Goal: Task Accomplishment & Management: Complete application form

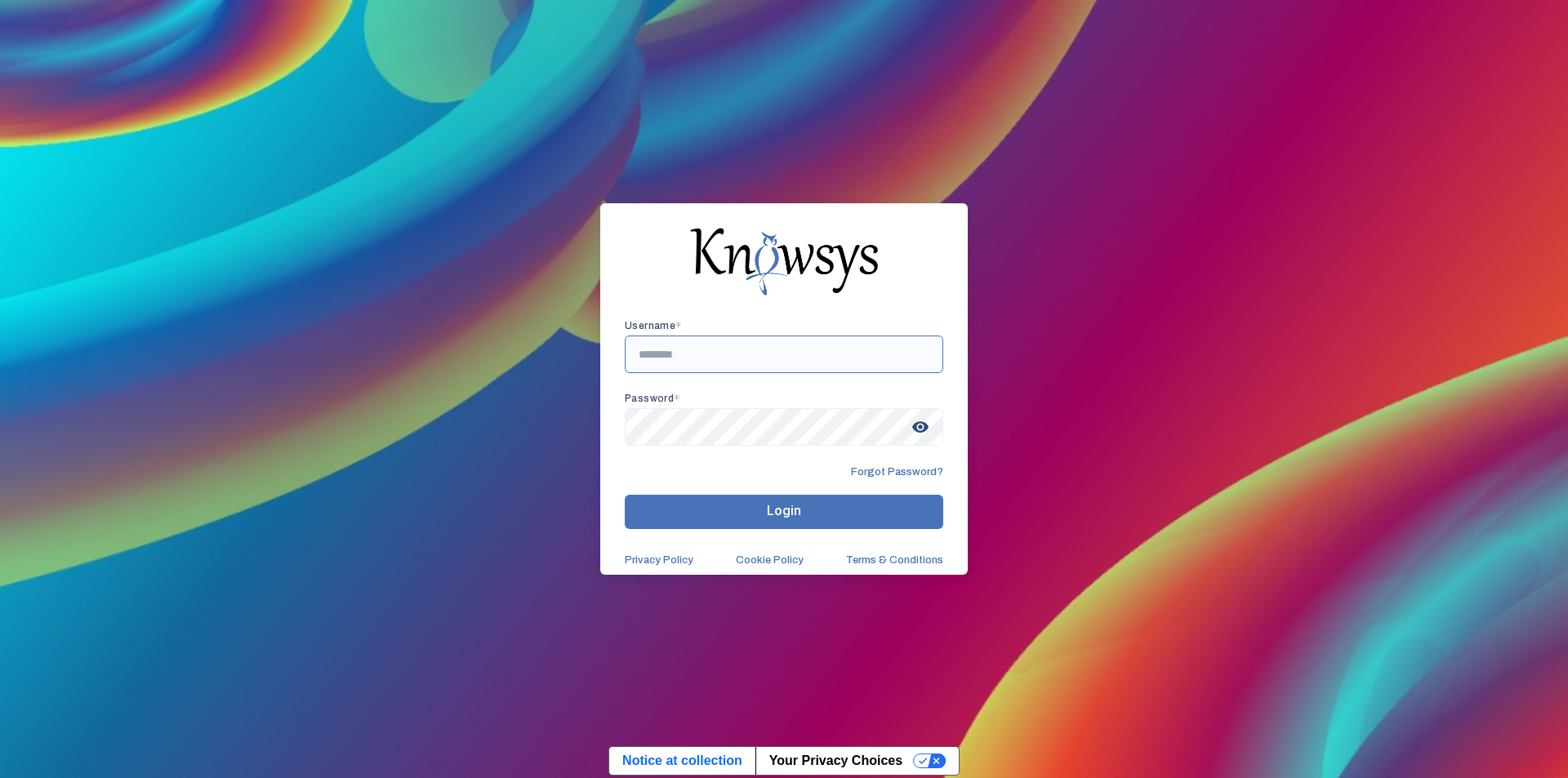
click at [706, 361] on input "text" at bounding box center [784, 354] width 318 height 37
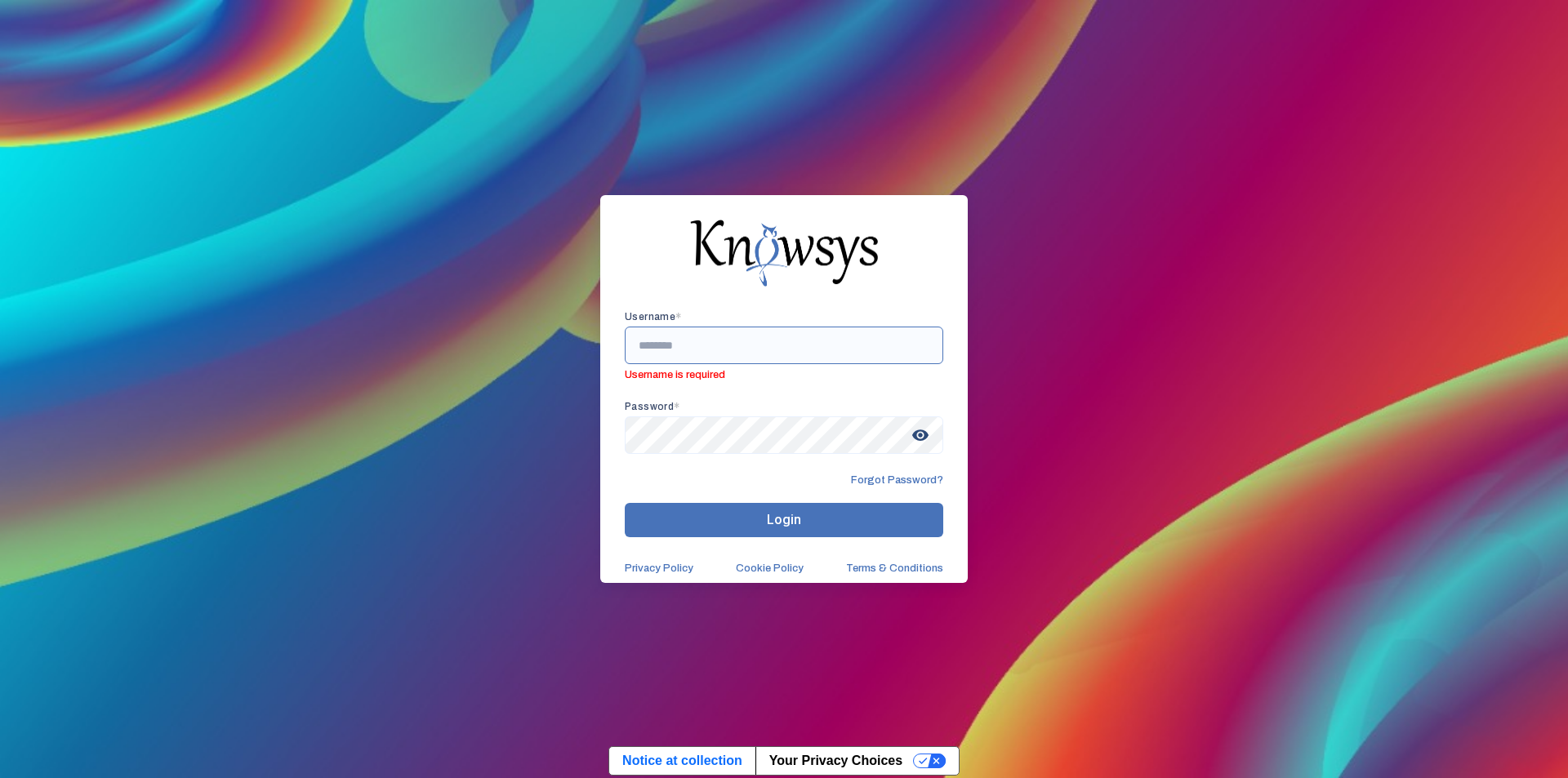
click at [702, 342] on input "text" at bounding box center [784, 346] width 318 height 37
click at [707, 341] on input "text" at bounding box center [784, 346] width 318 height 37
click at [681, 346] on input "text" at bounding box center [784, 346] width 318 height 37
click at [691, 342] on input "text" at bounding box center [784, 346] width 318 height 37
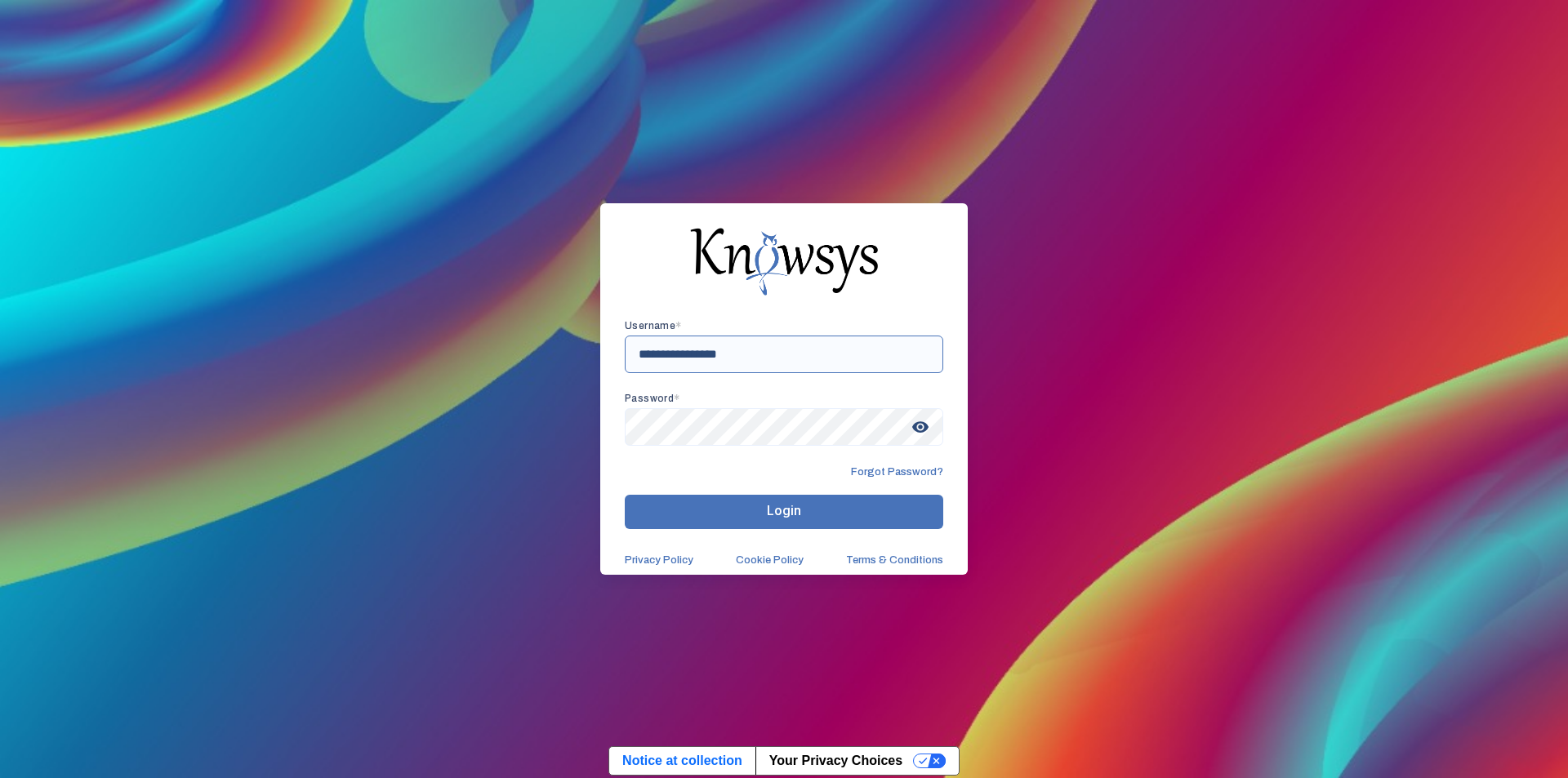
type input "**********"
click at [925, 431] on span "visibility" at bounding box center [920, 427] width 29 height 29
click at [798, 510] on span "Login" at bounding box center [784, 511] width 35 height 16
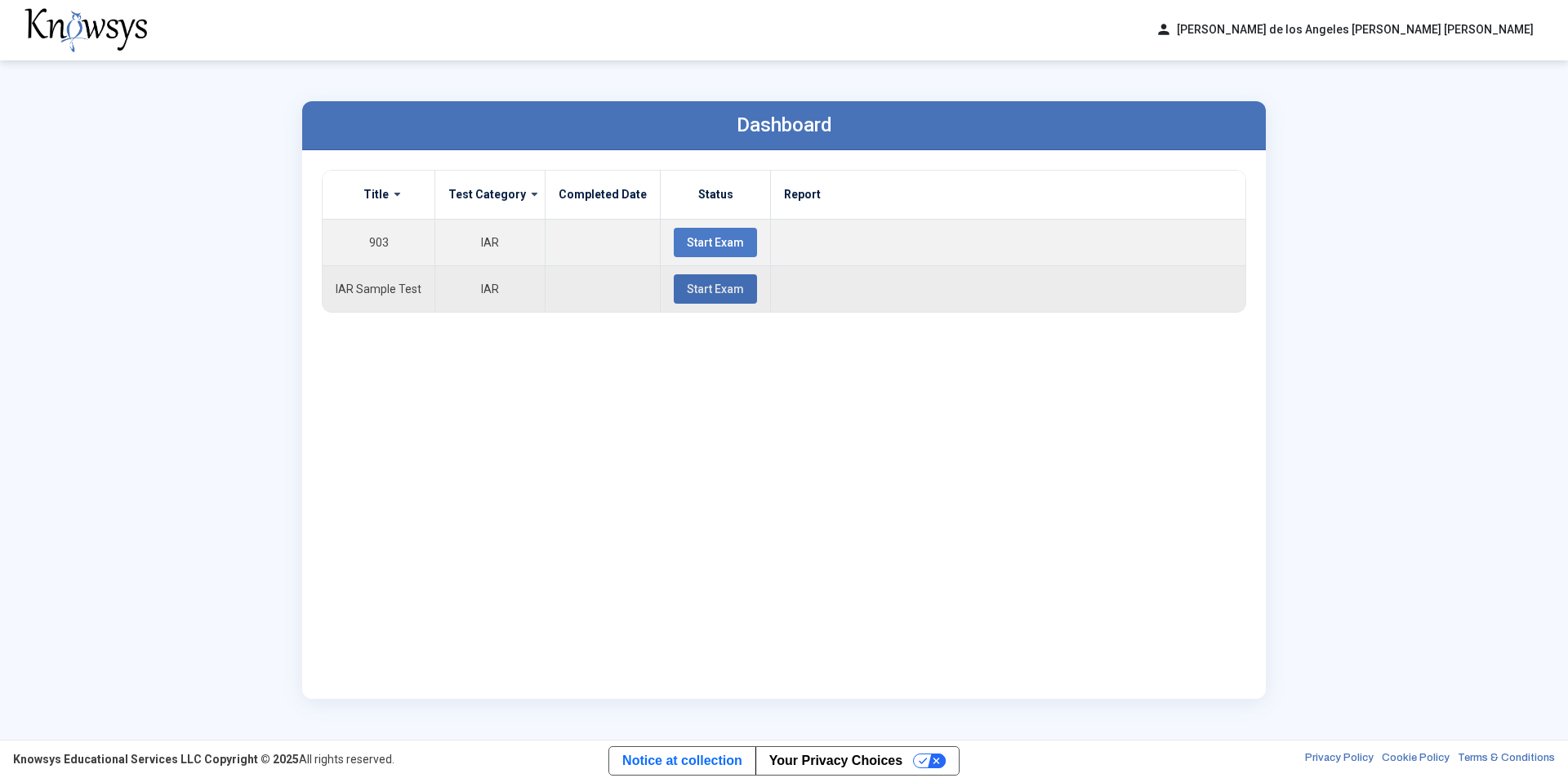
click at [687, 292] on span "Start Exam" at bounding box center [714, 290] width 57 height 13
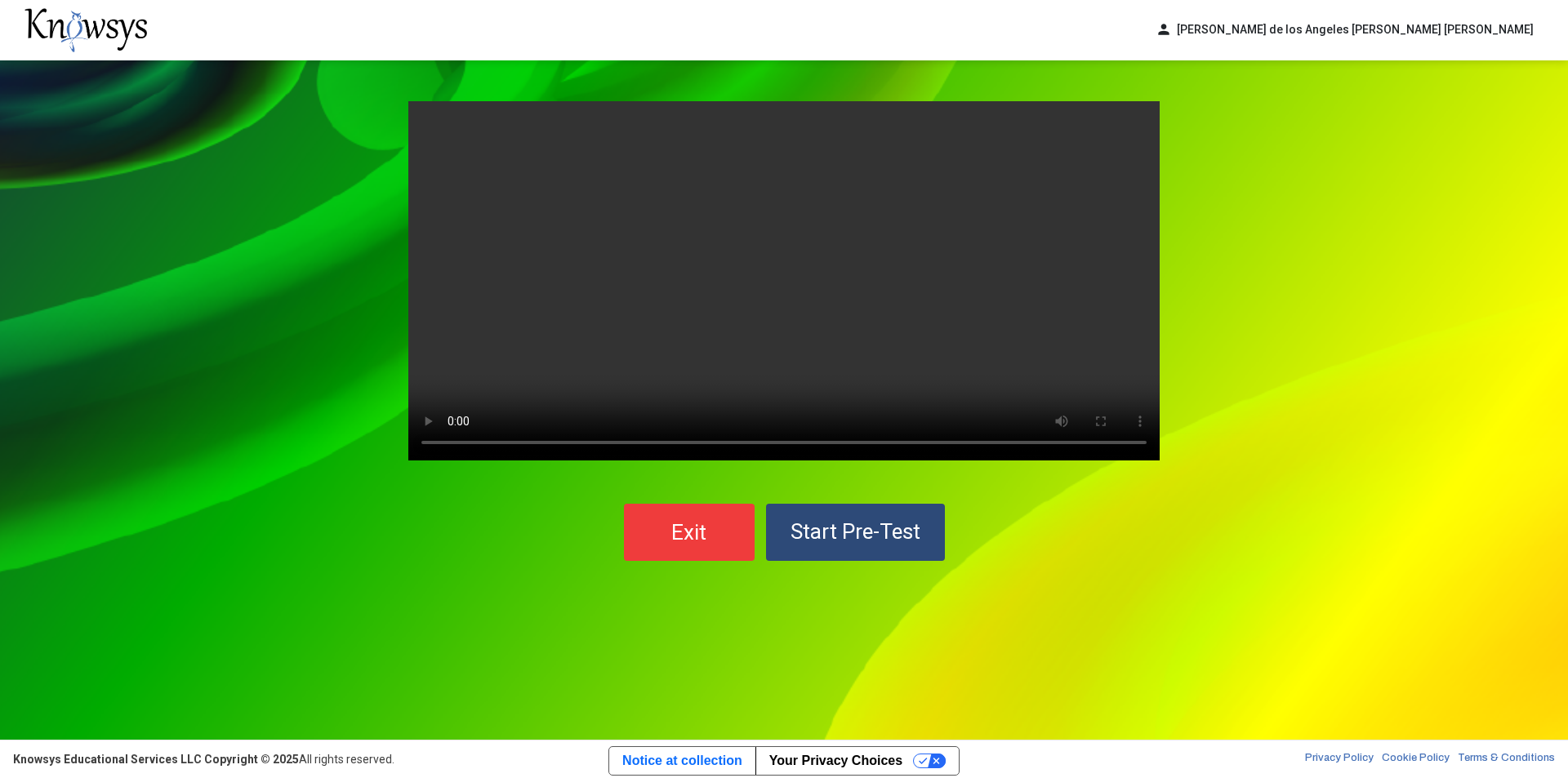
click at [899, 546] on button "Start Pre-Test" at bounding box center [855, 531] width 178 height 57
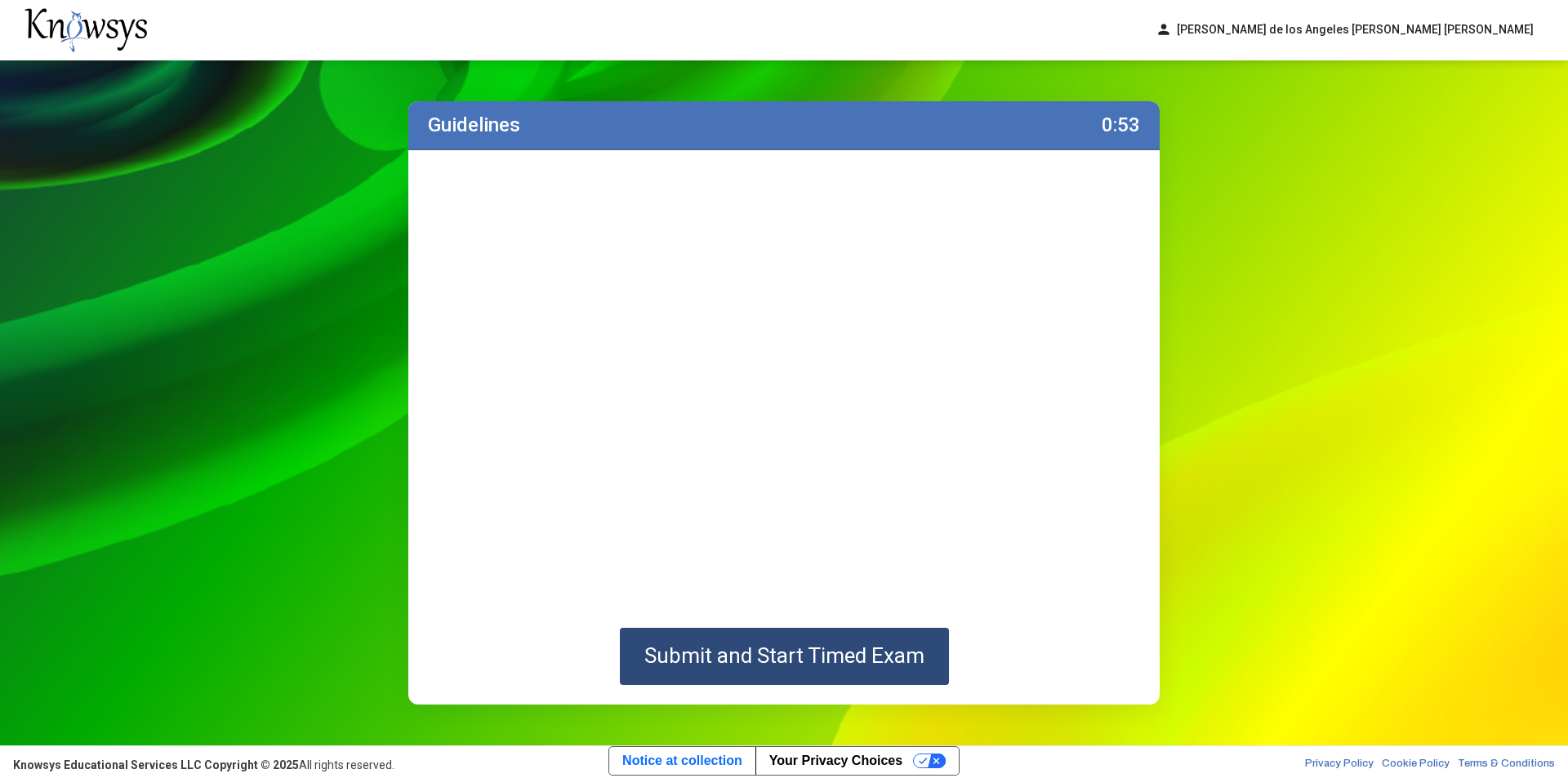
click at [857, 673] on button "Submit and Start Timed Exam" at bounding box center [784, 656] width 329 height 57
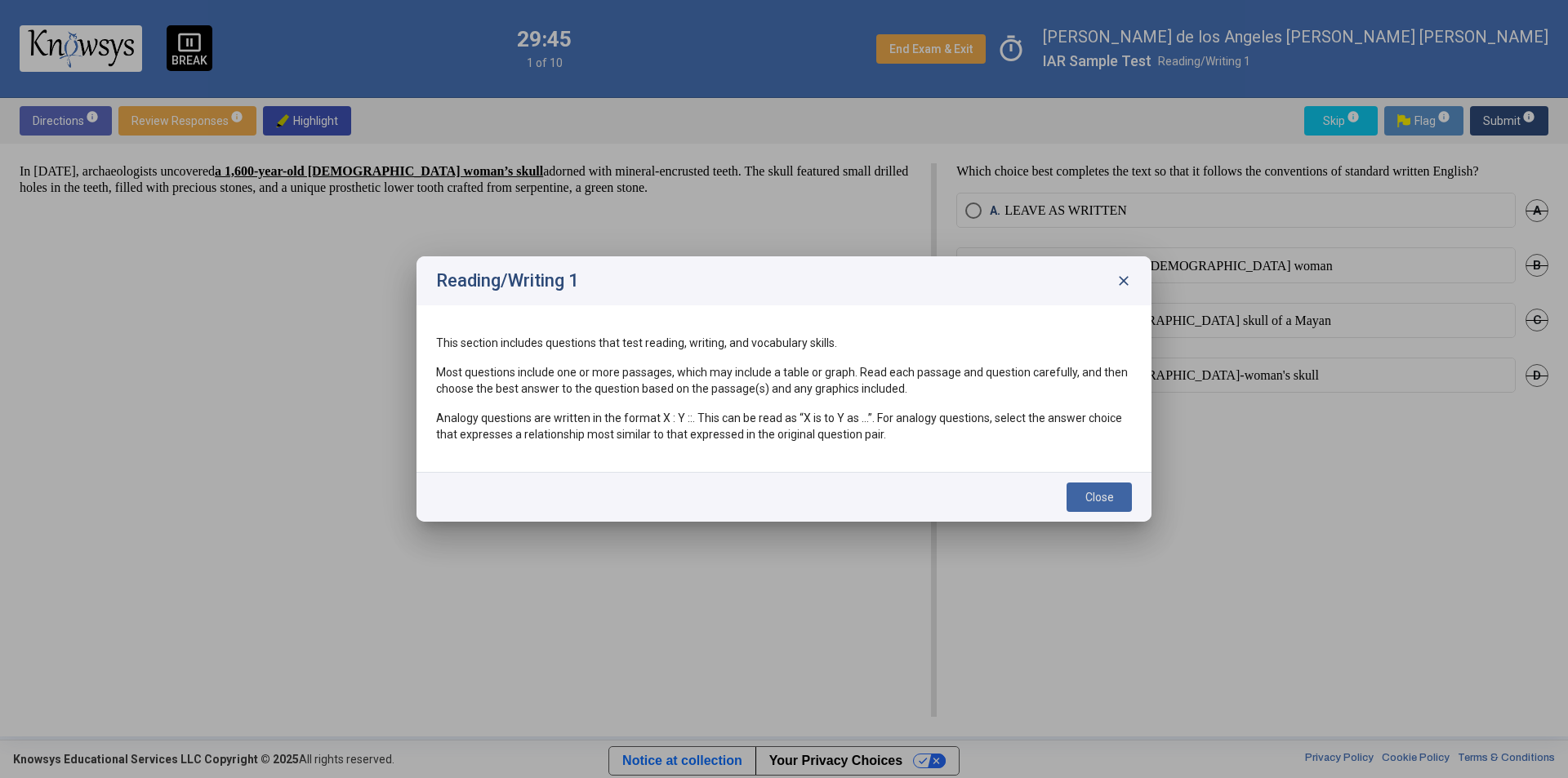
click at [1103, 491] on span "Close" at bounding box center [1099, 497] width 29 height 13
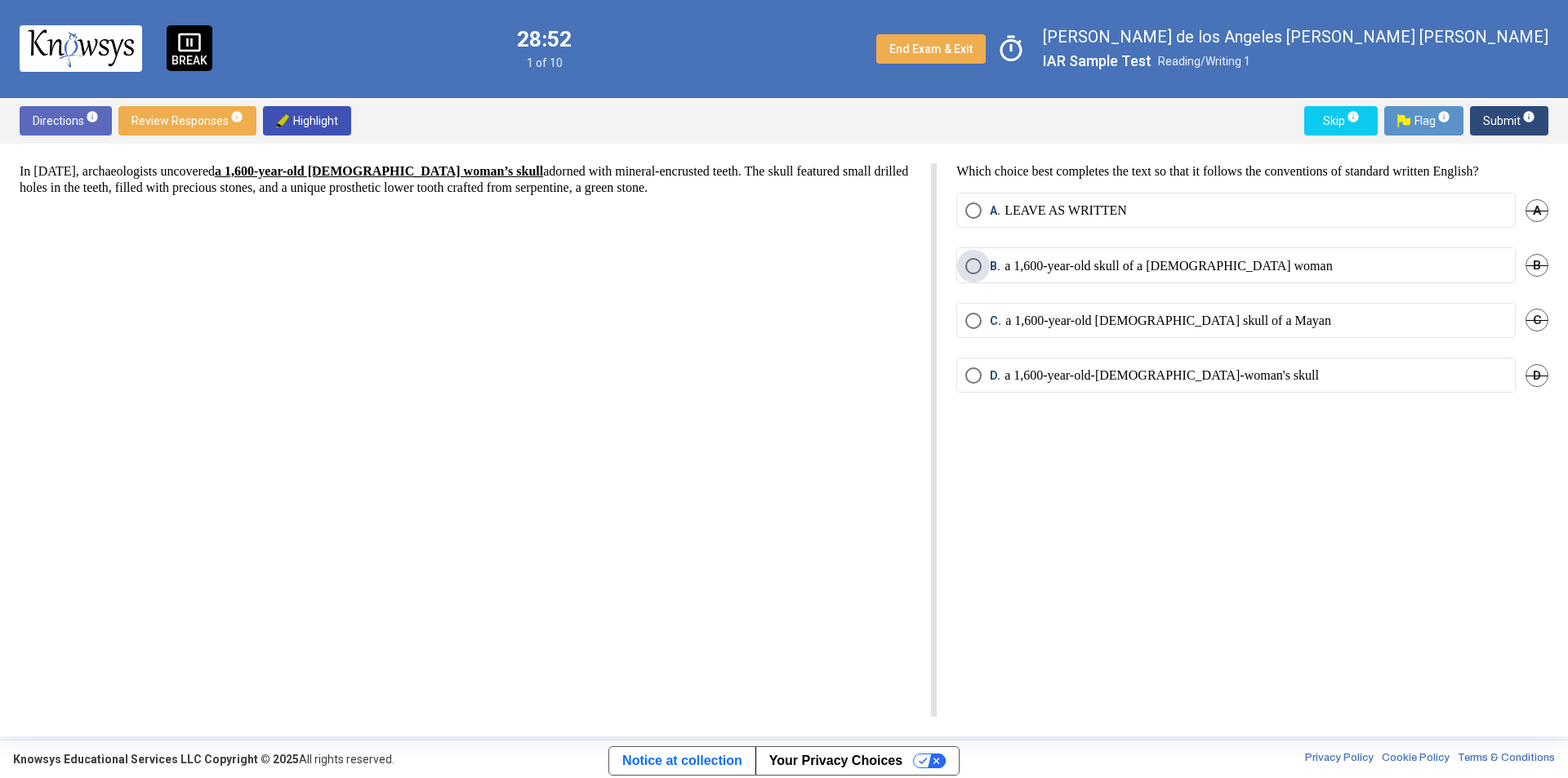
click at [973, 266] on span "Select an option" at bounding box center [973, 266] width 0 height 0
click at [1498, 126] on span "Submit info" at bounding box center [1509, 120] width 52 height 29
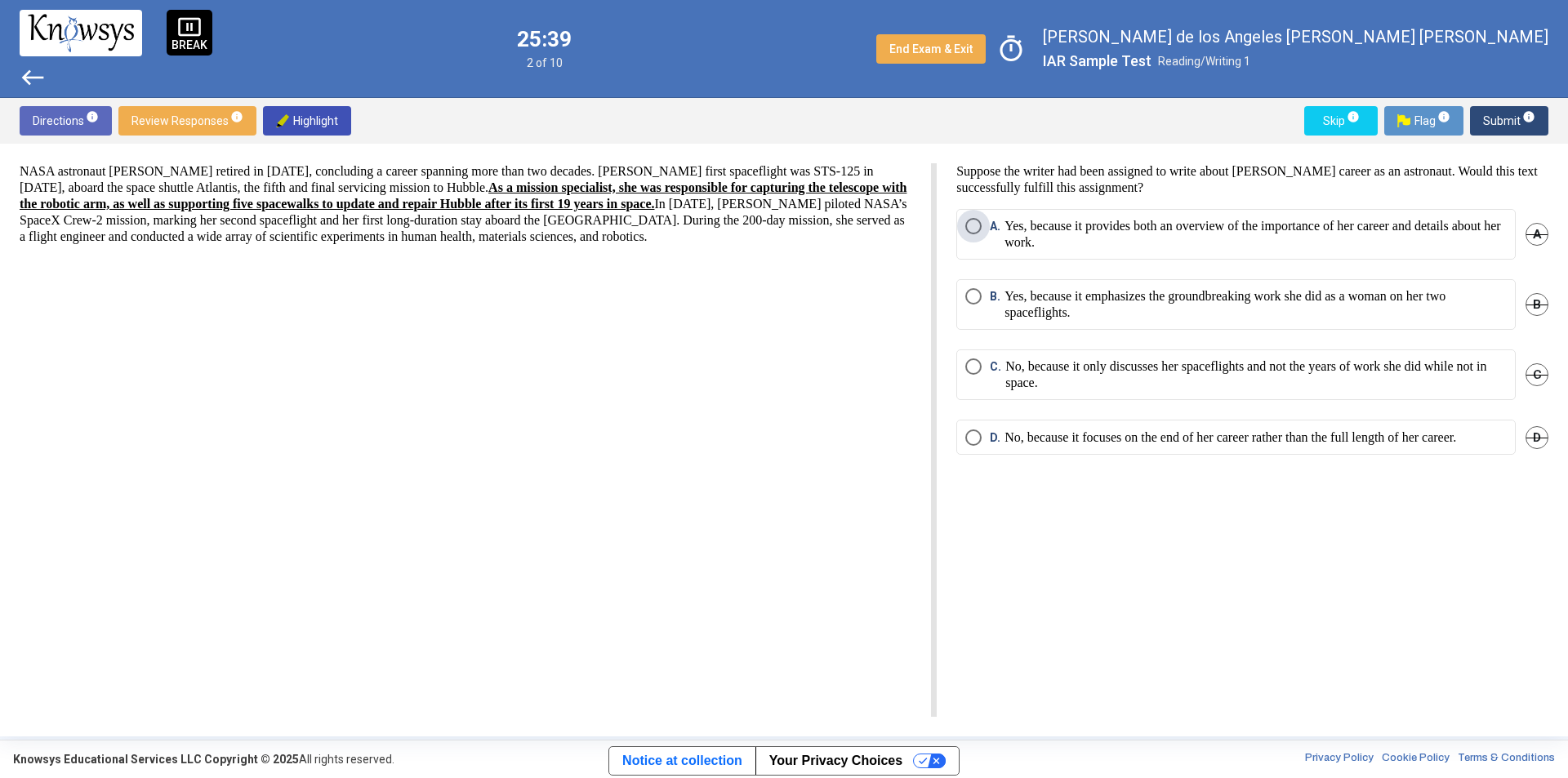
click at [982, 232] on span "A. Yes, because it provides both an overview of the importance of her career an…" at bounding box center [1244, 233] width 525 height 33
click at [1510, 125] on span "Submit info" at bounding box center [1509, 120] width 52 height 29
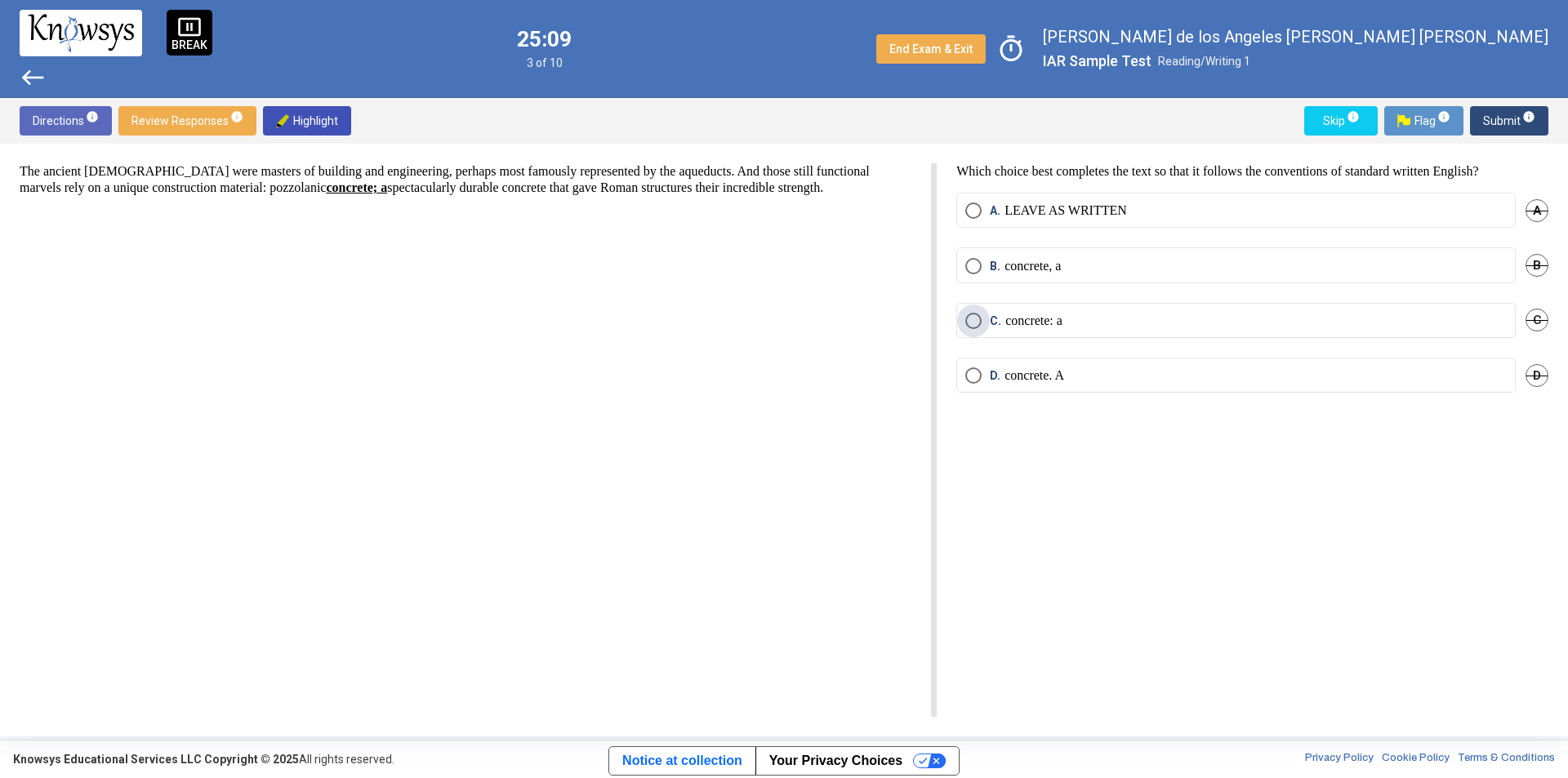
click at [1008, 320] on p "concrete: a" at bounding box center [1033, 320] width 57 height 16
click at [975, 268] on span "Select an option" at bounding box center [972, 265] width 16 height 16
click at [1494, 115] on span "Submit info" at bounding box center [1509, 120] width 52 height 29
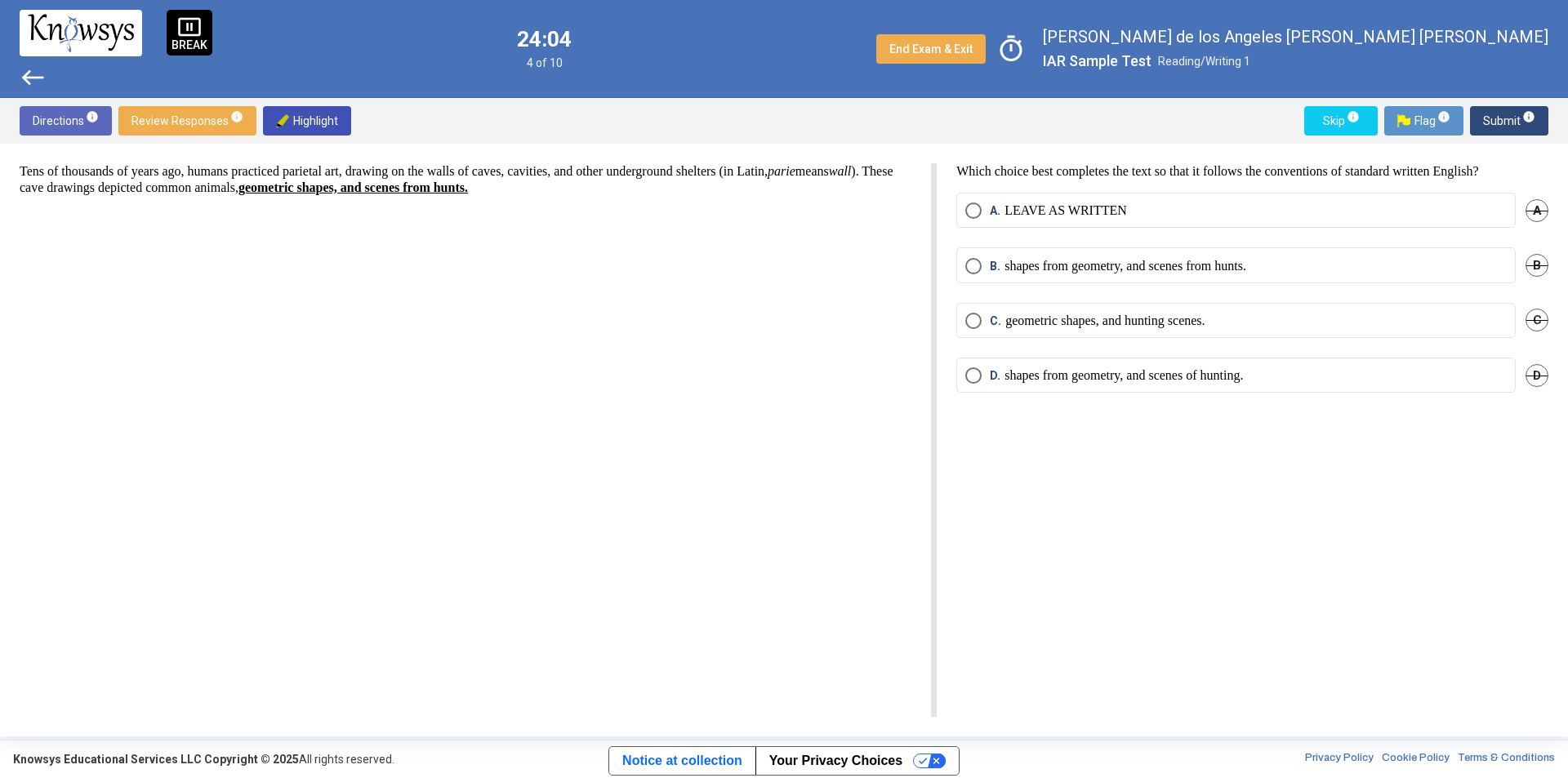
click at [1080, 318] on p "geometric shapes, and hunting scenes." at bounding box center [1104, 320] width 199 height 16
click at [1492, 120] on span "Submit info" at bounding box center [1509, 120] width 52 height 29
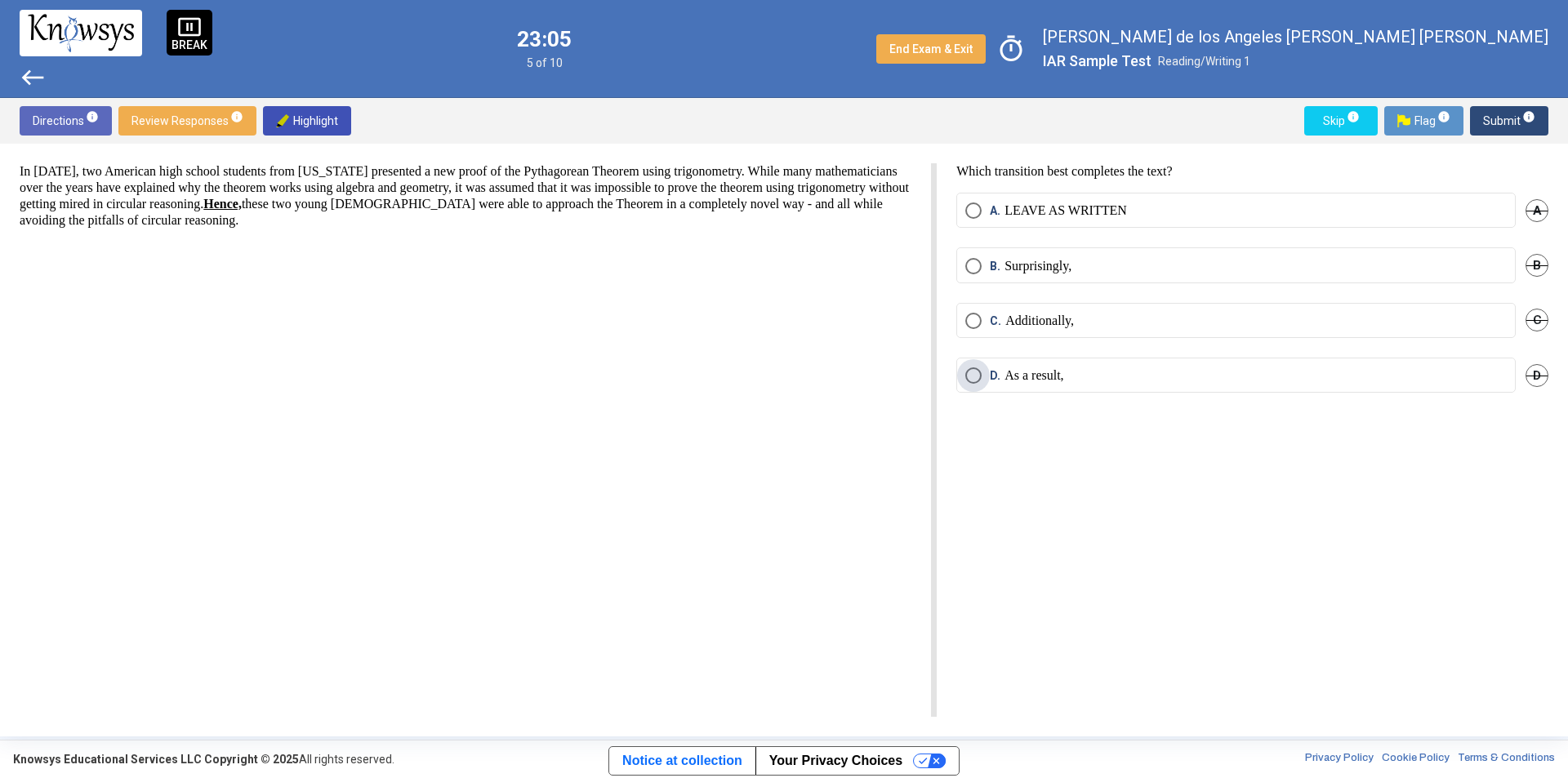
click at [982, 367] on span "D. As a result," at bounding box center [1022, 375] width 81 height 16
click at [972, 215] on span "Select an option" at bounding box center [972, 210] width 16 height 16
click at [1499, 135] on div "Directions info Review Responses info Highlight Skip info Flag info Submit info" at bounding box center [784, 120] width 1568 height 46
click at [1502, 131] on span "Submit info" at bounding box center [1509, 120] width 52 height 29
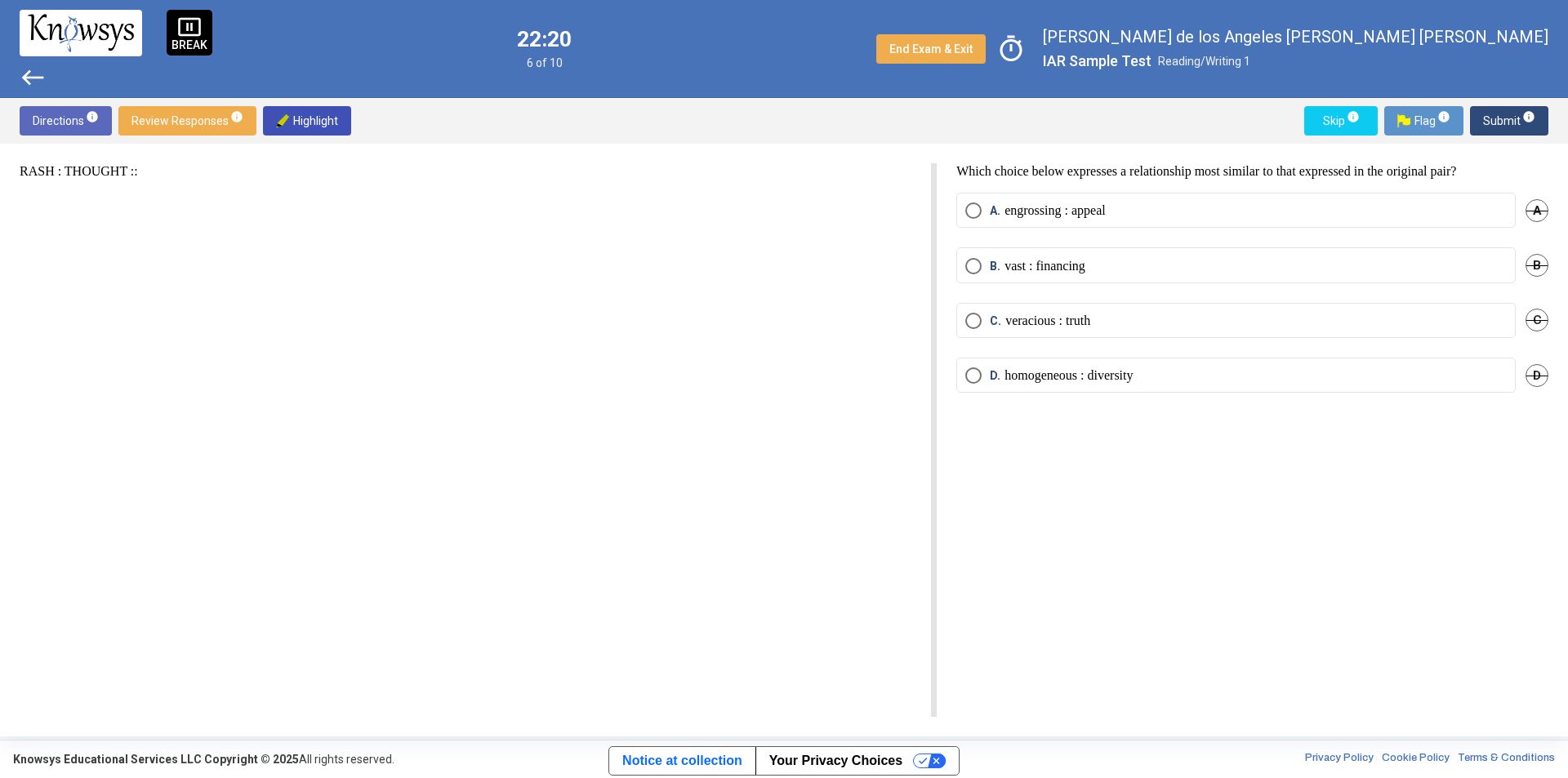
click at [982, 375] on span "D. homogeneous : diversity" at bounding box center [1057, 375] width 151 height 16
click at [1484, 129] on span "Submit info" at bounding box center [1509, 120] width 52 height 29
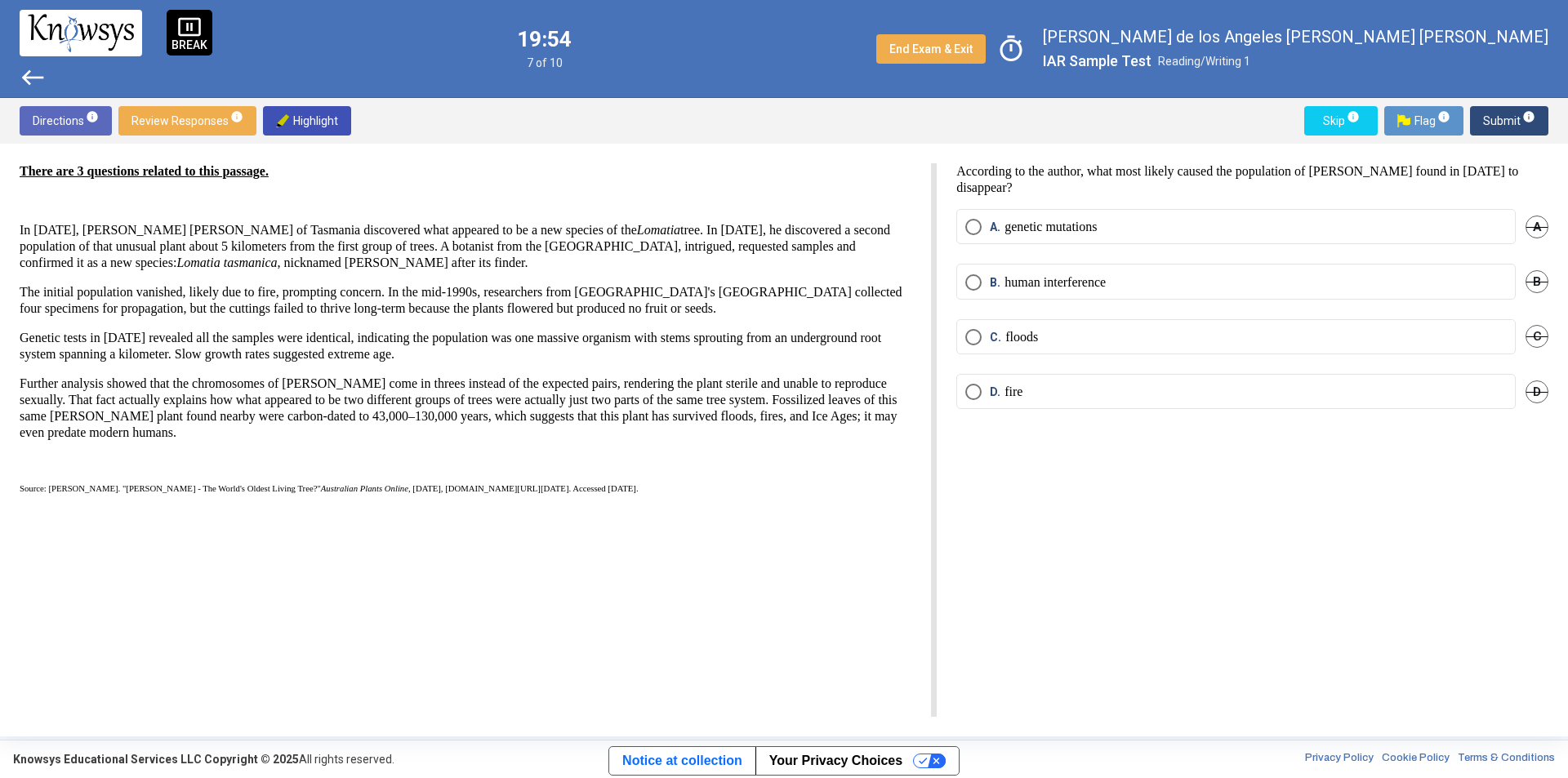
click at [976, 232] on span "Select an option" at bounding box center [972, 226] width 16 height 16
click at [1510, 121] on span "Submit info" at bounding box center [1509, 120] width 52 height 29
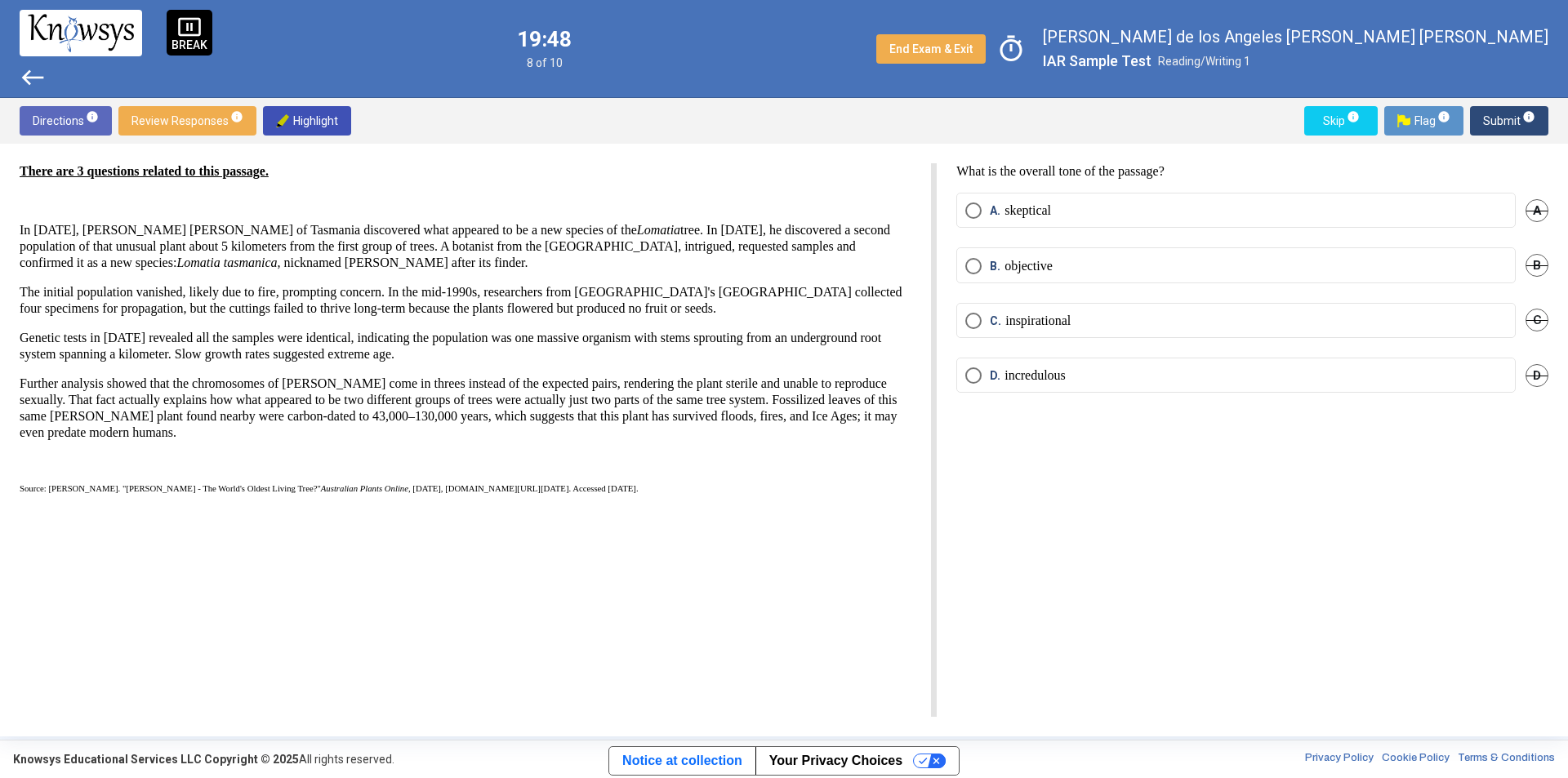
click at [975, 263] on span "Select an option" at bounding box center [972, 265] width 16 height 16
click at [971, 381] on mat-radio-button "D. incredulous" at bounding box center [1236, 375] width 559 height 35
click at [973, 375] on span "Select an option" at bounding box center [972, 375] width 16 height 16
click at [975, 267] on span "Select an option" at bounding box center [972, 265] width 16 height 16
click at [1502, 120] on span "Submit info" at bounding box center [1509, 120] width 52 height 29
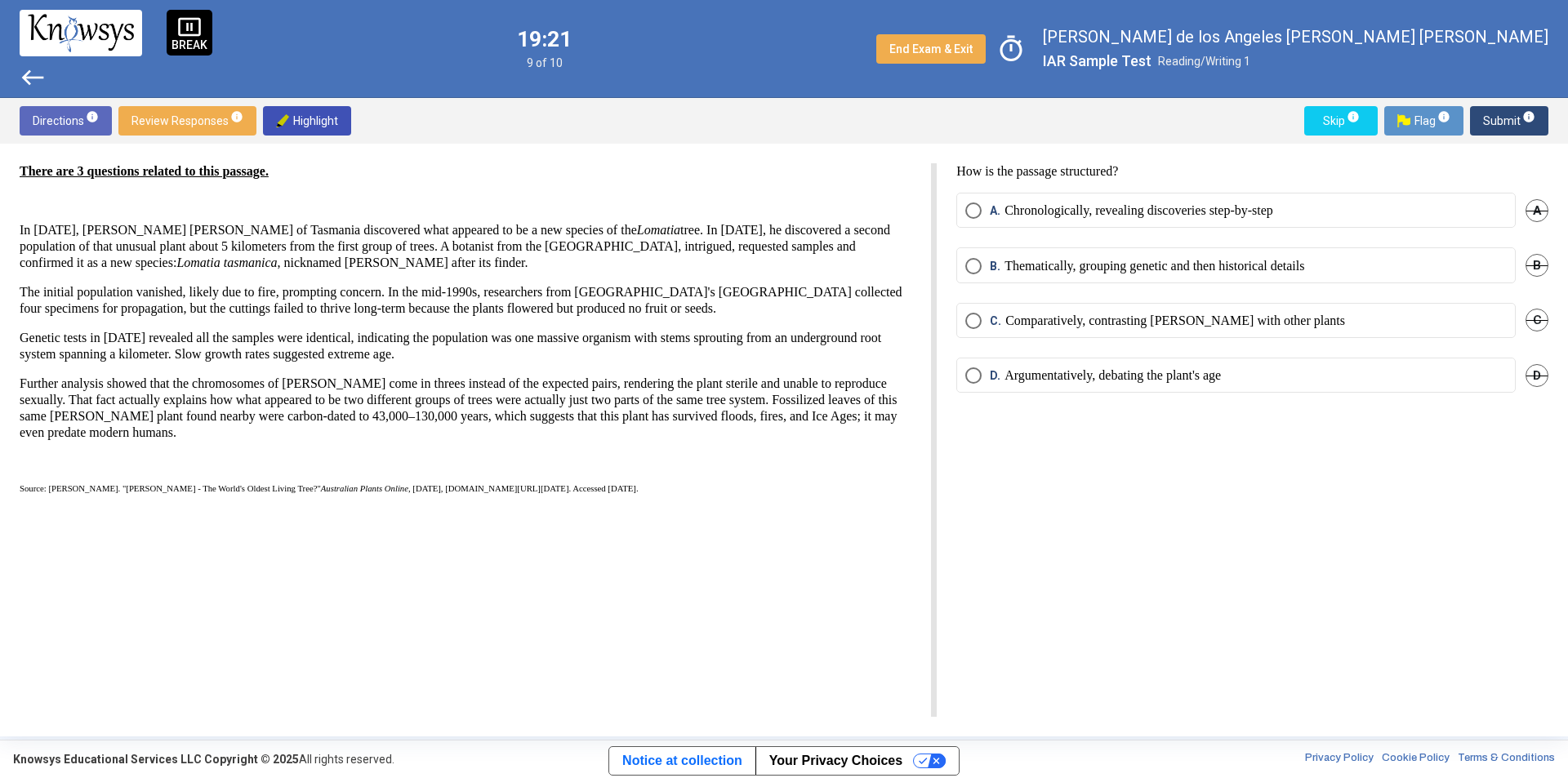
click at [966, 216] on span "Select an option" at bounding box center [972, 210] width 16 height 16
click at [1494, 117] on span "Submit info" at bounding box center [1509, 120] width 52 height 29
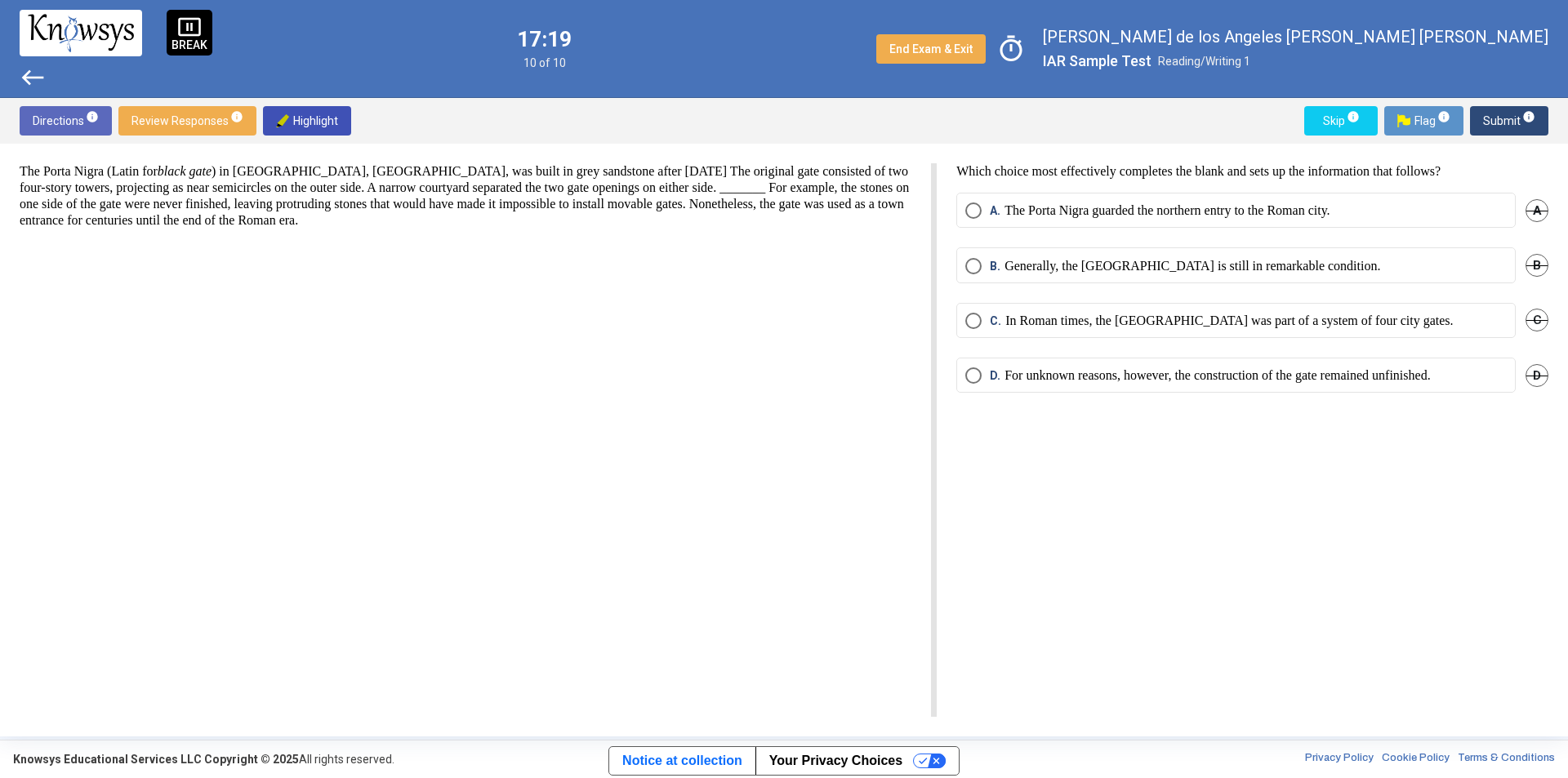
click at [971, 320] on span "Select an option" at bounding box center [972, 320] width 16 height 16
click at [1505, 121] on span "Submit info" at bounding box center [1509, 120] width 52 height 29
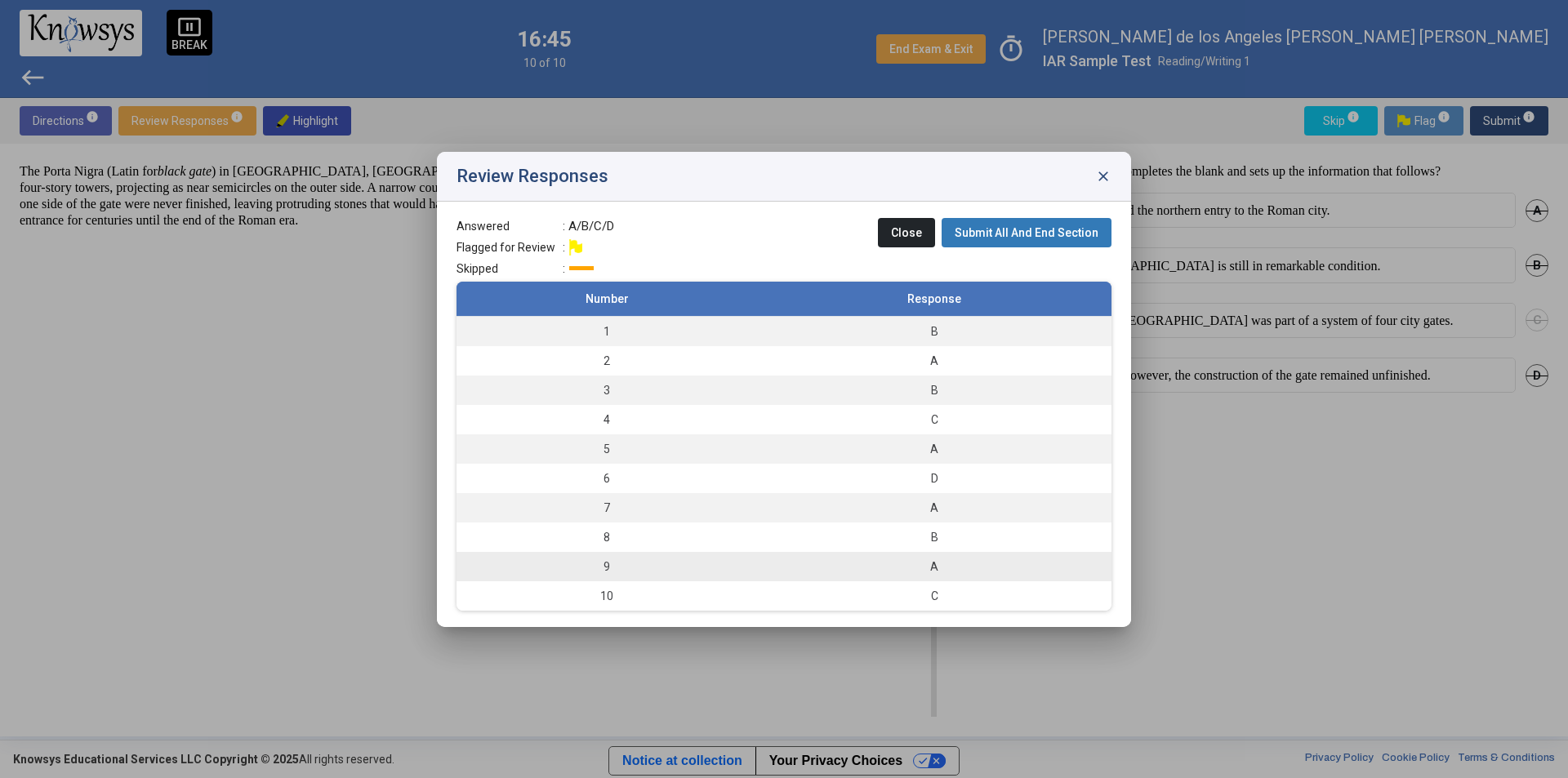
click at [634, 569] on td "9" at bounding box center [607, 566] width 301 height 29
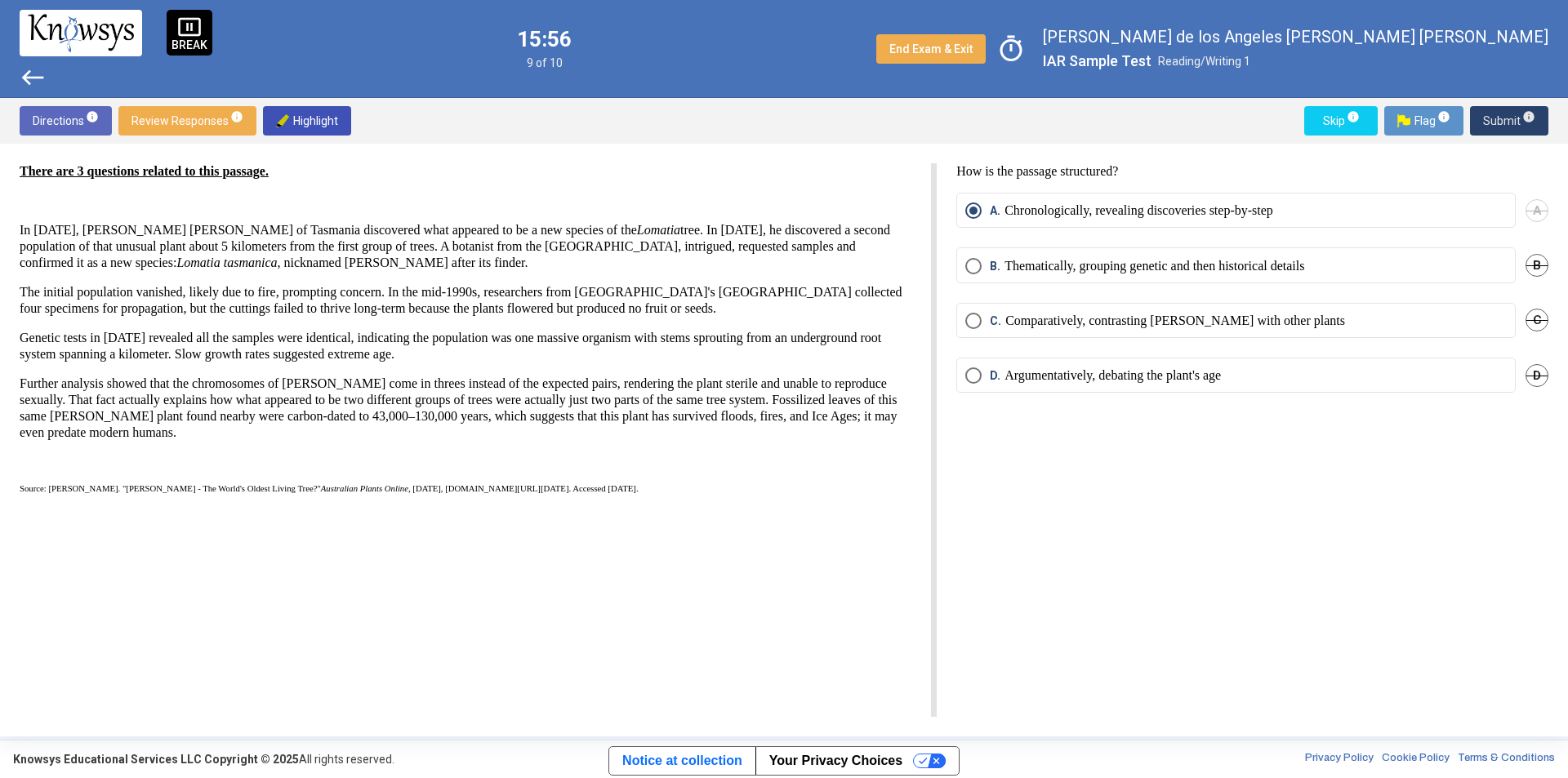
click at [1501, 121] on span "Submit info" at bounding box center [1509, 120] width 52 height 29
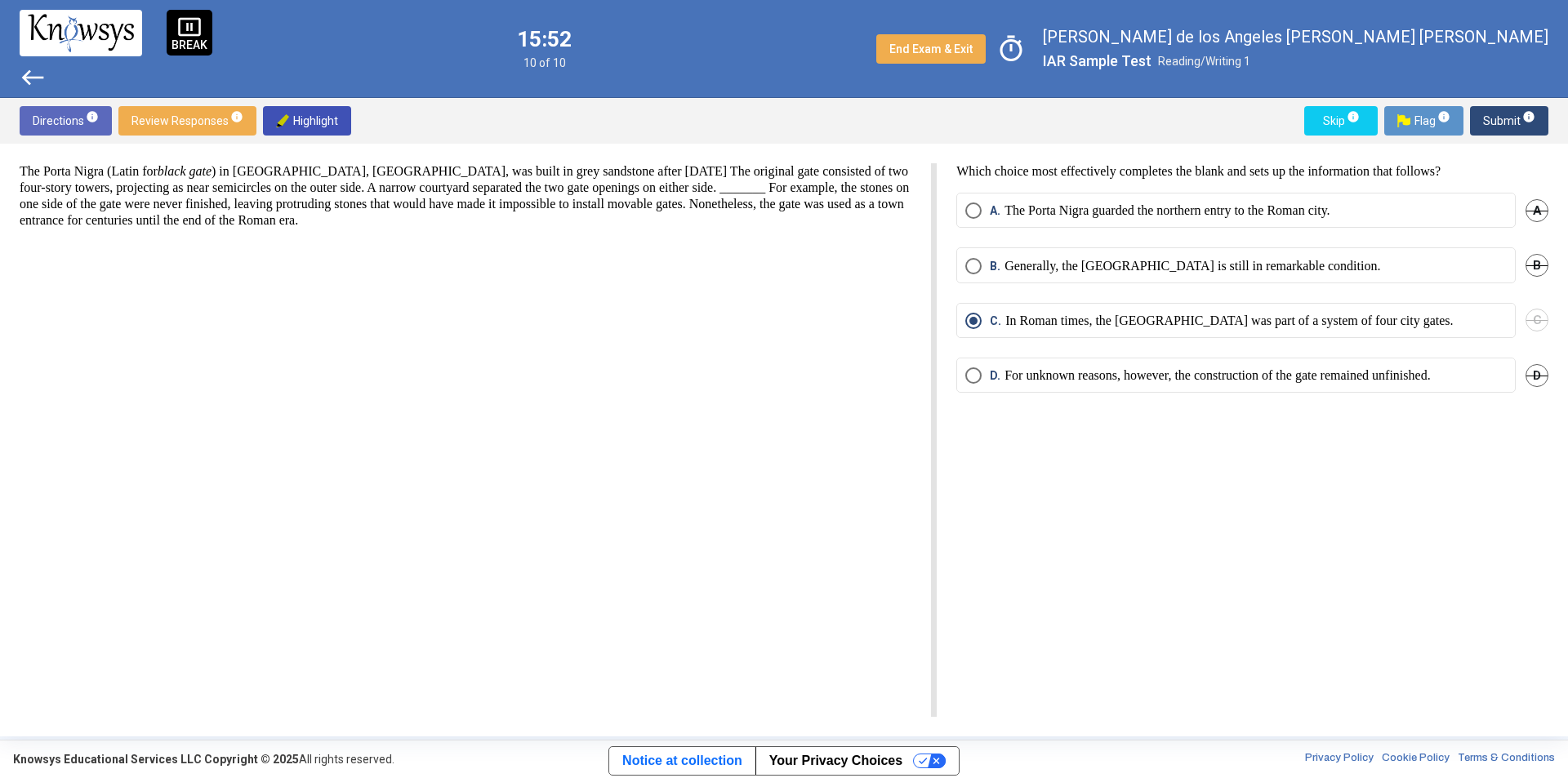
click at [1497, 117] on span "Submit info" at bounding box center [1509, 120] width 52 height 29
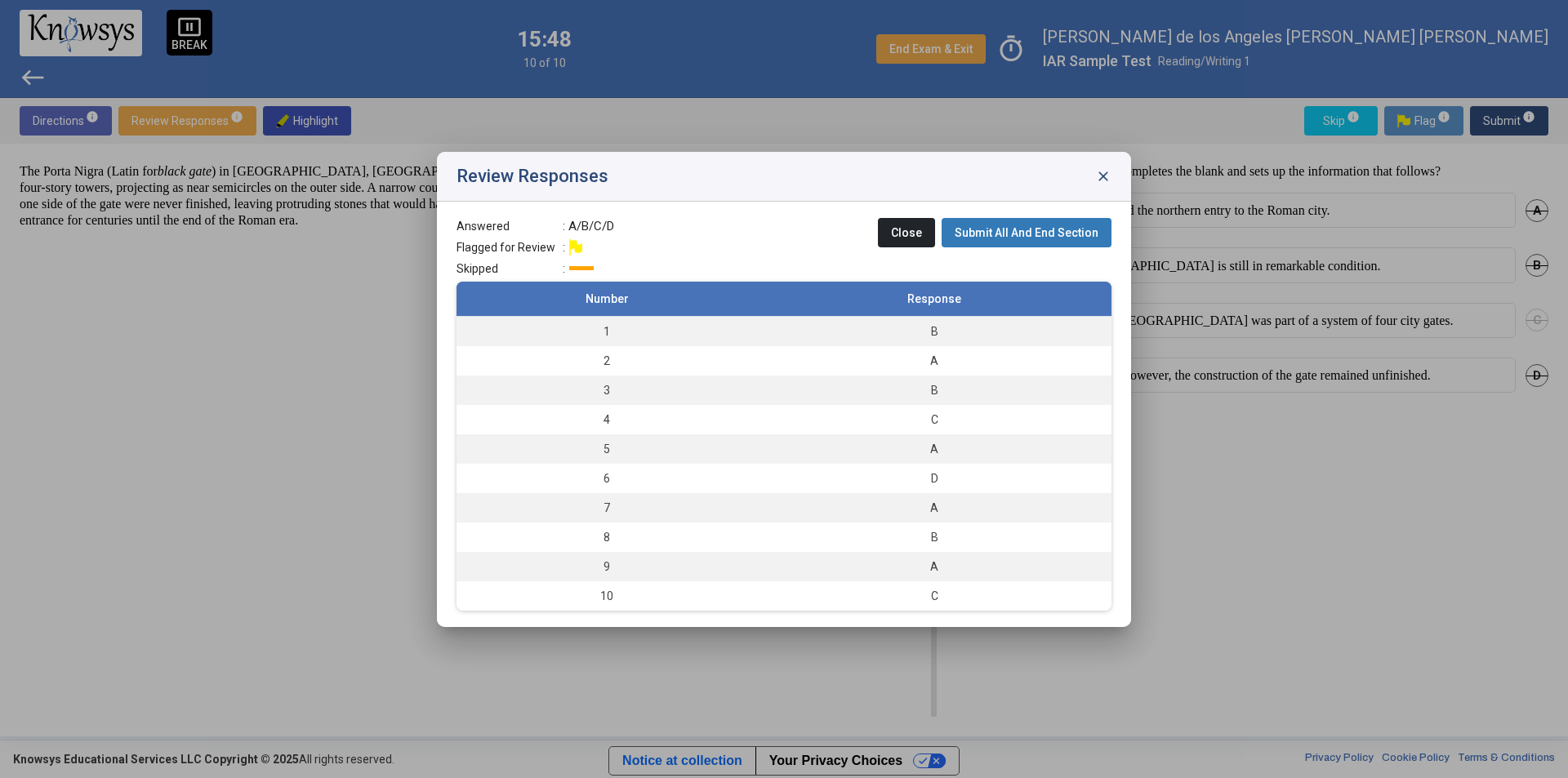
click at [1107, 182] on span "close" at bounding box center [1102, 176] width 16 height 16
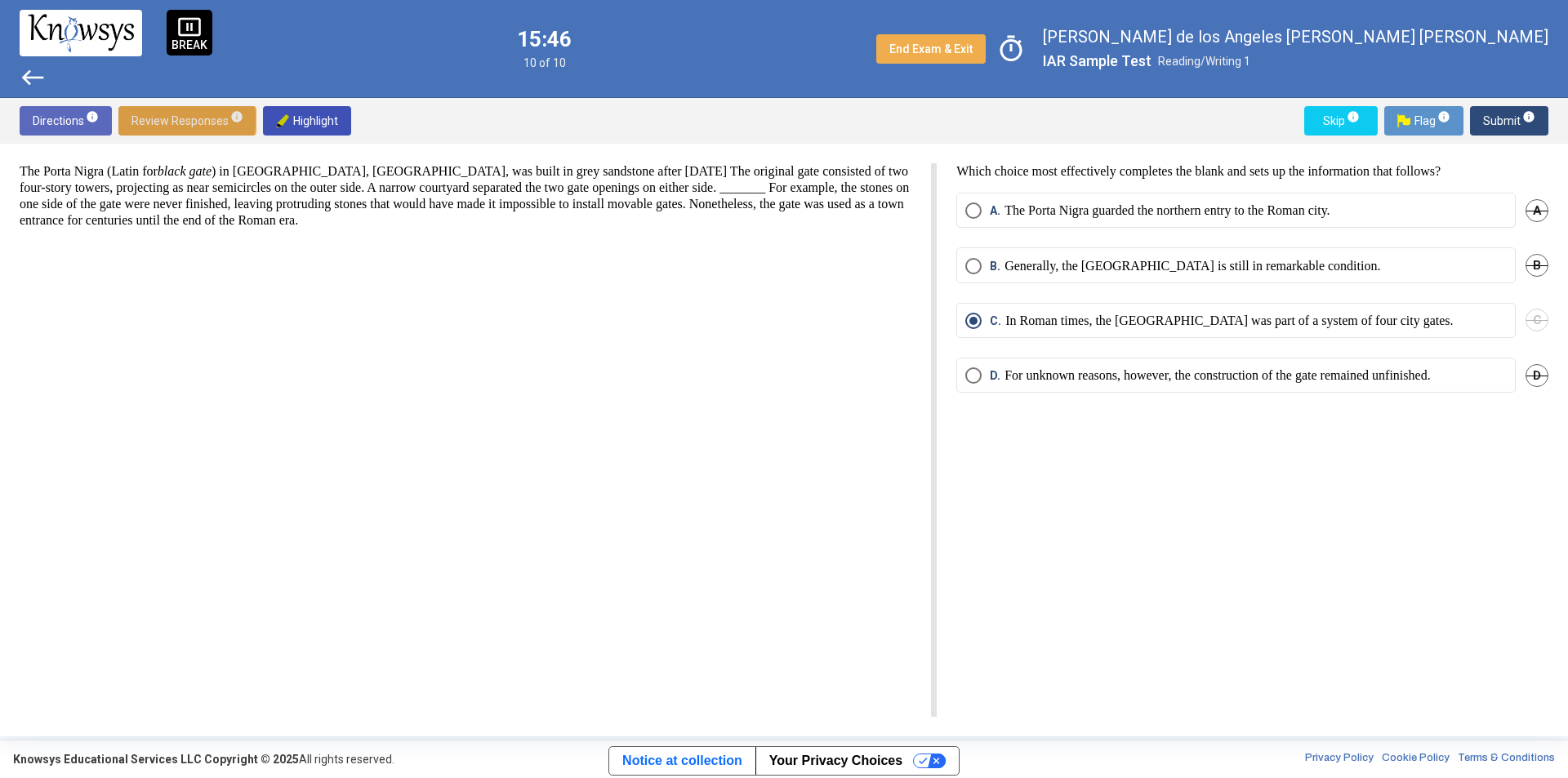
click at [176, 120] on span "Review Responses info" at bounding box center [188, 120] width 112 height 29
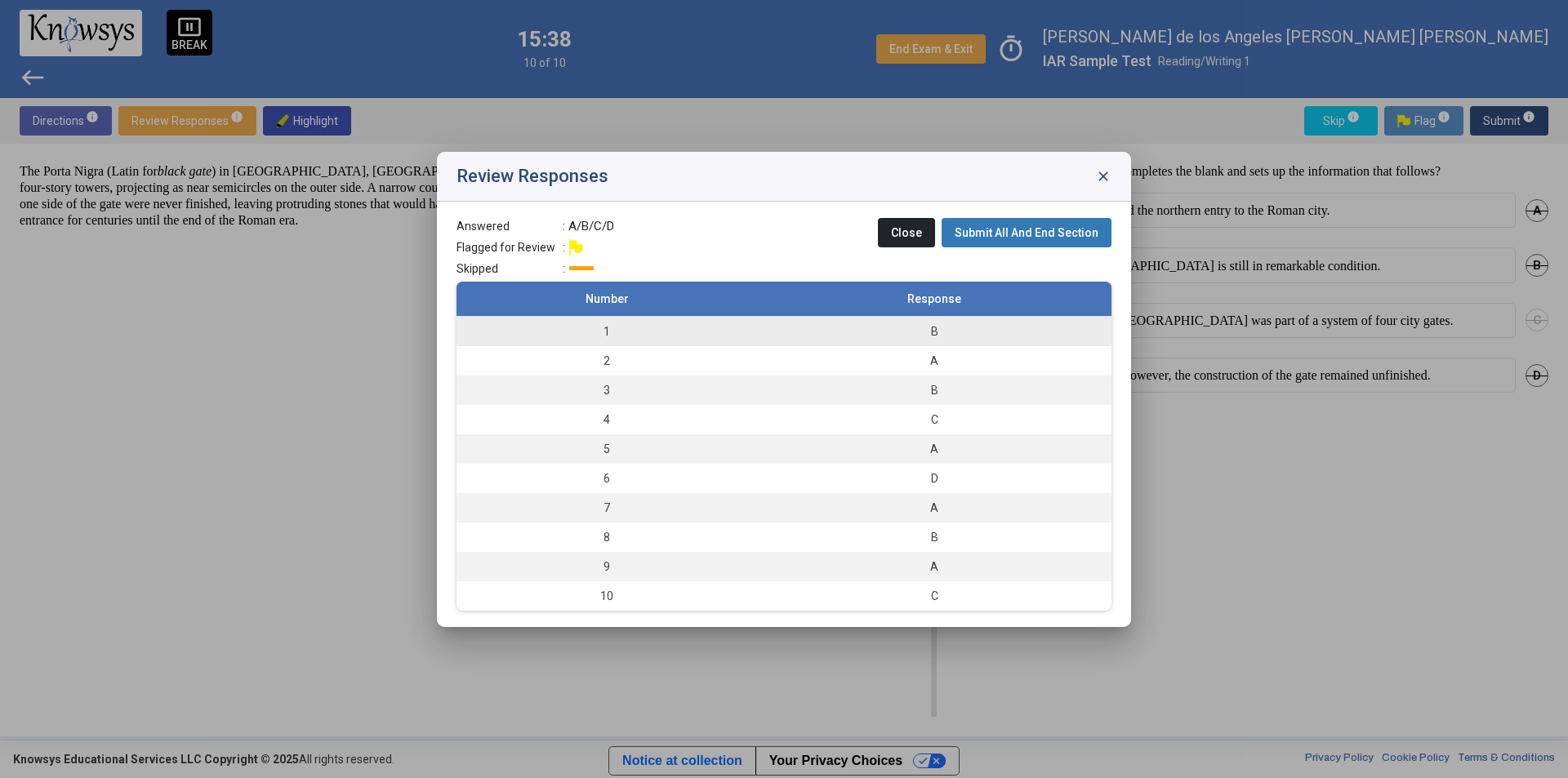
click at [616, 334] on td "1" at bounding box center [607, 331] width 301 height 30
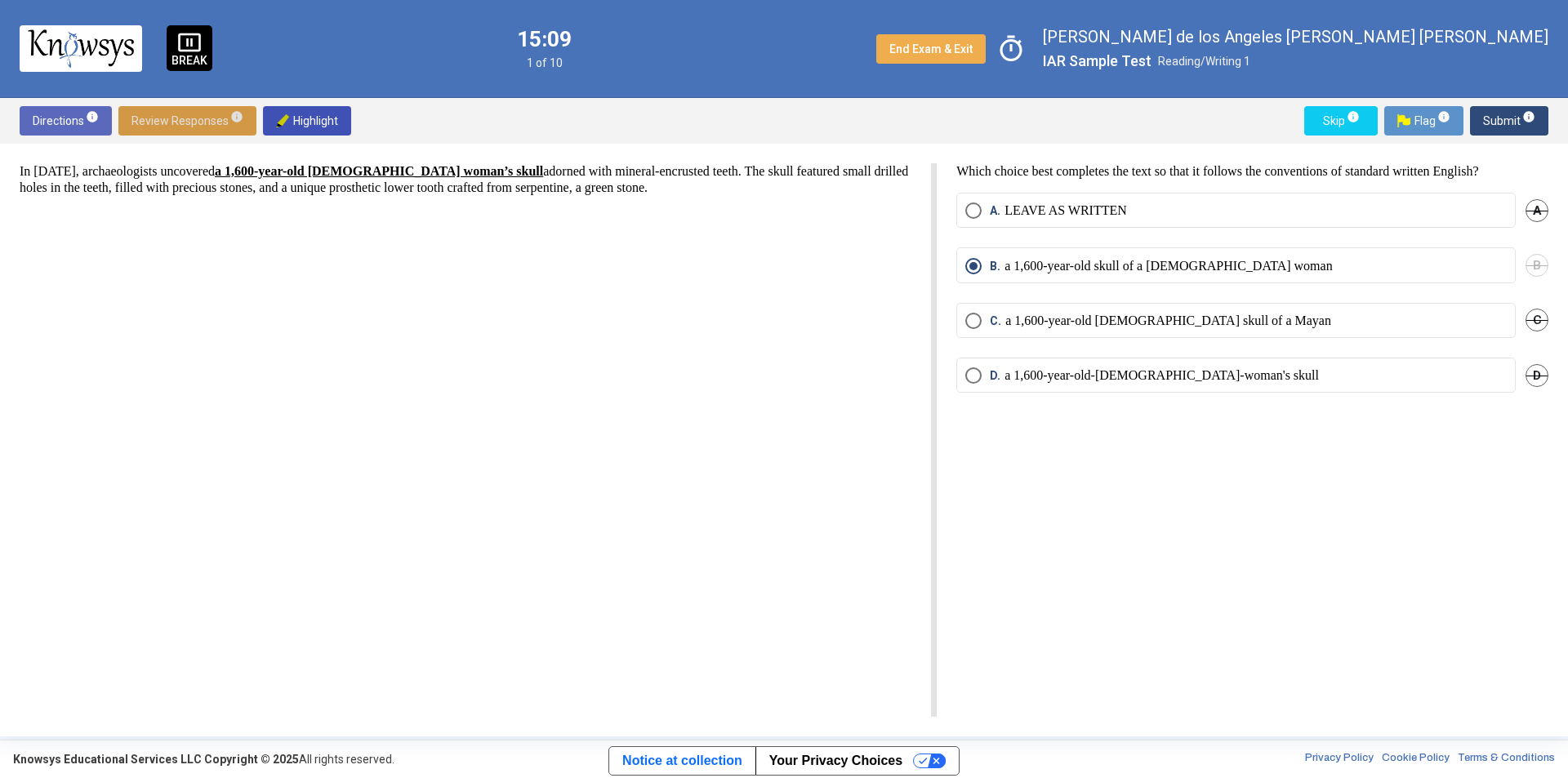
click at [153, 123] on span "Review Responses info" at bounding box center [188, 120] width 112 height 29
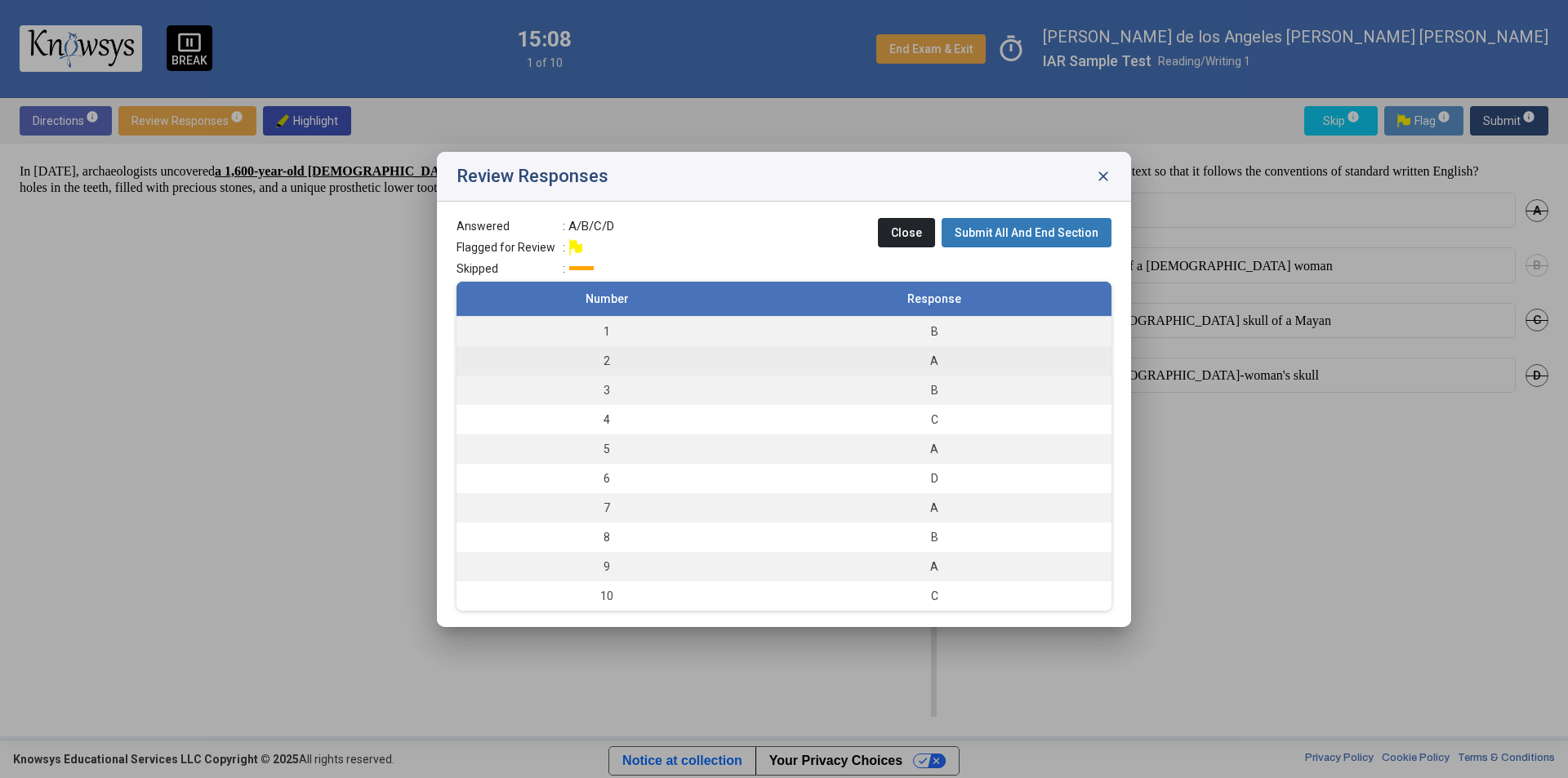
click at [608, 361] on td "2" at bounding box center [607, 361] width 301 height 29
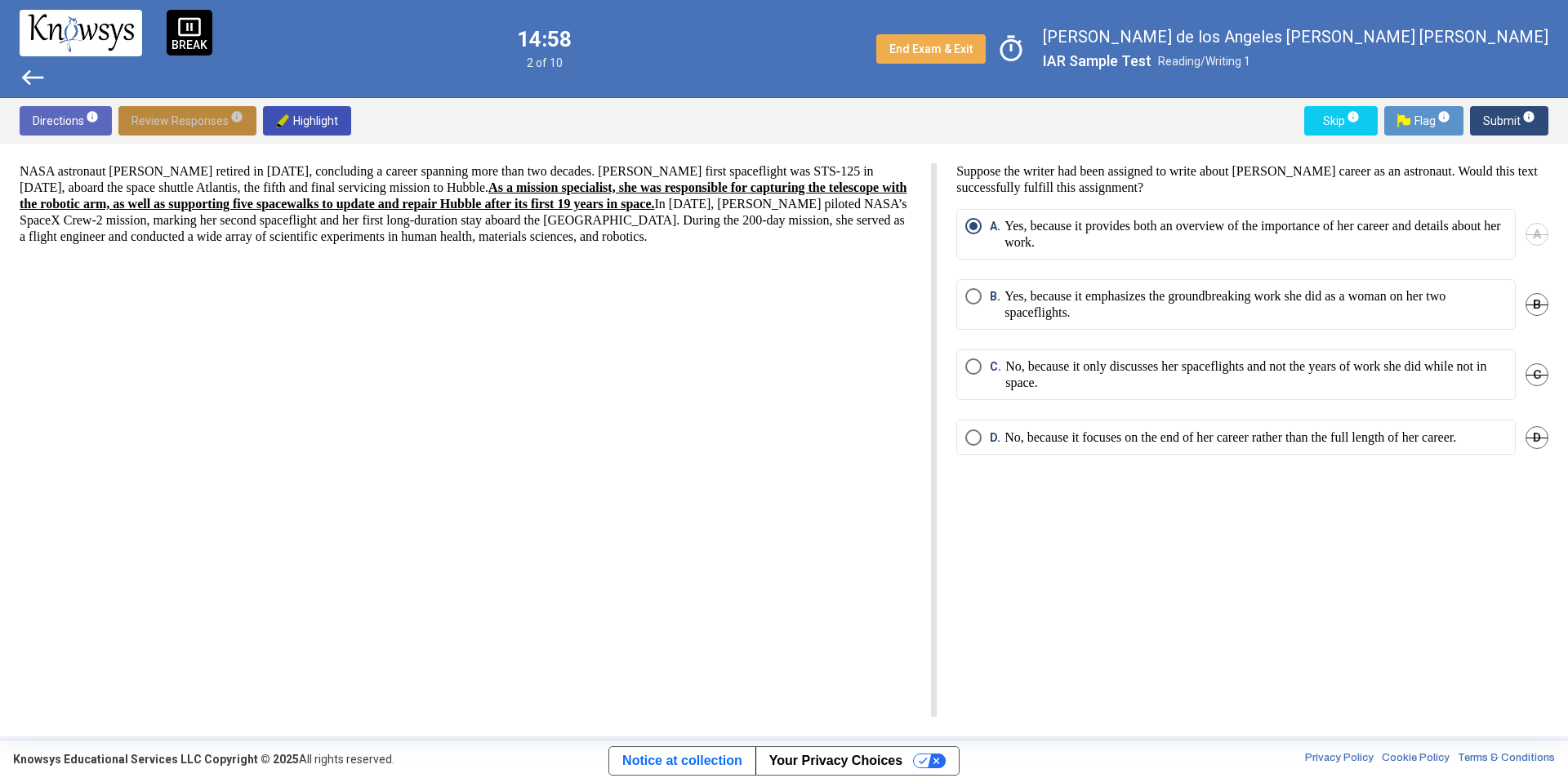
click at [191, 123] on span "Review Responses info" at bounding box center [188, 120] width 112 height 29
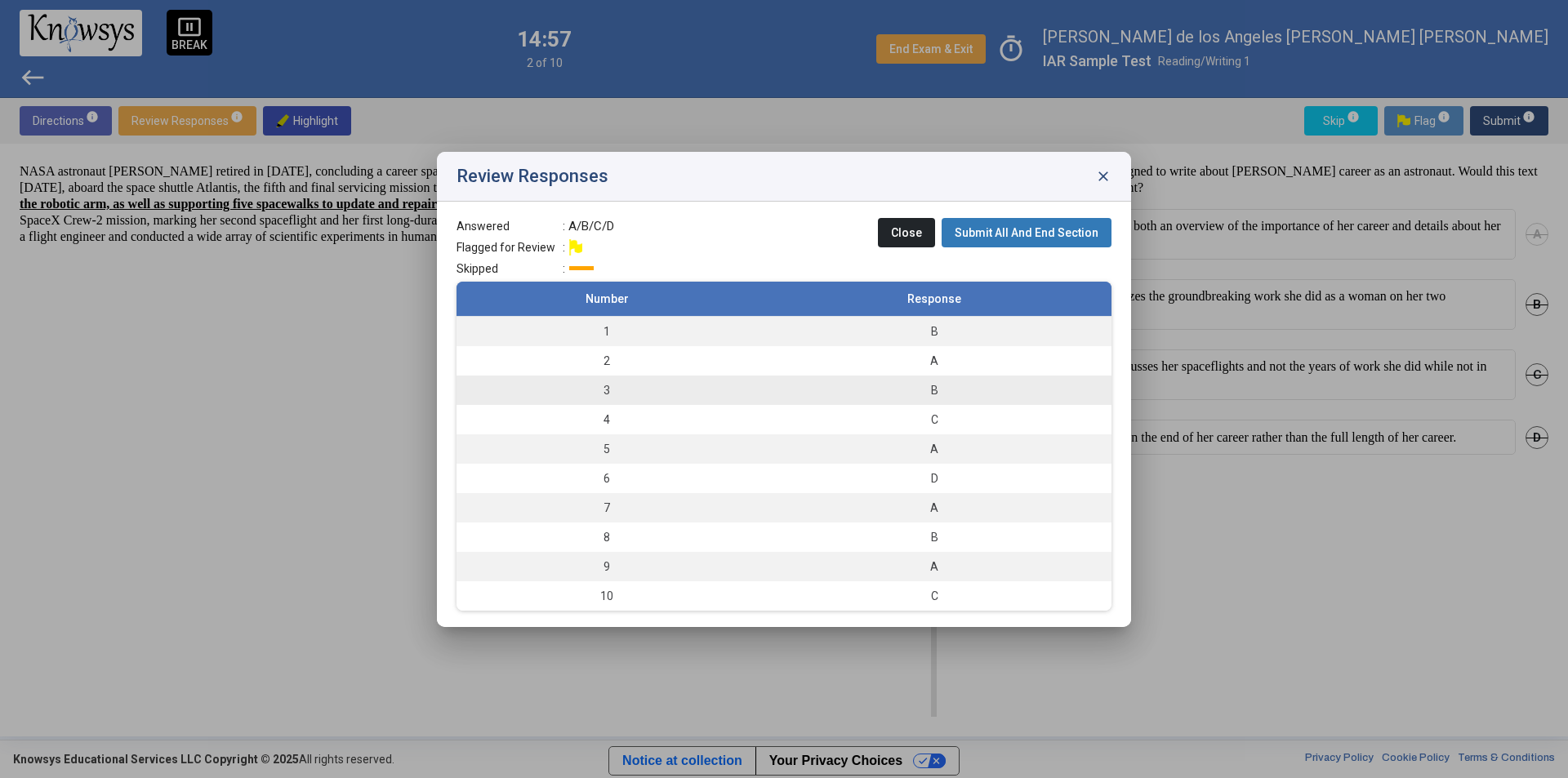
click at [557, 391] on td "3" at bounding box center [607, 389] width 301 height 29
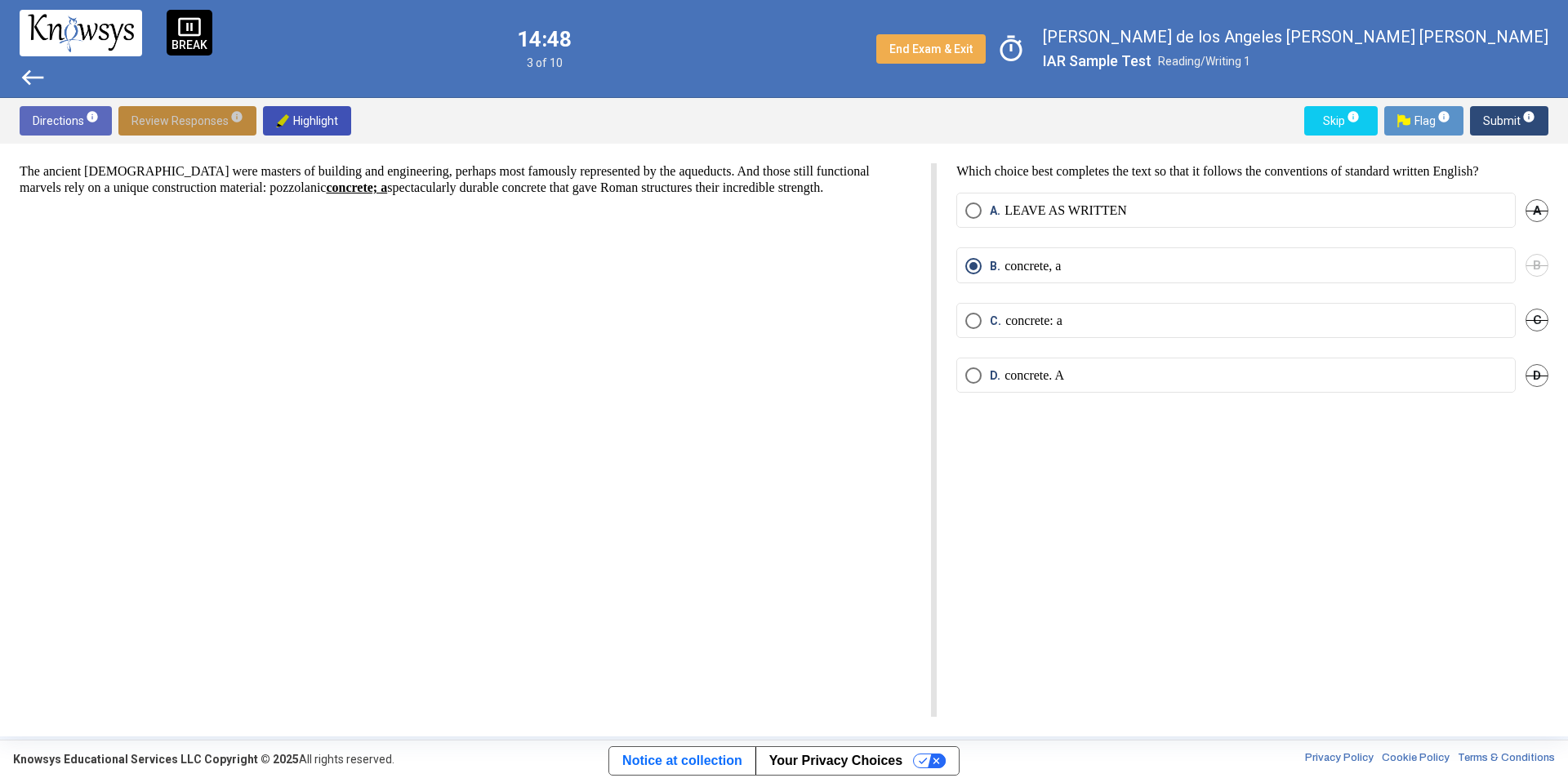
click at [189, 114] on span "Review Responses info" at bounding box center [188, 120] width 112 height 29
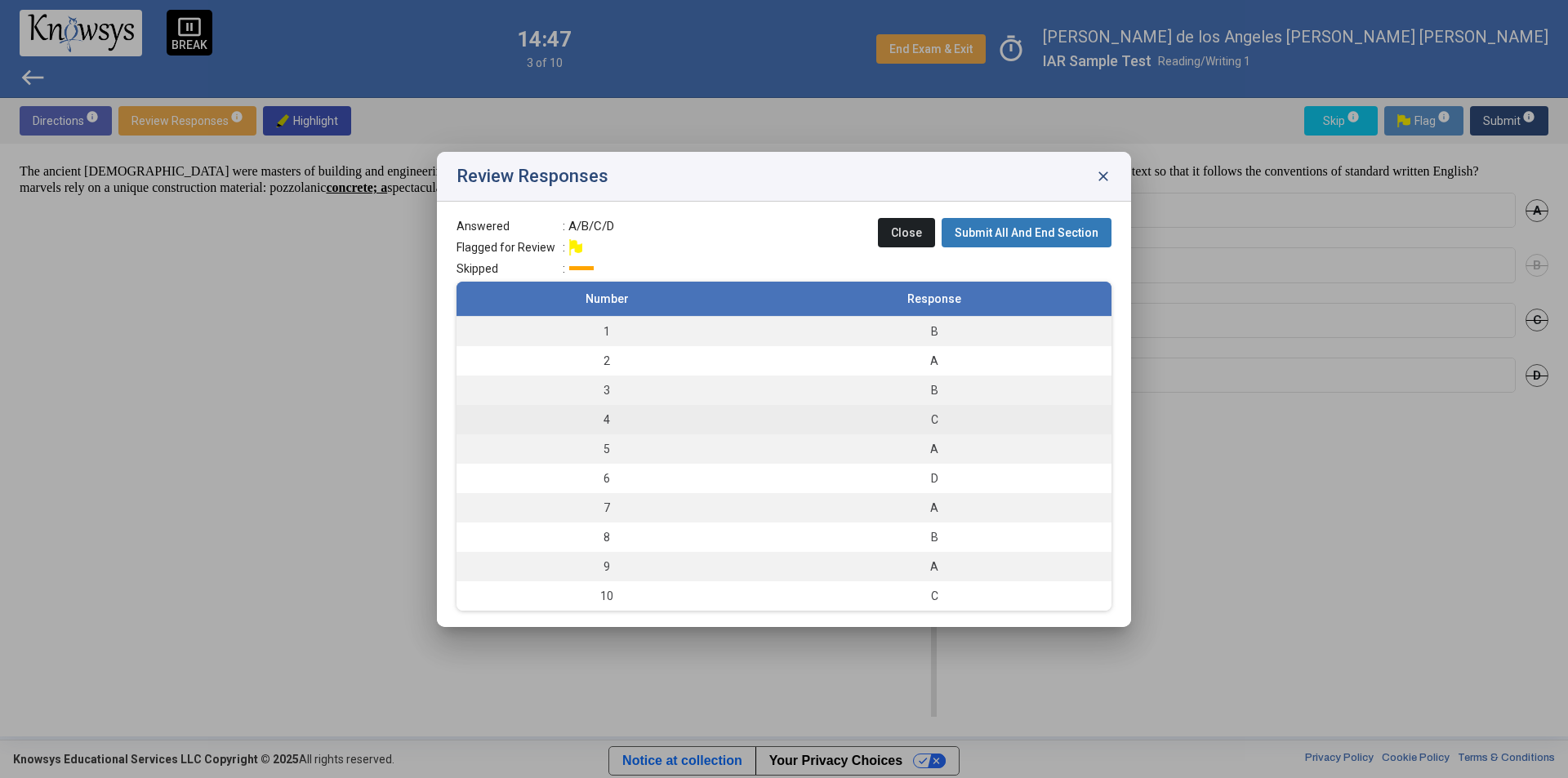
click at [588, 425] on td "4" at bounding box center [607, 419] width 301 height 29
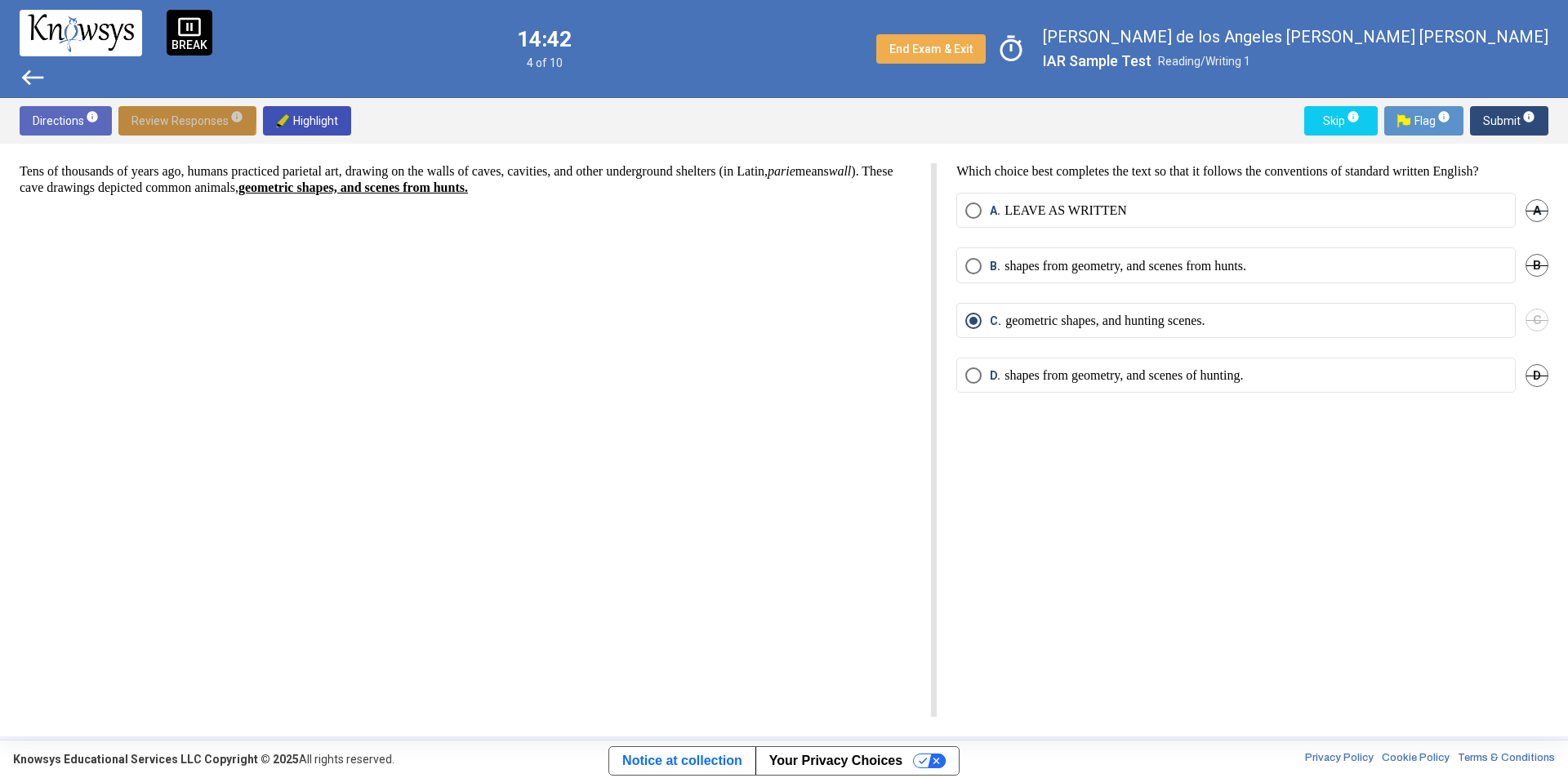
click at [154, 114] on span "Review Responses info" at bounding box center [188, 120] width 112 height 29
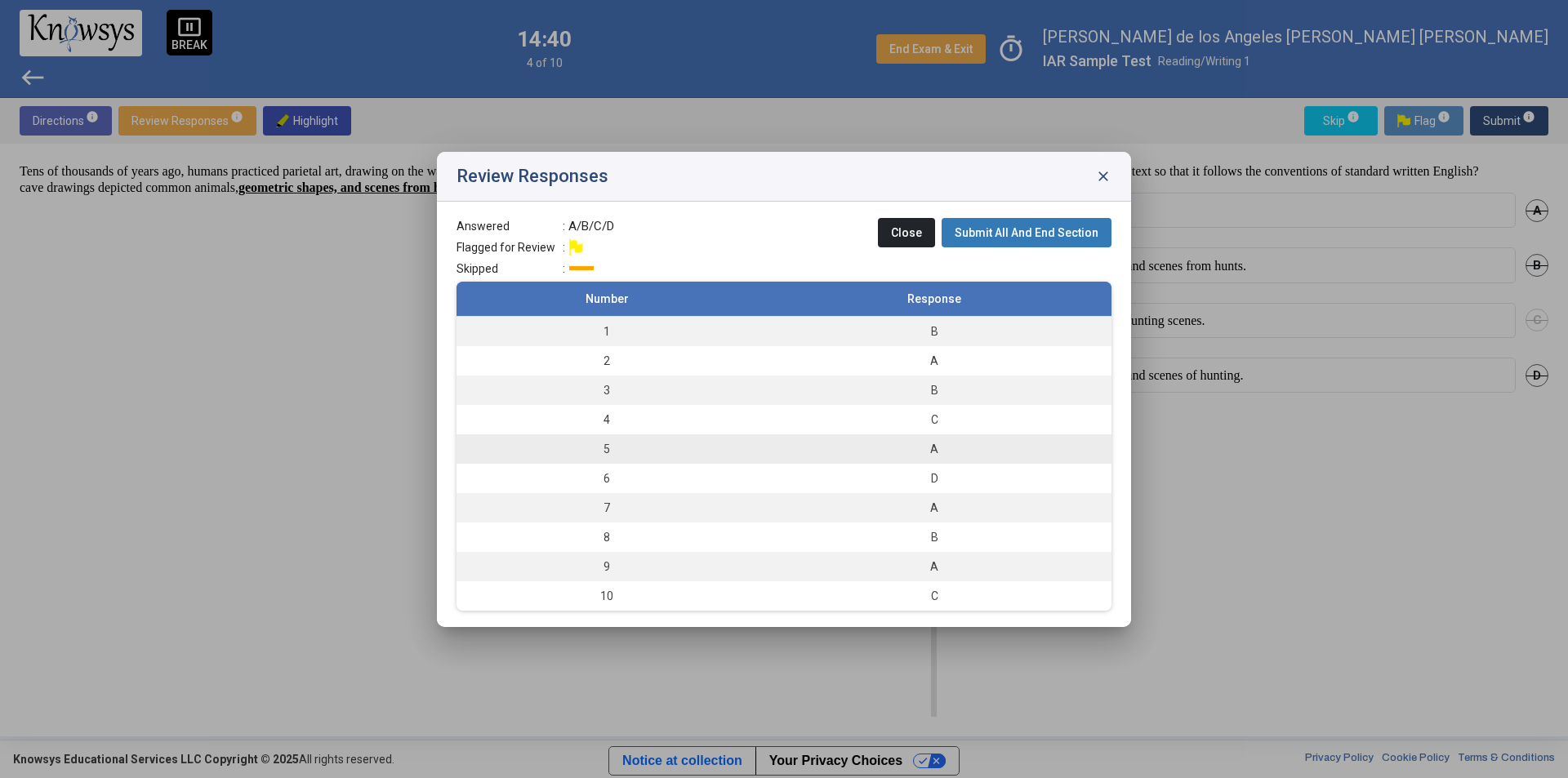
click at [615, 454] on td "5" at bounding box center [607, 448] width 301 height 29
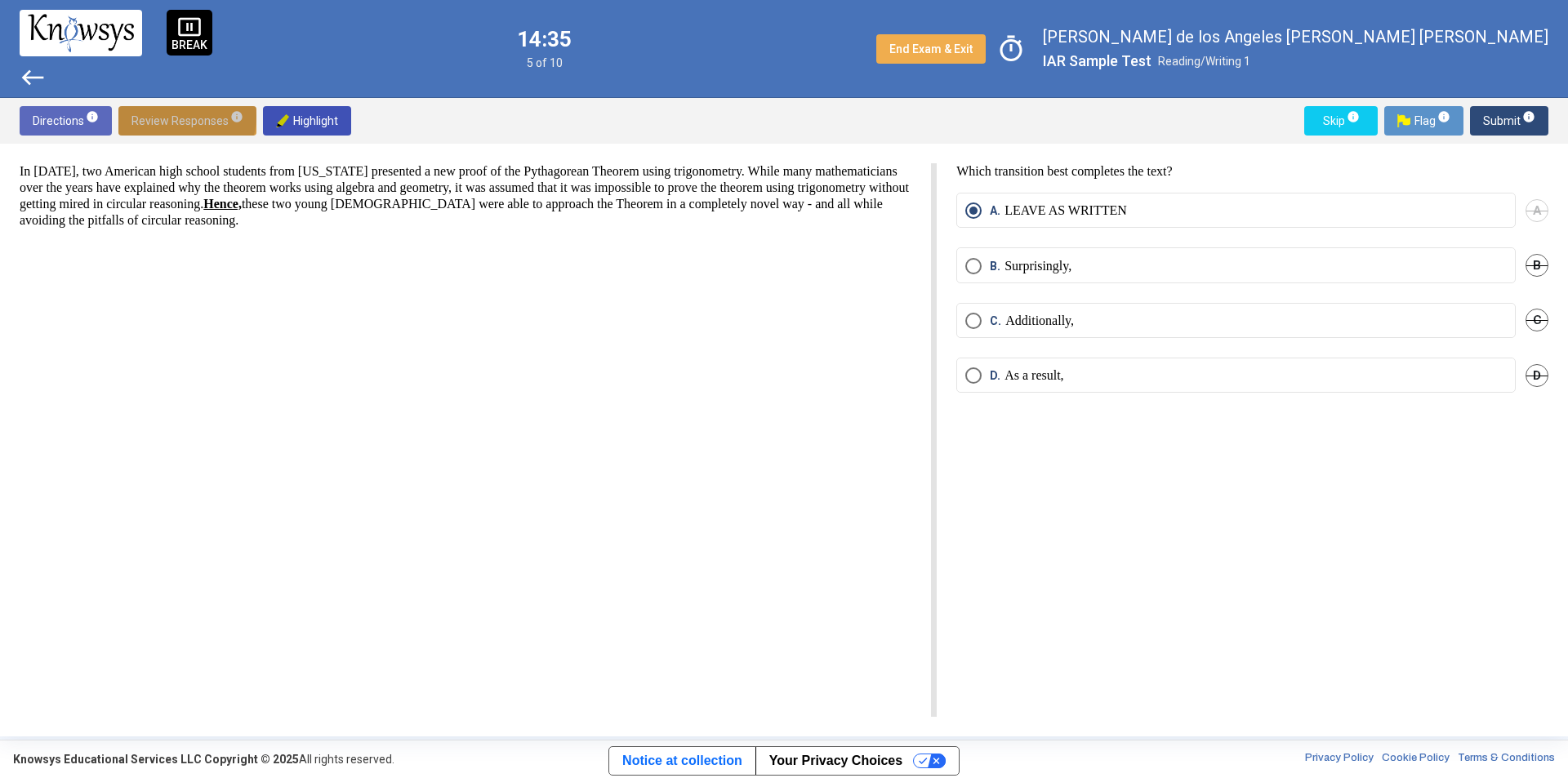
click at [178, 116] on span "Review Responses info" at bounding box center [188, 120] width 112 height 29
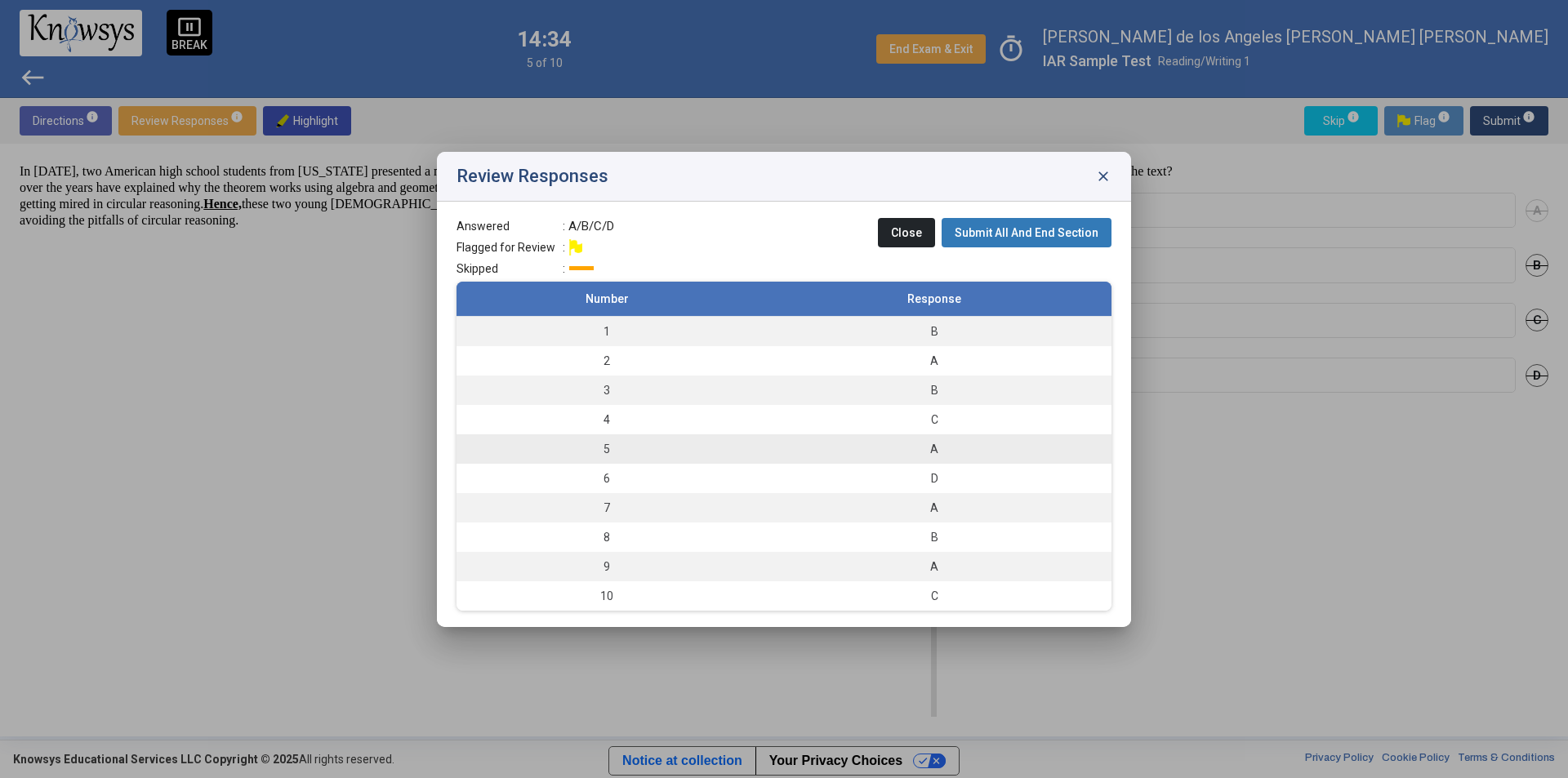
click at [614, 451] on td "5" at bounding box center [607, 448] width 301 height 29
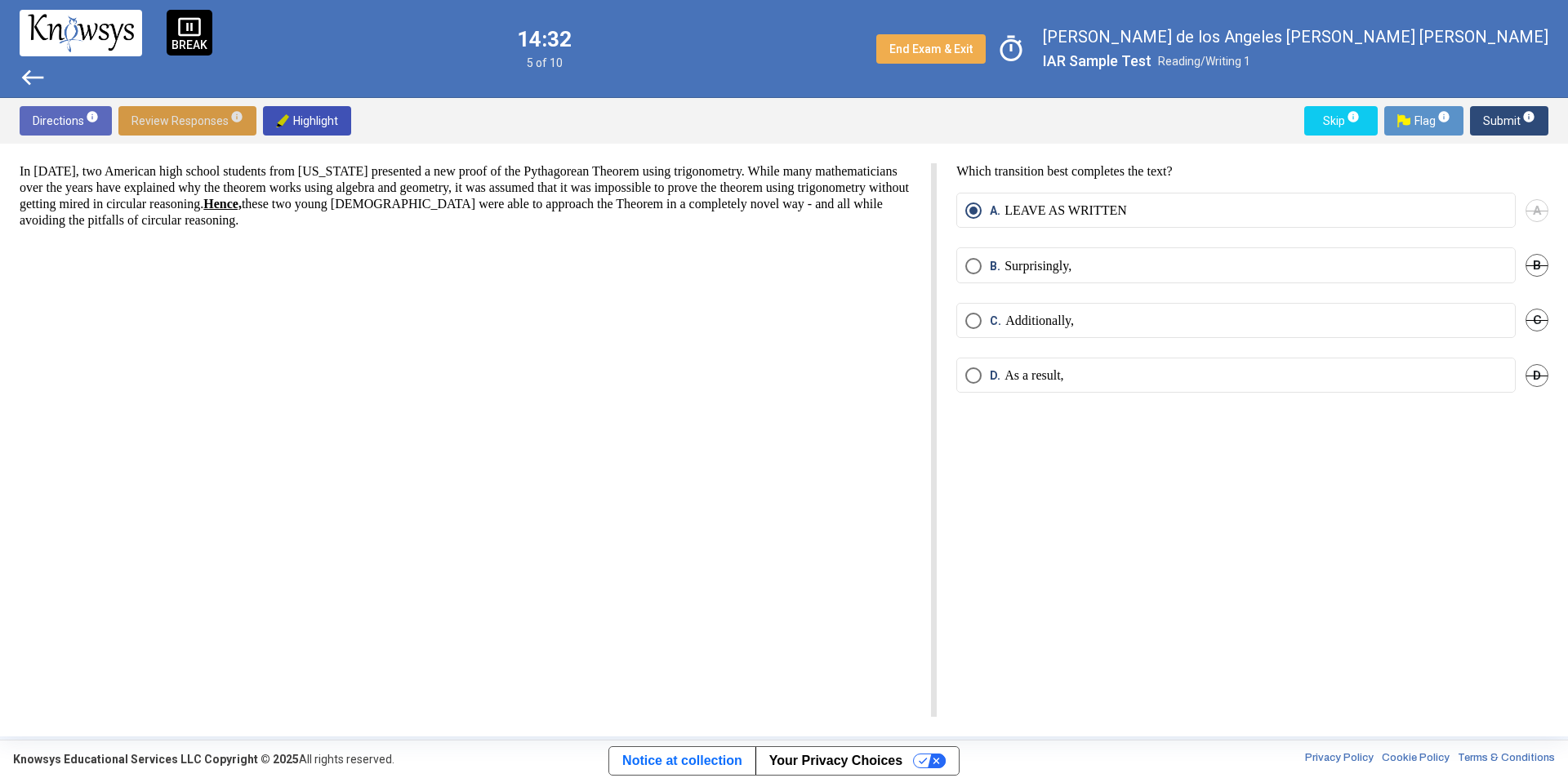
click at [210, 116] on span "Review Responses info" at bounding box center [188, 120] width 112 height 29
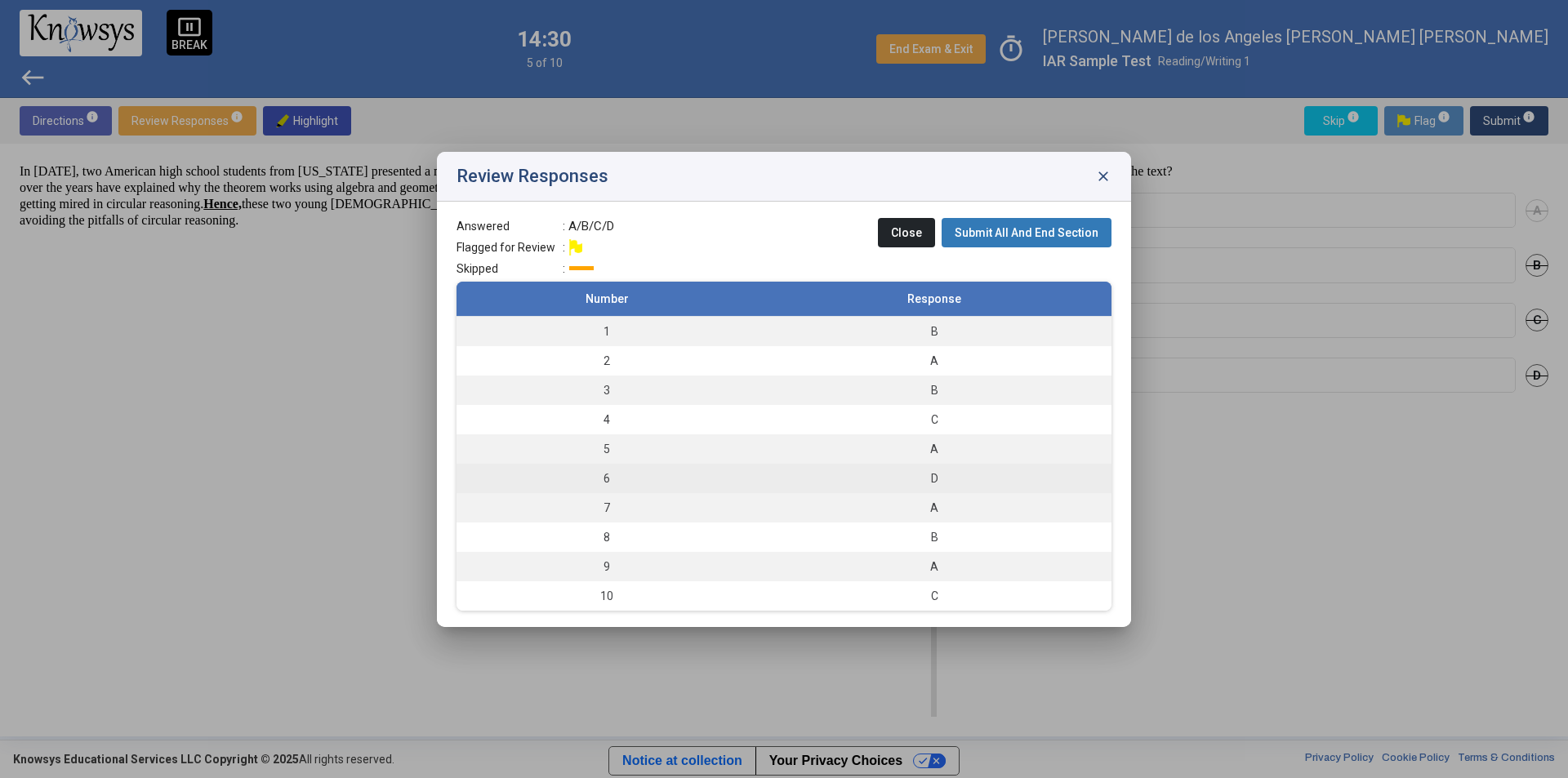
click at [626, 470] on td "6" at bounding box center [607, 478] width 301 height 29
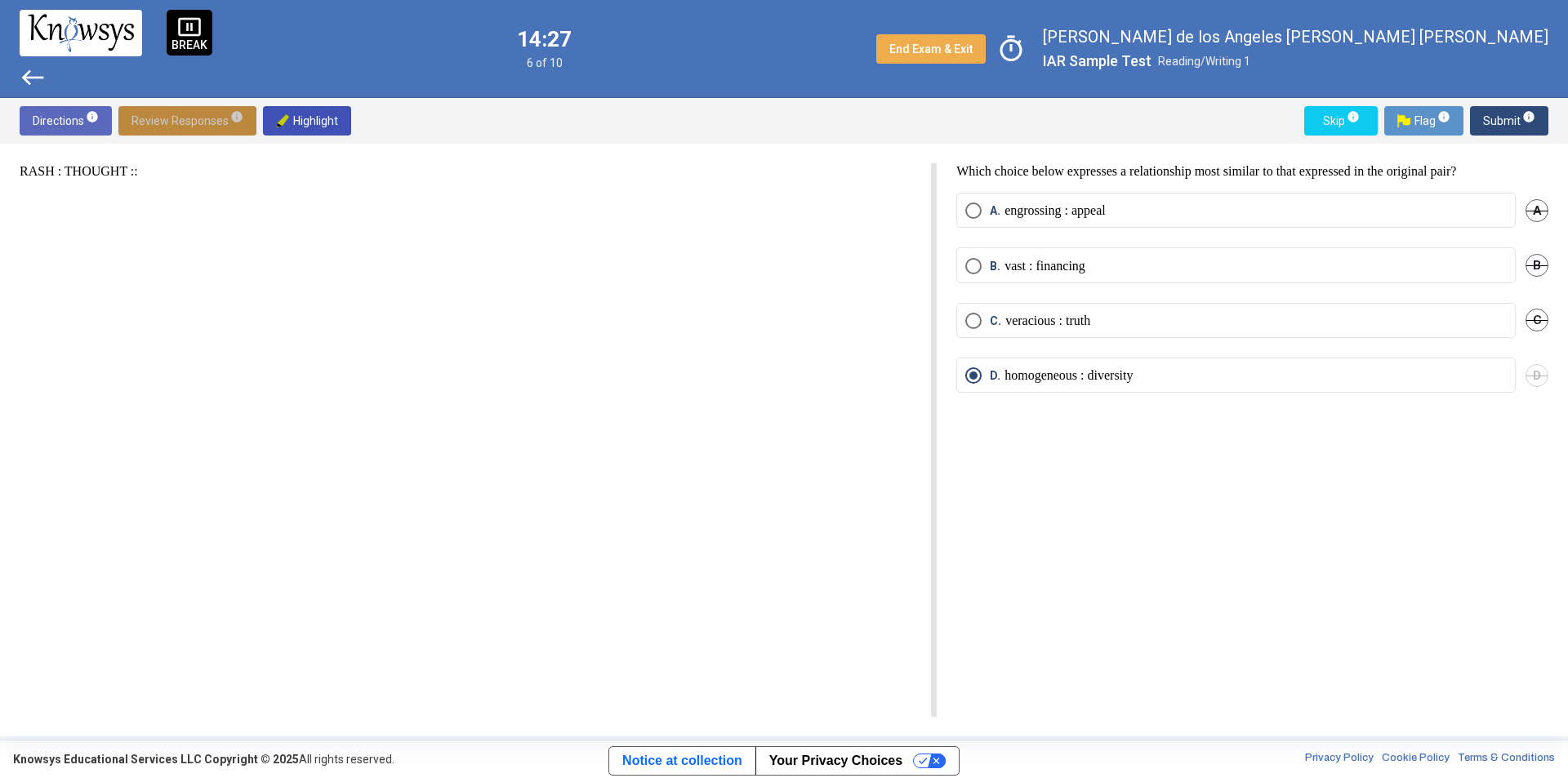
click at [202, 112] on span "Review Responses info" at bounding box center [188, 120] width 112 height 29
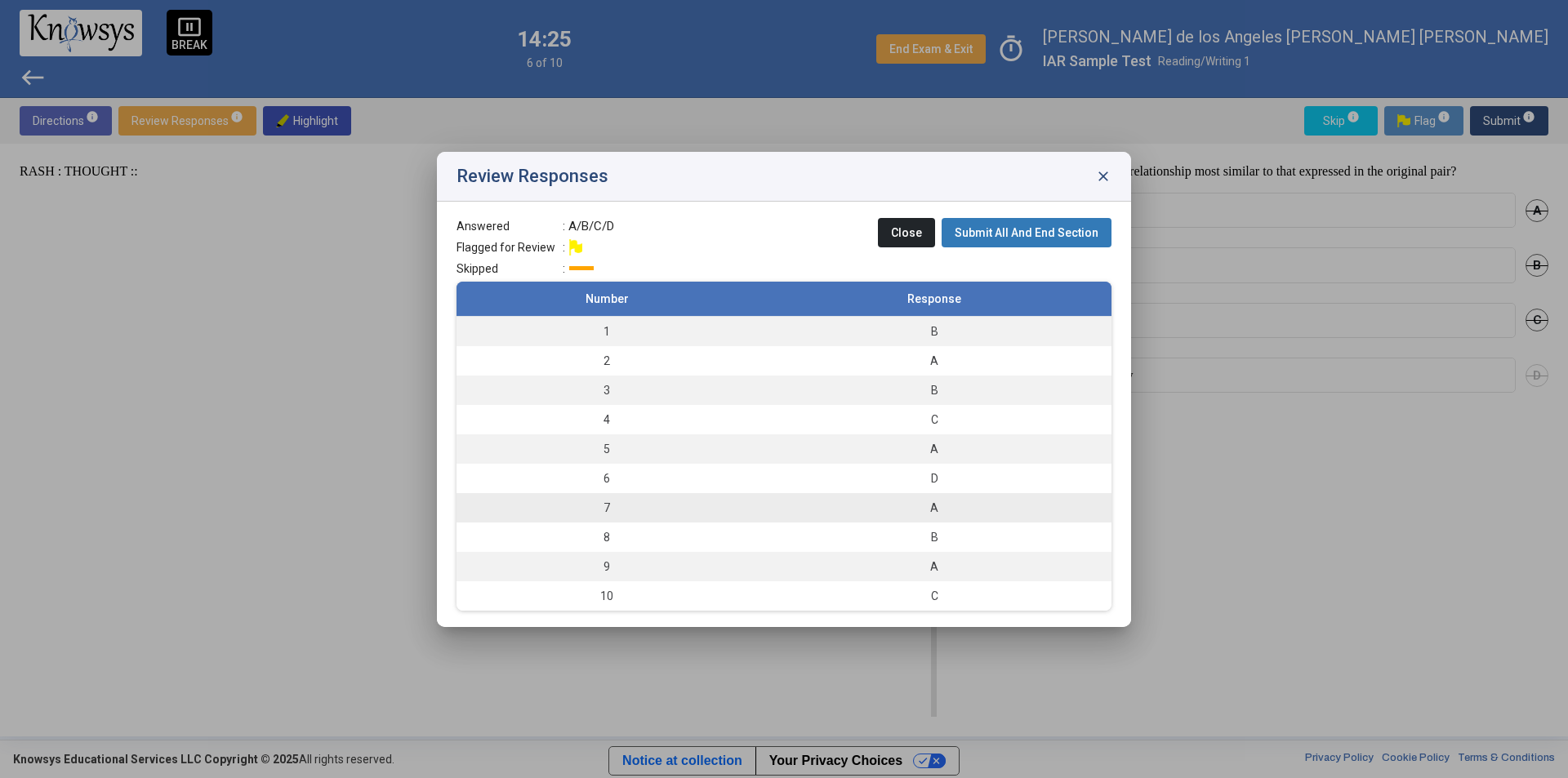
click at [697, 511] on td "7" at bounding box center [607, 507] width 301 height 29
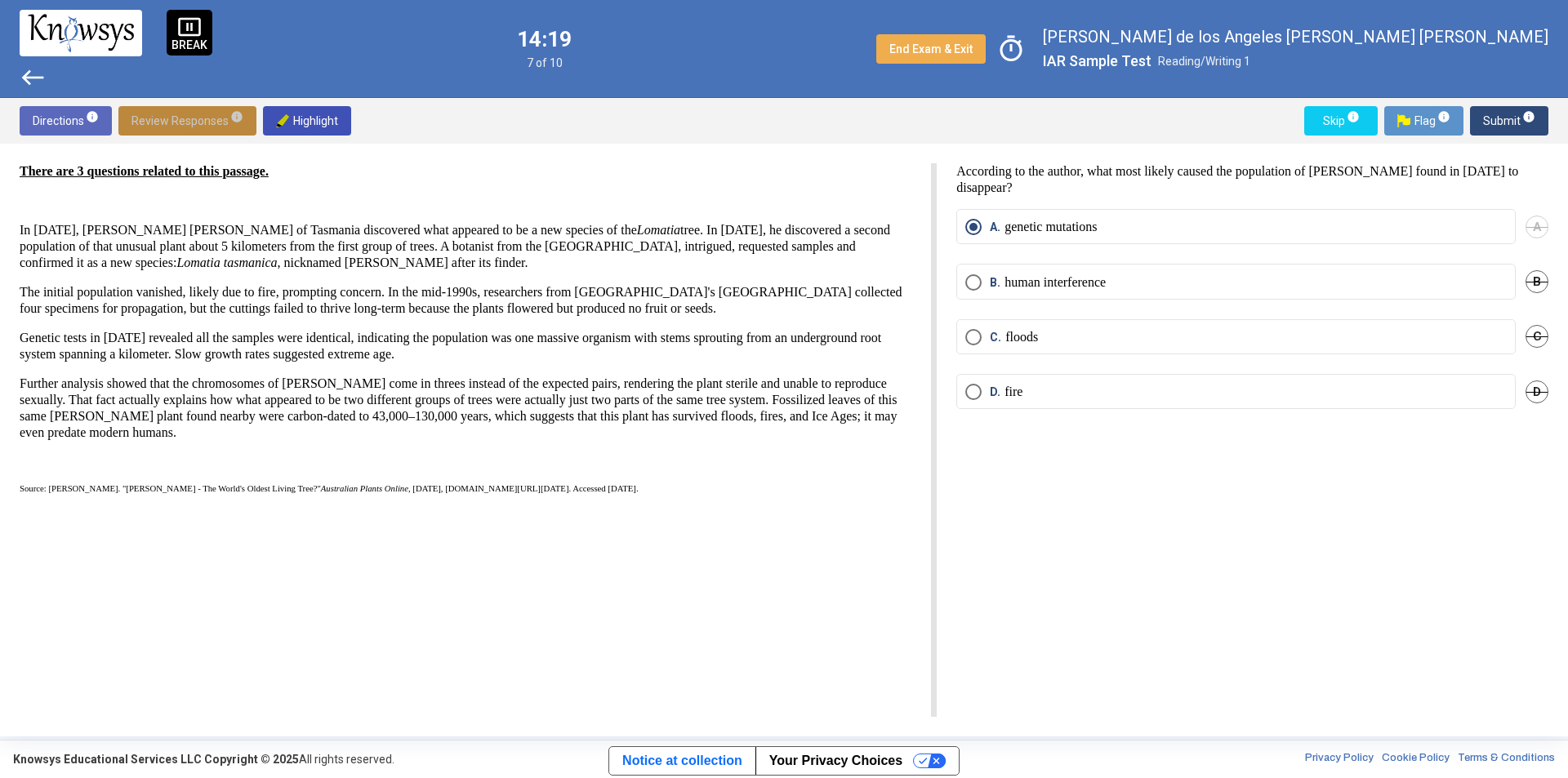
click at [191, 120] on span "Review Responses info" at bounding box center [188, 120] width 112 height 29
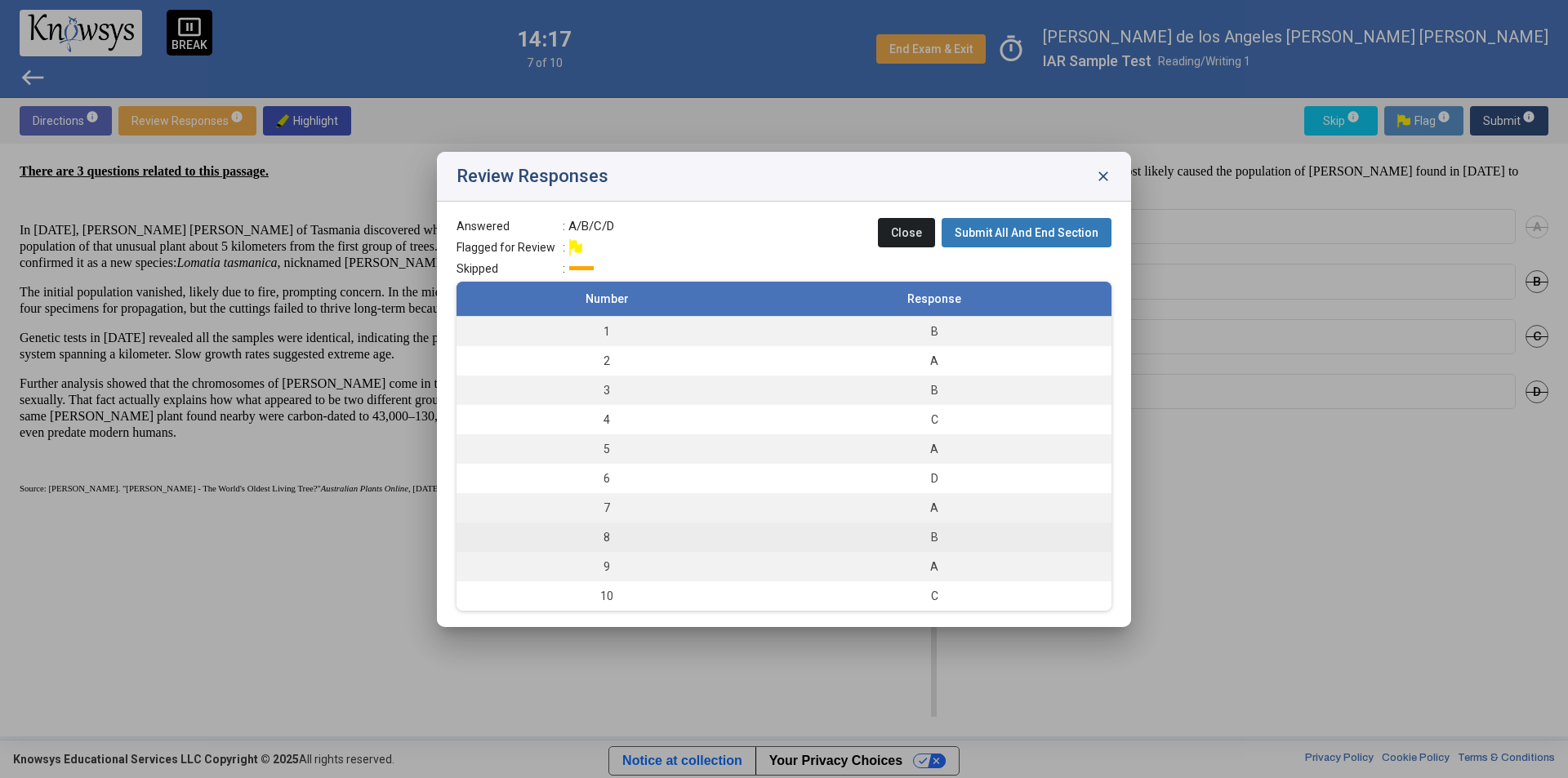
click at [663, 543] on td "8" at bounding box center [607, 537] width 301 height 29
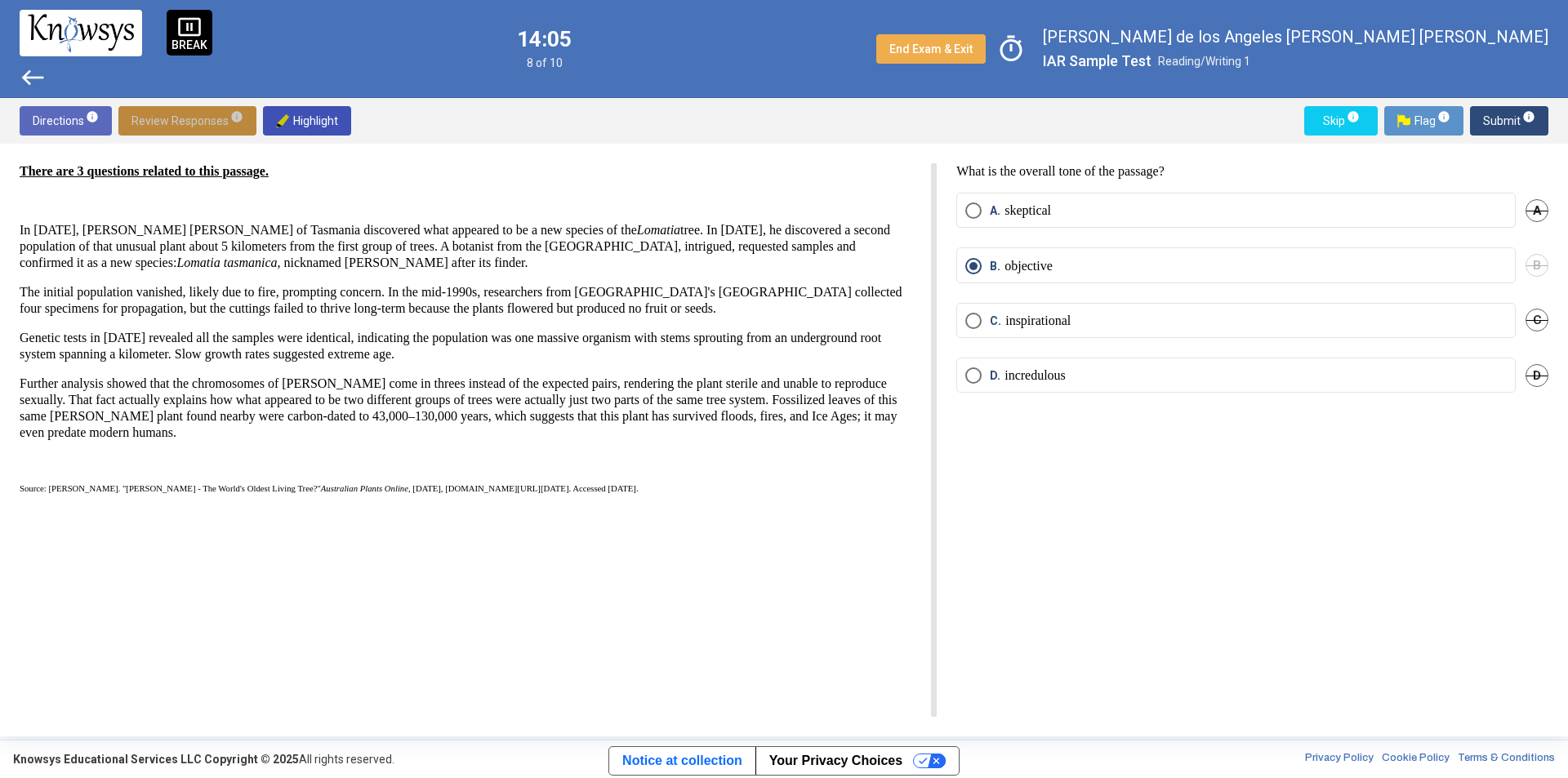
click at [212, 116] on span "Review Responses info" at bounding box center [188, 120] width 112 height 29
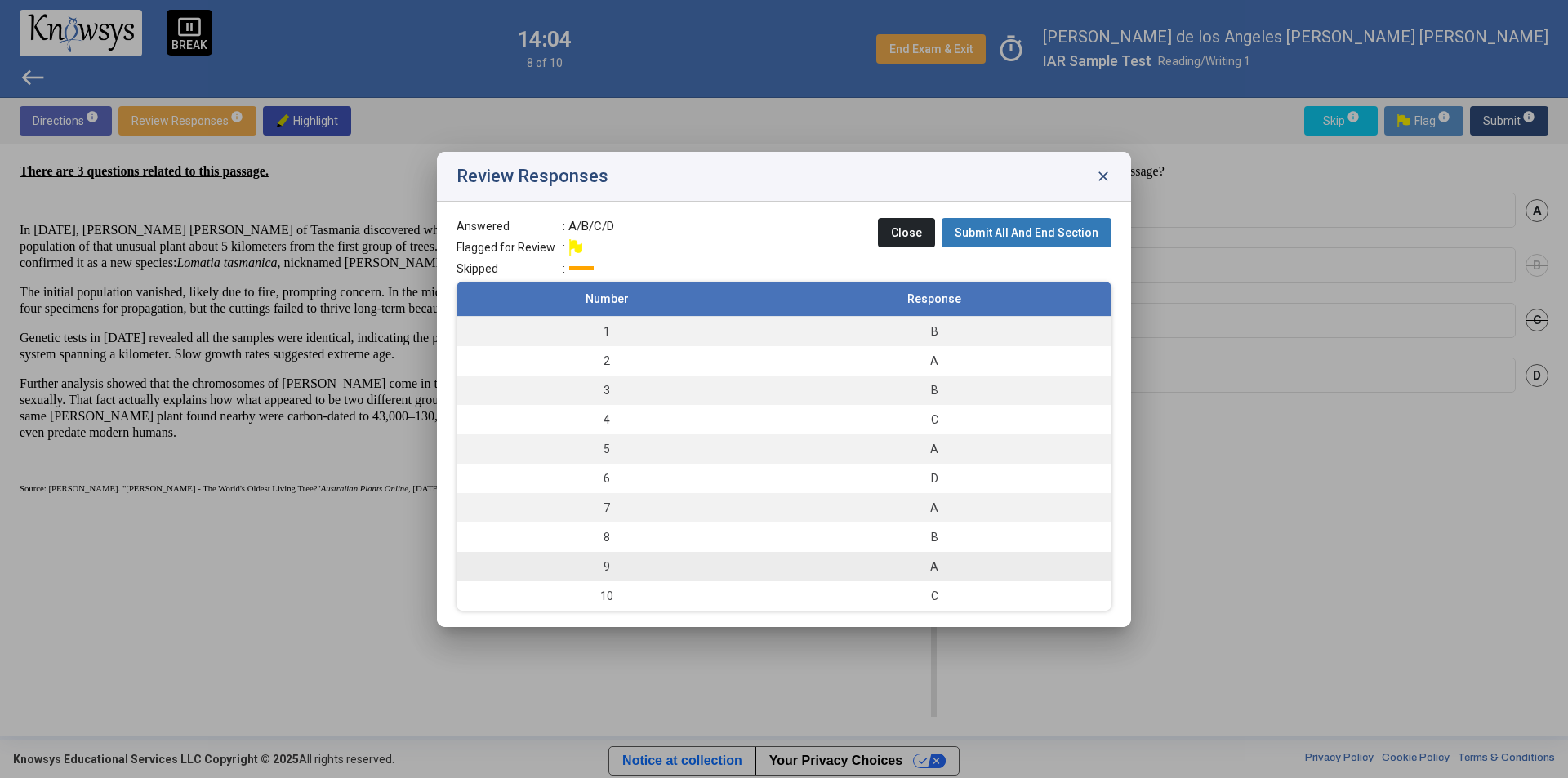
click at [677, 572] on td "9" at bounding box center [607, 566] width 301 height 29
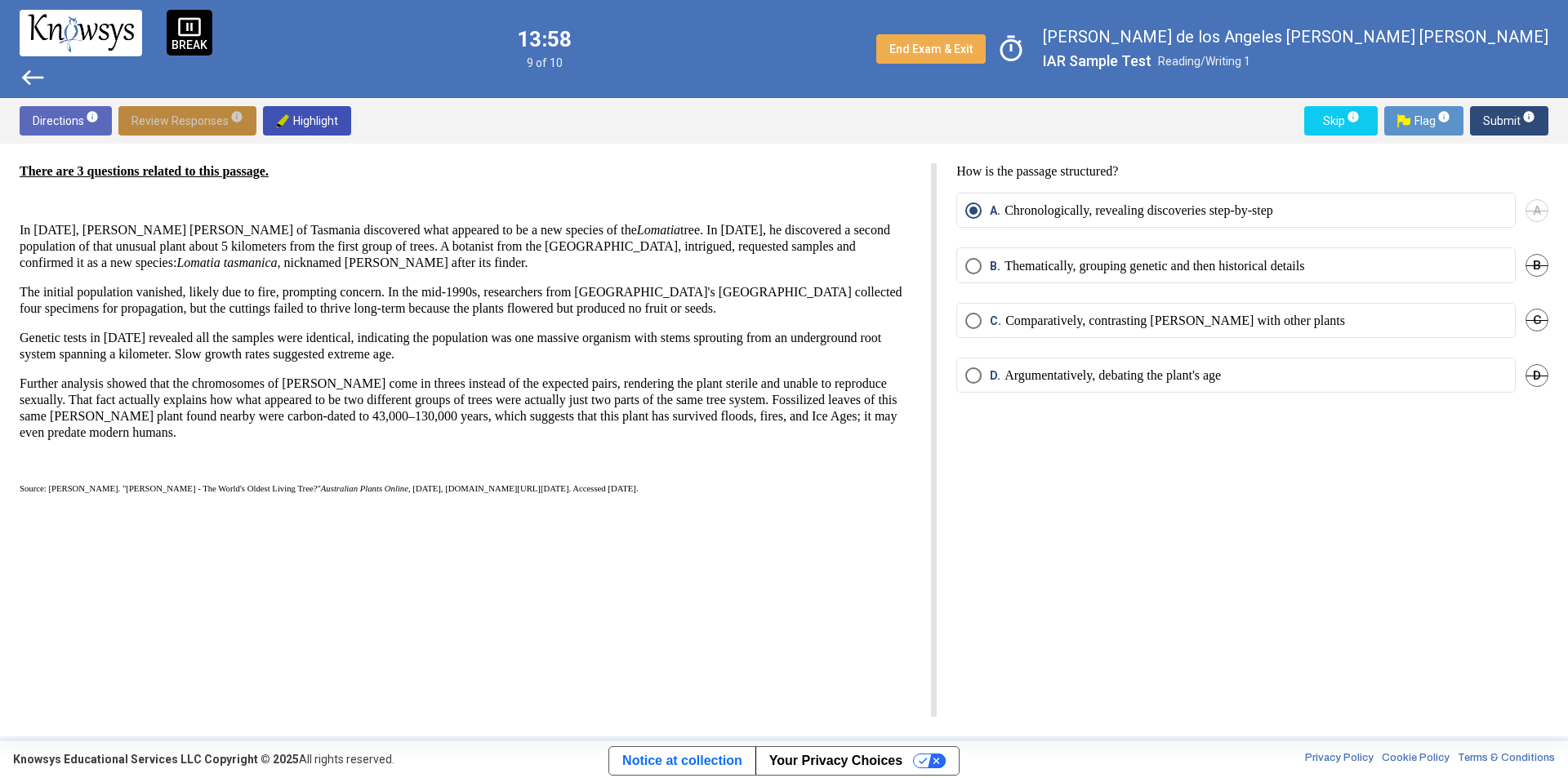
click at [183, 116] on span "Review Responses info" at bounding box center [188, 120] width 112 height 29
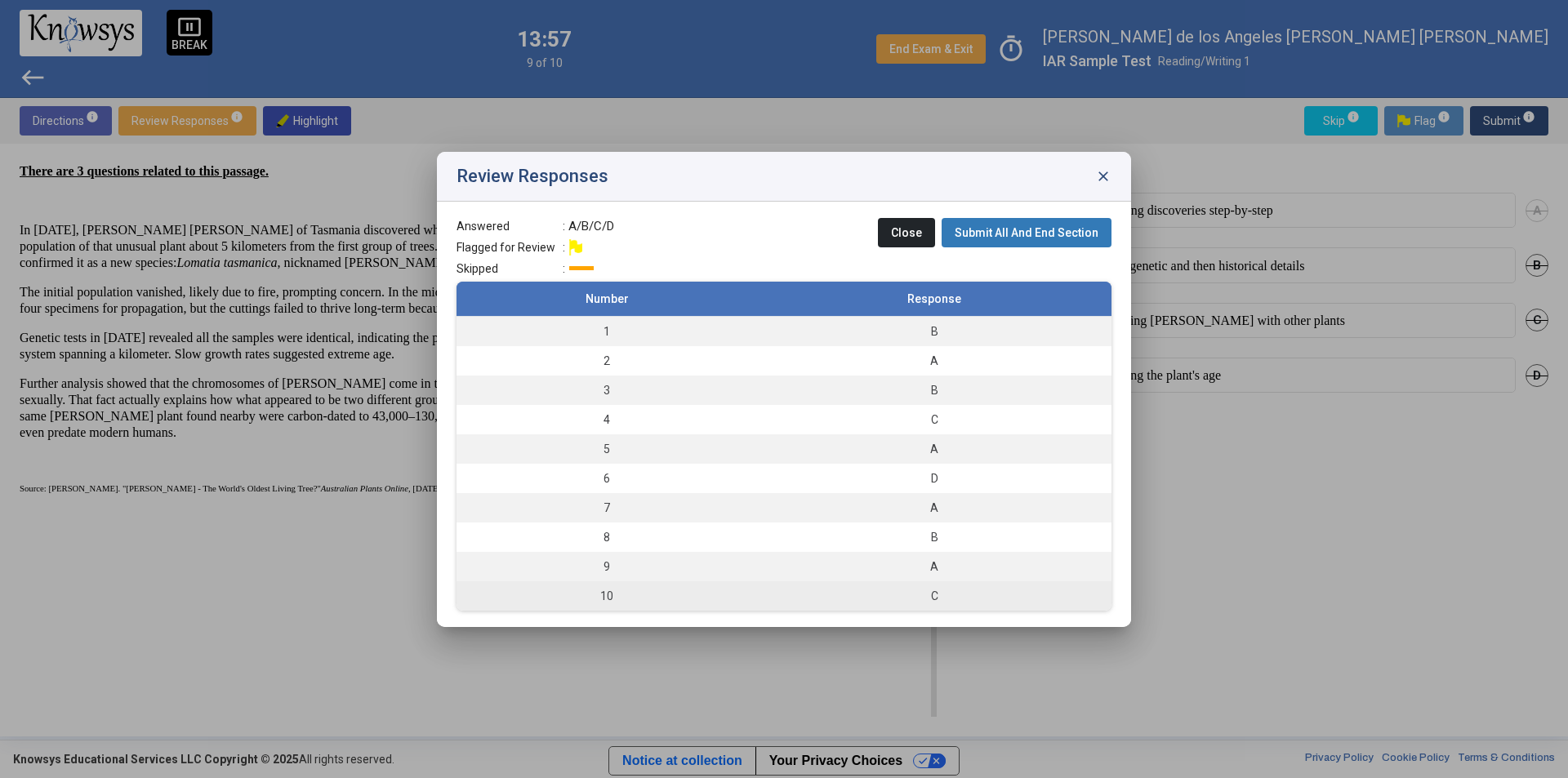
click at [602, 594] on td "10" at bounding box center [607, 596] width 301 height 29
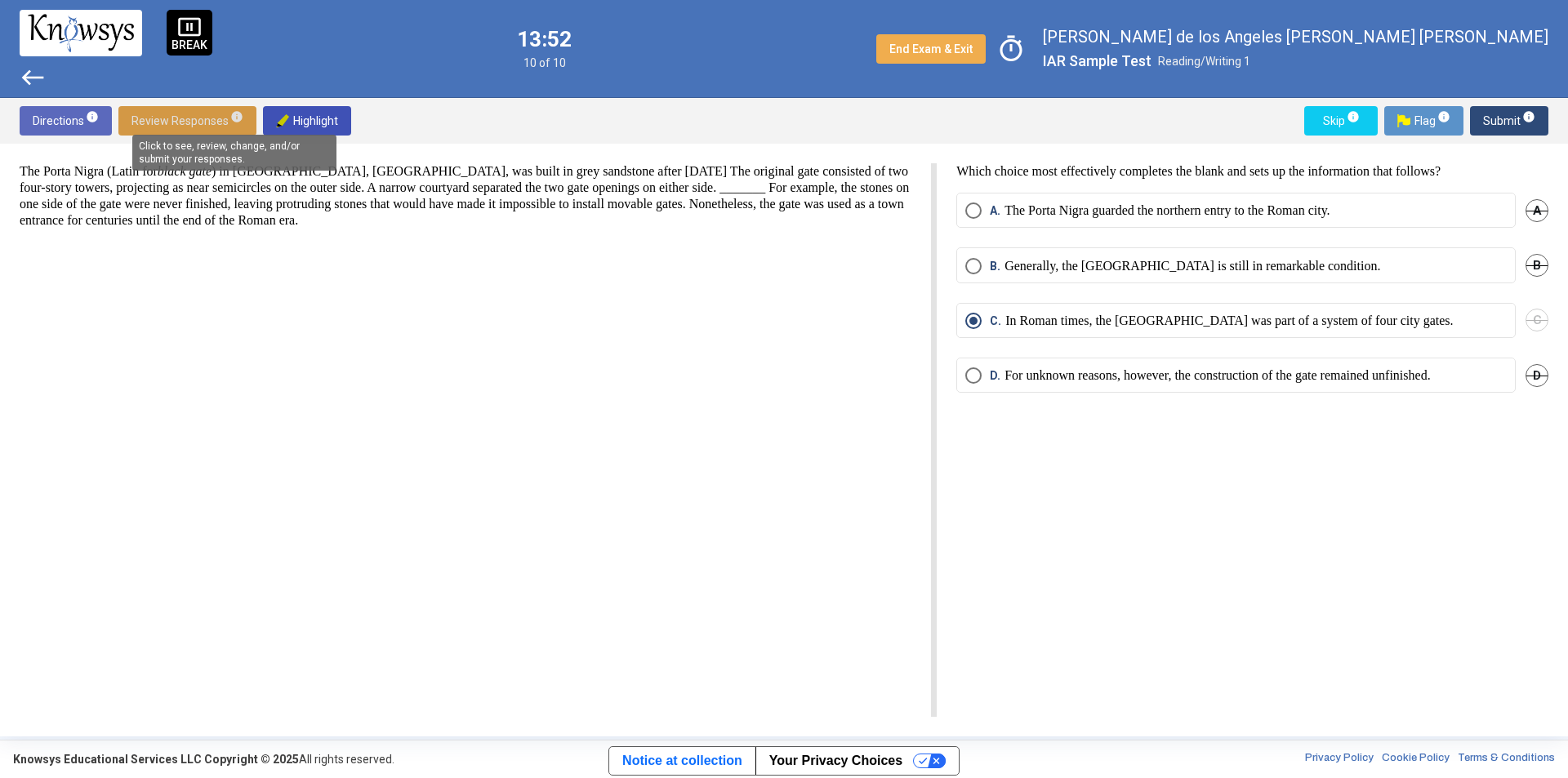
click at [195, 124] on mat-tooltip-component "Click to see, review, change, and/or submit your responses." at bounding box center [233, 152] width 227 height 59
click at [207, 116] on span "Review Responses info" at bounding box center [188, 120] width 112 height 29
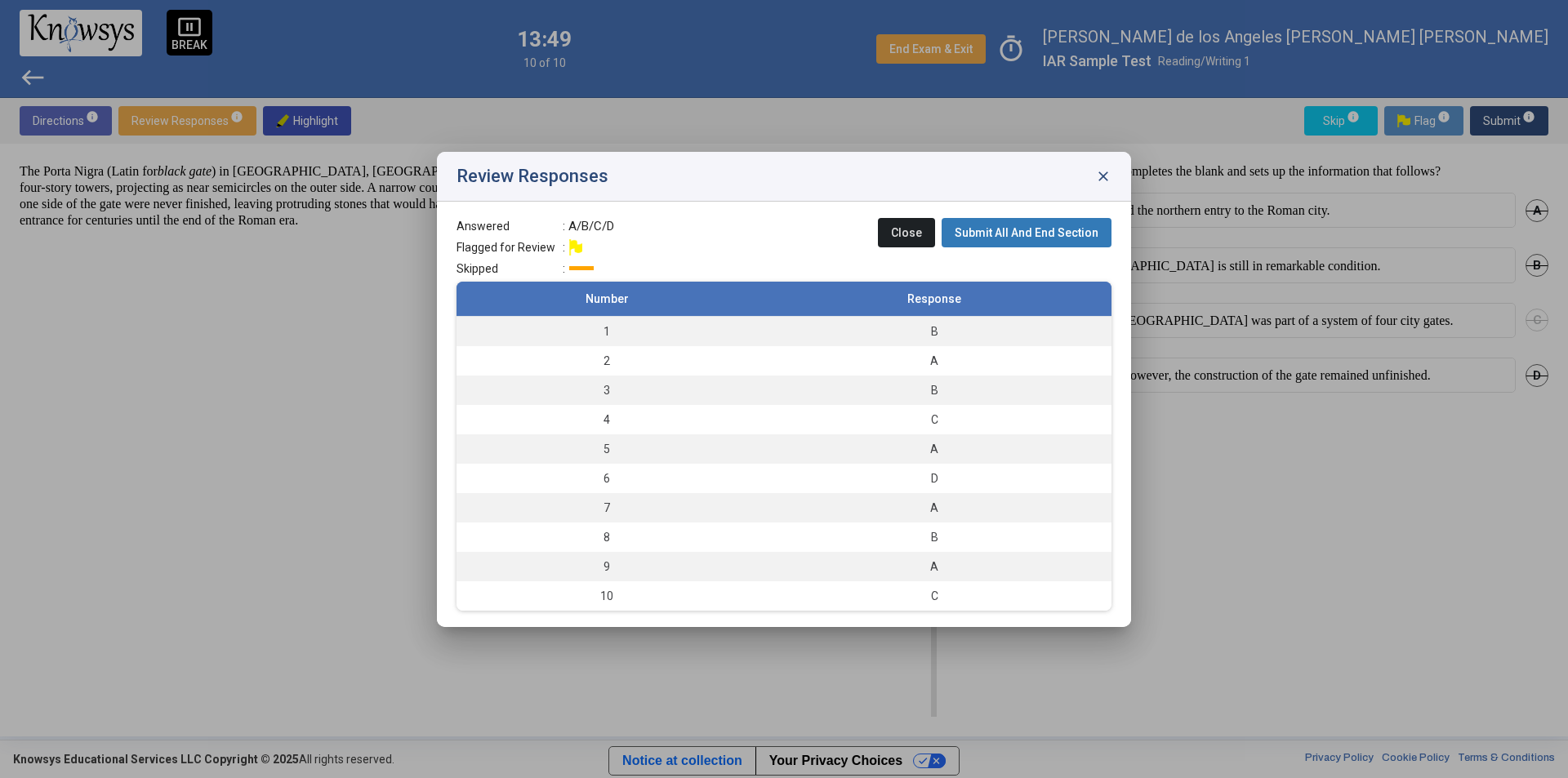
click at [1051, 231] on span "Submit All And End Section" at bounding box center [1026, 233] width 144 height 13
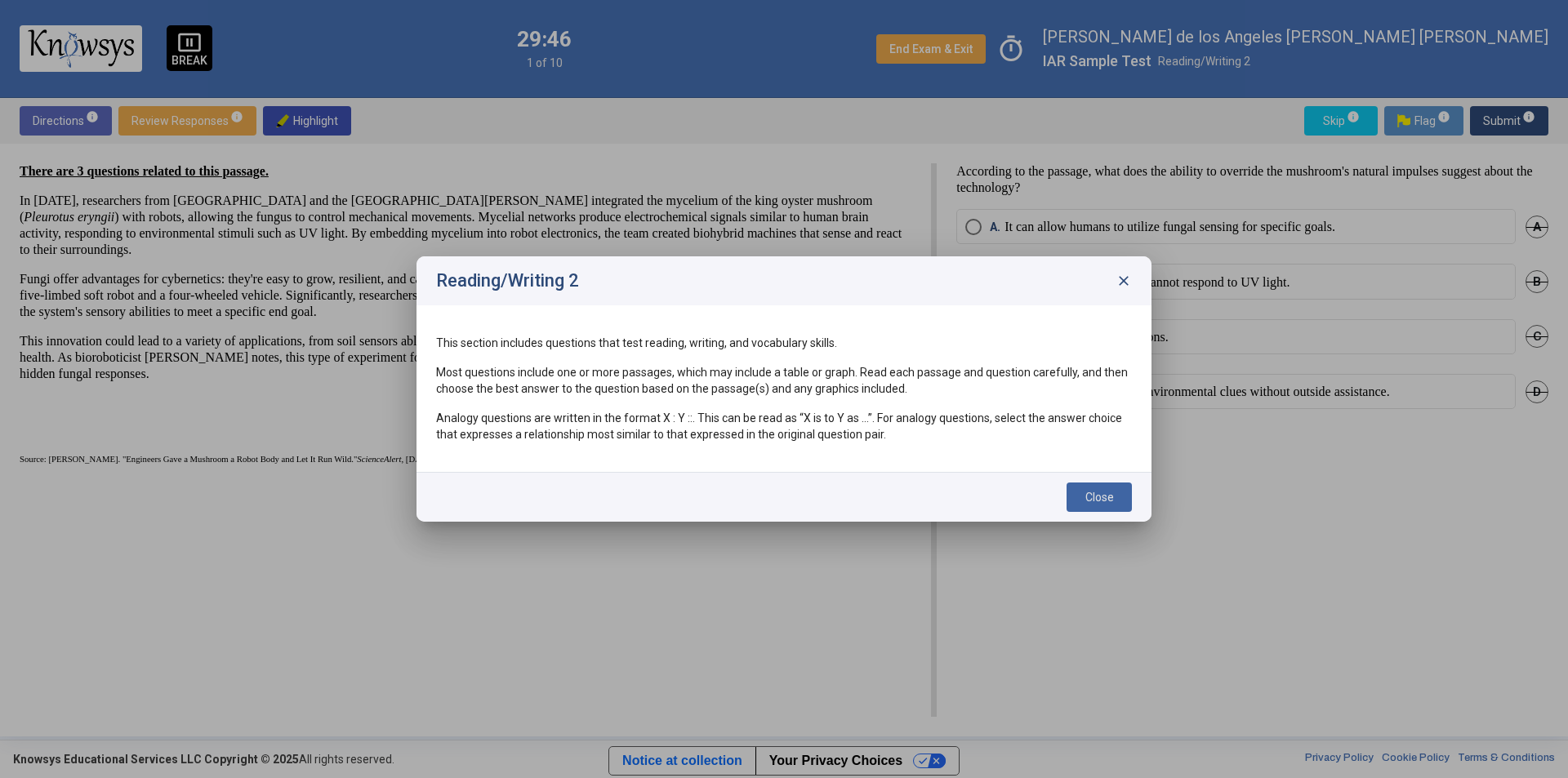
click at [1089, 506] on button "Close" at bounding box center [1099, 497] width 65 height 29
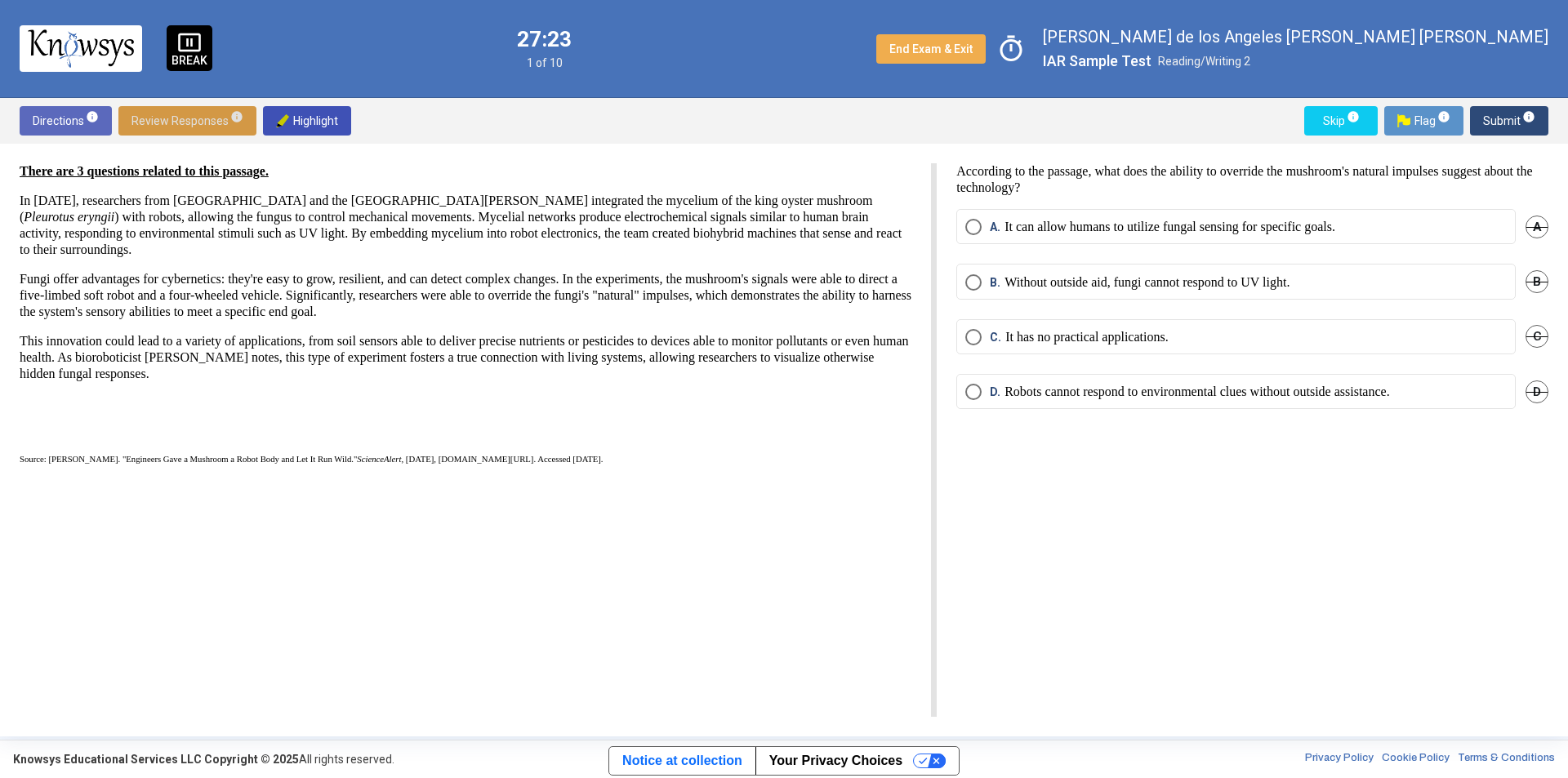
click at [979, 232] on span "Select an option" at bounding box center [972, 226] width 16 height 16
click at [973, 232] on span "Select an option" at bounding box center [972, 226] width 16 height 16
click at [1502, 125] on span "Submit info" at bounding box center [1509, 120] width 52 height 29
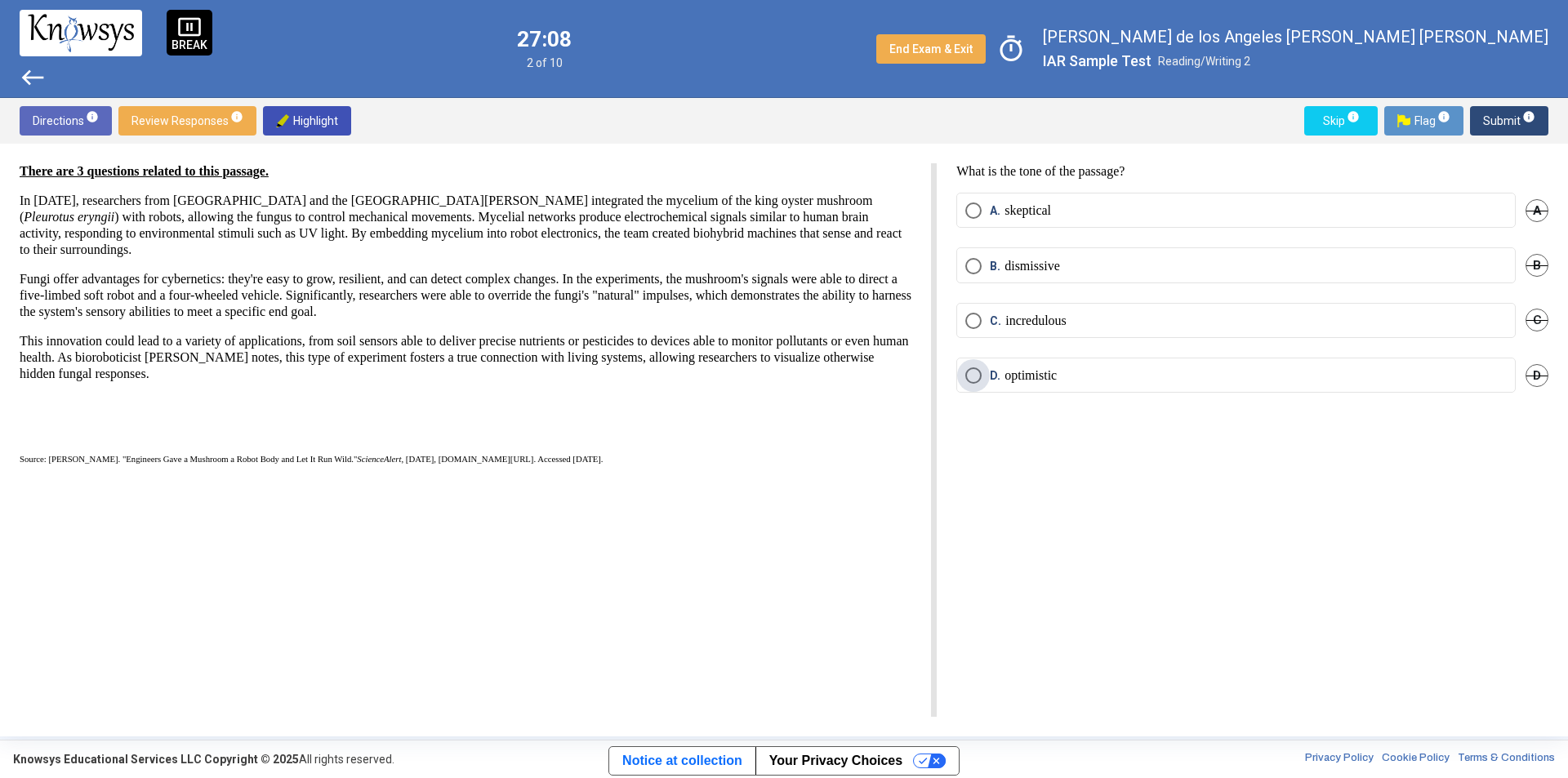
drag, startPoint x: 1023, startPoint y: 374, endPoint x: 1030, endPoint y: 372, distance: 7.3
click at [1024, 374] on p "optimistic" at bounding box center [1030, 375] width 52 height 16
click at [1491, 122] on span "Submit info" at bounding box center [1509, 120] width 52 height 29
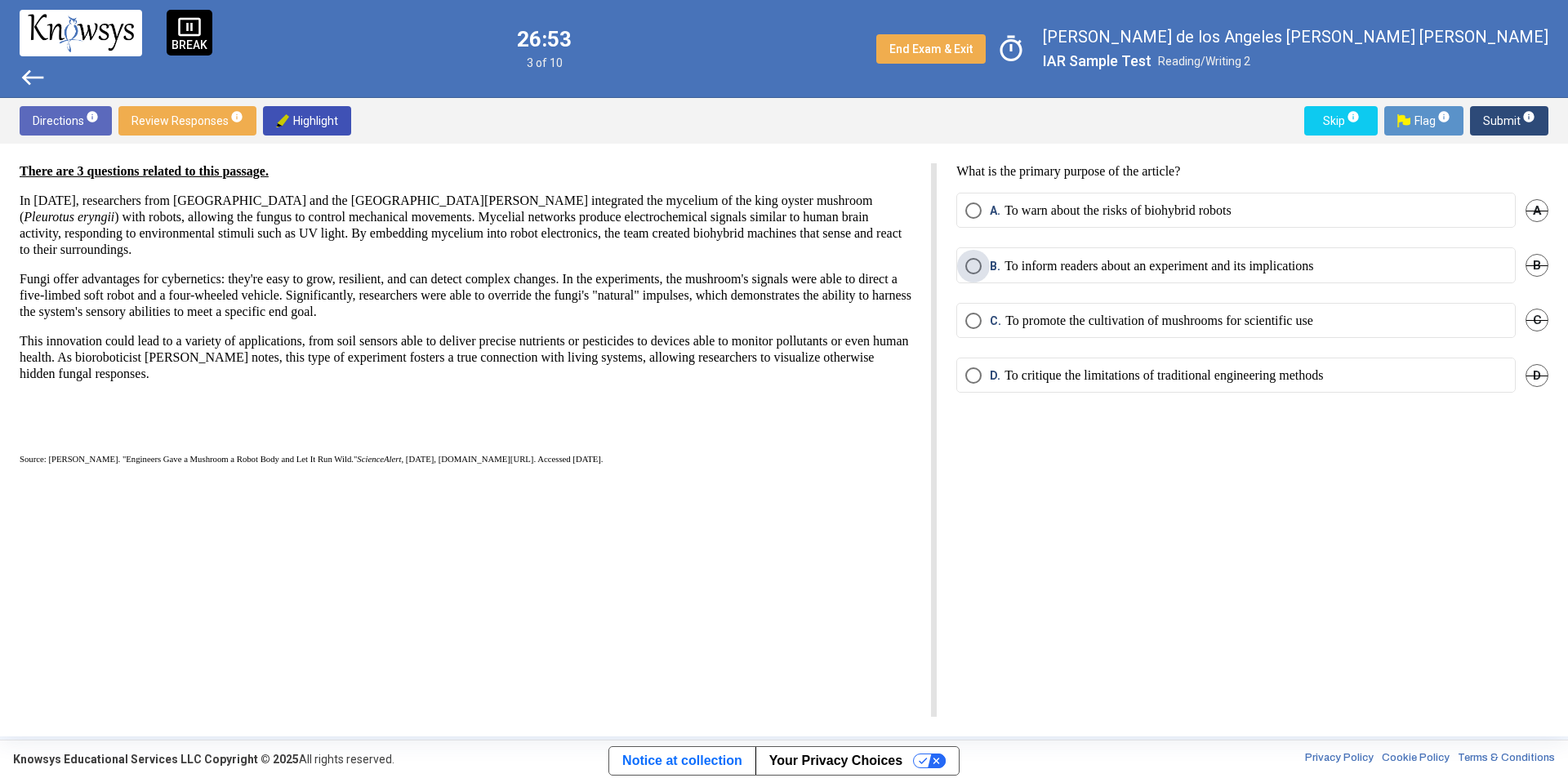
click at [1348, 271] on label "B. To inform readers about an experiment and its implications" at bounding box center [1236, 265] width 542 height 16
click at [1495, 116] on span "Submit info" at bounding box center [1509, 120] width 52 height 29
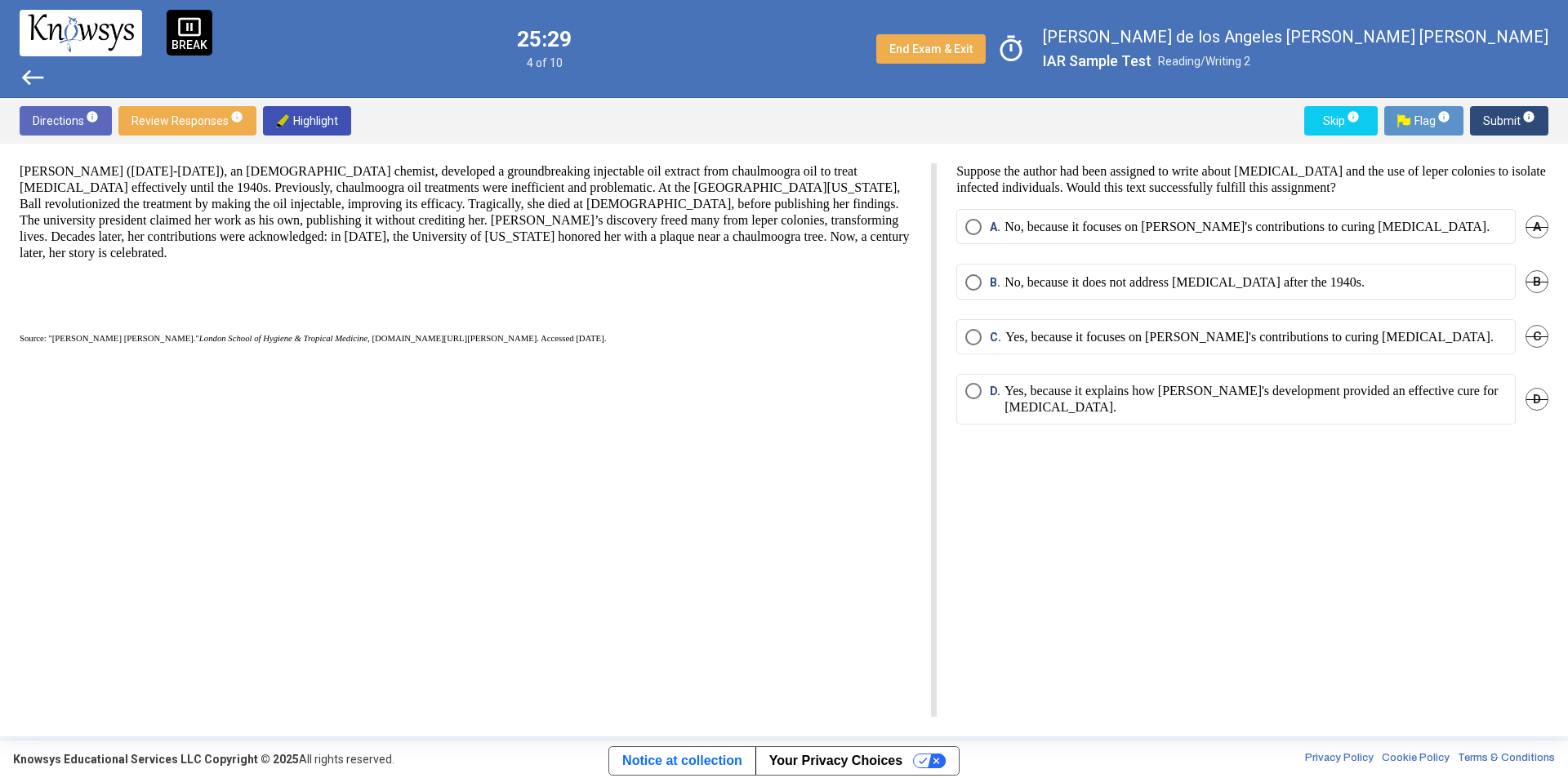
click at [1062, 230] on p "No, because it focuses on [PERSON_NAME]'s contributions to curing [MEDICAL_DATA…" at bounding box center [1246, 226] width 485 height 16
click at [1493, 117] on span "Submit info" at bounding box center [1509, 120] width 52 height 29
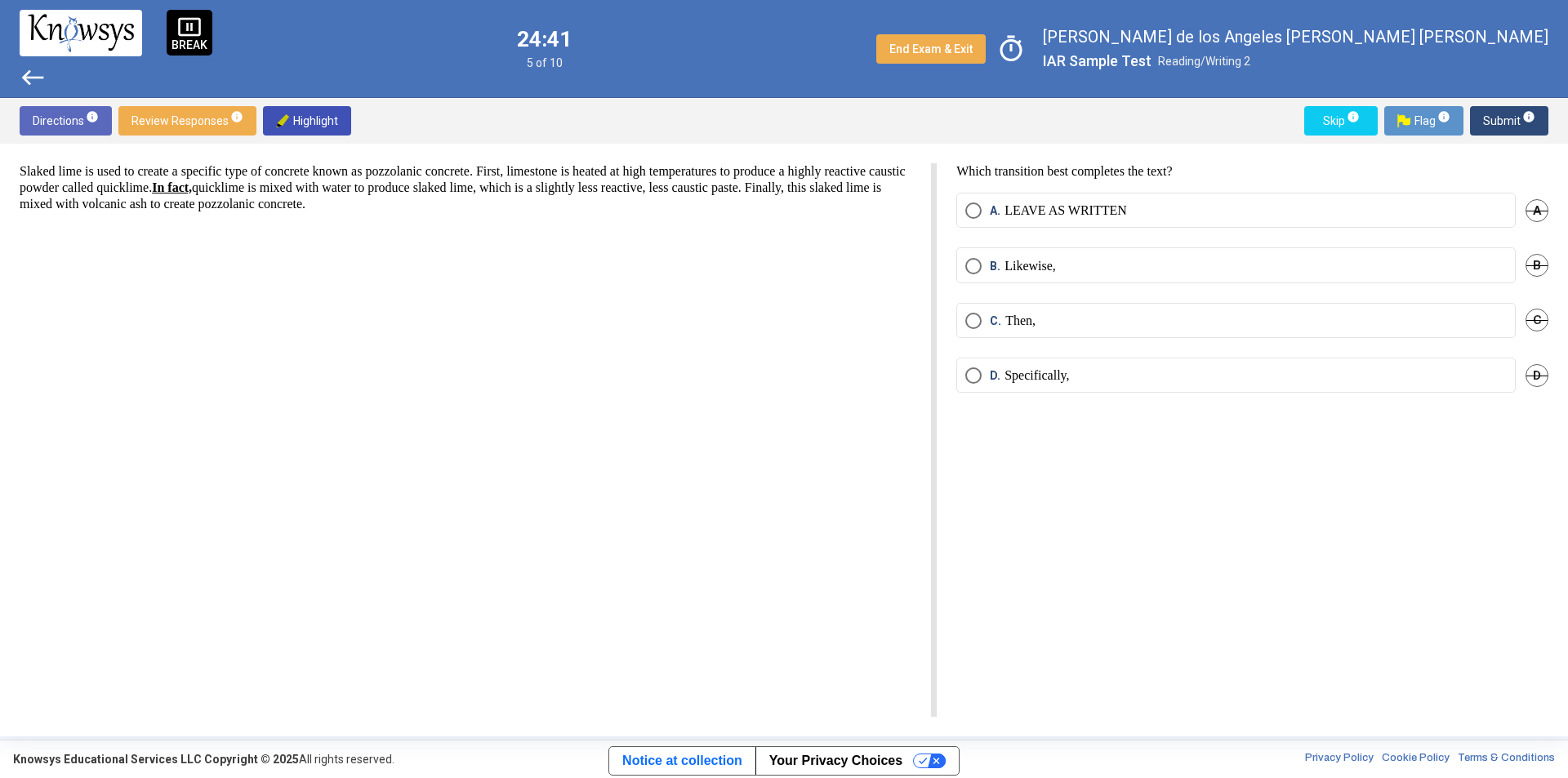
click at [978, 315] on span "Select an option" at bounding box center [972, 320] width 16 height 16
click at [1426, 114] on span "Flag info" at bounding box center [1423, 120] width 53 height 29
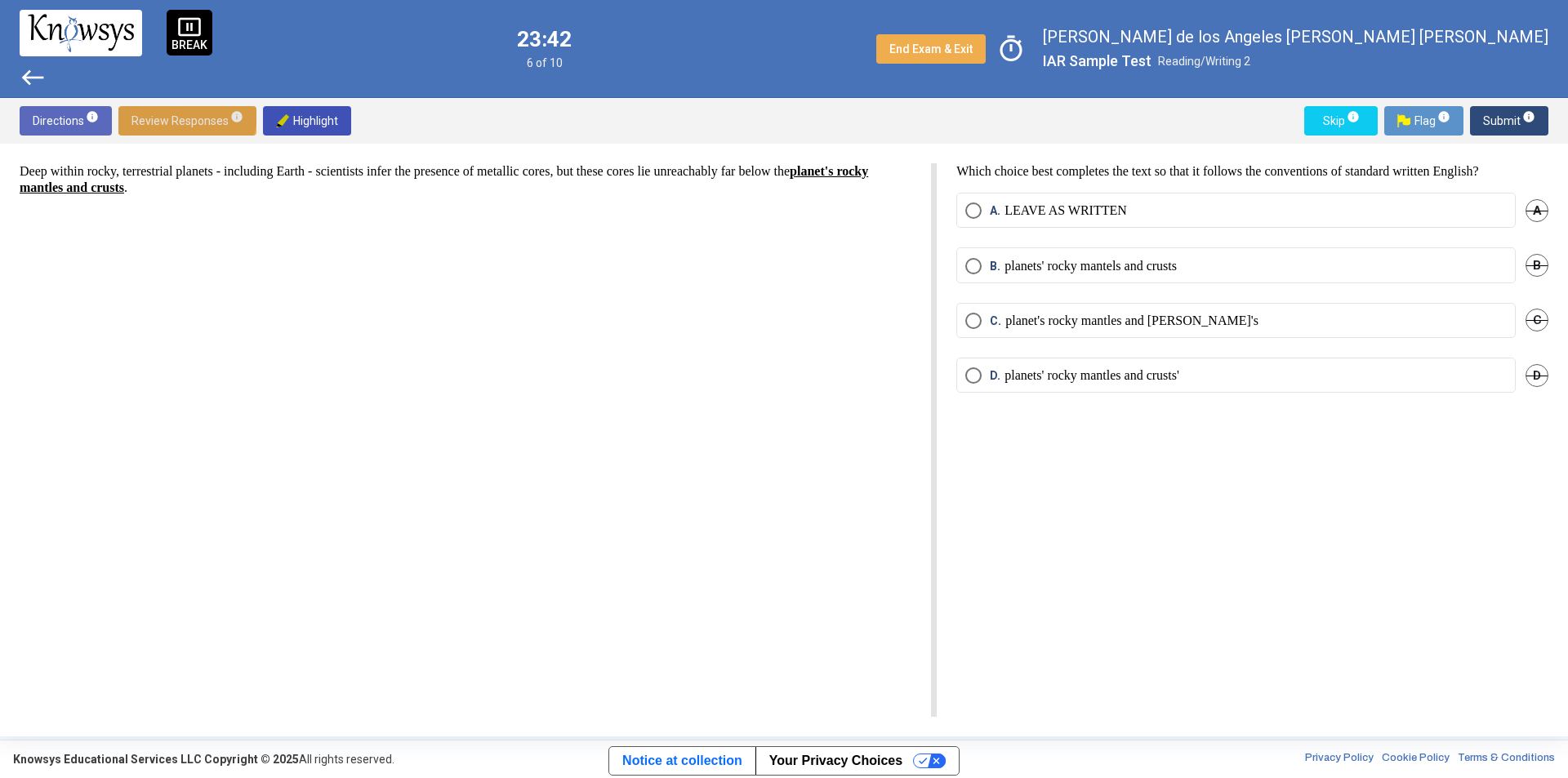
click at [183, 114] on span "Review Responses info" at bounding box center [188, 120] width 112 height 29
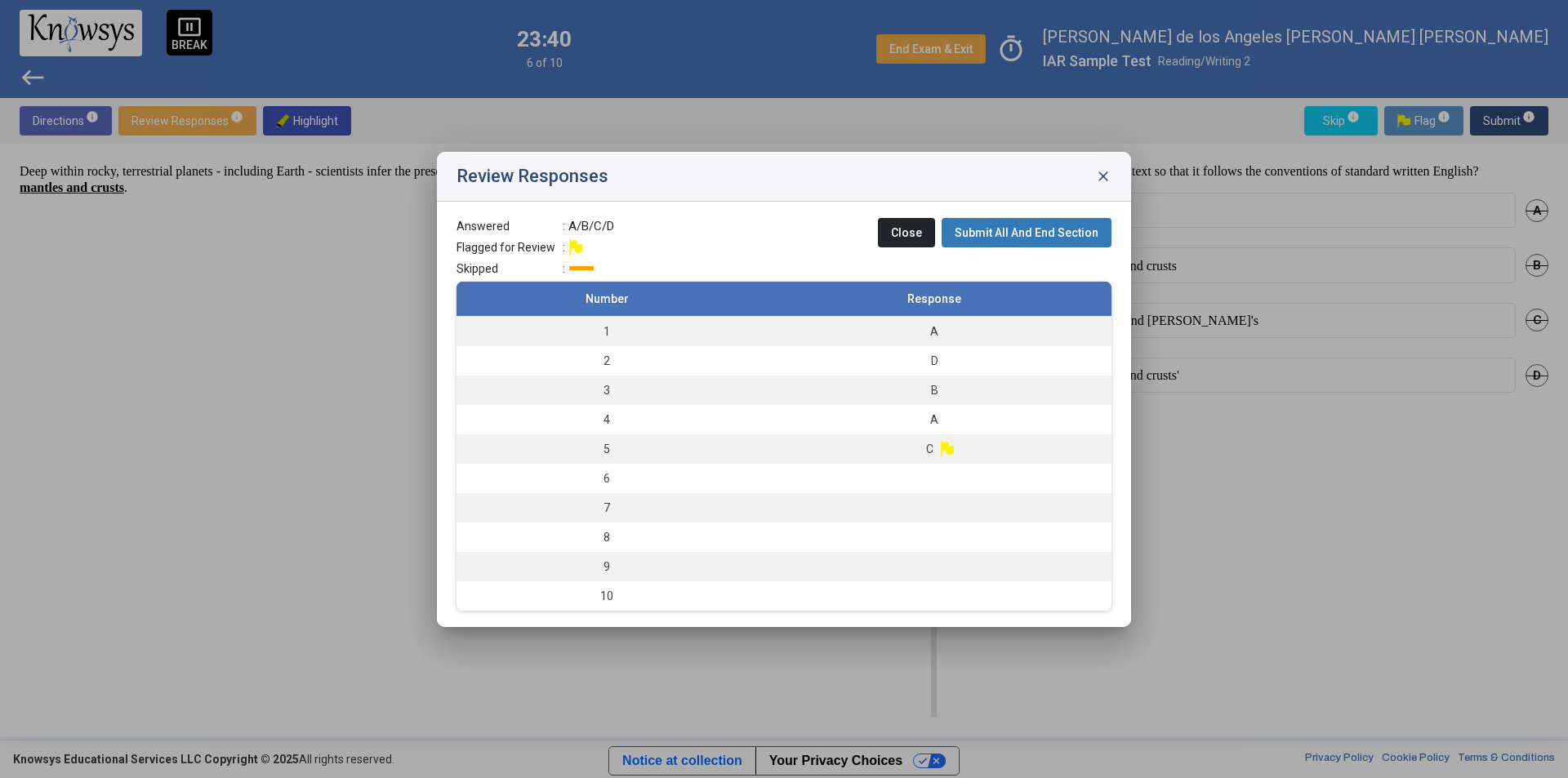
click at [1287, 530] on div at bounding box center [784, 389] width 1568 height 778
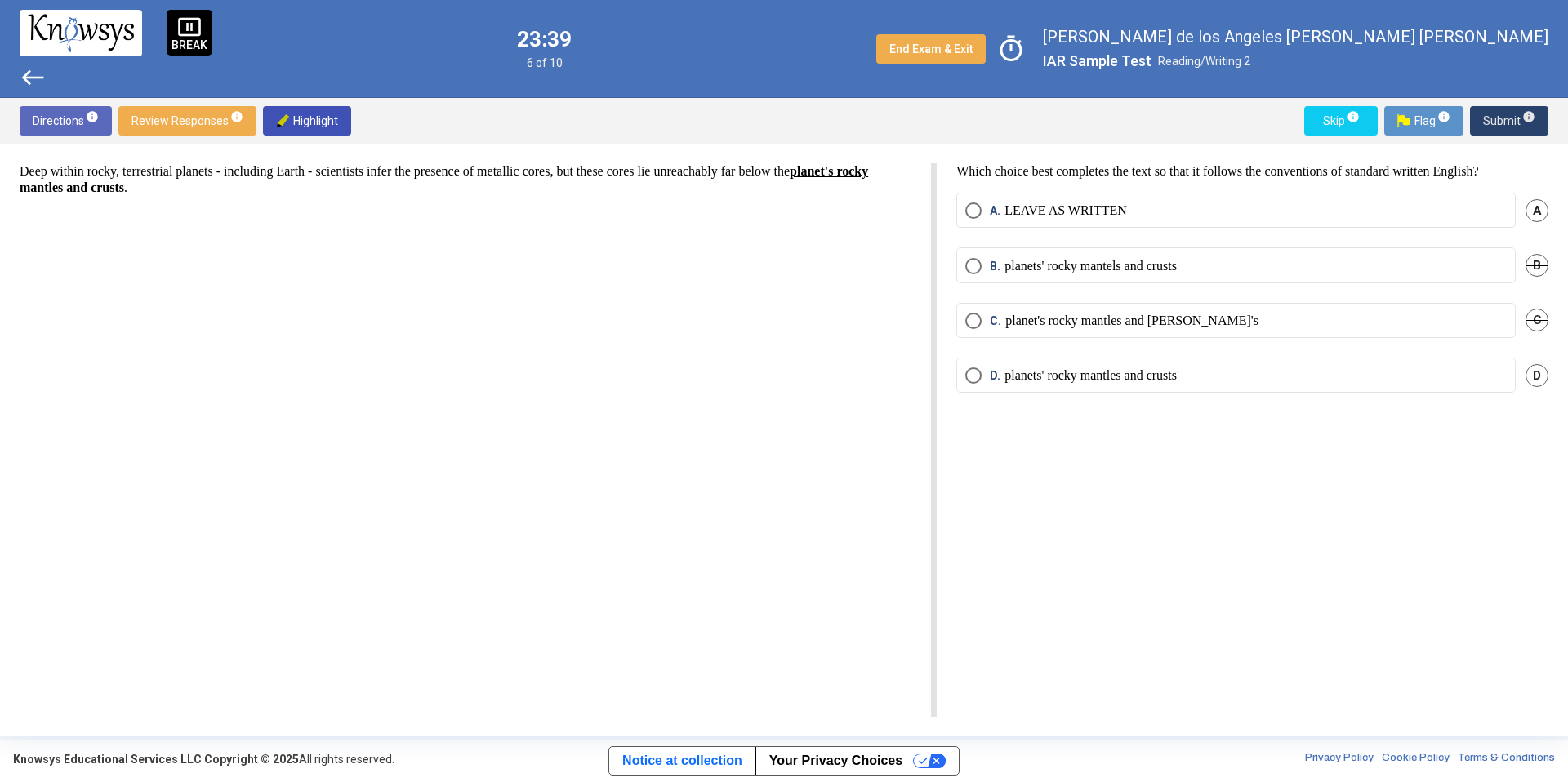
click at [1493, 124] on span "Submit info" at bounding box center [1509, 120] width 52 height 29
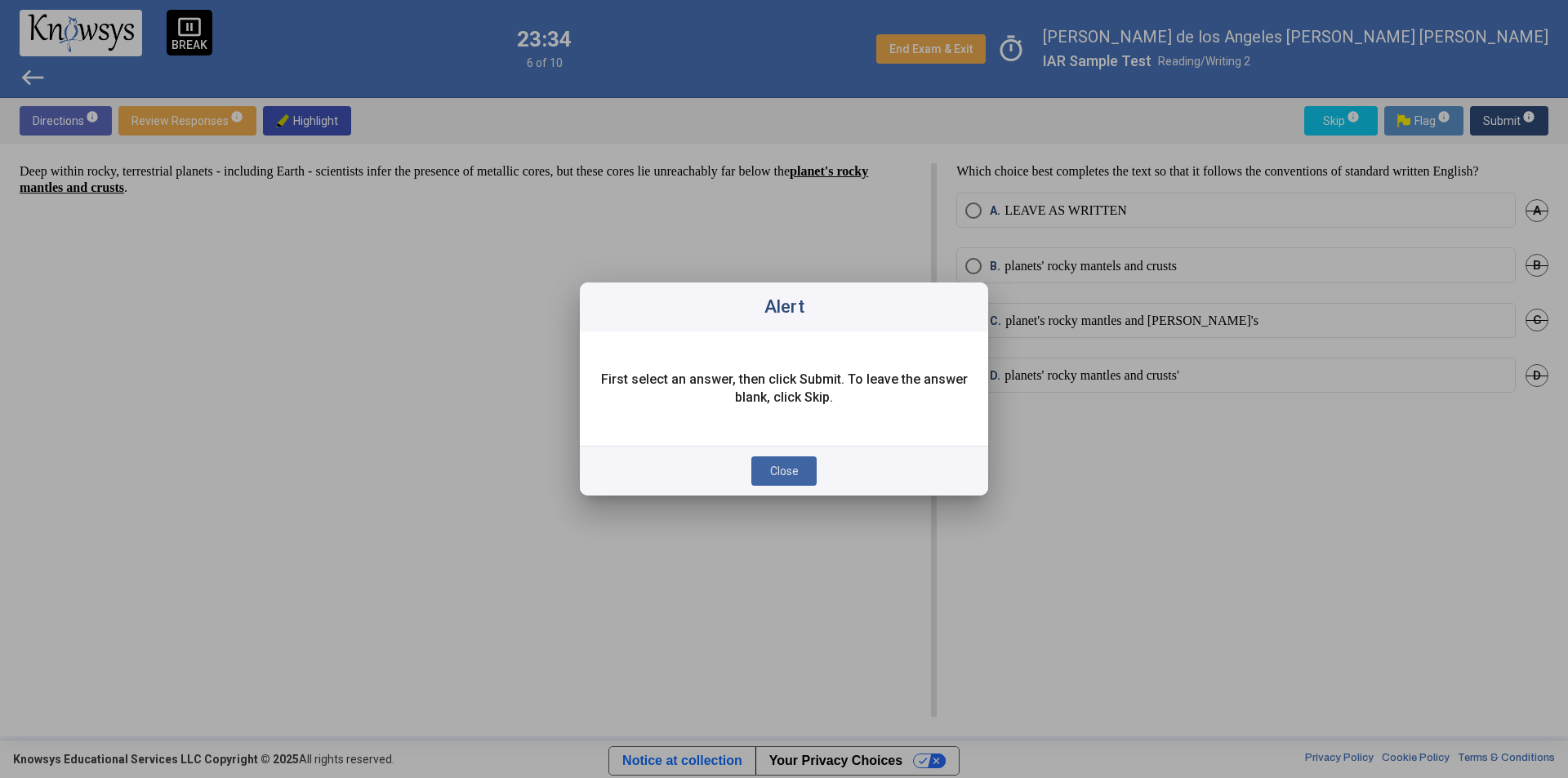
click at [789, 472] on span "Close" at bounding box center [784, 471] width 29 height 13
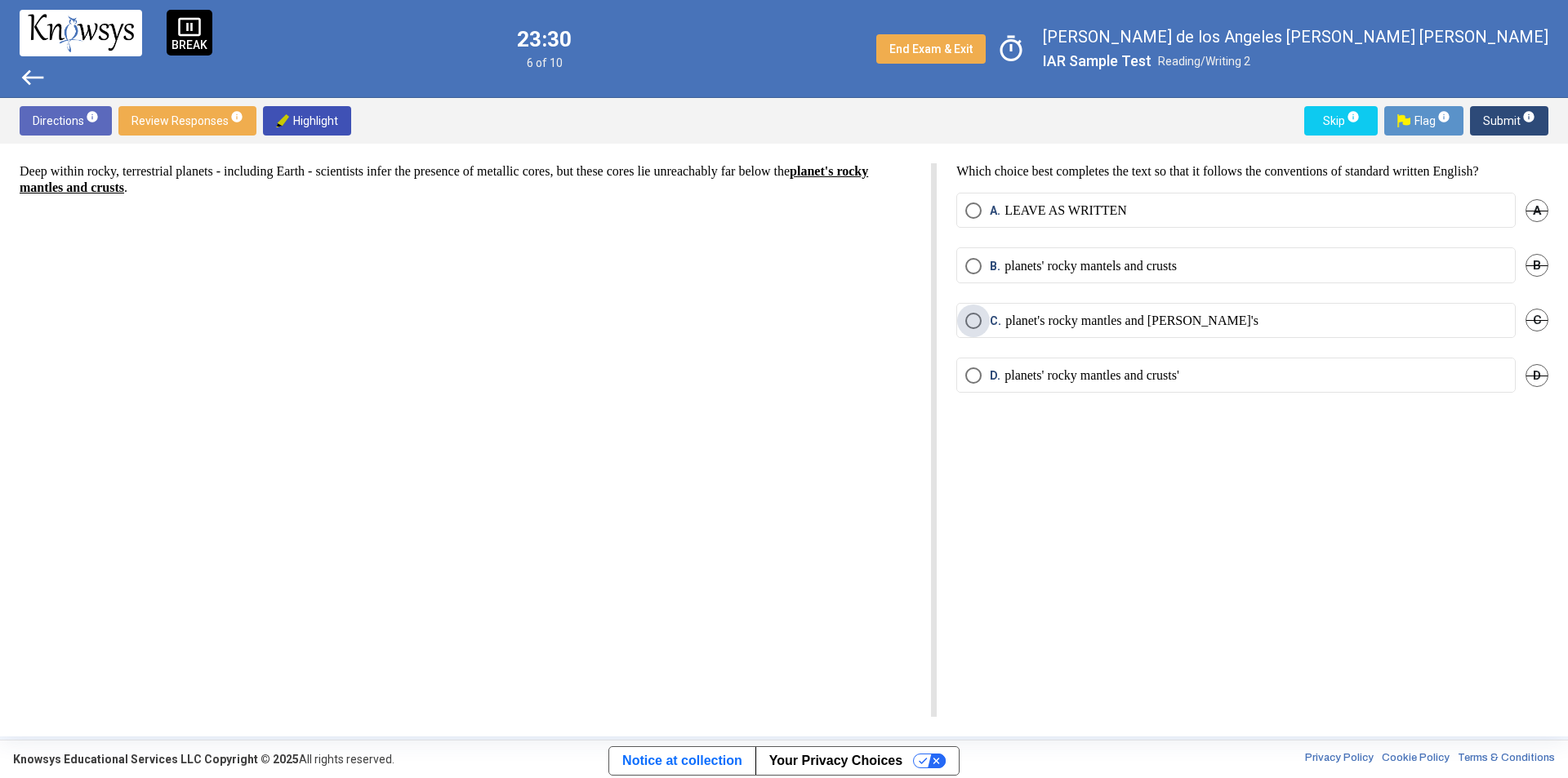
click at [968, 319] on span "Select an option" at bounding box center [972, 320] width 16 height 16
click at [1166, 378] on p "planets' rocky mantles and crusts'" at bounding box center [1091, 375] width 175 height 16
click at [990, 267] on span "B." at bounding box center [997, 265] width 15 height 16
click at [975, 211] on span "Select an option" at bounding box center [972, 210] width 16 height 16
click at [1500, 124] on span "Submit info" at bounding box center [1509, 120] width 52 height 29
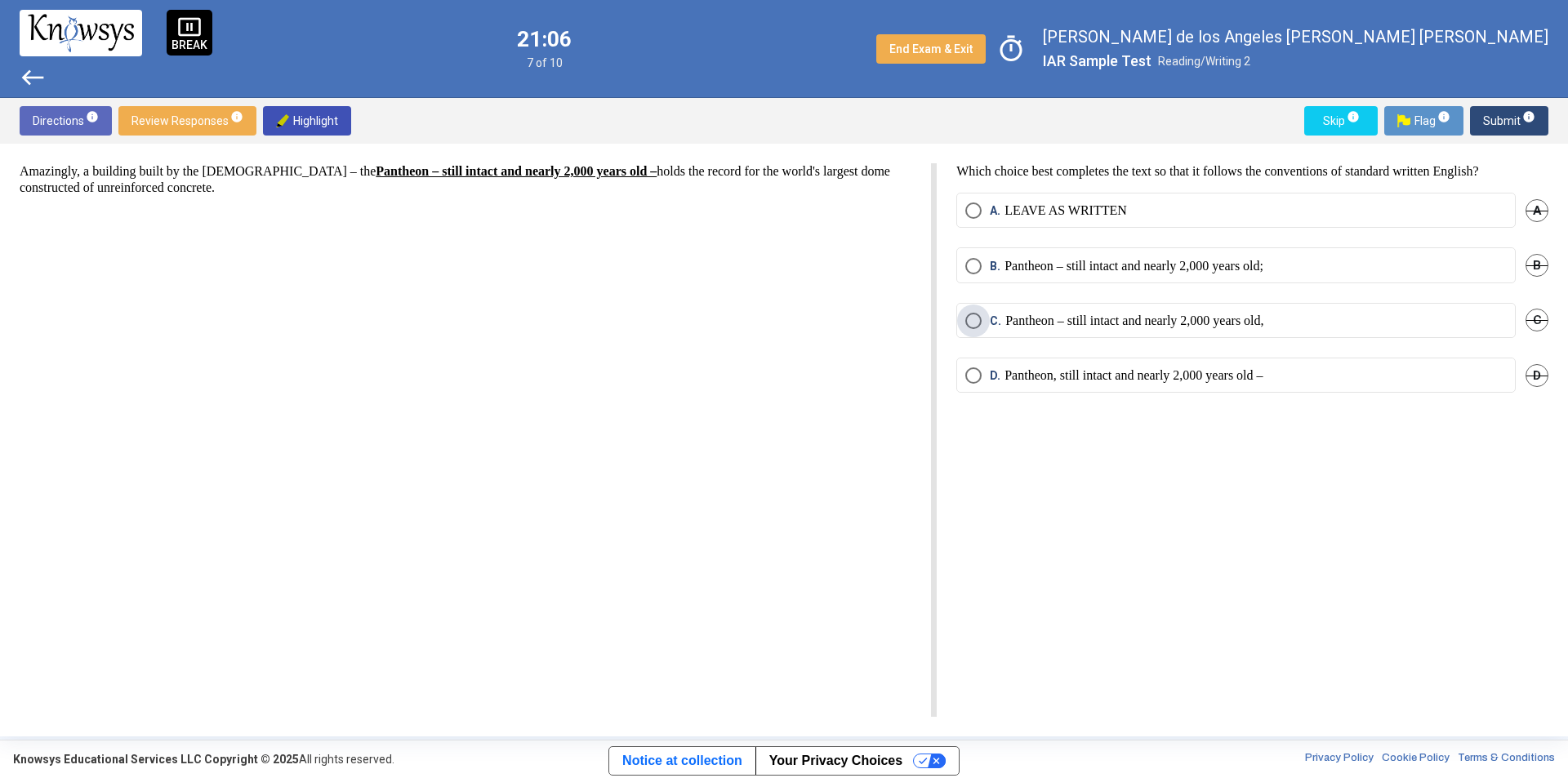
click at [1042, 325] on p "Pantheon – still intact and nearly 2,000 years old," at bounding box center [1134, 320] width 258 height 16
click at [972, 203] on span "Select an option" at bounding box center [972, 210] width 16 height 16
click at [1490, 116] on span "Submit info" at bounding box center [1509, 120] width 52 height 29
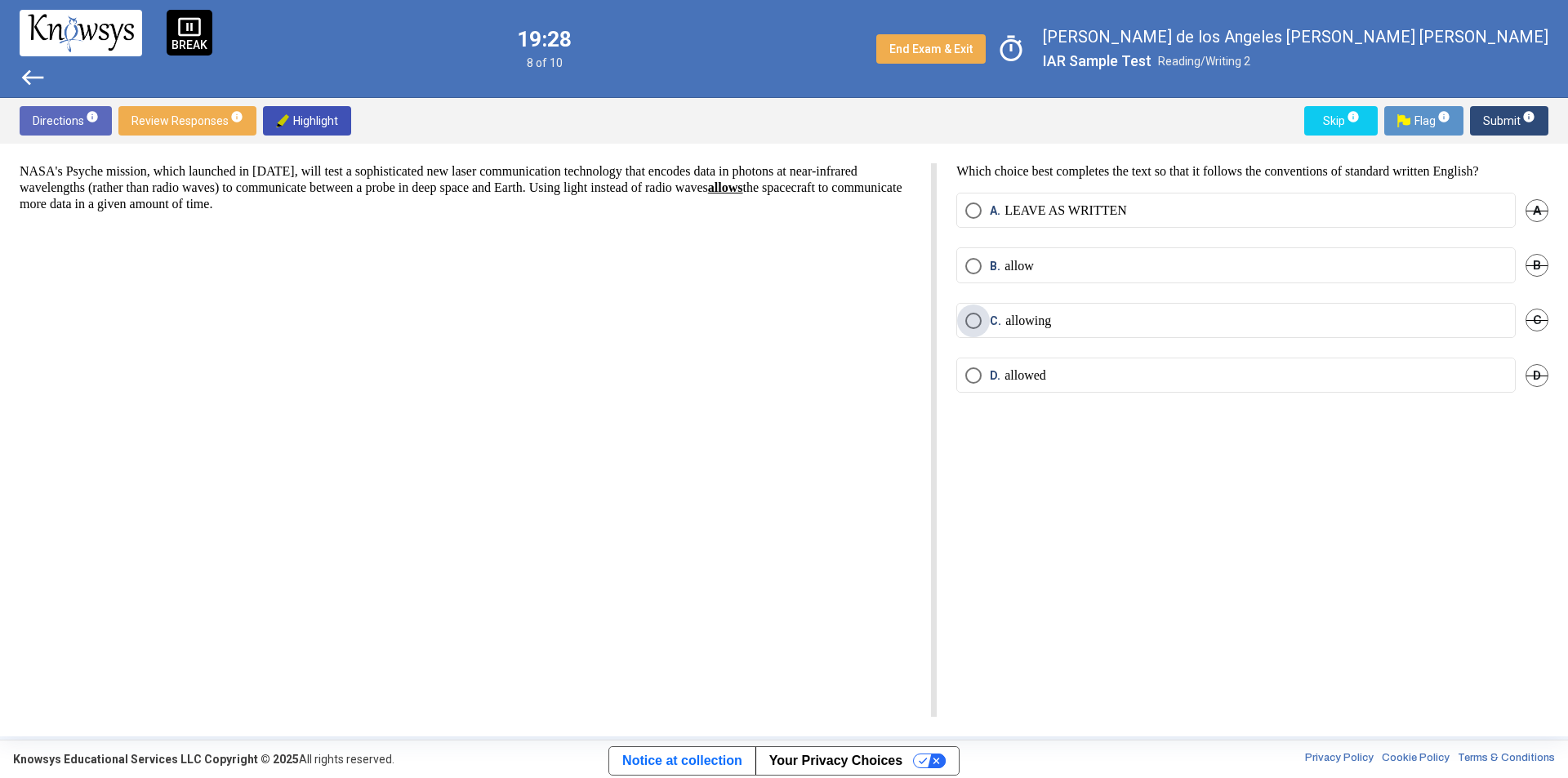
click at [1019, 325] on p "allowing" at bounding box center [1027, 320] width 46 height 16
click at [1488, 114] on span "Submit info" at bounding box center [1509, 120] width 52 height 29
click at [974, 330] on mat-radio-button "C. egregious" at bounding box center [1236, 320] width 559 height 35
click at [967, 325] on span "Select an option" at bounding box center [972, 320] width 16 height 16
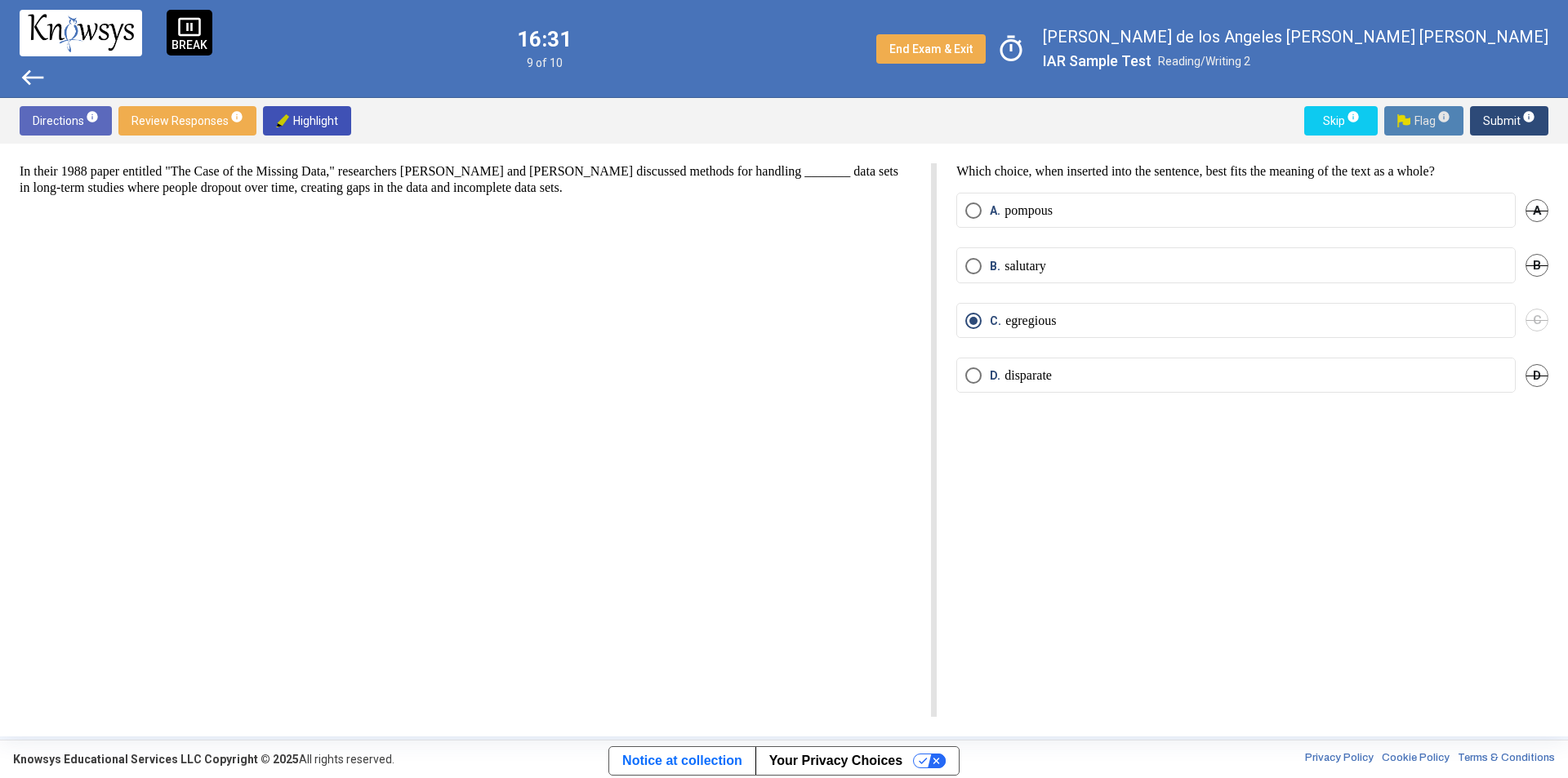
click at [1405, 109] on span "Flag info" at bounding box center [1423, 120] width 53 height 29
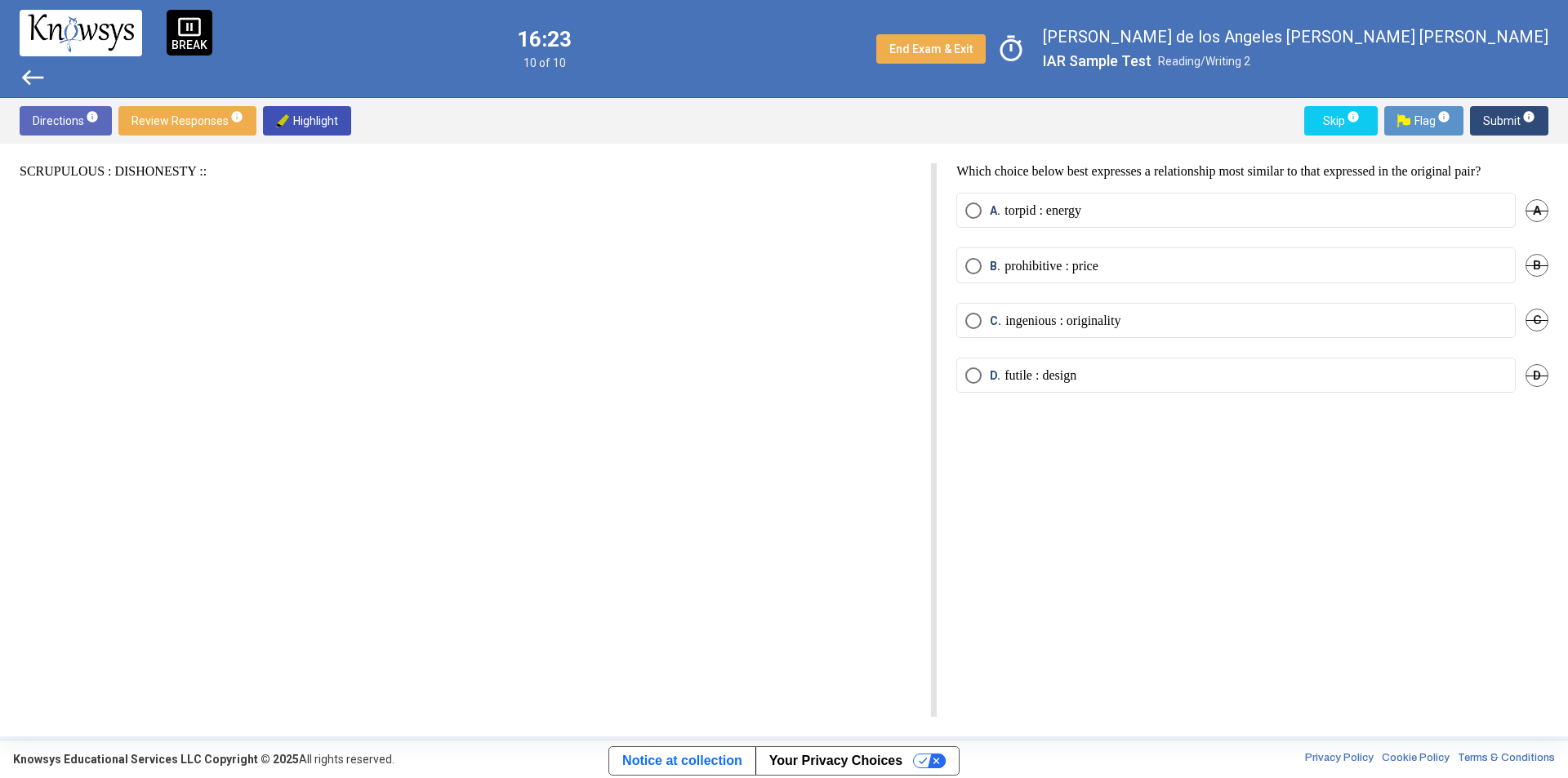
click at [1032, 270] on p "prohibitive : price" at bounding box center [1051, 265] width 94 height 16
click at [973, 367] on span "Select an option" at bounding box center [972, 375] width 16 height 16
click at [1485, 127] on span "Submit info" at bounding box center [1509, 120] width 52 height 29
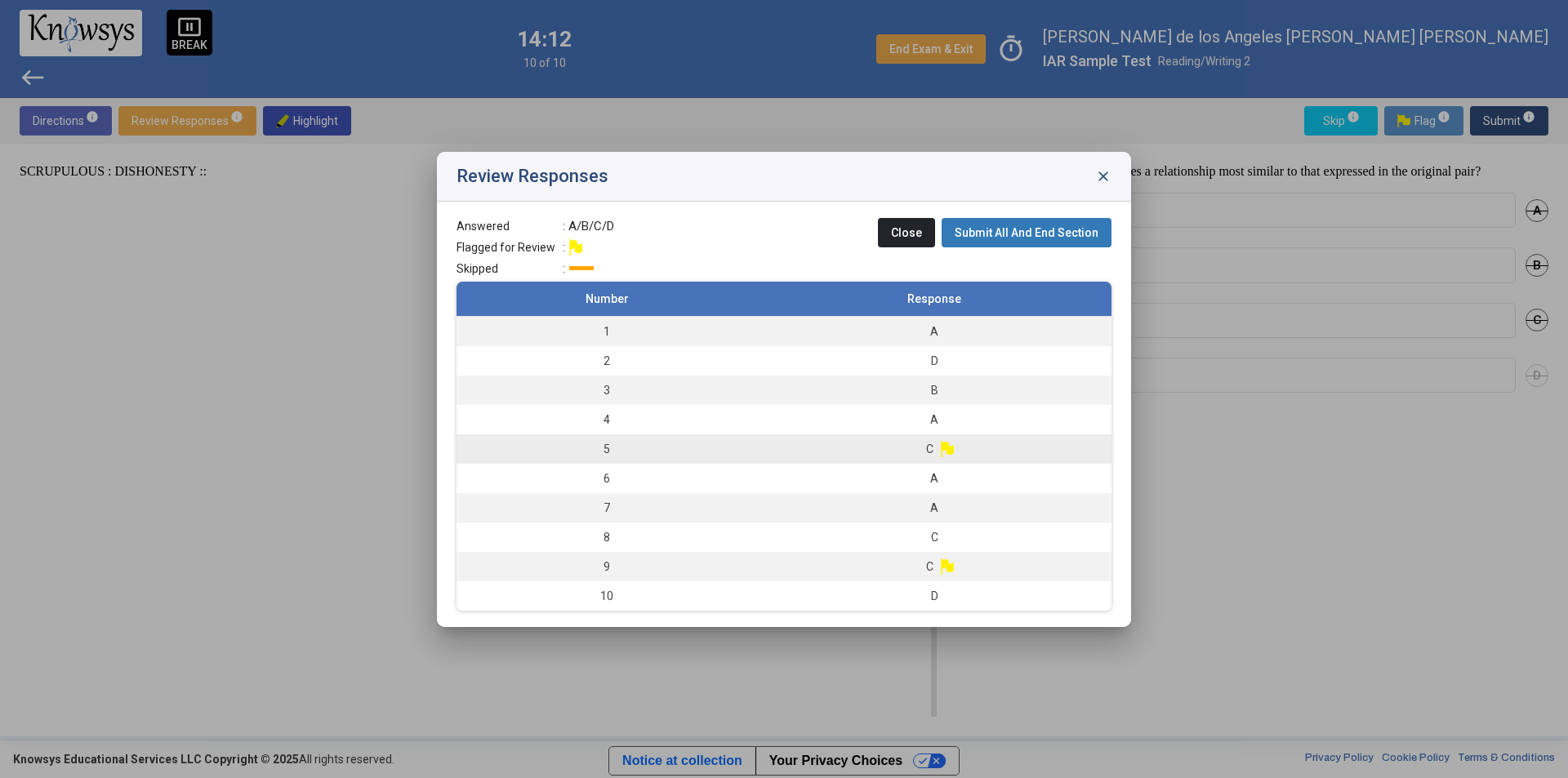
click at [966, 442] on td "C" at bounding box center [933, 448] width 354 height 29
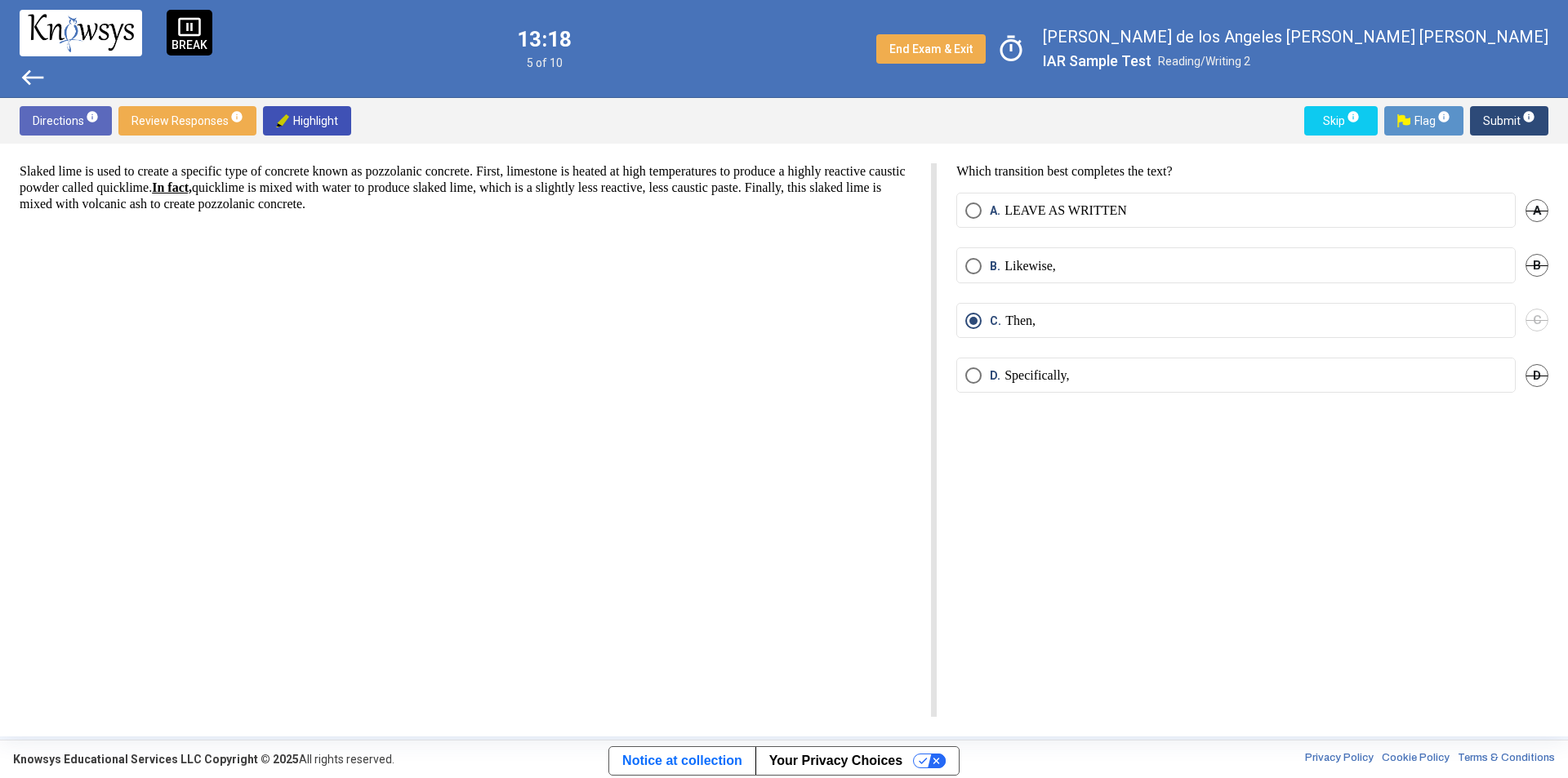
click at [1507, 120] on span "Submit info" at bounding box center [1509, 120] width 52 height 29
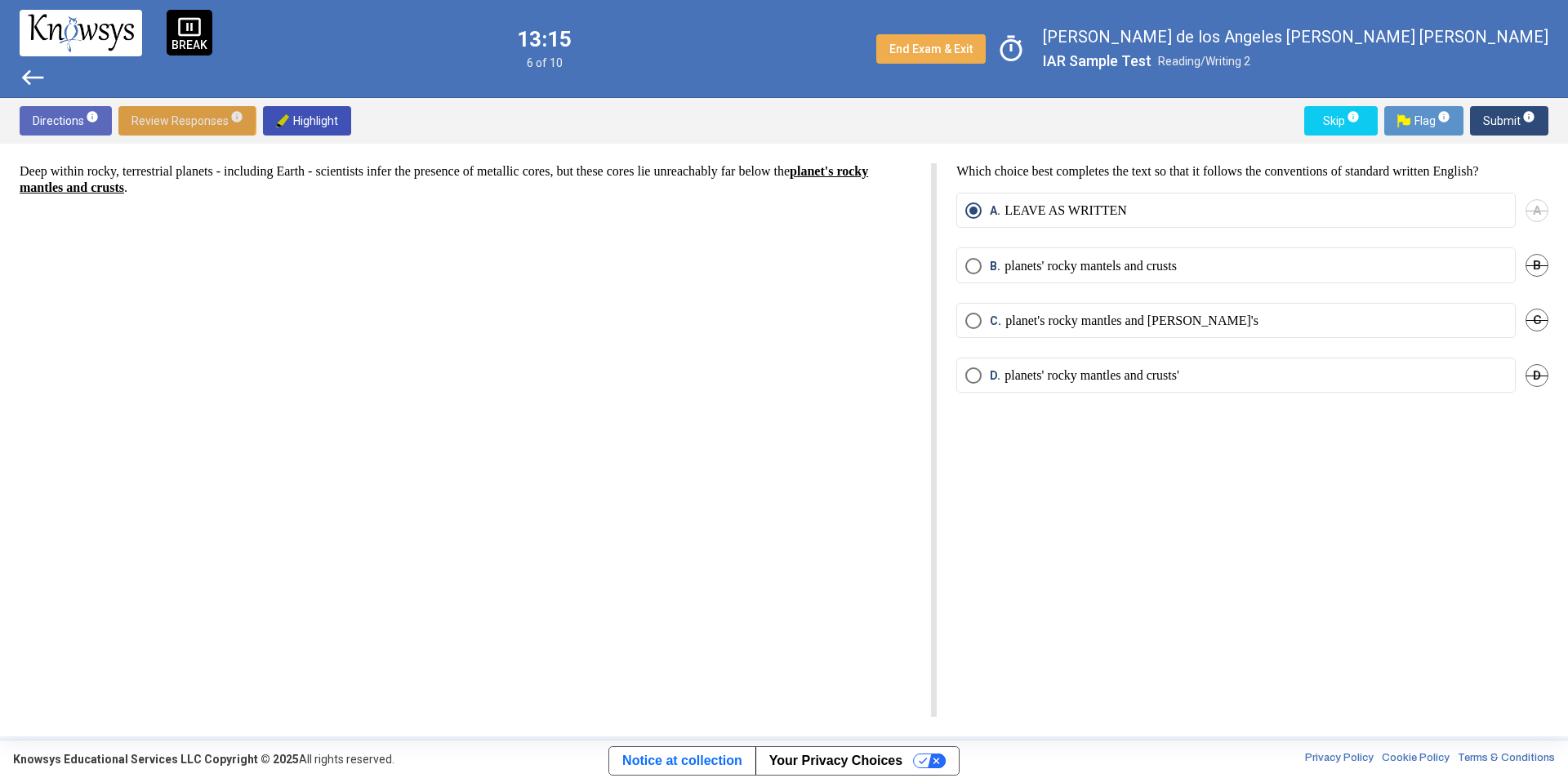
click at [148, 120] on span "Review Responses info" at bounding box center [188, 120] width 112 height 29
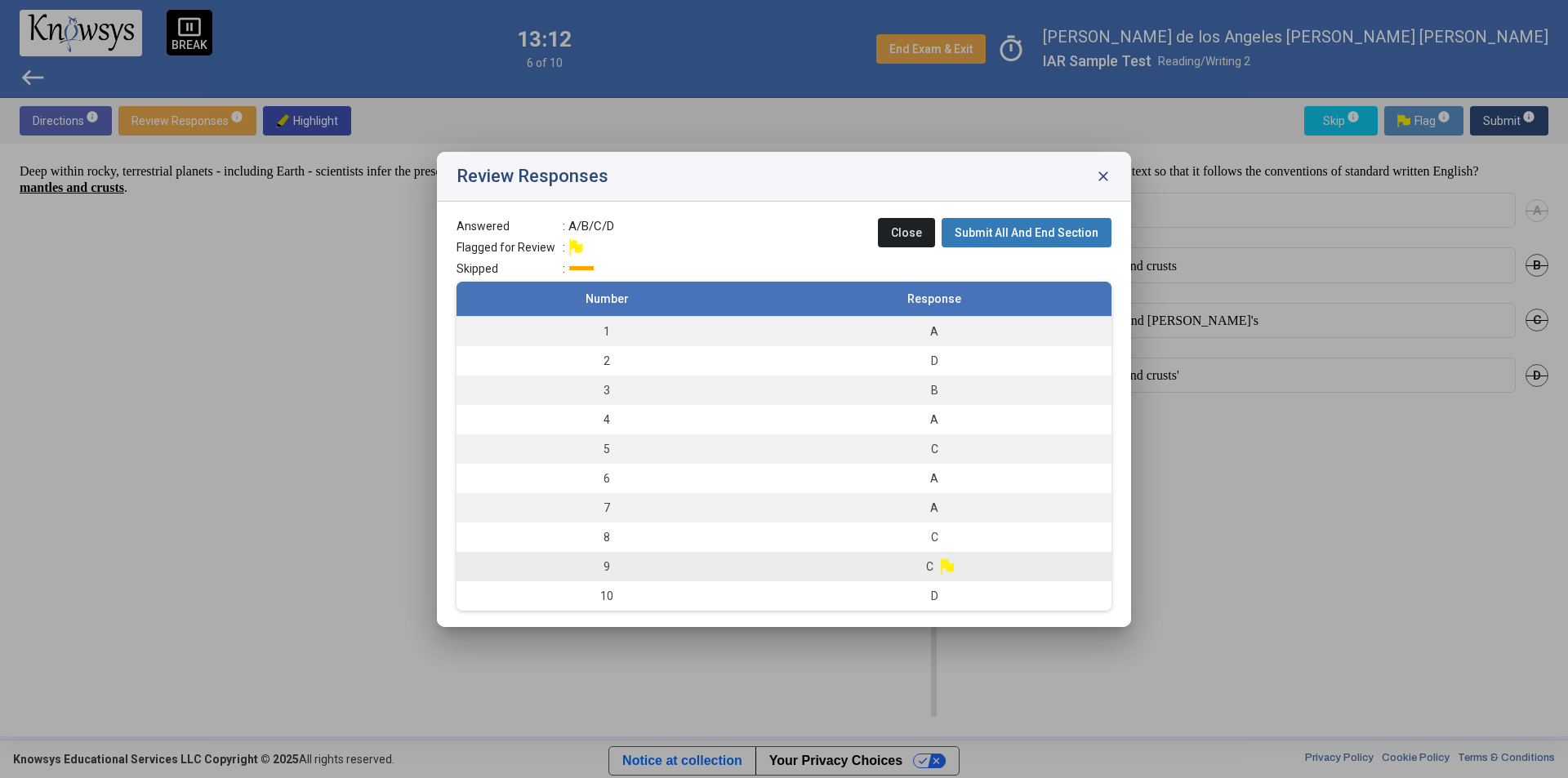
click at [902, 565] on td "C" at bounding box center [933, 566] width 354 height 29
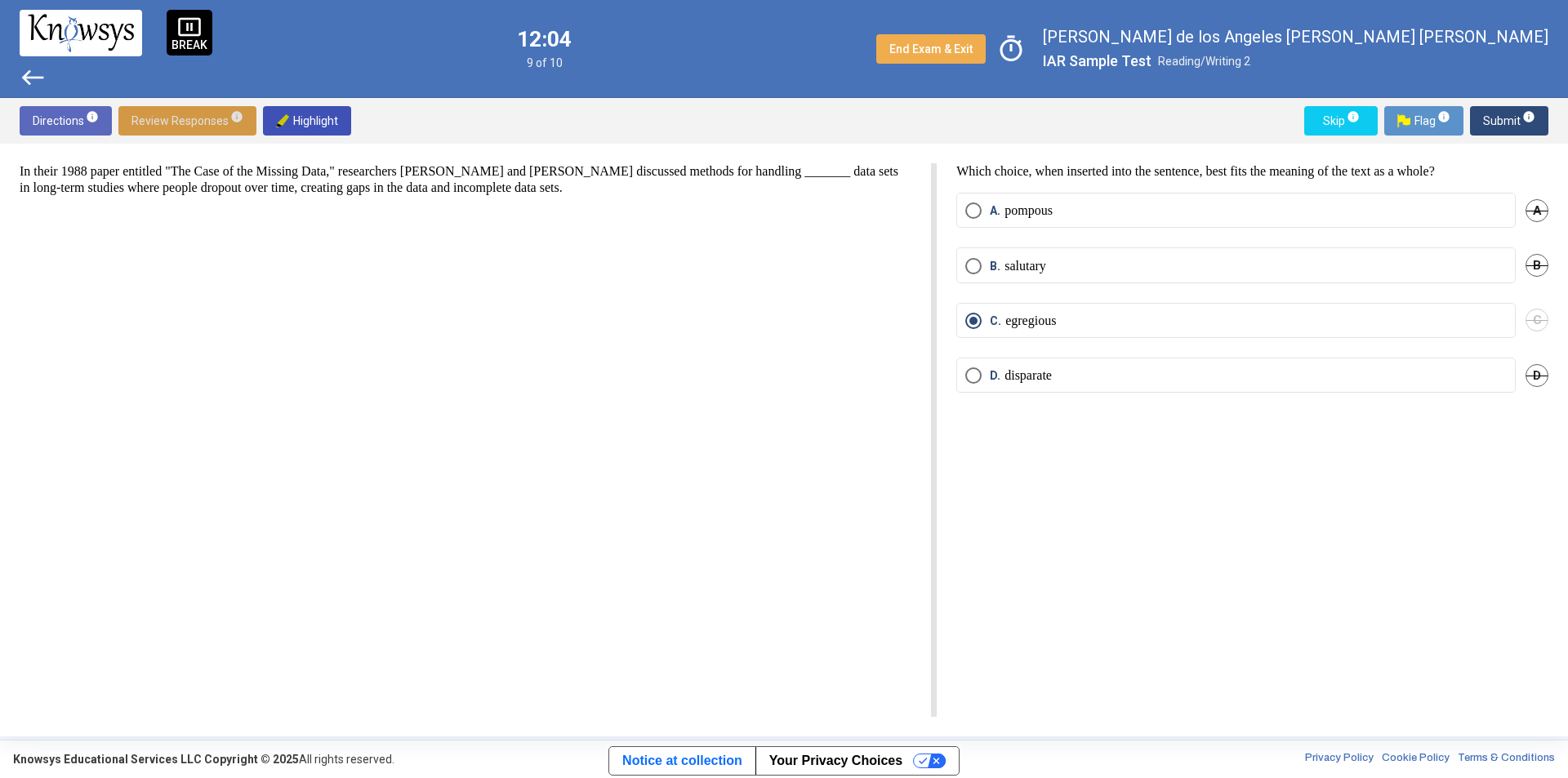
click at [978, 377] on span "Select an option" at bounding box center [972, 375] width 16 height 16
click at [974, 376] on span "Select an option" at bounding box center [972, 375] width 16 height 16
click at [1499, 117] on span "Submit info" at bounding box center [1509, 120] width 52 height 29
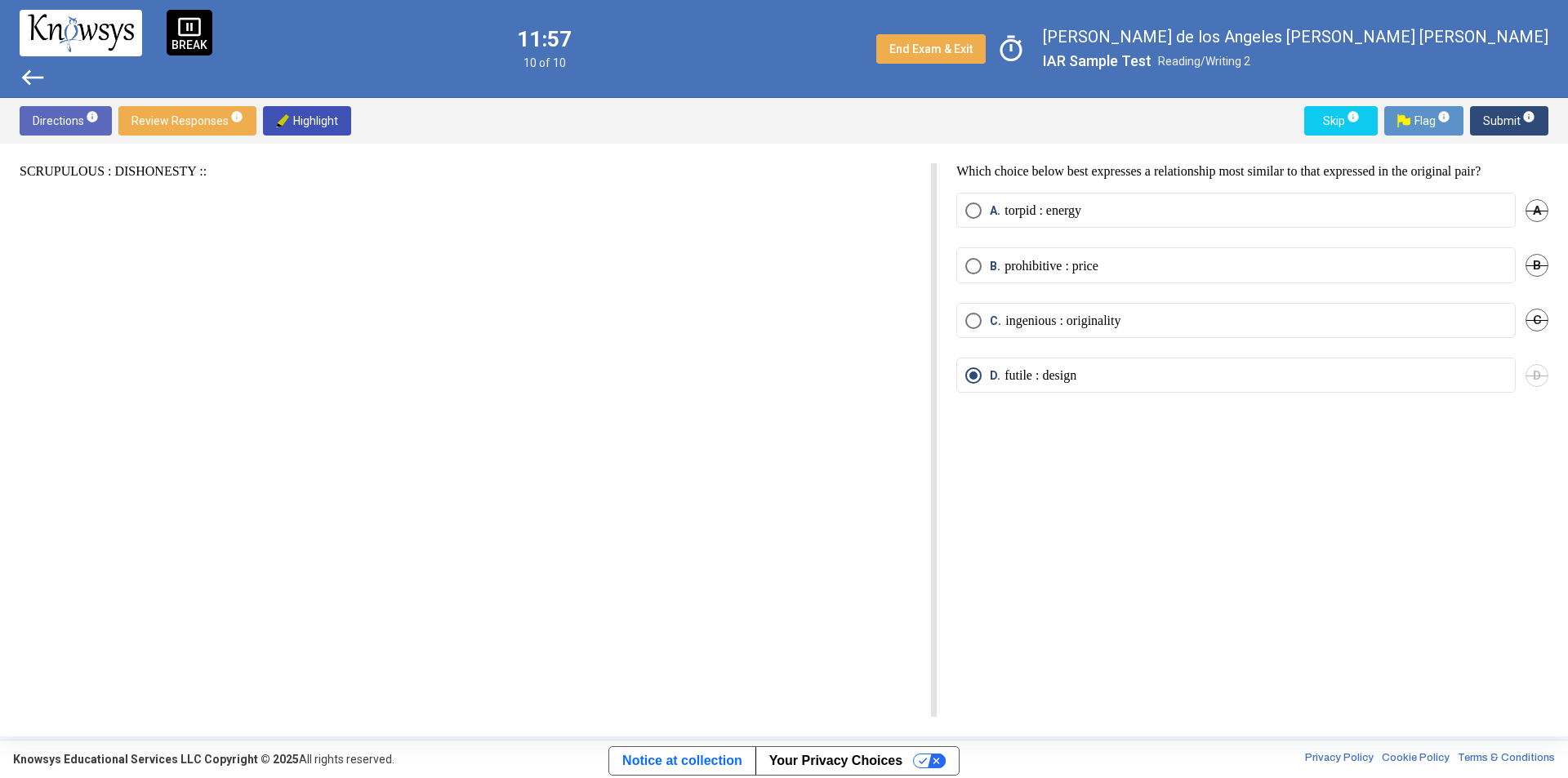
click at [206, 123] on span "Review Responses info" at bounding box center [188, 120] width 112 height 29
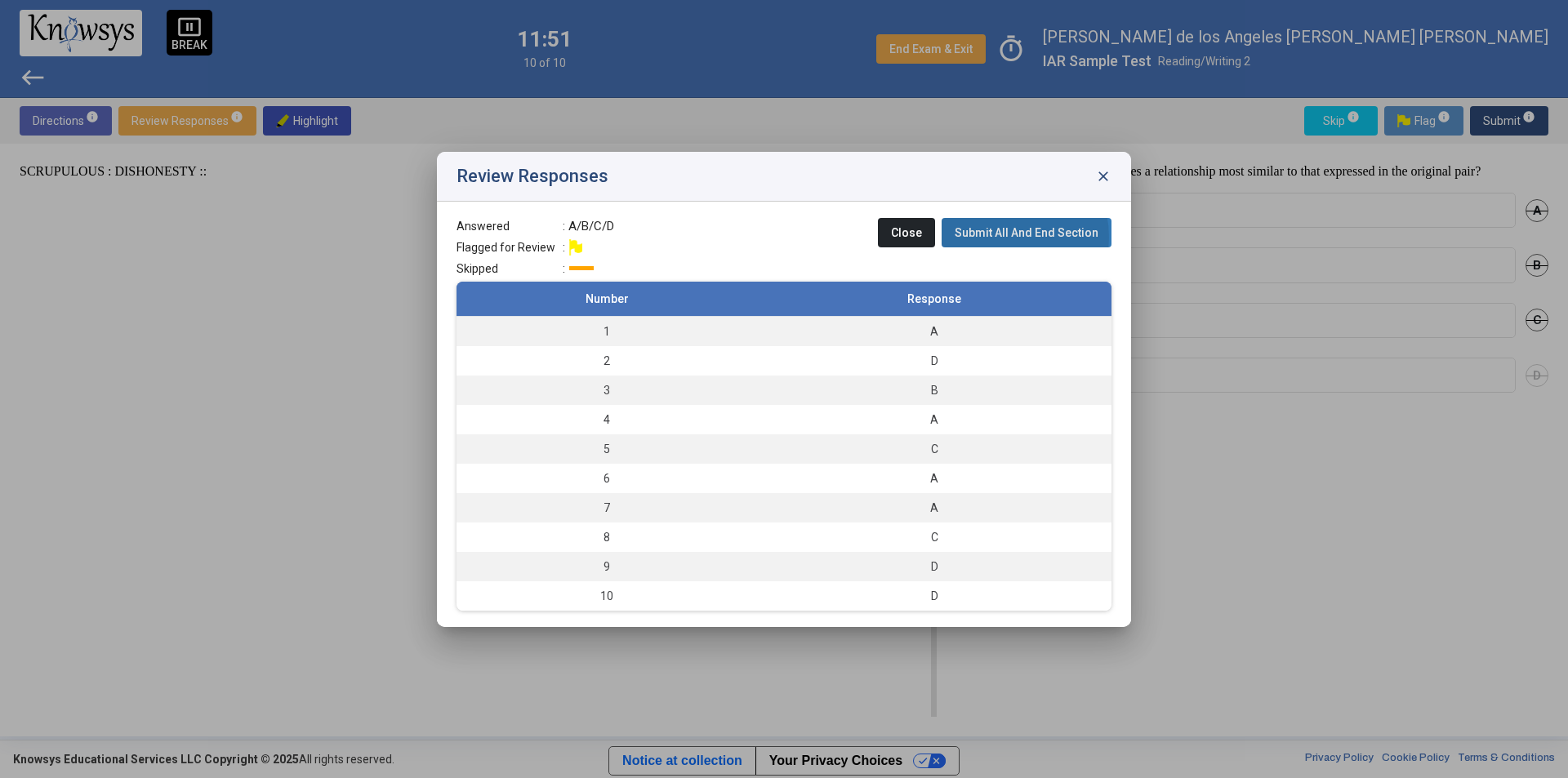
click at [993, 237] on span "Submit All And End Section" at bounding box center [1026, 233] width 144 height 13
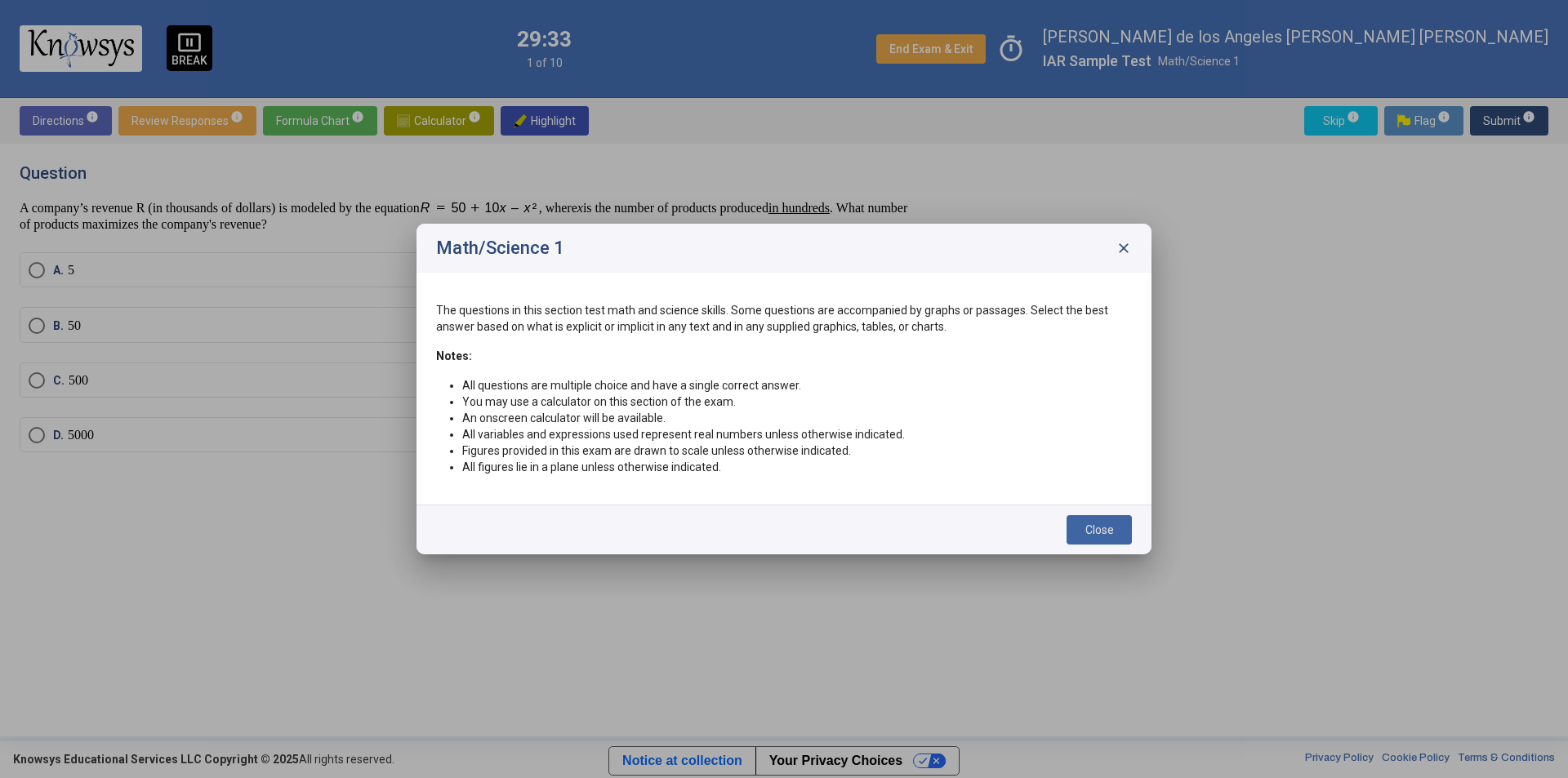
click at [1083, 533] on button "Close" at bounding box center [1099, 530] width 65 height 29
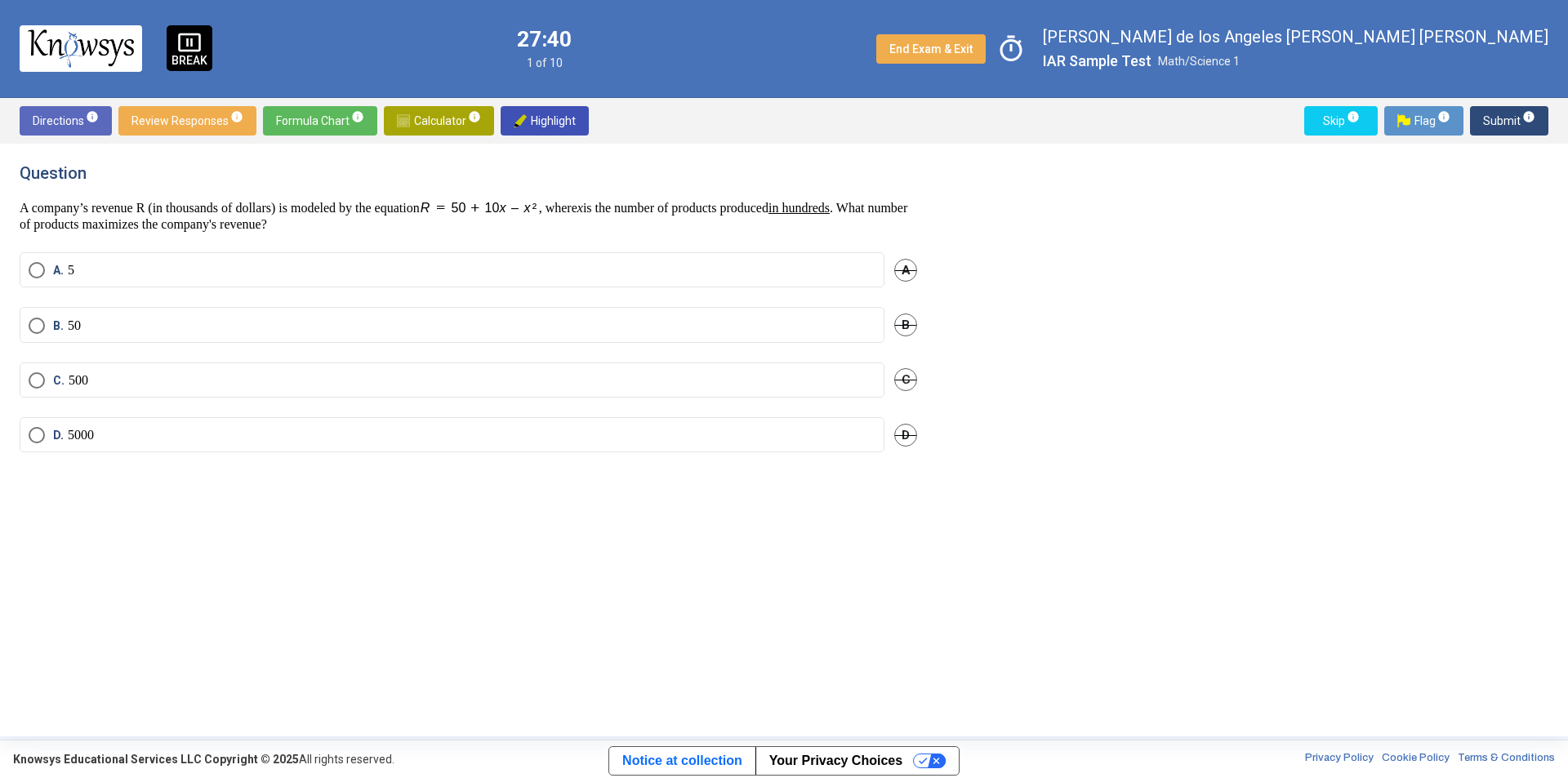
click at [431, 114] on span "Calculator info" at bounding box center [439, 120] width 84 height 29
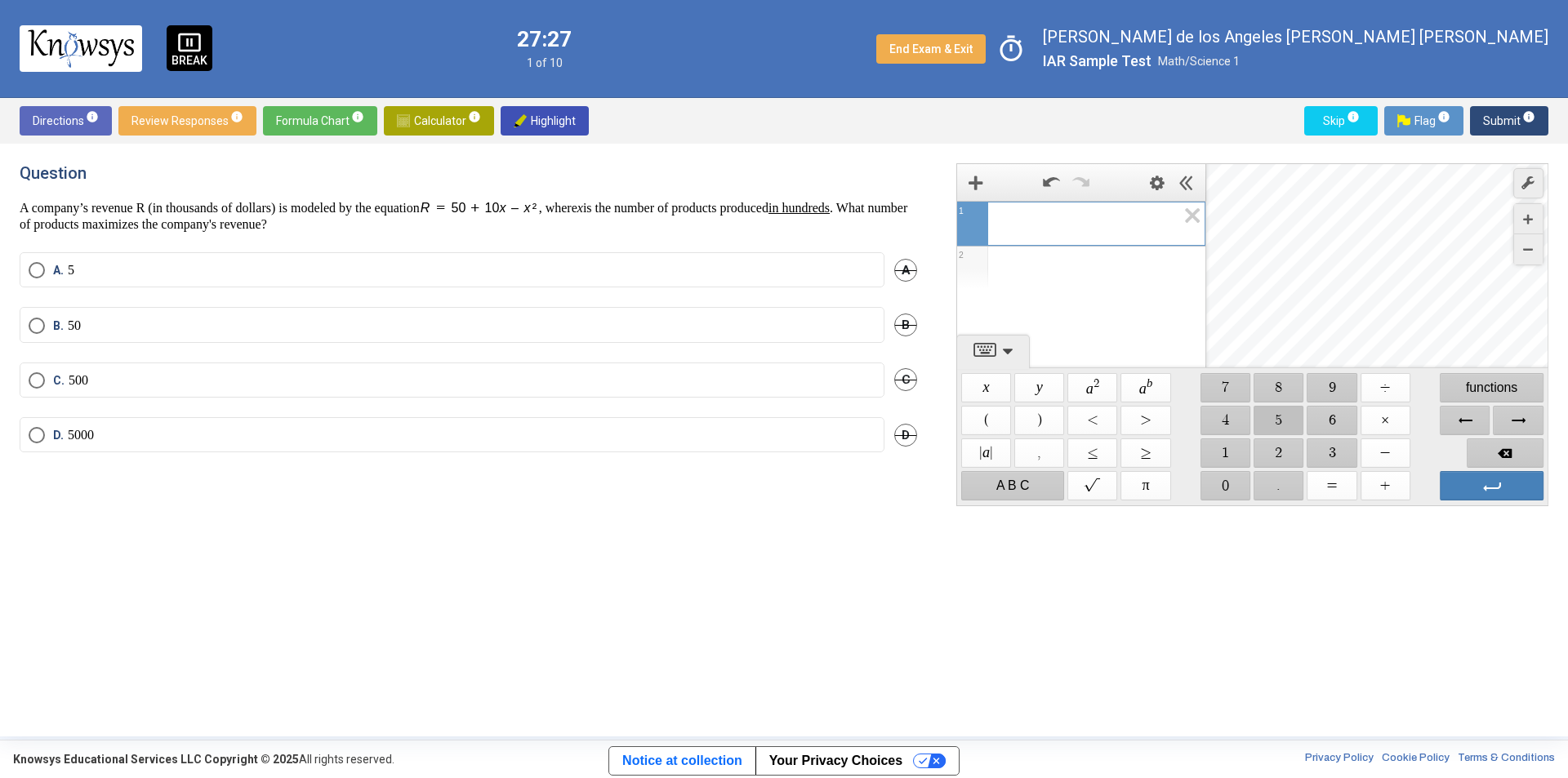
click at [1274, 431] on span "$$ 5" at bounding box center [1278, 420] width 49 height 29
click at [1480, 447] on span "Backspace" at bounding box center [1504, 453] width 77 height 29
click at [1480, 448] on span "Backspace" at bounding box center [1504, 453] width 77 height 29
click at [1278, 425] on span "$$ 5" at bounding box center [1278, 420] width 49 height 29
click at [1233, 484] on span "$$ 0" at bounding box center [1224, 485] width 49 height 29
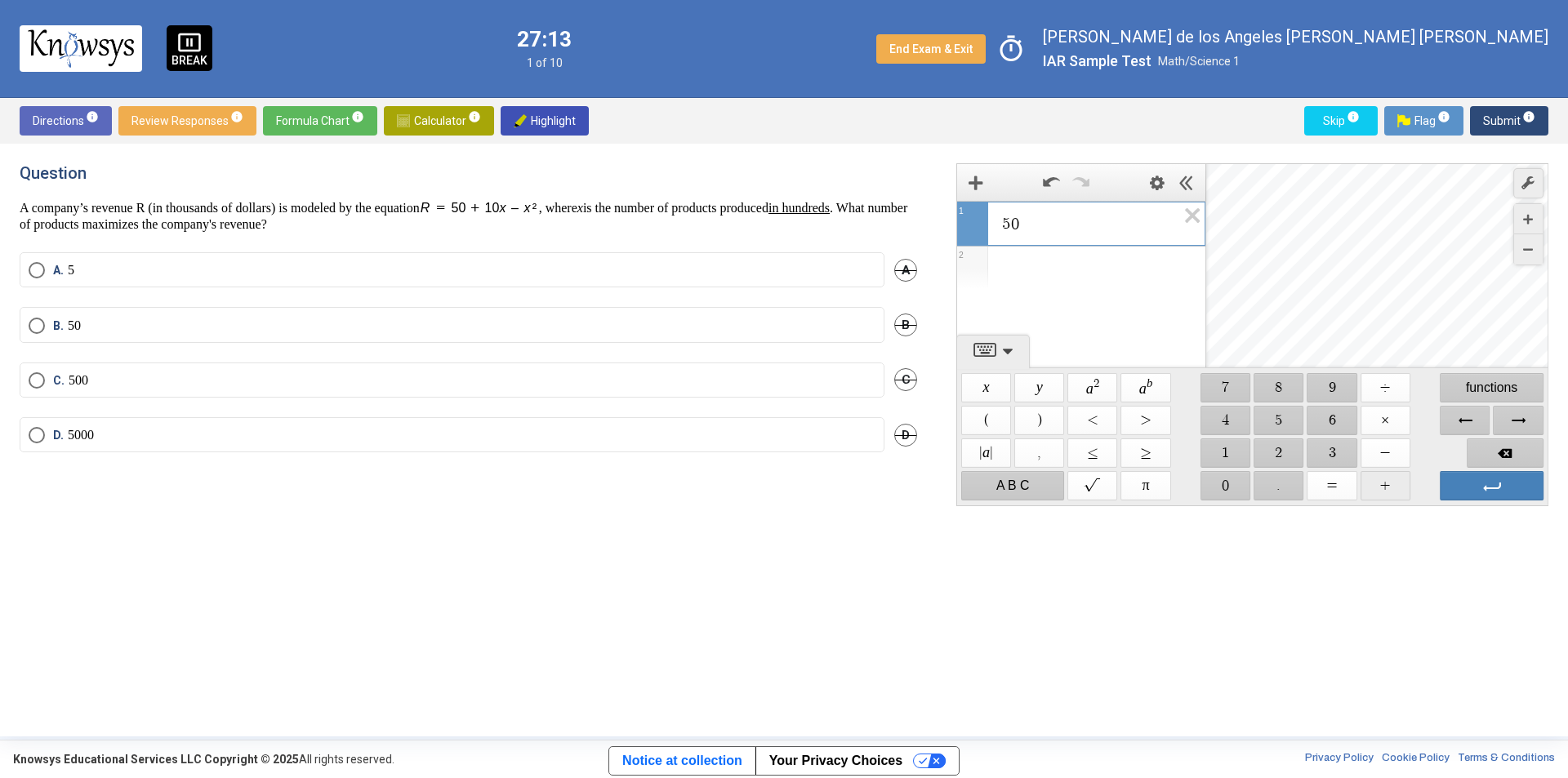
click at [1380, 484] on span "$$ +" at bounding box center [1385, 485] width 49 height 29
click at [1228, 444] on span "$$ 1" at bounding box center [1224, 453] width 49 height 29
click at [1224, 484] on span "$$ 0" at bounding box center [1224, 485] width 49 height 29
click at [986, 385] on span "$$ x" at bounding box center [985, 388] width 49 height 29
click at [1477, 442] on span "Backspace" at bounding box center [1504, 453] width 77 height 29
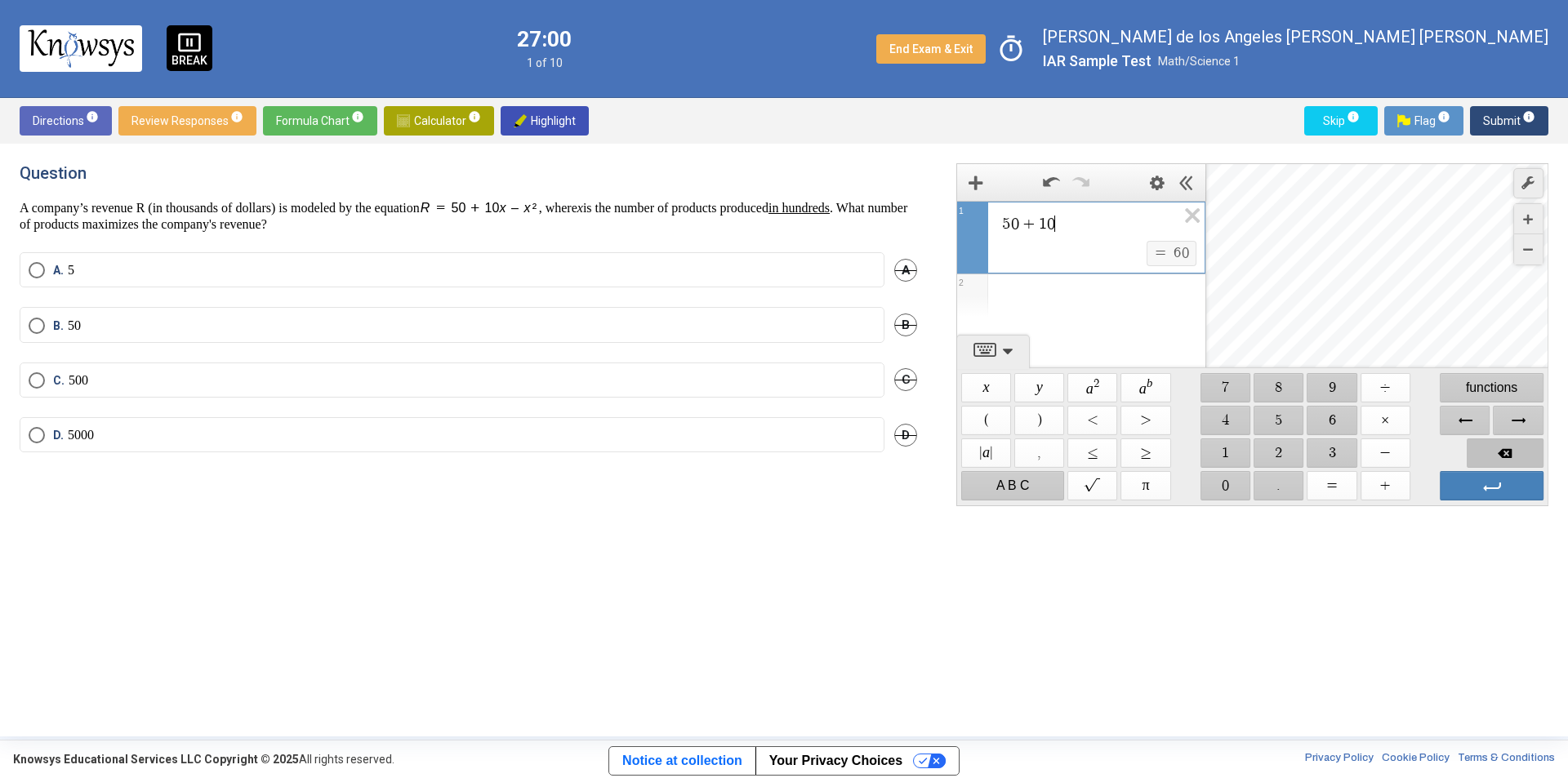
click at [1477, 442] on span "Backspace" at bounding box center [1504, 453] width 77 height 29
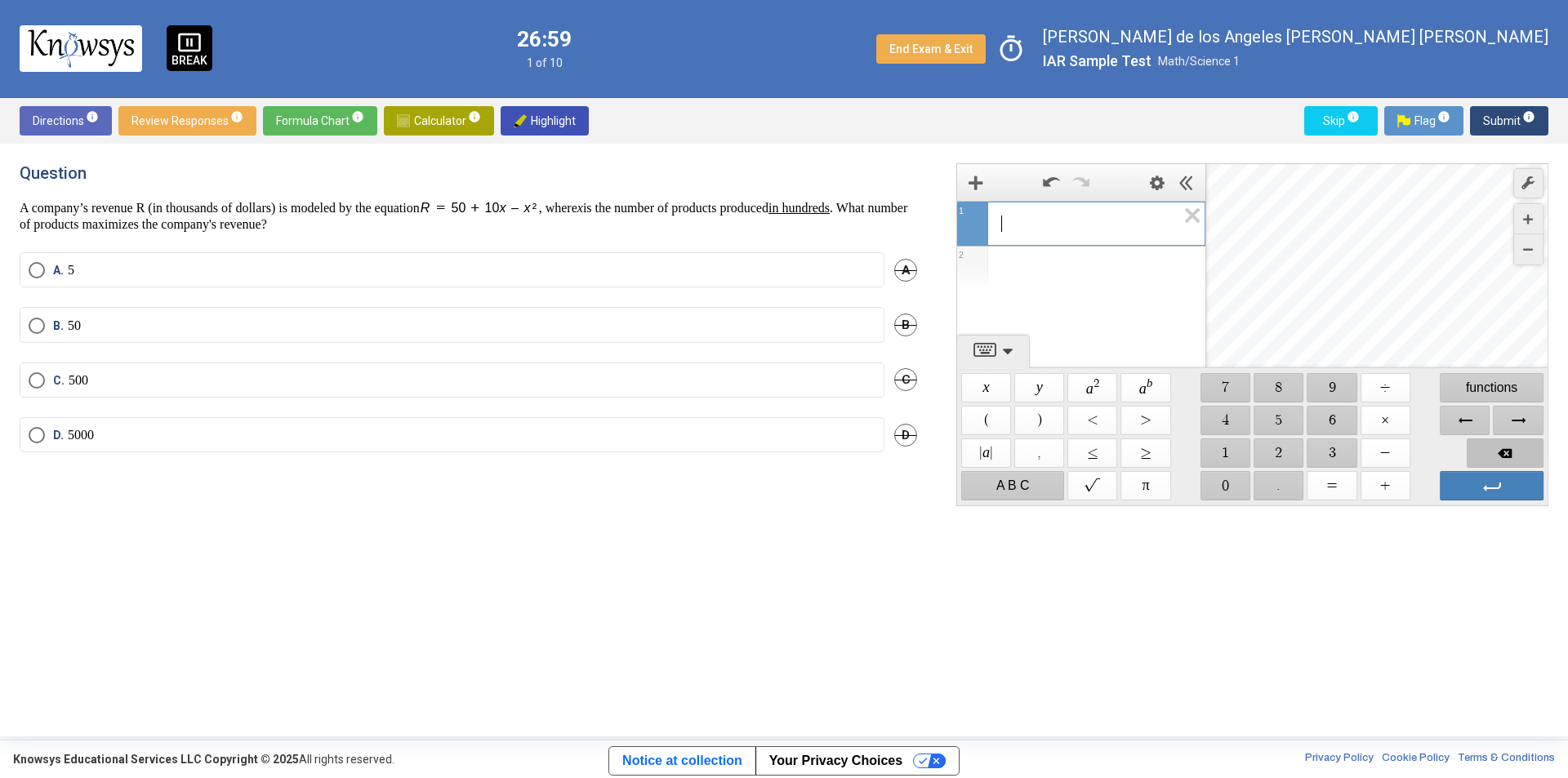
click at [1477, 442] on span "Backspace" at bounding box center [1504, 453] width 77 height 29
click at [37, 270] on span "Select an option" at bounding box center [36, 270] width 16 height 16
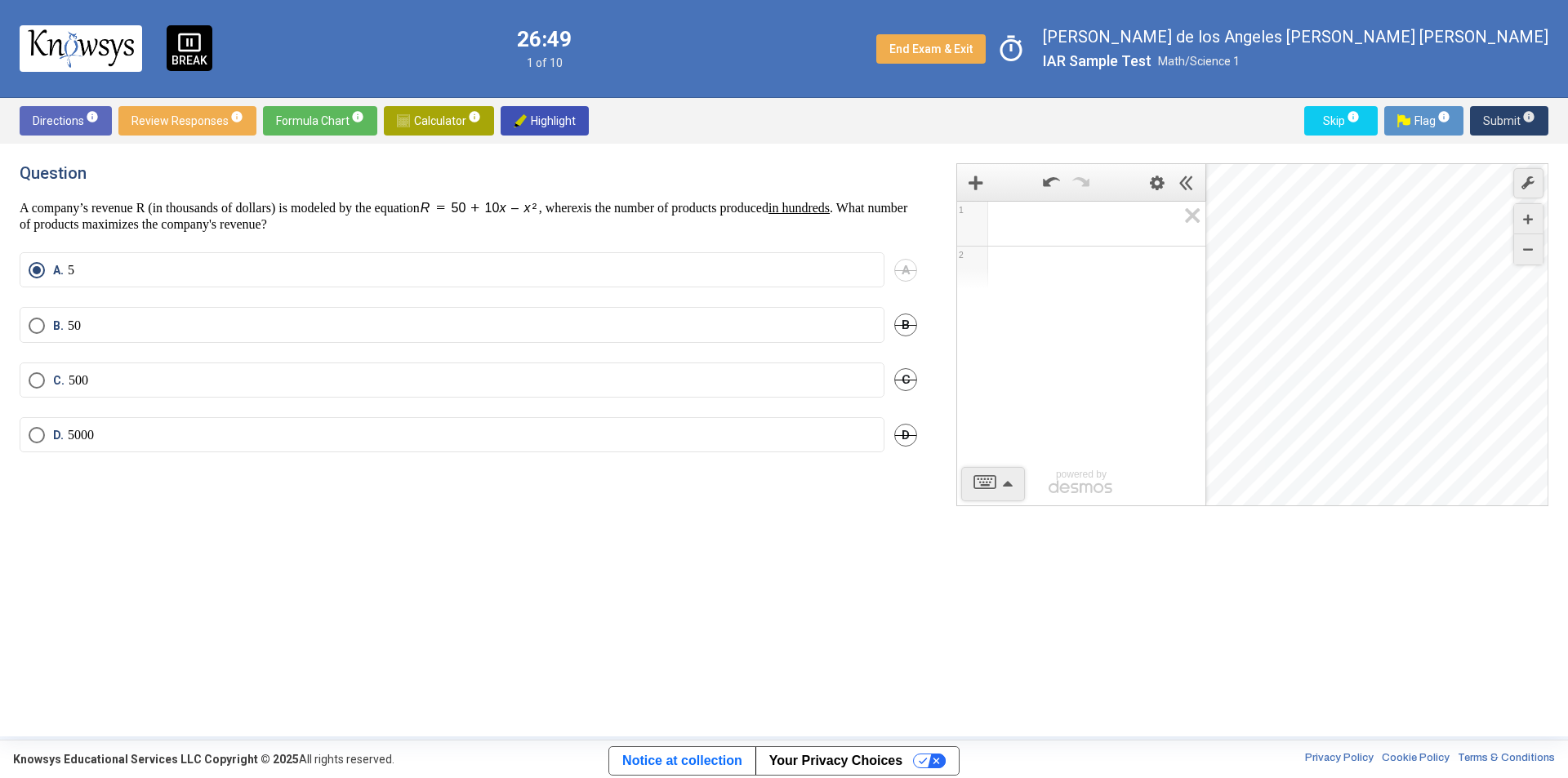
click at [1502, 120] on span "Submit info" at bounding box center [1509, 120] width 52 height 29
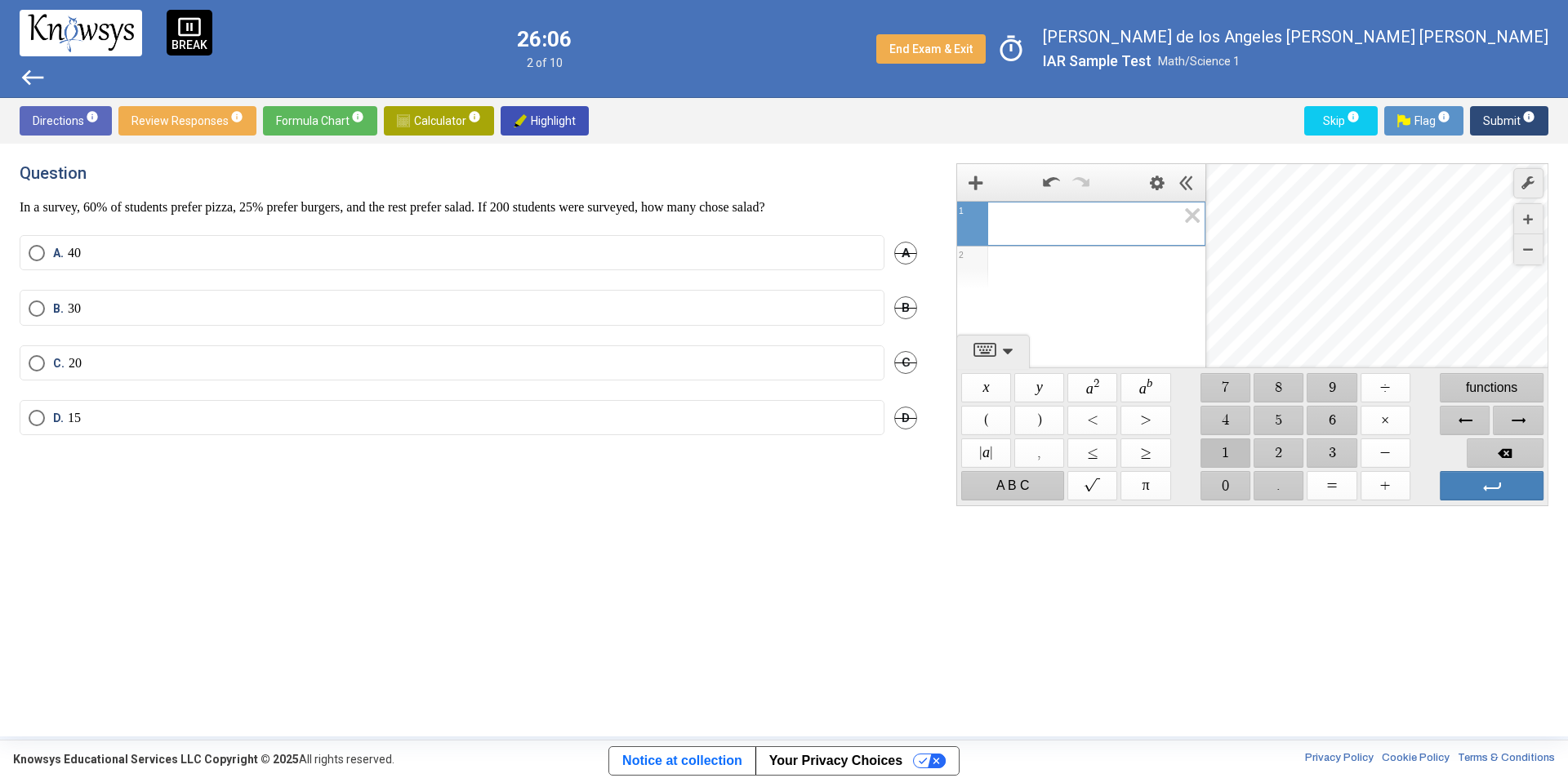
click at [1231, 451] on span "$$ 1" at bounding box center [1224, 453] width 49 height 29
click at [1267, 413] on span "$$ 5" at bounding box center [1278, 420] width 49 height 29
click at [1385, 416] on span "$$ ×" at bounding box center [1385, 420] width 49 height 29
click at [1282, 459] on span "$$ 2" at bounding box center [1278, 453] width 49 height 29
click at [1213, 497] on span "$$ 0" at bounding box center [1224, 485] width 49 height 29
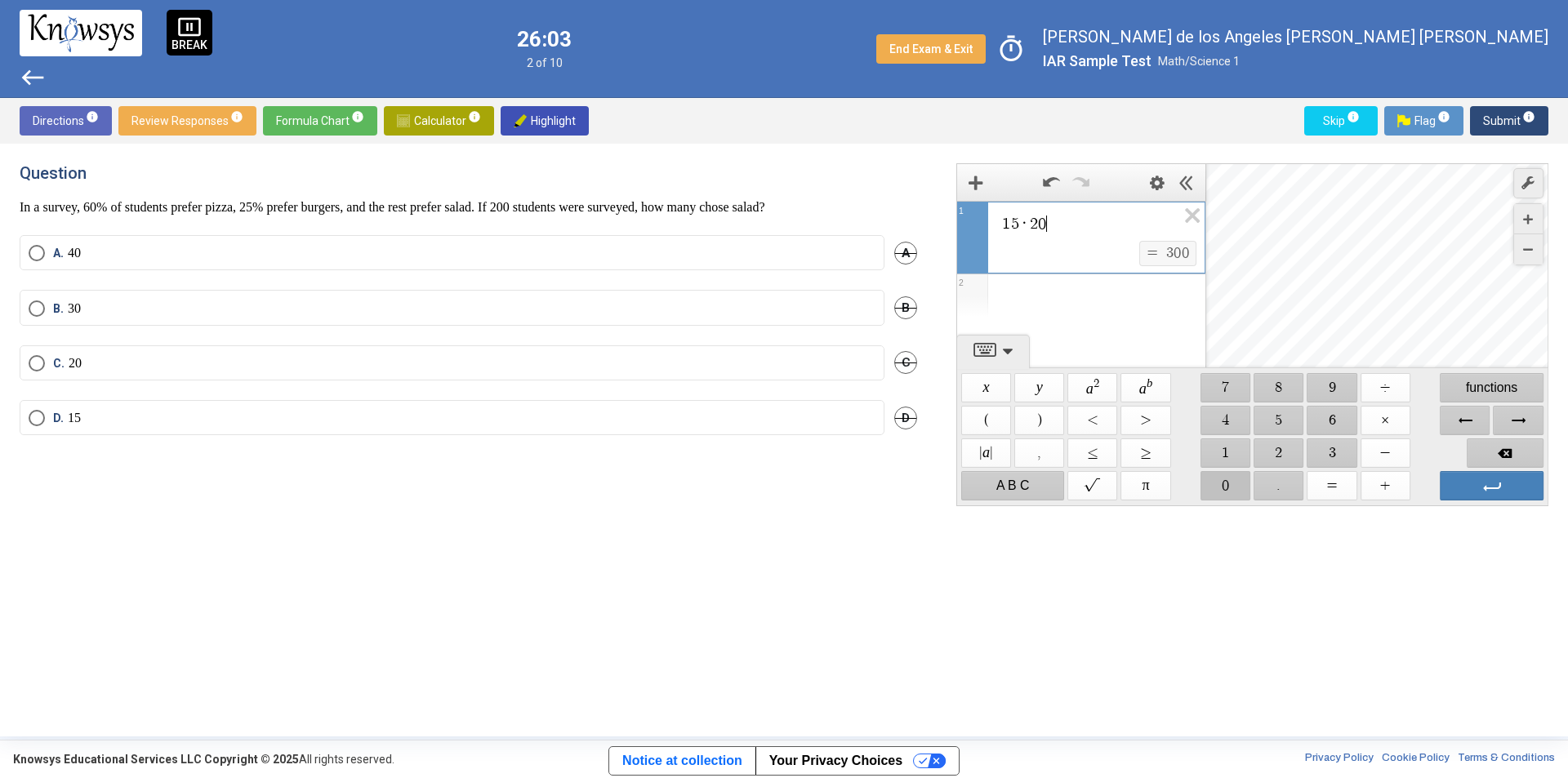
click at [1230, 494] on span "$$ 0" at bounding box center [1224, 485] width 49 height 29
click at [1393, 388] on span "$$ ÷" at bounding box center [1385, 388] width 49 height 29
click at [1231, 454] on span "$$ 1" at bounding box center [1224, 453] width 49 height 29
click at [1231, 479] on span "$$ 0" at bounding box center [1224, 485] width 49 height 29
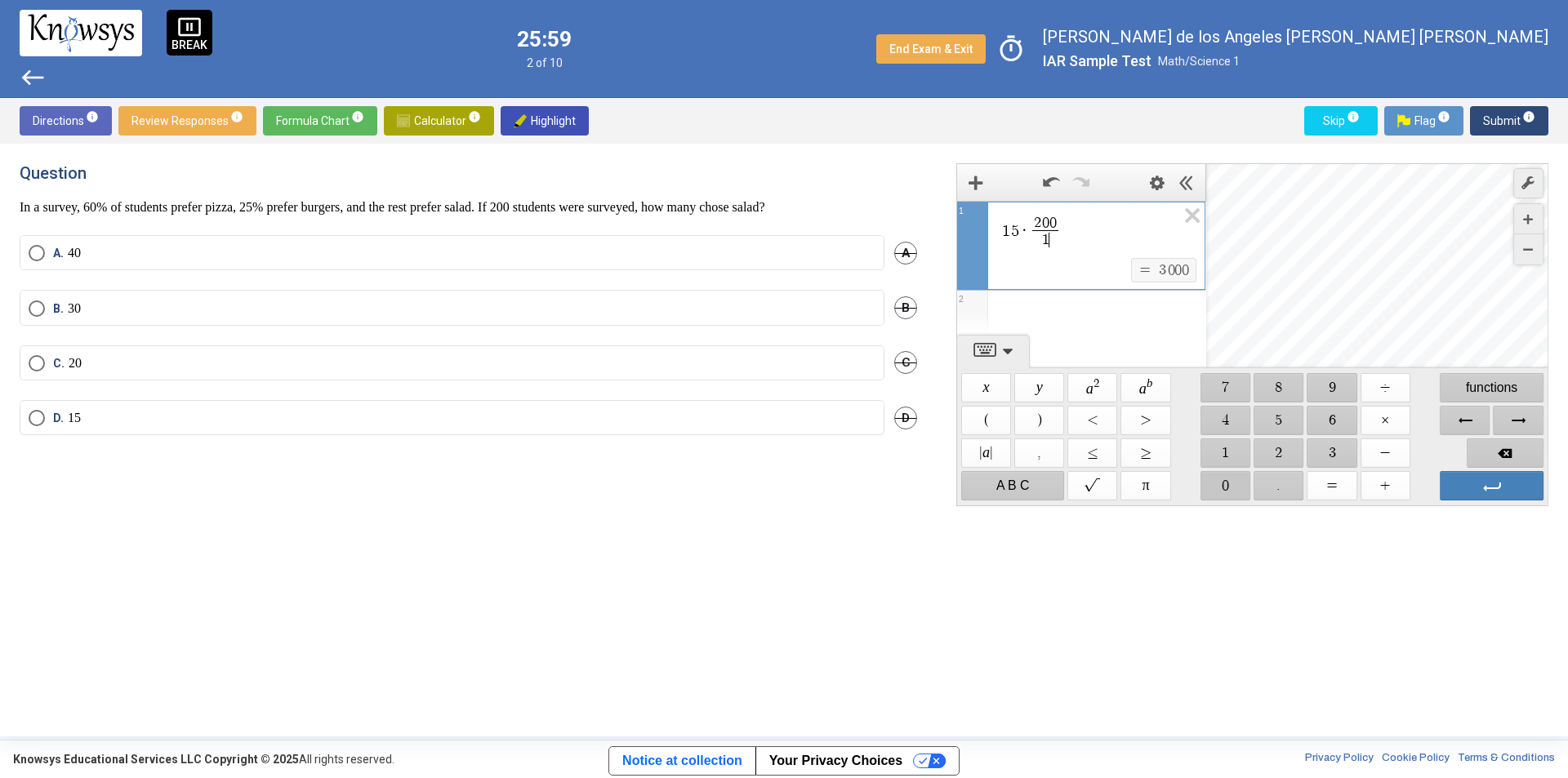
click at [1231, 479] on span "$$ 0" at bounding box center [1224, 485] width 49 height 29
click at [1494, 449] on span "Backspace" at bounding box center [1504, 453] width 77 height 29
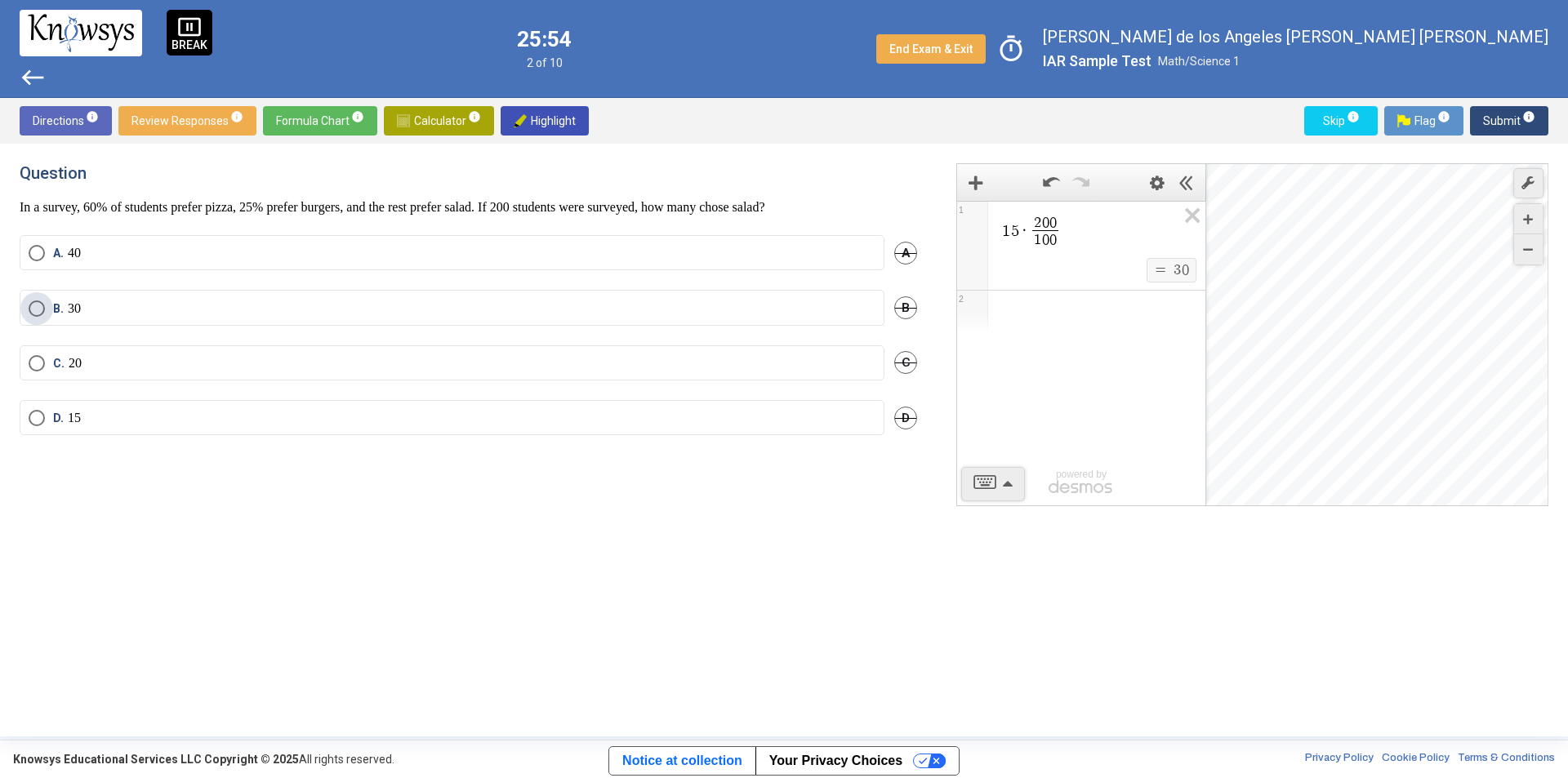
click at [45, 310] on span "B. 30" at bounding box center [63, 308] width 35 height 16
click at [1500, 120] on span "Submit info" at bounding box center [1509, 120] width 52 height 29
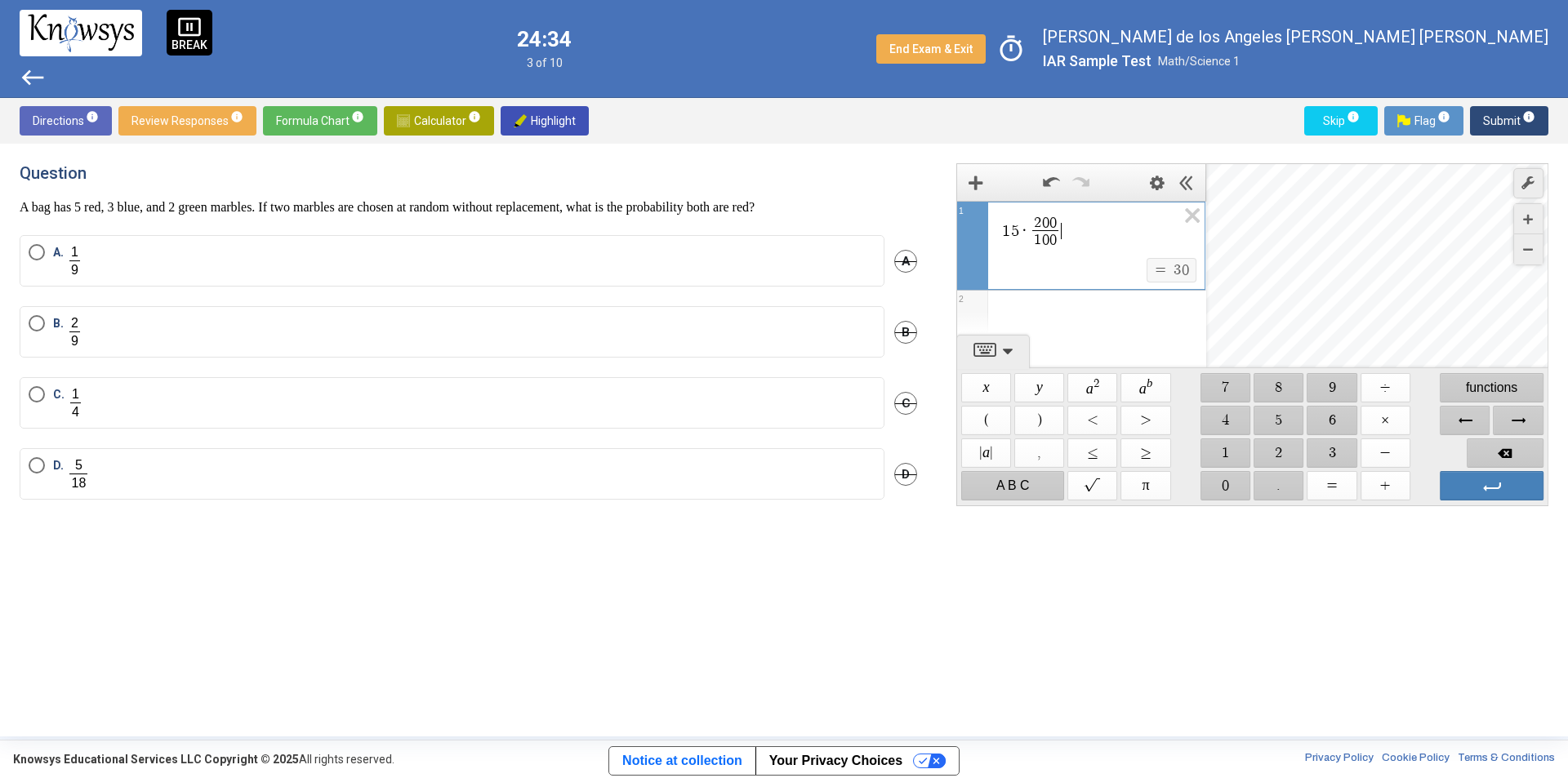
click at [174, 328] on label "B." at bounding box center [452, 332] width 847 height 34
click at [1475, 450] on span "Backspace" at bounding box center [1504, 453] width 77 height 29
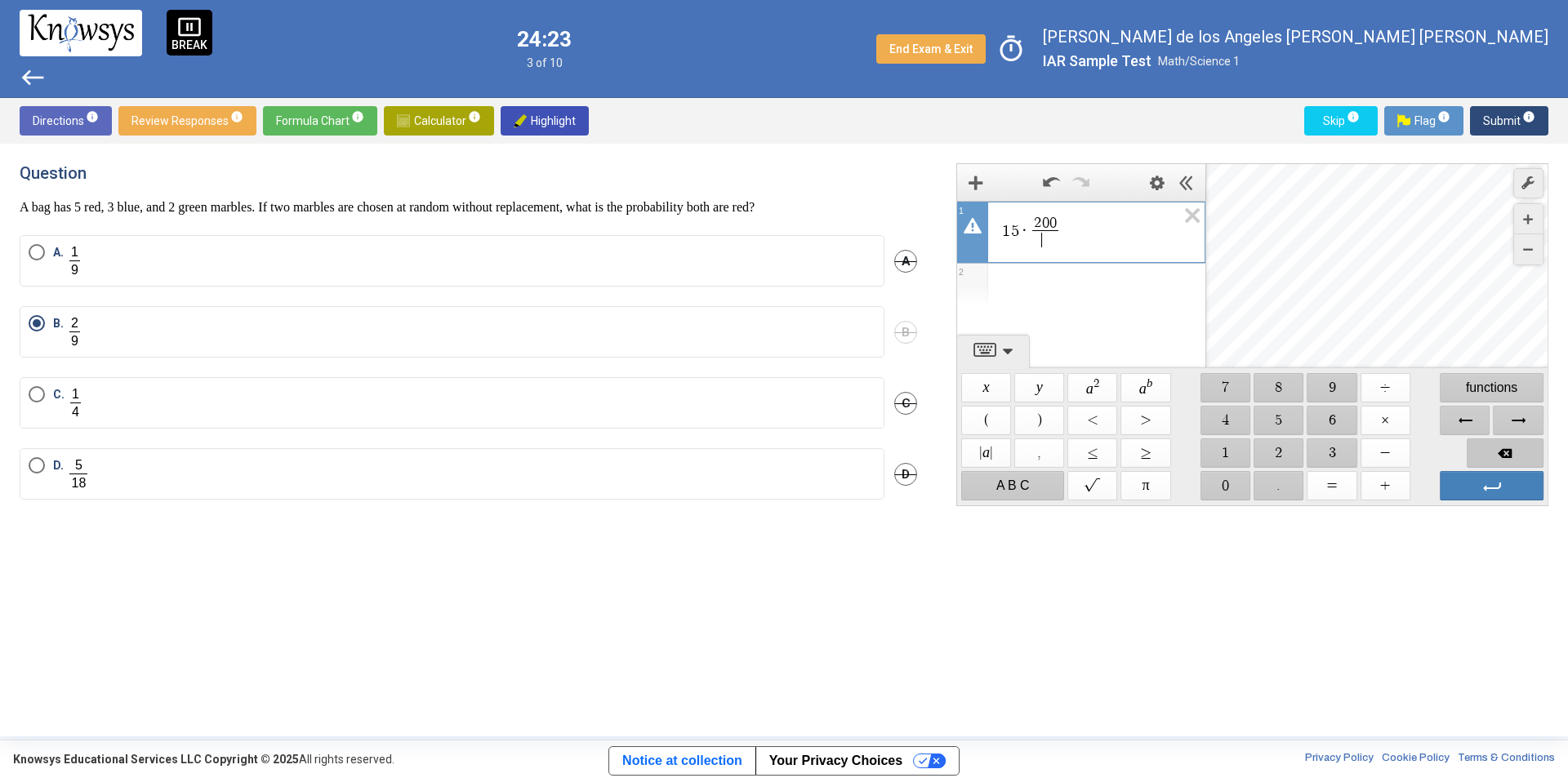
click at [1475, 450] on span "Backspace" at bounding box center [1504, 453] width 77 height 29
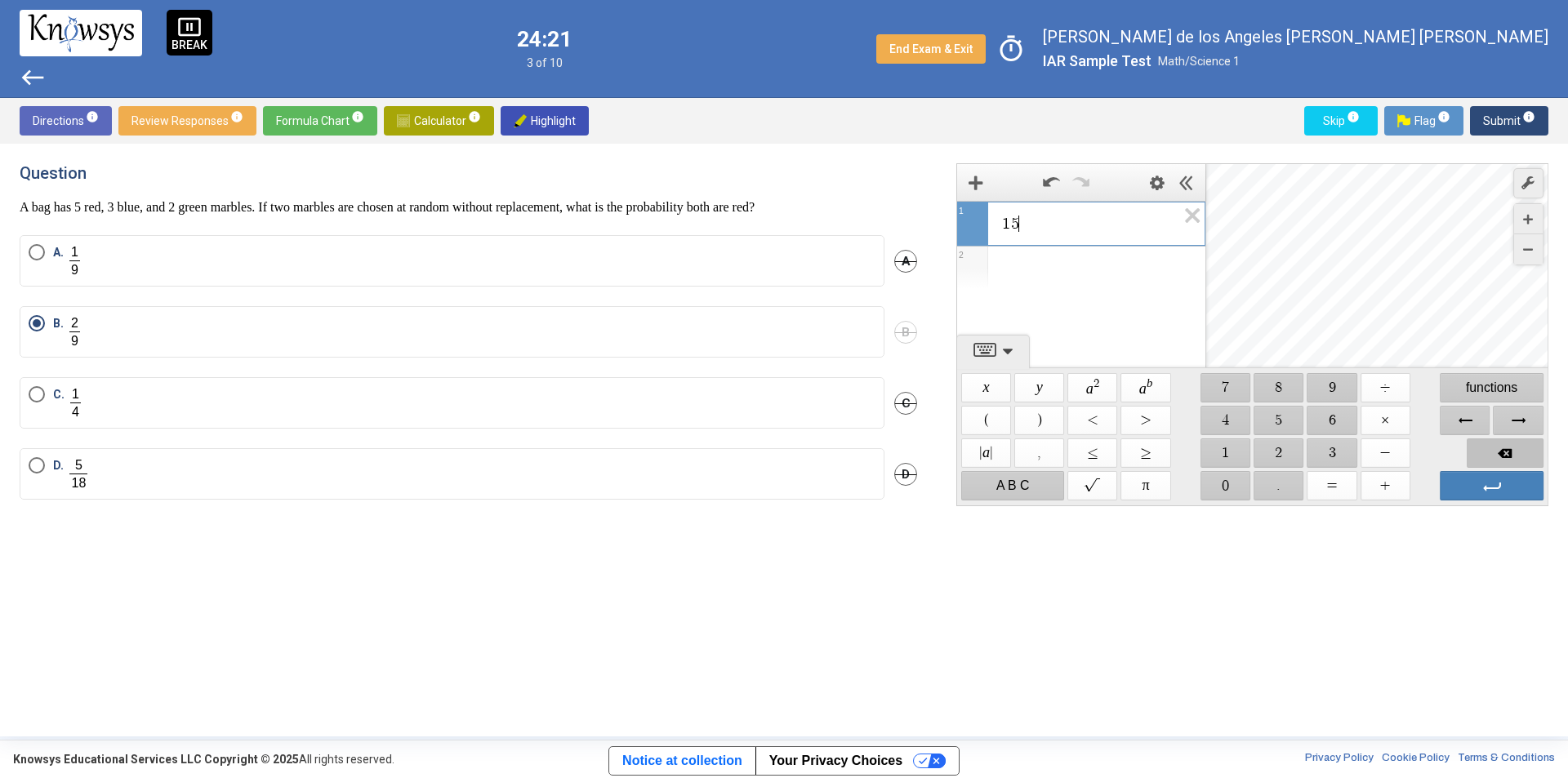
click at [1475, 450] on span "Backspace" at bounding box center [1504, 453] width 77 height 29
click at [1274, 419] on span "$$ 5" at bounding box center [1278, 420] width 49 height 29
click at [1387, 384] on span "$$ ÷" at bounding box center [1385, 388] width 49 height 29
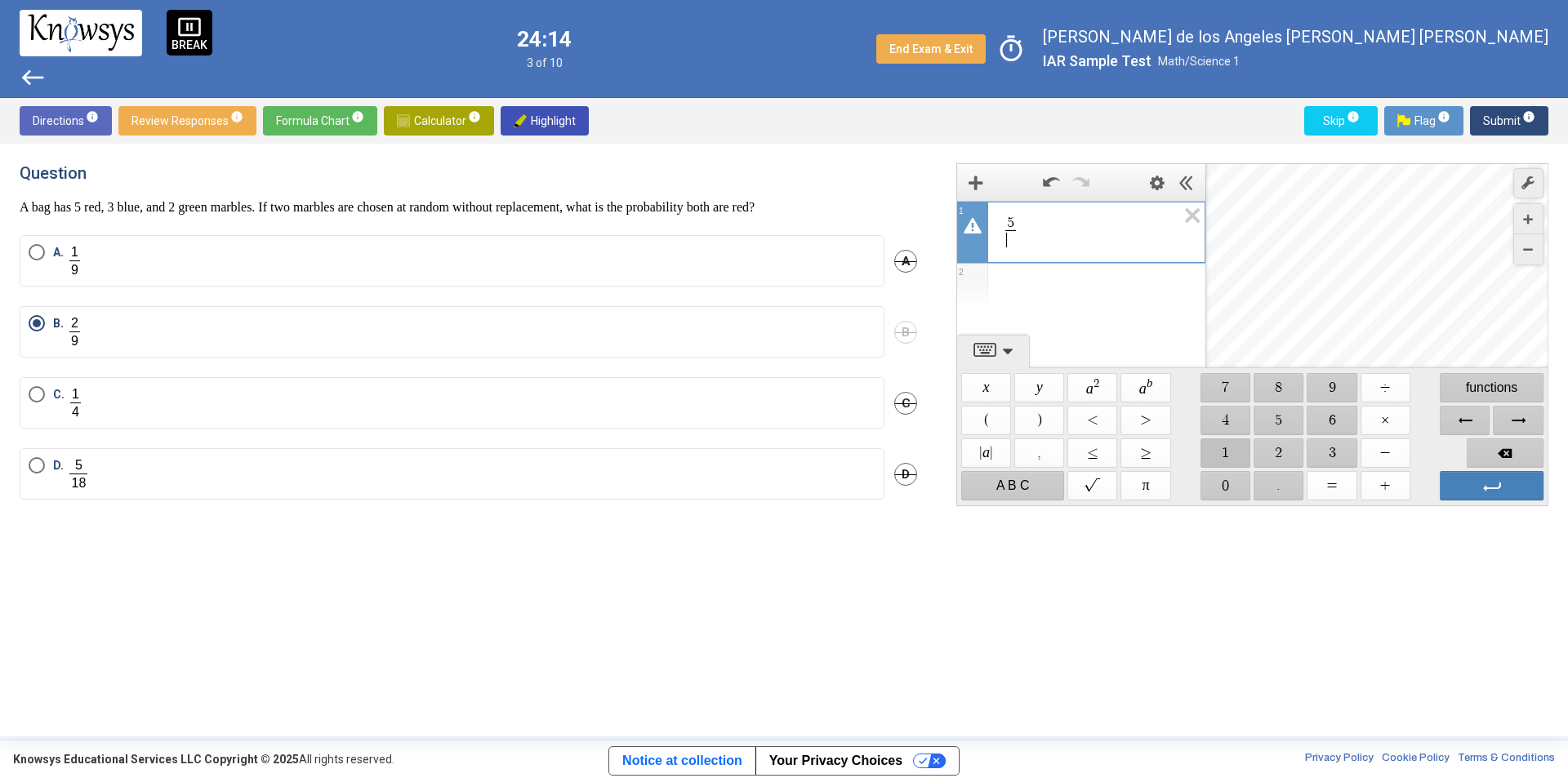
click at [1220, 459] on span "$$ 1" at bounding box center [1224, 453] width 49 height 29
click at [1283, 389] on span "$$ 8" at bounding box center [1278, 388] width 49 height 29
click at [1490, 454] on span "Backspace" at bounding box center [1504, 453] width 77 height 29
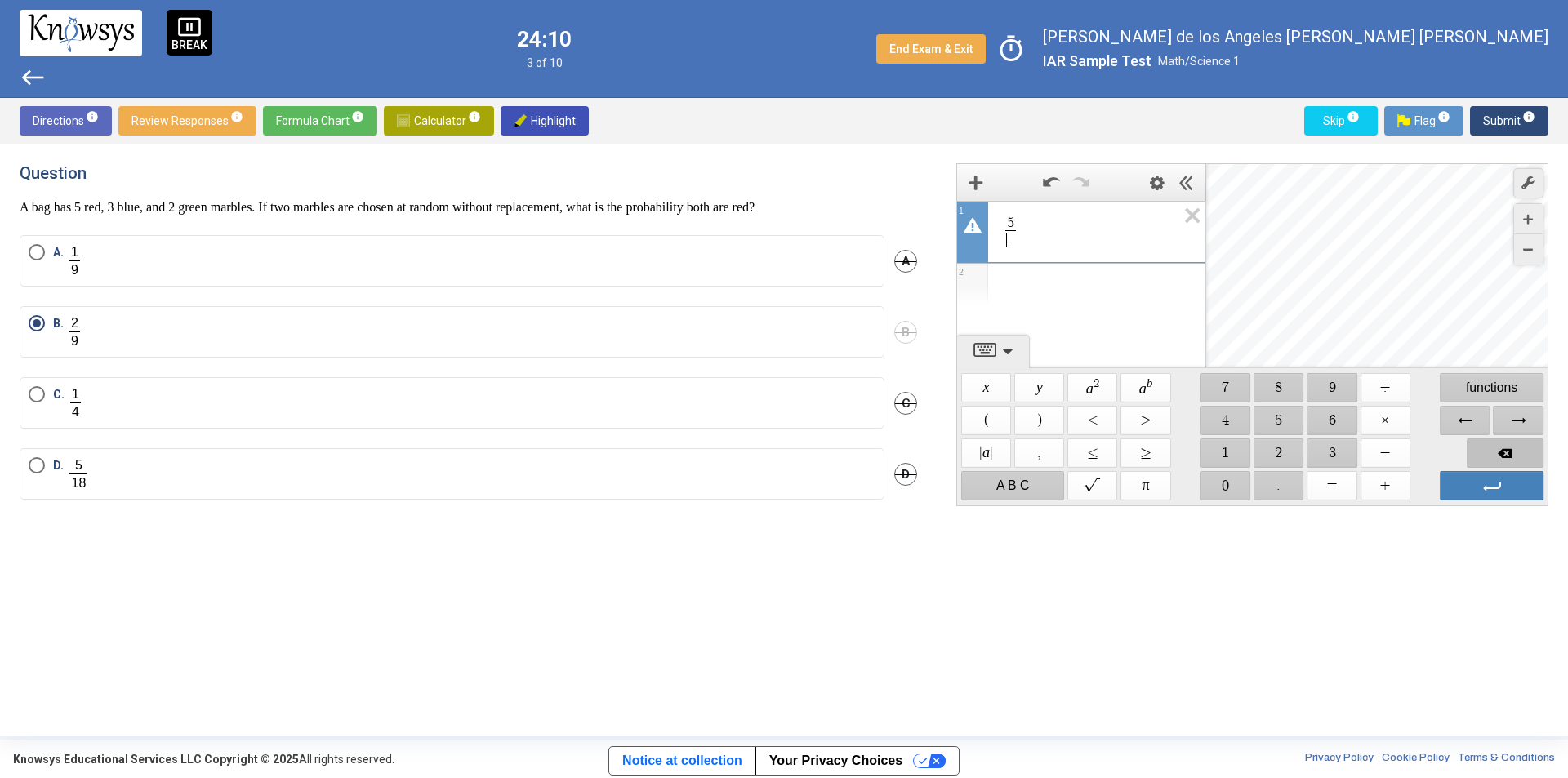
click at [1490, 454] on span "Backspace" at bounding box center [1504, 453] width 77 height 29
click at [1283, 448] on span "$$ 2" at bounding box center [1278, 453] width 49 height 29
click at [1380, 387] on span "$$ ÷" at bounding box center [1385, 388] width 49 height 29
click at [1324, 379] on span "$$ 9" at bounding box center [1332, 388] width 49 height 29
click at [1485, 448] on span "Backspace" at bounding box center [1504, 453] width 77 height 29
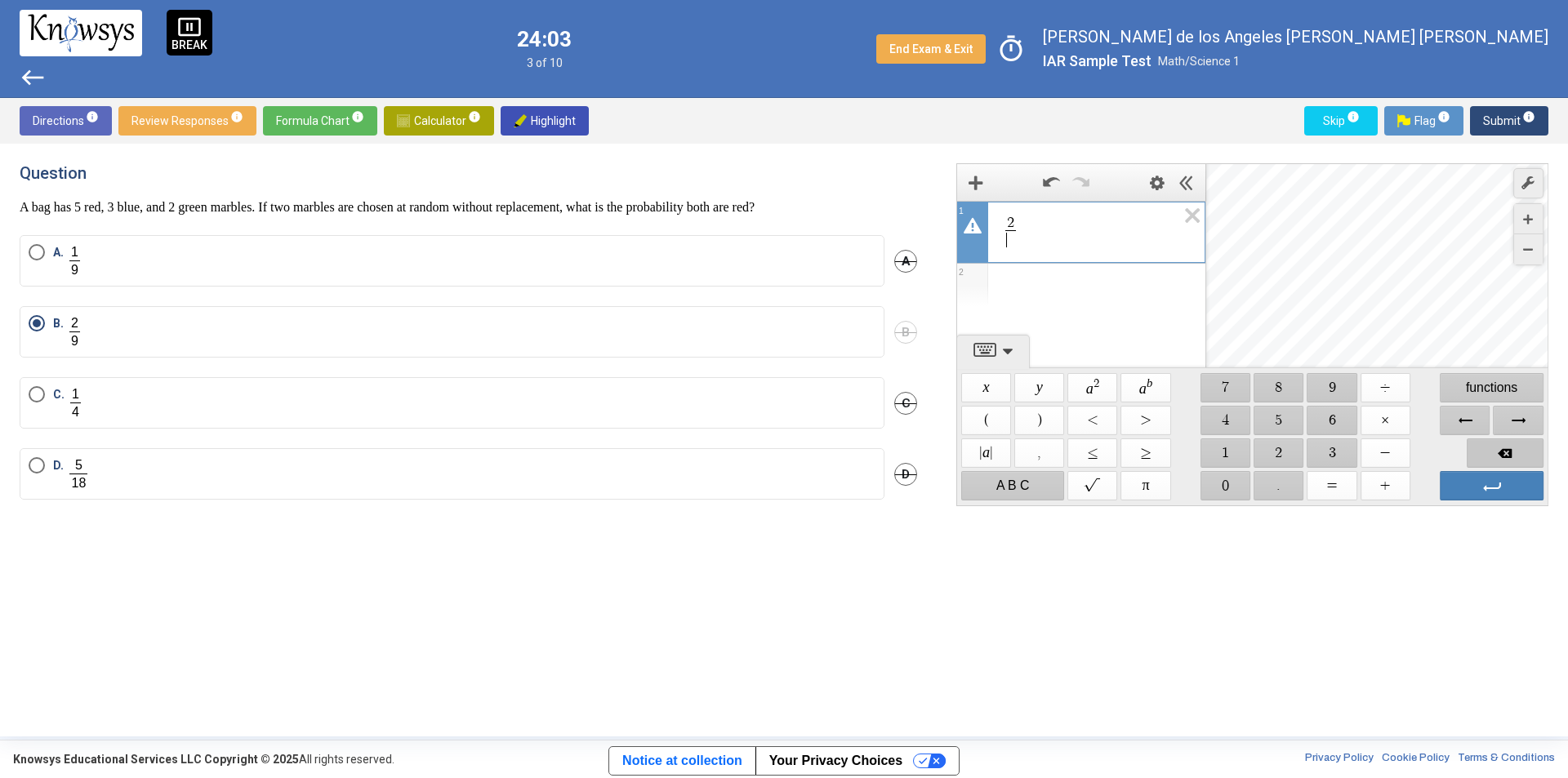
click at [1485, 447] on span "Backspace" at bounding box center [1504, 453] width 77 height 29
click at [1223, 448] on span "$$ 1" at bounding box center [1224, 453] width 49 height 29
click at [1507, 441] on span "Backspace" at bounding box center [1504, 453] width 77 height 29
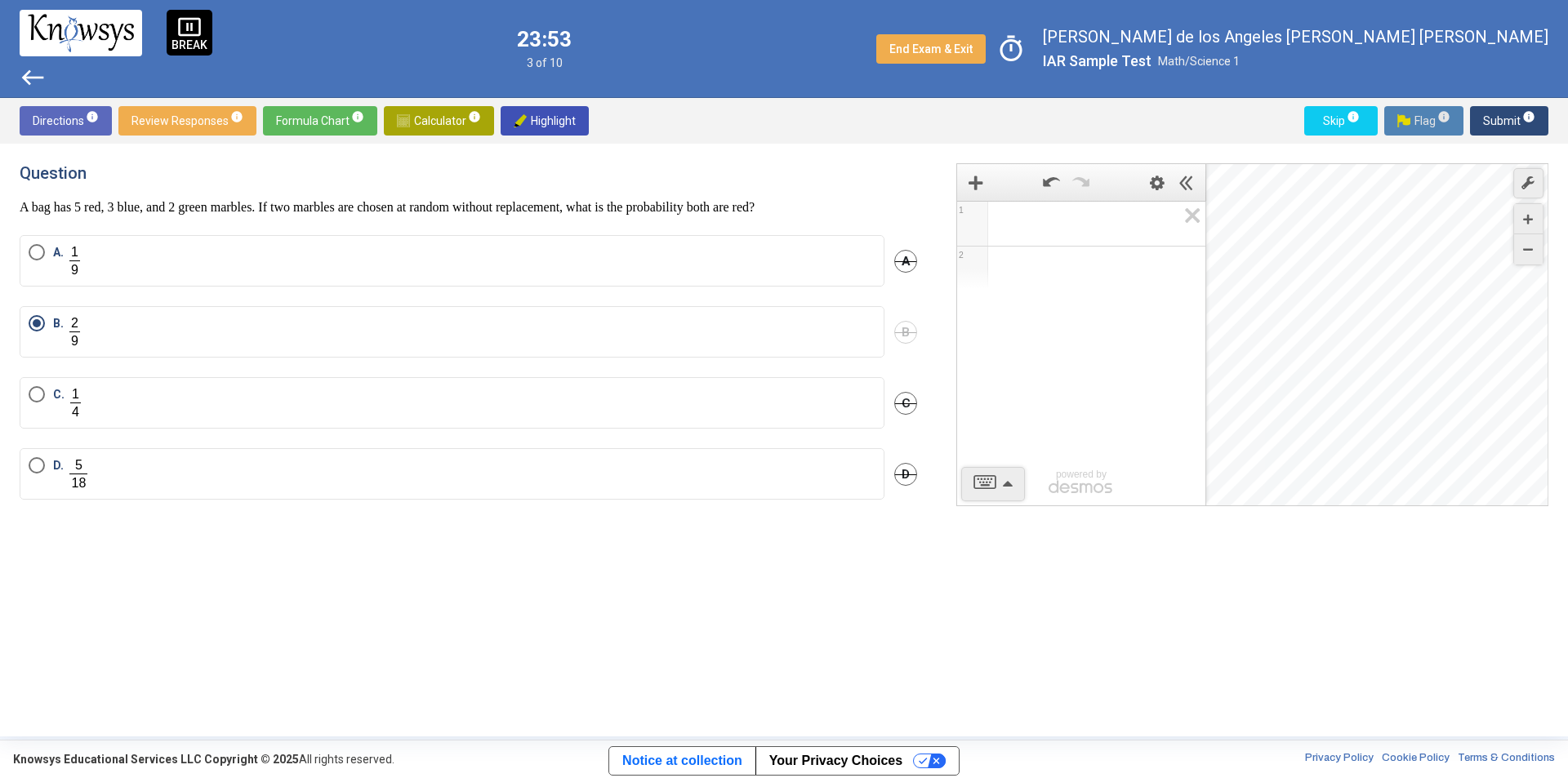
click at [1420, 116] on span "Flag info" at bounding box center [1423, 120] width 53 height 29
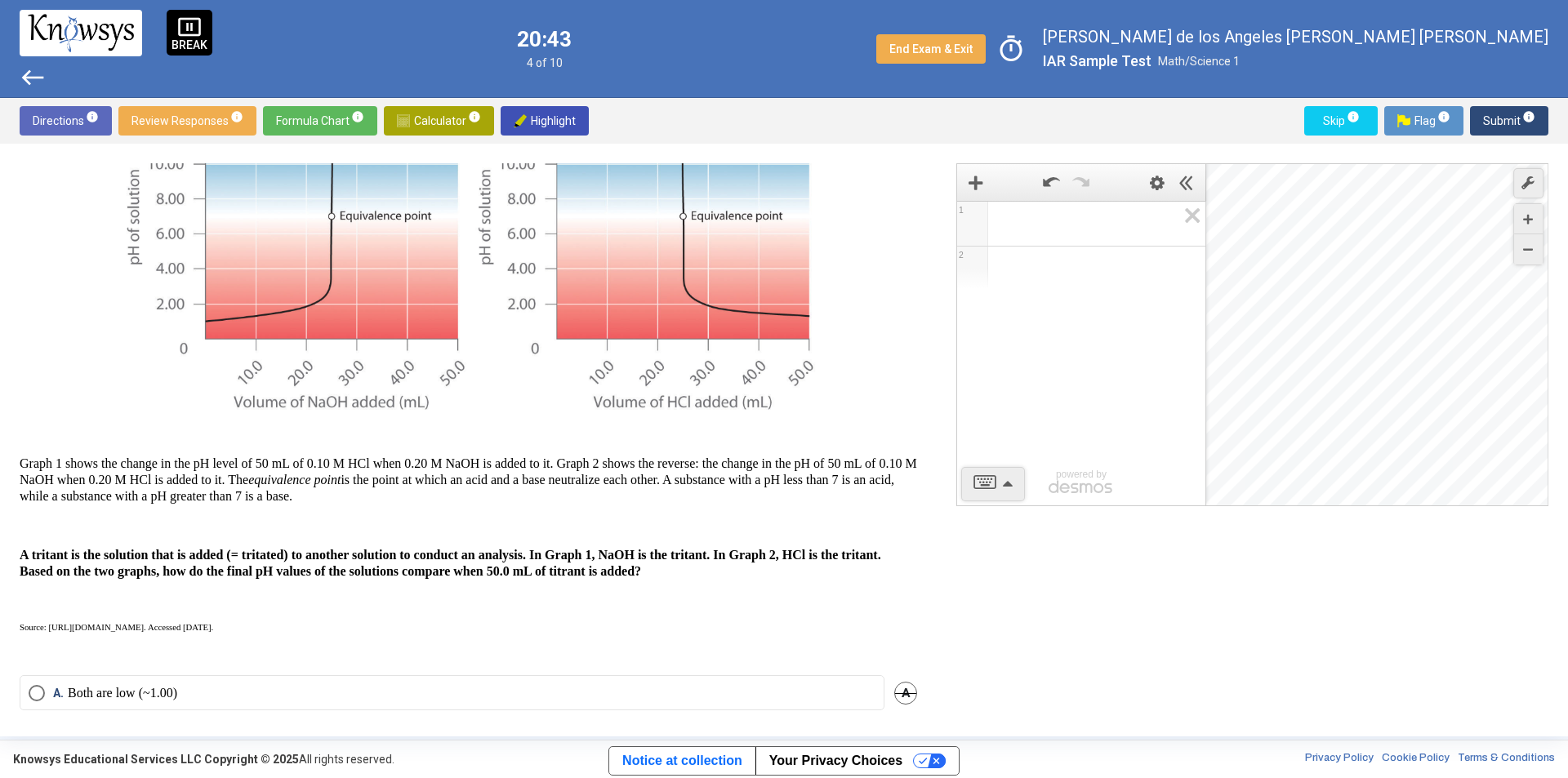
scroll to position [321, 0]
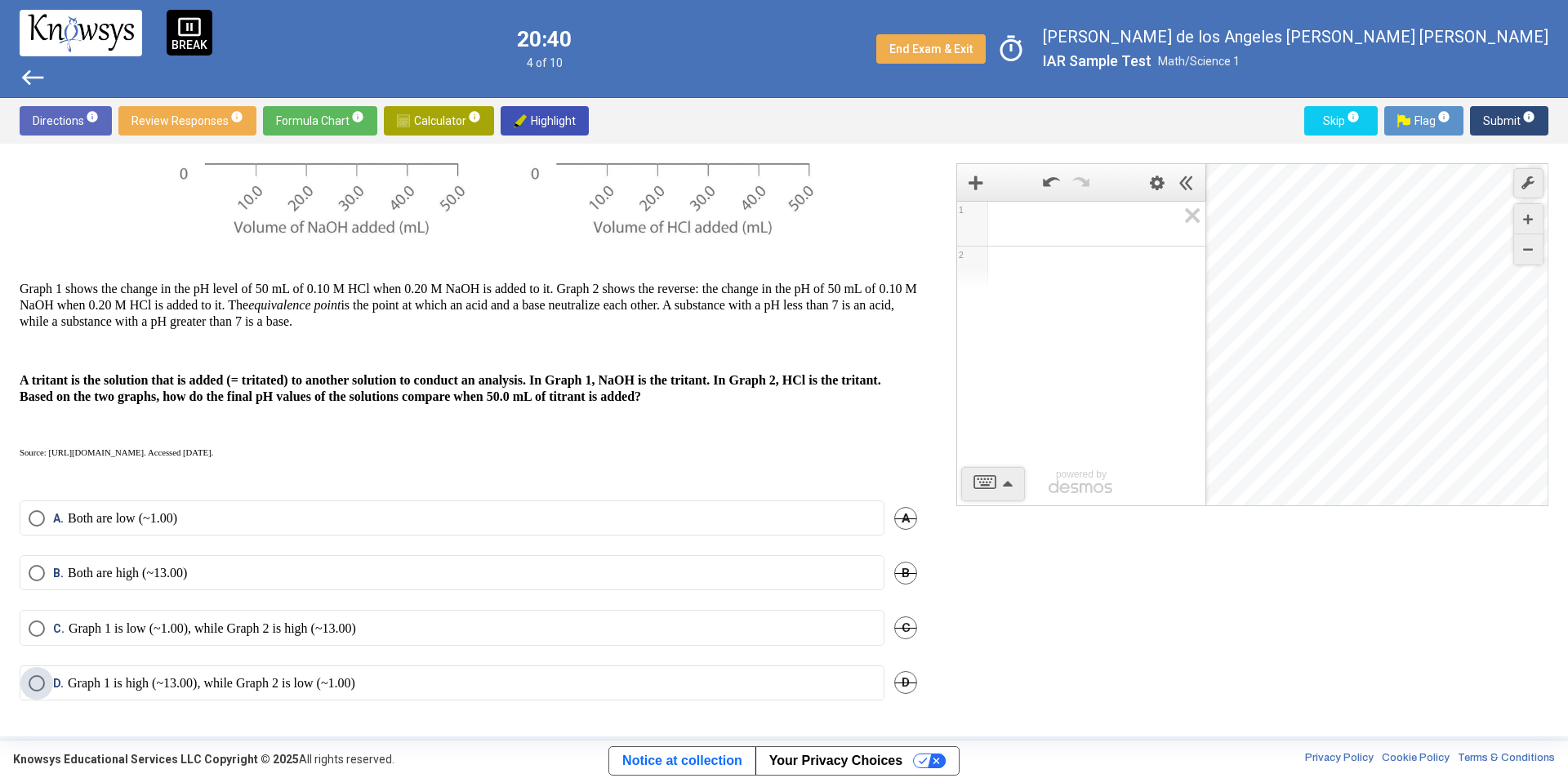
click at [39, 681] on span "Select an option" at bounding box center [36, 683] width 16 height 16
click at [1485, 122] on span "Submit info" at bounding box center [1509, 120] width 52 height 29
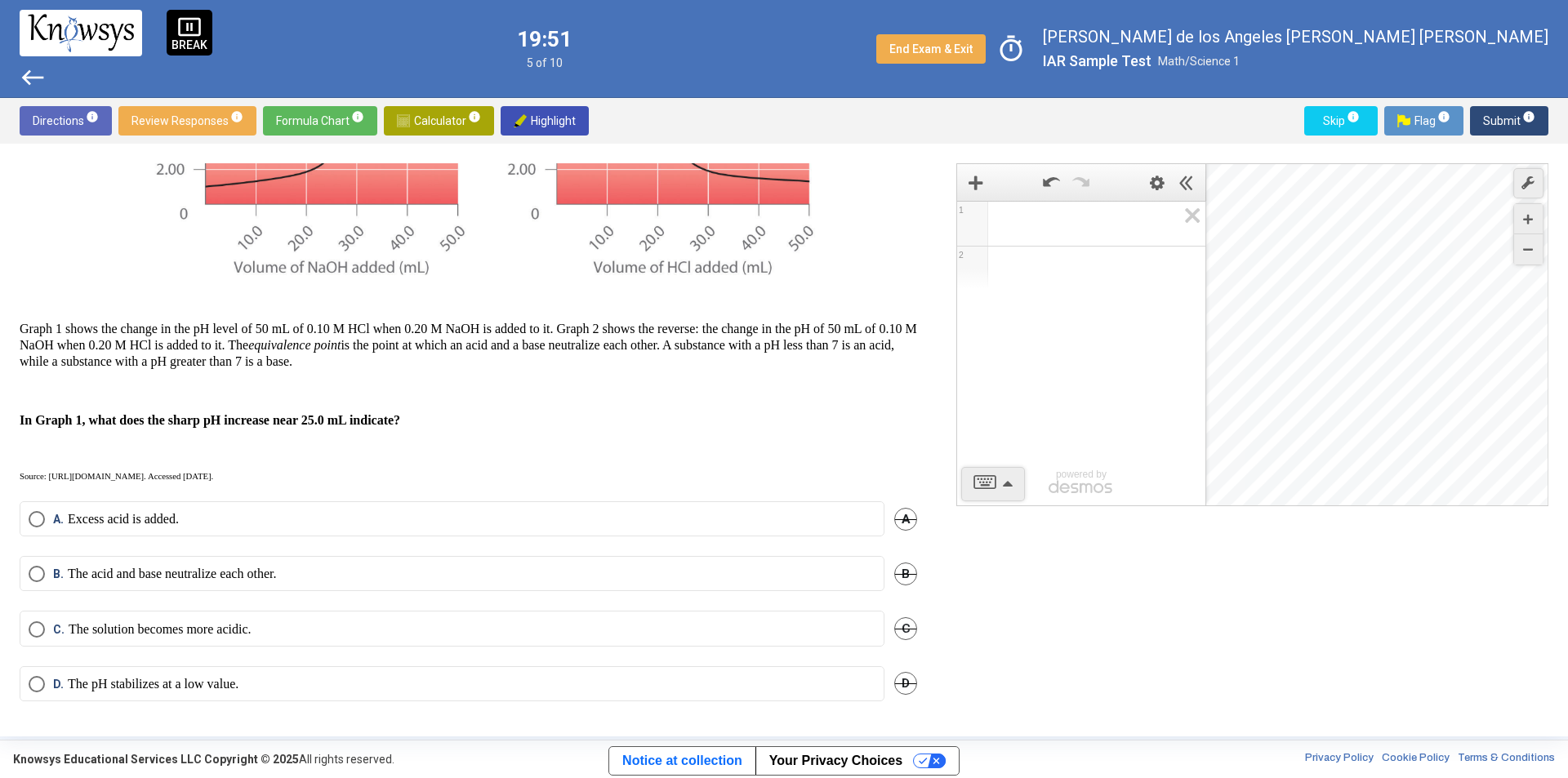
scroll to position [282, 0]
click at [42, 571] on span "Select an option" at bounding box center [36, 573] width 16 height 16
click at [1484, 129] on span "Submit info" at bounding box center [1509, 120] width 52 height 29
click at [44, 515] on span "Select an option" at bounding box center [36, 517] width 16 height 16
click at [1504, 127] on span "Submit info" at bounding box center [1509, 120] width 52 height 29
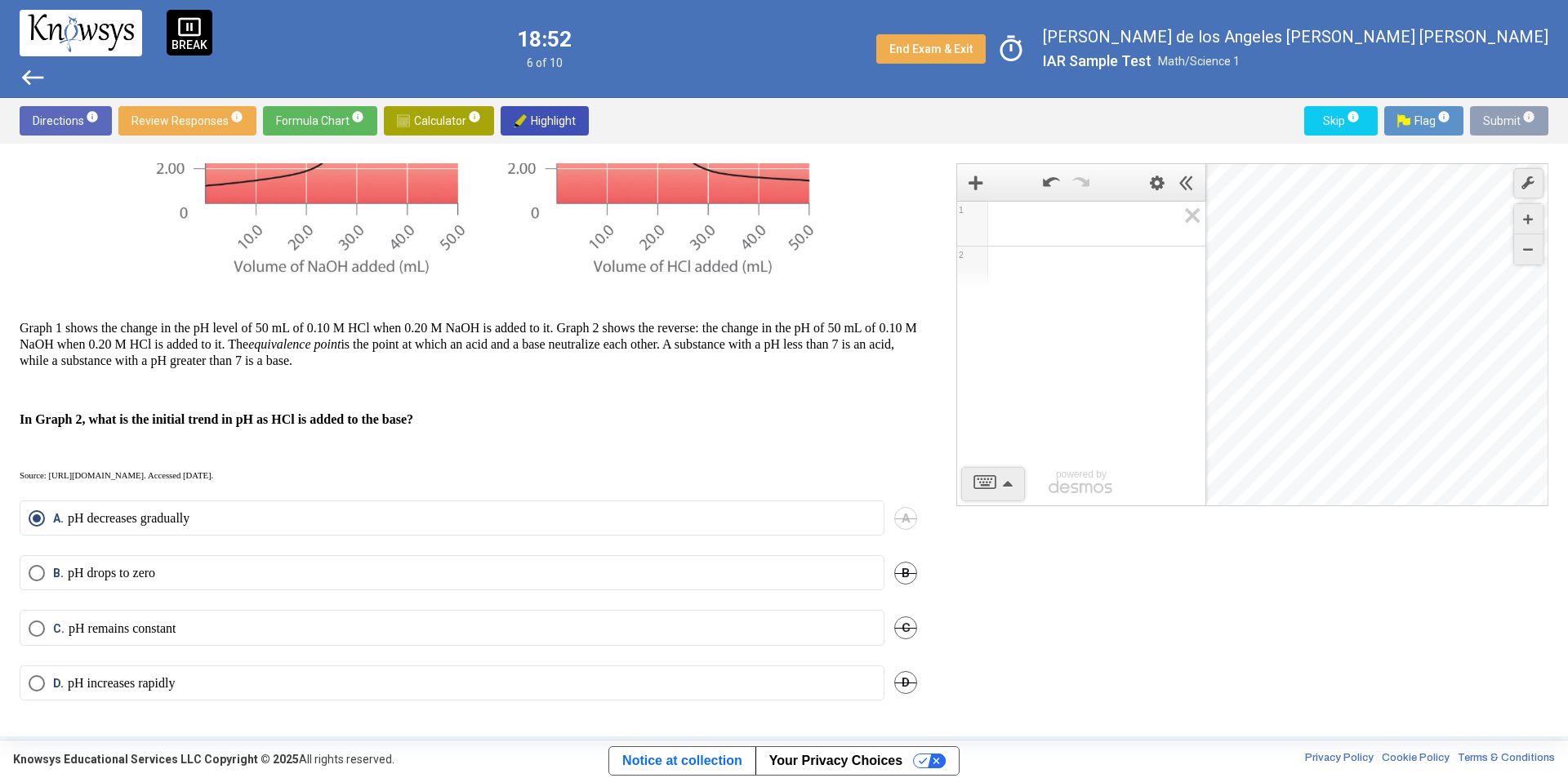
scroll to position [0, 0]
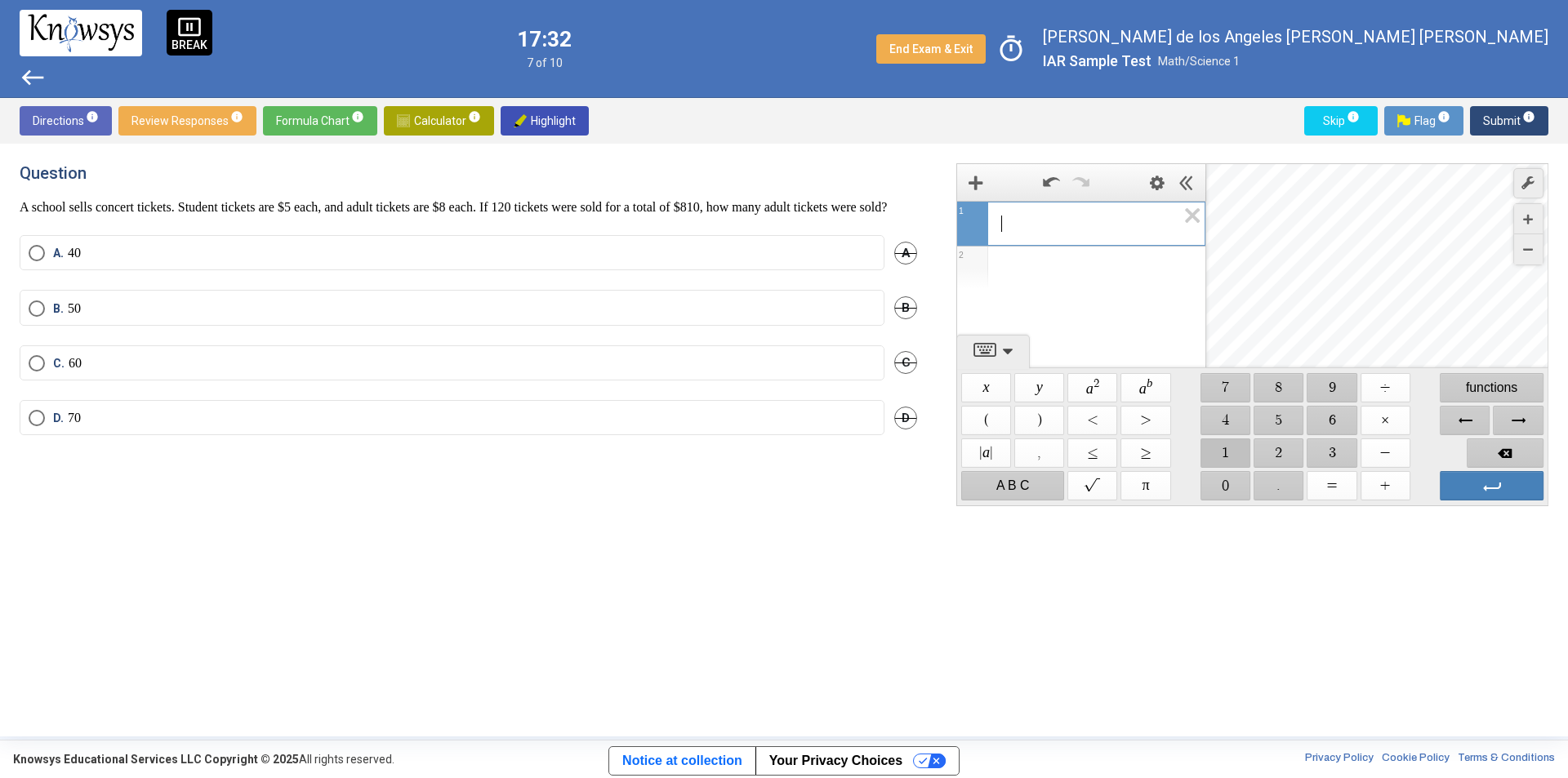
click at [1231, 451] on span "$$ 1" at bounding box center [1224, 453] width 49 height 29
click at [1321, 447] on span "$$ 3" at bounding box center [1332, 453] width 49 height 29
click at [1381, 420] on span "$$ ×" at bounding box center [1385, 420] width 49 height 29
click at [1334, 482] on span "$$ =" at bounding box center [1332, 485] width 49 height 29
click at [1231, 455] on span "$$ 1" at bounding box center [1224, 453] width 49 height 29
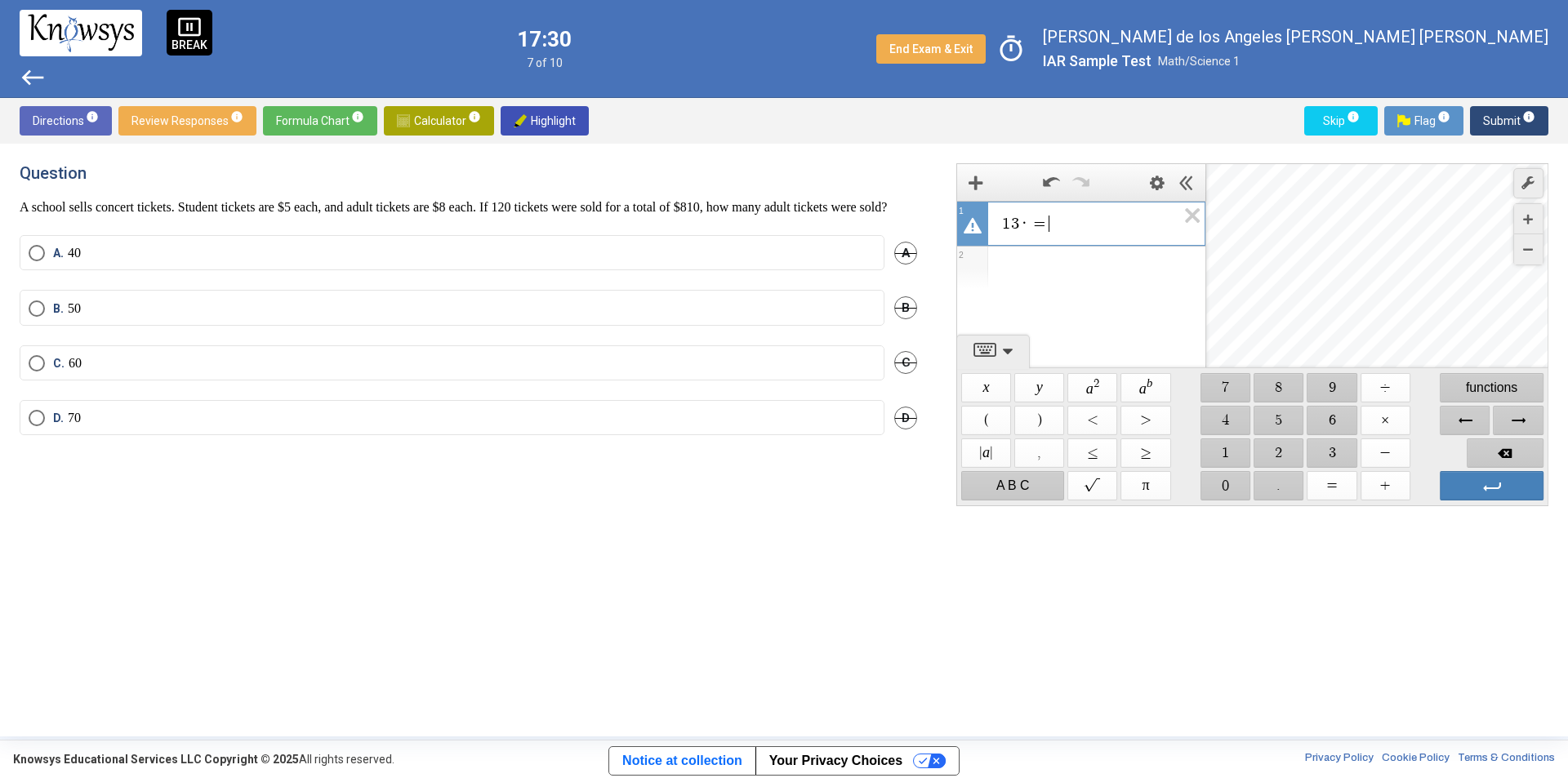
click at [1278, 455] on span "$$ 2" at bounding box center [1278, 453] width 49 height 29
click at [1227, 488] on span "$$ 0" at bounding box center [1224, 485] width 49 height 29
click at [1483, 447] on span "Backspace" at bounding box center [1504, 453] width 77 height 29
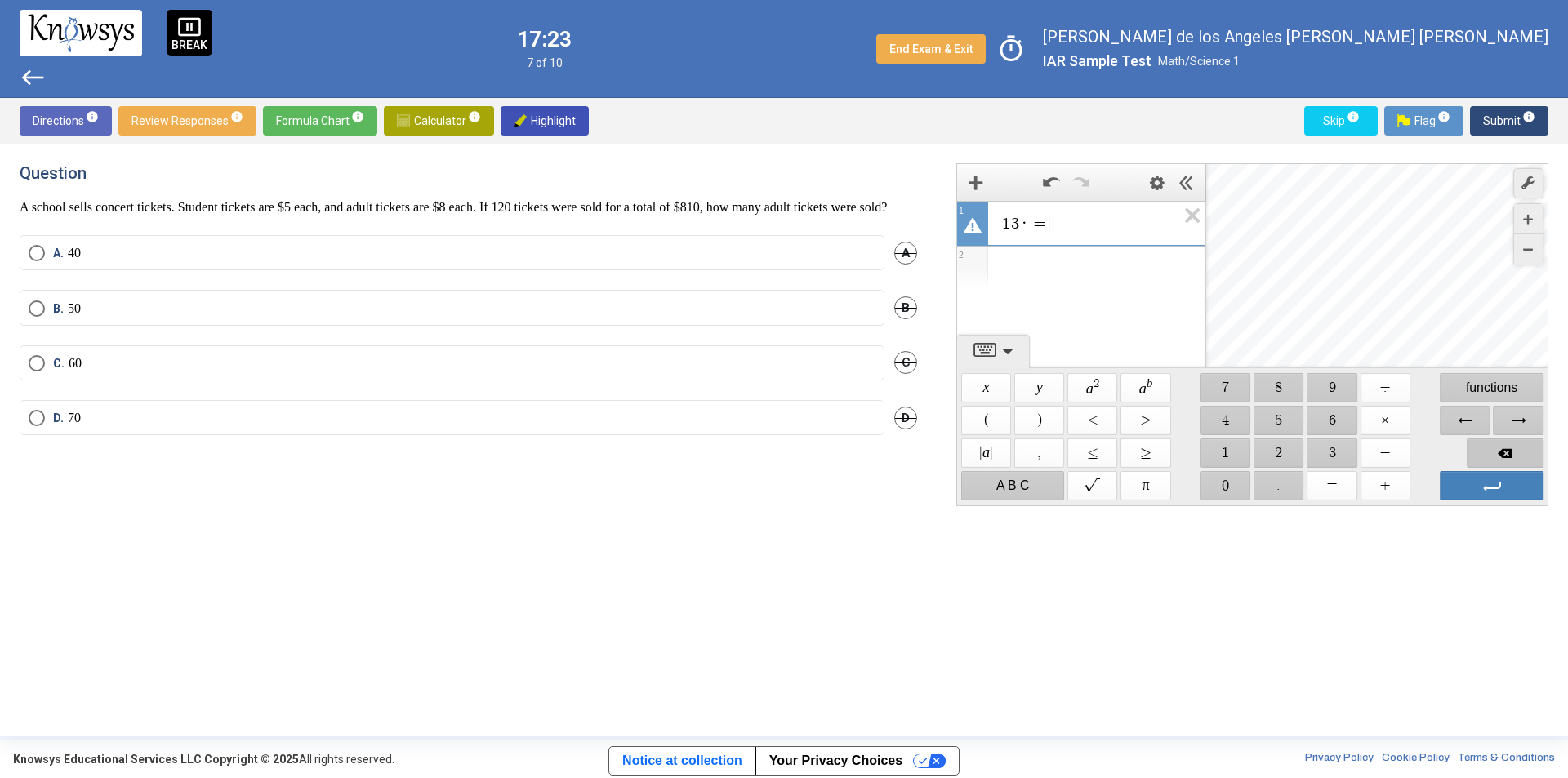
click at [1483, 447] on span "Backspace" at bounding box center [1504, 453] width 77 height 29
click at [995, 393] on span "$$ x" at bounding box center [985, 388] width 49 height 29
click at [1504, 461] on span "Backspace" at bounding box center [1504, 453] width 77 height 29
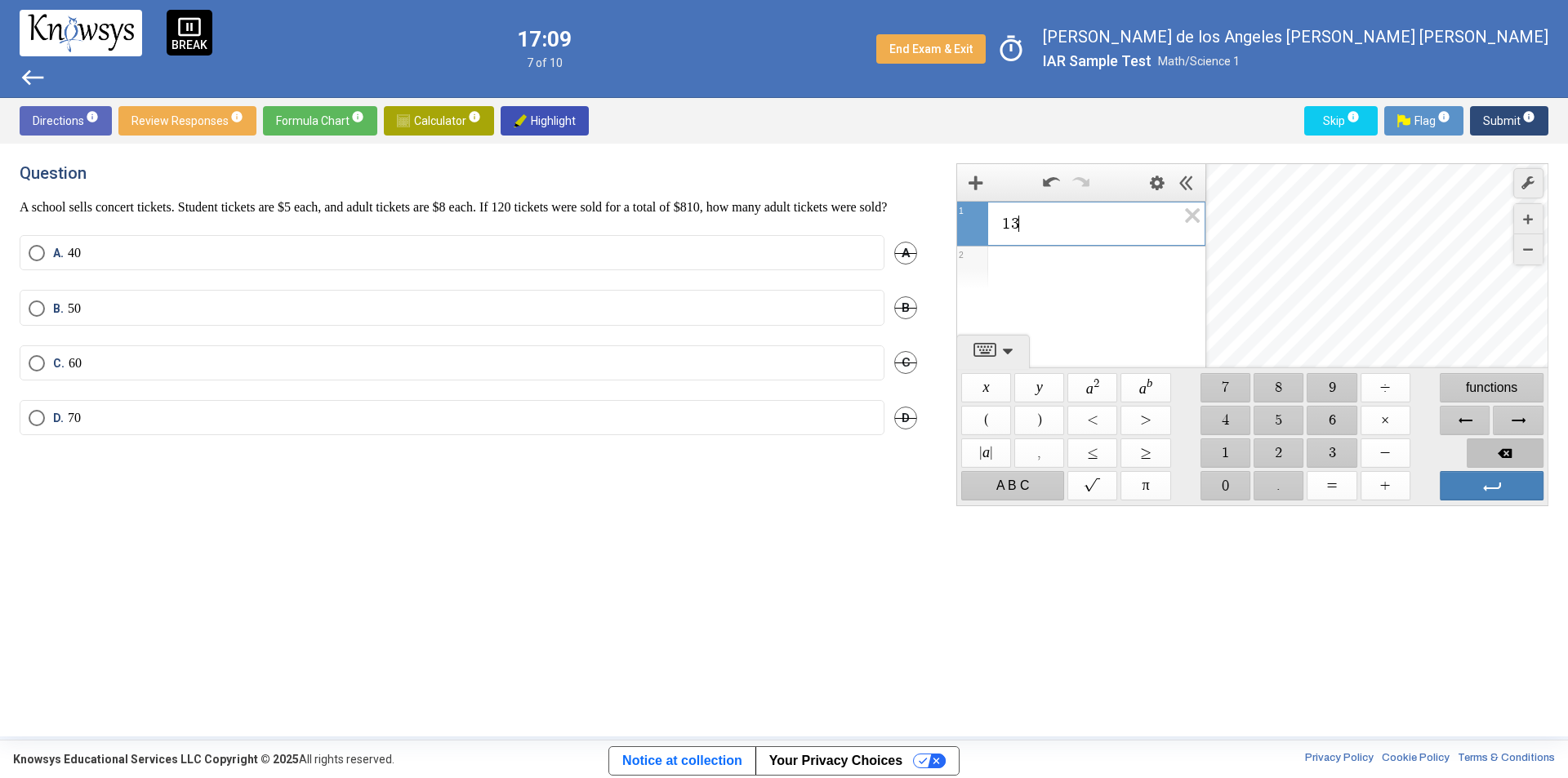
click at [1504, 461] on span "Backspace" at bounding box center [1504, 453] width 77 height 29
click at [1218, 448] on span "$$ 1" at bounding box center [1224, 453] width 49 height 29
click at [1264, 450] on span "$$ 2" at bounding box center [1278, 453] width 49 height 29
click at [1228, 486] on span "$$ 0" at bounding box center [1224, 485] width 49 height 29
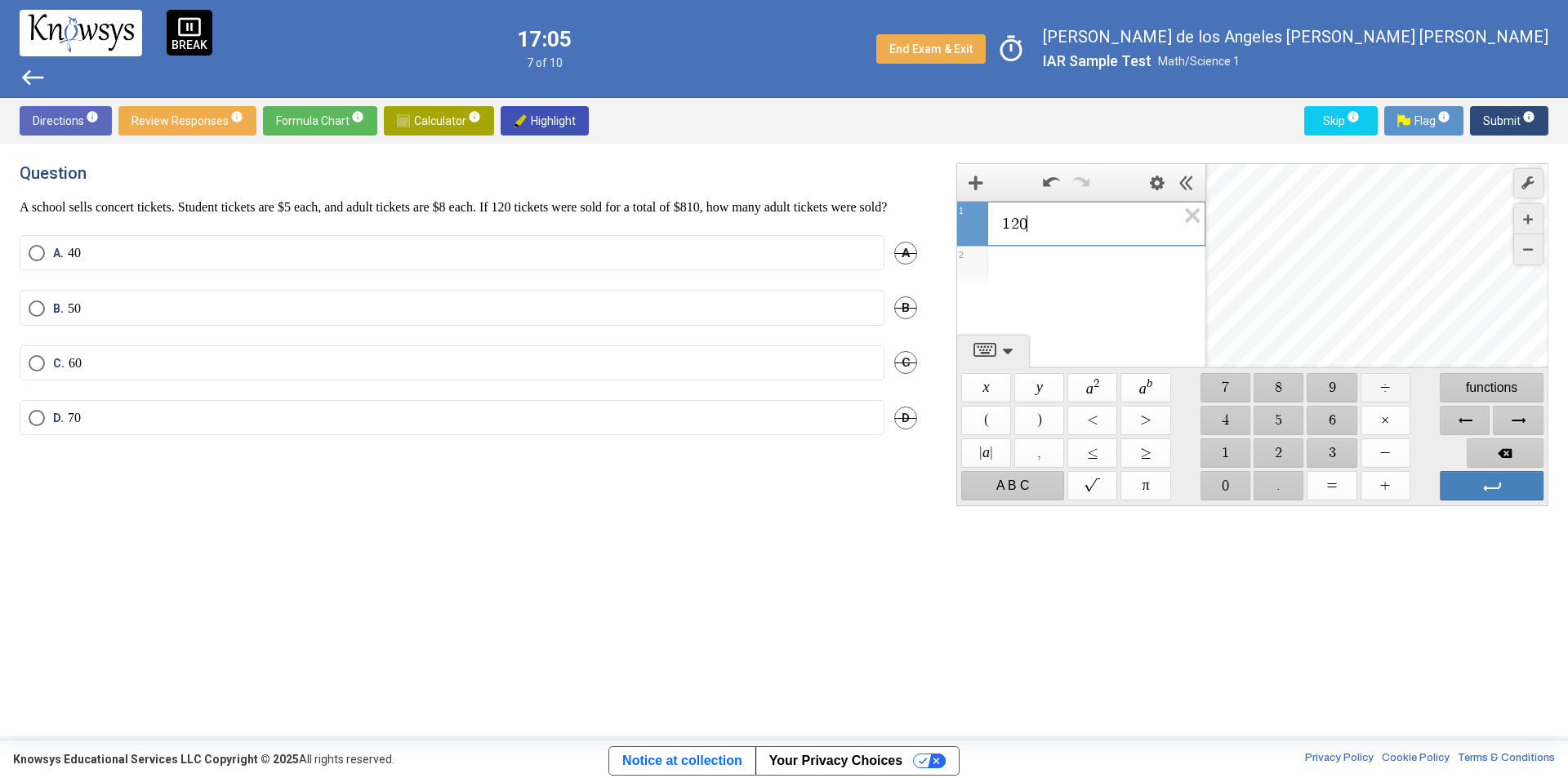
click at [1383, 378] on span "$$ ÷" at bounding box center [1385, 388] width 49 height 29
click at [1222, 466] on span "$$ 1" at bounding box center [1224, 453] width 49 height 29
click at [1341, 458] on span "$$ 3" at bounding box center [1332, 453] width 49 height 29
click at [1482, 454] on span "Backspace" at bounding box center [1504, 453] width 77 height 29
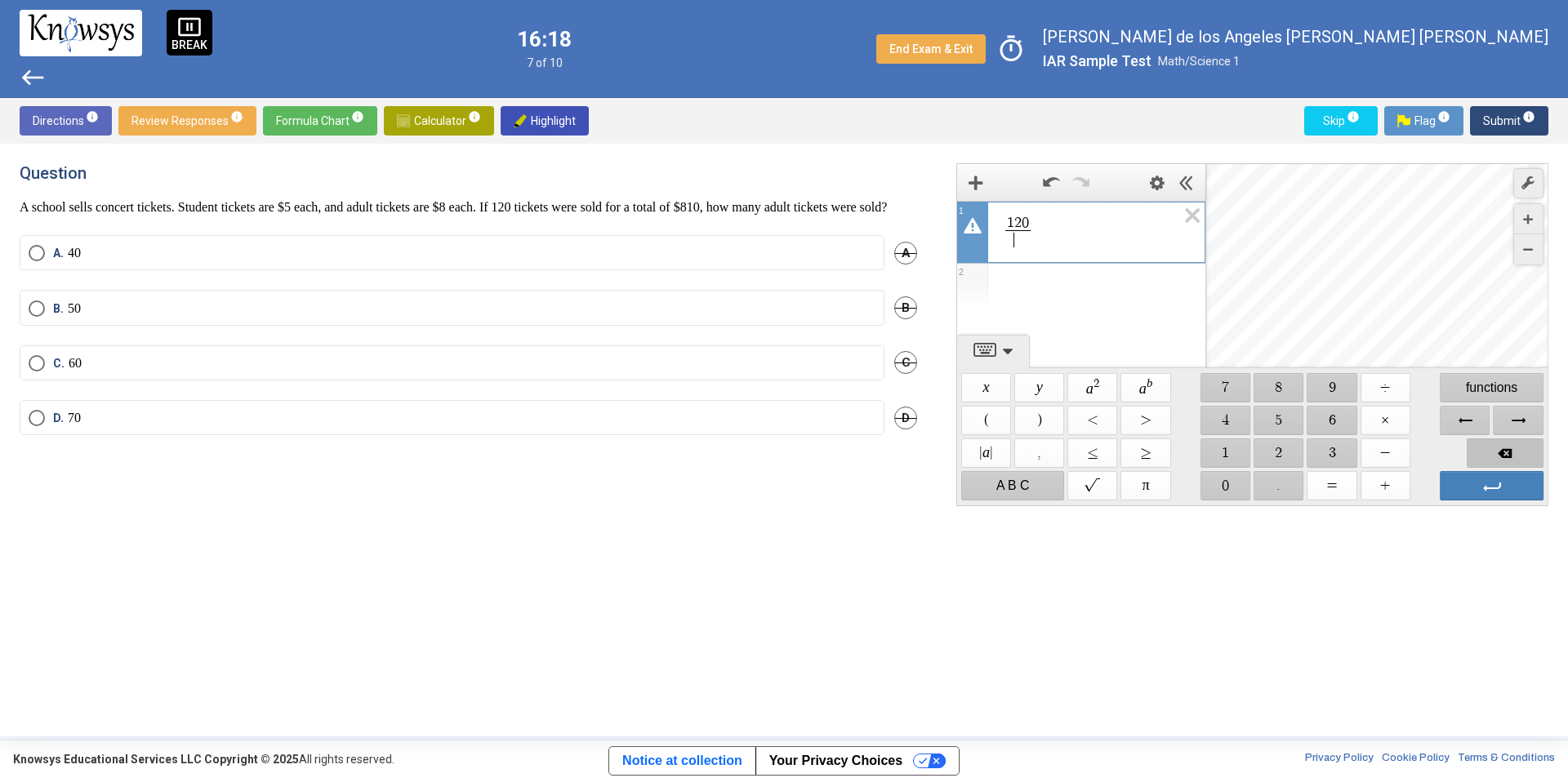
click at [1482, 454] on span "Backspace" at bounding box center [1504, 453] width 77 height 29
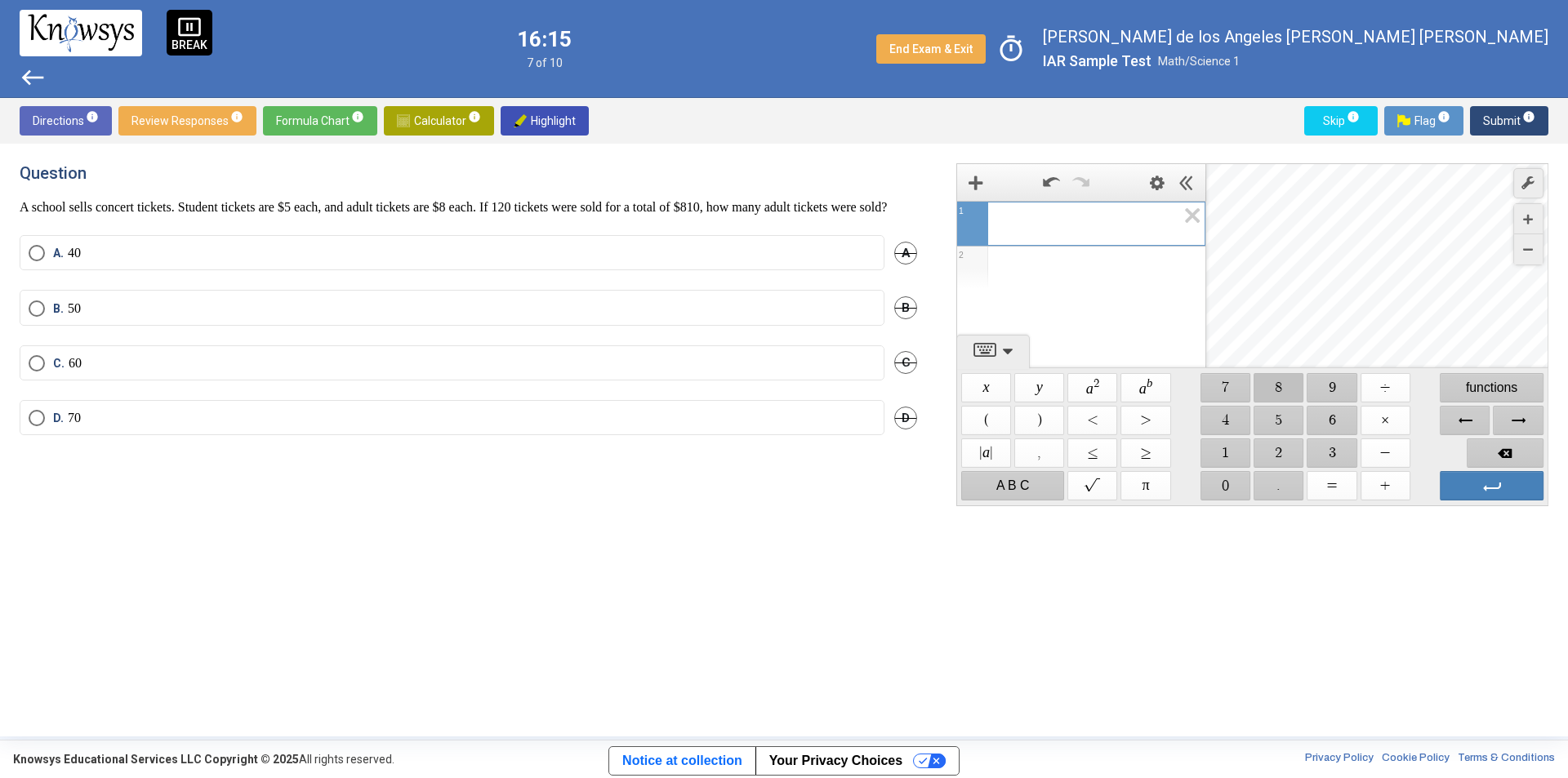
click at [1277, 399] on span "$$ 8" at bounding box center [1278, 388] width 49 height 29
click at [1215, 462] on span "$$ 1" at bounding box center [1224, 453] width 49 height 29
click at [1220, 475] on span "$$ 0" at bounding box center [1224, 485] width 49 height 29
click at [1387, 389] on span "$$ ÷" at bounding box center [1385, 388] width 49 height 29
click at [1222, 457] on span "$$ 1" at bounding box center [1224, 453] width 49 height 29
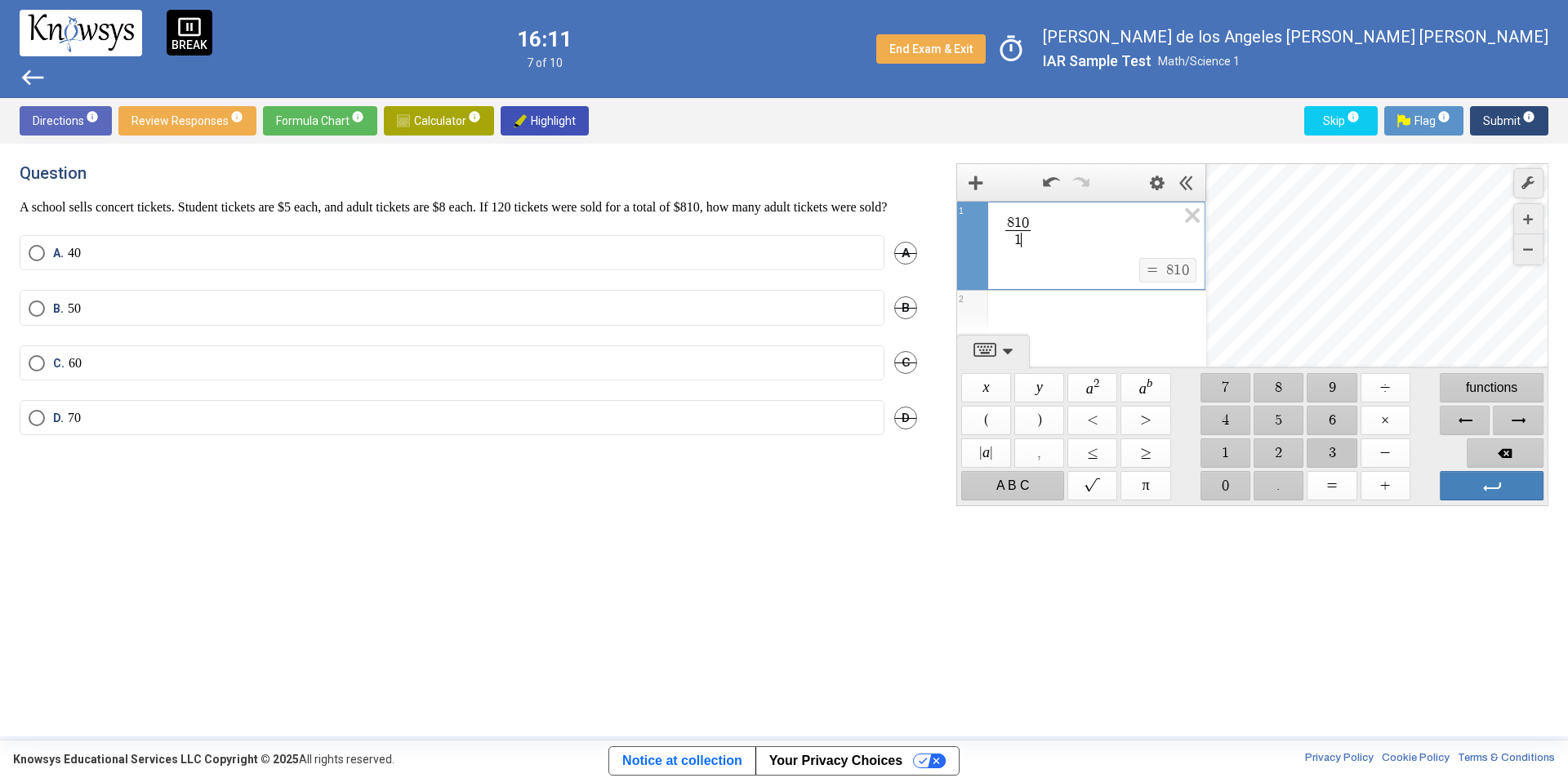
click at [1324, 451] on span "$$ 3" at bounding box center [1332, 453] width 49 height 29
click at [590, 372] on label "C. 60" at bounding box center [452, 362] width 847 height 16
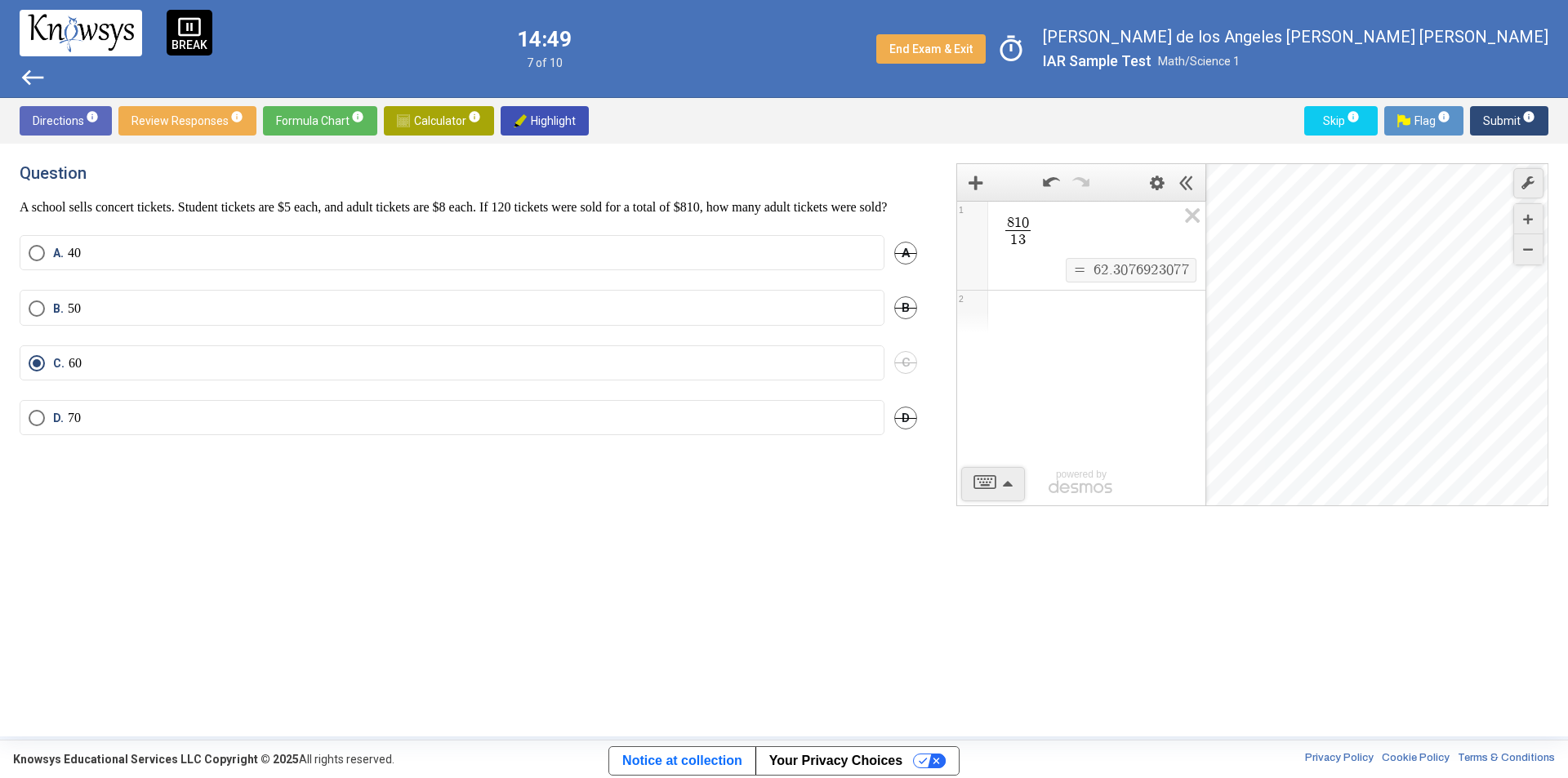
click at [988, 477] on div "8 1 0 1 3 ​ $$ = $$ 6 2 . 3 0 7 6 9 2 3 0 7 7 1 2 powered by powered by $$ x $$…" at bounding box center [1252, 334] width 592 height 343
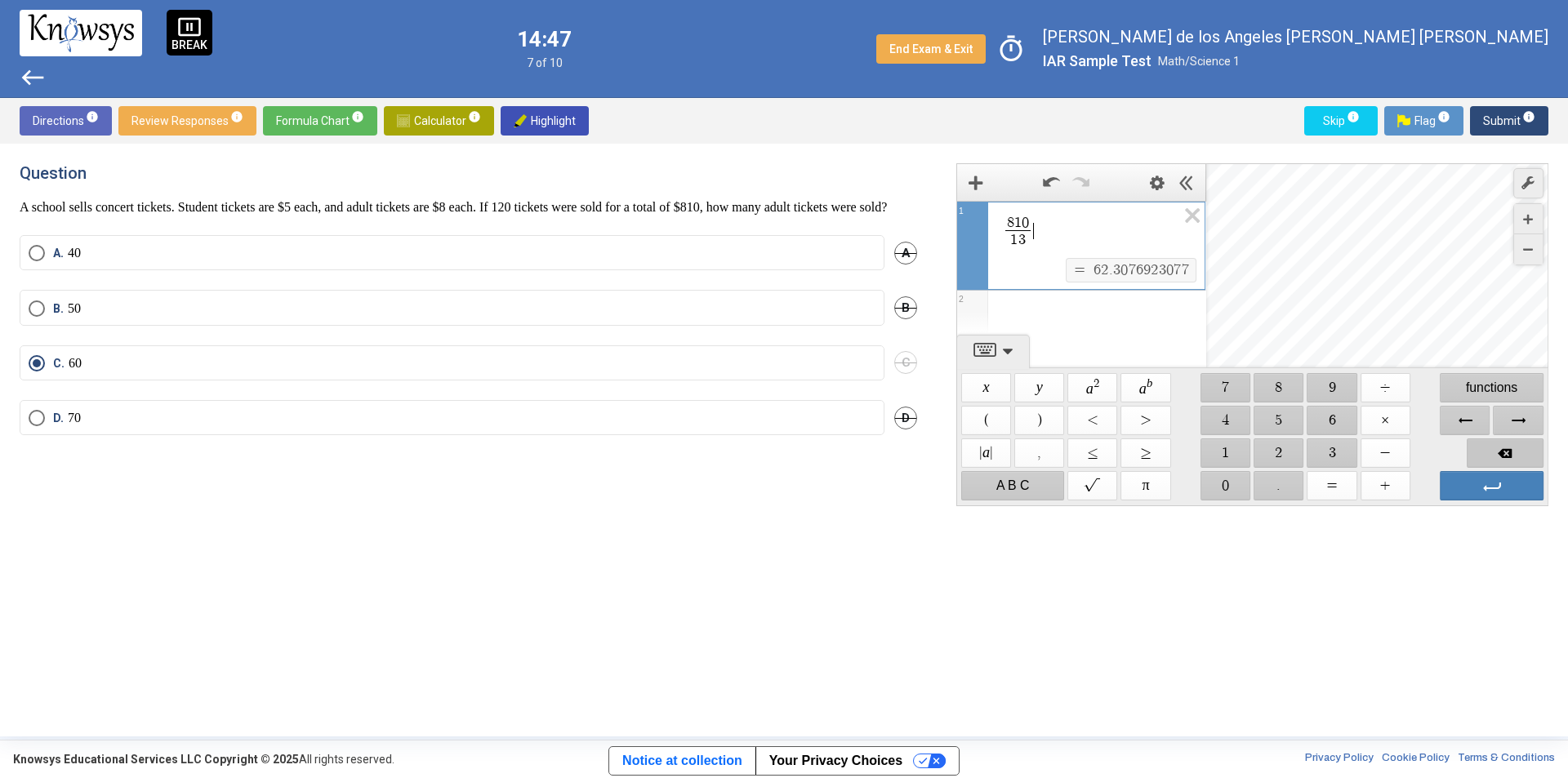
click at [1507, 452] on span "Backspace" at bounding box center [1504, 453] width 77 height 29
click at [1509, 451] on span "Backspace" at bounding box center [1504, 453] width 77 height 29
click at [1512, 451] on span "Backspace" at bounding box center [1504, 453] width 77 height 29
click at [1514, 449] on span "Backspace" at bounding box center [1504, 453] width 77 height 29
click at [1517, 449] on span "Backspace" at bounding box center [1504, 453] width 77 height 29
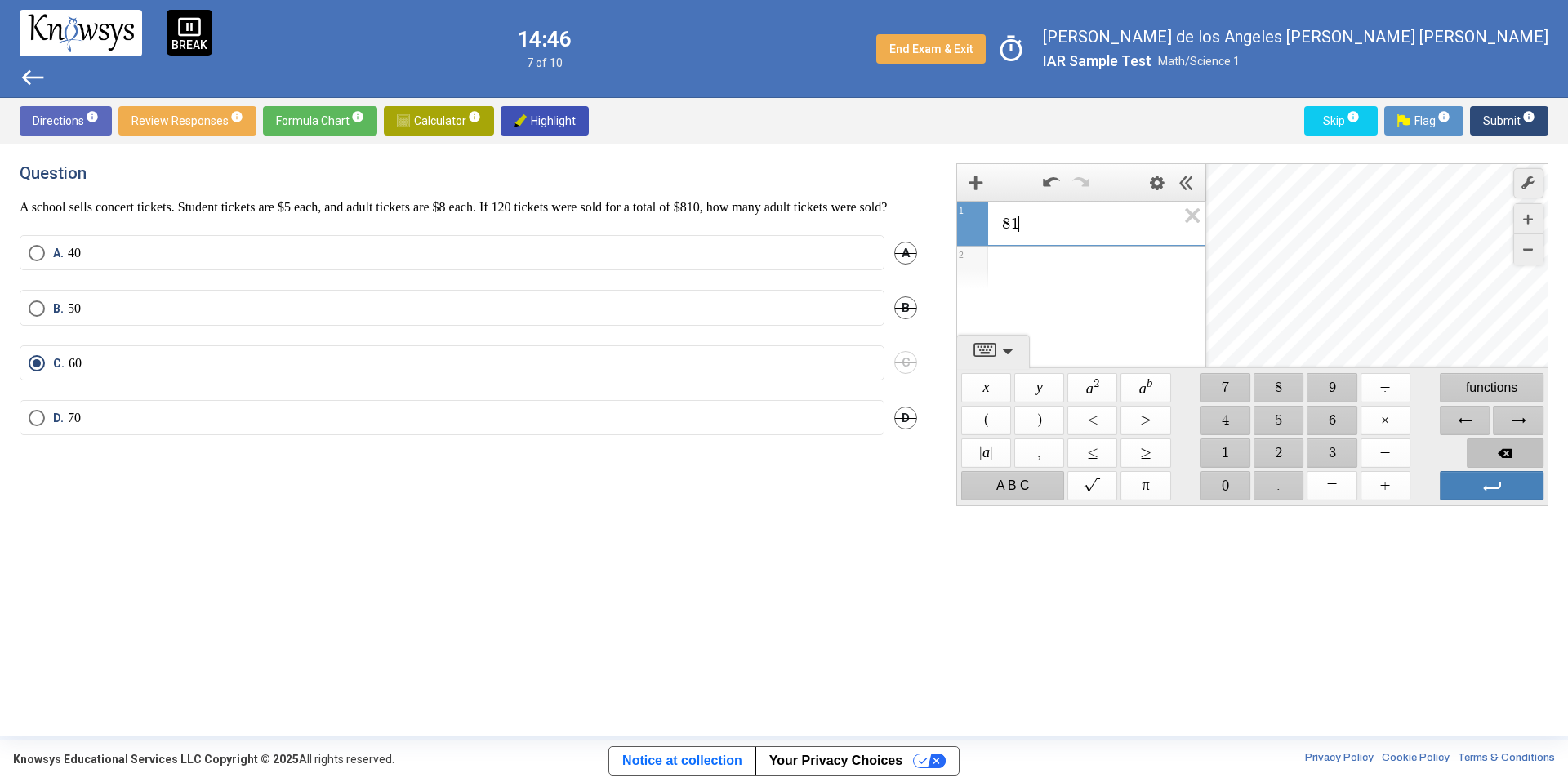
click at [1518, 449] on span "Backspace" at bounding box center [1504, 453] width 77 height 29
click at [1519, 449] on span "Backspace" at bounding box center [1504, 453] width 77 height 29
click at [1238, 452] on span "$$ 1" at bounding box center [1224, 453] width 49 height 29
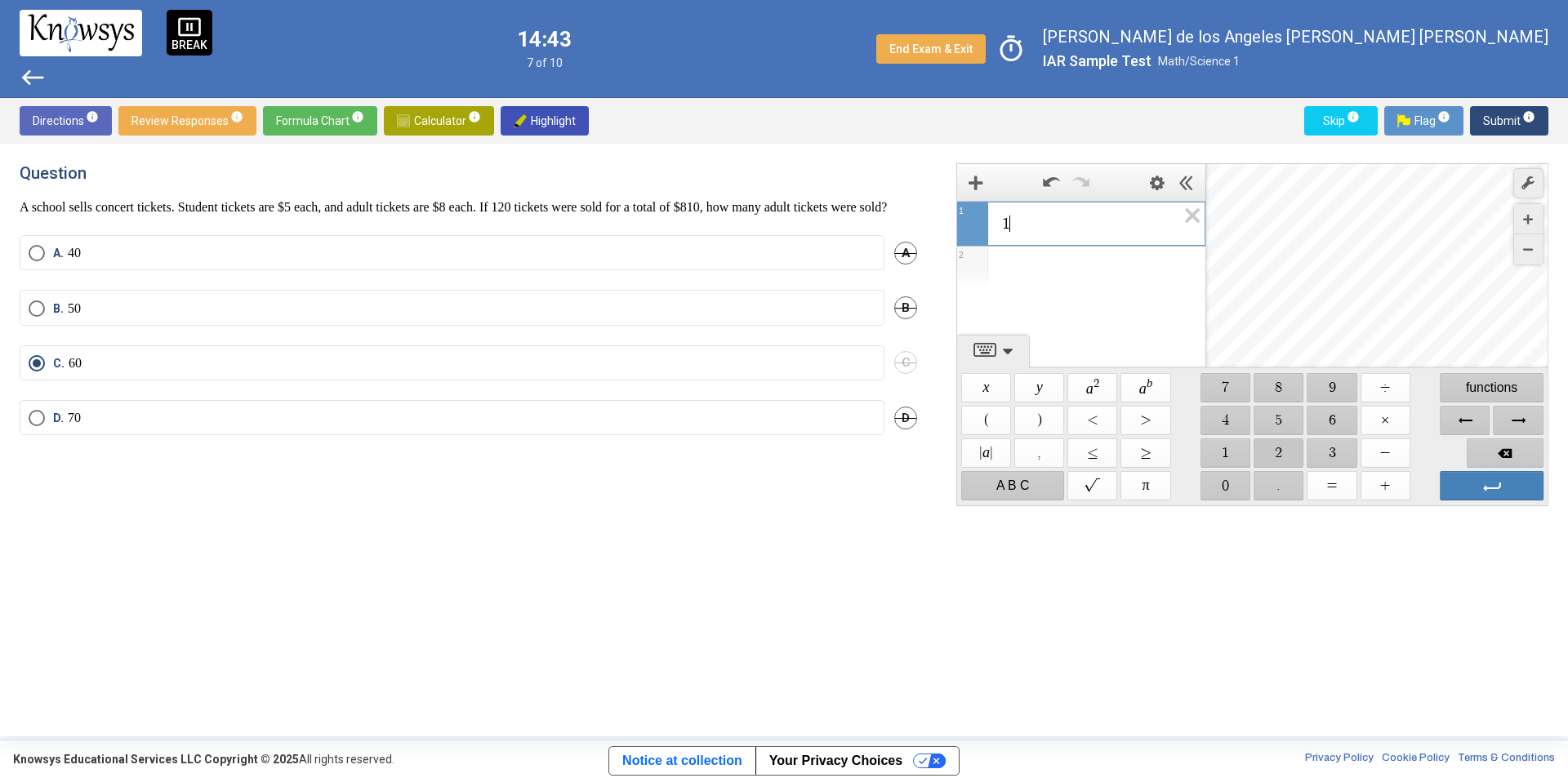
click at [1290, 452] on span "$$ 2" at bounding box center [1278, 453] width 49 height 29
click at [1219, 487] on span "$$ 0" at bounding box center [1224, 485] width 49 height 29
click at [1395, 389] on span "$$ ÷" at bounding box center [1385, 388] width 49 height 29
drag, startPoint x: 1222, startPoint y: 454, endPoint x: 1237, endPoint y: 454, distance: 15.0
click at [1223, 453] on span "$$ 1" at bounding box center [1224, 453] width 49 height 29
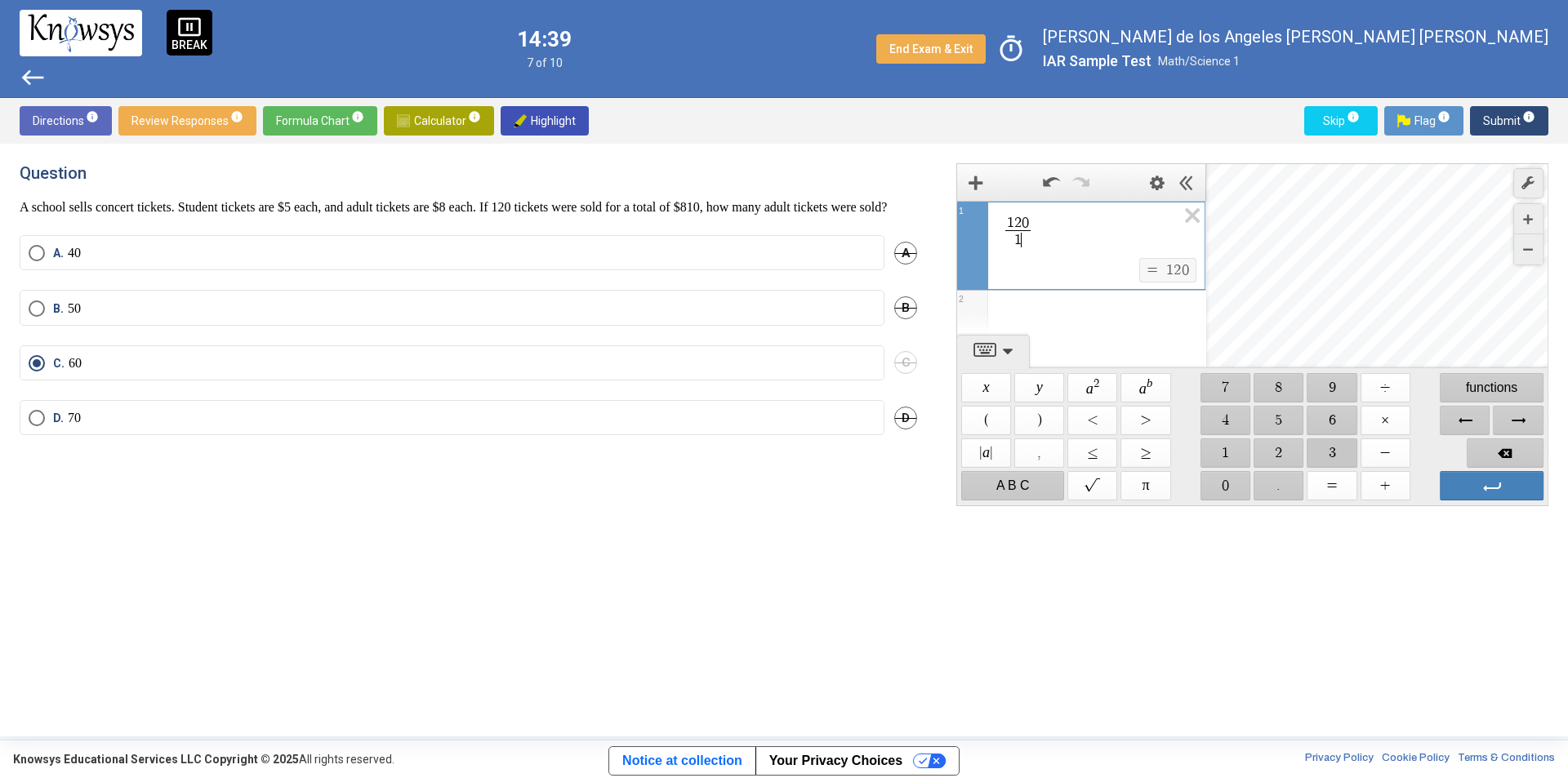
click at [1335, 451] on span "$$ 3" at bounding box center [1332, 453] width 49 height 29
click at [1335, 451] on span "$$ 3" at bounding box center [1332, 453] width 49 height 29
click at [1507, 451] on span "Backspace" at bounding box center [1504, 453] width 77 height 29
click at [1378, 418] on span "$$ ×" at bounding box center [1385, 420] width 49 height 29
click at [1286, 425] on span "$$ 5" at bounding box center [1278, 420] width 49 height 29
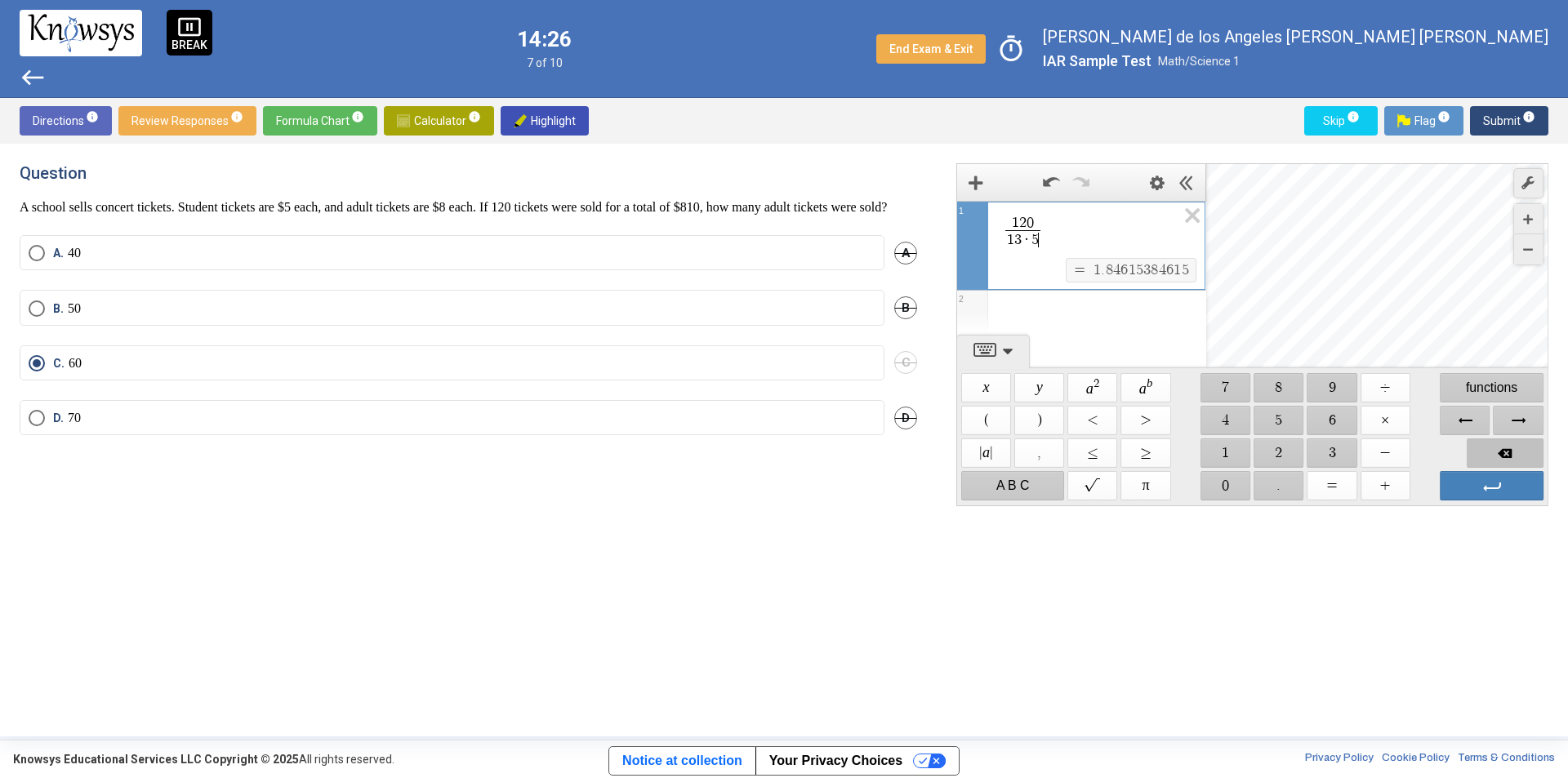
click at [1499, 451] on span "Backspace" at bounding box center [1504, 453] width 77 height 29
click at [1501, 451] on span "Backspace" at bounding box center [1504, 453] width 77 height 29
click at [1502, 451] on span "Backspace" at bounding box center [1504, 453] width 77 height 29
click at [1504, 449] on span "Backspace" at bounding box center [1504, 453] width 77 height 29
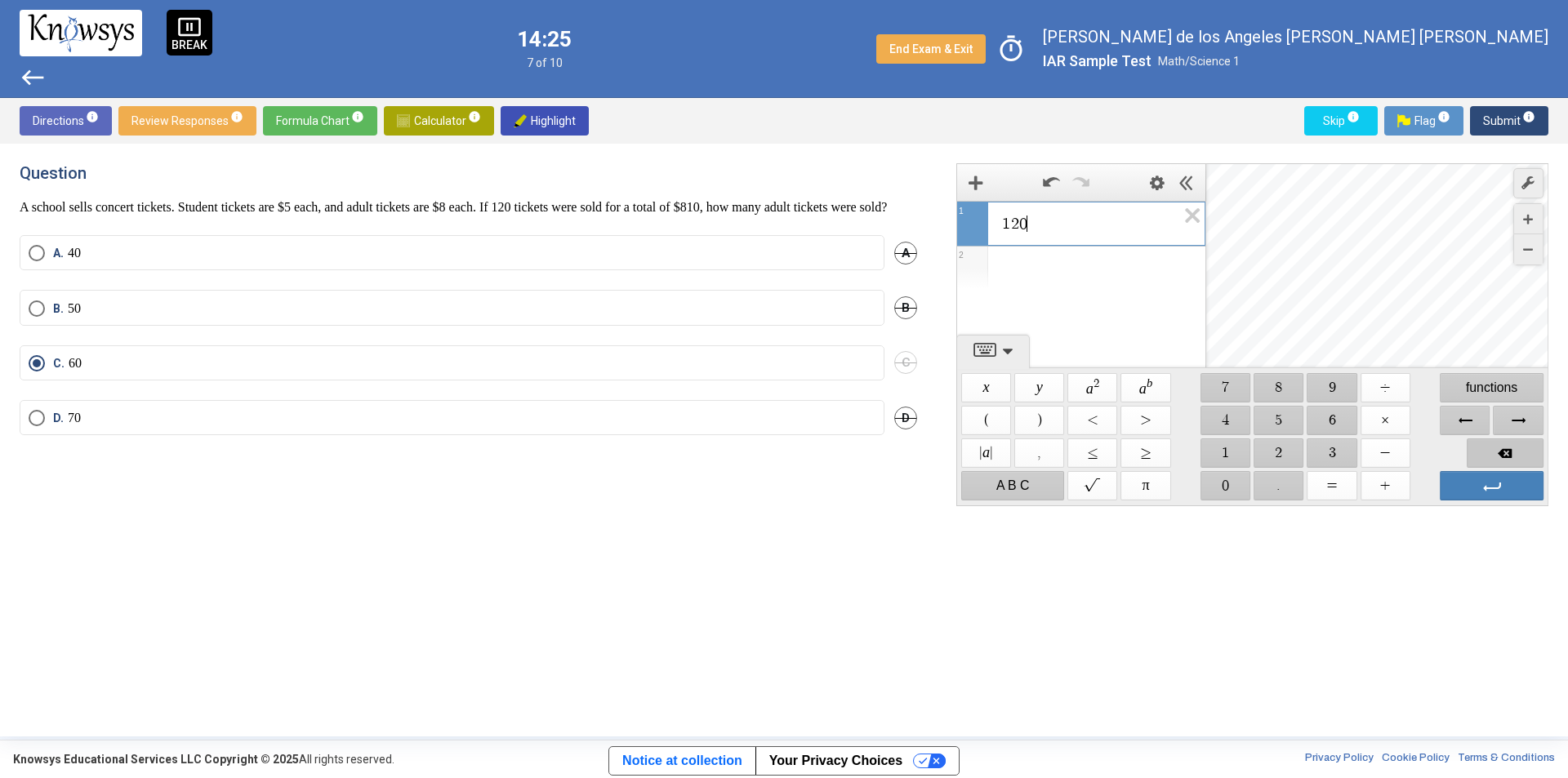
click at [1504, 449] on span "Backspace" at bounding box center [1504, 453] width 77 height 29
click at [1504, 448] on span "Backspace" at bounding box center [1504, 453] width 77 height 29
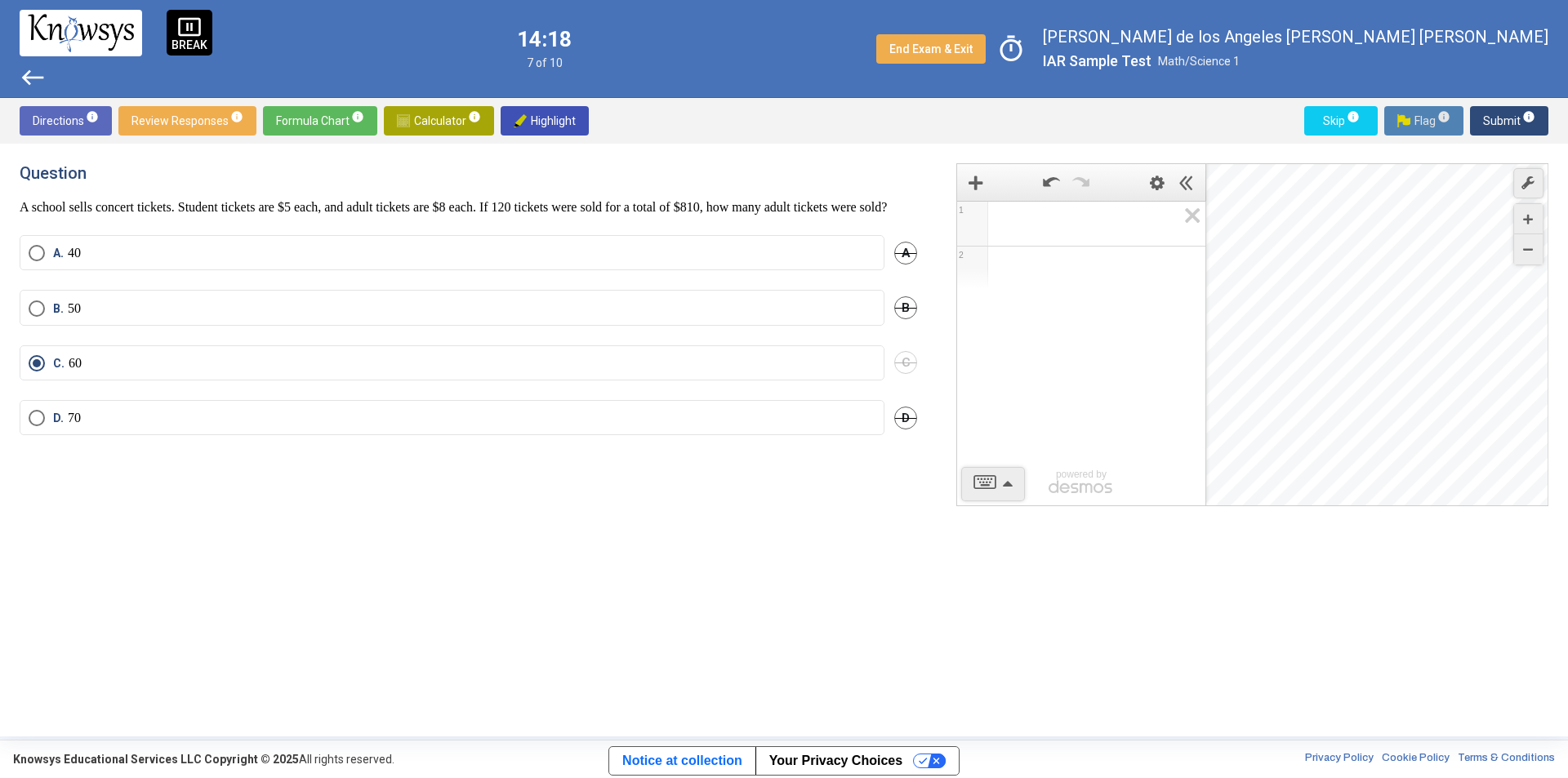
click at [1413, 114] on span "Flag info" at bounding box center [1423, 120] width 53 height 29
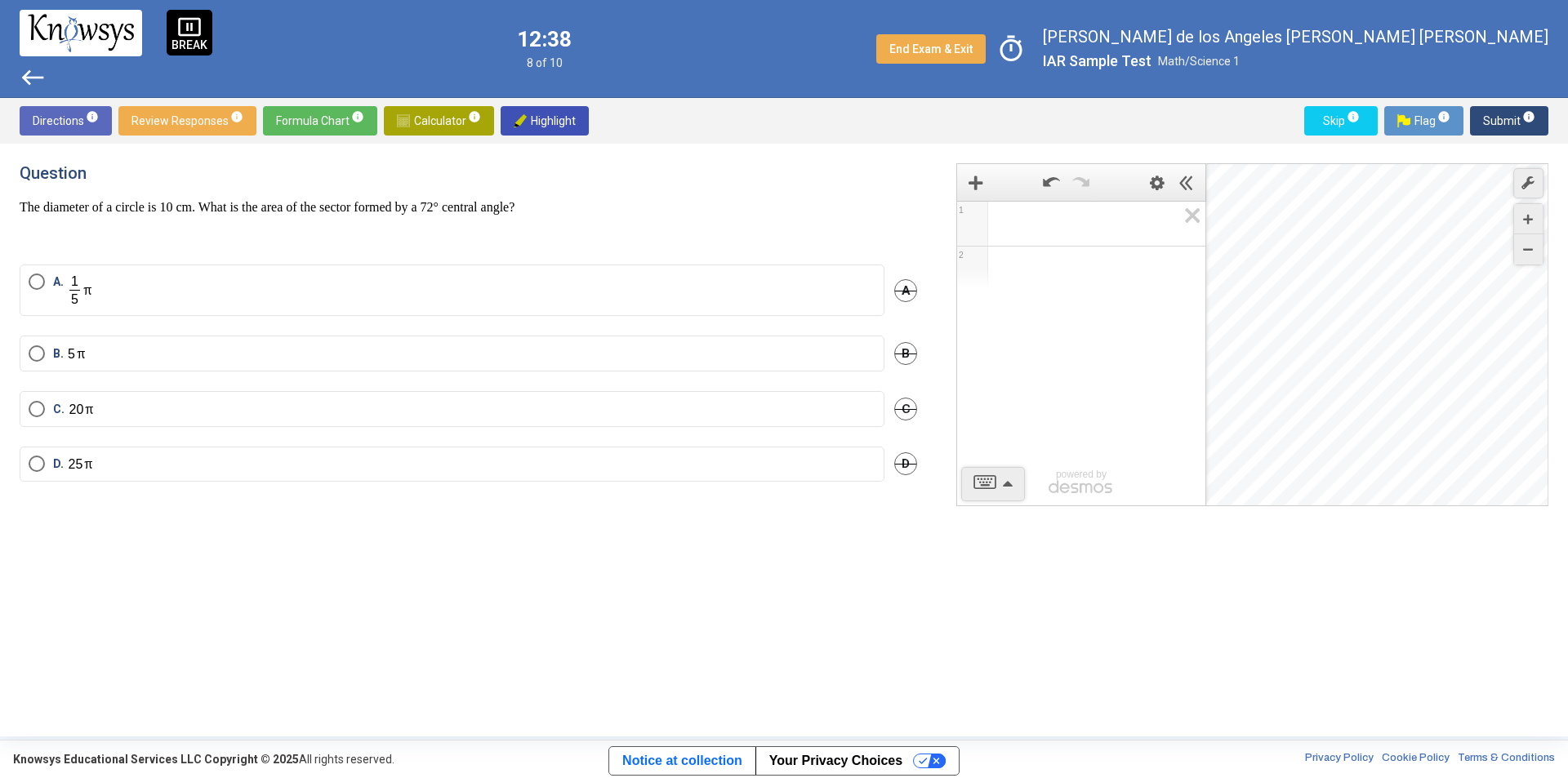
click at [994, 488] on div "1 2 powered by powered by $$ x $$ y $$ a 2 $$ a b $$ 7 $$ 8 $$ 9 $$ ÷ functions…" at bounding box center [1252, 334] width 592 height 343
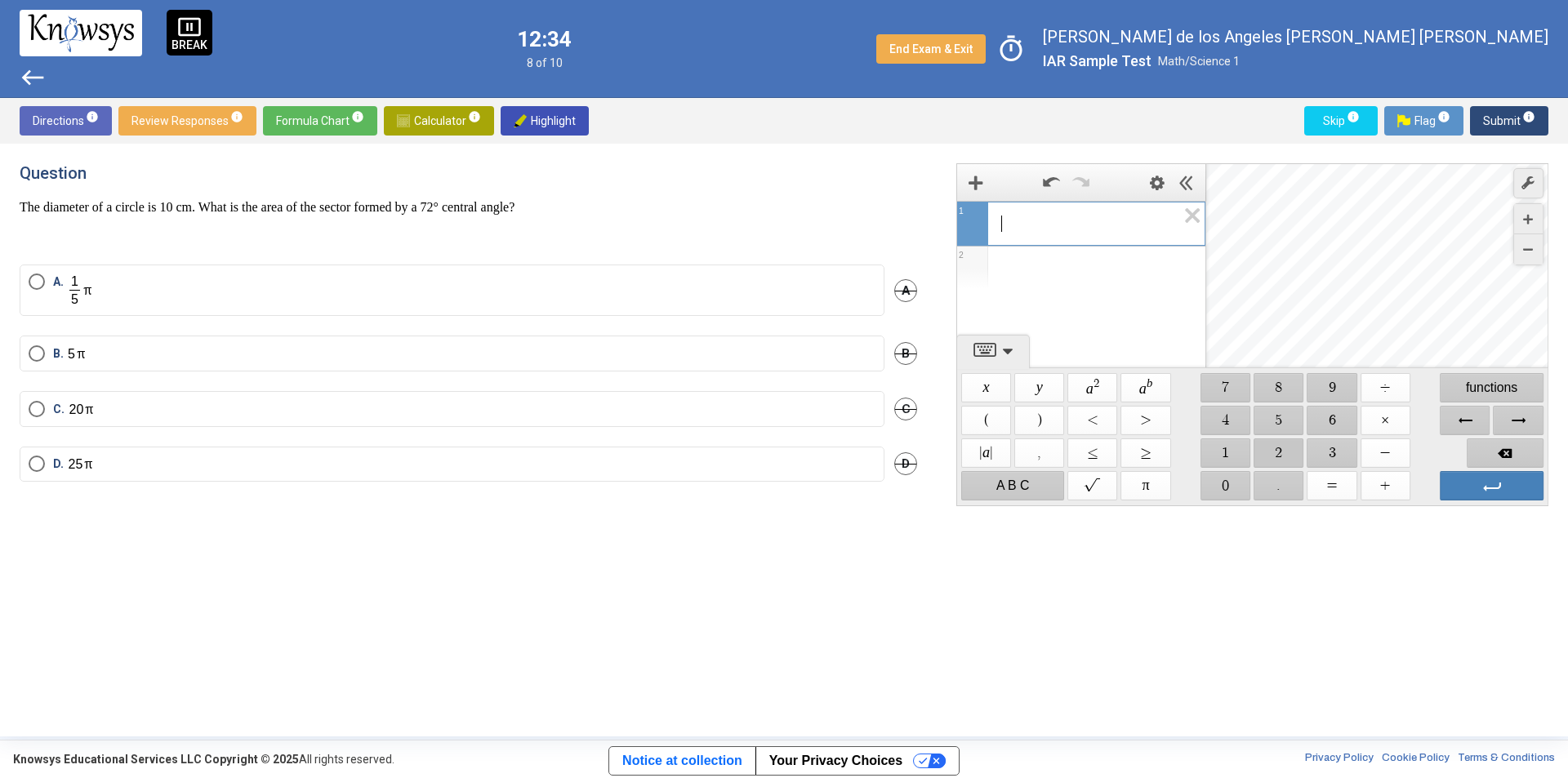
click at [1263, 447] on span "$$ 2" at bounding box center [1278, 453] width 49 height 29
click at [1283, 417] on span "$$ 5" at bounding box center [1278, 420] width 49 height 29
click at [1371, 393] on span "$$ ÷" at bounding box center [1385, 388] width 49 height 29
click at [1300, 413] on span "$$ 5" at bounding box center [1278, 420] width 49 height 29
click at [94, 347] on label "B." at bounding box center [452, 354] width 847 height 17
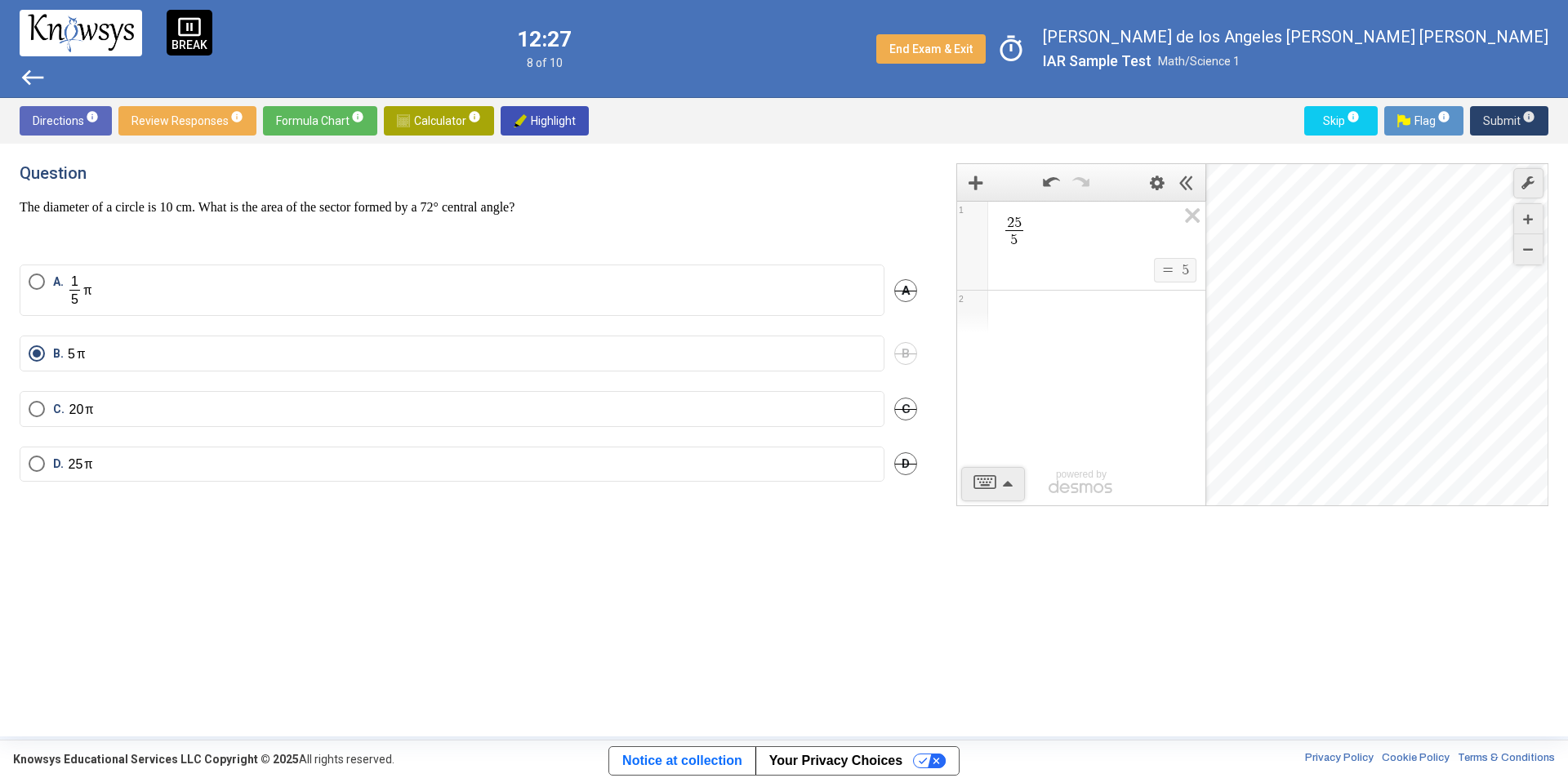
click at [1502, 118] on span "Submit info" at bounding box center [1509, 120] width 52 height 29
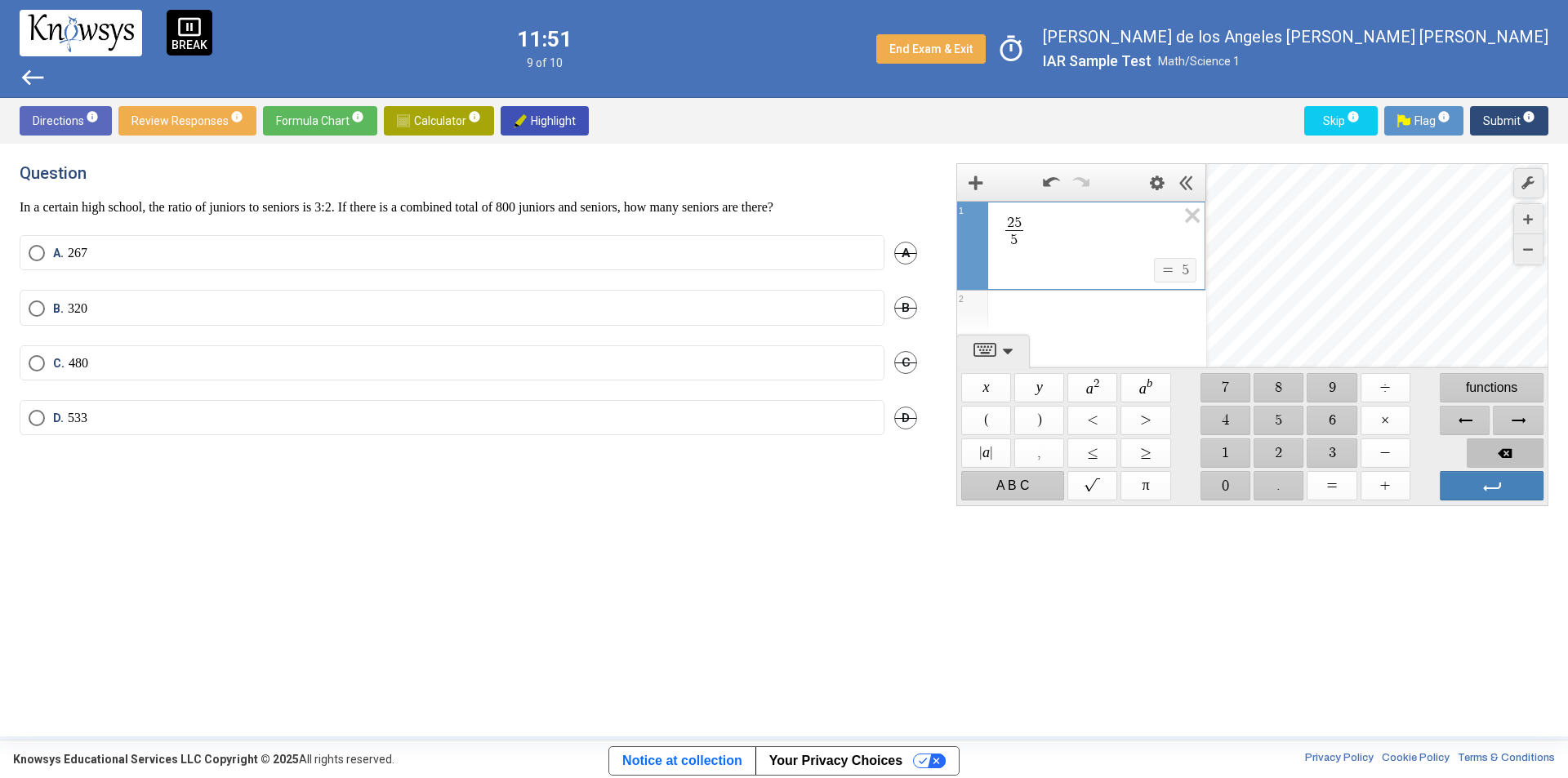
click at [1490, 449] on span "Backspace" at bounding box center [1504, 453] width 77 height 29
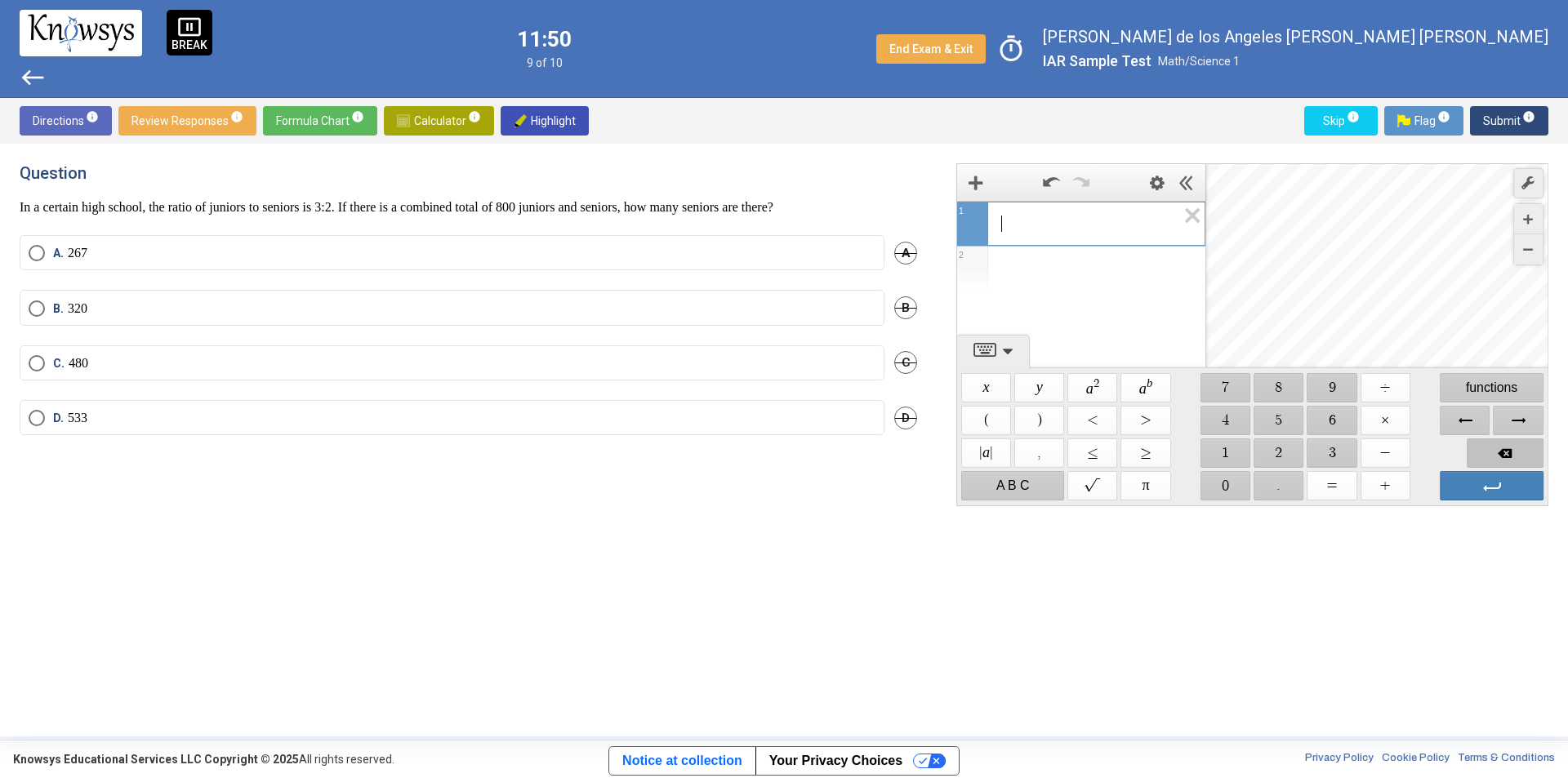
click at [1490, 449] on span "Backspace" at bounding box center [1504, 453] width 77 height 29
click at [980, 264] on div "Expression List" at bounding box center [975, 267] width 35 height 42
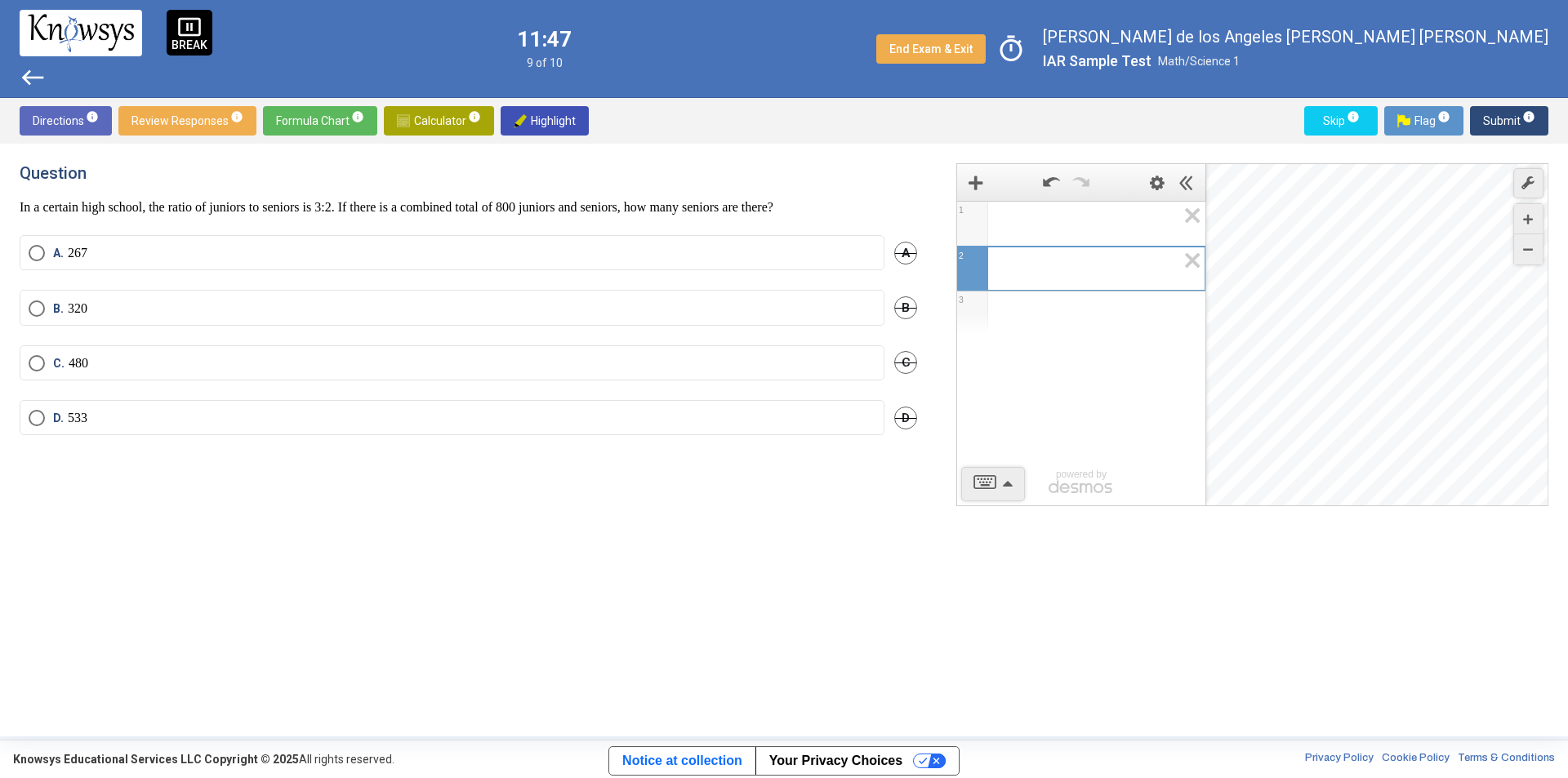
click at [975, 219] on div "Expression List" at bounding box center [971, 224] width 23 height 23
click at [977, 219] on div "Expression List" at bounding box center [971, 224] width 23 height 23
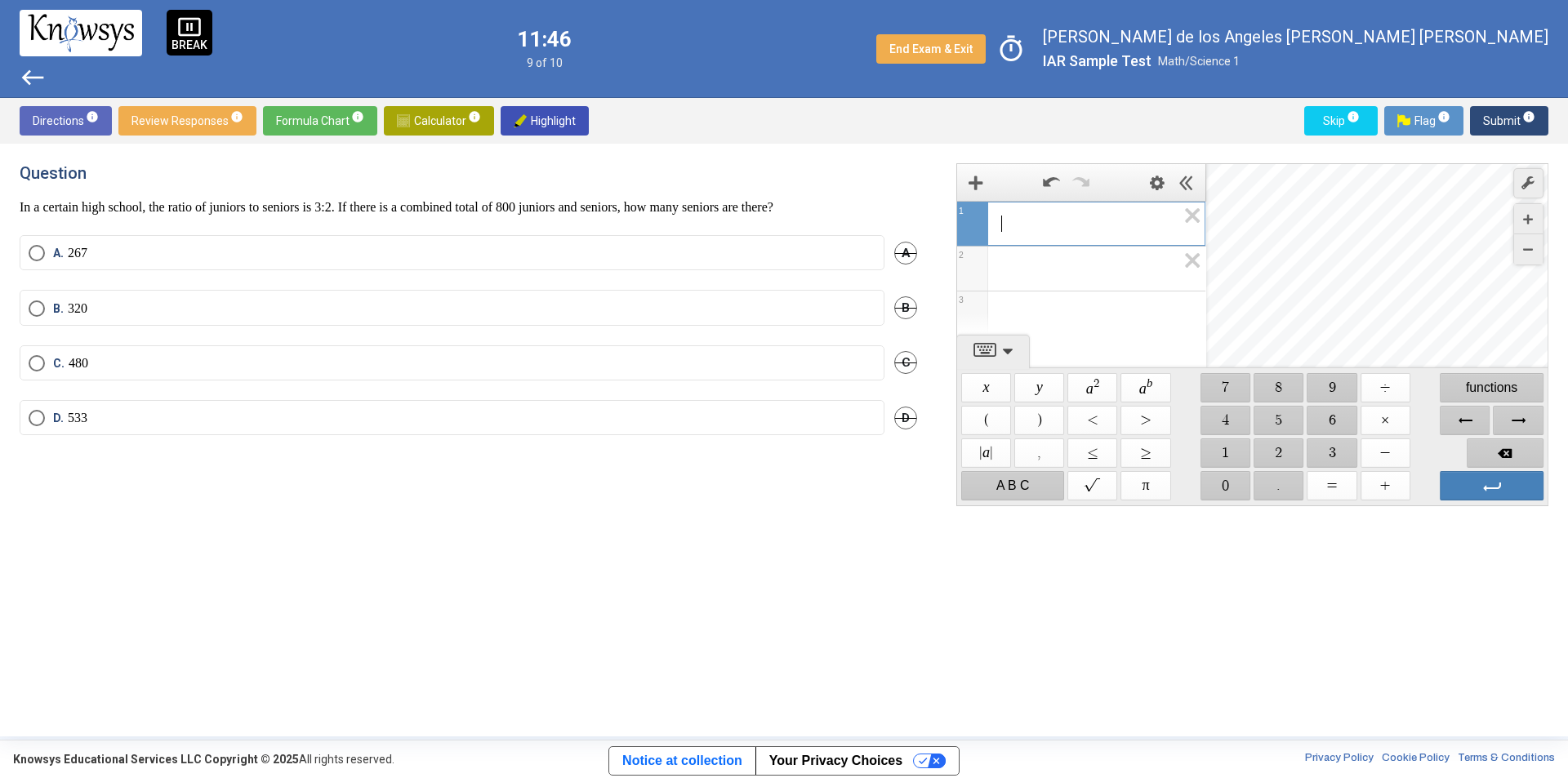
click at [1055, 225] on span "​" at bounding box center [1088, 223] width 176 height 20
click at [1284, 398] on span "$$ 8" at bounding box center [1278, 388] width 49 height 29
click at [1274, 482] on span "$$ ." at bounding box center [1278, 485] width 49 height 29
click at [1273, 481] on span "$$ ." at bounding box center [1278, 485] width 49 height 29
click at [1491, 446] on span "Backspace" at bounding box center [1504, 453] width 77 height 29
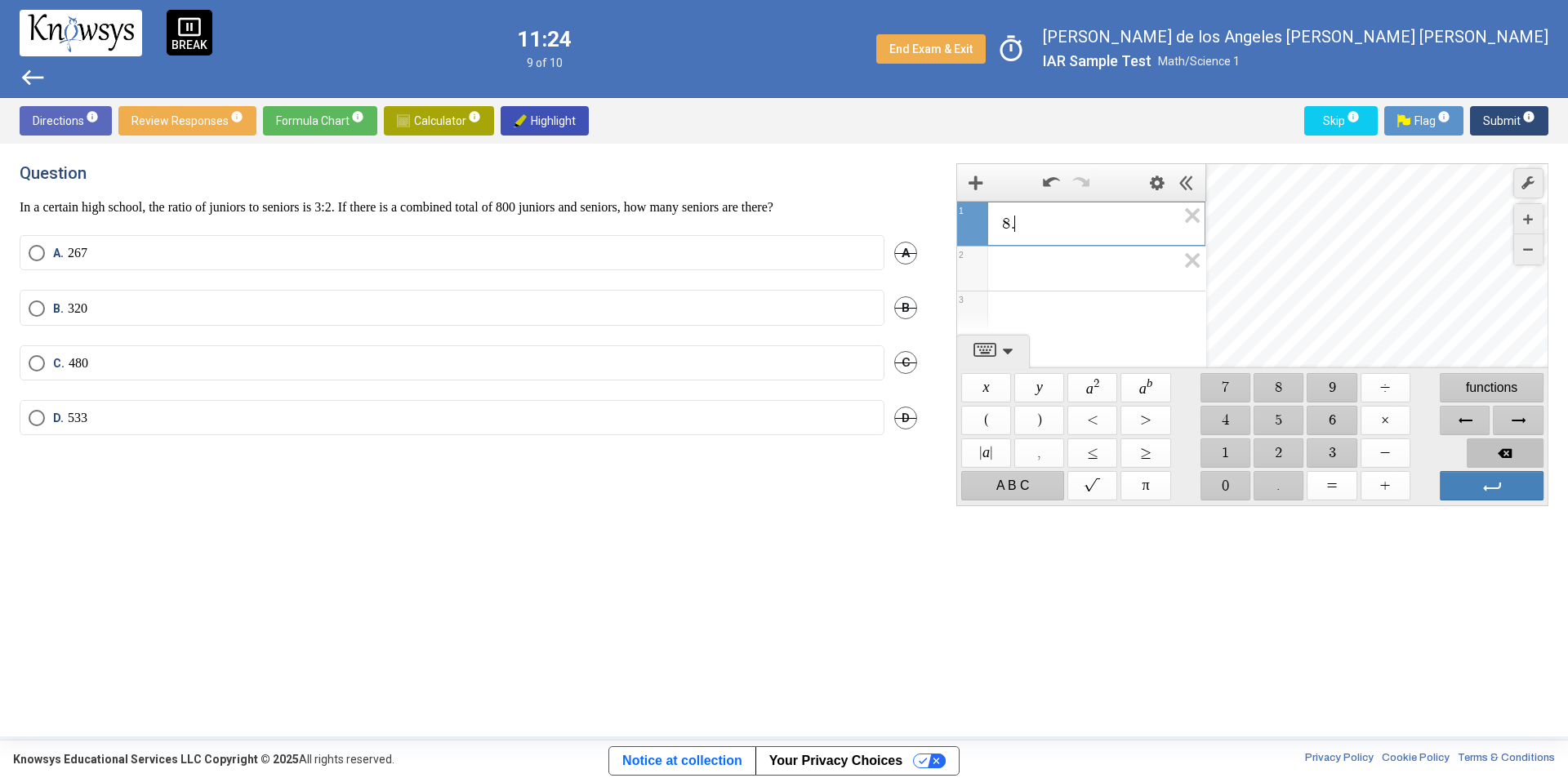
click at [1491, 447] on span "Backspace" at bounding box center [1504, 453] width 77 height 29
click at [1221, 477] on span "$$ 0" at bounding box center [1224, 485] width 49 height 29
click at [1511, 452] on span "Backspace" at bounding box center [1504, 453] width 77 height 29
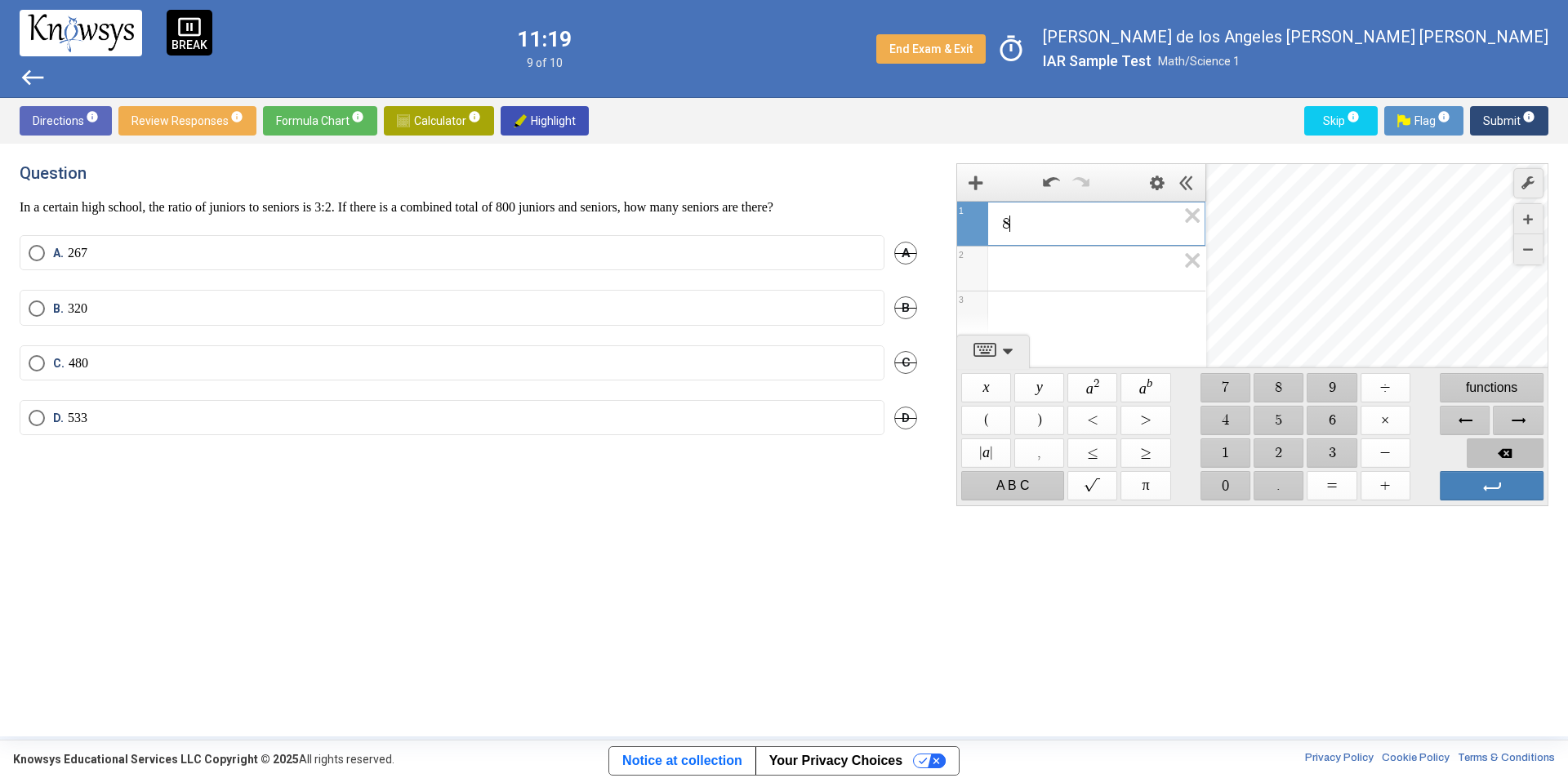
click at [1511, 452] on span "Backspace" at bounding box center [1504, 453] width 77 height 29
click at [1296, 383] on span "$$ 8" at bounding box center [1278, 388] width 49 height 29
click at [1228, 484] on span "$$ 0" at bounding box center [1224, 485] width 49 height 29
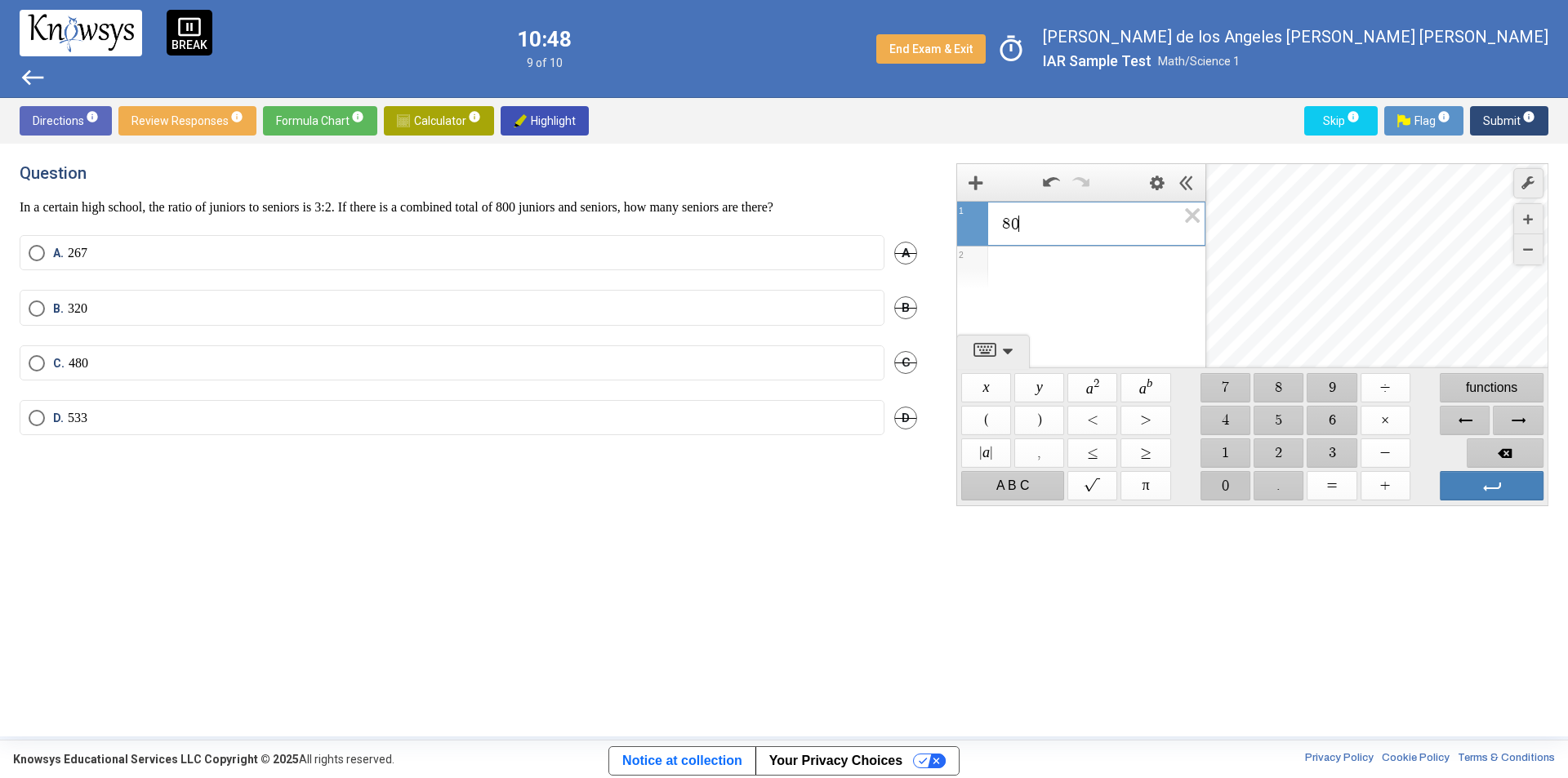
click at [1228, 484] on span "$$ 0" at bounding box center [1224, 485] width 49 height 29
click at [1392, 380] on span "$$ ÷" at bounding box center [1385, 388] width 49 height 29
click at [1283, 425] on span "$$ 5" at bounding box center [1278, 420] width 49 height 29
click at [1387, 400] on span "$$ ÷" at bounding box center [1385, 388] width 49 height 29
click at [1500, 445] on span "Backspace" at bounding box center [1504, 453] width 77 height 29
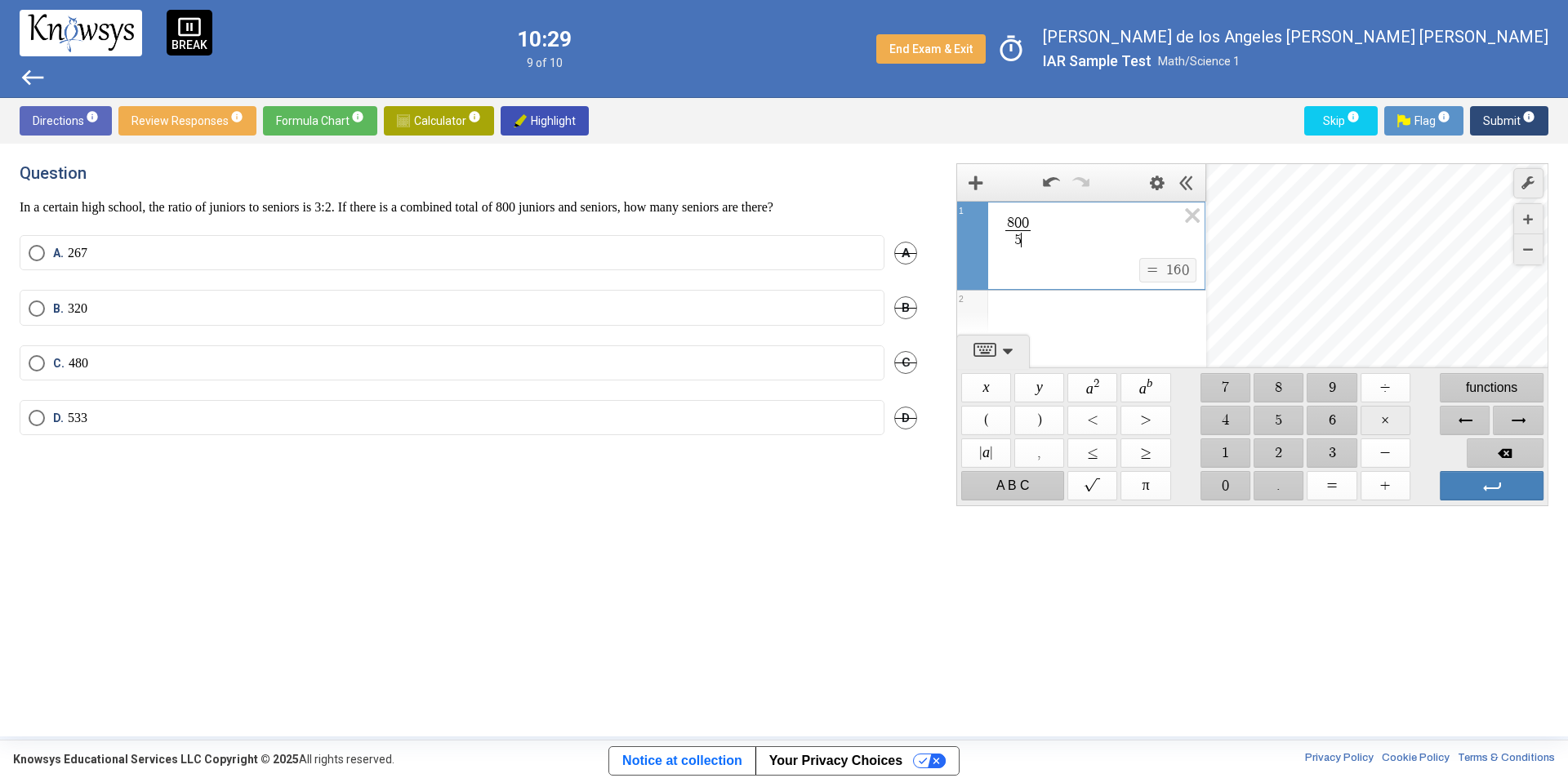
click at [1379, 424] on span "$$ ×" at bounding box center [1385, 420] width 49 height 29
click at [1270, 457] on span "$$ 2" at bounding box center [1278, 453] width 49 height 29
click at [1494, 454] on span "Backspace" at bounding box center [1504, 453] width 77 height 29
click at [1325, 479] on span "$$ =" at bounding box center [1332, 485] width 49 height 29
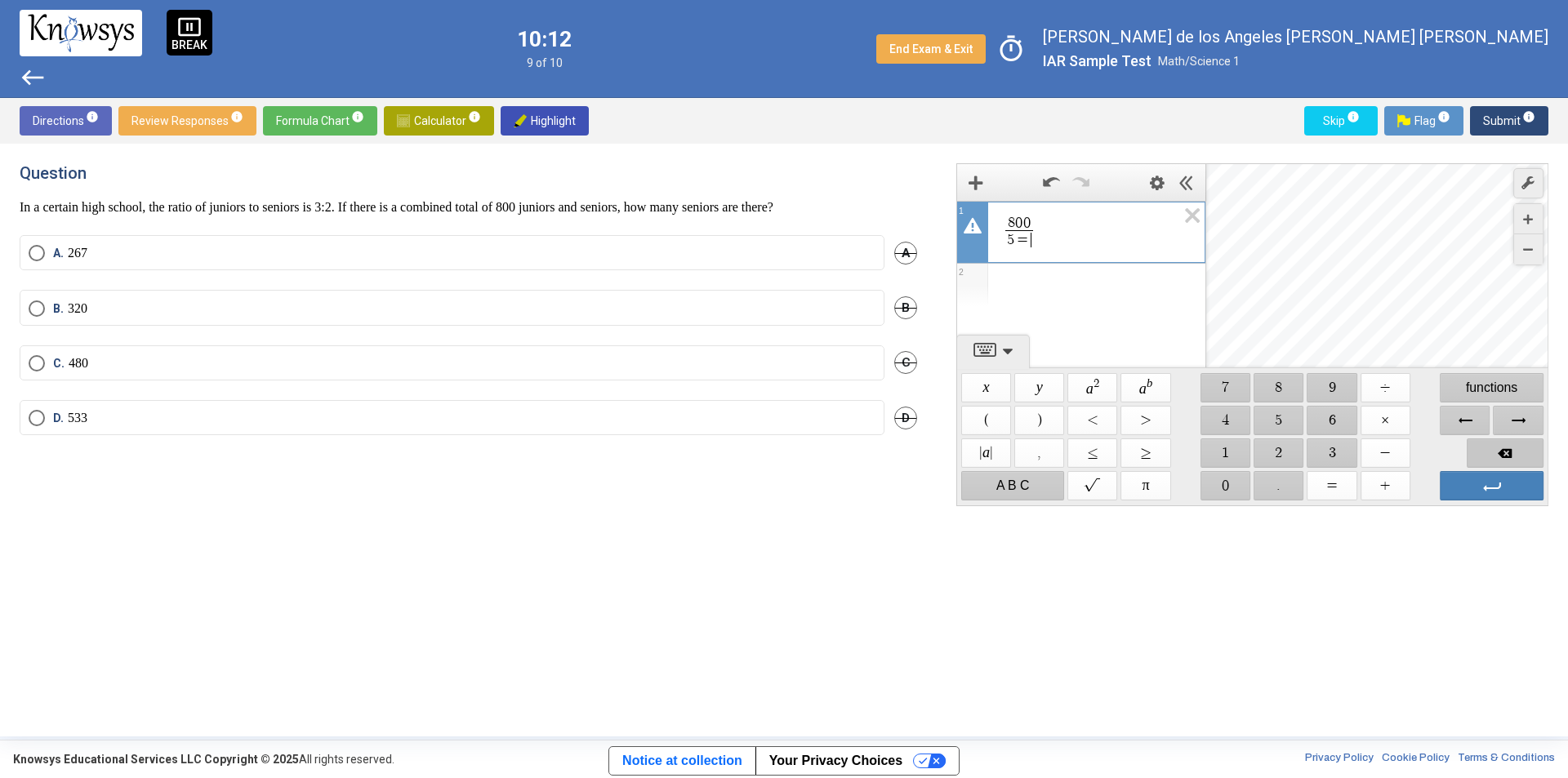
click at [1500, 442] on span "Backspace" at bounding box center [1504, 453] width 77 height 29
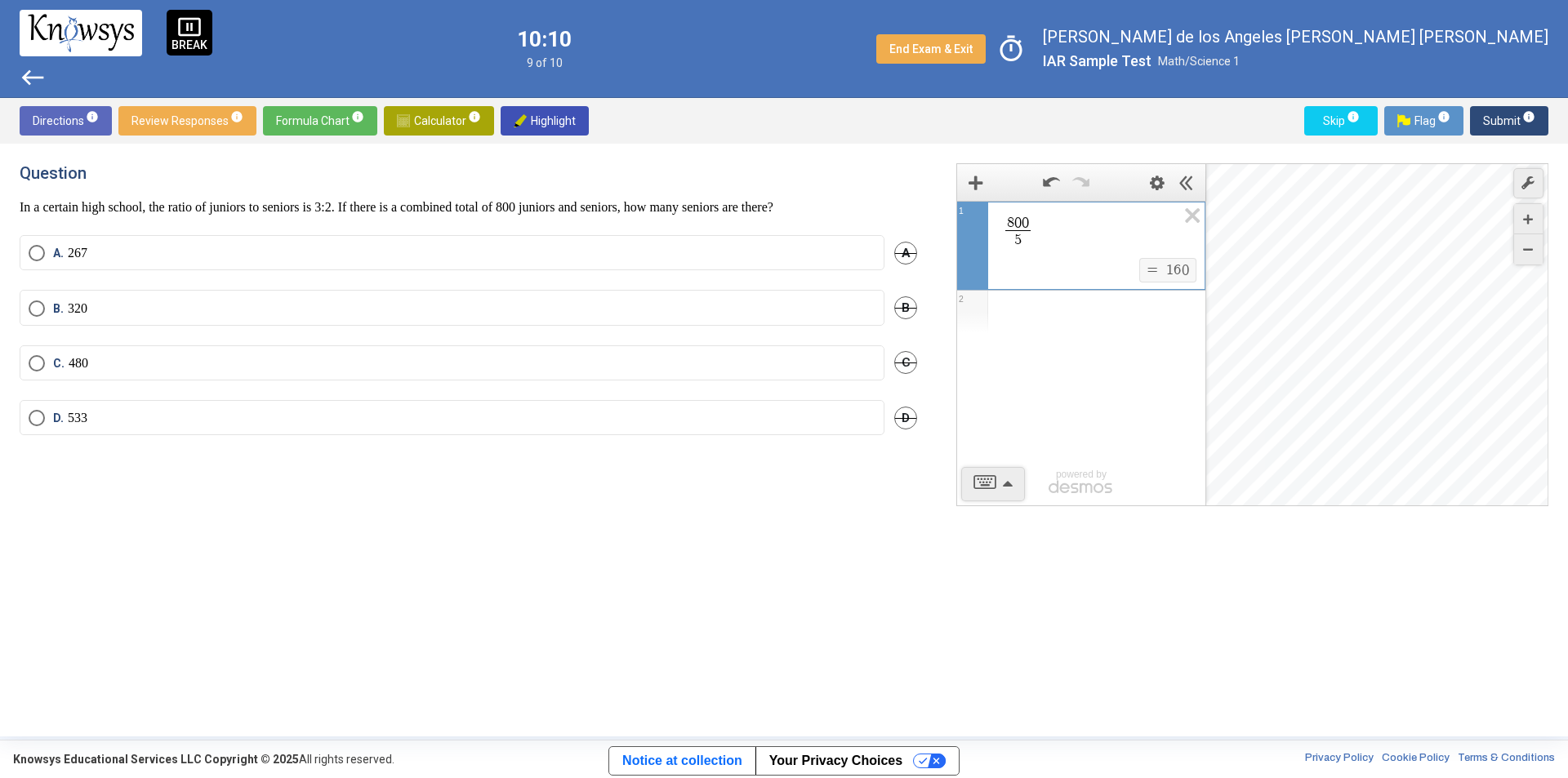
click at [1166, 262] on span "1 6 0" at bounding box center [1178, 270] width 26 height 18
click at [1168, 266] on span "1" at bounding box center [1170, 271] width 7 height 15
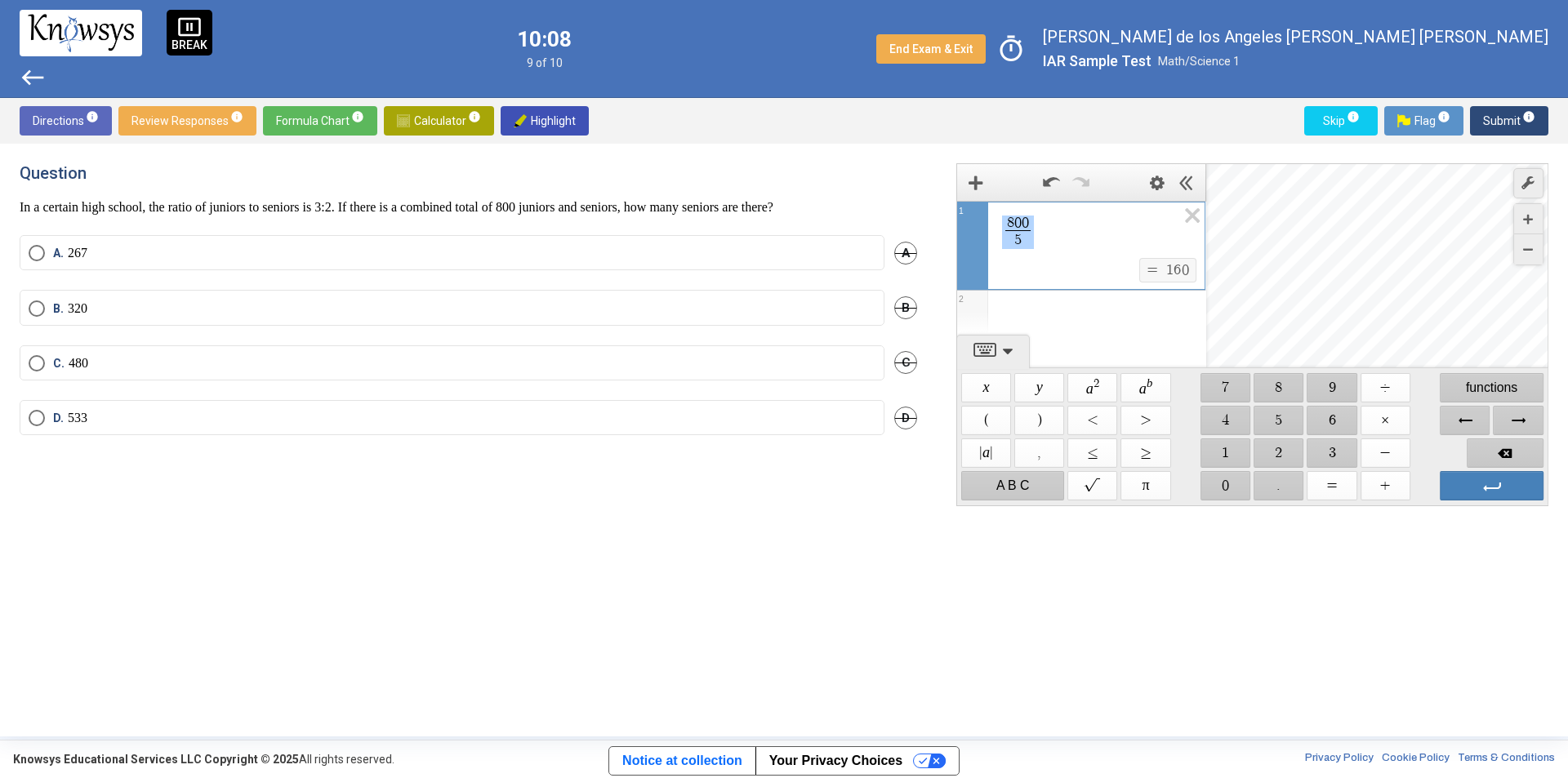
drag, startPoint x: 1050, startPoint y: 238, endPoint x: 912, endPoint y: 197, distance: 144.0
click at [912, 197] on div "**********" at bounding box center [784, 440] width 1529 height 554
click at [1524, 445] on span "Backspace" at bounding box center [1504, 453] width 77 height 29
click at [1218, 446] on span "$$ 1" at bounding box center [1224, 453] width 49 height 29
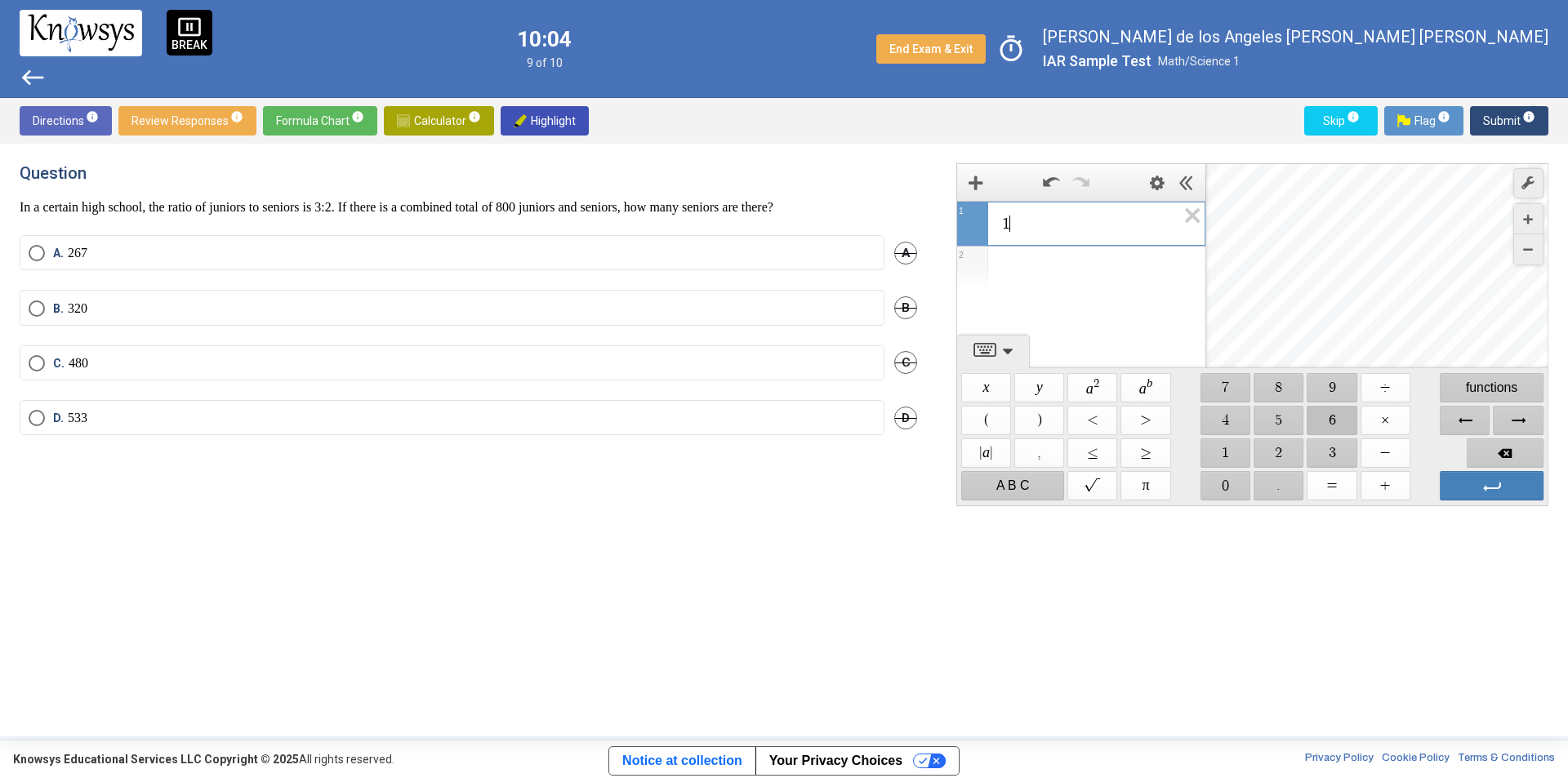
drag, startPoint x: 1322, startPoint y: 424, endPoint x: 1244, endPoint y: 474, distance: 92.6
click at [1321, 423] on span "$$ 6" at bounding box center [1332, 420] width 49 height 29
click at [1228, 480] on span "$$ 0" at bounding box center [1224, 485] width 49 height 29
click at [1388, 424] on span "$$ ×" at bounding box center [1385, 420] width 49 height 29
click at [1269, 449] on span "$$ 2" at bounding box center [1278, 453] width 49 height 29
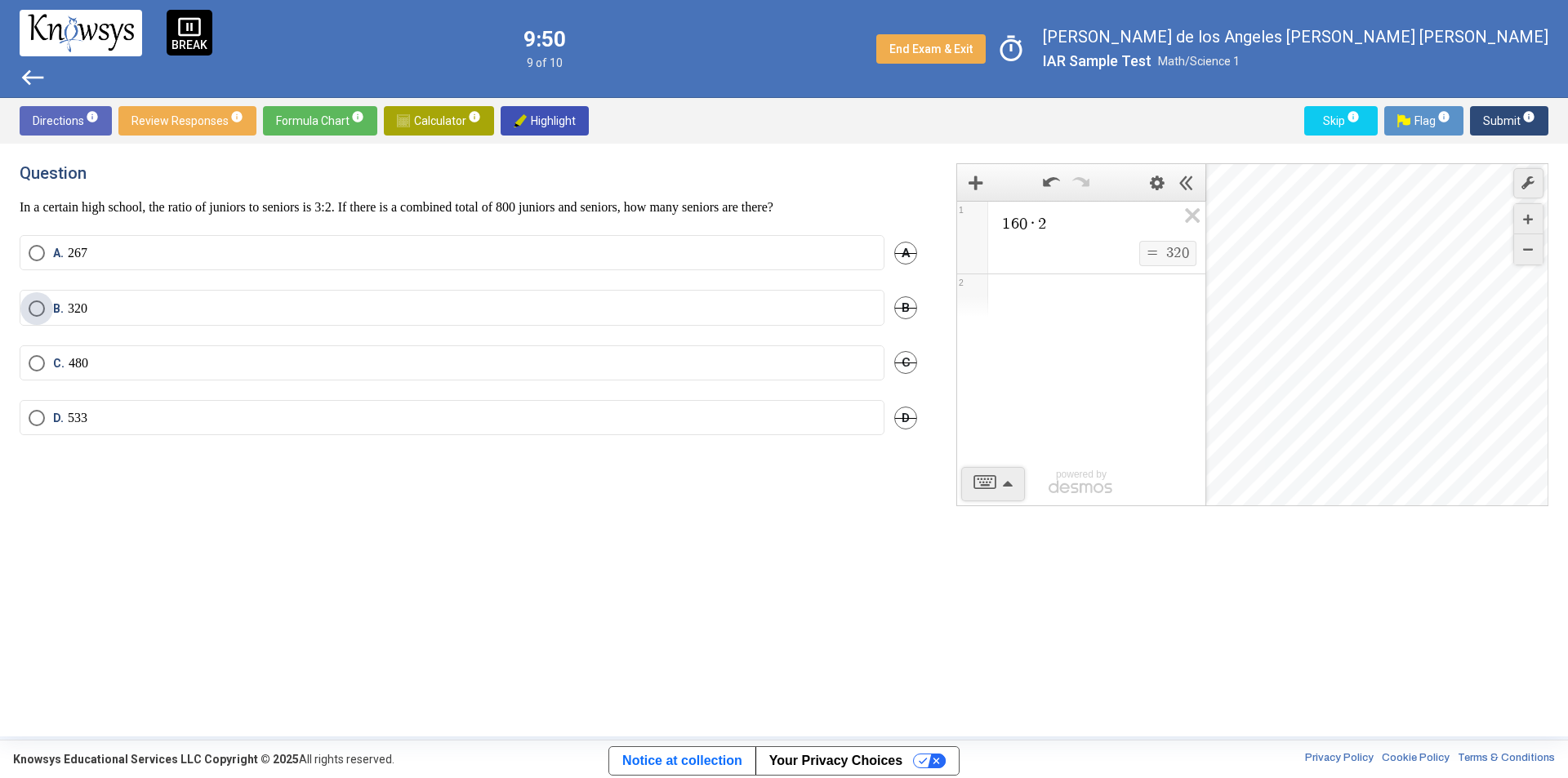
click at [137, 301] on label "B. 320" at bounding box center [452, 308] width 847 height 16
drag, startPoint x: 347, startPoint y: 205, endPoint x: 367, endPoint y: 205, distance: 20.0
click at [367, 205] on p "In a certain high school, the ratio of juniors to seniors is 3:2. If there is a…" at bounding box center [468, 206] width 897 height 16
click at [455, 209] on p "In a certain high school, the ratio of juniors to seniors is 3:2. If there is a…" at bounding box center [468, 206] width 897 height 16
click at [1491, 126] on span "Submit info" at bounding box center [1509, 120] width 52 height 29
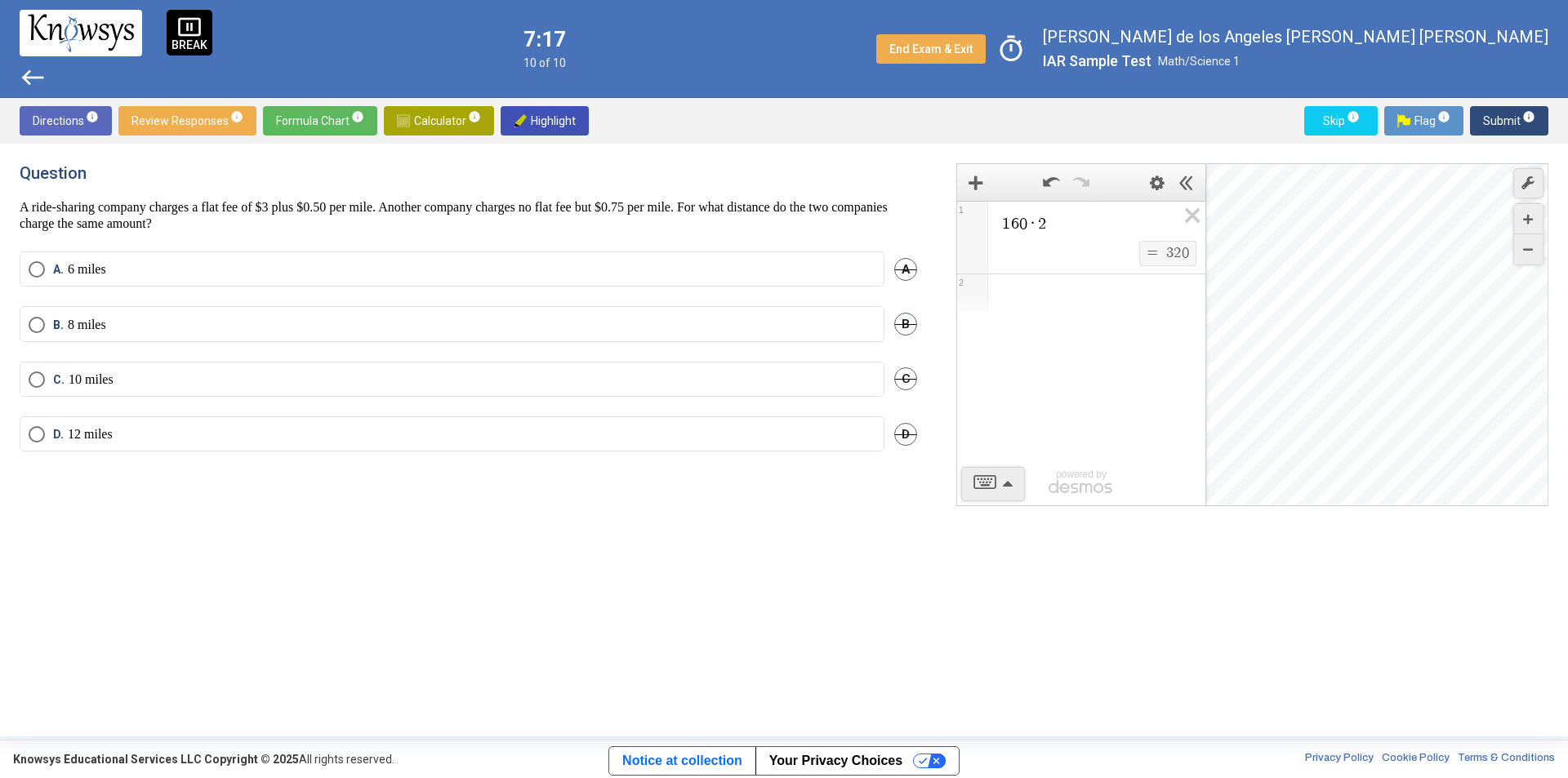
click at [996, 475] on div "1 6 0 · 2 $$ = $$ 3 2 0 1 2 powered by powered by $$ x $$ y $$ a 2 $$ a b $$ 7 …" at bounding box center [1252, 334] width 592 height 343
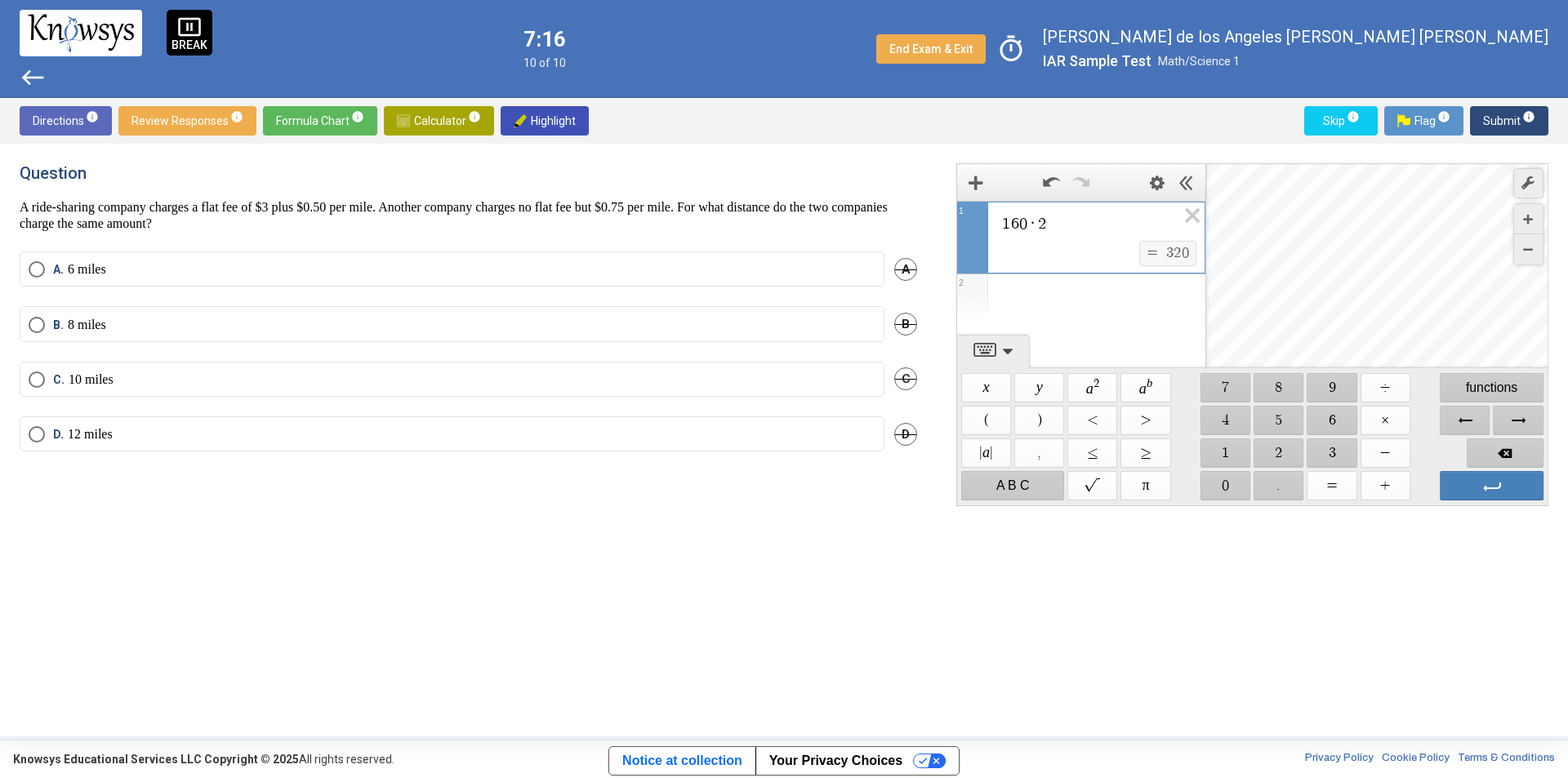
click at [1491, 445] on span "Backspace" at bounding box center [1504, 453] width 77 height 29
click at [1505, 452] on span "Backspace" at bounding box center [1504, 453] width 77 height 29
click at [1506, 451] on span "Backspace" at bounding box center [1504, 453] width 77 height 29
click at [1505, 447] on span "Backspace" at bounding box center [1504, 453] width 77 height 29
click at [1504, 448] on span "Backspace" at bounding box center [1504, 453] width 77 height 29
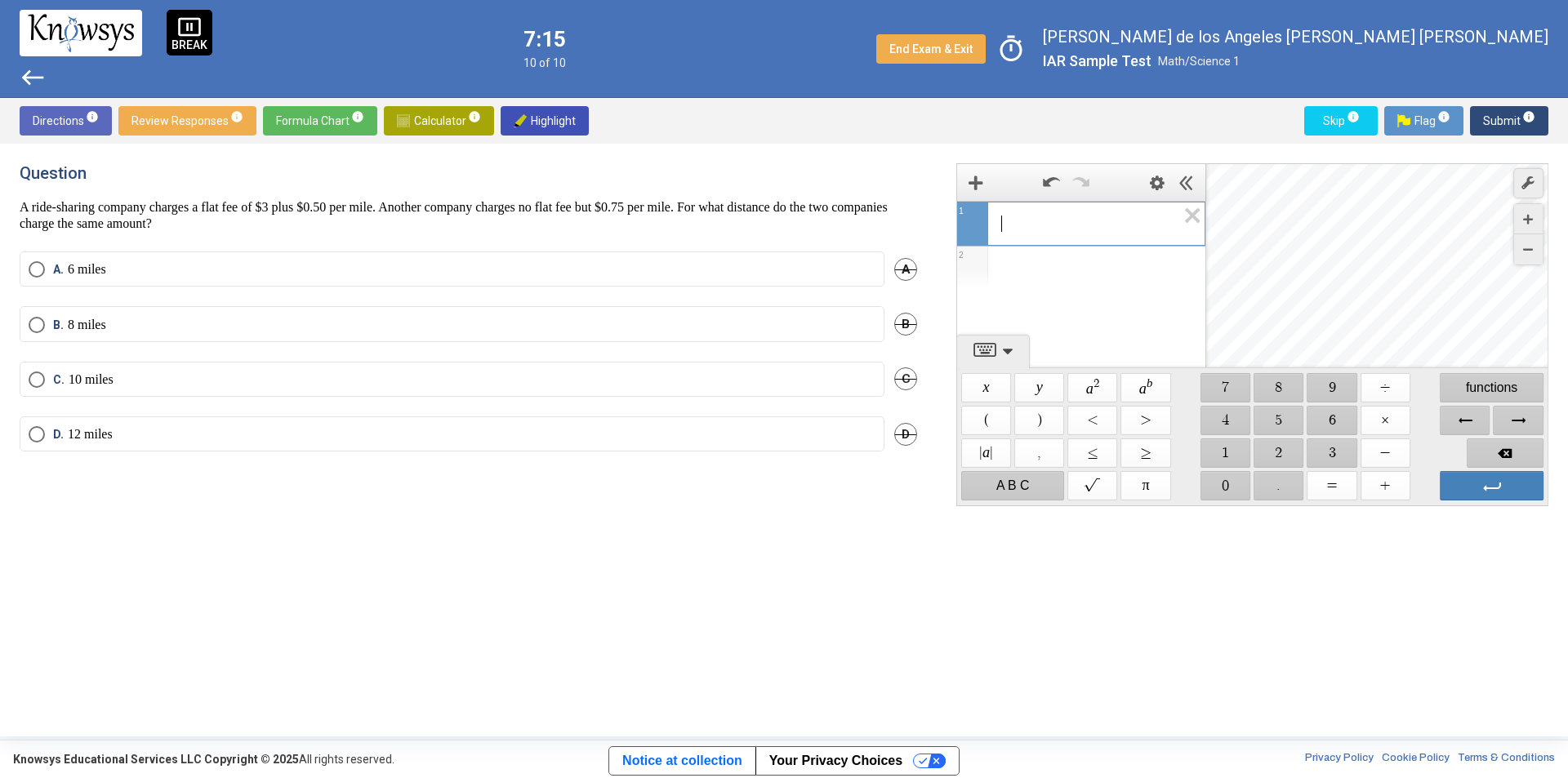
click at [1504, 449] on span "Backspace" at bounding box center [1504, 453] width 77 height 29
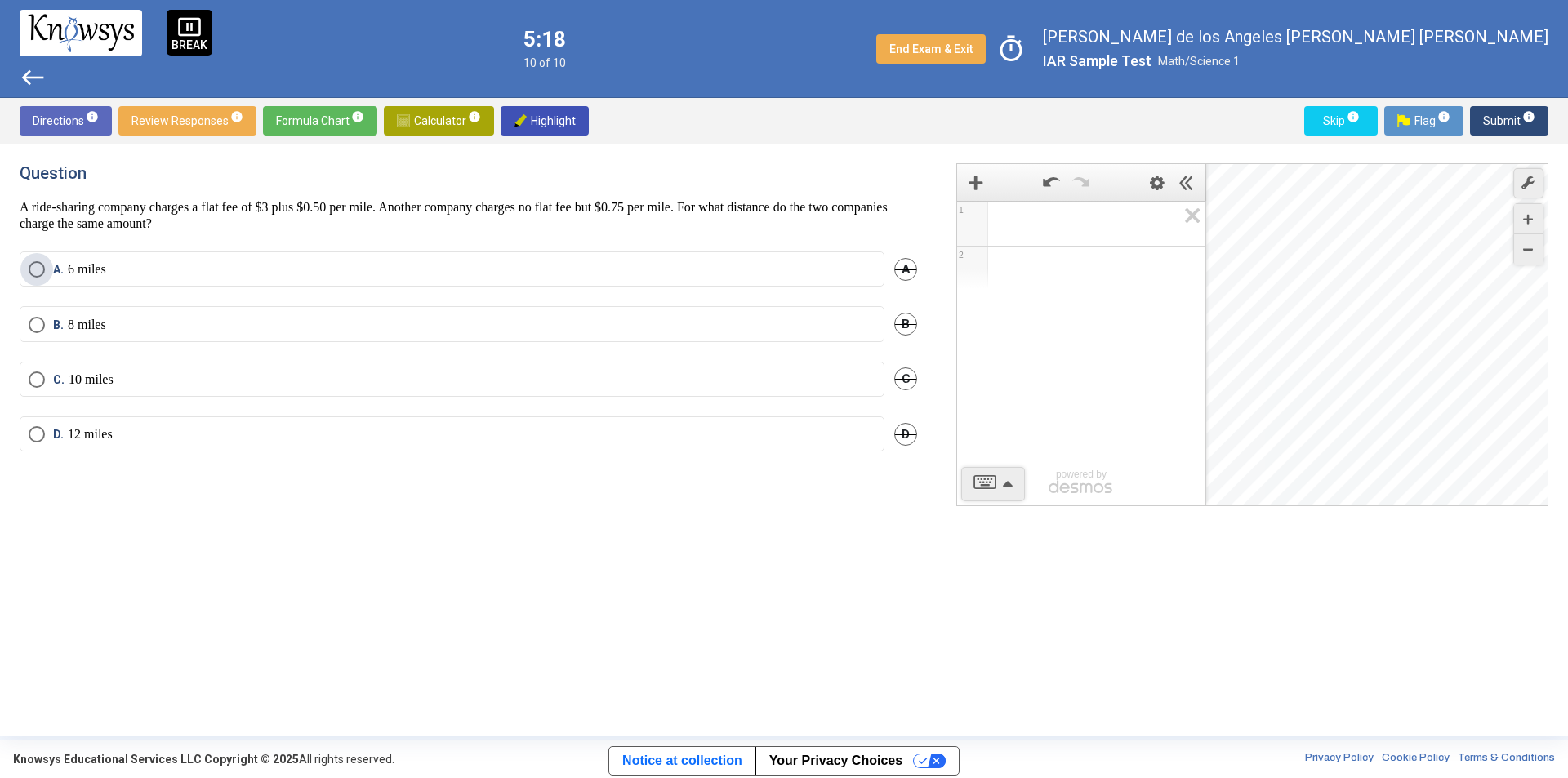
click at [159, 266] on label "A. 6 miles" at bounding box center [452, 269] width 847 height 16
click at [1500, 120] on span "Submit info" at bounding box center [1509, 120] width 52 height 29
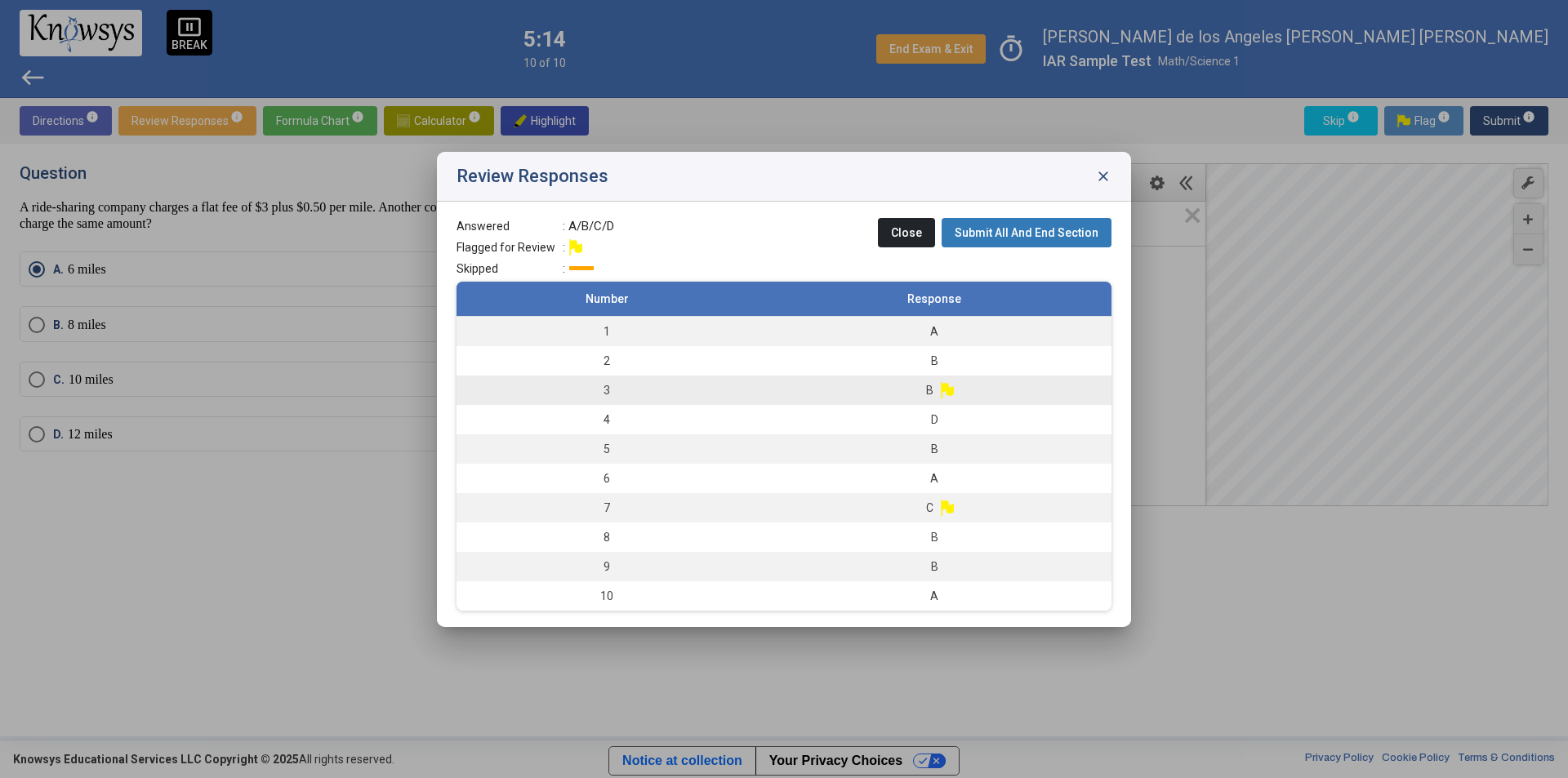
click at [984, 385] on td "B" at bounding box center [933, 389] width 354 height 29
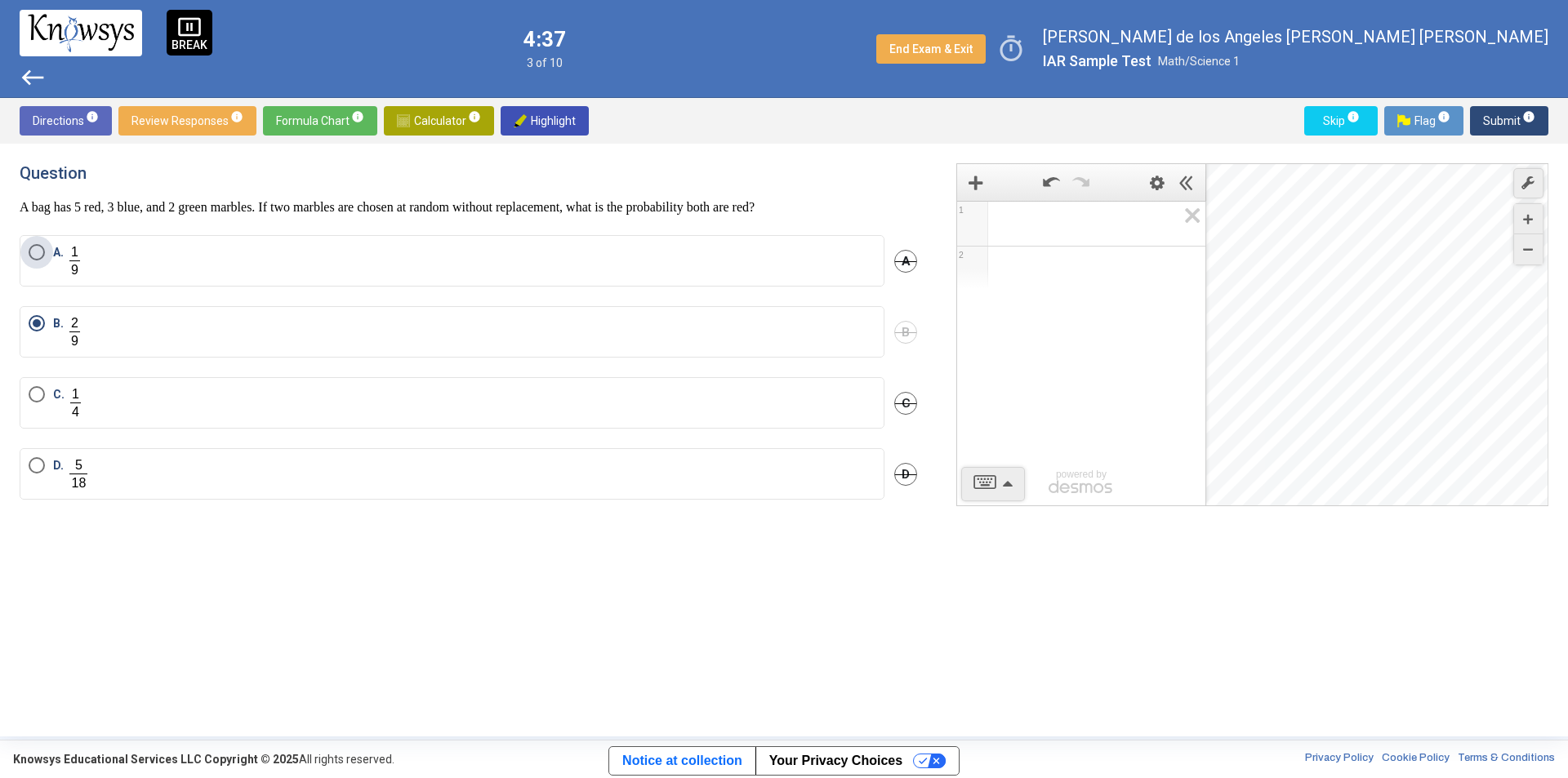
click at [132, 245] on label "A." at bounding box center [452, 261] width 847 height 34
click at [205, 340] on label "B." at bounding box center [452, 332] width 847 height 34
click at [205, 471] on label "D." at bounding box center [452, 474] width 847 height 34
click at [187, 111] on span "Review Responses info" at bounding box center [188, 120] width 112 height 29
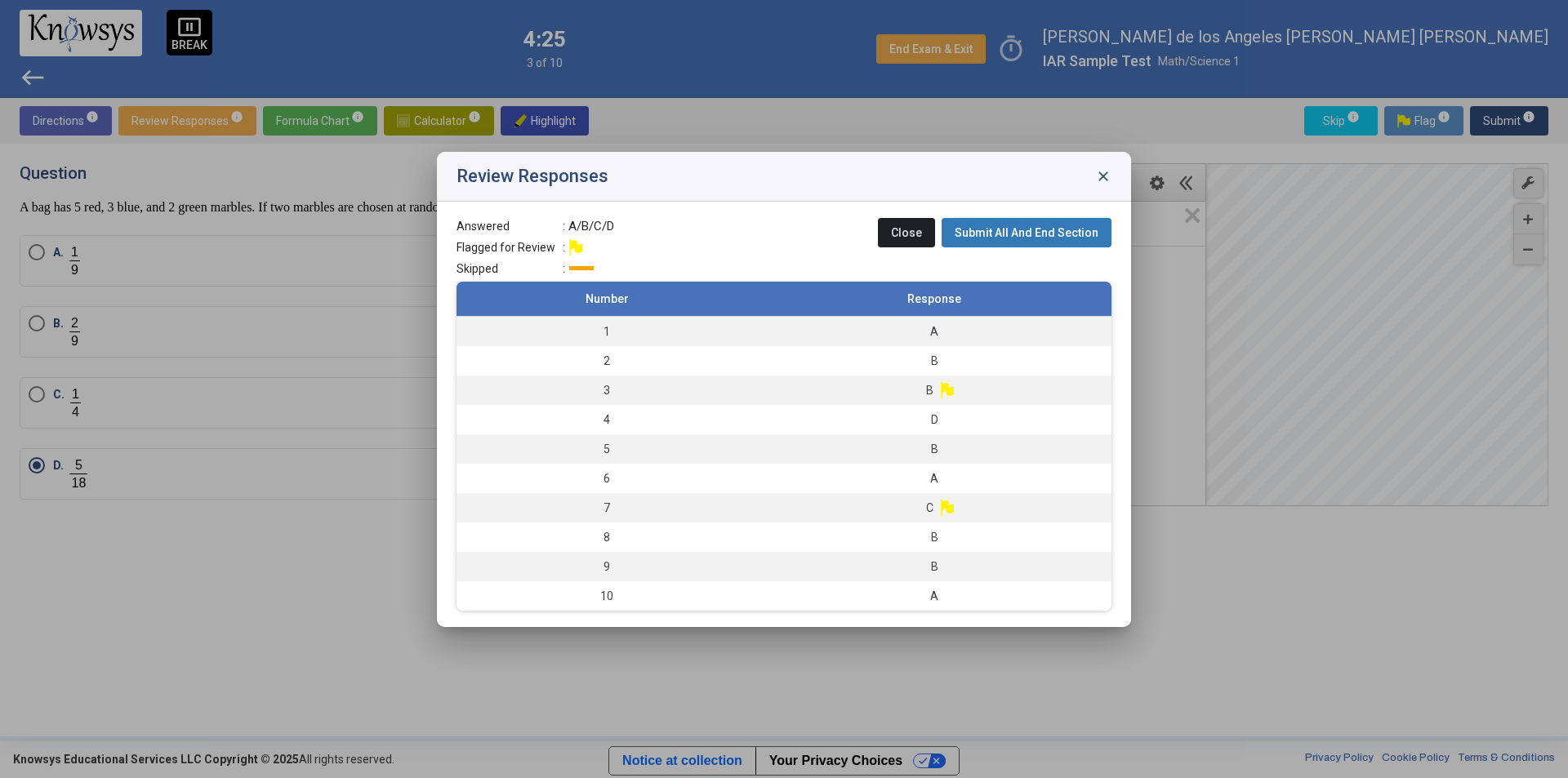
click at [334, 519] on div at bounding box center [784, 389] width 1568 height 778
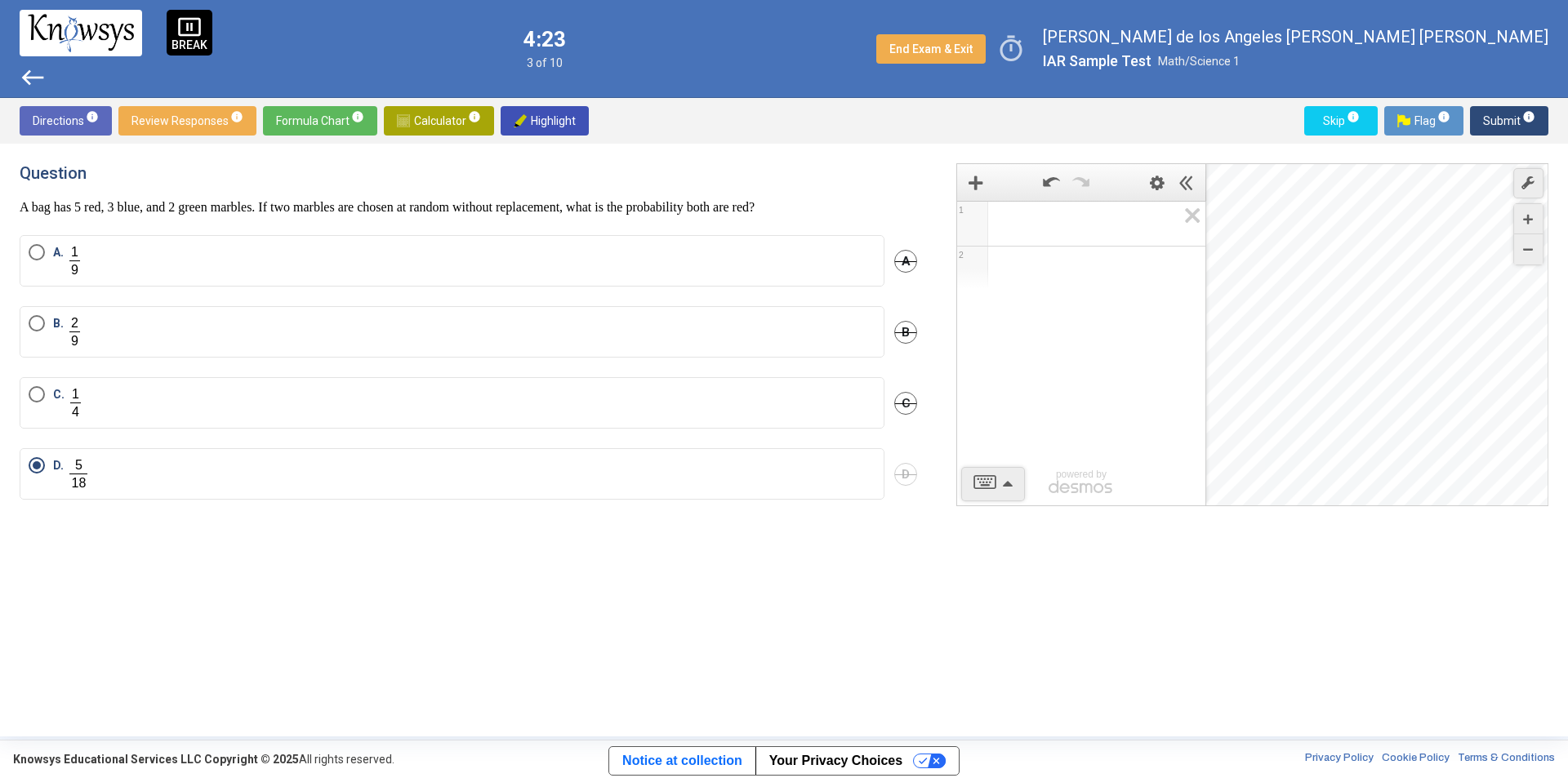
click at [1494, 120] on span "Submit info" at bounding box center [1509, 120] width 52 height 29
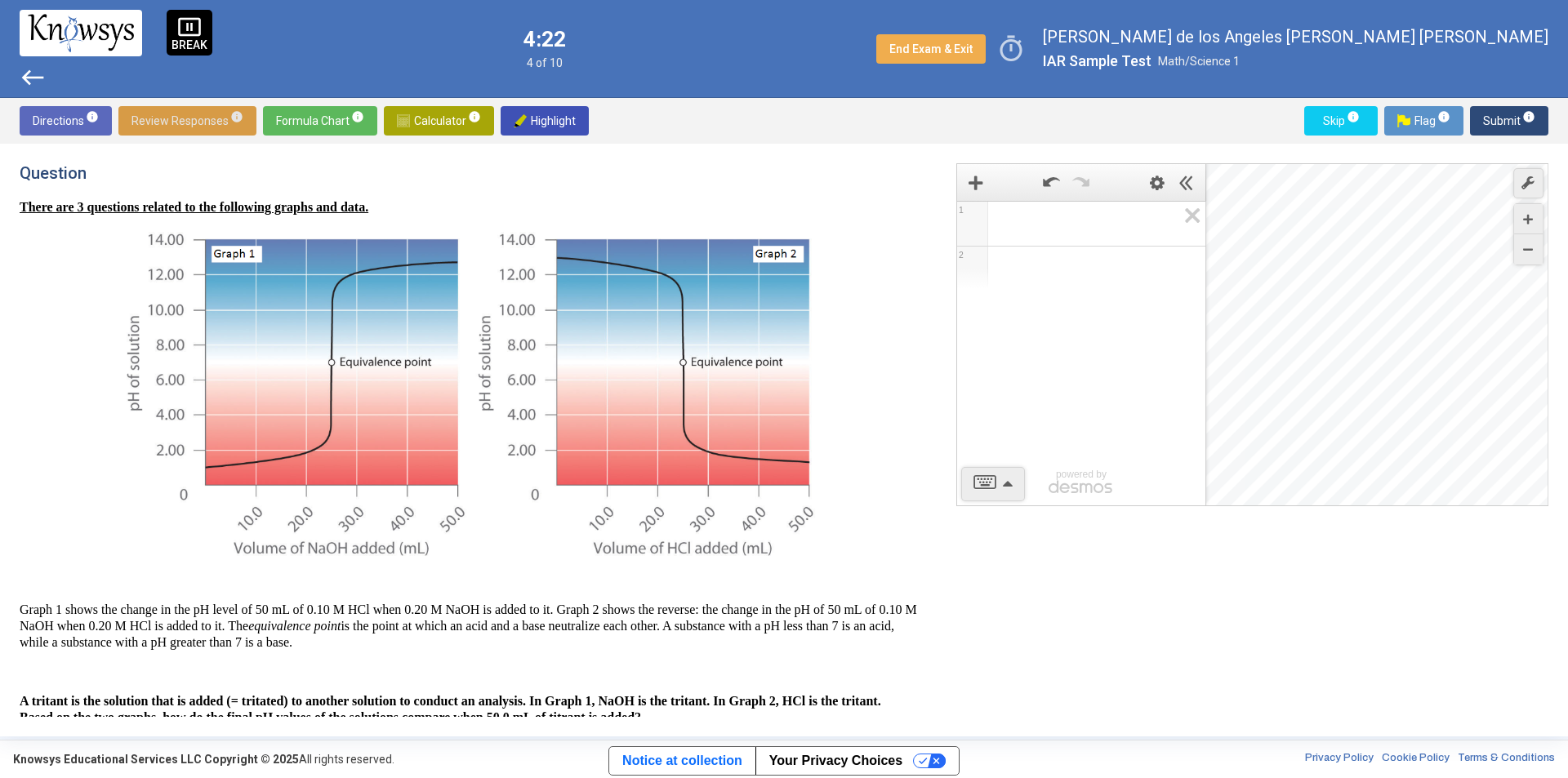
click at [187, 114] on span "Review Responses info" at bounding box center [188, 120] width 112 height 29
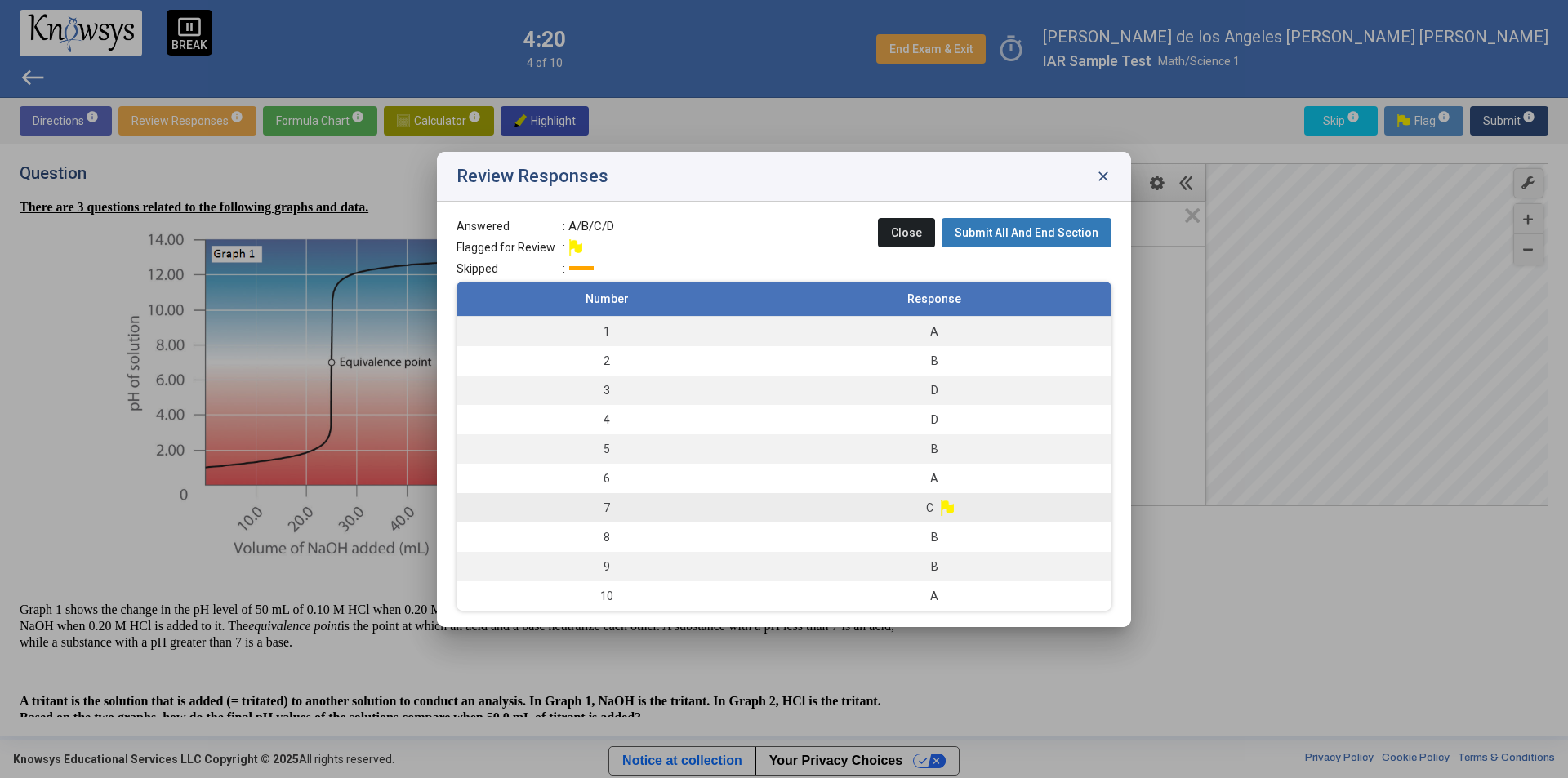
click at [928, 510] on span "C" at bounding box center [929, 507] width 7 height 16
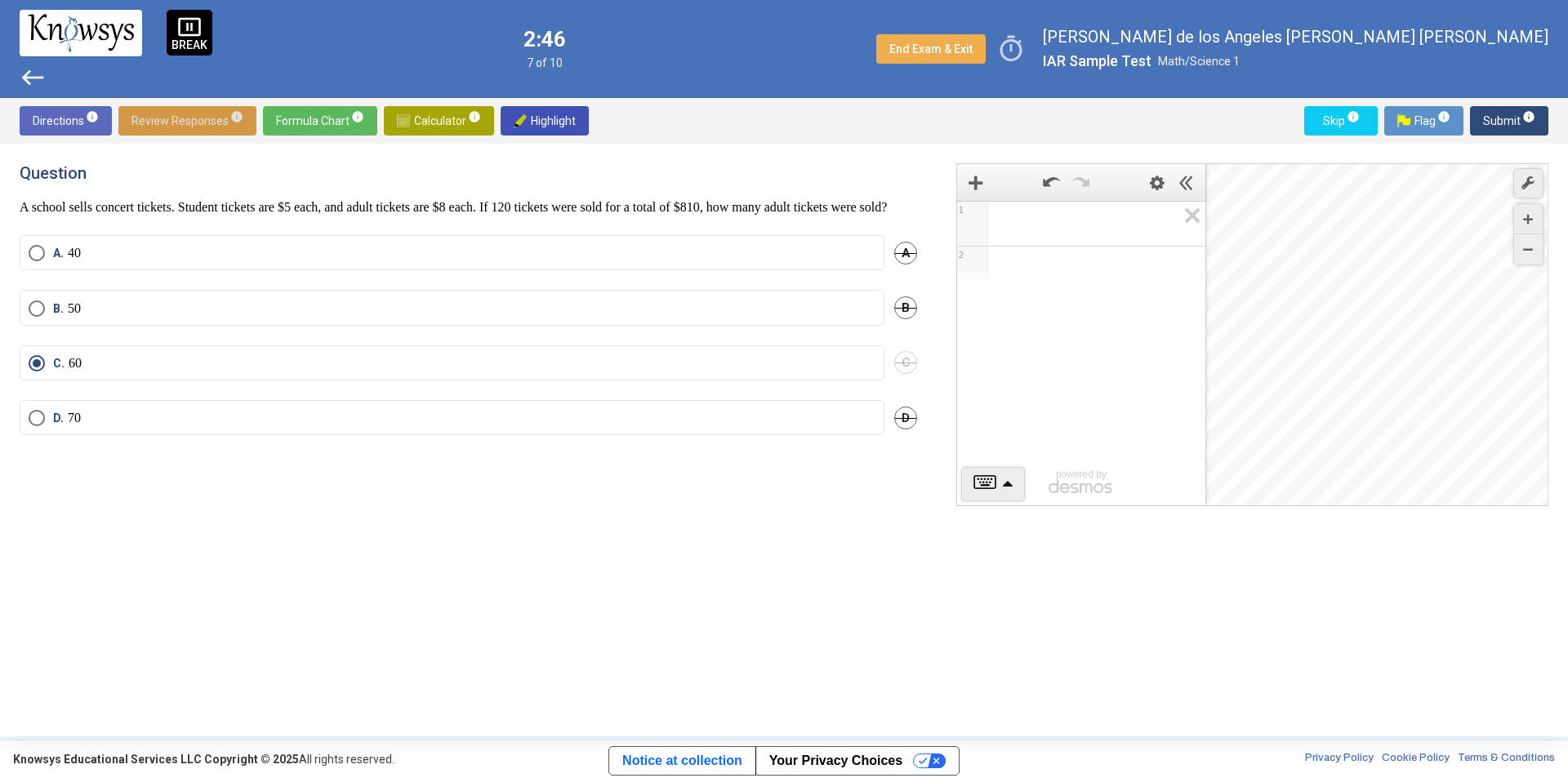
click at [996, 487] on div "1 2 powered by powered by $$ x $$ y $$ a 2 $$ a b $$ 7 $$ 8 $$ 9 $$ ÷ functions…" at bounding box center [1252, 334] width 592 height 343
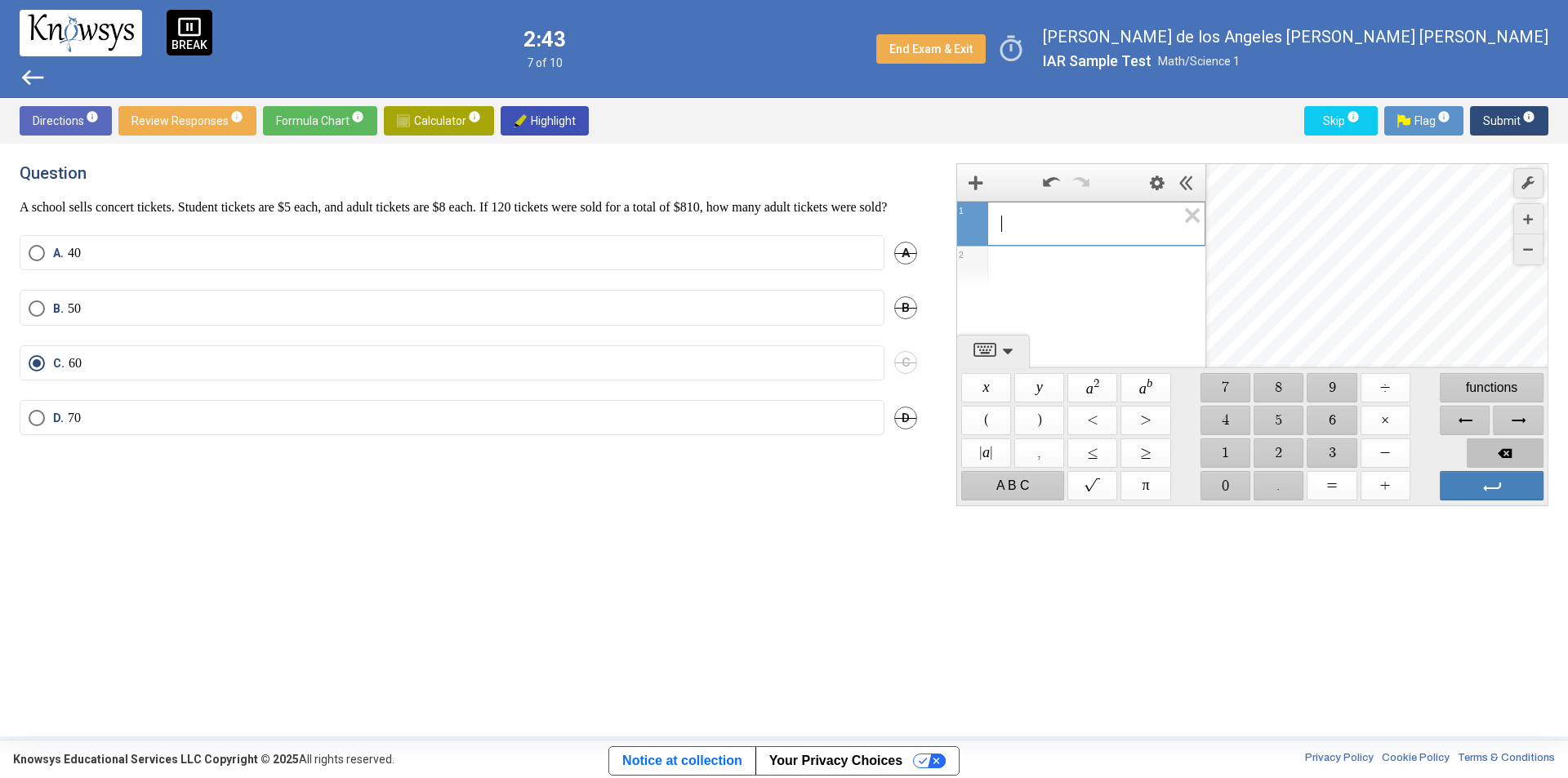
click at [1489, 458] on span "Backspace" at bounding box center [1504, 453] width 77 height 29
click at [1277, 398] on span "$$ 8" at bounding box center [1278, 388] width 49 height 29
click at [1231, 462] on span "$$ 1" at bounding box center [1224, 453] width 49 height 29
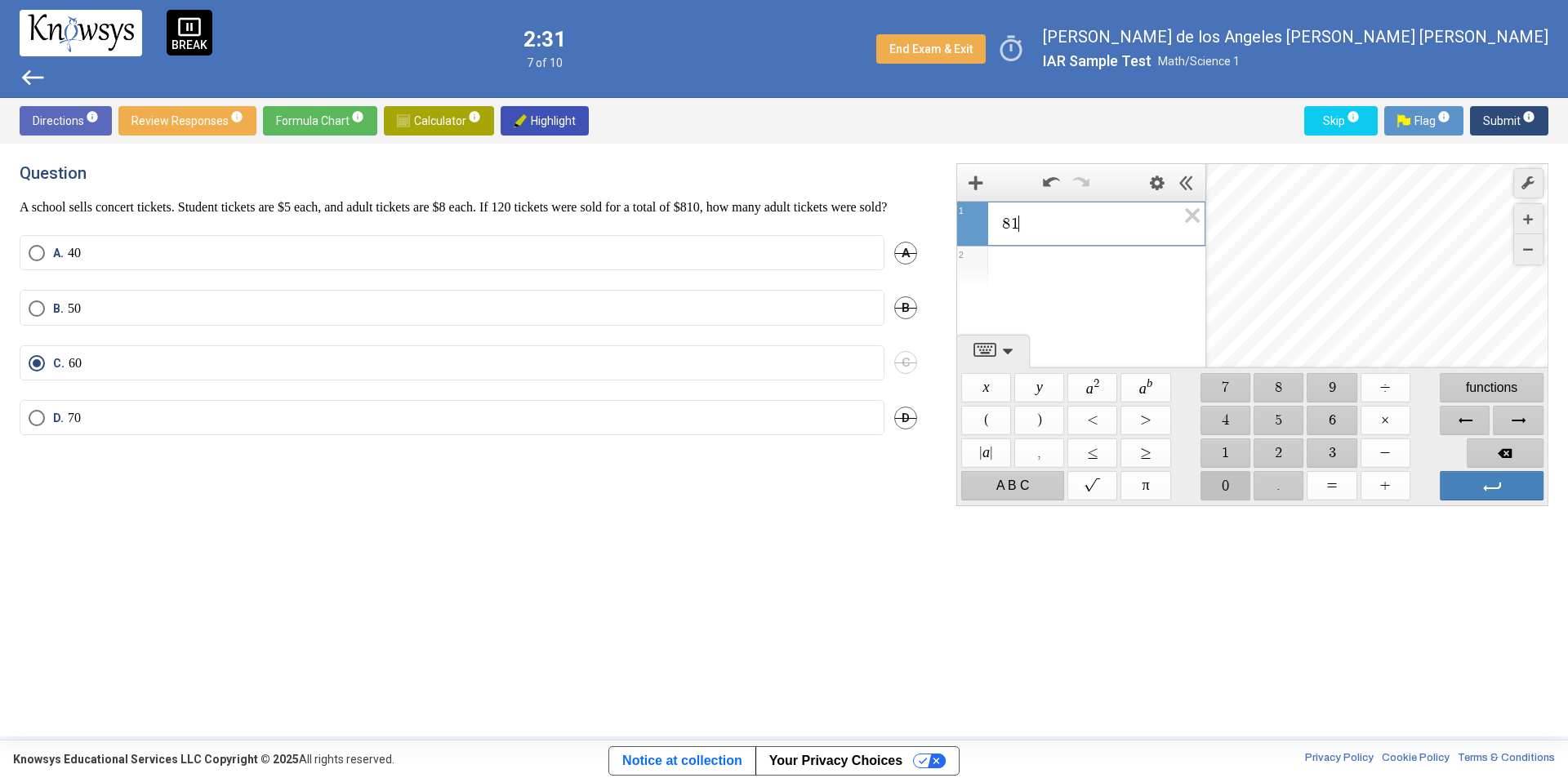
click at [1212, 486] on span "$$ 0" at bounding box center [1224, 485] width 49 height 29
click at [1382, 457] on span "$$ −" at bounding box center [1385, 453] width 49 height 29
click at [1221, 451] on span "$$ 1" at bounding box center [1224, 453] width 49 height 29
click at [1268, 445] on span "$$ 2" at bounding box center [1278, 453] width 49 height 29
click at [1214, 477] on span "$$ 0" at bounding box center [1224, 485] width 49 height 29
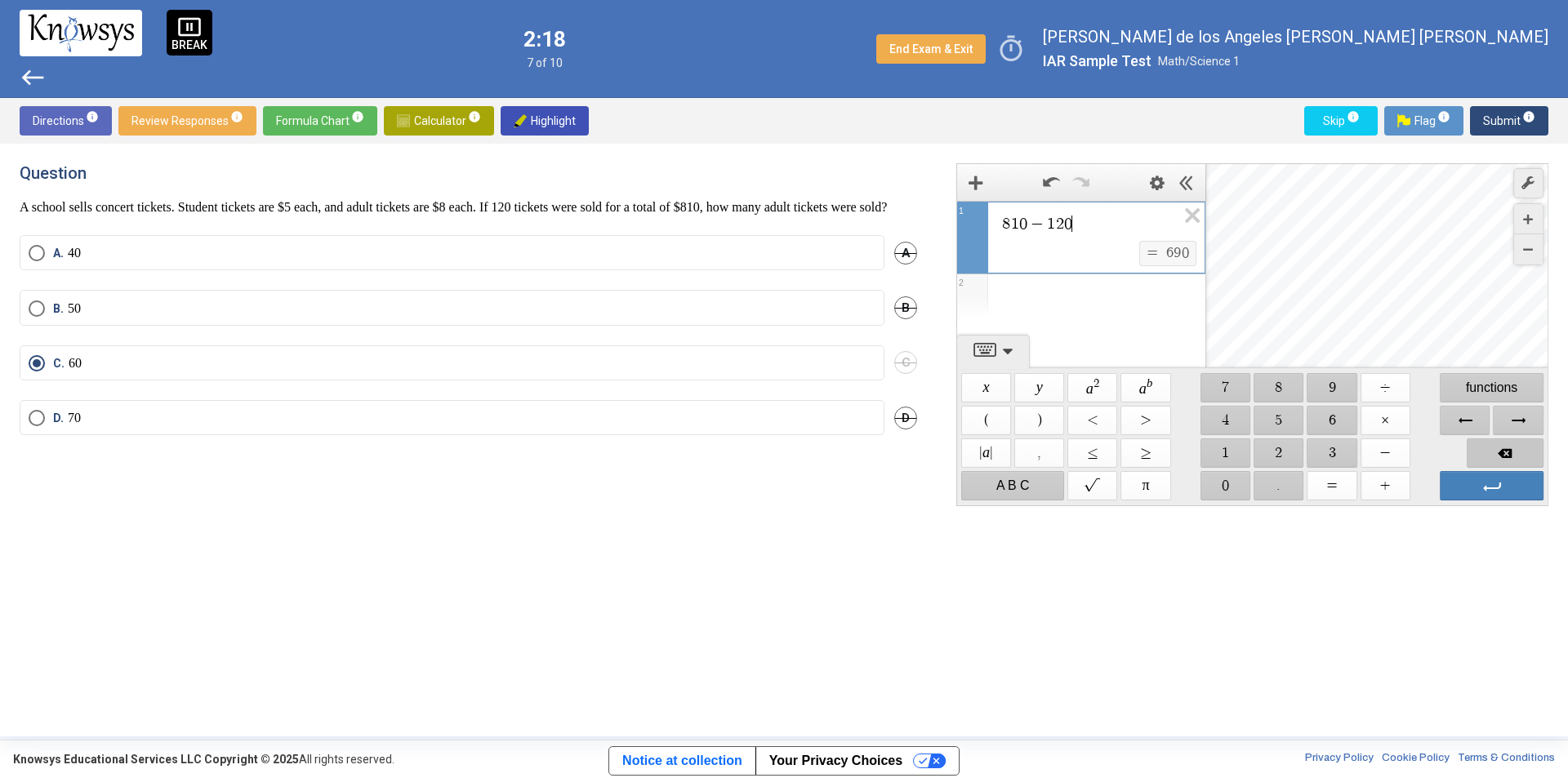
click at [1489, 459] on span "Backspace" at bounding box center [1504, 453] width 77 height 29
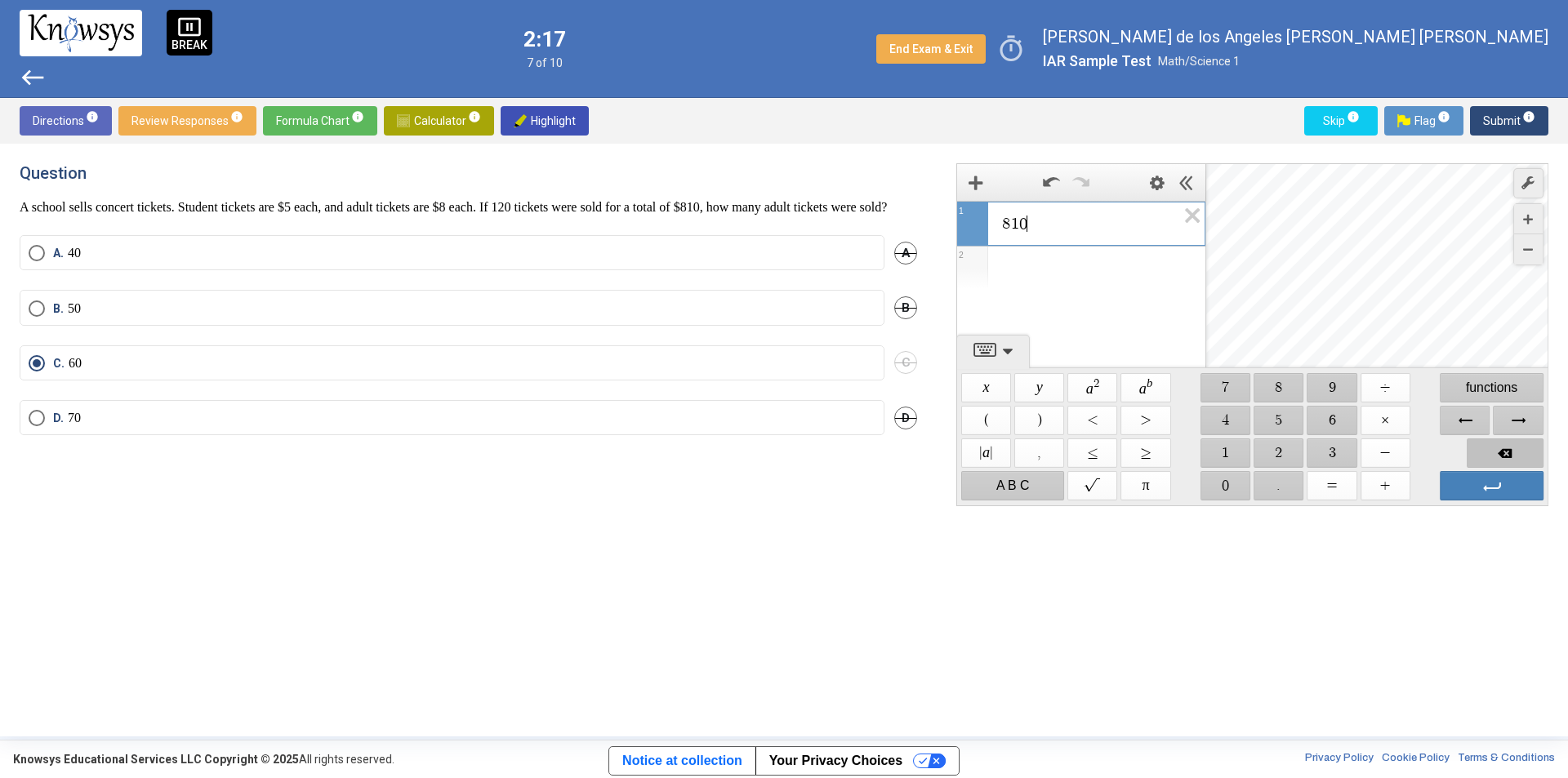
click at [1489, 459] on span "Backspace" at bounding box center [1504, 453] width 77 height 29
click at [714, 341] on div "B. 50 B" at bounding box center [468, 317] width 897 height 55
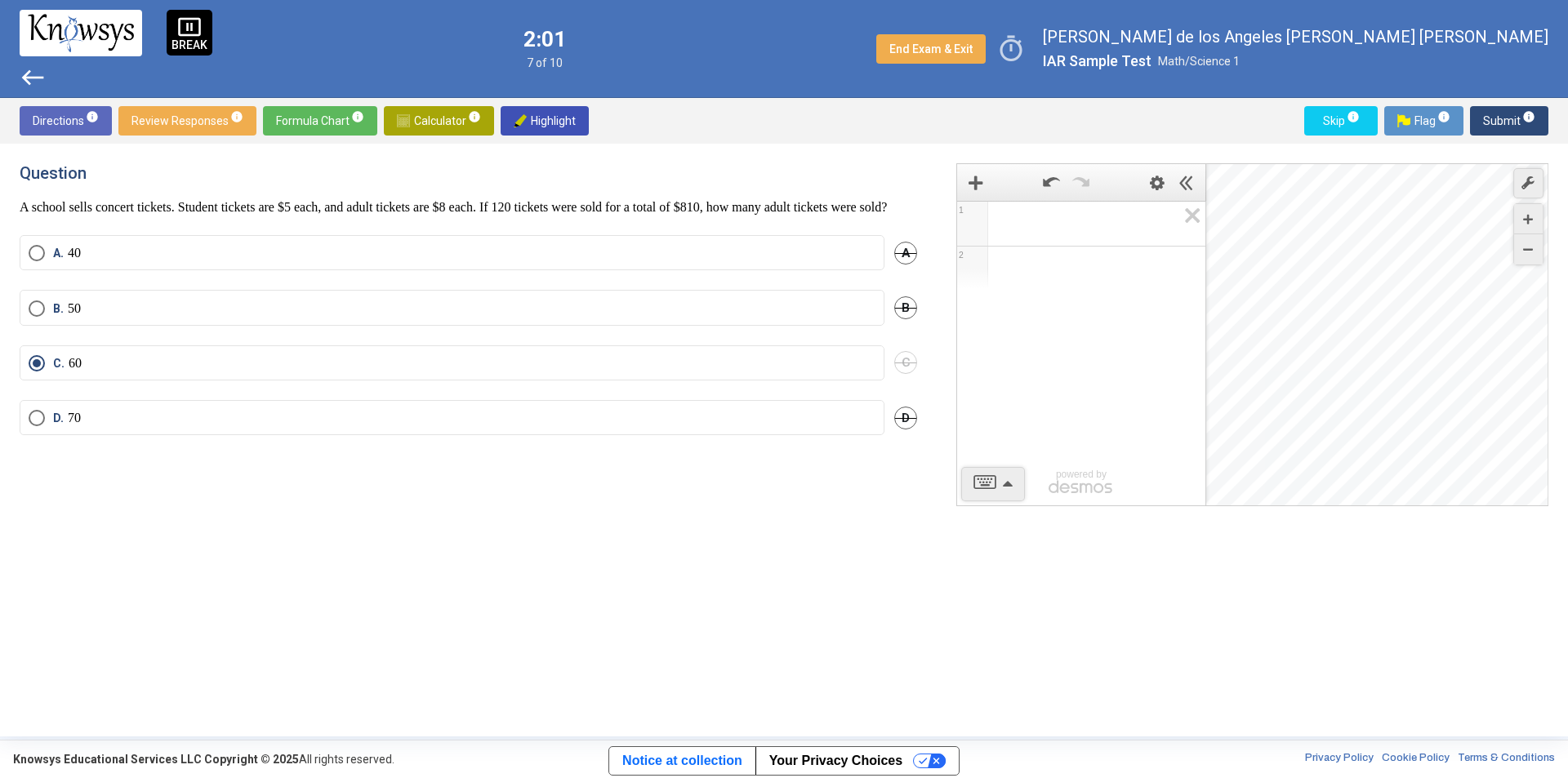
click at [40, 317] on span "Select an option" at bounding box center [36, 308] width 16 height 16
click at [40, 262] on span "Select an option" at bounding box center [36, 252] width 16 height 16
click at [57, 372] on span "C." at bounding box center [61, 362] width 16 height 16
click at [54, 426] on span "D." at bounding box center [61, 417] width 15 height 16
click at [44, 372] on span "Select an option" at bounding box center [36, 362] width 16 height 16
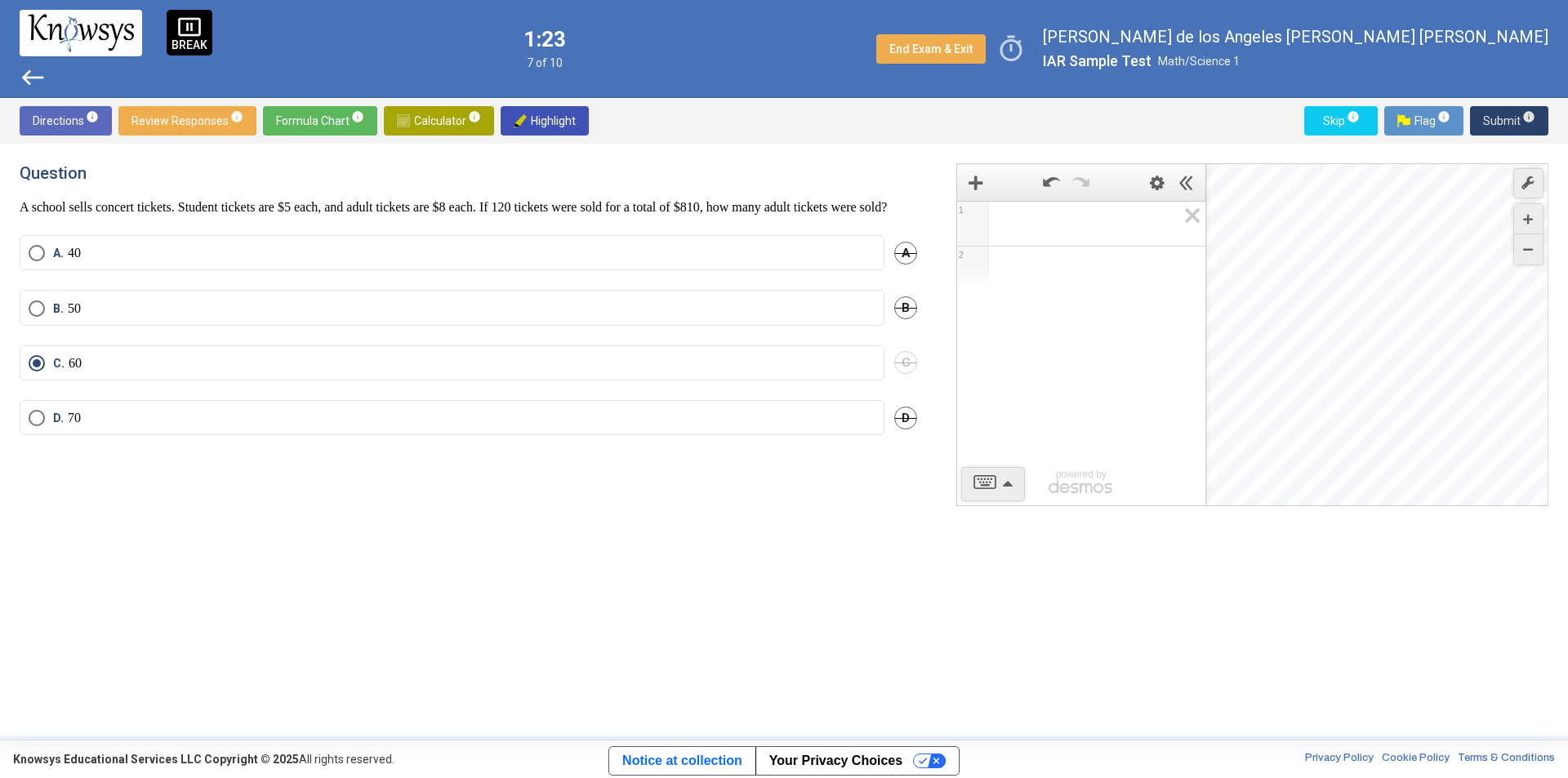
click at [1500, 118] on span "Submit info" at bounding box center [1509, 120] width 52 height 29
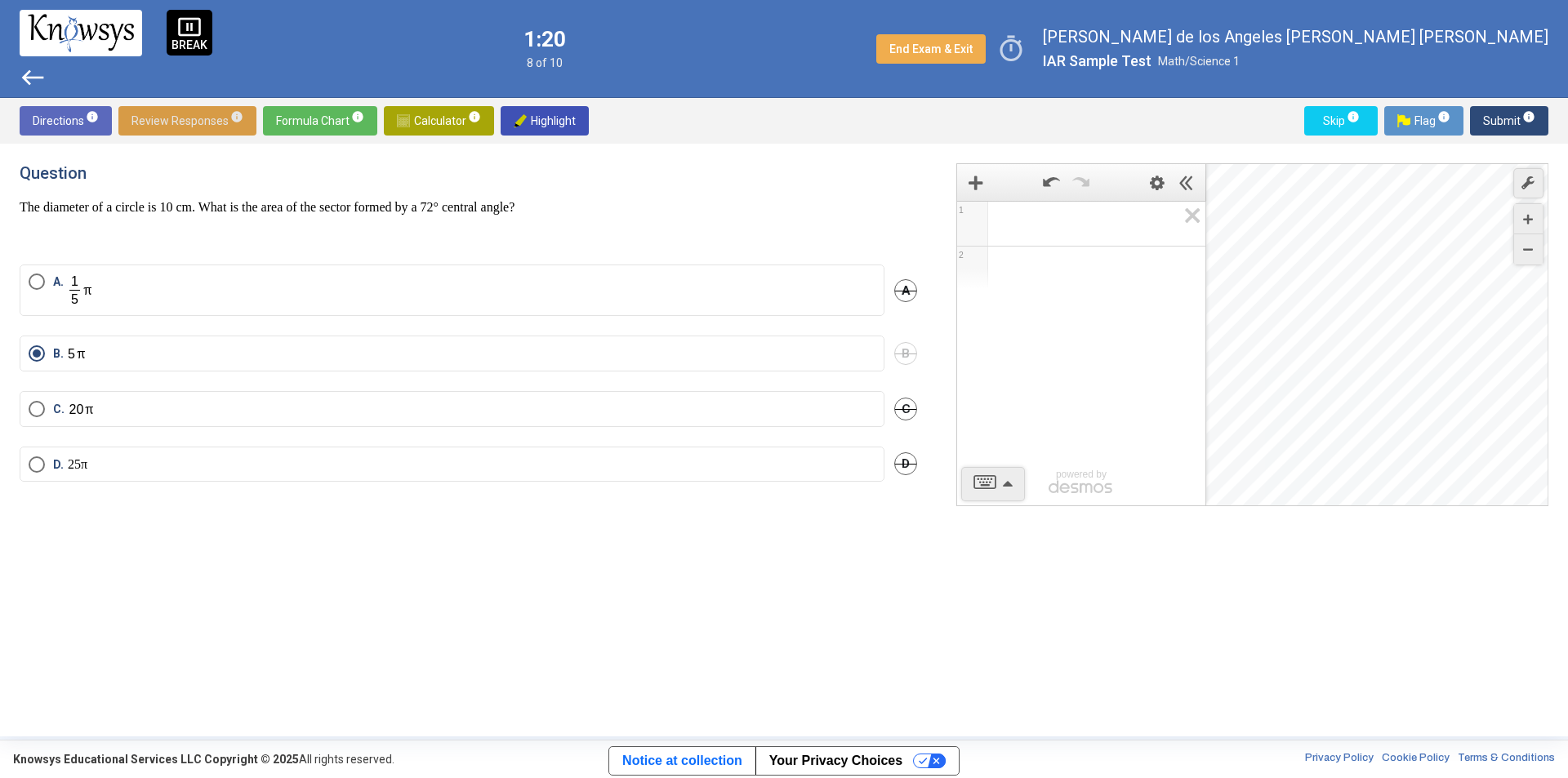
click at [193, 125] on span "Review Responses info" at bounding box center [188, 120] width 112 height 29
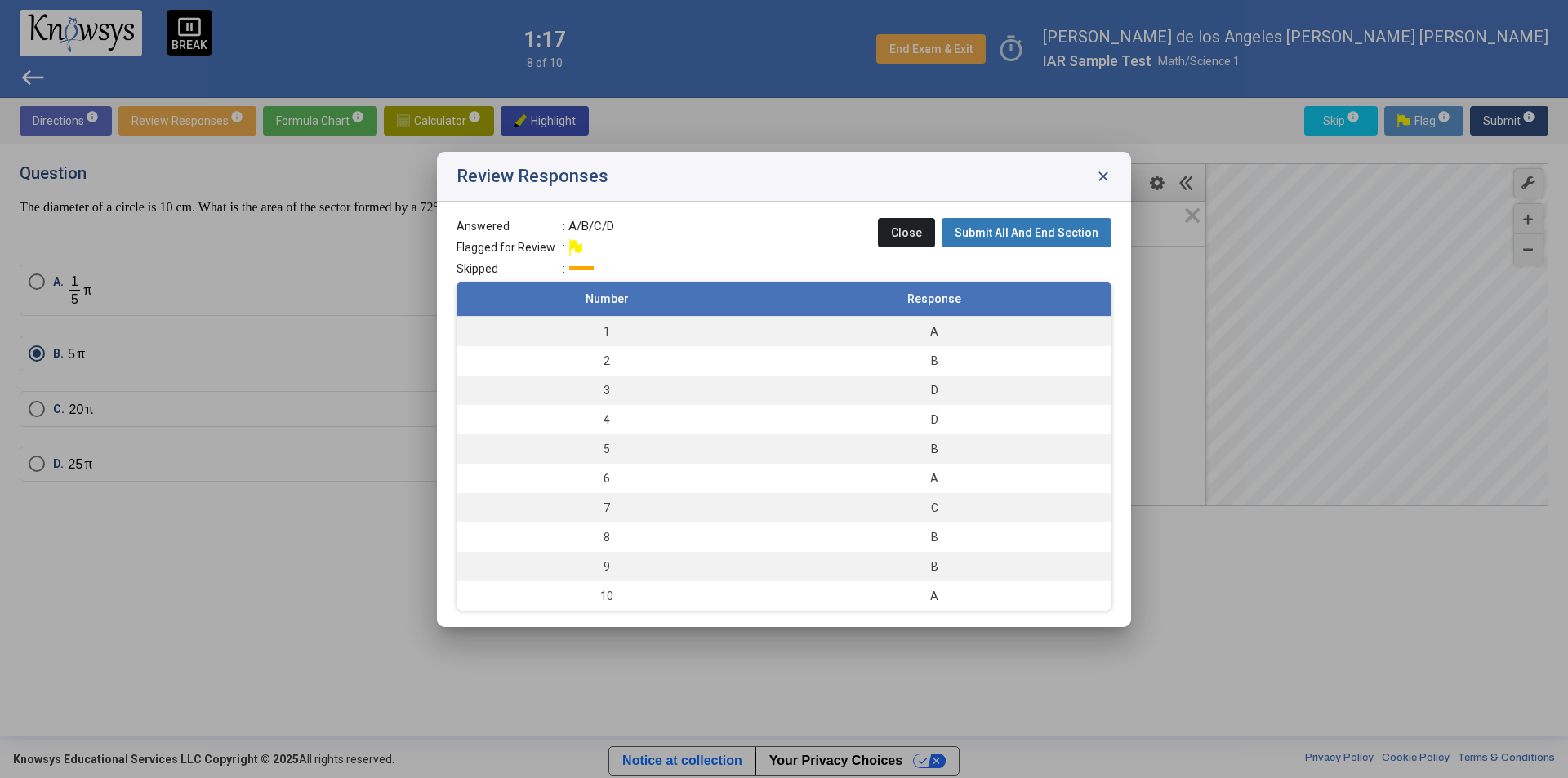
click at [1105, 174] on span "close" at bounding box center [1102, 176] width 16 height 16
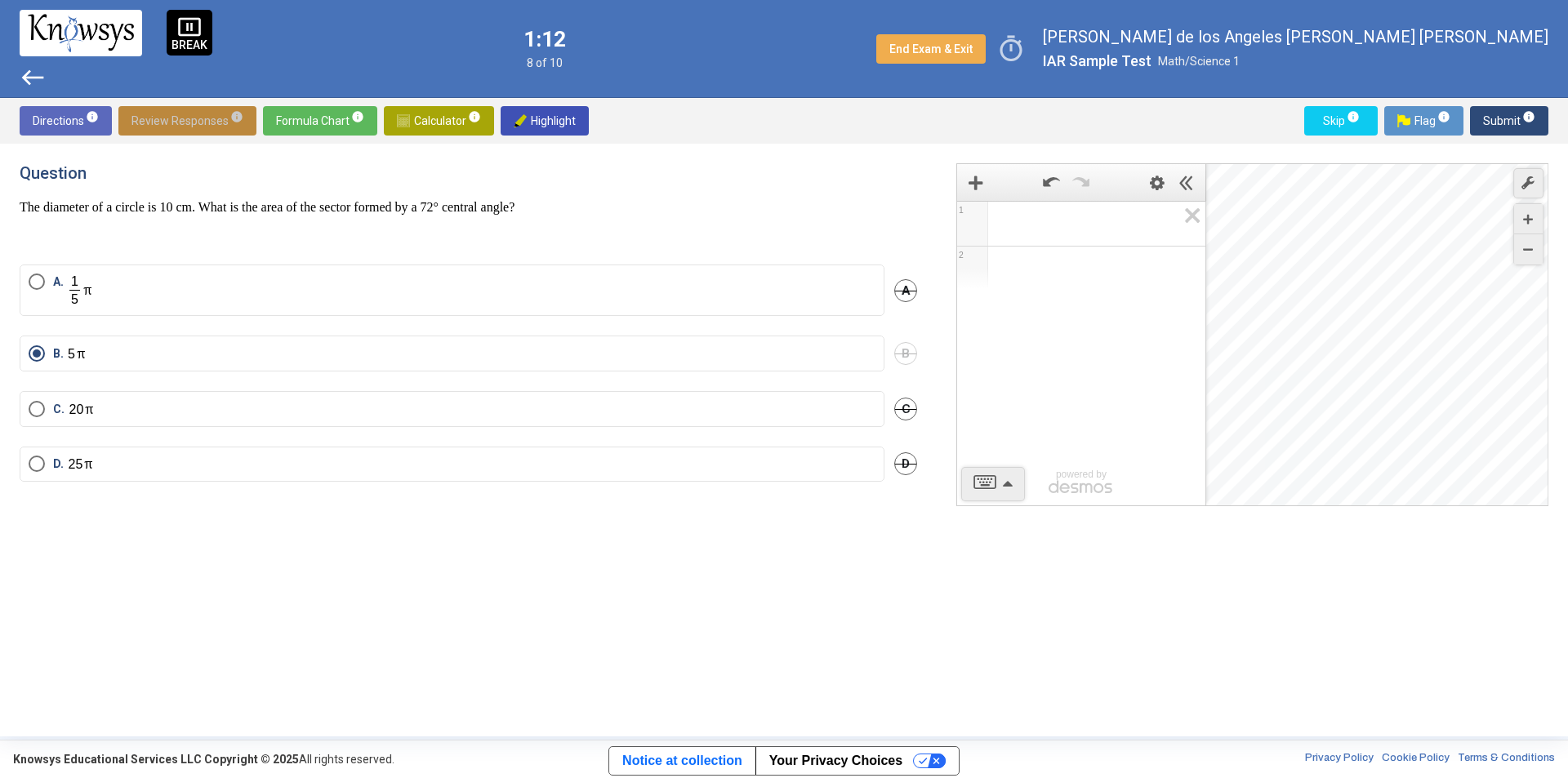
click at [229, 116] on sup "info" at bounding box center [236, 117] width 15 height 13
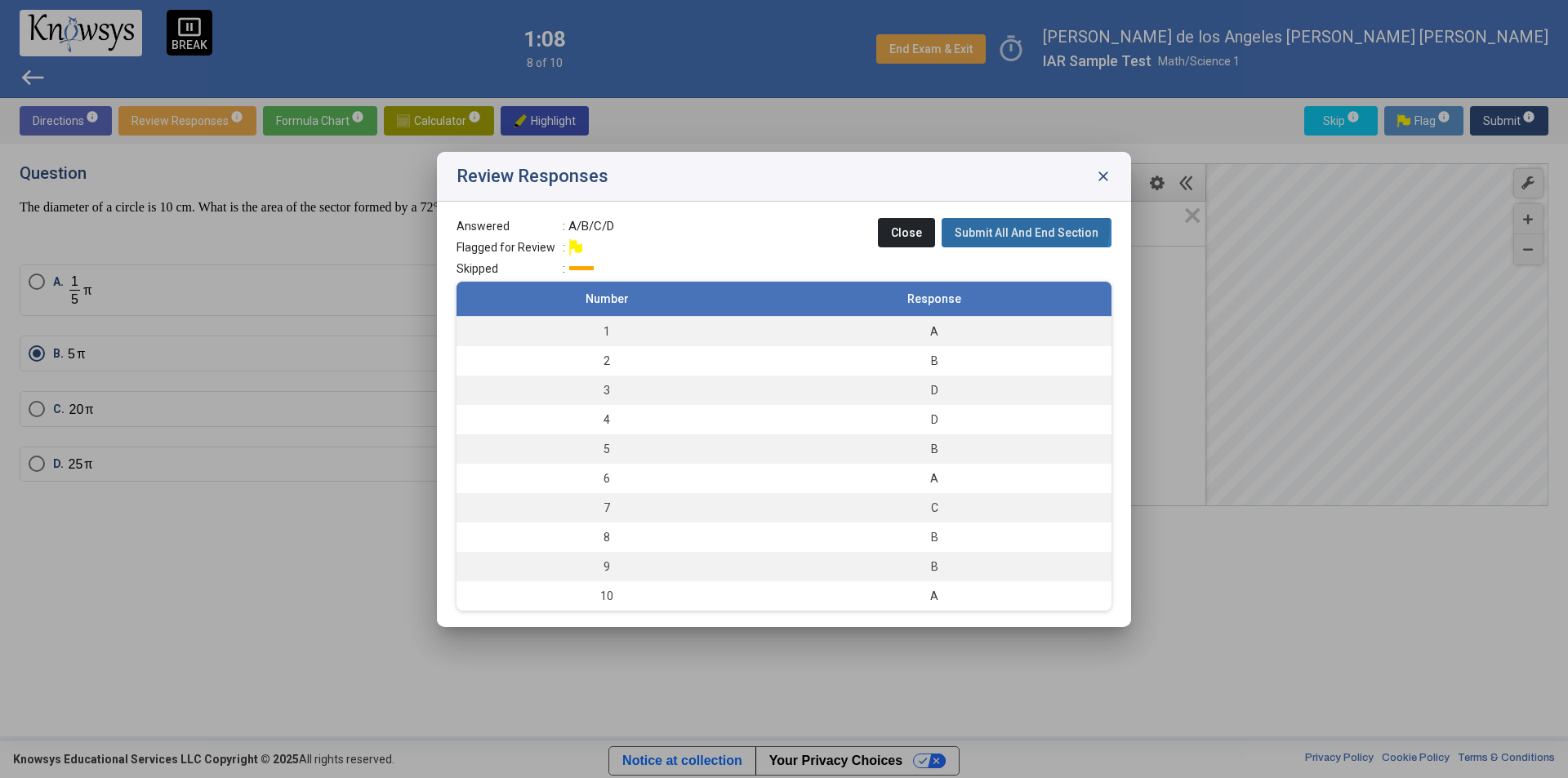
click at [1011, 226] on span "Submit All And End Section" at bounding box center [1026, 233] width 144 height 13
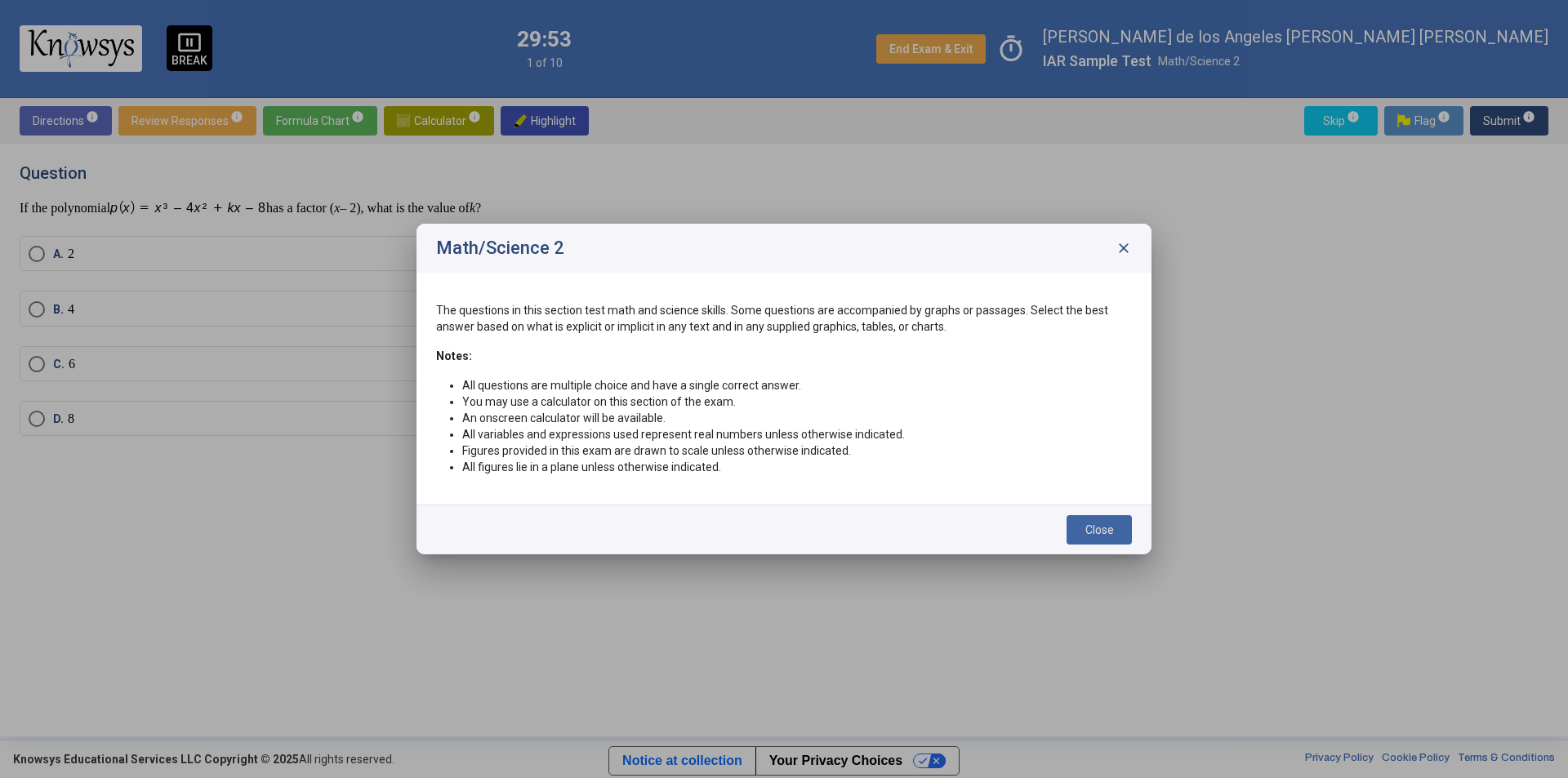
click at [1099, 539] on button "Close" at bounding box center [1099, 530] width 65 height 29
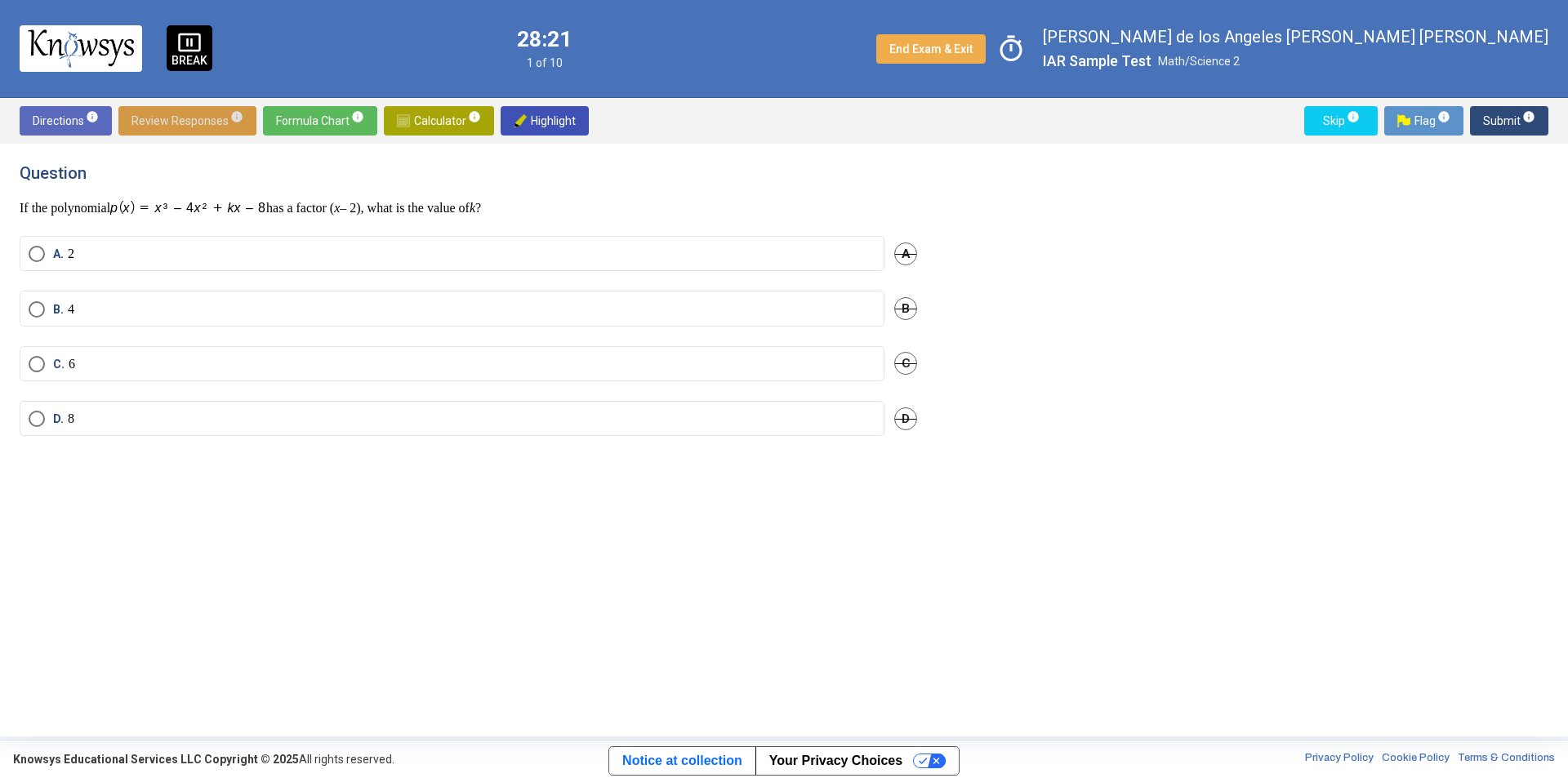
click at [42, 305] on span "Select an option" at bounding box center [36, 309] width 16 height 16
click at [1417, 117] on span "Flag info" at bounding box center [1423, 120] width 53 height 29
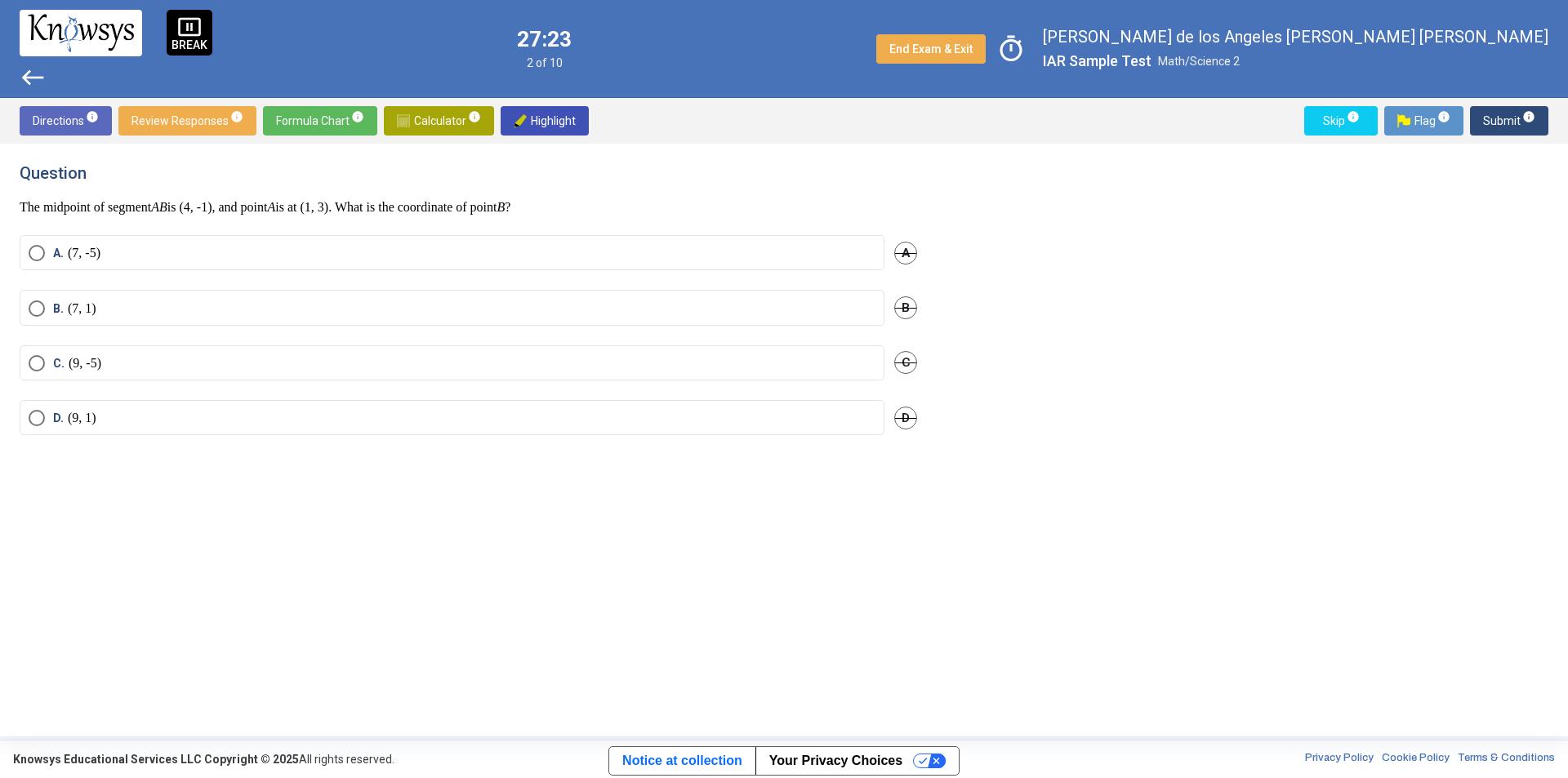
click at [451, 133] on span "Calculator info" at bounding box center [439, 120] width 84 height 29
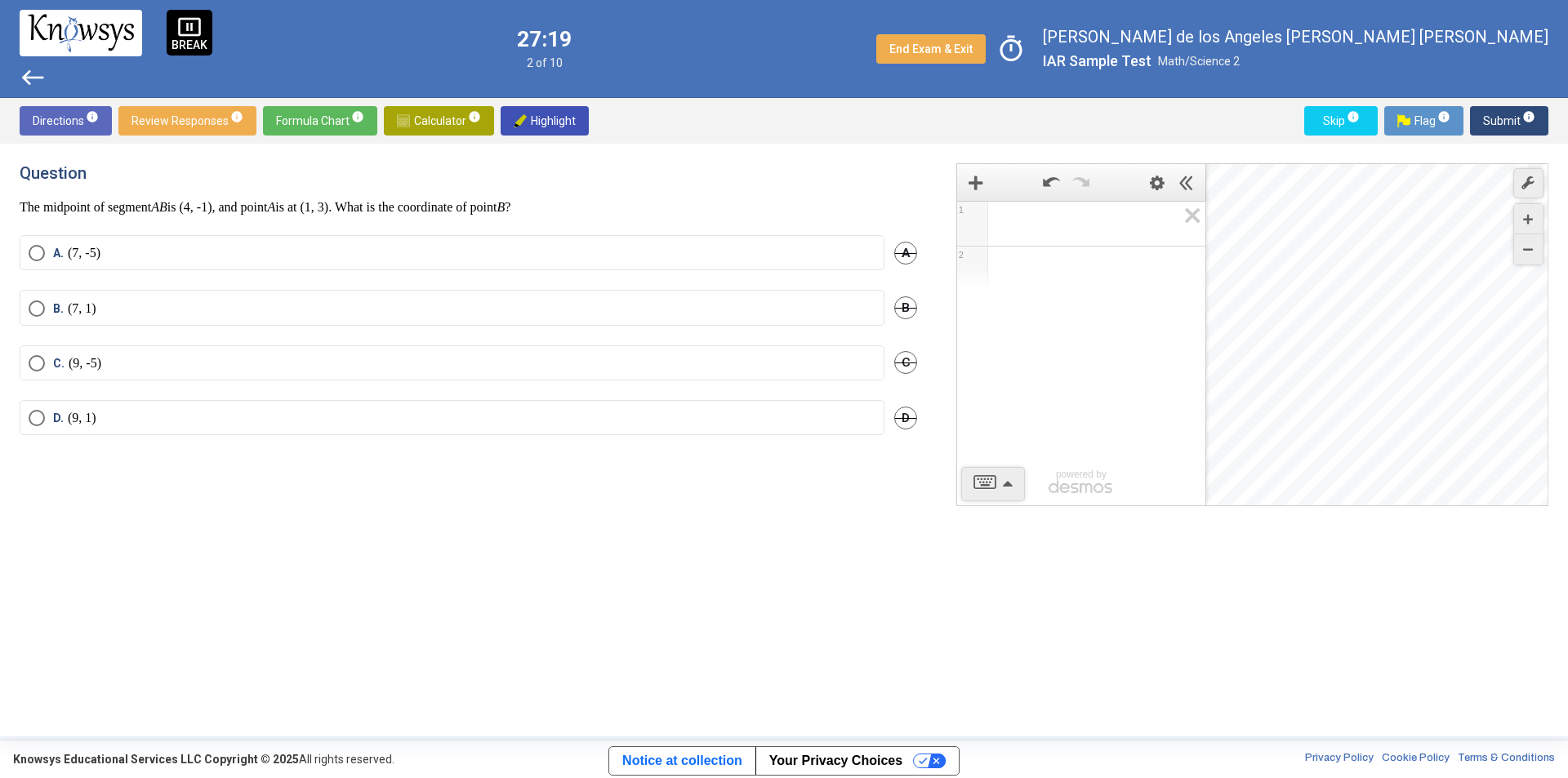
click at [1085, 387] on div "1 2 powered by" at bounding box center [1081, 353] width 248 height 305
click at [989, 483] on div "1 2 powered by powered by $$ x $$ y $$ a 2 $$ a b $$ 7 $$ 8 $$ 9 $$ ÷ functions…" at bounding box center [1252, 334] width 592 height 343
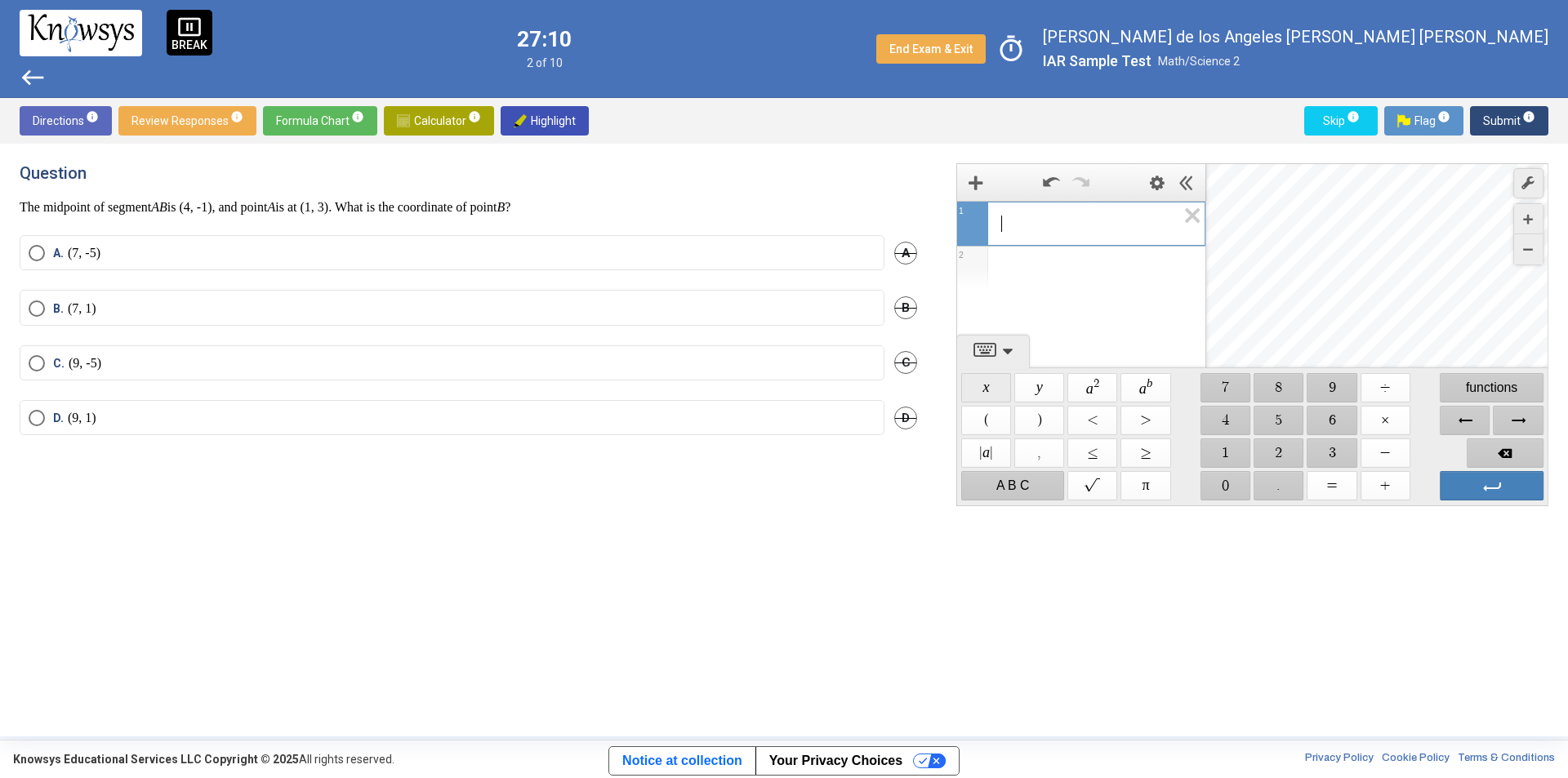
click at [985, 391] on span "$$ x" at bounding box center [985, 388] width 49 height 29
click at [1228, 423] on span "$$ 4" at bounding box center [1224, 420] width 49 height 29
click at [1498, 453] on span "Backspace" at bounding box center [1504, 453] width 77 height 29
click at [48, 255] on span "A. (7, -5)" at bounding box center [72, 252] width 55 height 16
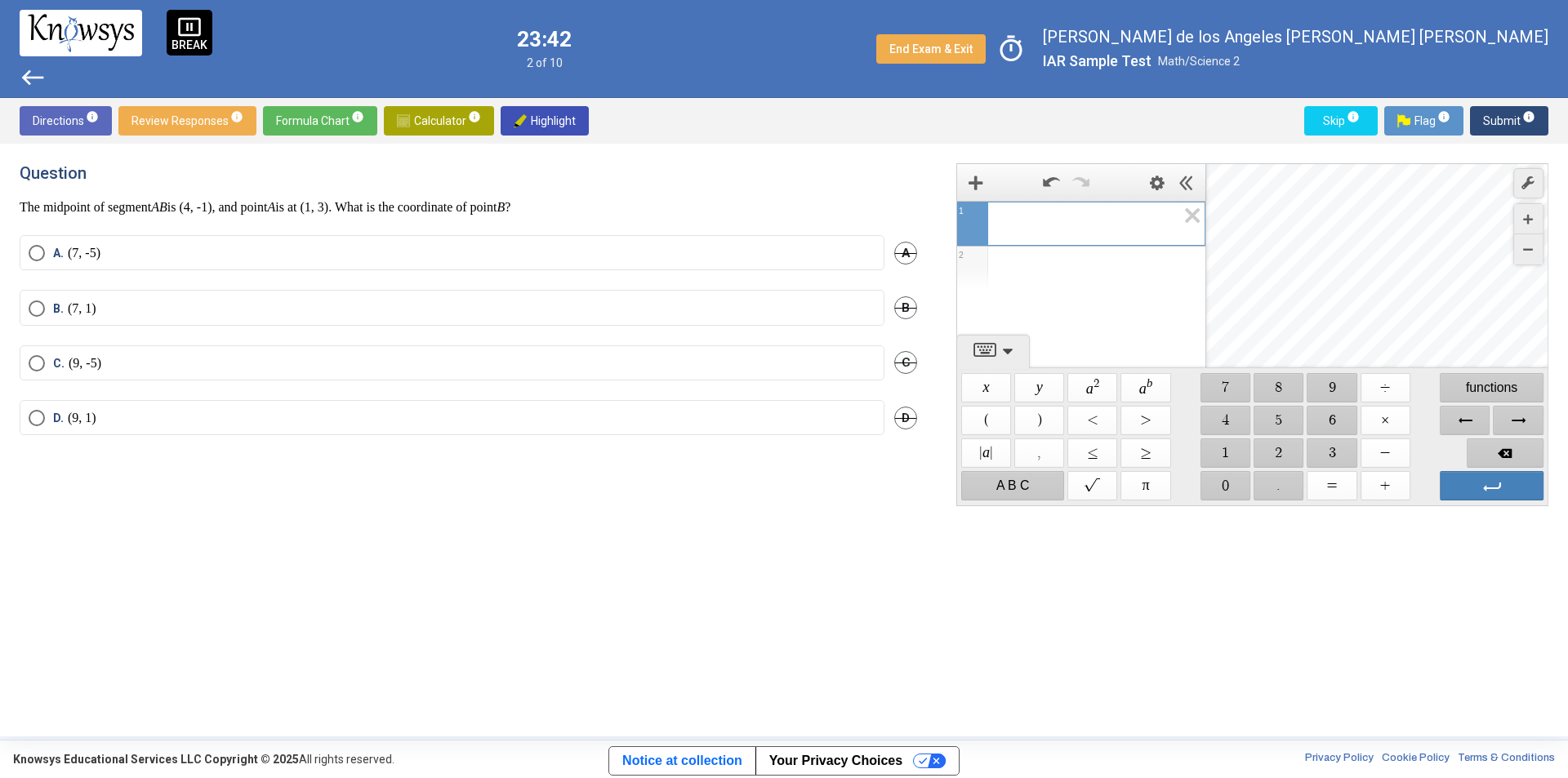
click at [34, 252] on span "Select an option" at bounding box center [36, 252] width 16 height 16
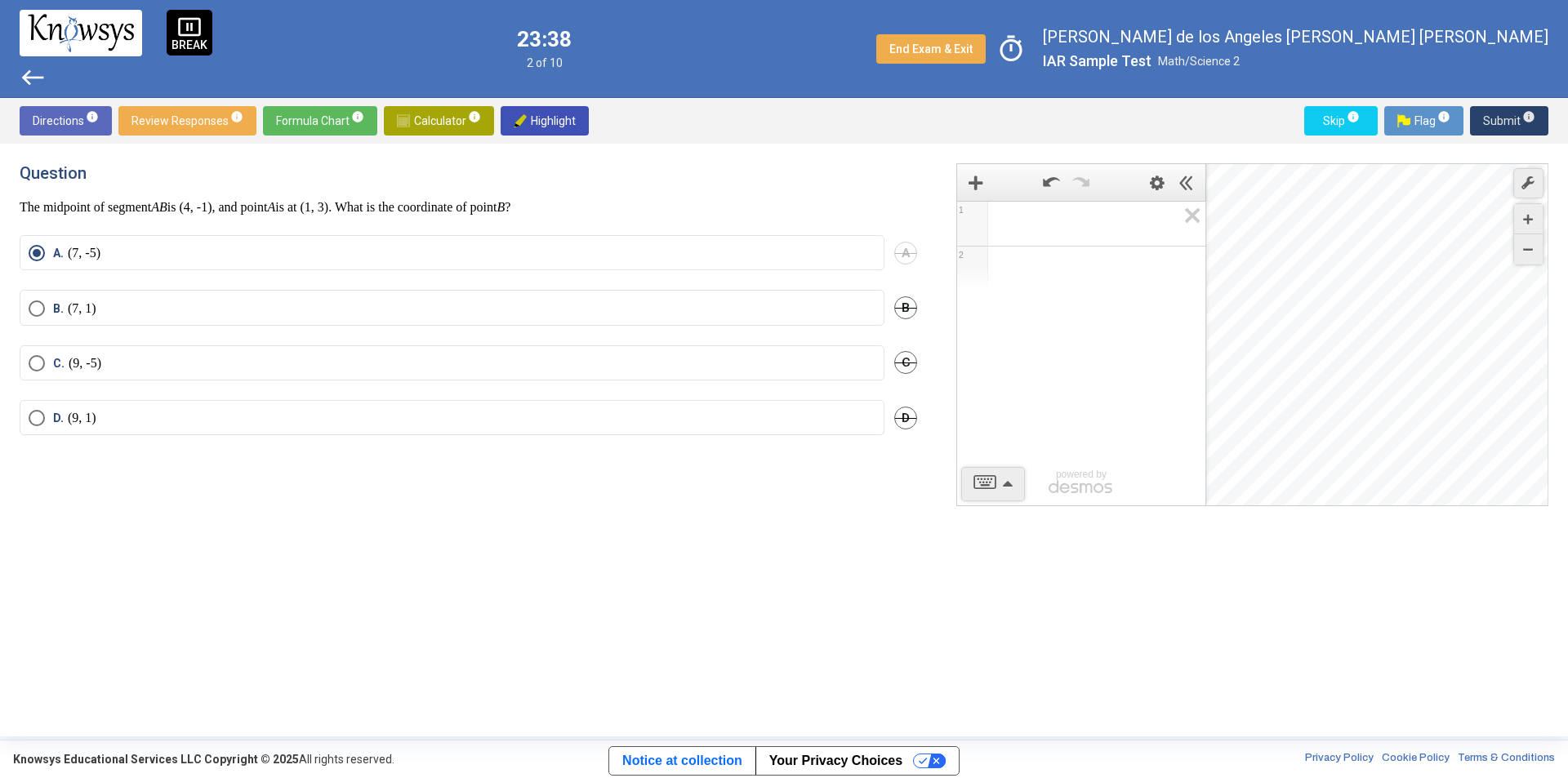
click at [1515, 120] on span "Submit info" at bounding box center [1509, 120] width 52 height 29
click at [165, 433] on mat-radio-button "D. 25" at bounding box center [452, 424] width 865 height 35
click at [45, 422] on span "D. 25" at bounding box center [63, 423] width 35 height 16
click at [1486, 120] on span "Submit info" at bounding box center [1509, 120] width 52 height 29
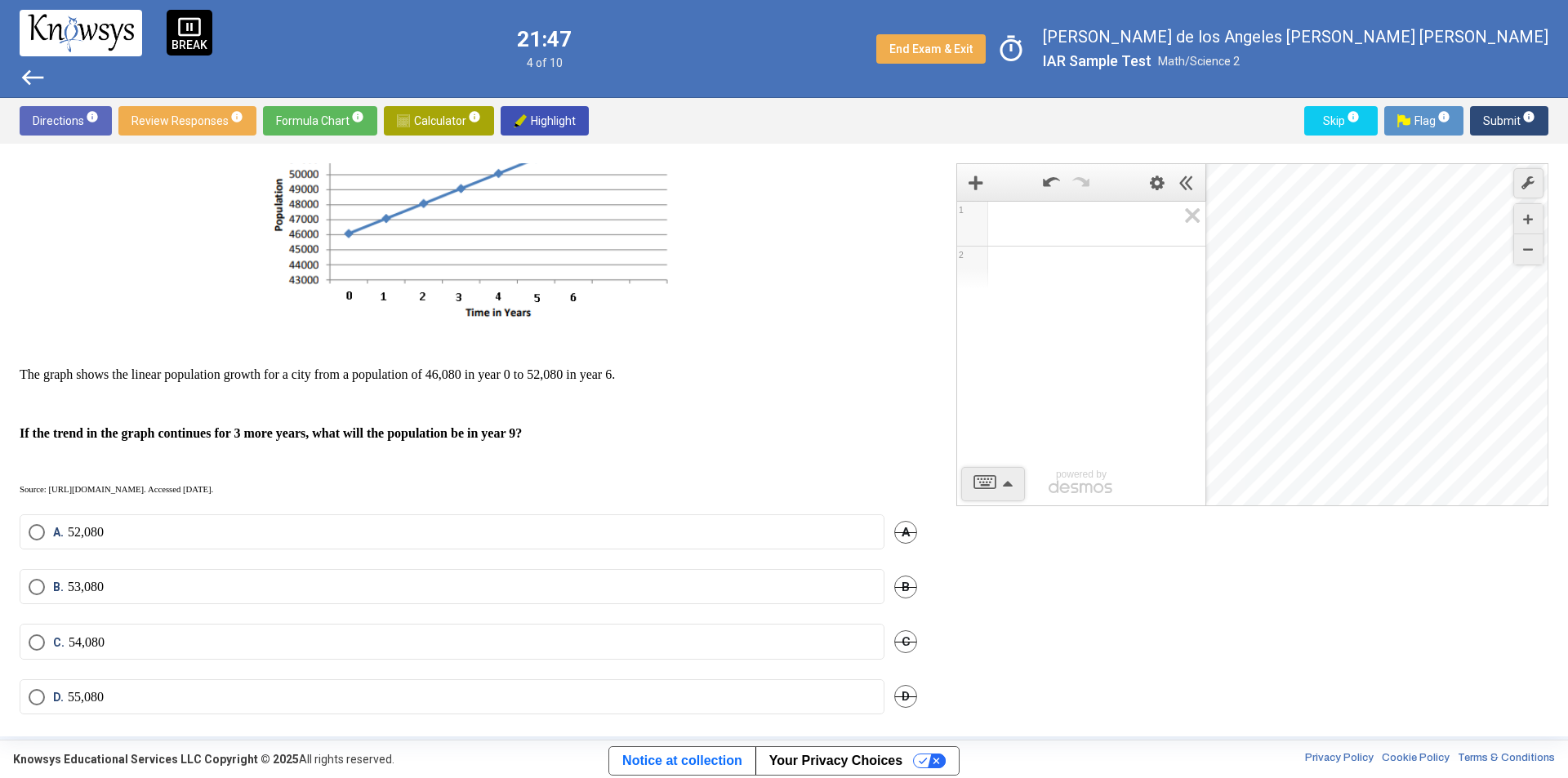
scroll to position [127, 0]
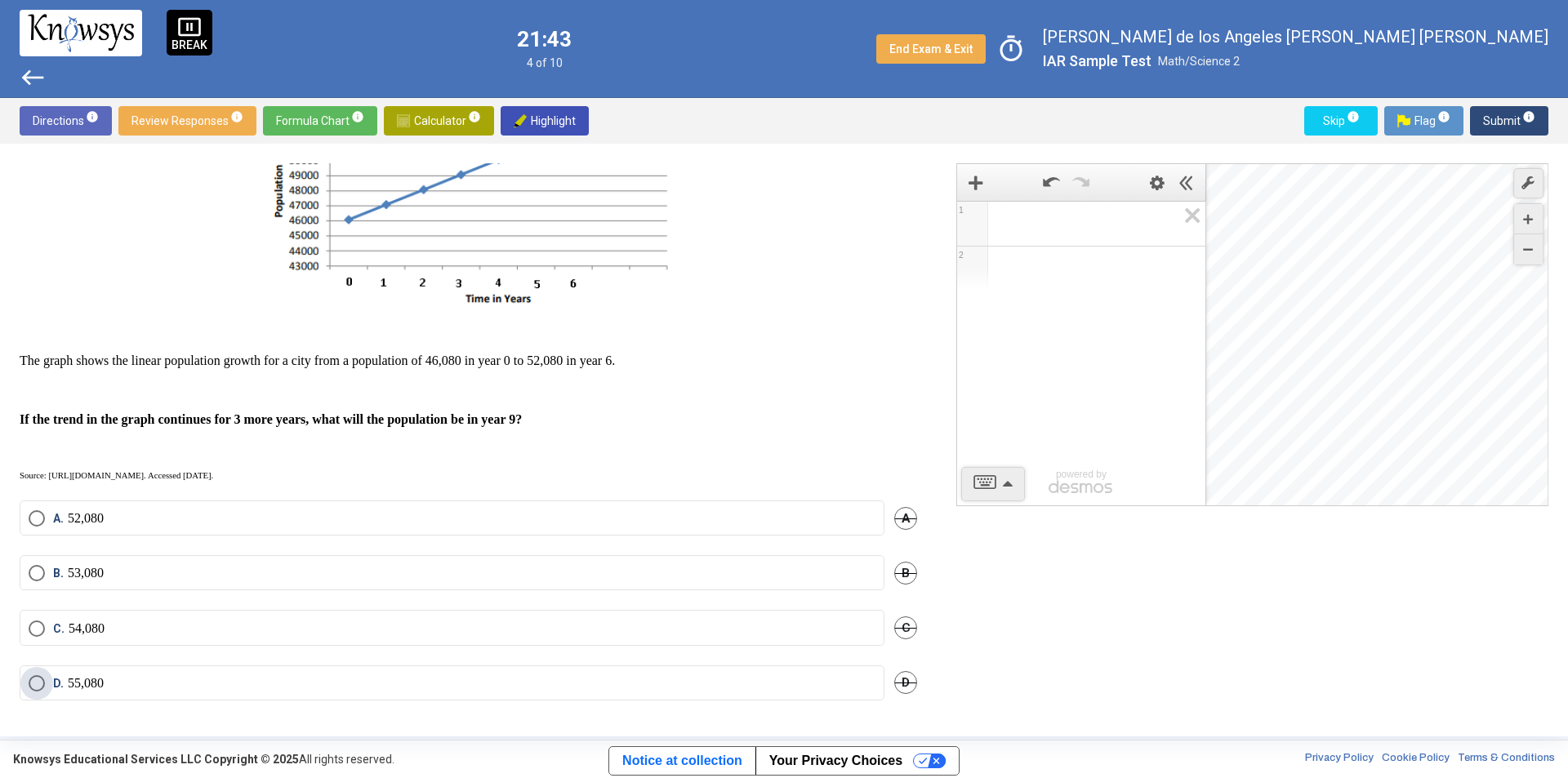
click at [122, 681] on label "D. 55,080" at bounding box center [452, 683] width 847 height 16
click at [1504, 118] on span "Submit info" at bounding box center [1509, 120] width 52 height 29
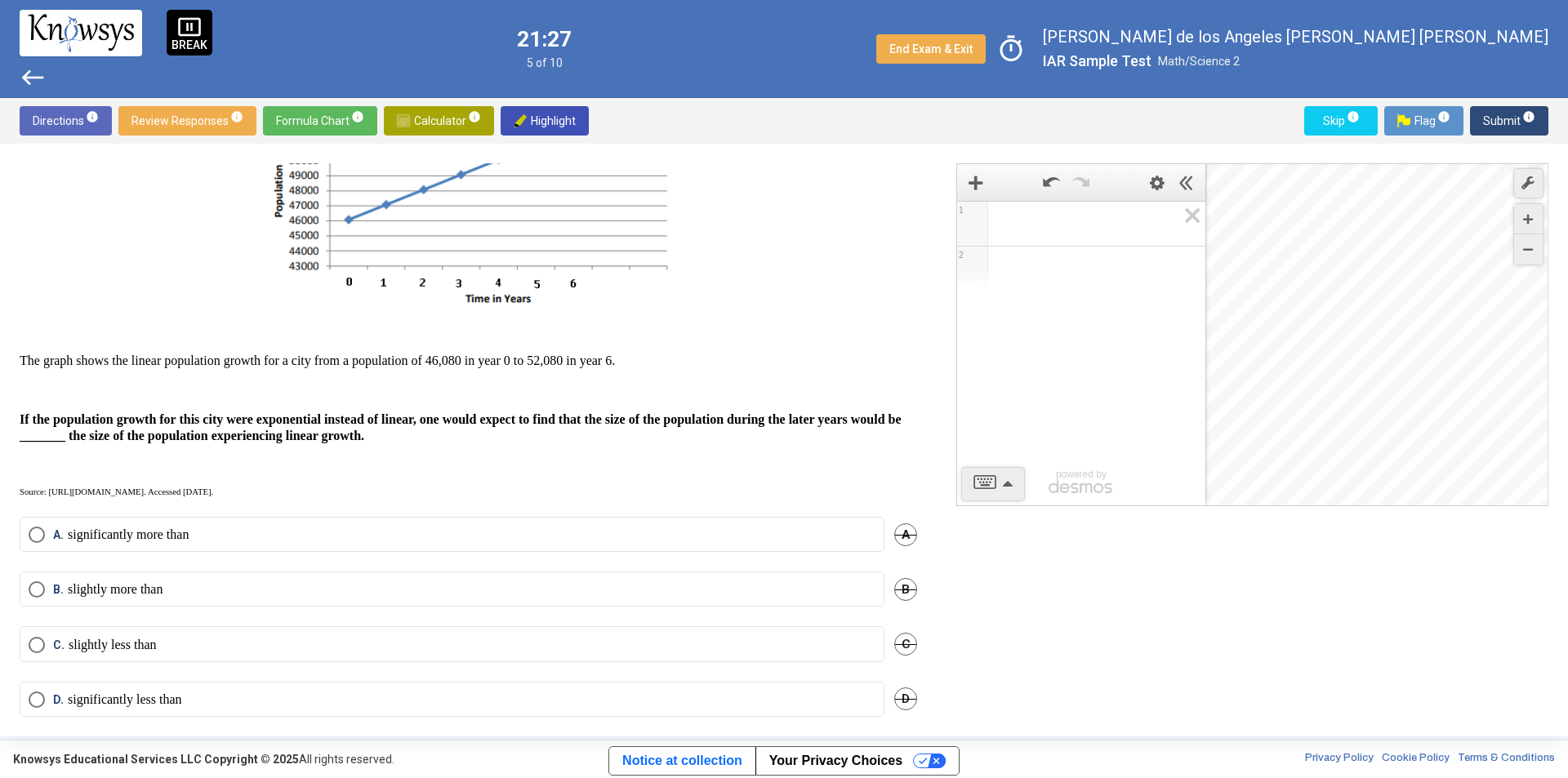
click at [276, 535] on label "A. significantly more than" at bounding box center [452, 534] width 847 height 16
click at [1494, 111] on span "Submit info" at bounding box center [1509, 120] width 52 height 29
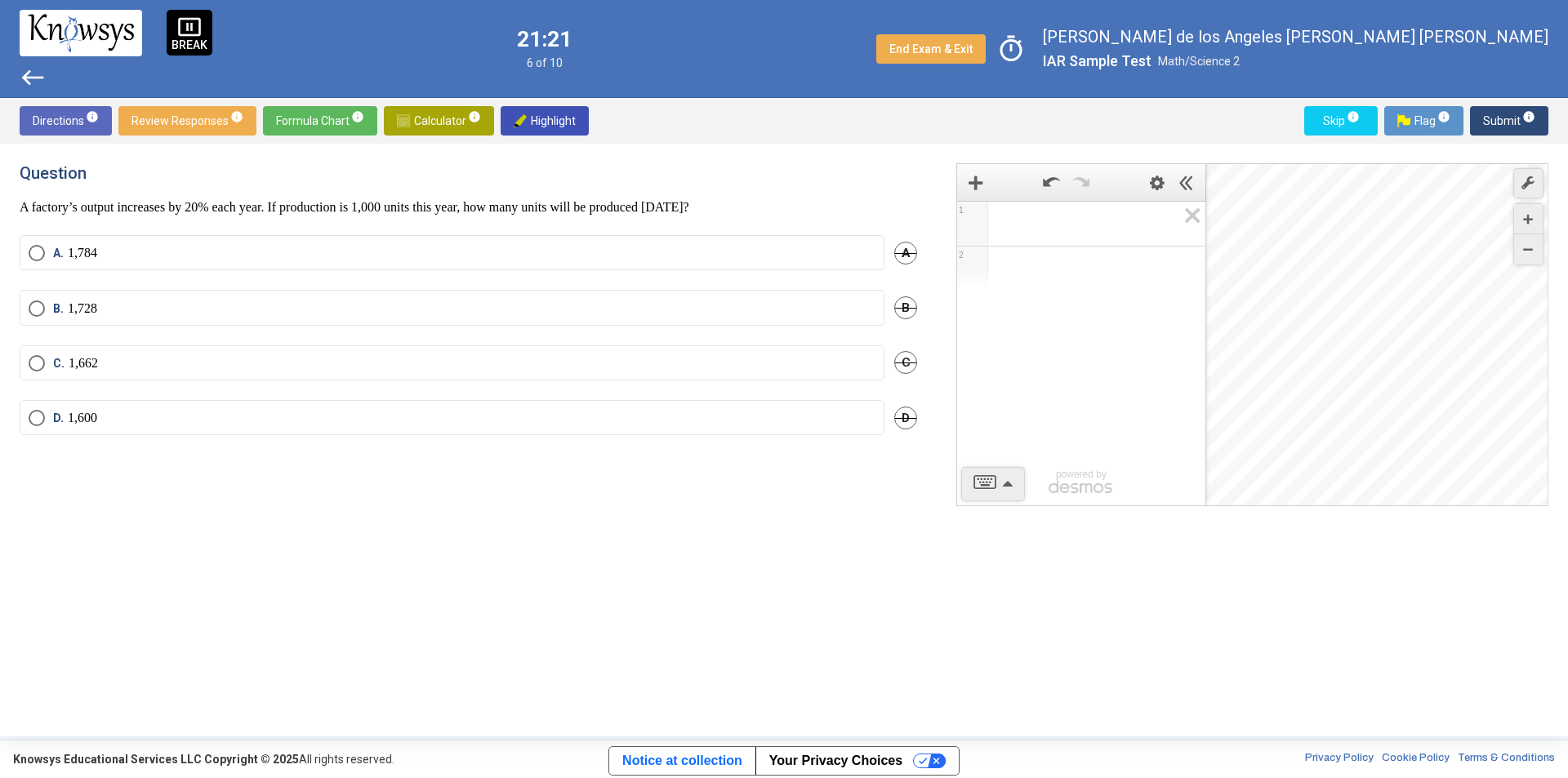
scroll to position [0, 0]
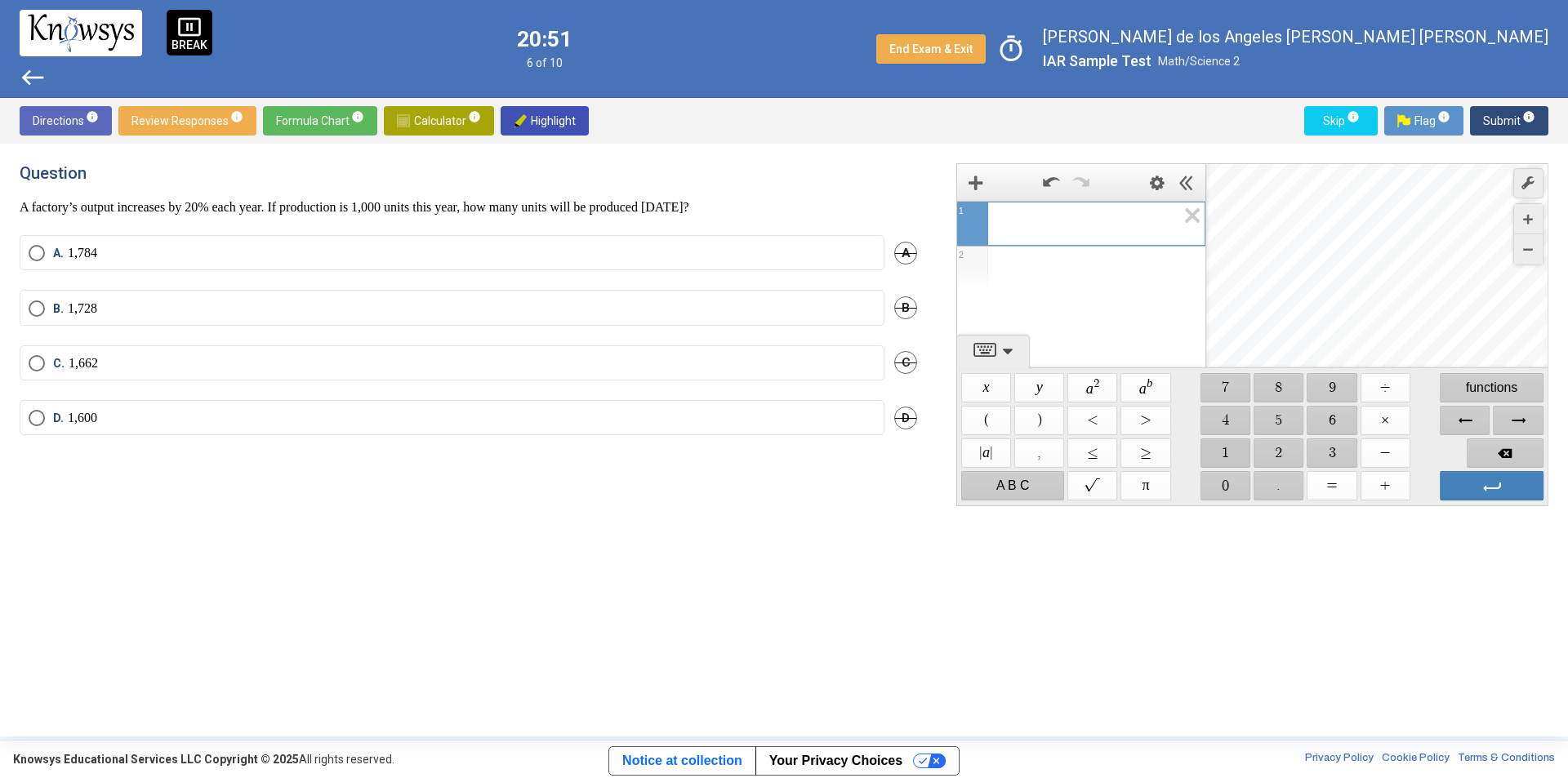
click at [1211, 458] on span "$$ 1" at bounding box center [1224, 453] width 49 height 29
click at [1225, 488] on span "$$ 0" at bounding box center [1224, 485] width 49 height 29
click at [1387, 397] on span "$$ ÷" at bounding box center [1385, 388] width 49 height 29
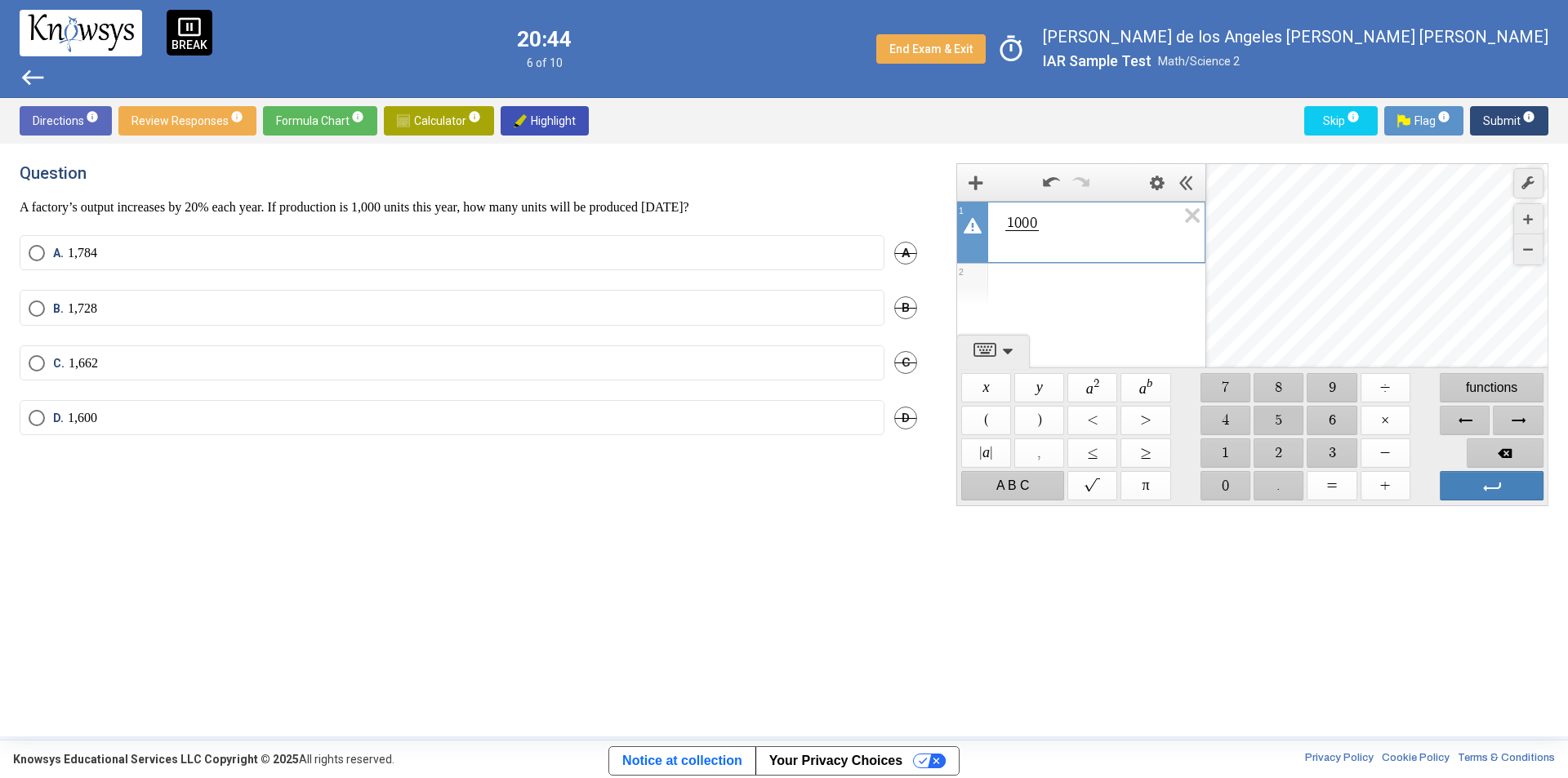
click at [1282, 423] on span "$$ 5" at bounding box center [1278, 420] width 49 height 29
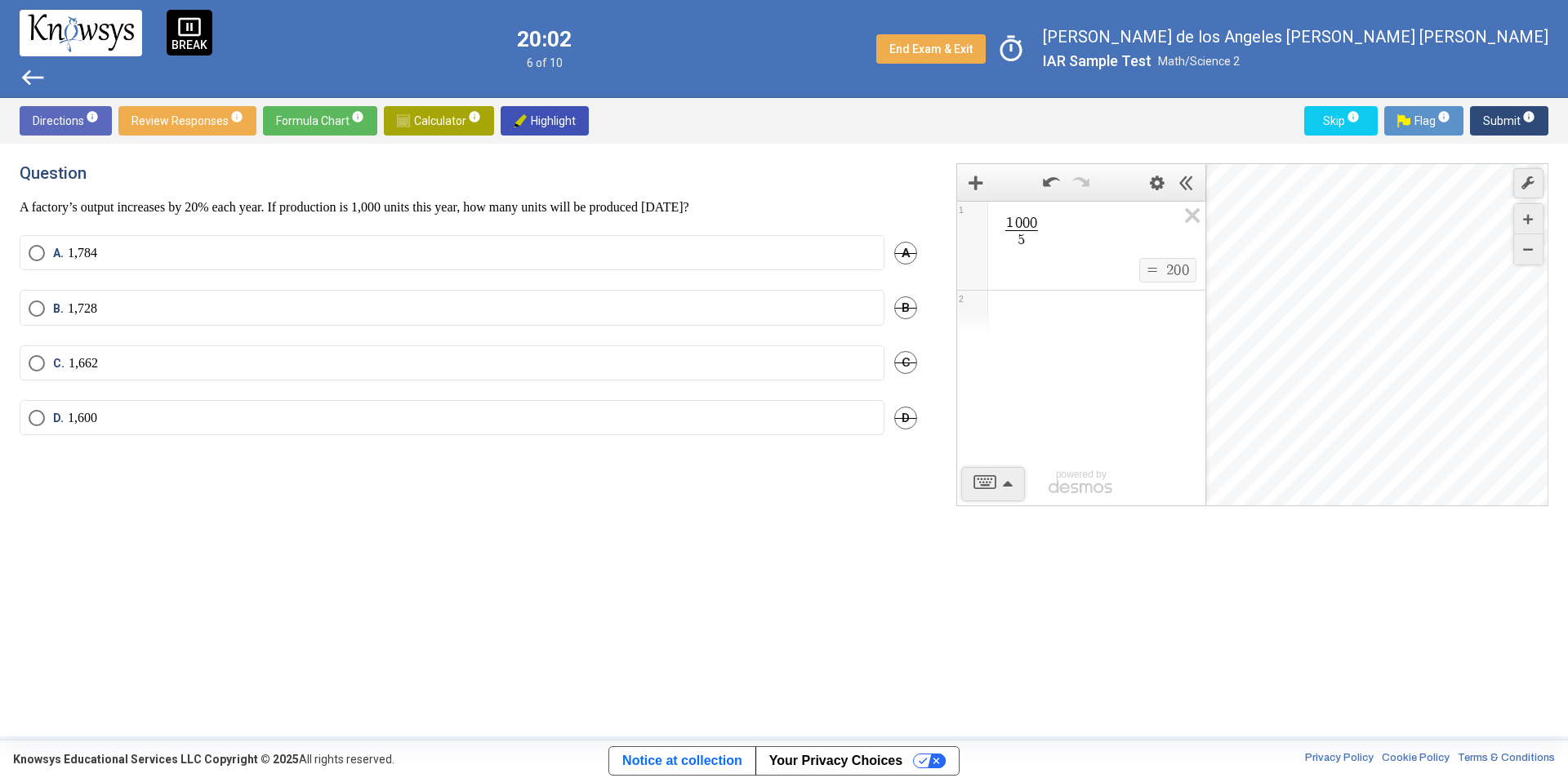
drag, startPoint x: 387, startPoint y: 208, endPoint x: 444, endPoint y: 222, distance: 58.7
click at [444, 222] on div "Question A factory’s output increases by 20% each year. If production is 1,000 …" at bounding box center [478, 440] width 917 height 554
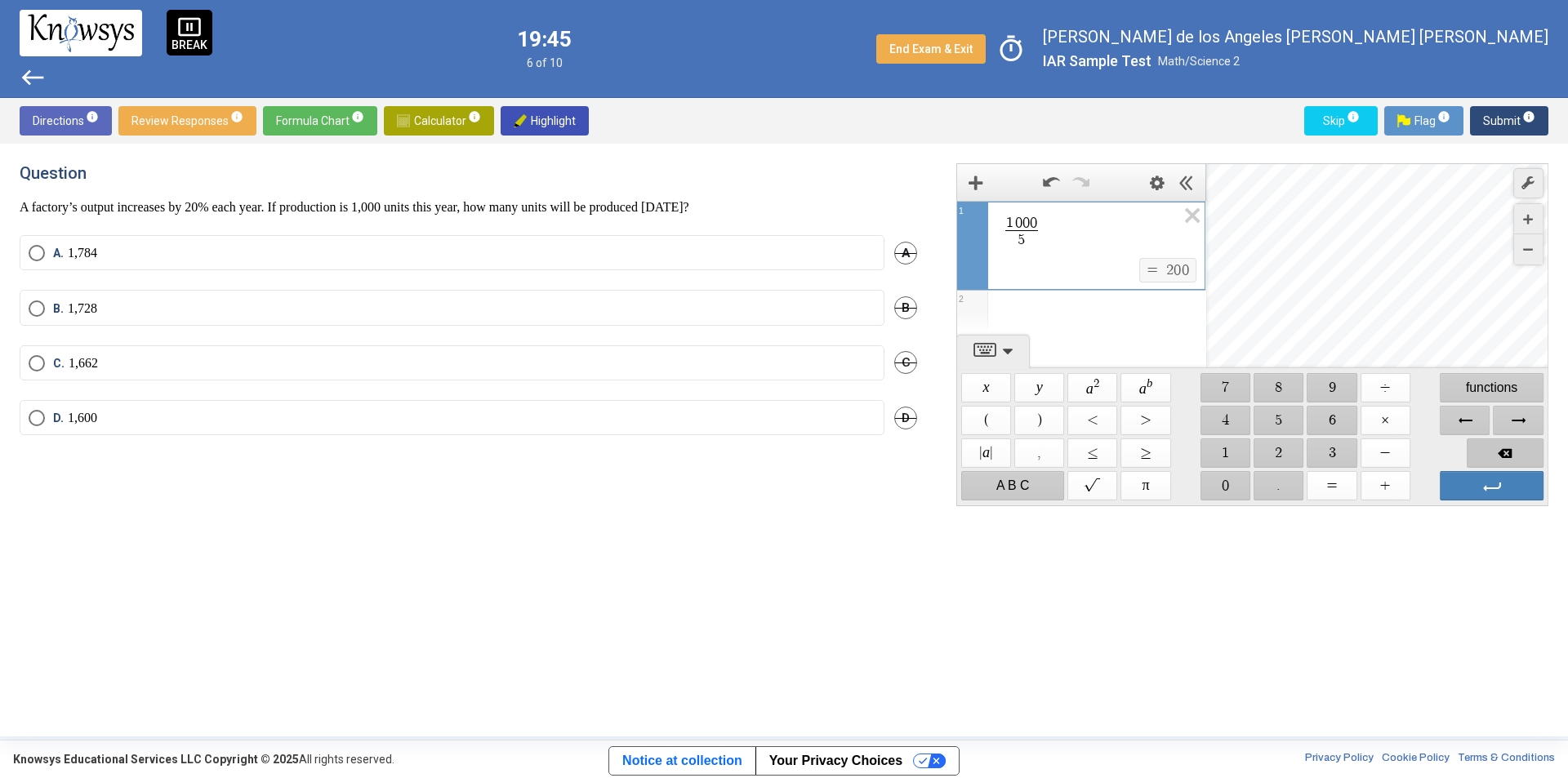
click at [1479, 451] on span "Backspace" at bounding box center [1504, 453] width 77 height 29
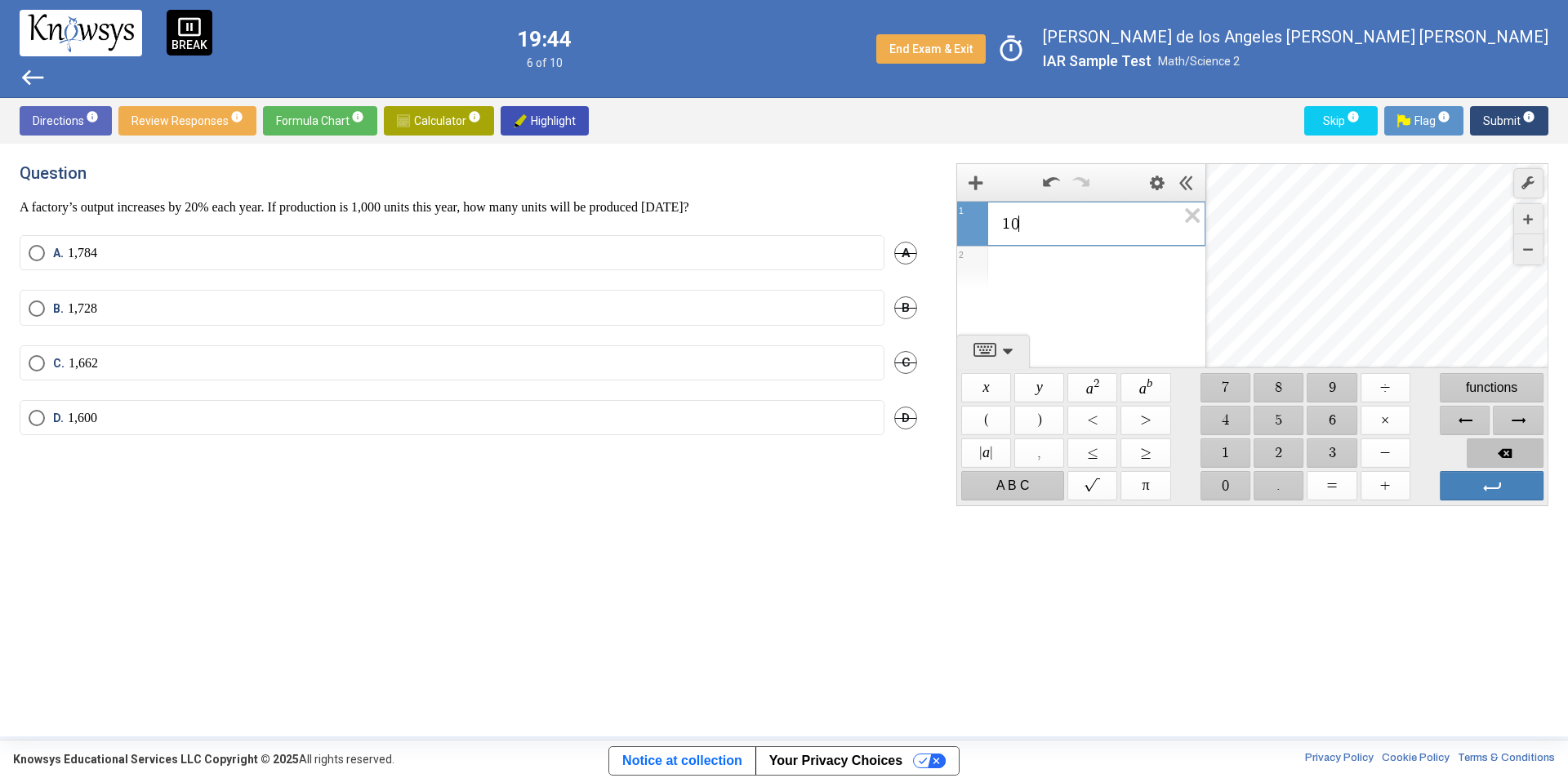
click at [1479, 451] on span "Backspace" at bounding box center [1504, 453] width 77 height 29
click at [1479, 458] on span "Backspace" at bounding box center [1504, 453] width 77 height 29
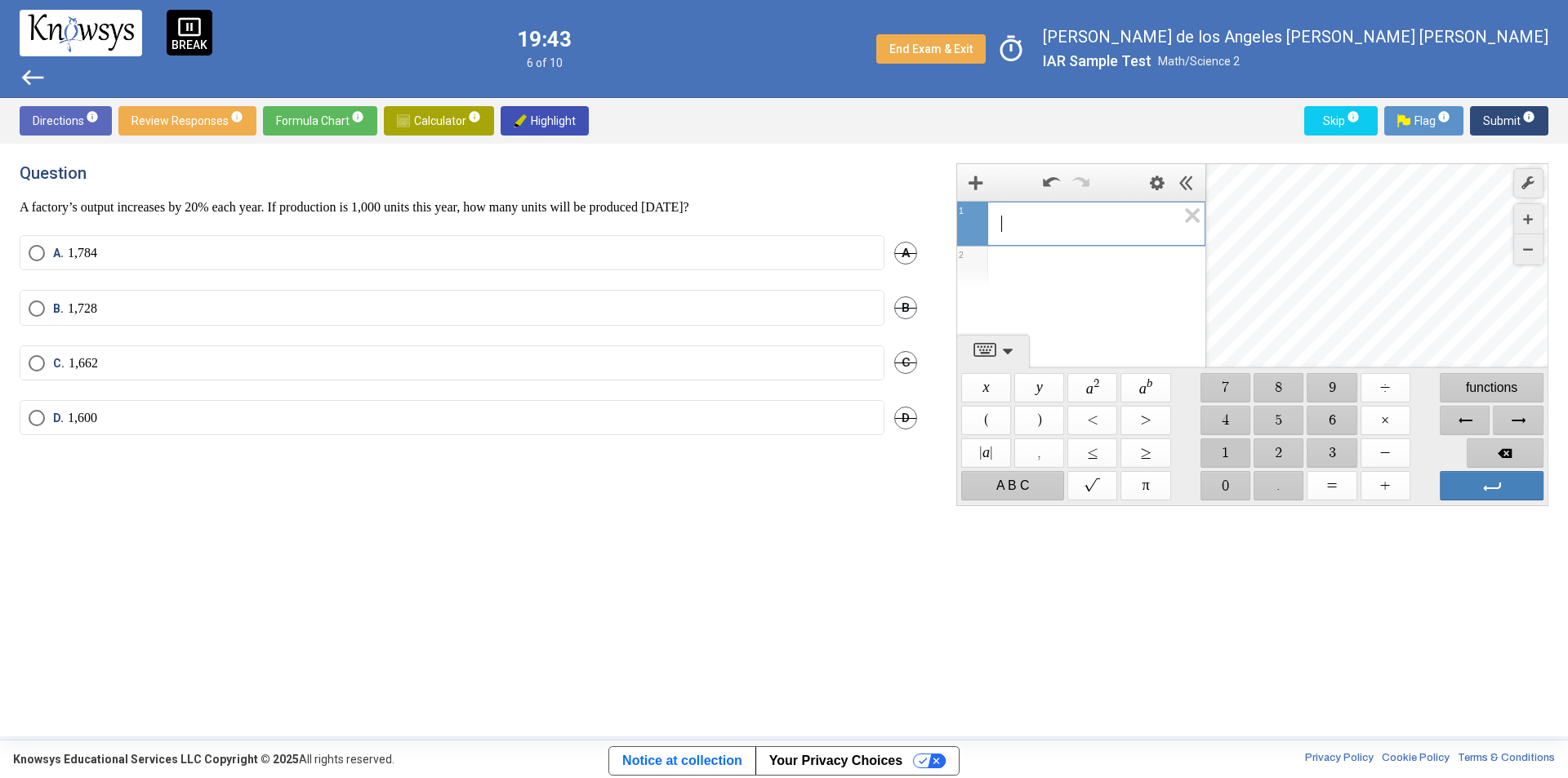
click at [1224, 451] on span "$$ 1" at bounding box center [1224, 453] width 49 height 29
click at [1260, 456] on span "$$ 2" at bounding box center [1278, 453] width 49 height 29
click at [1228, 479] on span "$$ 0" at bounding box center [1224, 485] width 49 height 29
click at [1387, 380] on span "$$ ÷" at bounding box center [1385, 388] width 49 height 29
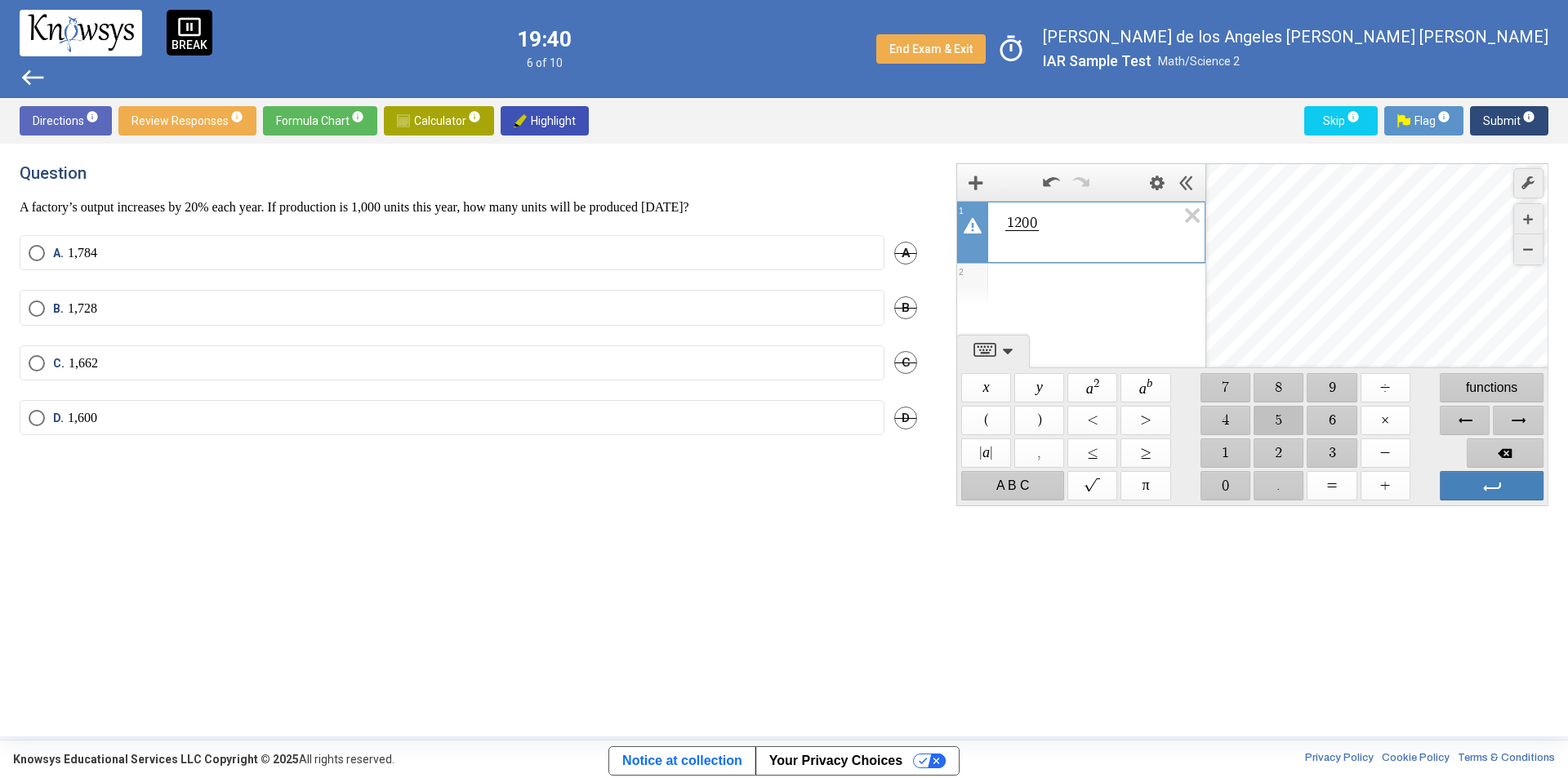
click at [1279, 424] on span "$$ 5" at bounding box center [1278, 420] width 49 height 29
click at [1484, 458] on span "Backspace" at bounding box center [1504, 453] width 77 height 29
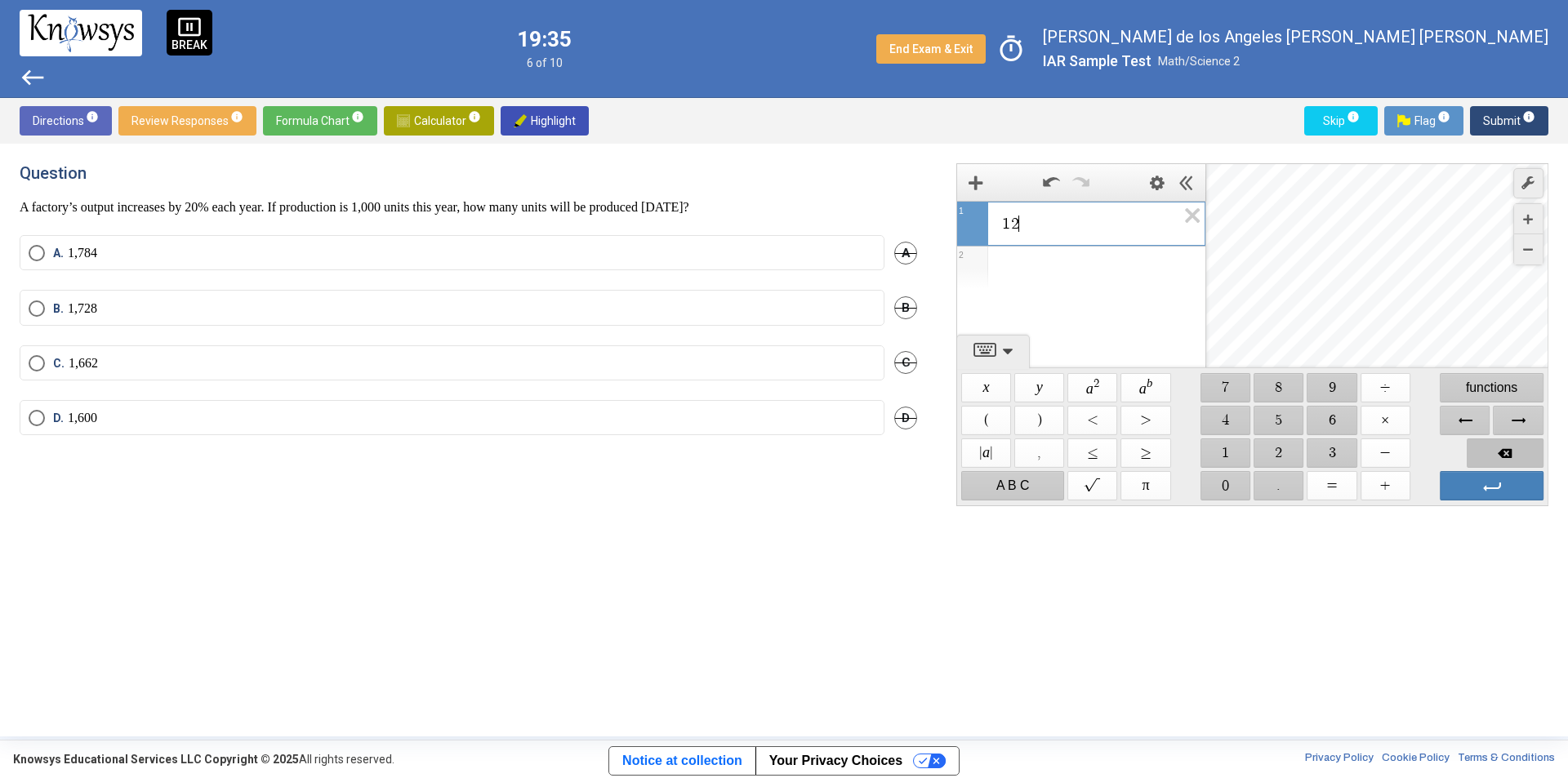
click at [1484, 458] on span "Backspace" at bounding box center [1504, 453] width 77 height 29
click at [1236, 444] on span "$$ 1" at bounding box center [1224, 453] width 49 height 29
click at [1270, 450] on span "$$ 2" at bounding box center [1278, 453] width 49 height 29
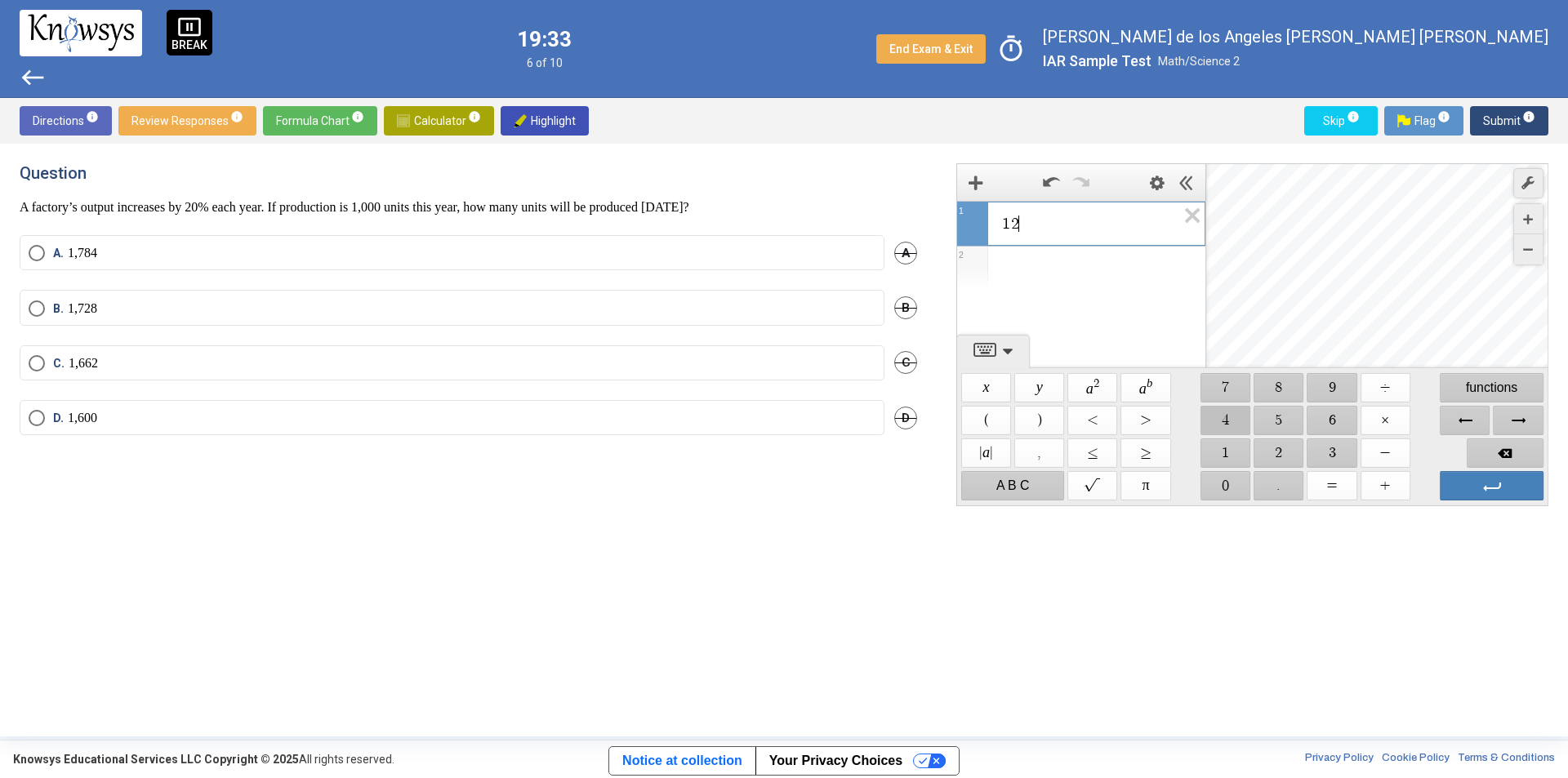
click at [1218, 413] on span "$$ 4" at bounding box center [1224, 420] width 49 height 29
click at [1229, 490] on span "$$ 0" at bounding box center [1224, 485] width 49 height 29
click at [1374, 389] on span "$$ ÷" at bounding box center [1385, 388] width 49 height 29
click at [1273, 416] on span "$$ 5" at bounding box center [1278, 420] width 49 height 29
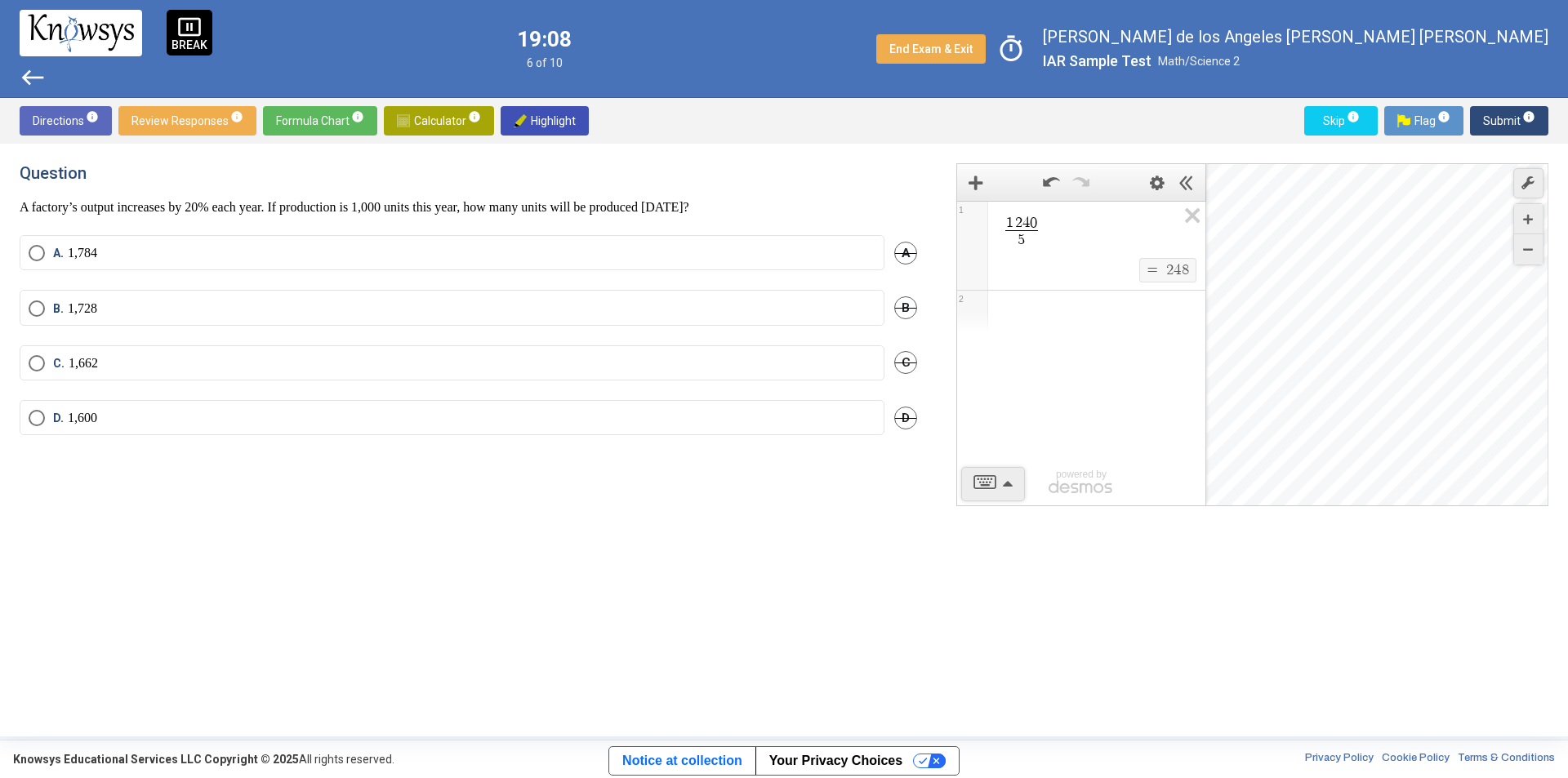
click at [484, 430] on mat-radio-button "D. 1,600" at bounding box center [452, 417] width 865 height 35
click at [493, 412] on label "D. 1,600" at bounding box center [452, 417] width 847 height 16
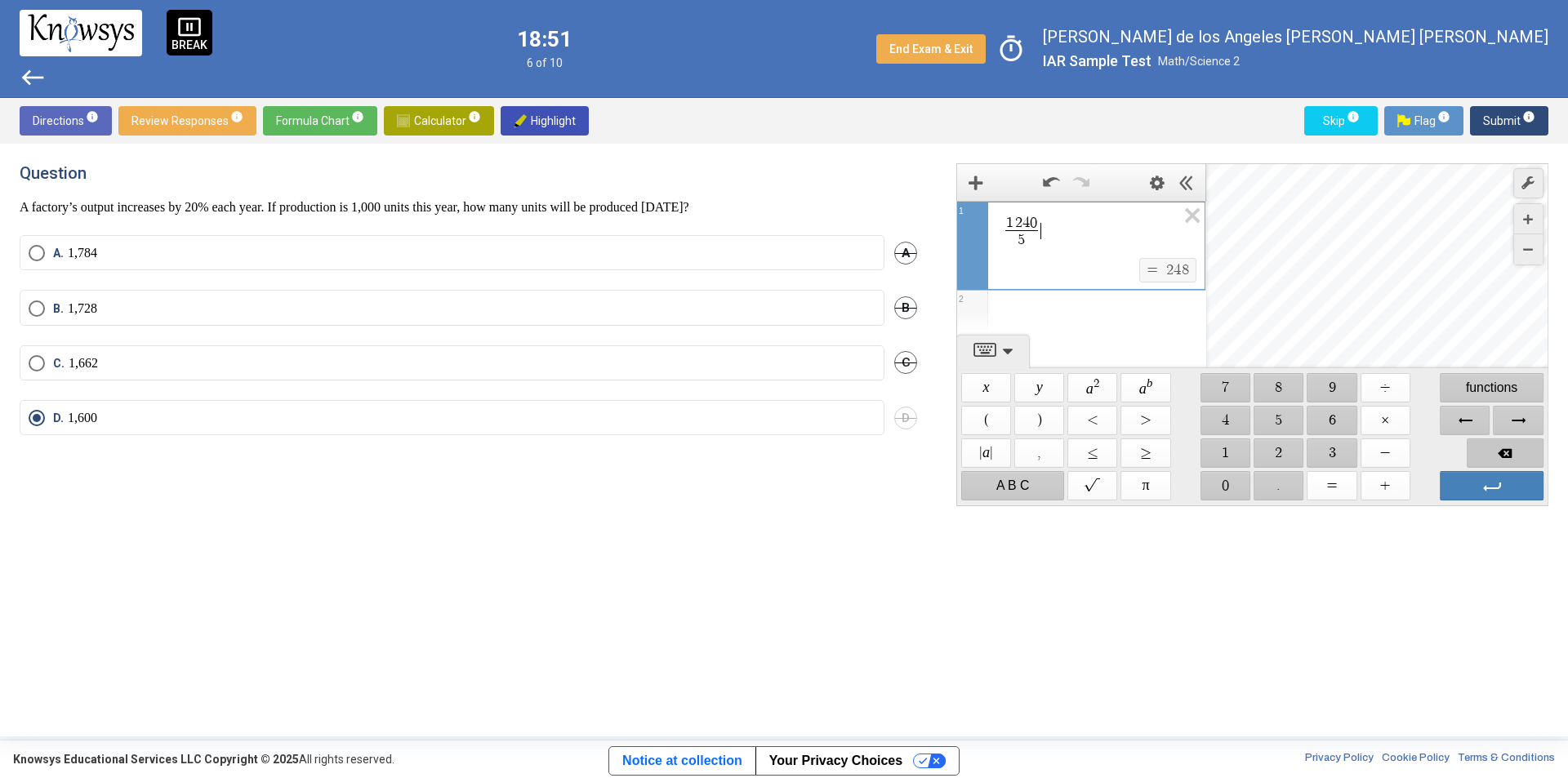
click at [1497, 456] on span "Backspace" at bounding box center [1504, 453] width 77 height 29
click at [1495, 452] on span "Backspace" at bounding box center [1504, 453] width 77 height 29
click at [1494, 451] on span "Backspace" at bounding box center [1504, 453] width 77 height 29
click at [1490, 451] on span "Backspace" at bounding box center [1504, 453] width 77 height 29
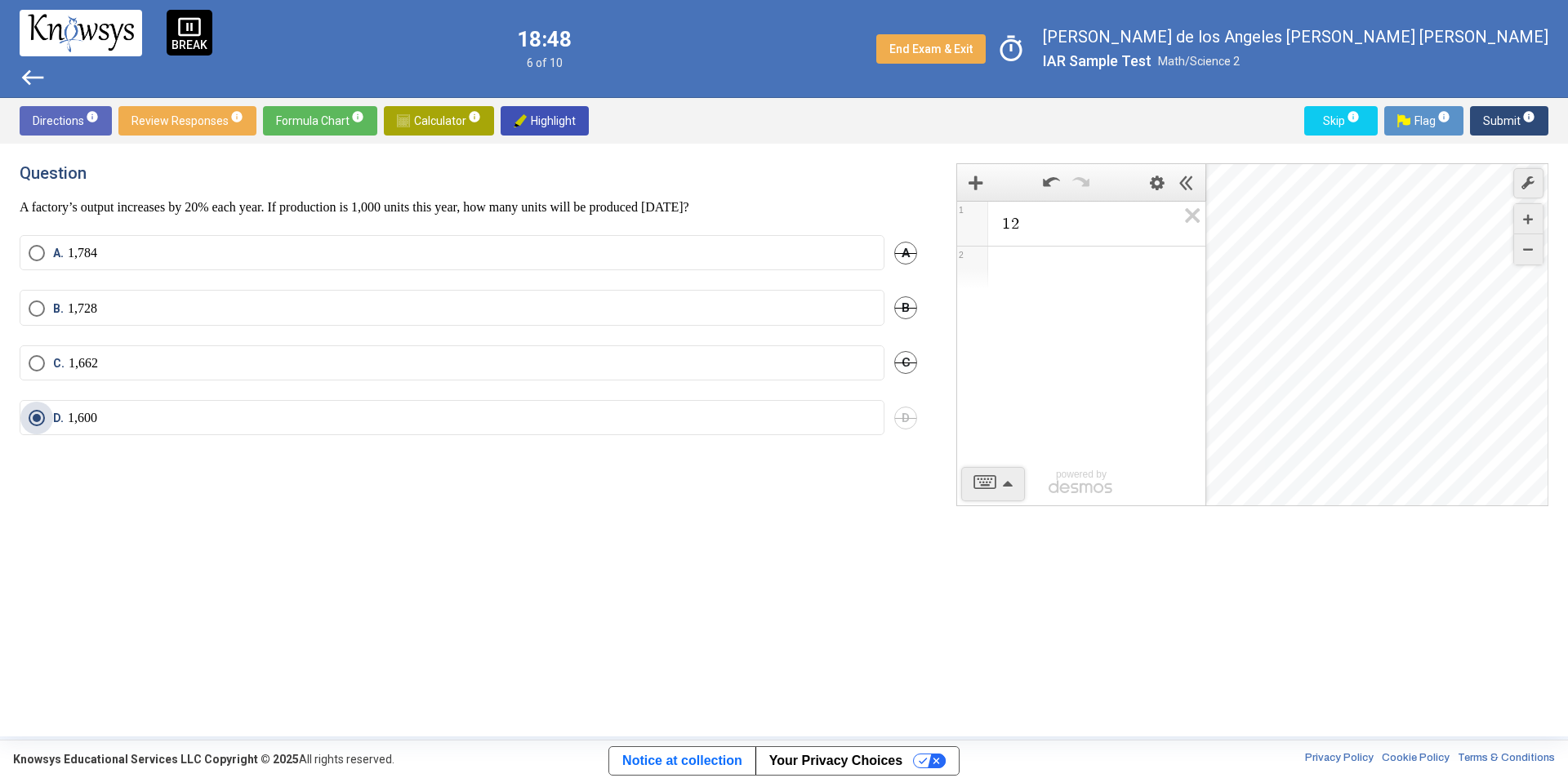
click at [100, 413] on label "D. 1,600" at bounding box center [452, 417] width 847 height 16
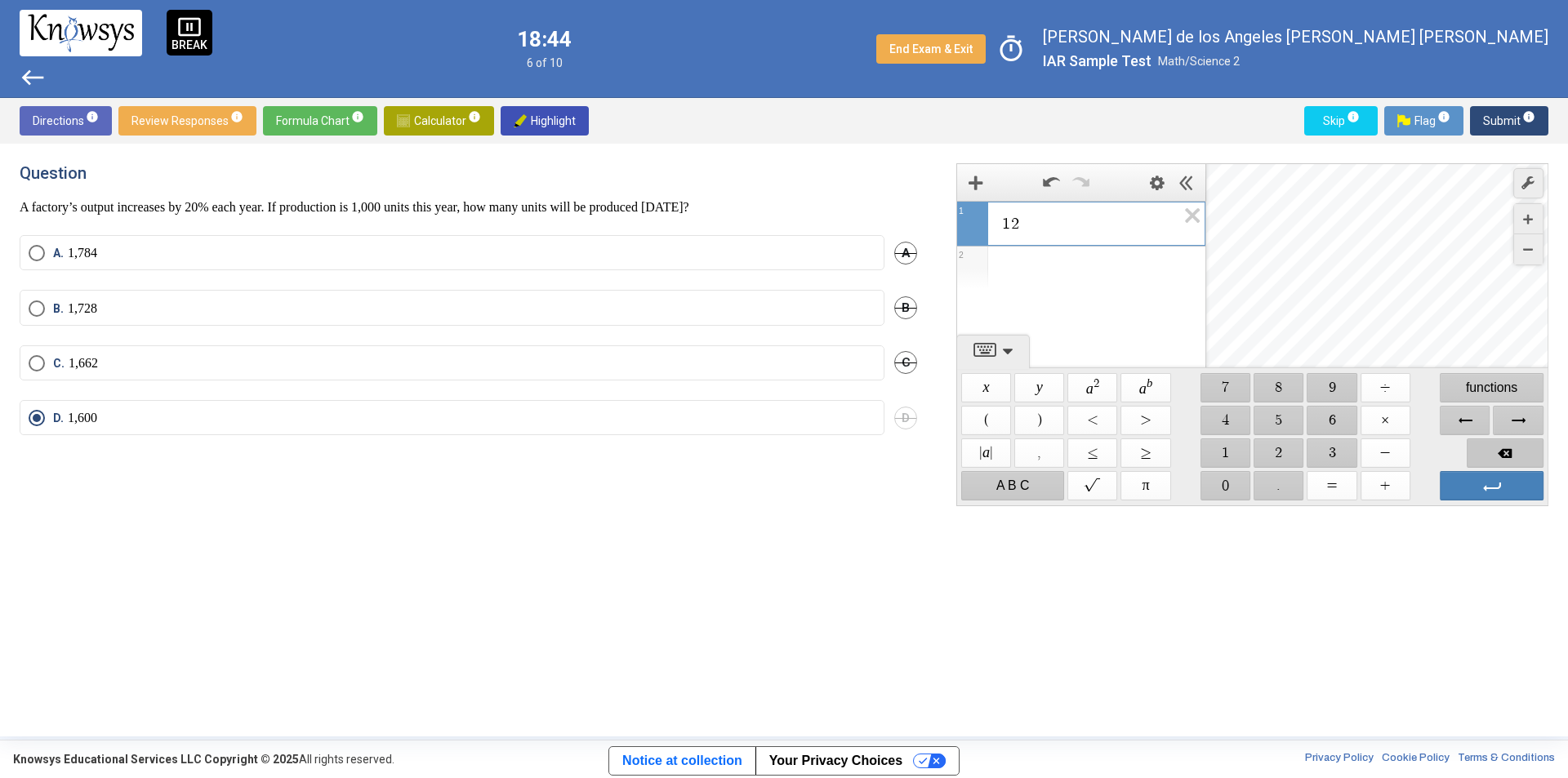
click at [1482, 448] on span "Backspace" at bounding box center [1504, 453] width 77 height 29
click at [434, 363] on label "C. 1,662" at bounding box center [452, 362] width 847 height 16
click at [1492, 120] on span "Submit info" at bounding box center [1509, 120] width 52 height 29
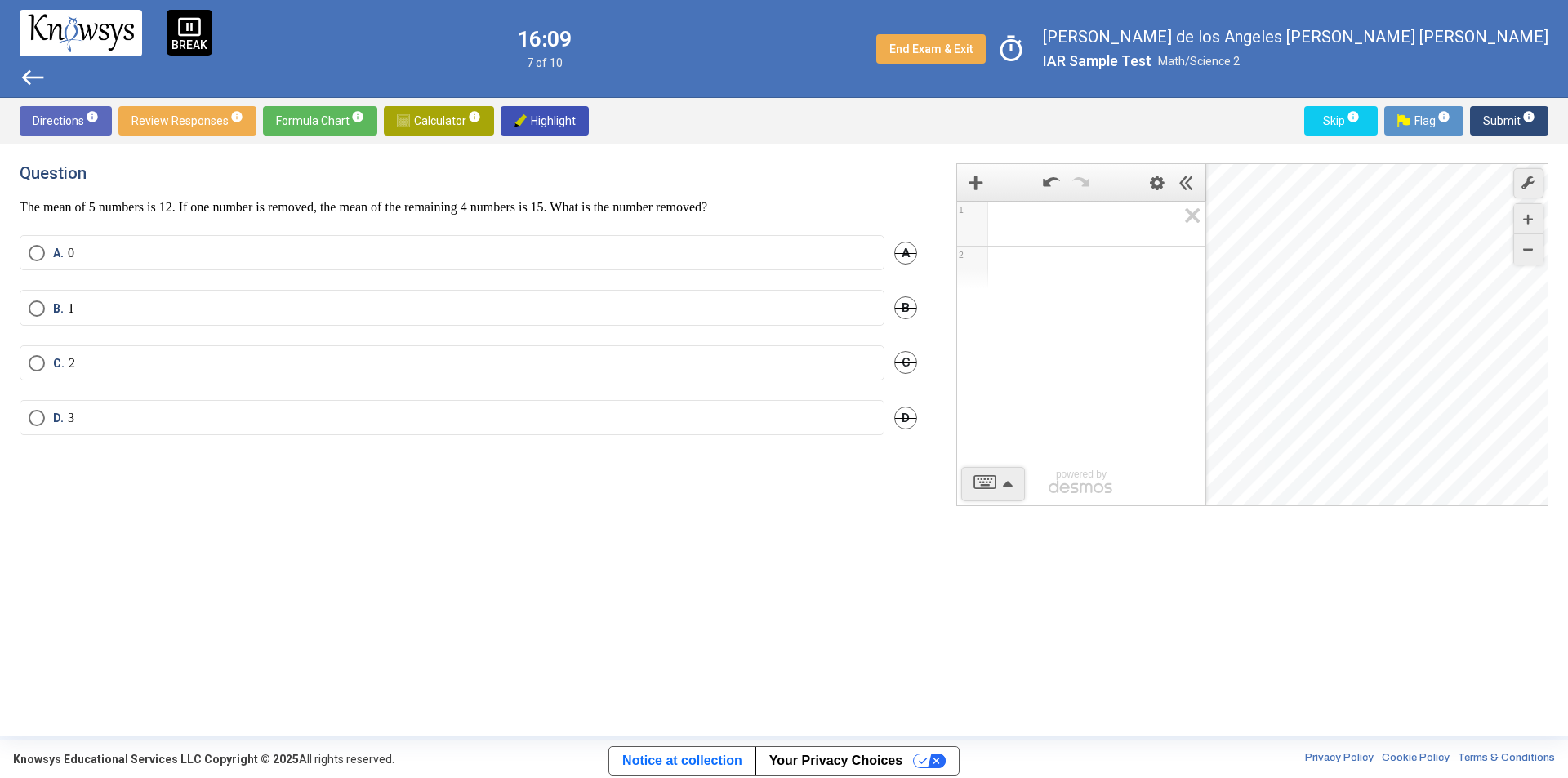
click at [434, 266] on mat-radio-button "A. 0" at bounding box center [452, 253] width 865 height 35
click at [34, 248] on span "Select an option" at bounding box center [36, 252] width 16 height 16
click at [404, 114] on img at bounding box center [403, 120] width 13 height 13
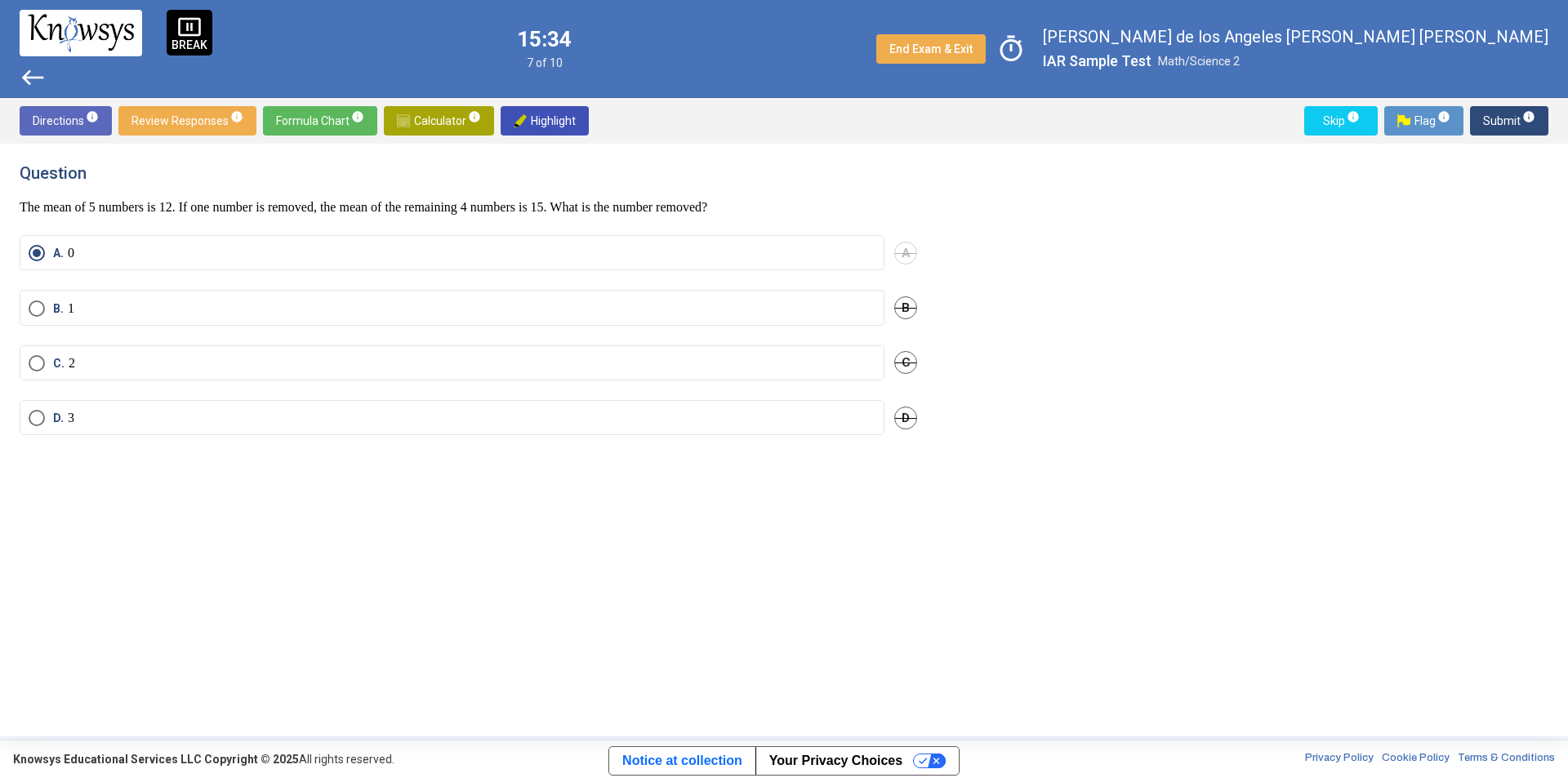
click at [1489, 120] on span "Submit info" at bounding box center [1509, 120] width 52 height 29
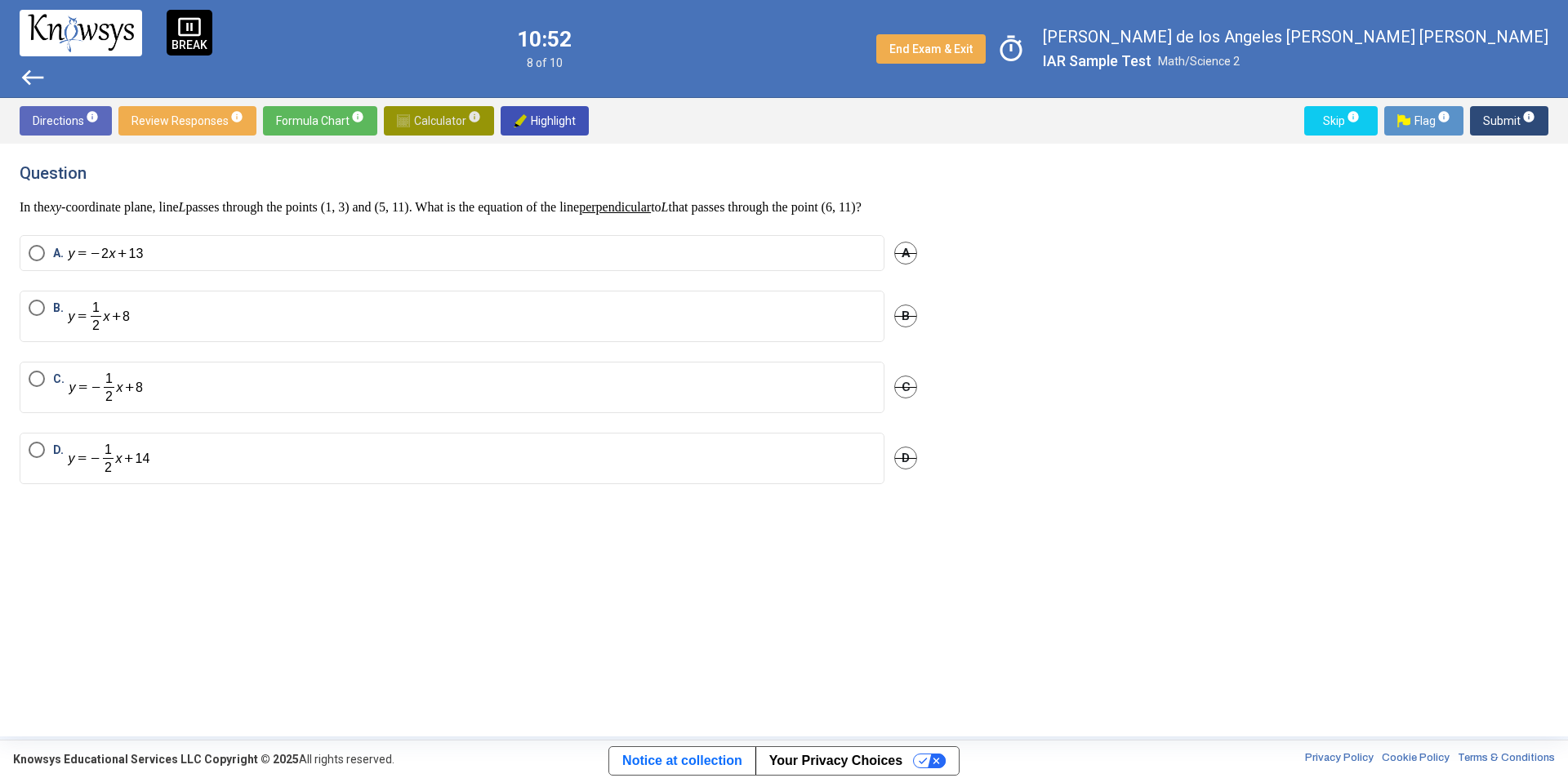
click at [426, 121] on span "Calculator info" at bounding box center [439, 120] width 84 height 29
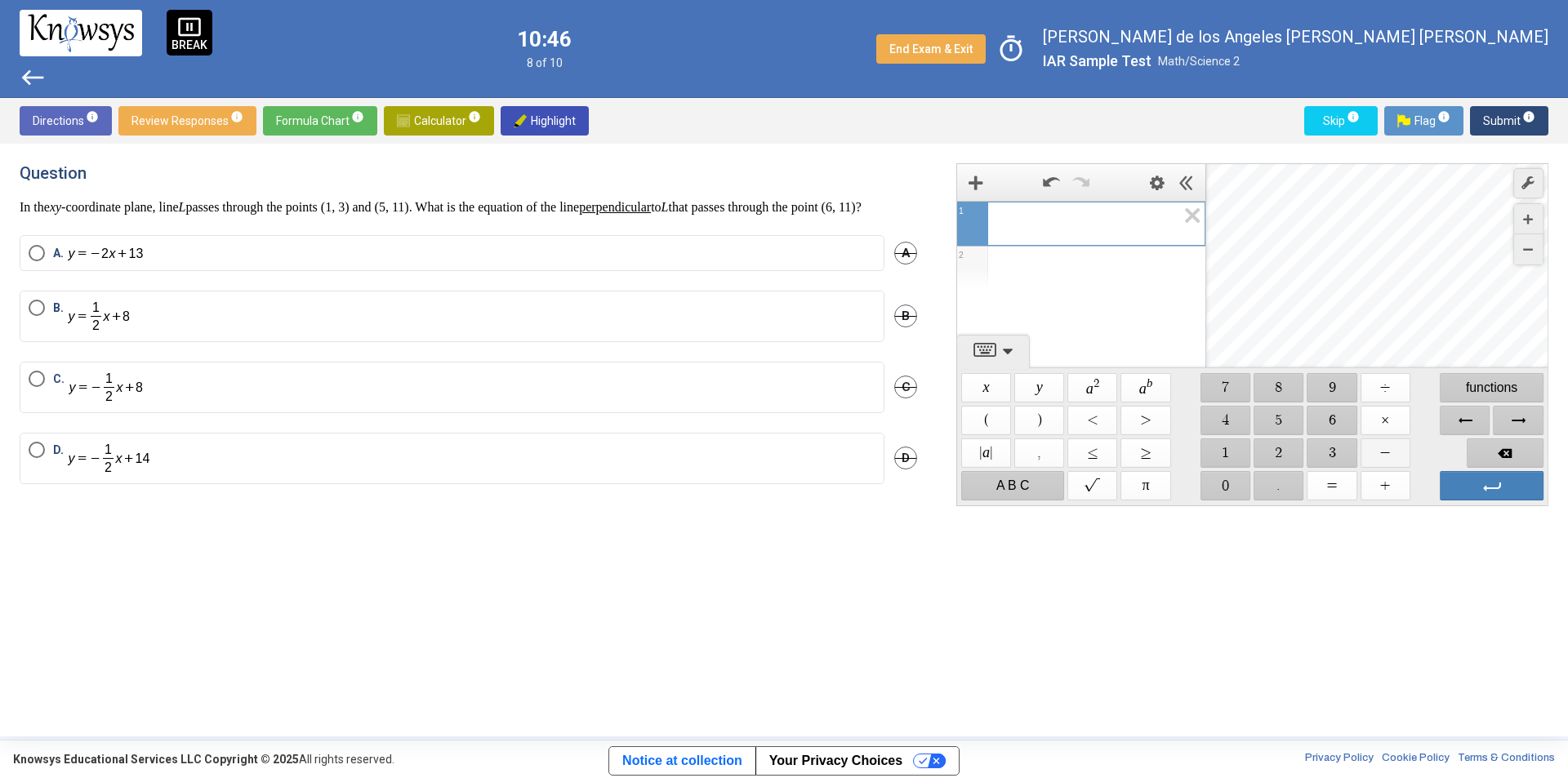
click at [1376, 459] on span "$$ −" at bounding box center [1385, 453] width 49 height 29
click at [1225, 453] on span "$$ 1" at bounding box center [1224, 453] width 49 height 29
click at [1369, 393] on span "$$ ÷" at bounding box center [1385, 388] width 49 height 29
click at [1273, 462] on span "$$ 2" at bounding box center [1278, 453] width 49 height 29
click at [983, 392] on span "$$ x" at bounding box center [985, 388] width 49 height 29
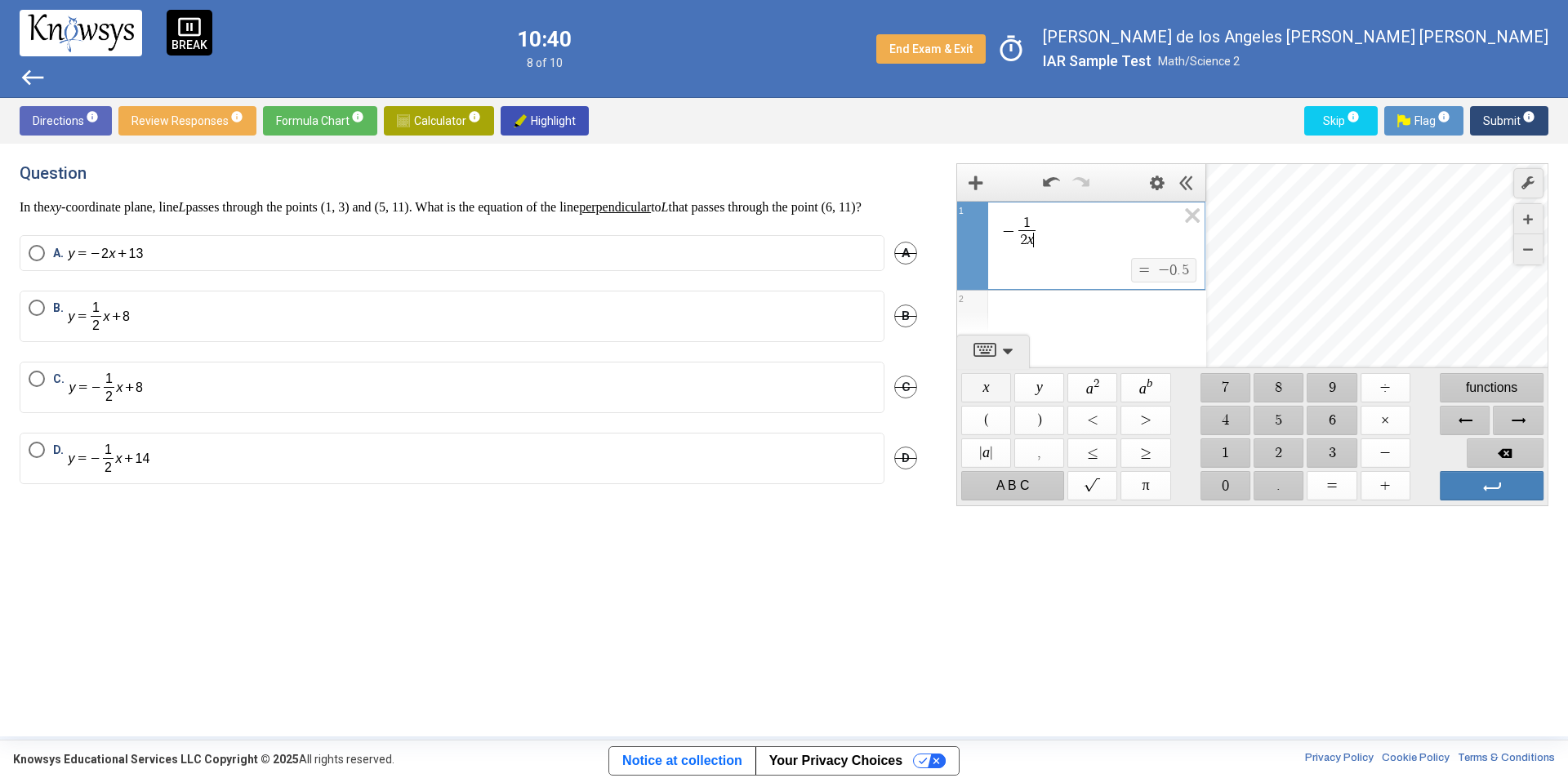
click at [991, 388] on span "$$ x" at bounding box center [985, 388] width 49 height 29
click at [1496, 458] on span "Backspace" at bounding box center [1504, 453] width 77 height 29
click at [1387, 480] on span "$$ +" at bounding box center [1385, 485] width 49 height 29
click at [1237, 442] on span "$$ 1" at bounding box center [1224, 453] width 49 height 29
click at [1225, 414] on span "$$ 4" at bounding box center [1224, 420] width 49 height 29
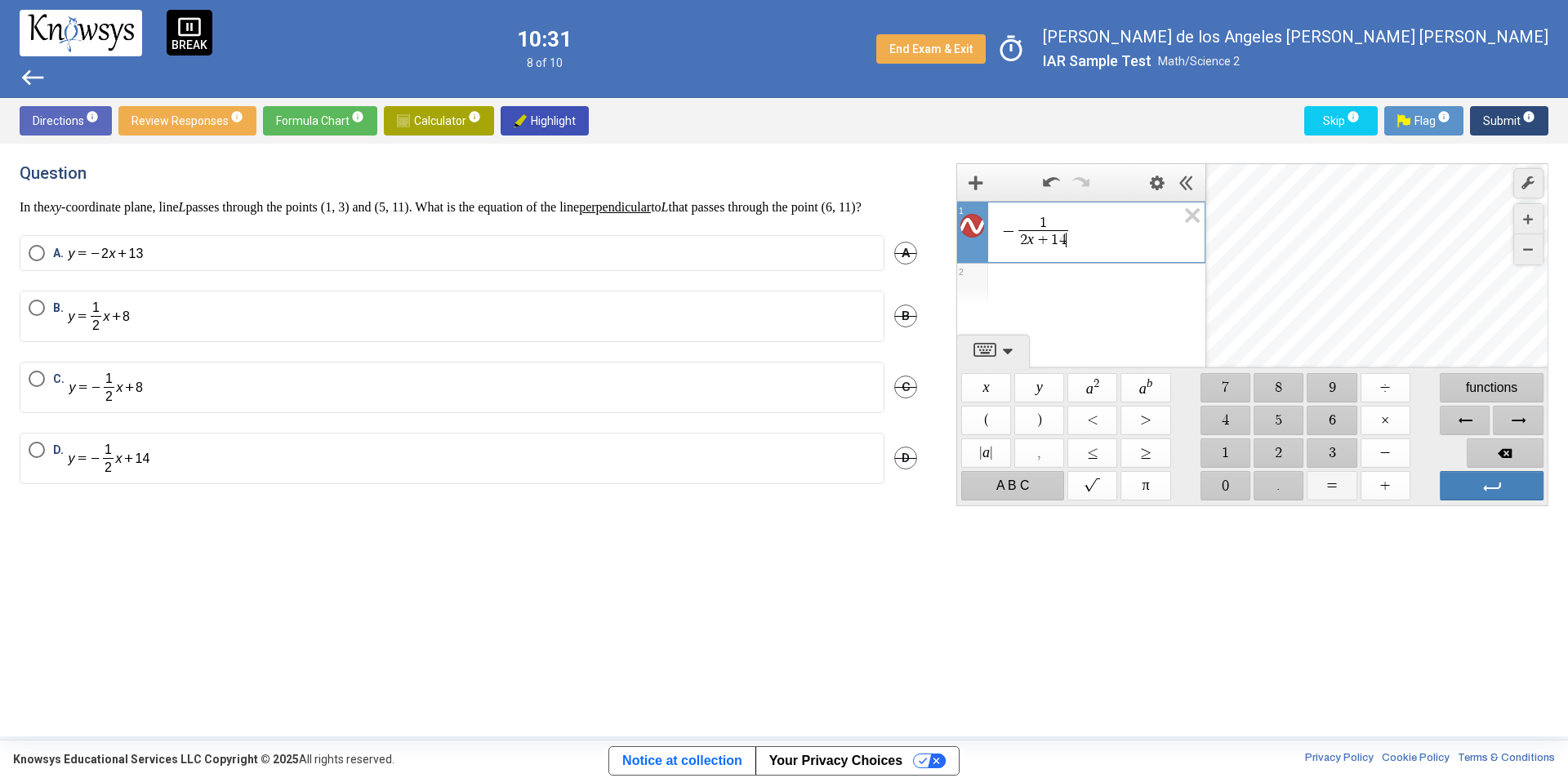
click at [1335, 479] on span "$$ =" at bounding box center [1332, 485] width 49 height 29
click at [1506, 448] on span "Backspace" at bounding box center [1504, 453] width 77 height 29
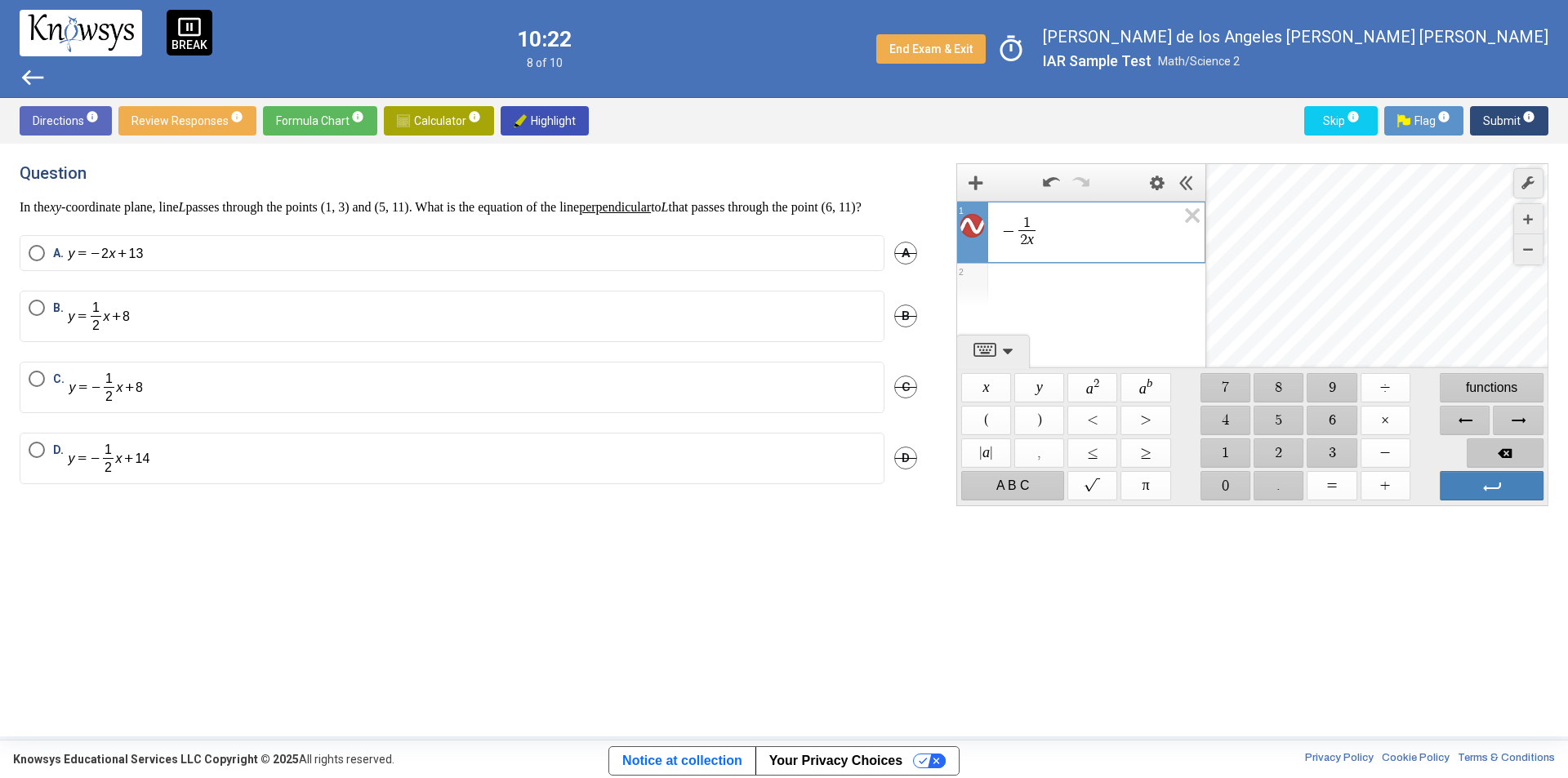
click at [1506, 448] on span "Backspace" at bounding box center [1504, 453] width 77 height 29
click at [1499, 445] on span "Backspace" at bounding box center [1504, 453] width 77 height 29
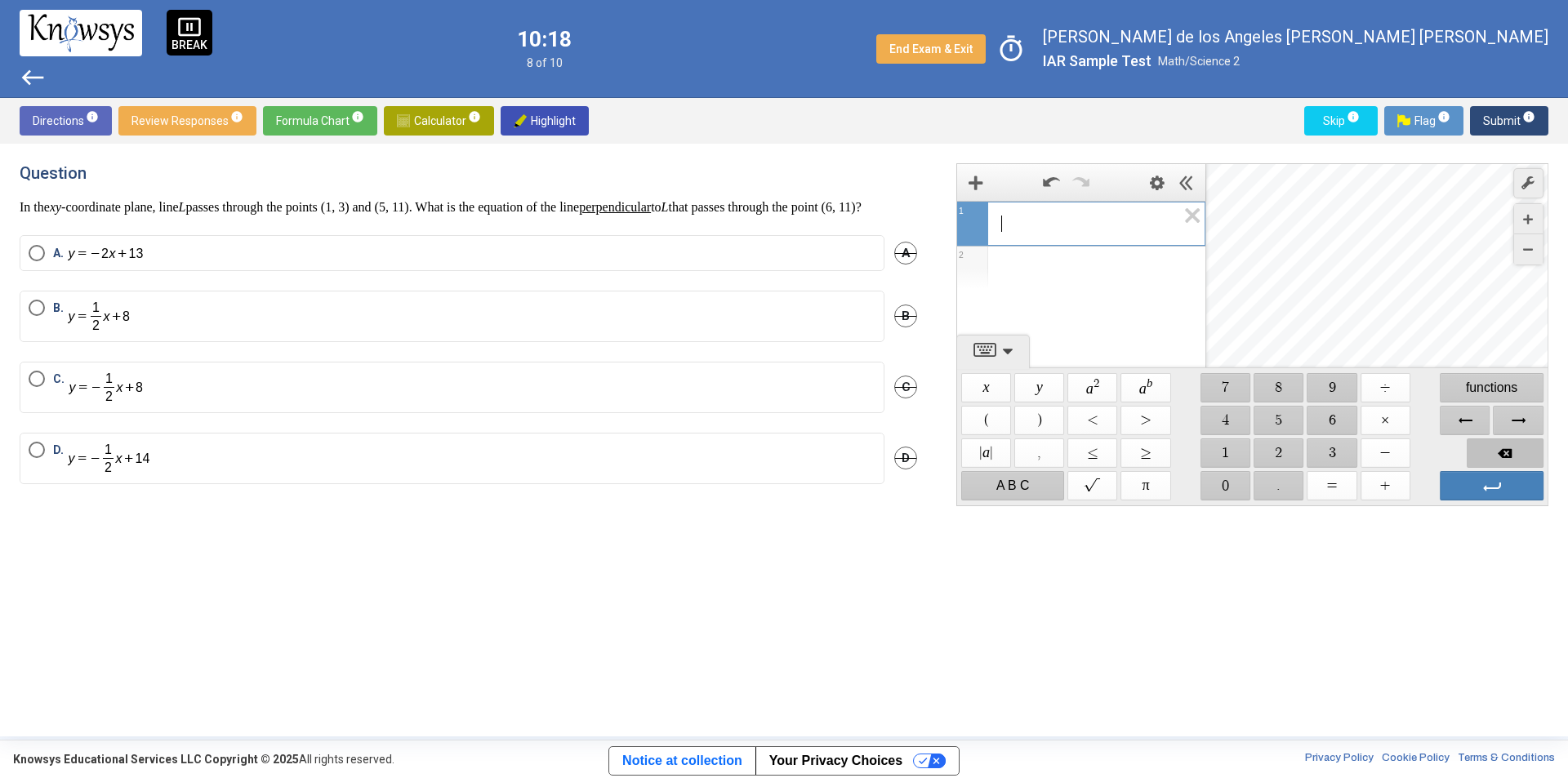
click at [1499, 445] on span "Backspace" at bounding box center [1504, 453] width 77 height 29
click at [1399, 451] on span "$$ −" at bounding box center [1385, 453] width 49 height 29
click at [1236, 481] on span "$$ 0" at bounding box center [1224, 485] width 49 height 29
click at [1283, 485] on span "$$ ." at bounding box center [1278, 485] width 49 height 29
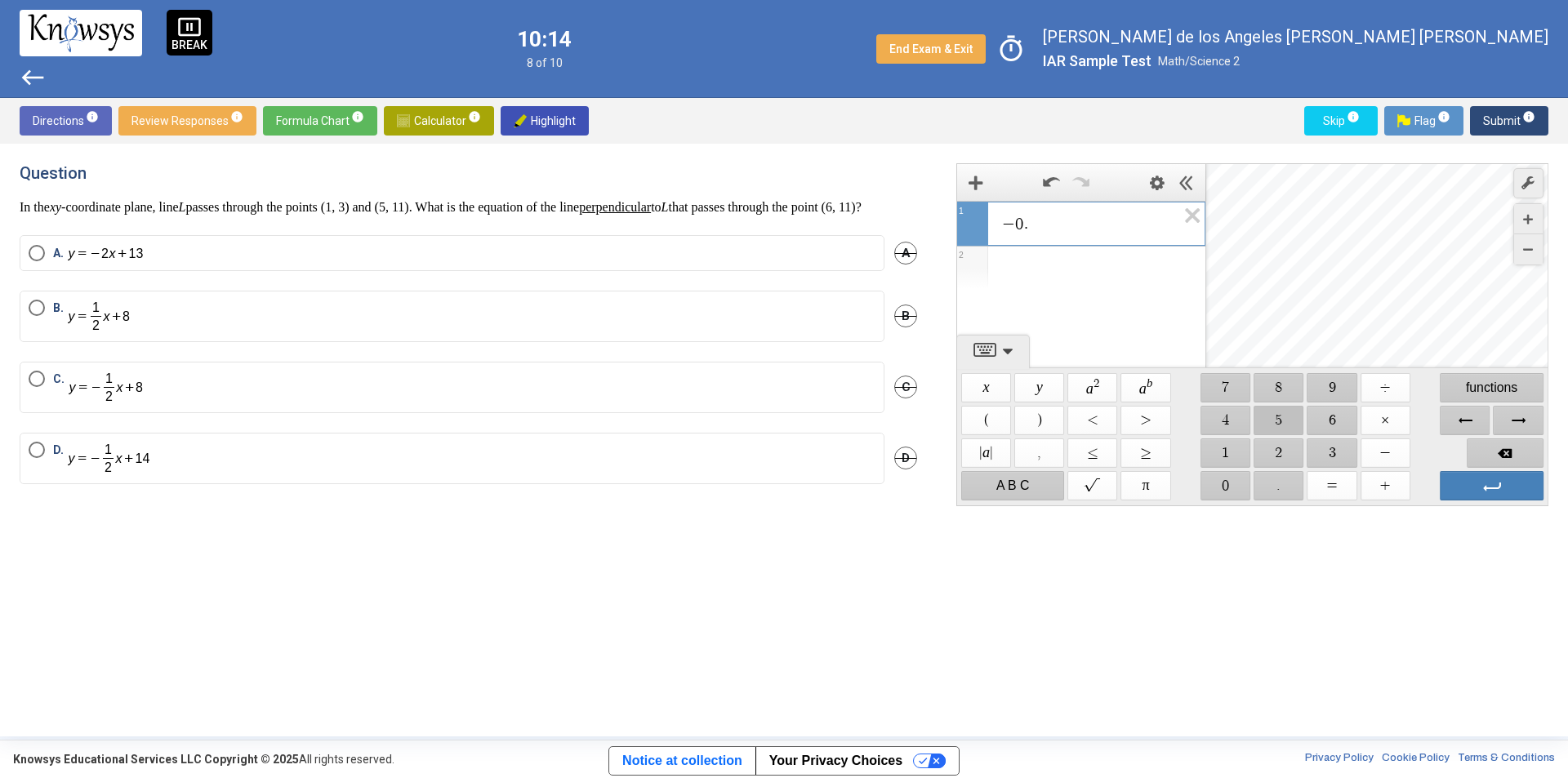
click at [1278, 427] on span "$$ 5" at bounding box center [1278, 420] width 49 height 29
click at [984, 389] on span "$$ x" at bounding box center [985, 388] width 49 height 29
click at [1386, 483] on span "$$ +" at bounding box center [1385, 485] width 49 height 29
click at [1227, 451] on span "$$ 1" at bounding box center [1224, 453] width 49 height 29
click at [1231, 424] on span "$$ 4" at bounding box center [1224, 420] width 49 height 29
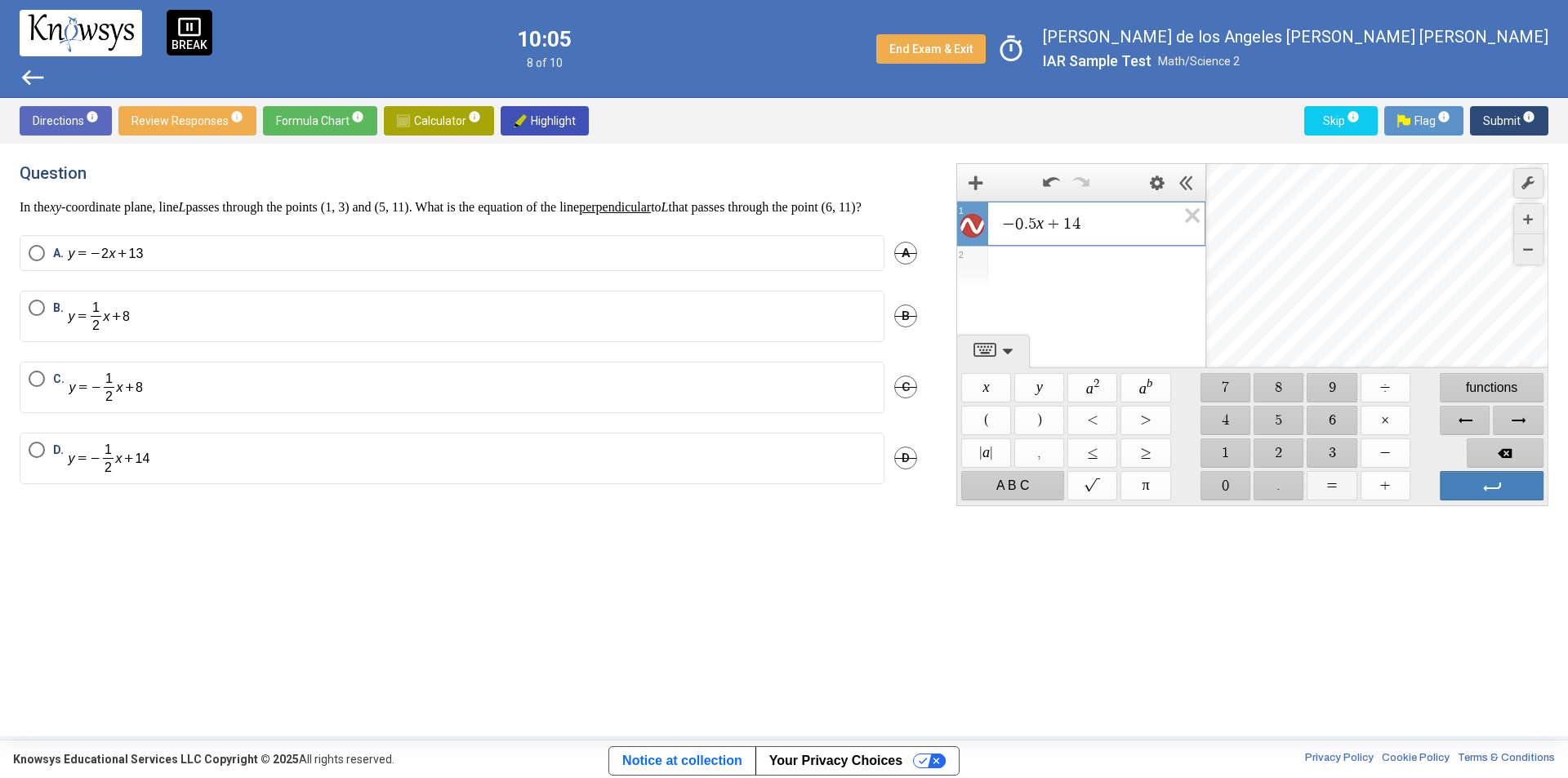
click at [1325, 488] on span "$$ =" at bounding box center [1332, 485] width 49 height 29
click at [1509, 458] on span "Backspace" at bounding box center [1504, 453] width 77 height 29
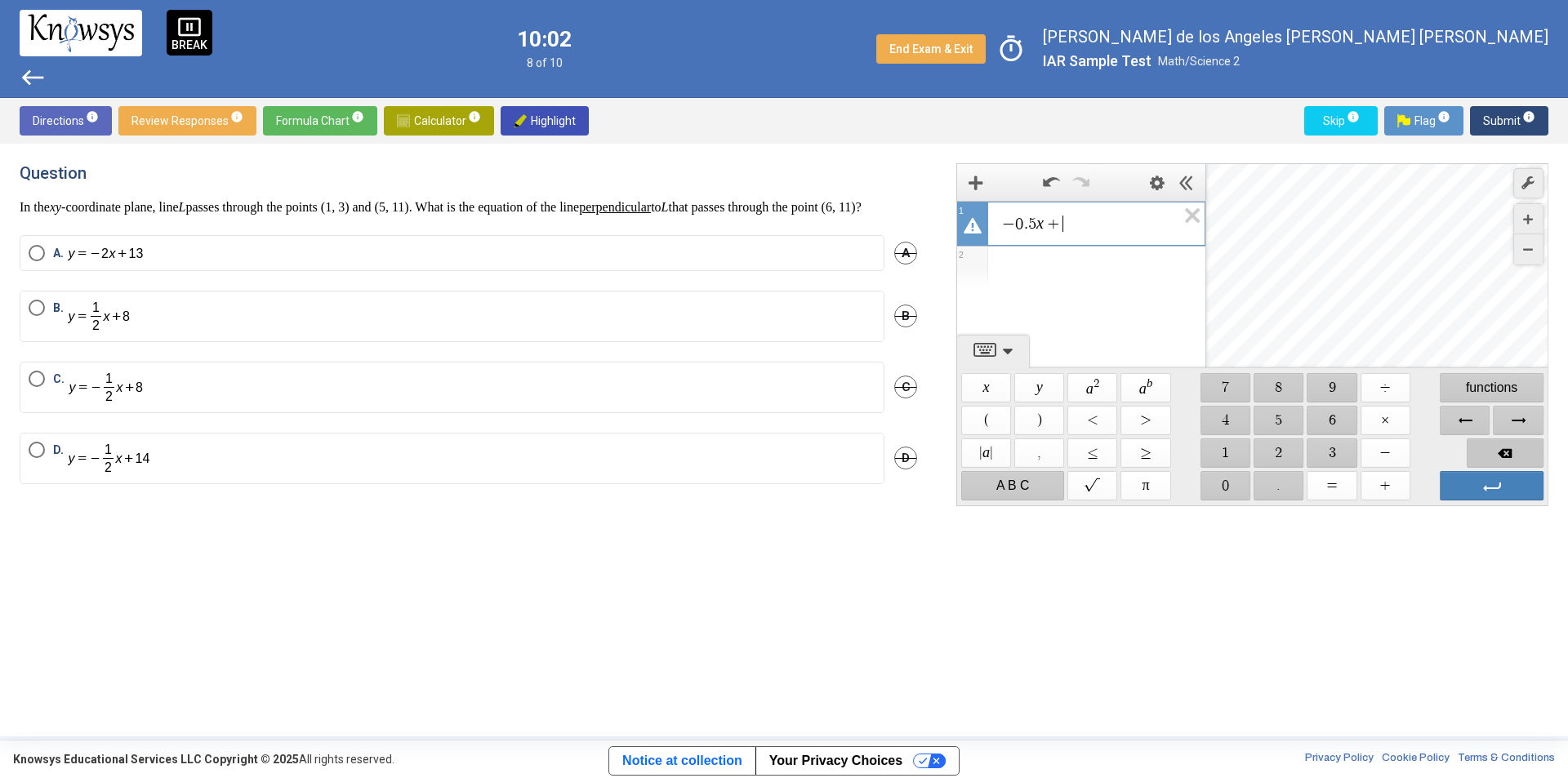
click at [1509, 458] on span "Backspace" at bounding box center [1504, 453] width 77 height 29
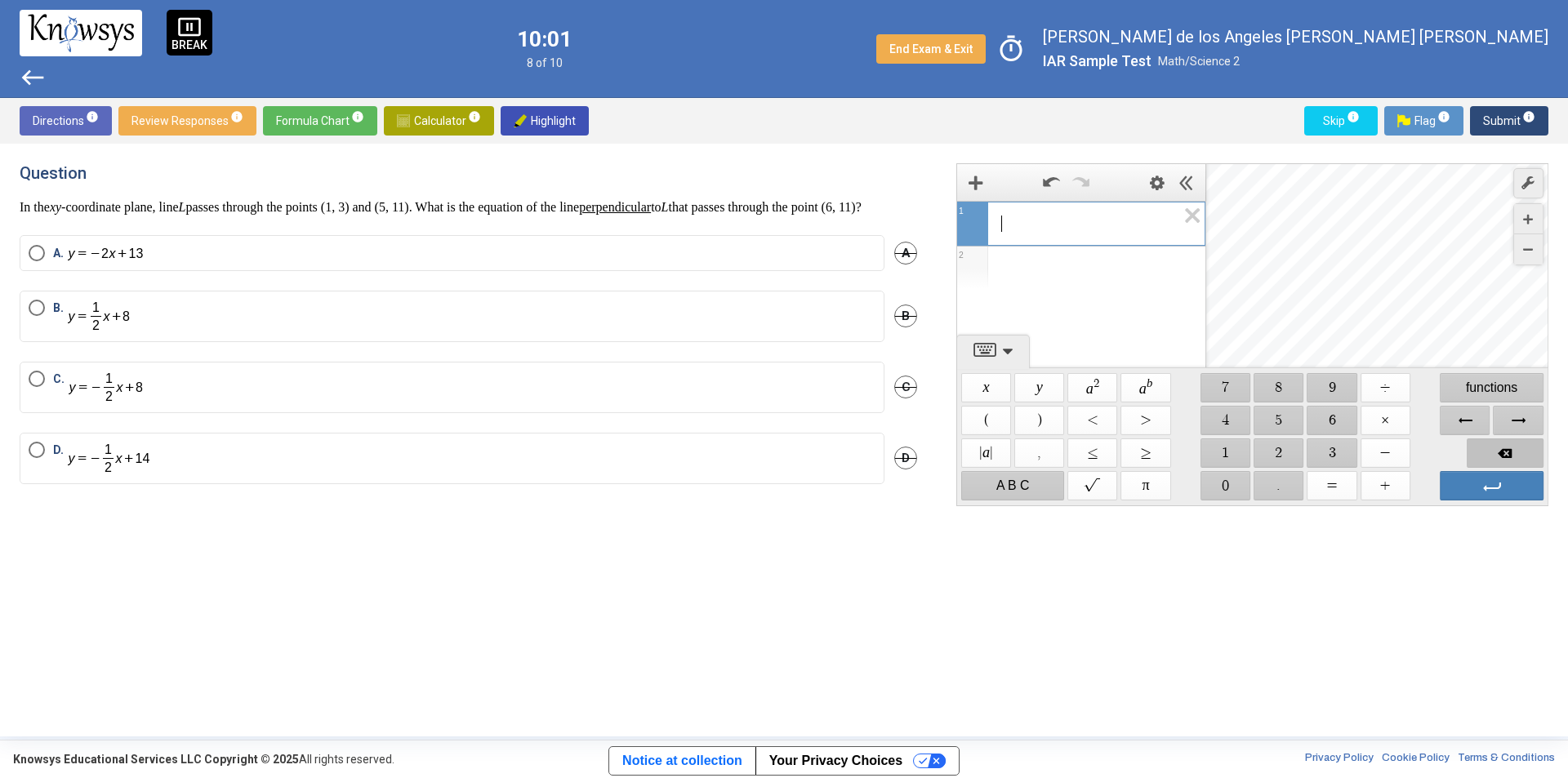
click at [1509, 458] on span "Backspace" at bounding box center [1504, 453] width 77 height 29
click at [1379, 457] on span "$$ −" at bounding box center [1385, 453] width 49 height 29
click at [1231, 477] on span "$$ 0" at bounding box center [1224, 485] width 49 height 29
click at [1290, 481] on span "$$ ." at bounding box center [1278, 485] width 49 height 29
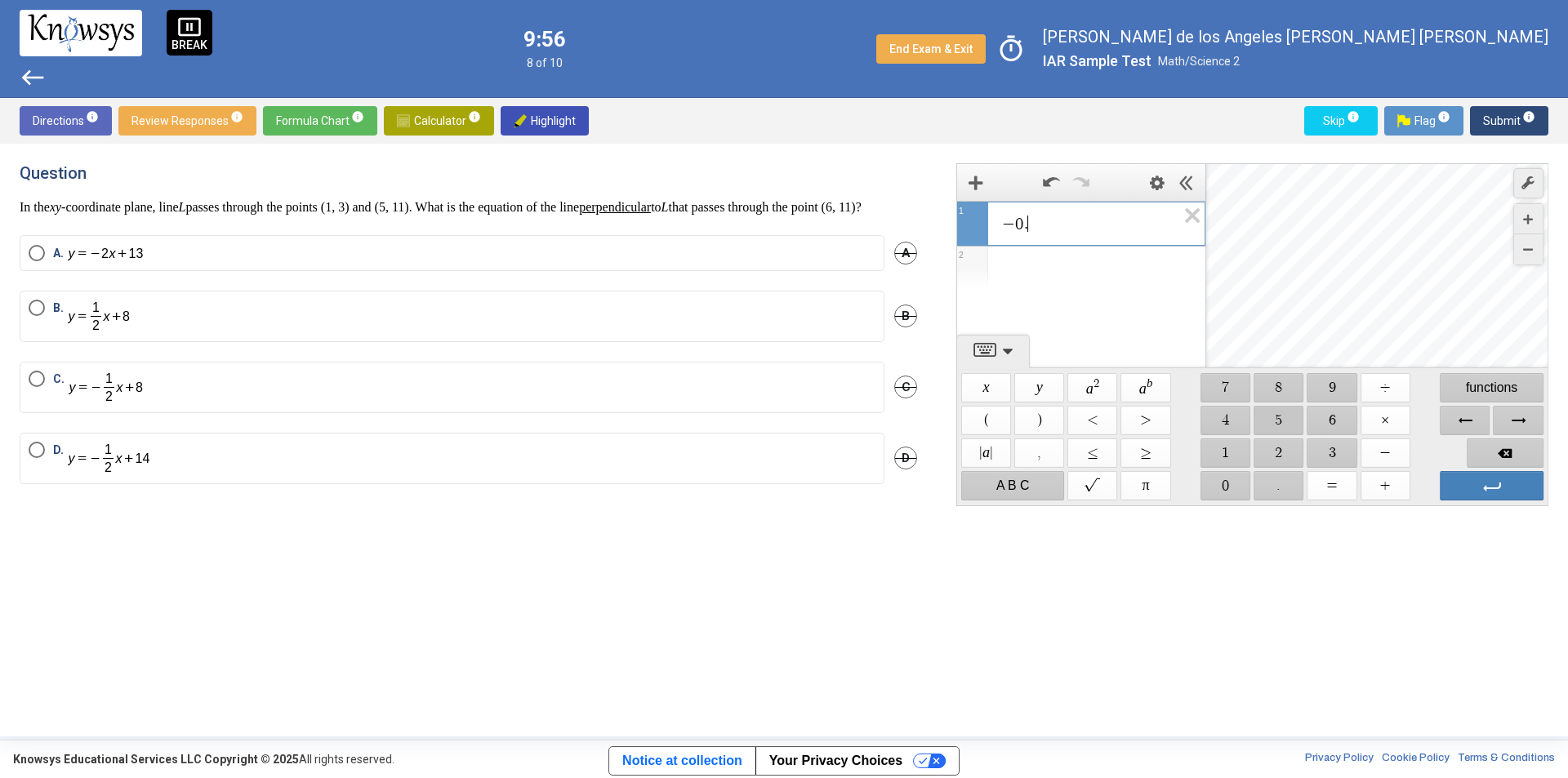
click at [1270, 423] on span "$$ 5" at bounding box center [1278, 420] width 49 height 29
click at [985, 399] on span "$$ x" at bounding box center [985, 388] width 49 height 29
click at [1367, 484] on span "$$ +" at bounding box center [1385, 485] width 49 height 29
click at [1281, 386] on span "$$ 8" at bounding box center [1278, 388] width 49 height 29
click at [971, 267] on div "Expression List" at bounding box center [975, 267] width 35 height 42
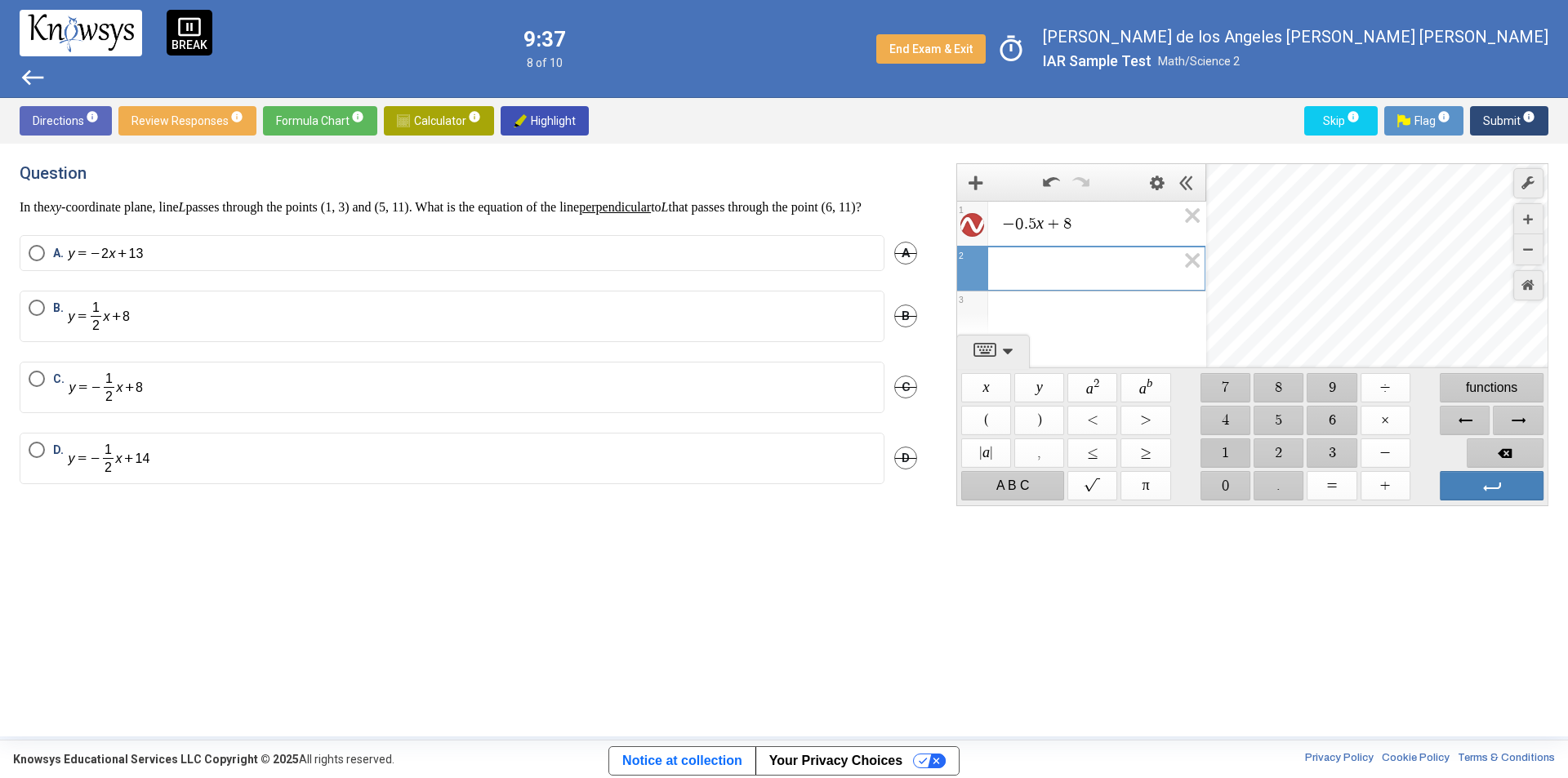
click at [1233, 455] on span "$$ 1" at bounding box center [1224, 453] width 49 height 29
click at [1278, 484] on span "$$ ." at bounding box center [1278, 485] width 49 height 29
click at [1330, 452] on span "$$ 3" at bounding box center [1332, 453] width 49 height 29
click at [1513, 454] on span "Backspace" at bounding box center [1504, 453] width 77 height 29
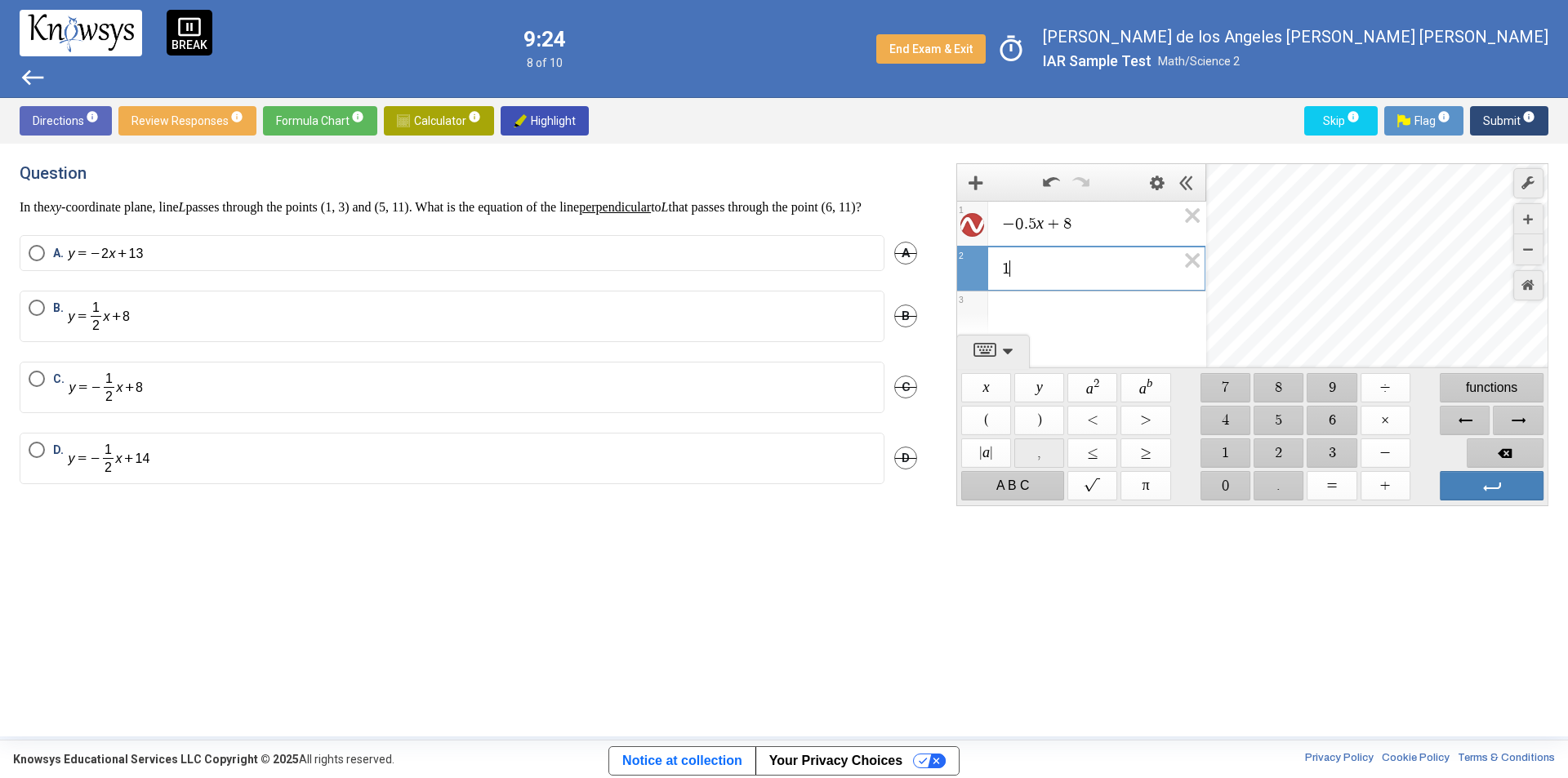
click at [1048, 459] on span "$$ ," at bounding box center [1038, 453] width 49 height 29
click at [1331, 457] on span "$$ 3" at bounding box center [1332, 453] width 49 height 29
click at [1345, 492] on span "$$ =" at bounding box center [1332, 485] width 49 height 29
click at [1508, 445] on span "Backspace" at bounding box center [1504, 453] width 77 height 29
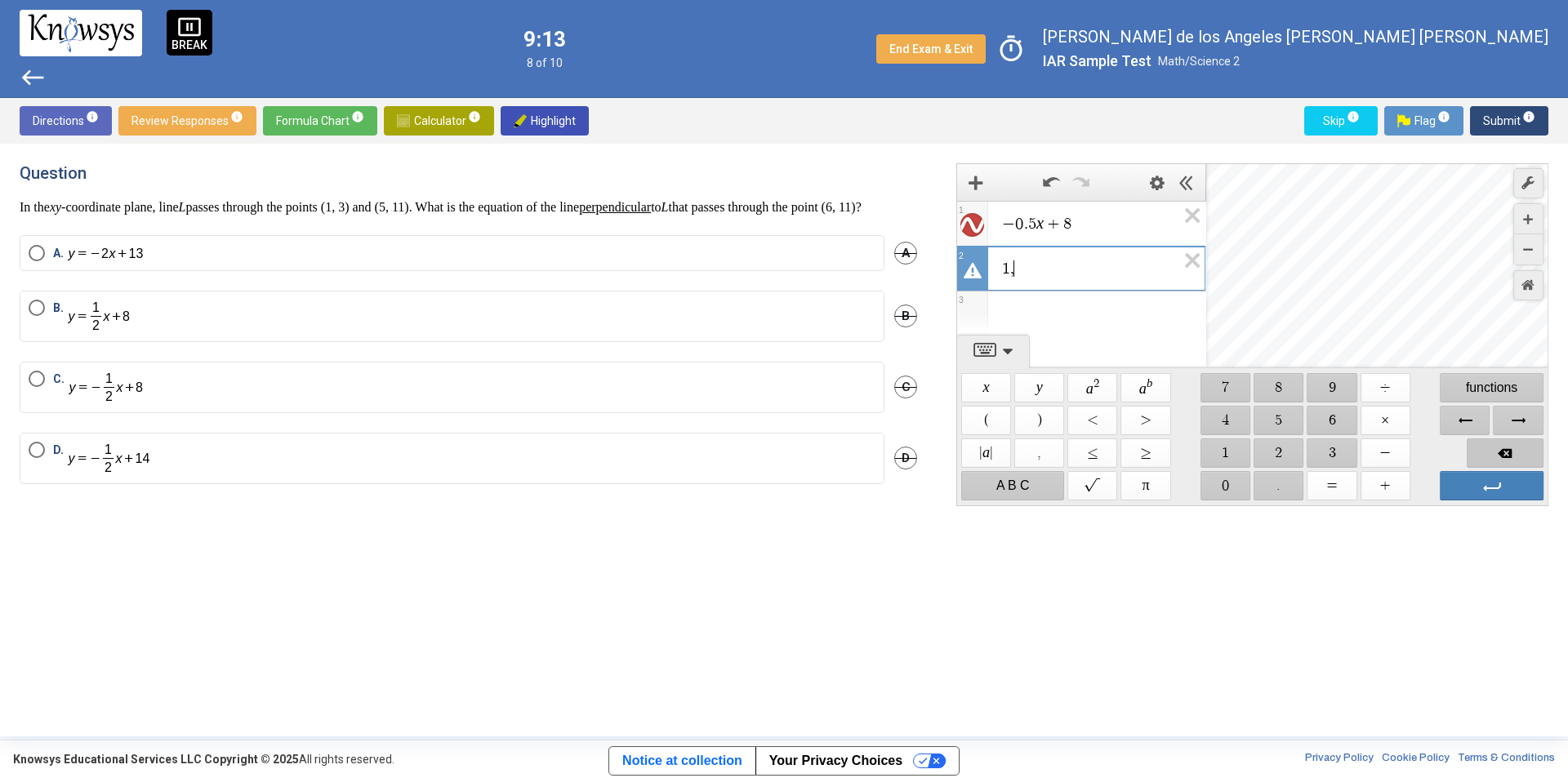
click at [1508, 445] on span "Backspace" at bounding box center [1504, 453] width 77 height 29
click at [1229, 486] on span "$$ 0" at bounding box center [1224, 485] width 49 height 29
click at [1289, 482] on span "$$ ." at bounding box center [1278, 485] width 49 height 29
click at [1289, 401] on span "$$ 8" at bounding box center [1278, 388] width 49 height 29
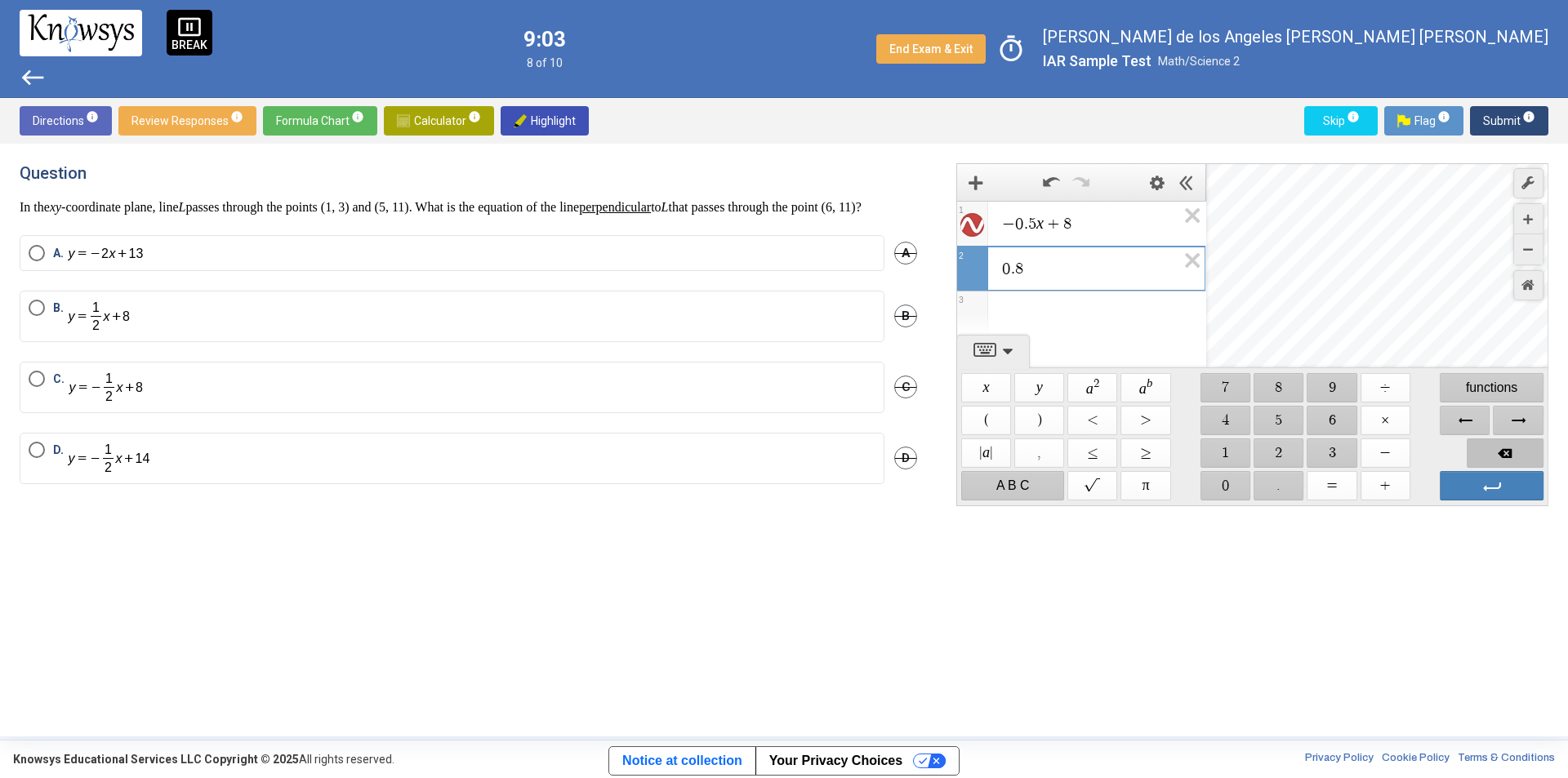
click at [1490, 445] on span "Backspace" at bounding box center [1504, 453] width 77 height 29
click at [1284, 409] on span "$$ 5" at bounding box center [1278, 420] width 49 height 29
click at [997, 391] on span "$$ x" at bounding box center [985, 388] width 49 height 29
click at [1389, 477] on span "$$ +" at bounding box center [1385, 485] width 49 height 29
click at [1275, 389] on span "$$ 8" at bounding box center [1278, 388] width 49 height 29
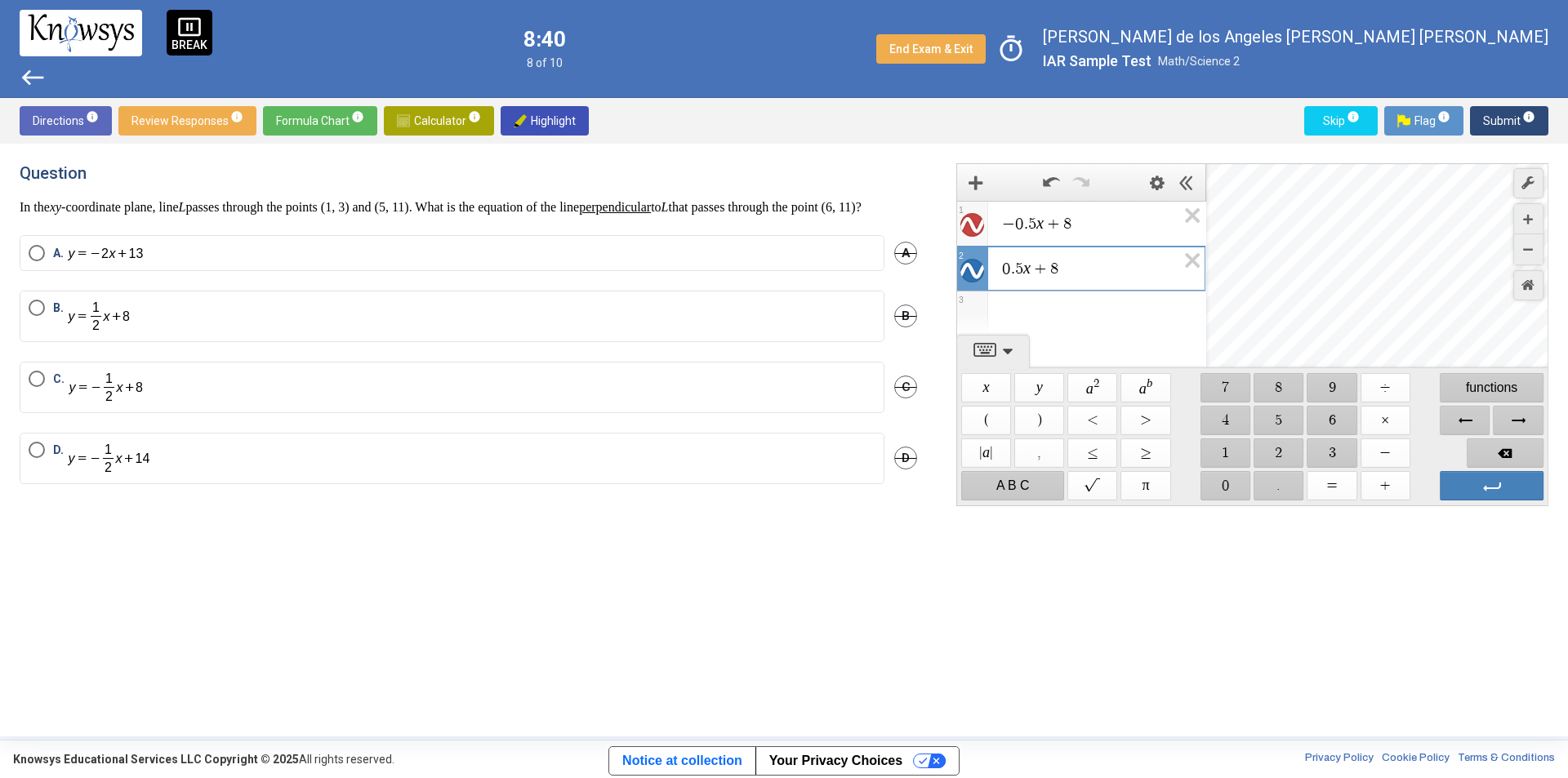
click at [979, 304] on div "Expression List" at bounding box center [975, 312] width 35 height 42
click at [1378, 449] on span "$$ −" at bounding box center [1385, 453] width 49 height 29
click at [1293, 454] on span "$$ 2" at bounding box center [1278, 453] width 49 height 29
click at [974, 385] on span "$$ x" at bounding box center [985, 388] width 49 height 29
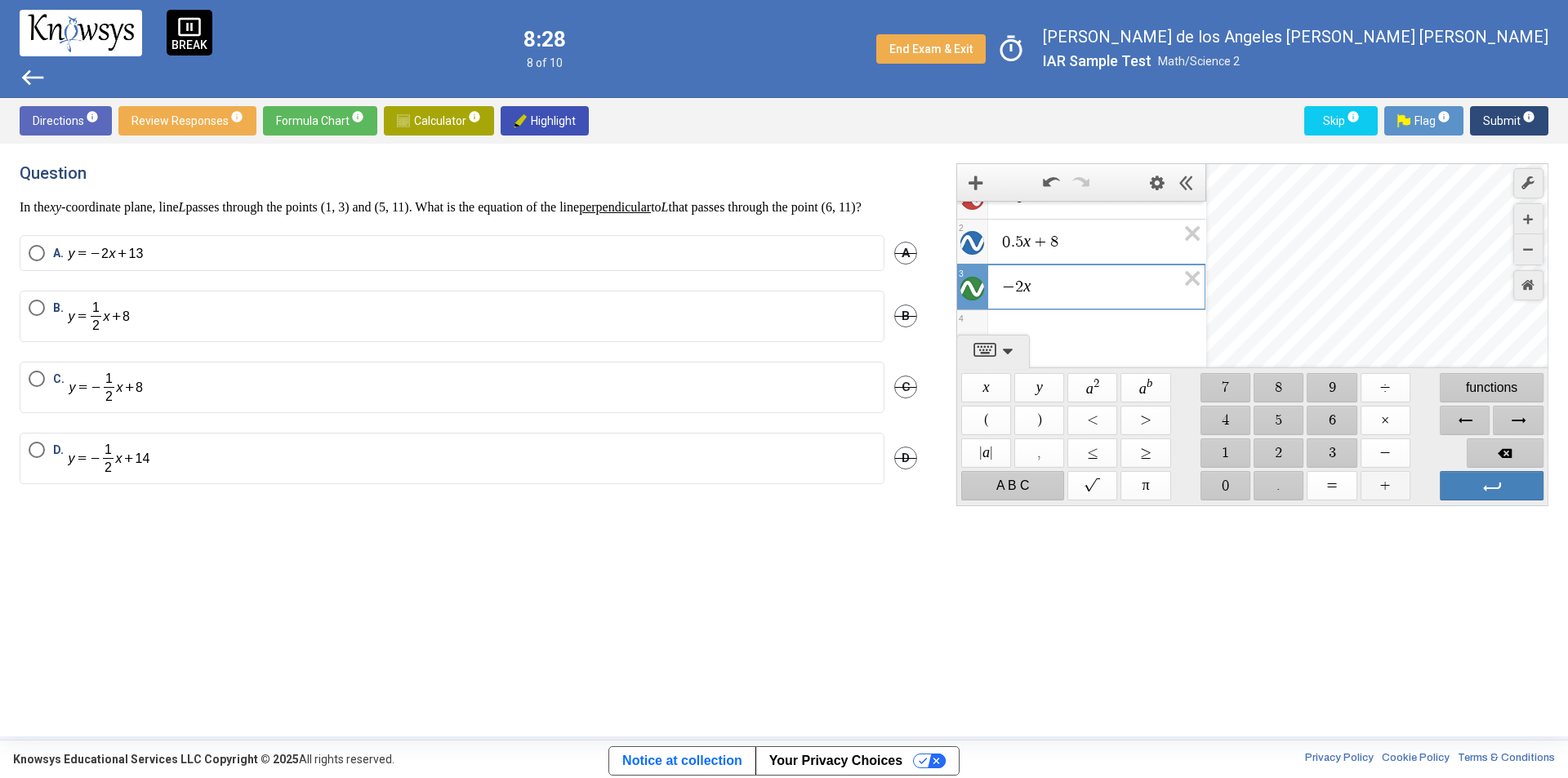
click at [1388, 477] on span "$$ +" at bounding box center [1385, 485] width 49 height 29
click at [1214, 450] on span "$$ 1" at bounding box center [1224, 453] width 49 height 29
click at [1319, 451] on span "$$ 3" at bounding box center [1332, 453] width 49 height 29
click at [1169, 276] on icon "Expression List" at bounding box center [1186, 283] width 36 height 37
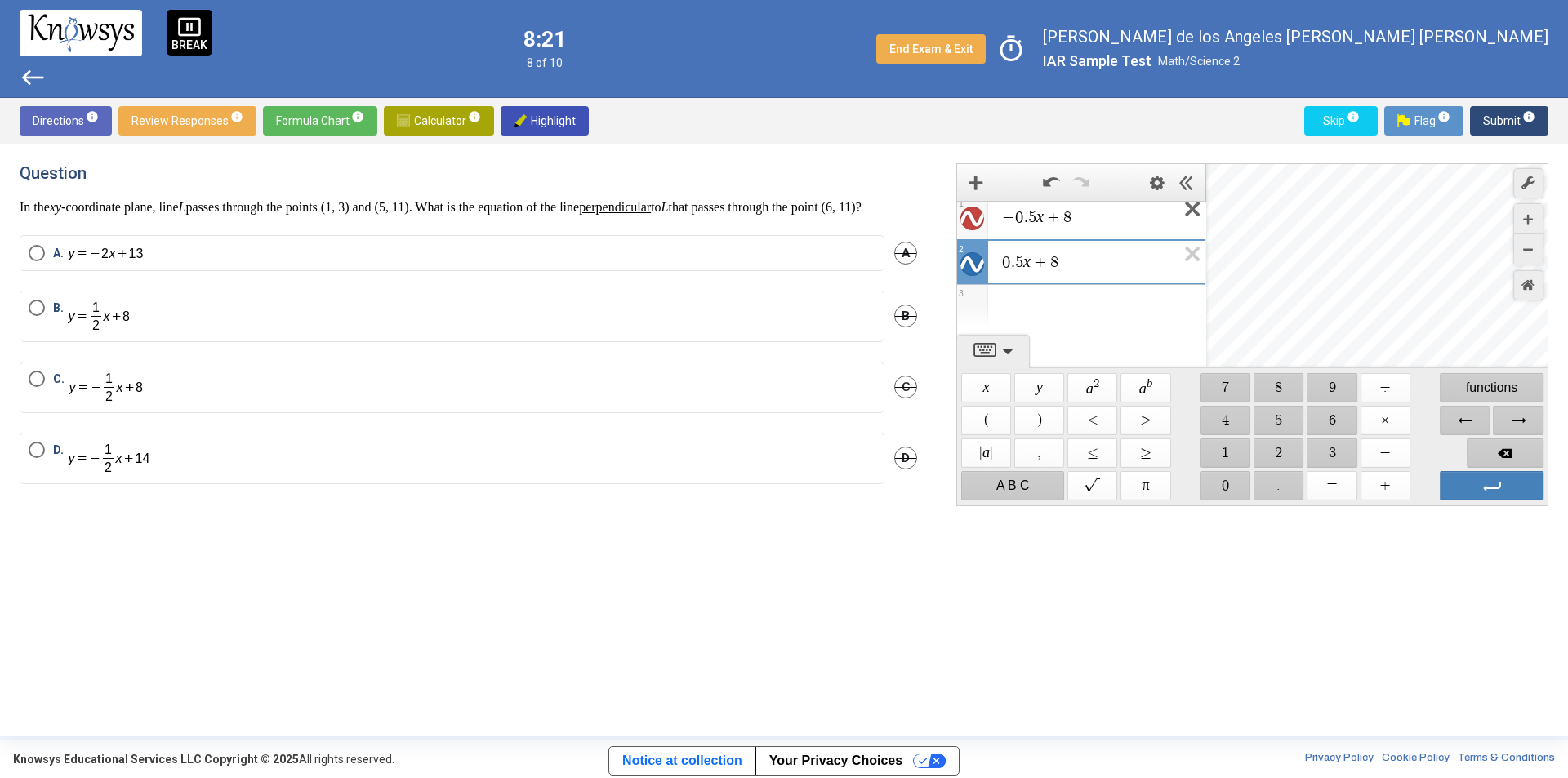
scroll to position [0, 0]
click at [1181, 255] on icon "Expression List" at bounding box center [1186, 265] width 36 height 37
click at [1185, 219] on icon "Expression List" at bounding box center [1186, 220] width 36 height 37
click at [1379, 454] on span "$$ −" at bounding box center [1385, 453] width 49 height 29
click at [1220, 486] on span "$$ 0" at bounding box center [1224, 485] width 49 height 29
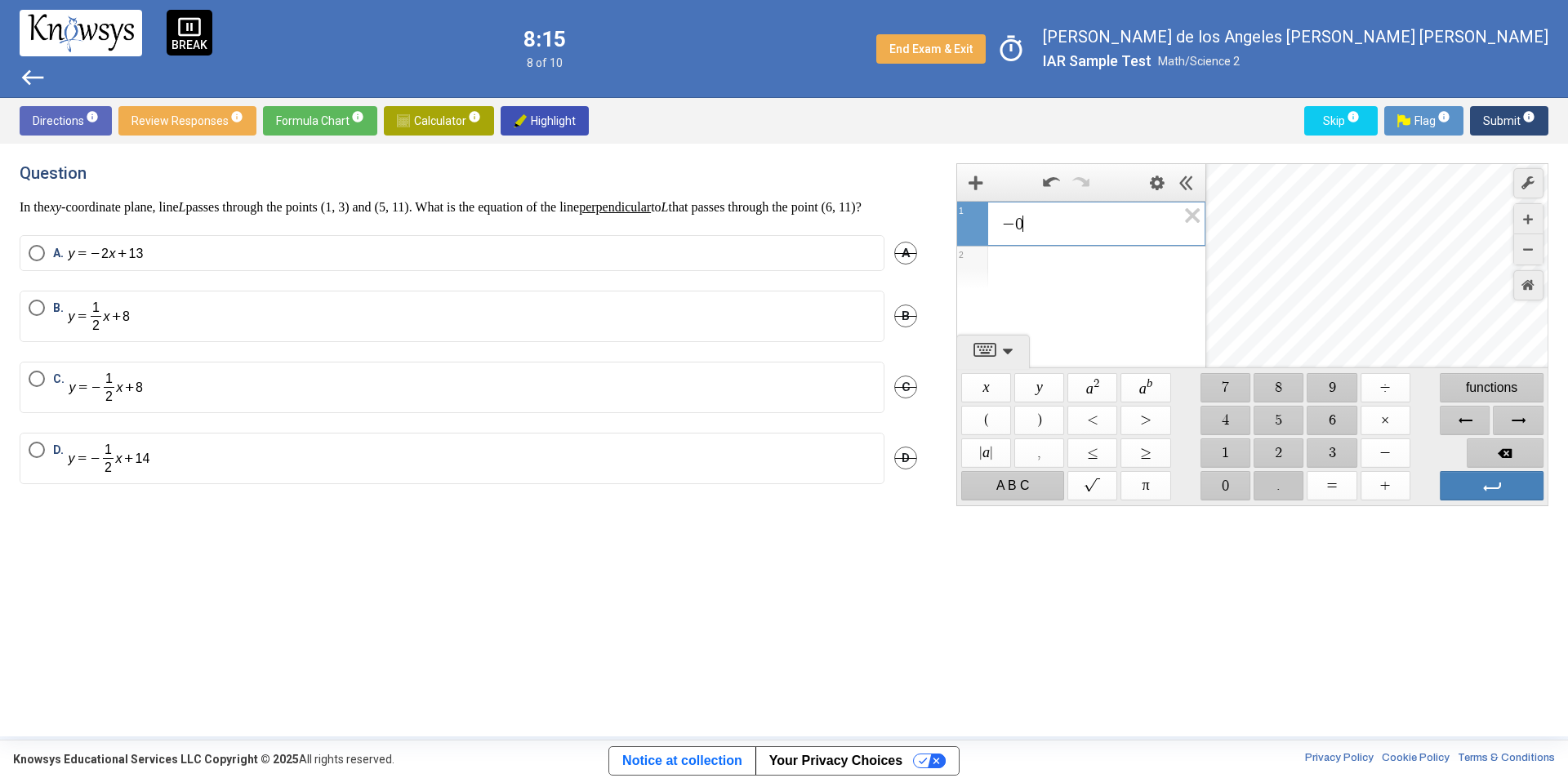
click at [1263, 485] on span "$$ ." at bounding box center [1278, 485] width 49 height 29
click at [1280, 417] on span "$$ 5" at bounding box center [1278, 420] width 49 height 29
click at [993, 396] on span "$$ x" at bounding box center [985, 388] width 49 height 29
click at [1383, 474] on span "$$ +" at bounding box center [1385, 485] width 49 height 29
click at [1223, 452] on span "$$ 1" at bounding box center [1224, 453] width 49 height 29
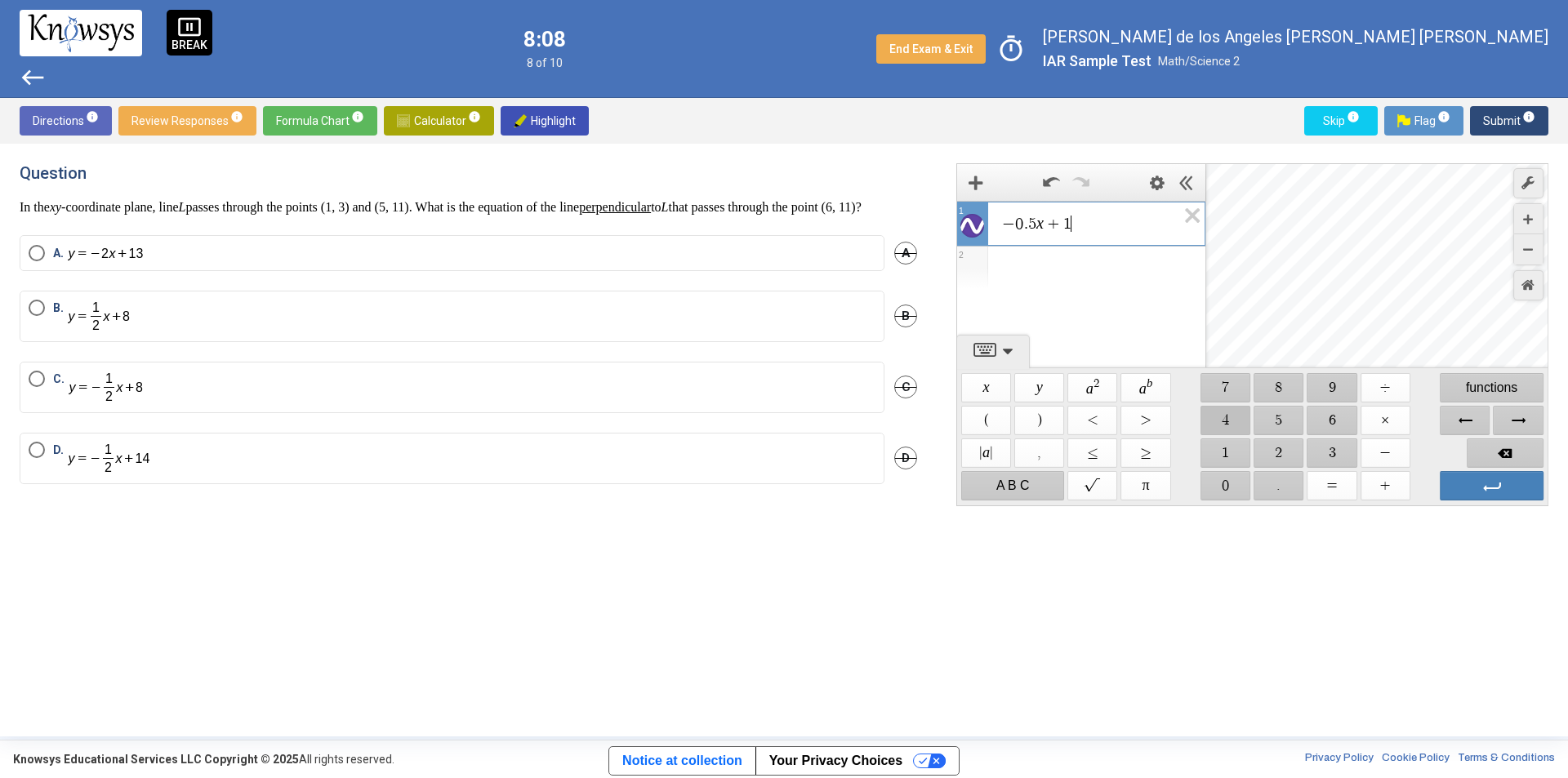
click at [1227, 426] on span "$$ 4" at bounding box center [1224, 420] width 49 height 29
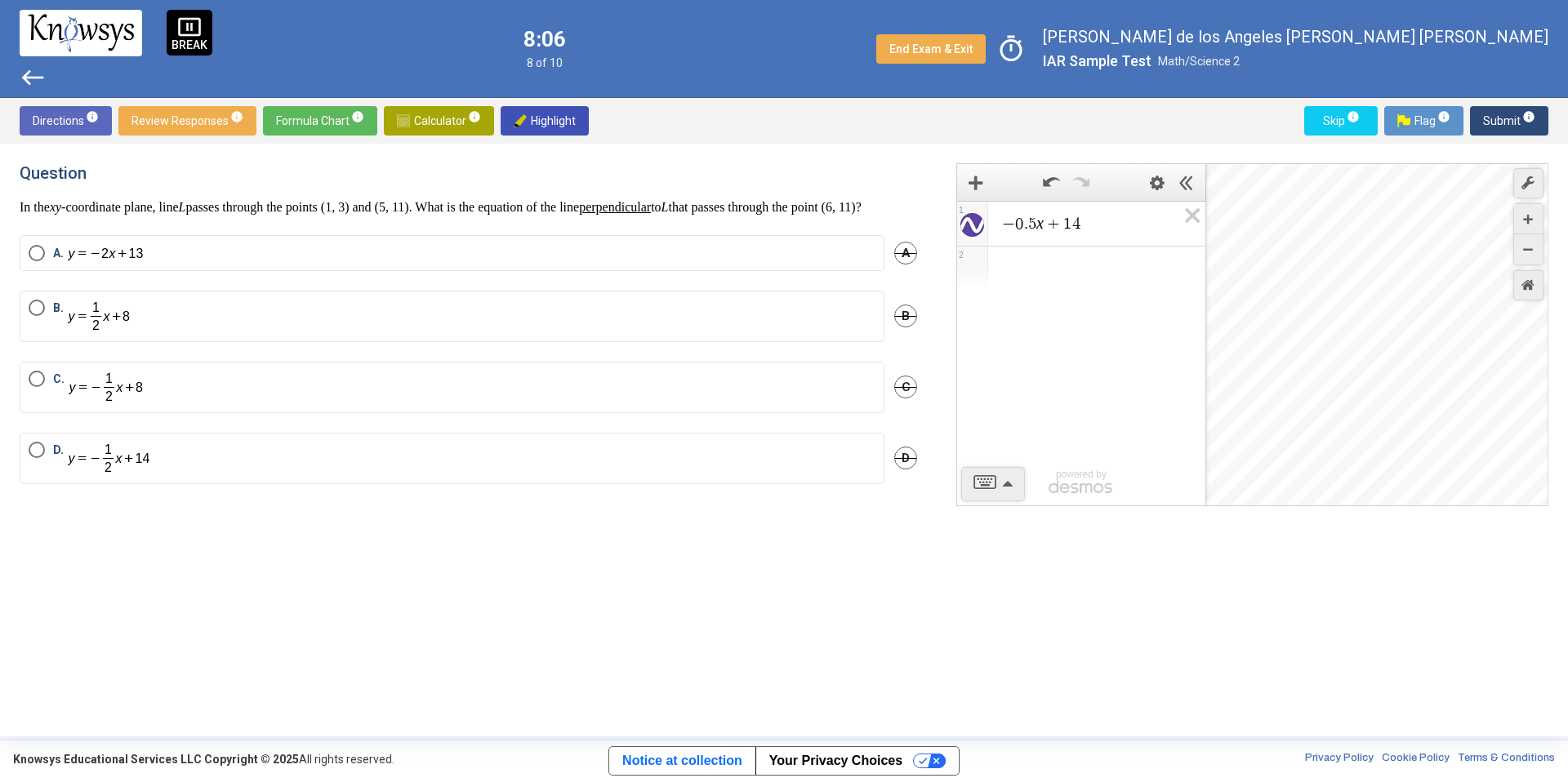
click at [147, 258] on mat-radio-button "A." at bounding box center [452, 253] width 865 height 35
click at [61, 262] on span "A." at bounding box center [61, 253] width 15 height 17
click at [1491, 120] on span "Submit info" at bounding box center [1509, 120] width 52 height 29
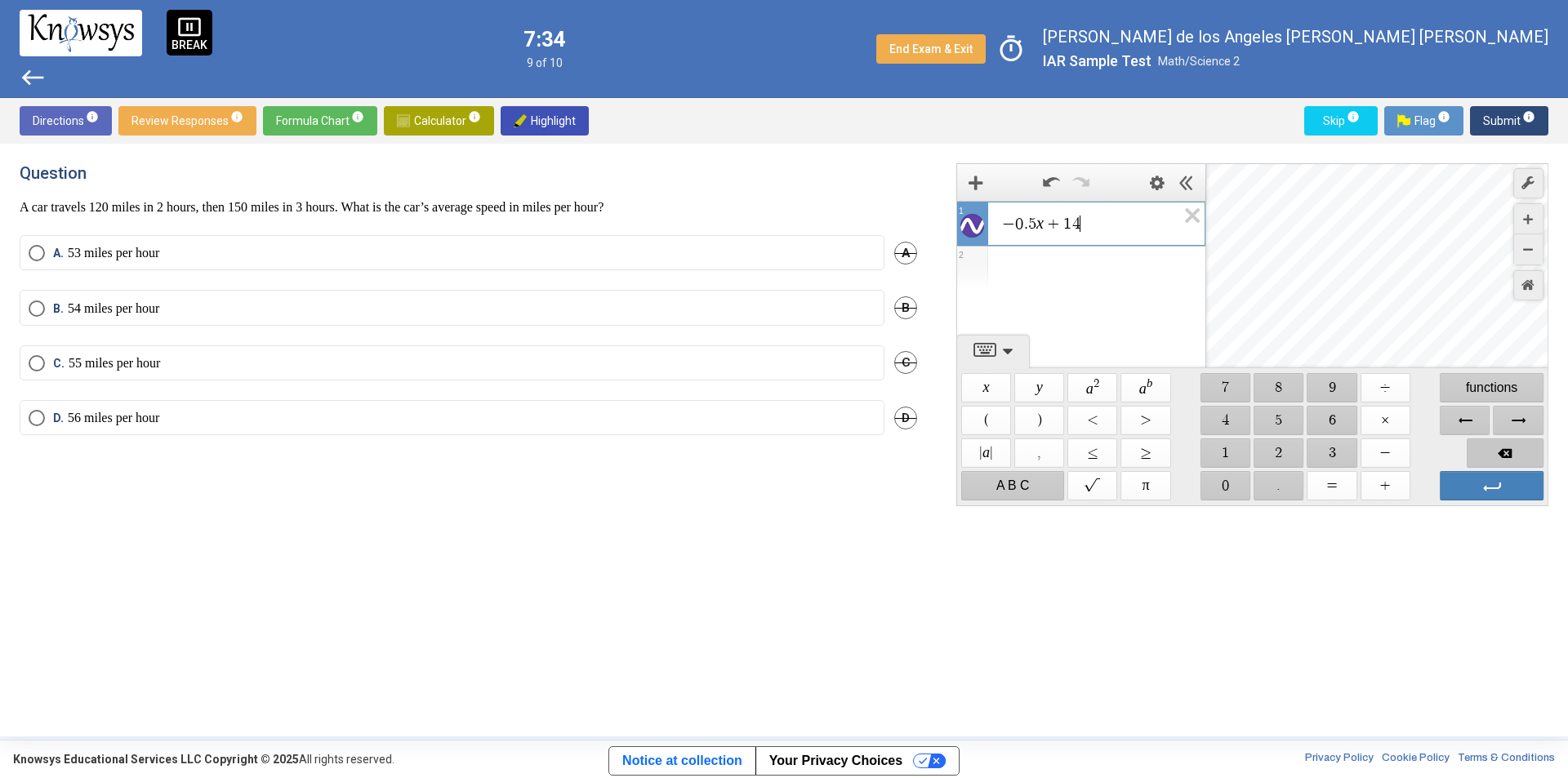
click at [1517, 455] on span "Backspace" at bounding box center [1504, 453] width 77 height 29
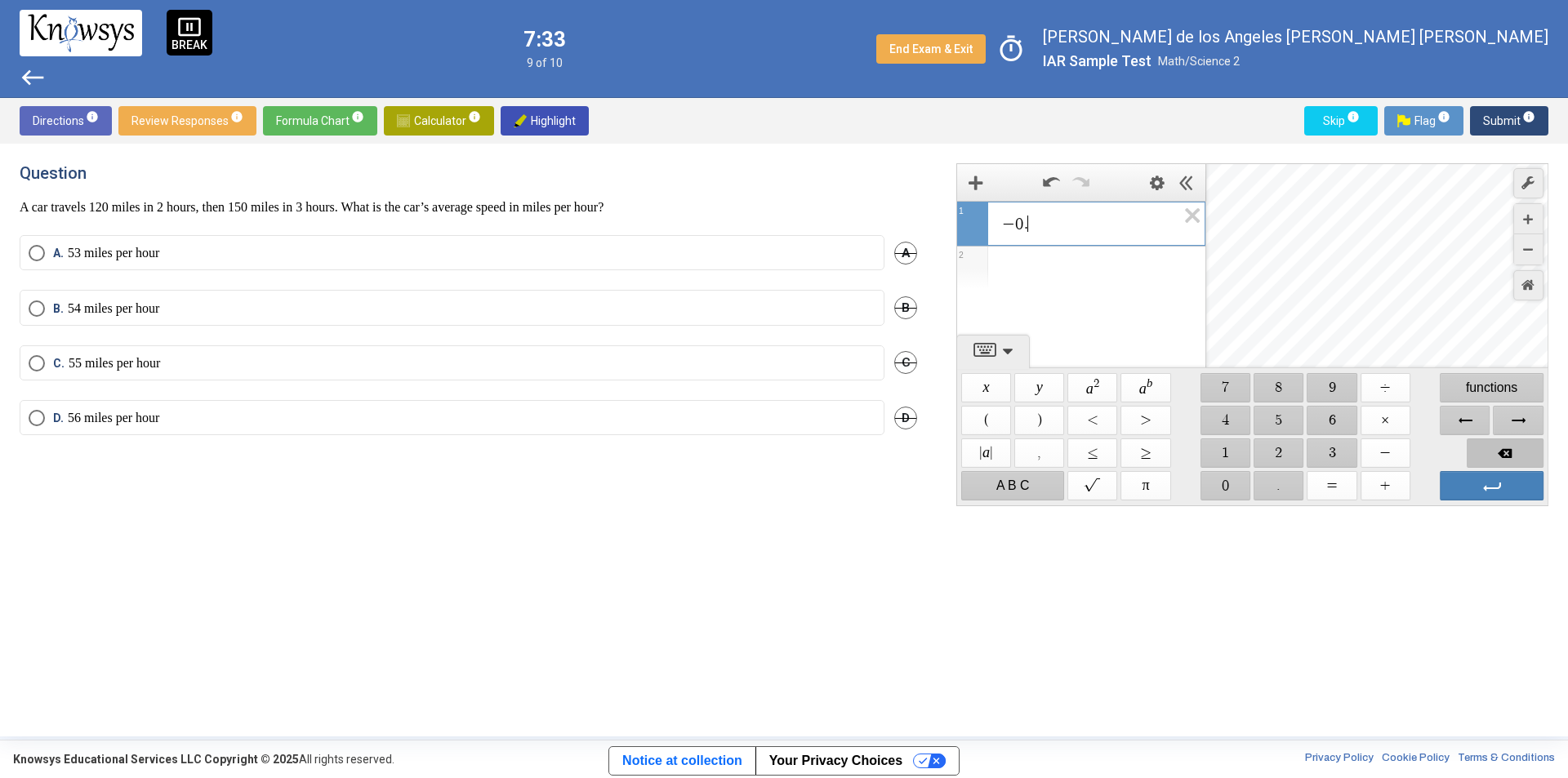
click at [1517, 455] on span "Backspace" at bounding box center [1504, 453] width 77 height 29
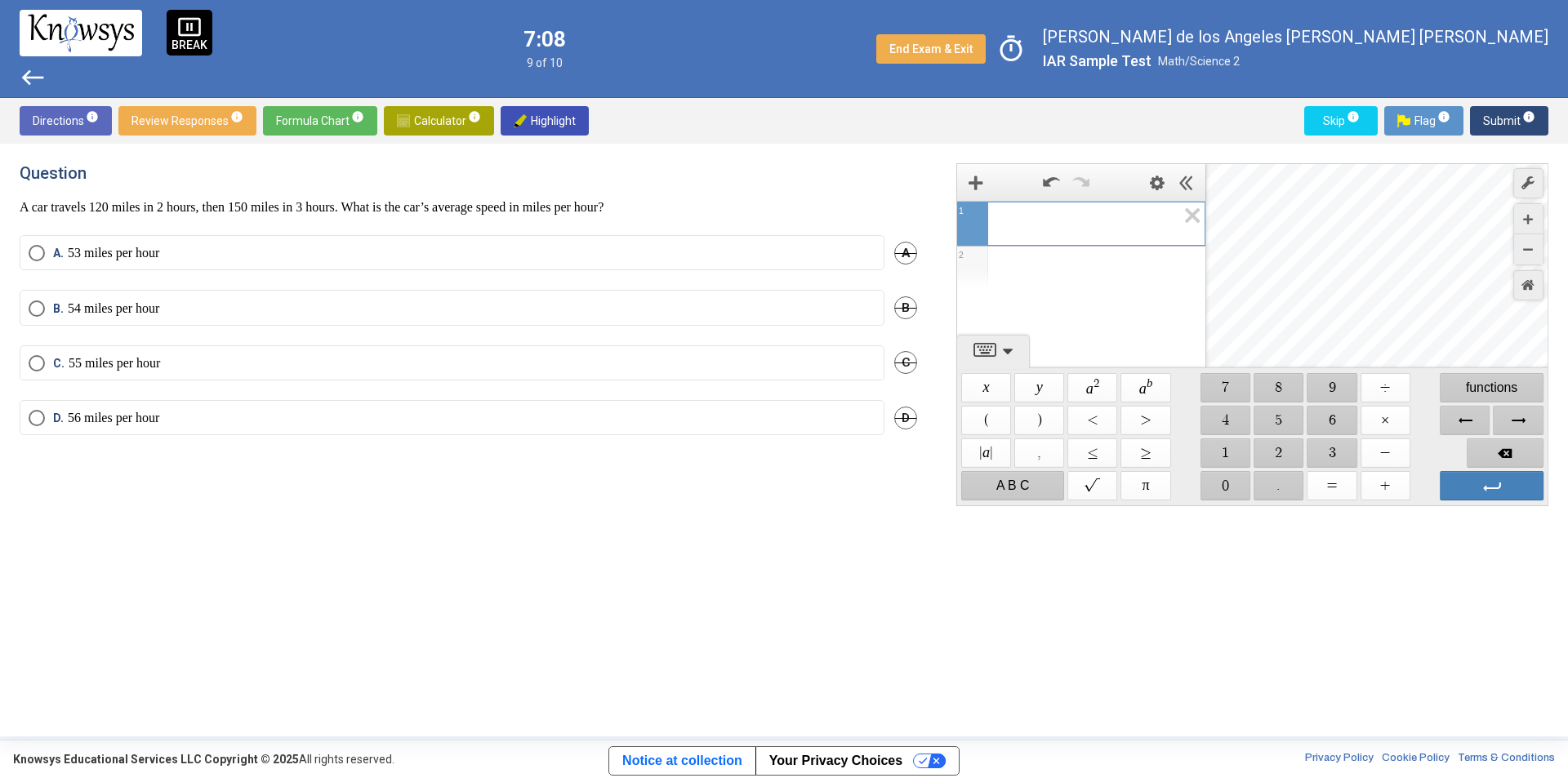
click at [574, 255] on label "A. 53 miles per hour" at bounding box center [452, 252] width 847 height 16
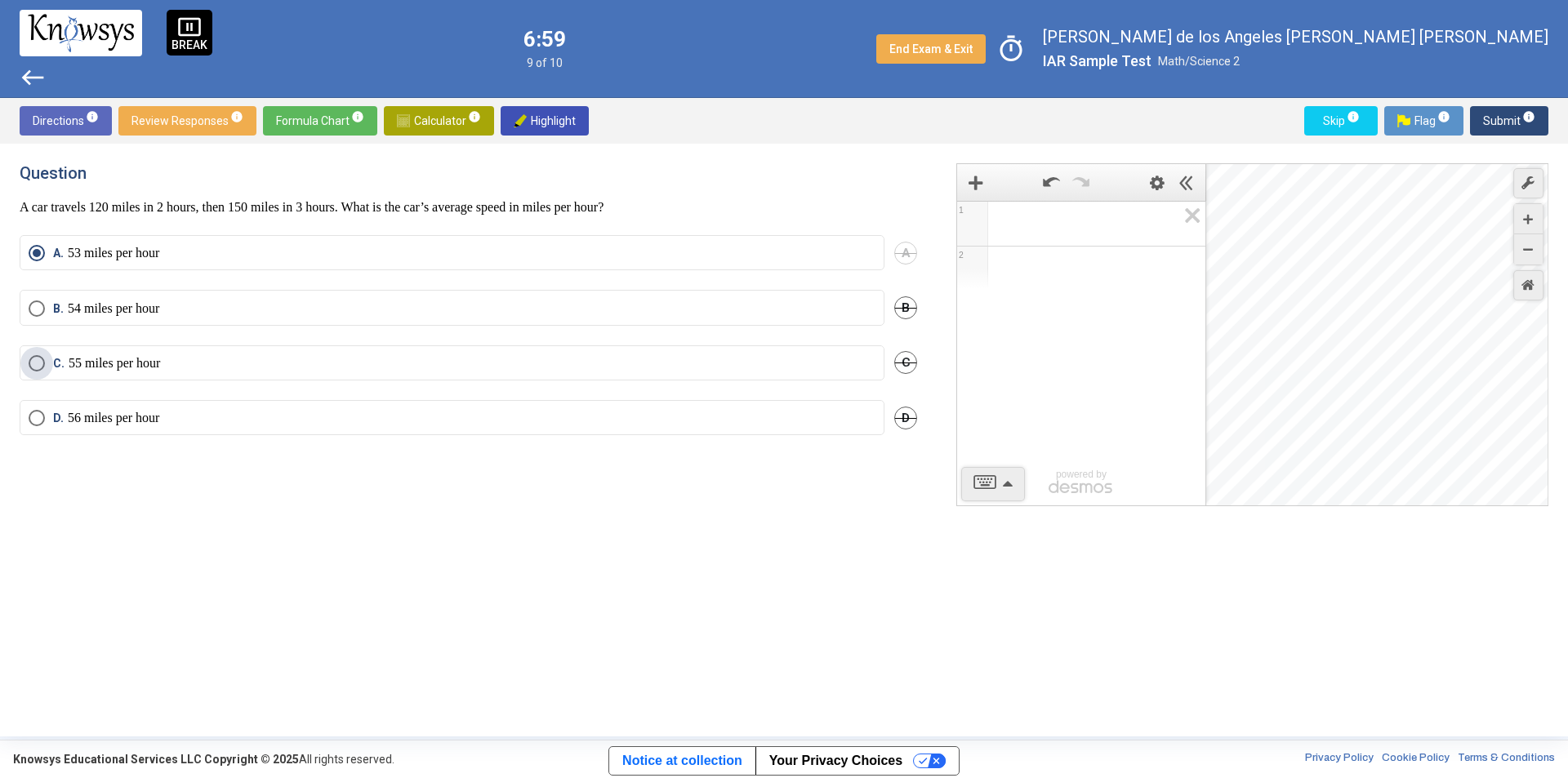
click at [296, 363] on label "C. 55 miles per hour" at bounding box center [452, 362] width 847 height 16
click at [1483, 113] on button "Submit info" at bounding box center [1509, 120] width 78 height 29
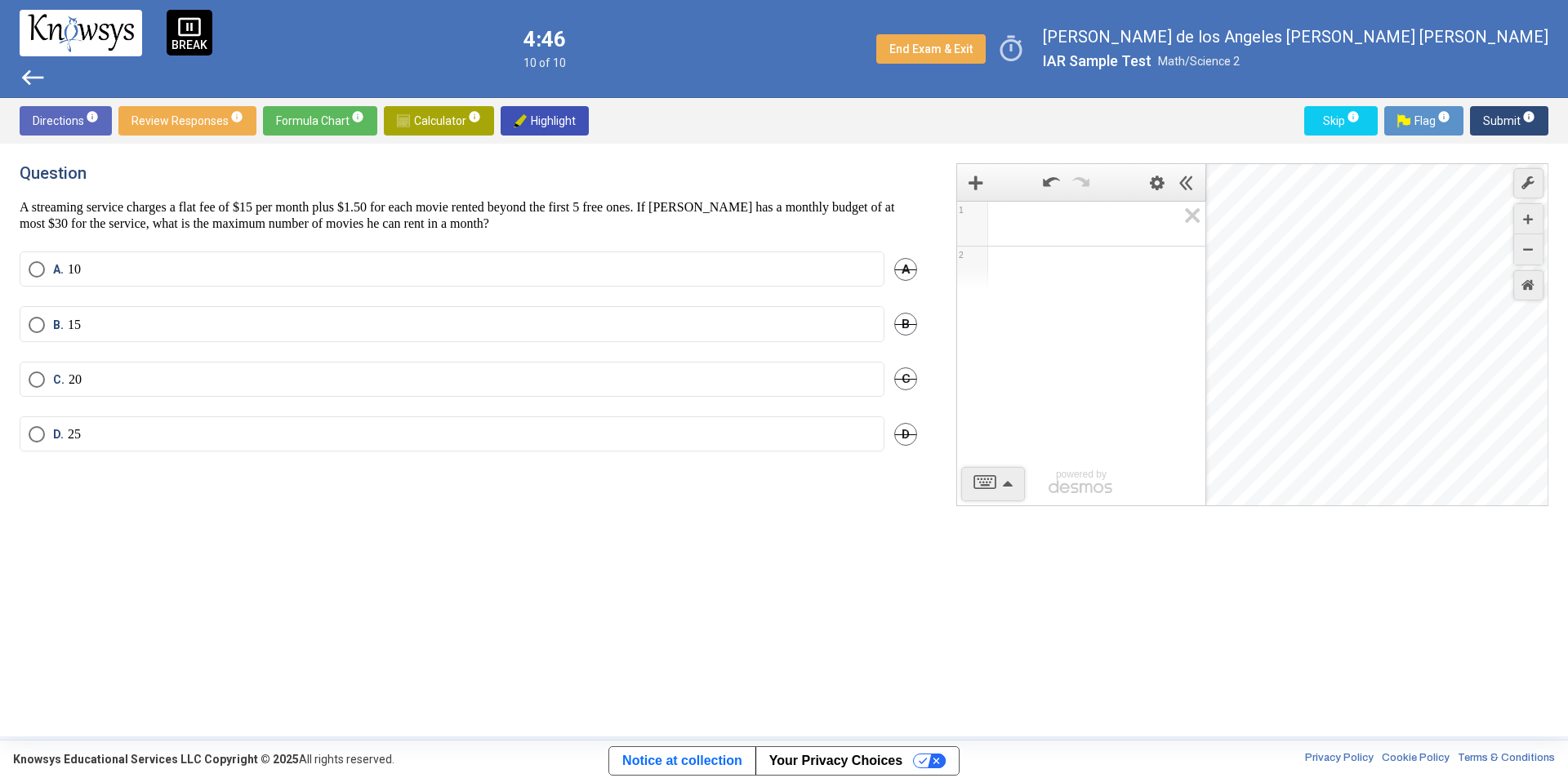
click at [146, 267] on label "A. 10" at bounding box center [452, 269] width 847 height 16
click at [191, 127] on span "Review Responses info" at bounding box center [188, 120] width 112 height 29
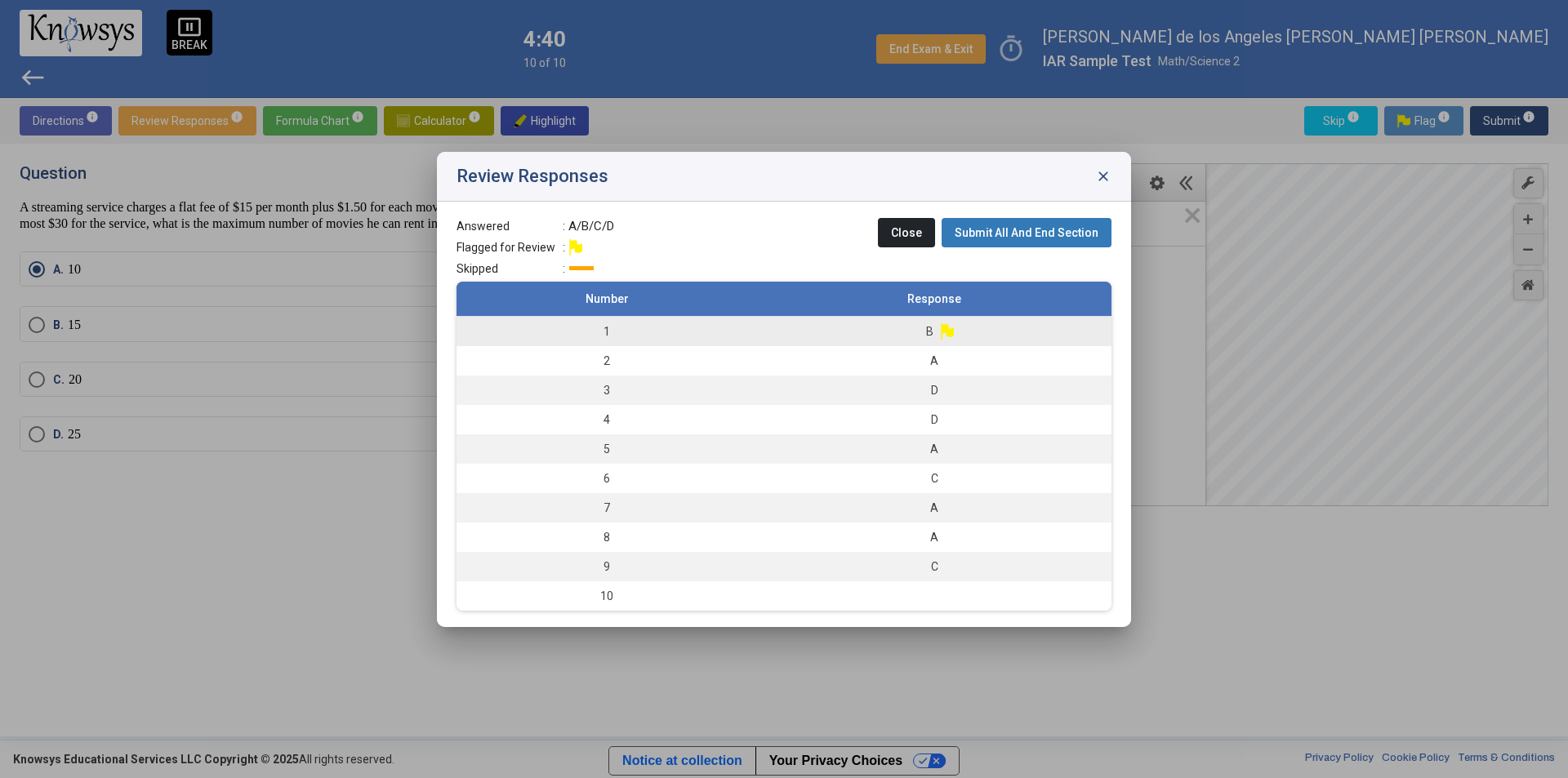
click at [965, 336] on td "B" at bounding box center [933, 331] width 354 height 30
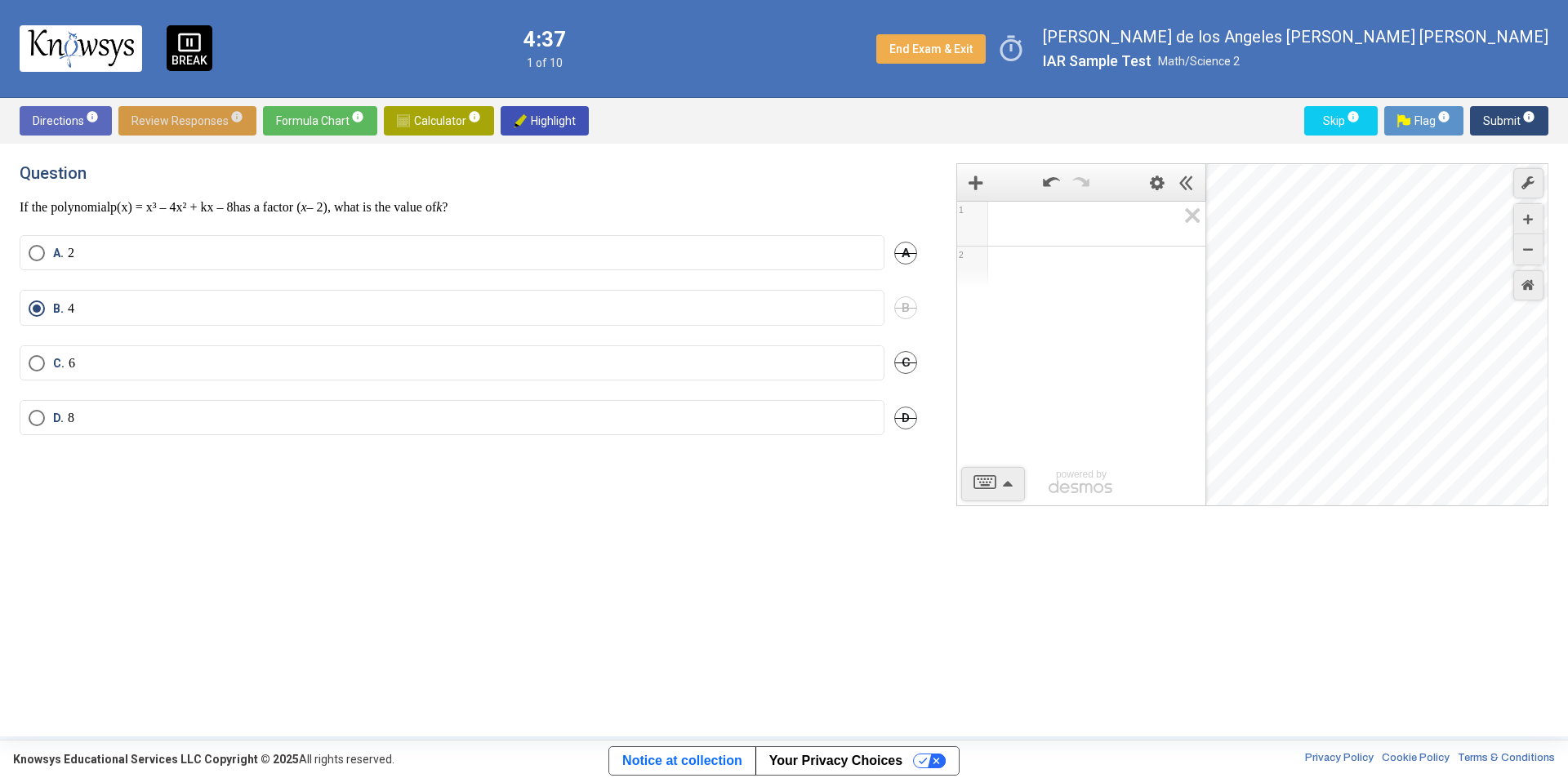
click at [579, 250] on label "A. 2" at bounding box center [452, 252] width 847 height 16
click at [132, 304] on label "B. 4" at bounding box center [452, 308] width 847 height 16
click at [212, 120] on span "Review Responses info" at bounding box center [188, 120] width 112 height 29
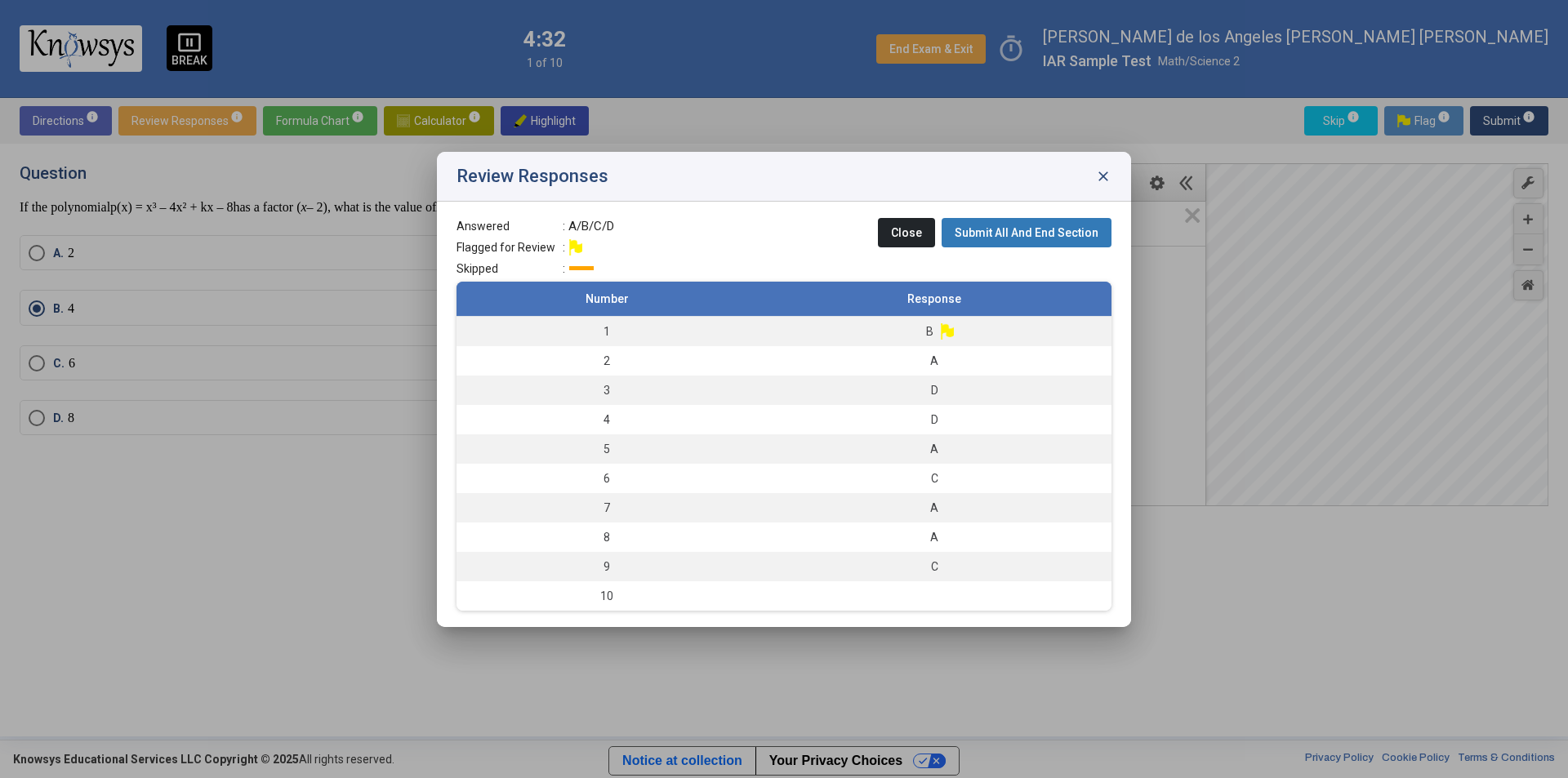
click at [133, 428] on div at bounding box center [784, 389] width 1568 height 778
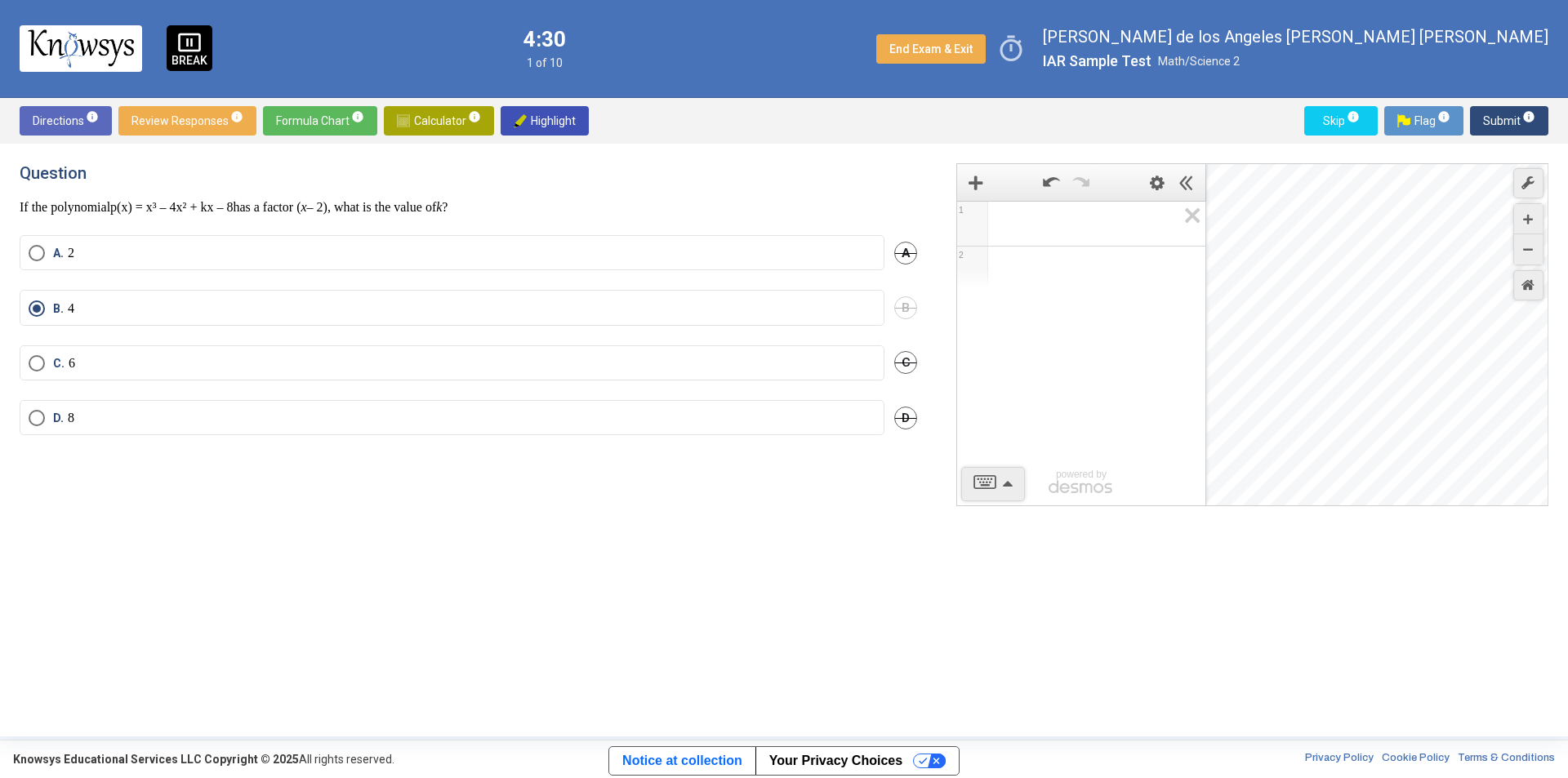
click at [1492, 128] on span "Submit info" at bounding box center [1509, 120] width 52 height 29
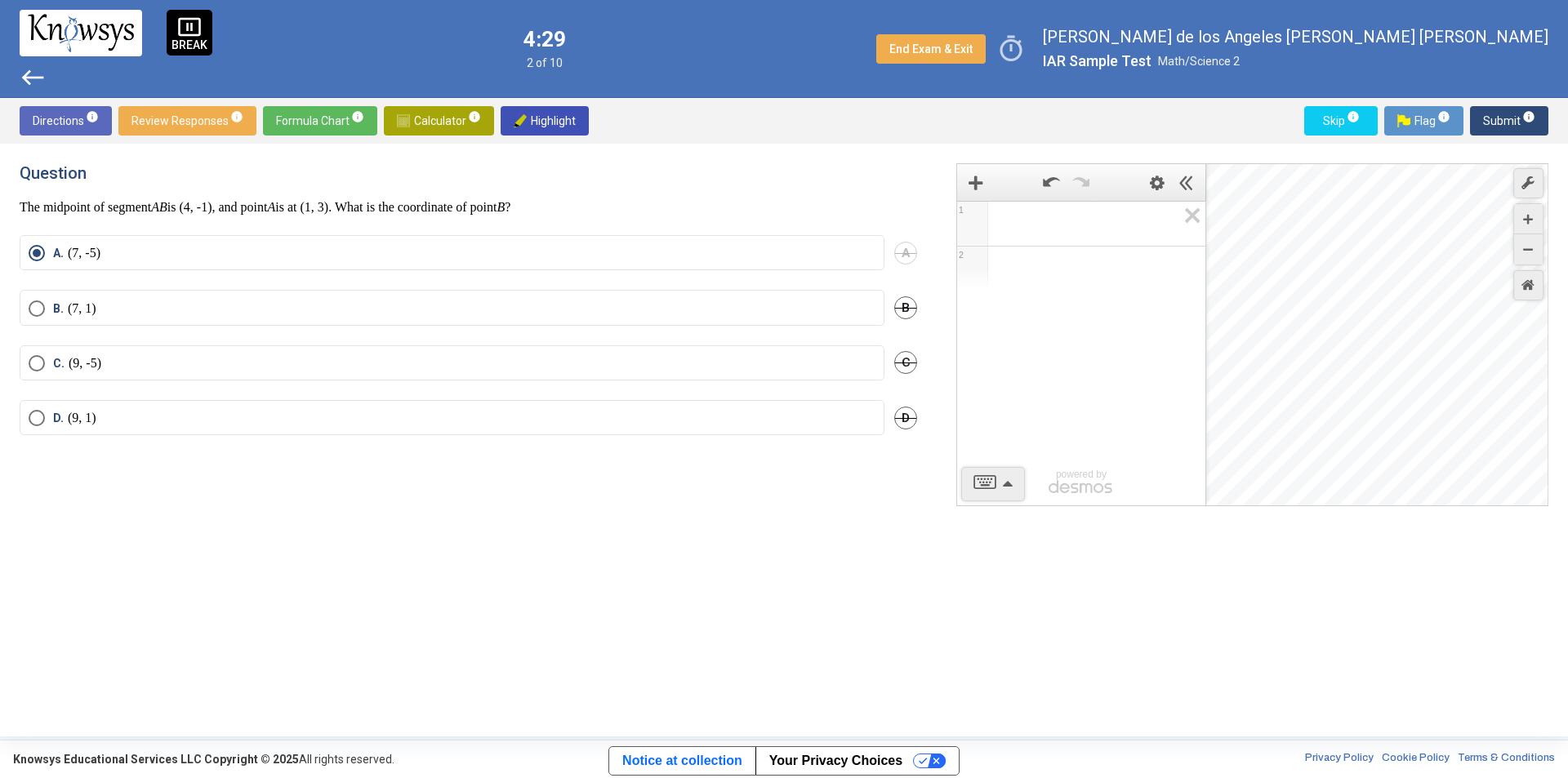
click at [174, 114] on span "Review Responses info" at bounding box center [188, 120] width 112 height 29
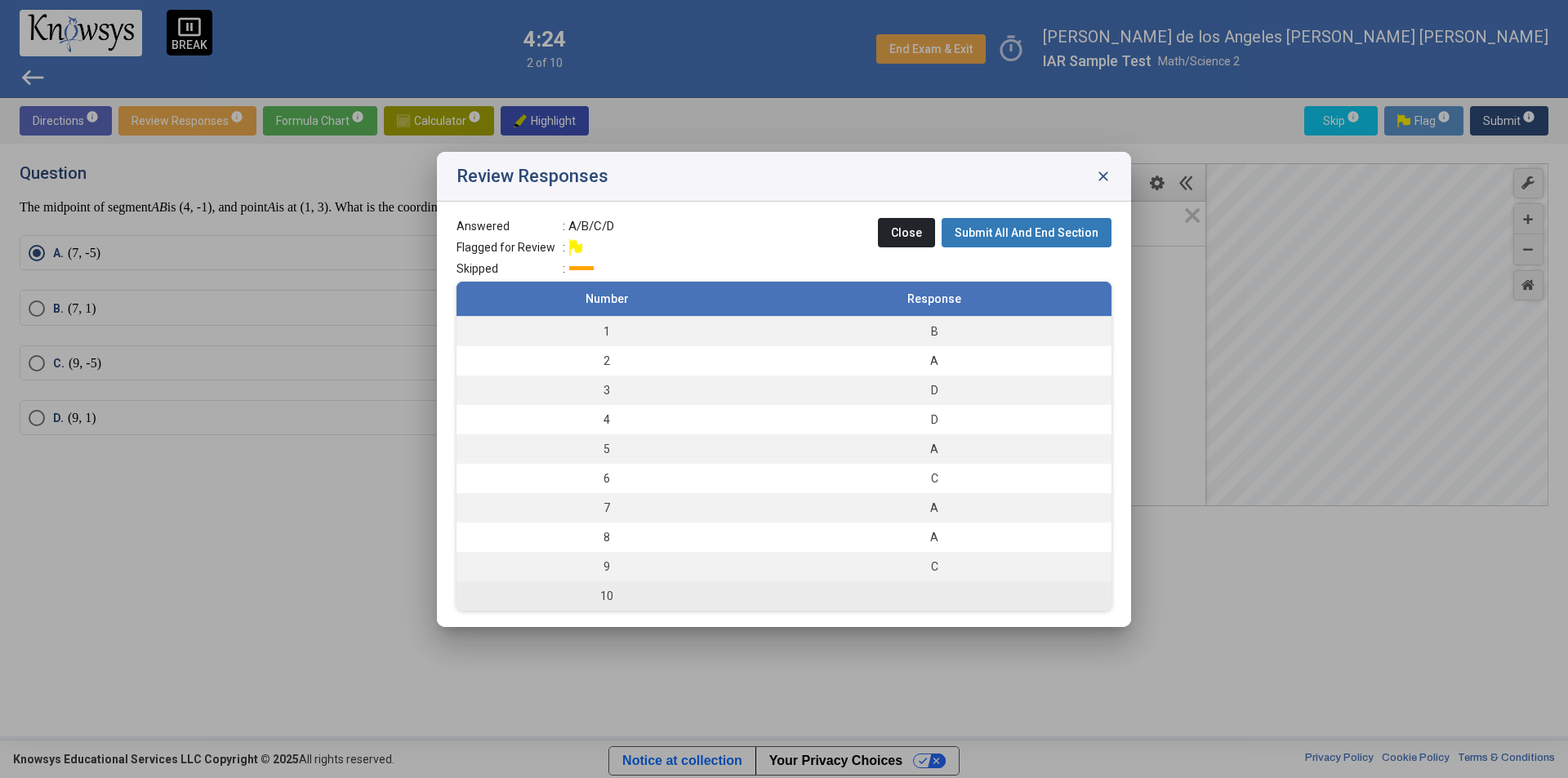
click at [600, 588] on td "10" at bounding box center [607, 596] width 301 height 29
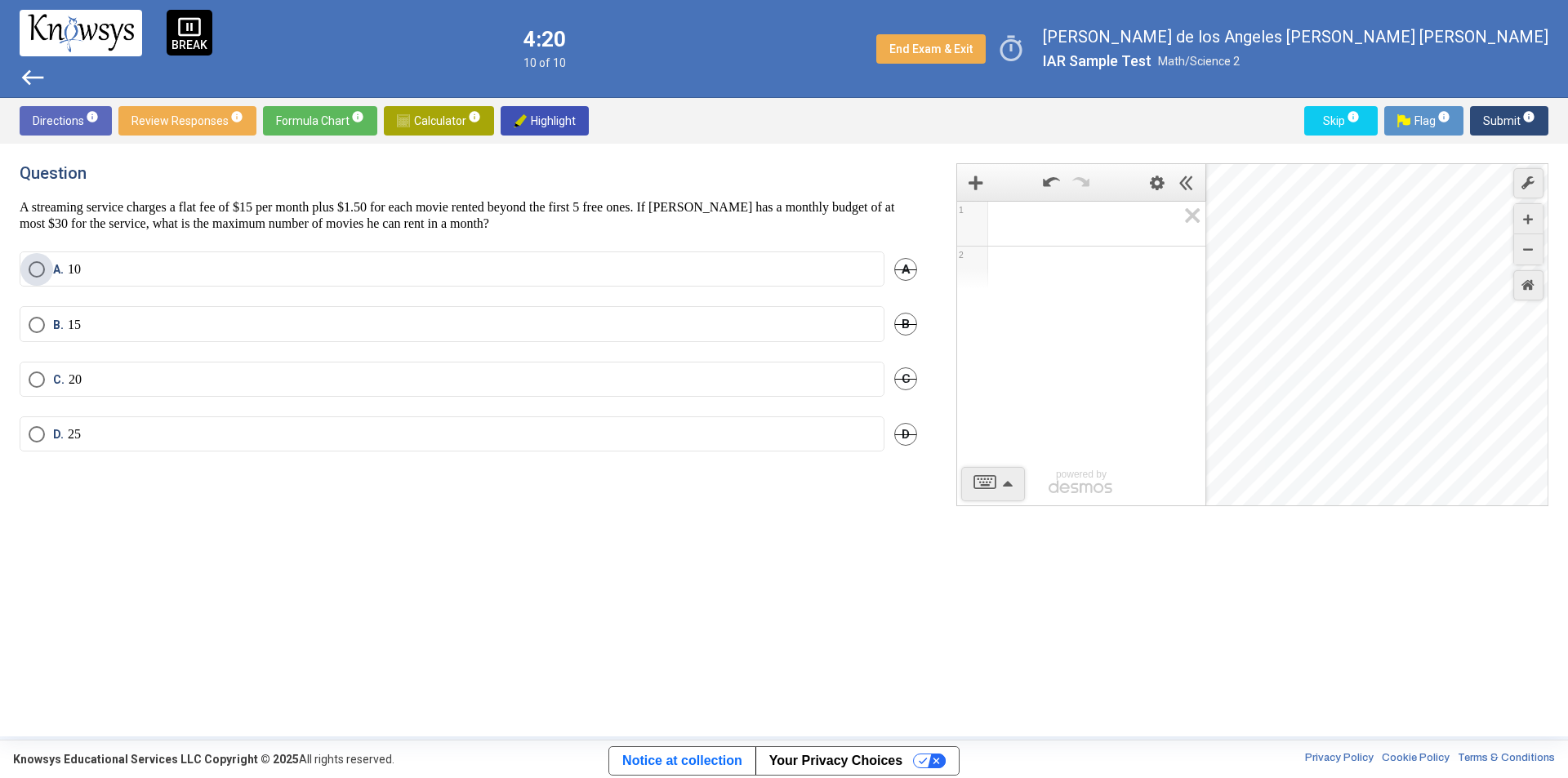
click at [98, 268] on label "A. 10" at bounding box center [452, 269] width 847 height 16
click at [1503, 118] on span "Submit info" at bounding box center [1509, 120] width 52 height 29
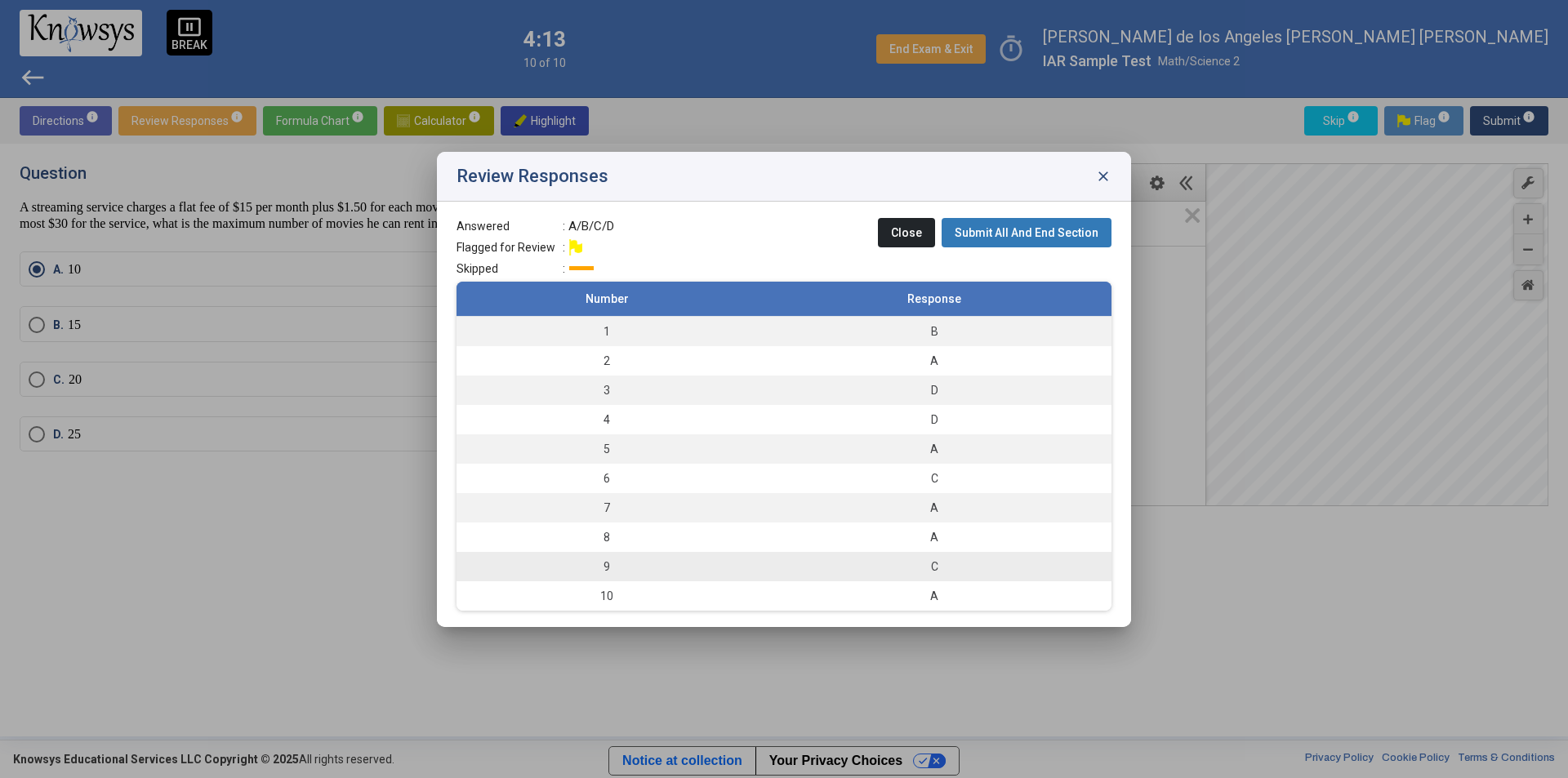
click at [987, 559] on div "C" at bounding box center [934, 566] width 338 height 16
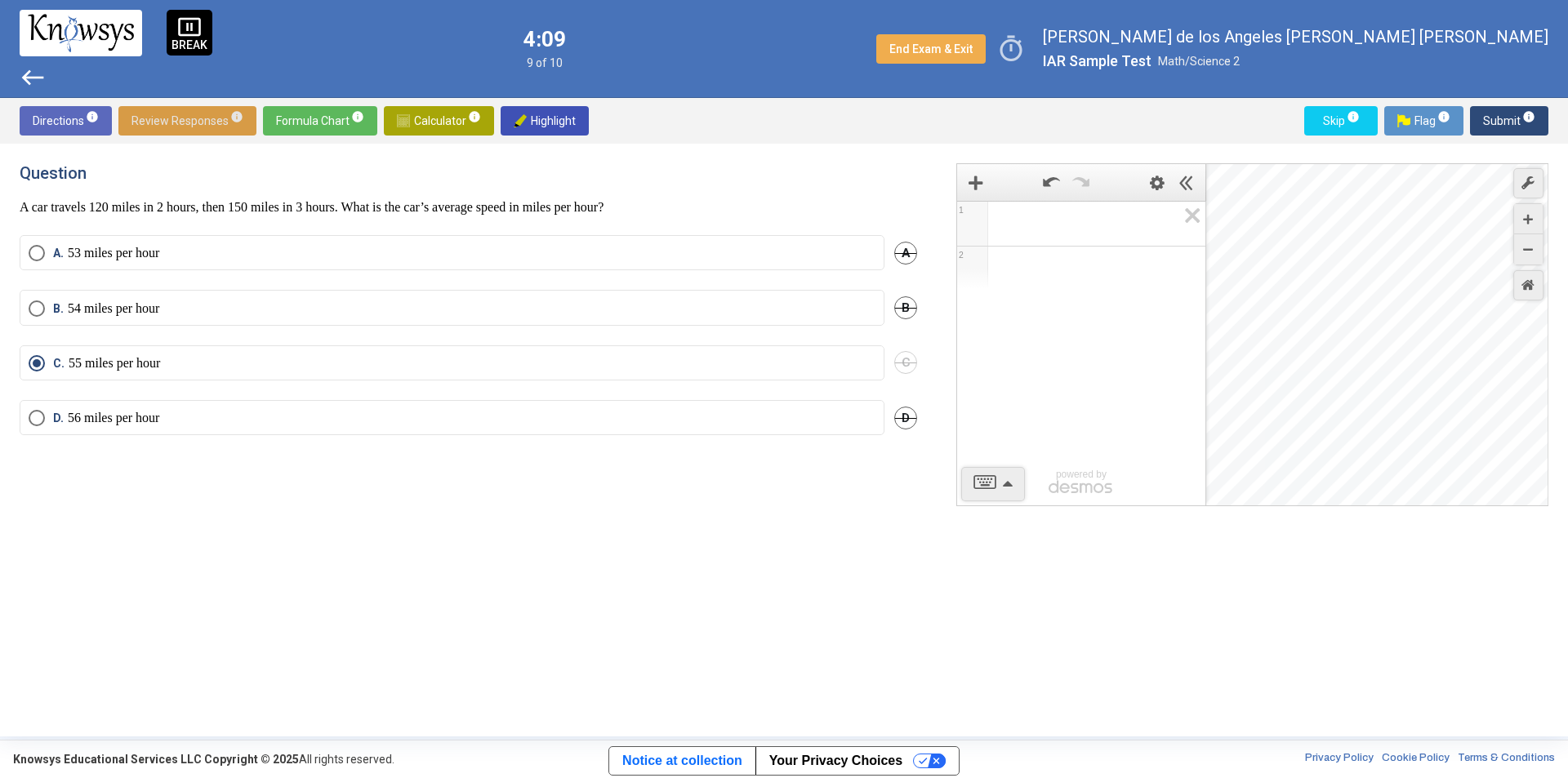
click at [199, 117] on span "Review Responses info" at bounding box center [188, 120] width 112 height 29
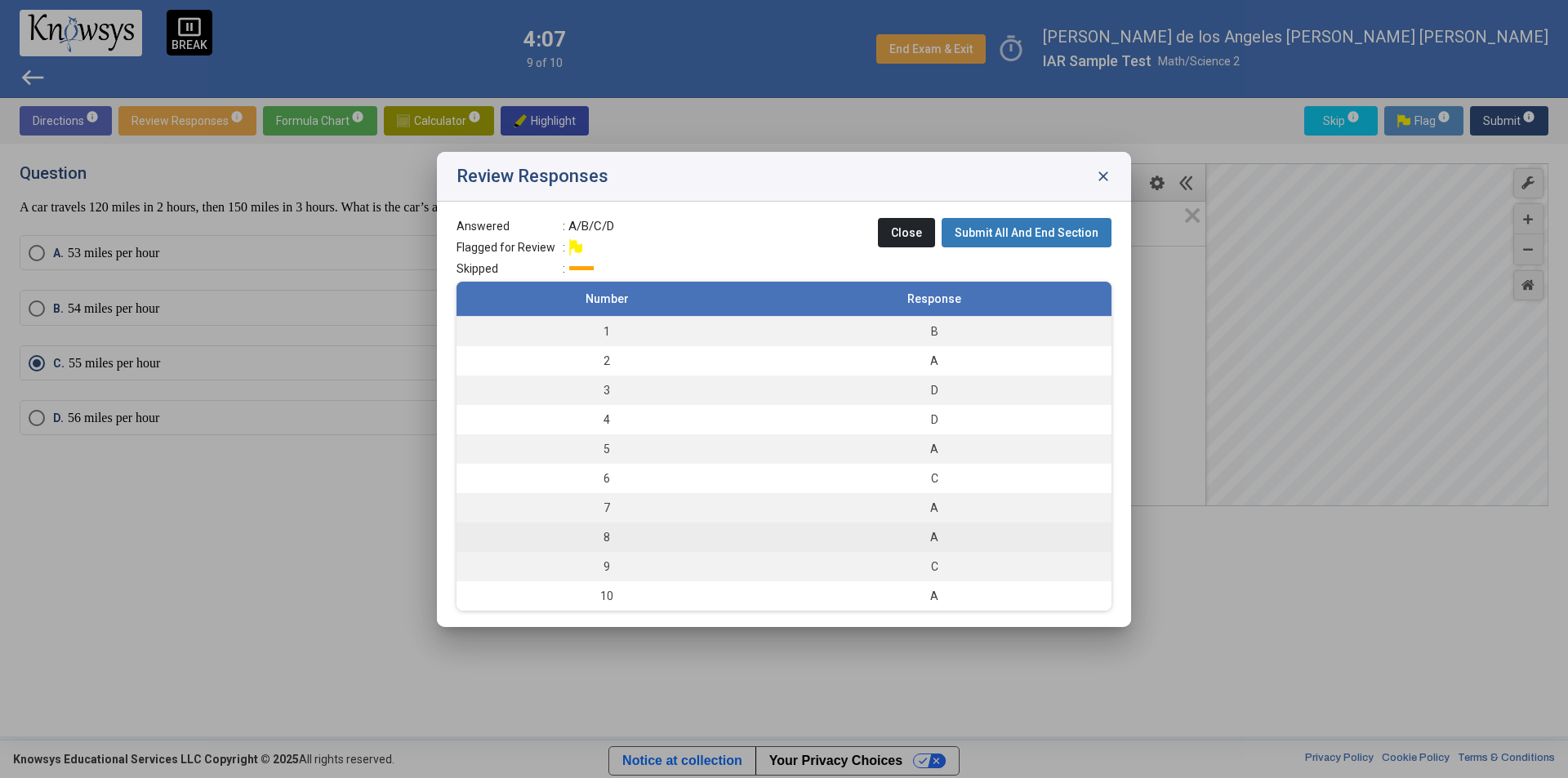
click at [679, 537] on td "8" at bounding box center [607, 537] width 301 height 29
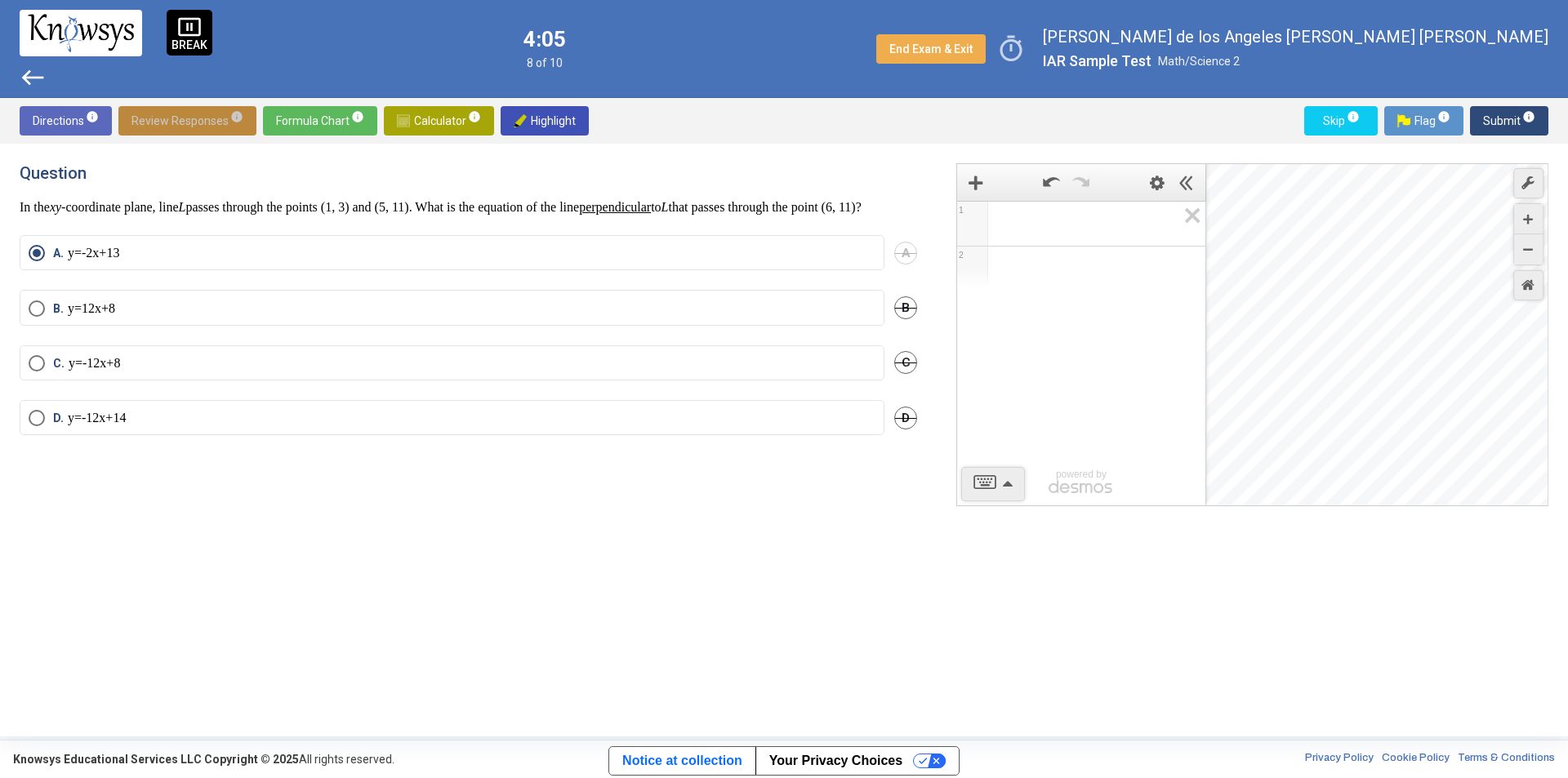
click at [205, 116] on span "Review Responses info" at bounding box center [188, 120] width 112 height 29
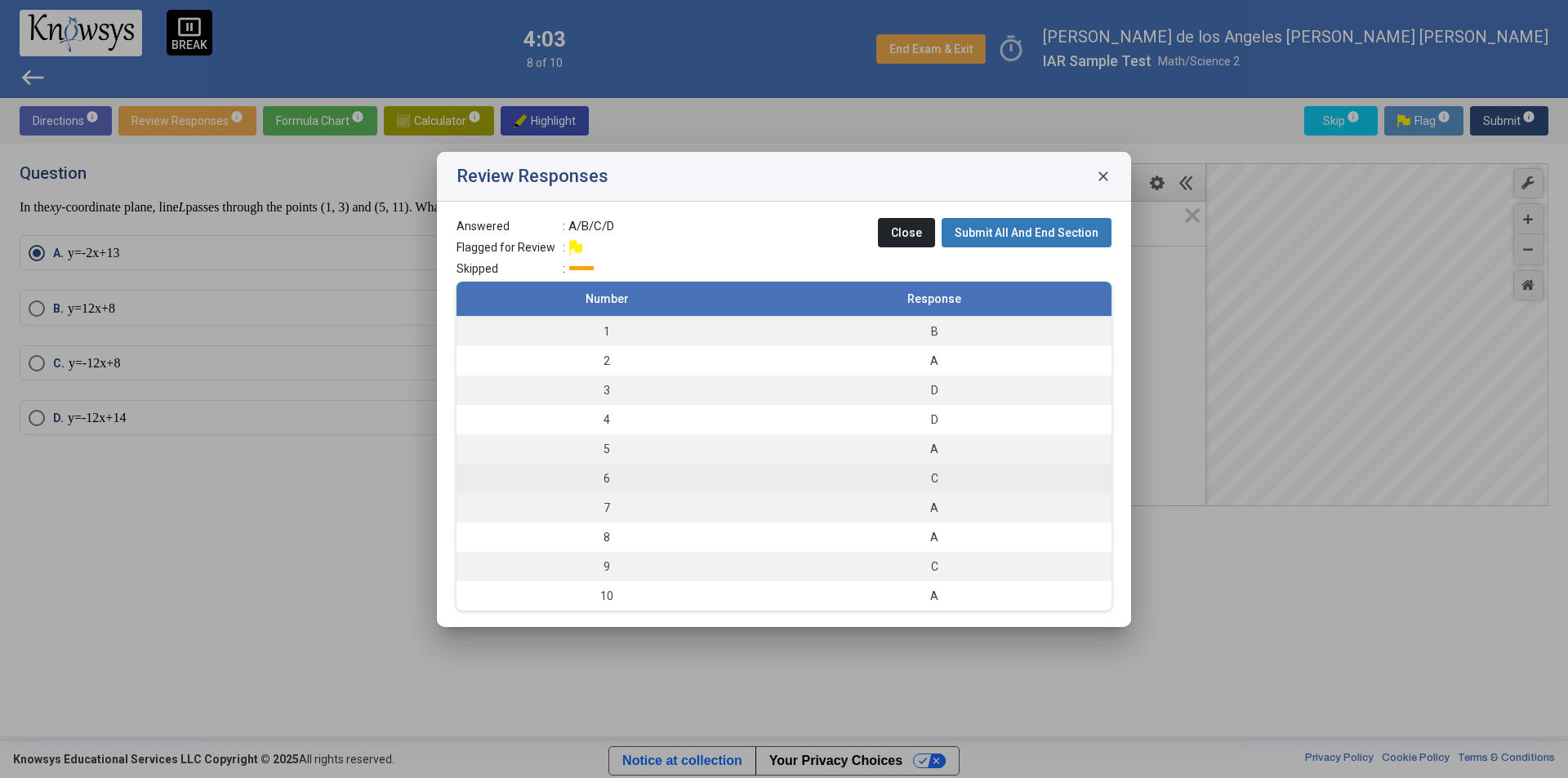
click at [639, 476] on td "6" at bounding box center [607, 478] width 301 height 29
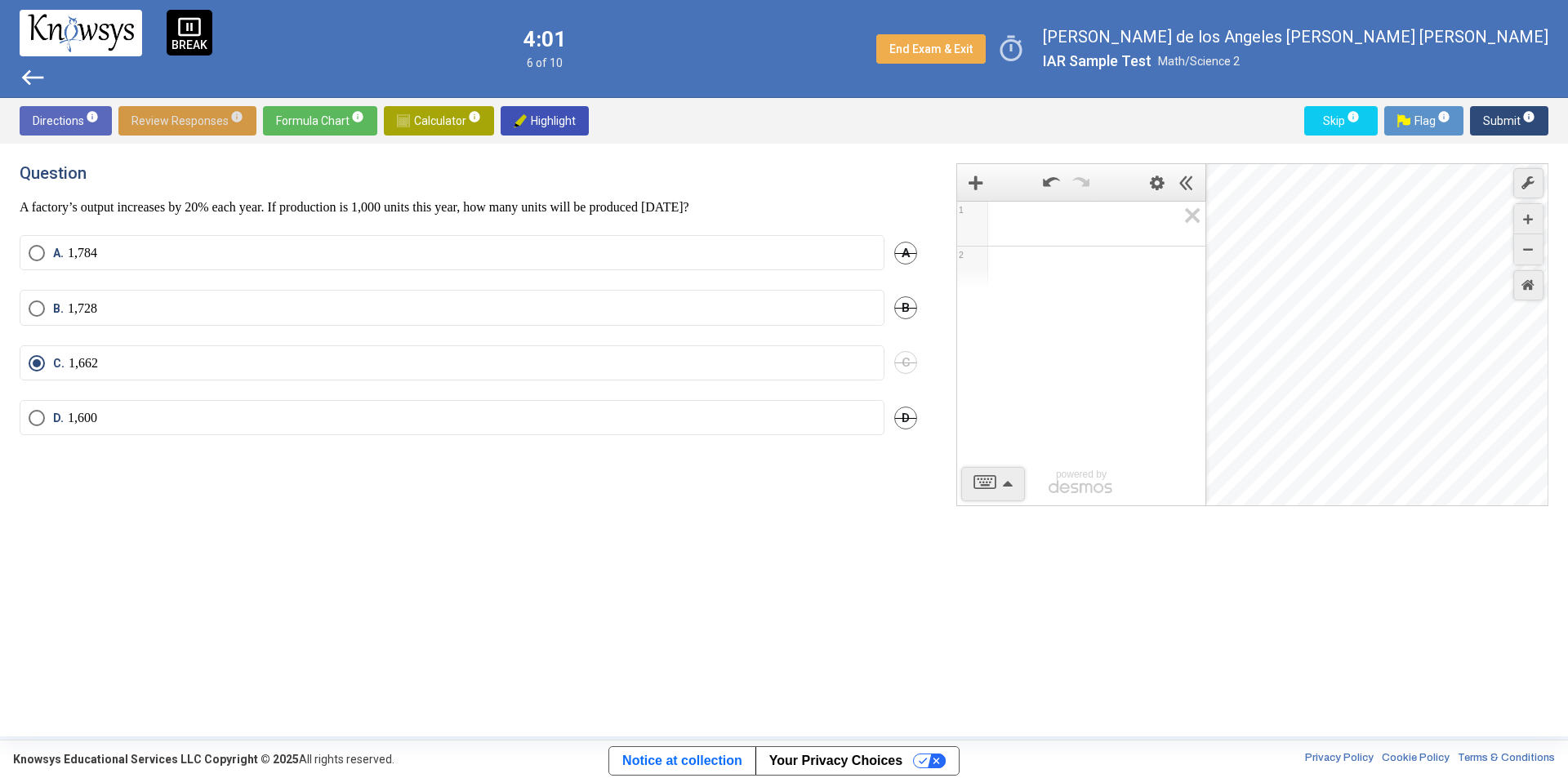
click at [187, 114] on span "Review Responses info" at bounding box center [188, 120] width 112 height 29
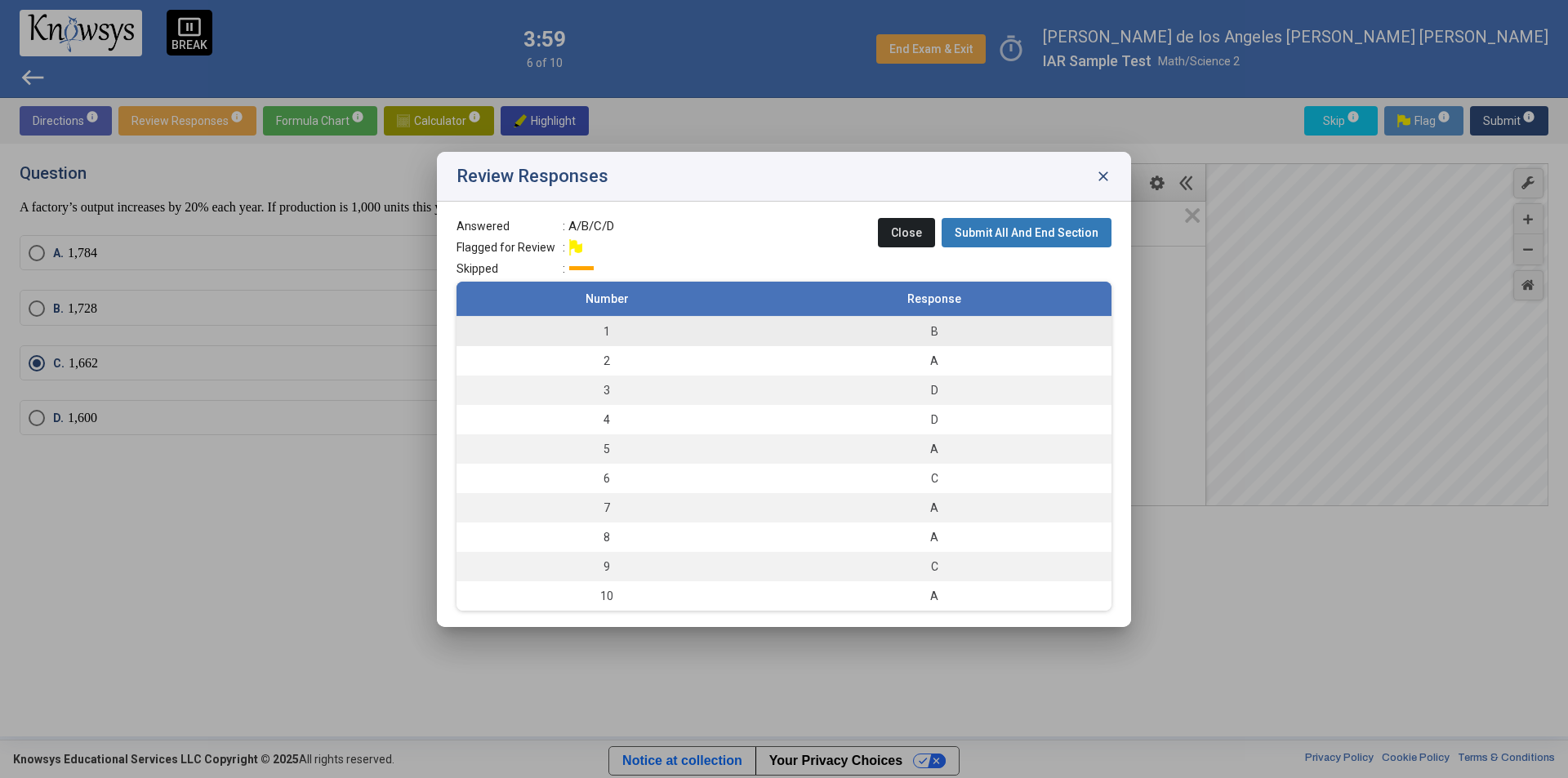
click at [618, 340] on td "1" at bounding box center [607, 331] width 301 height 30
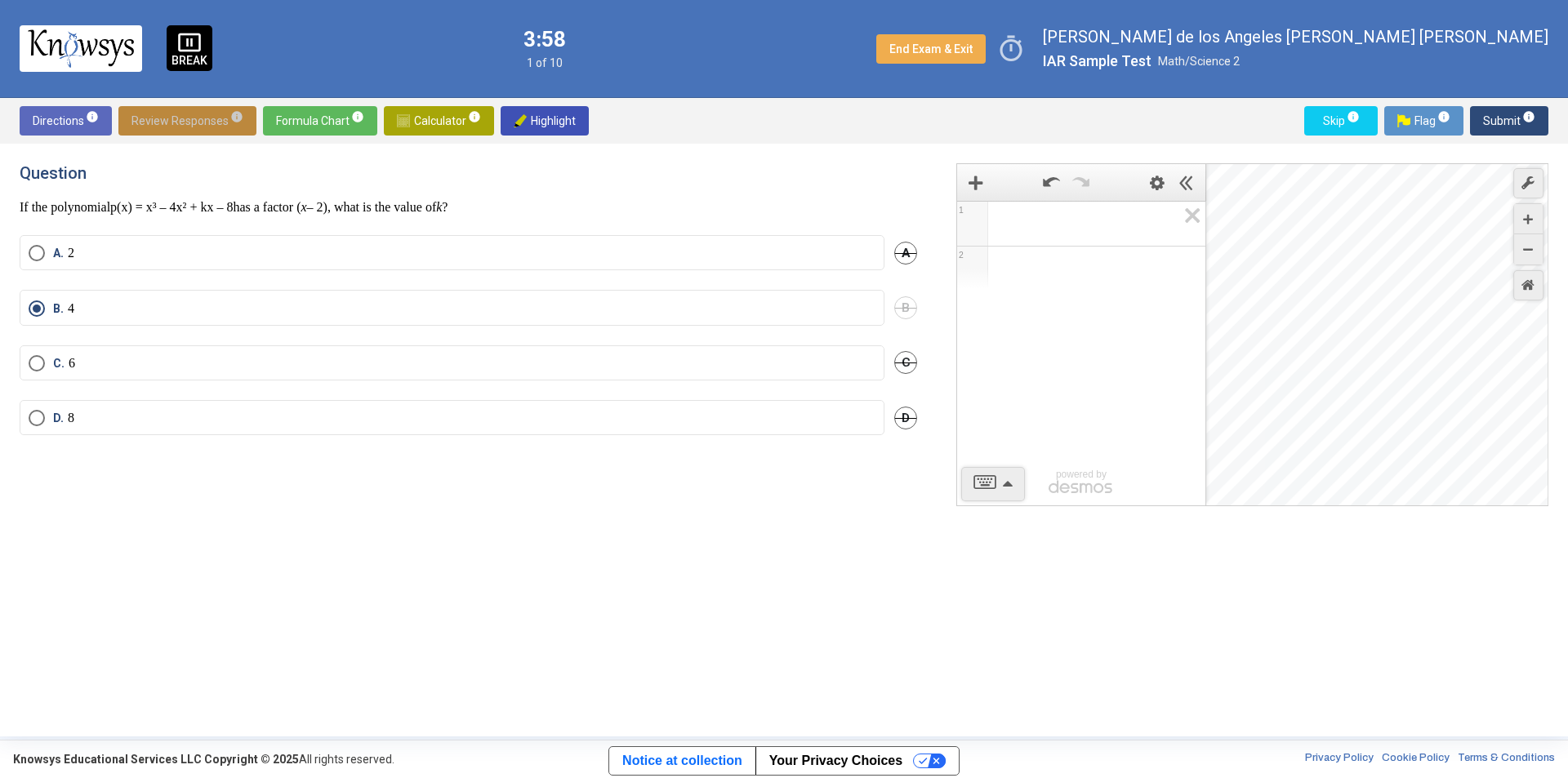
click at [194, 126] on span "Review Responses info" at bounding box center [188, 120] width 112 height 29
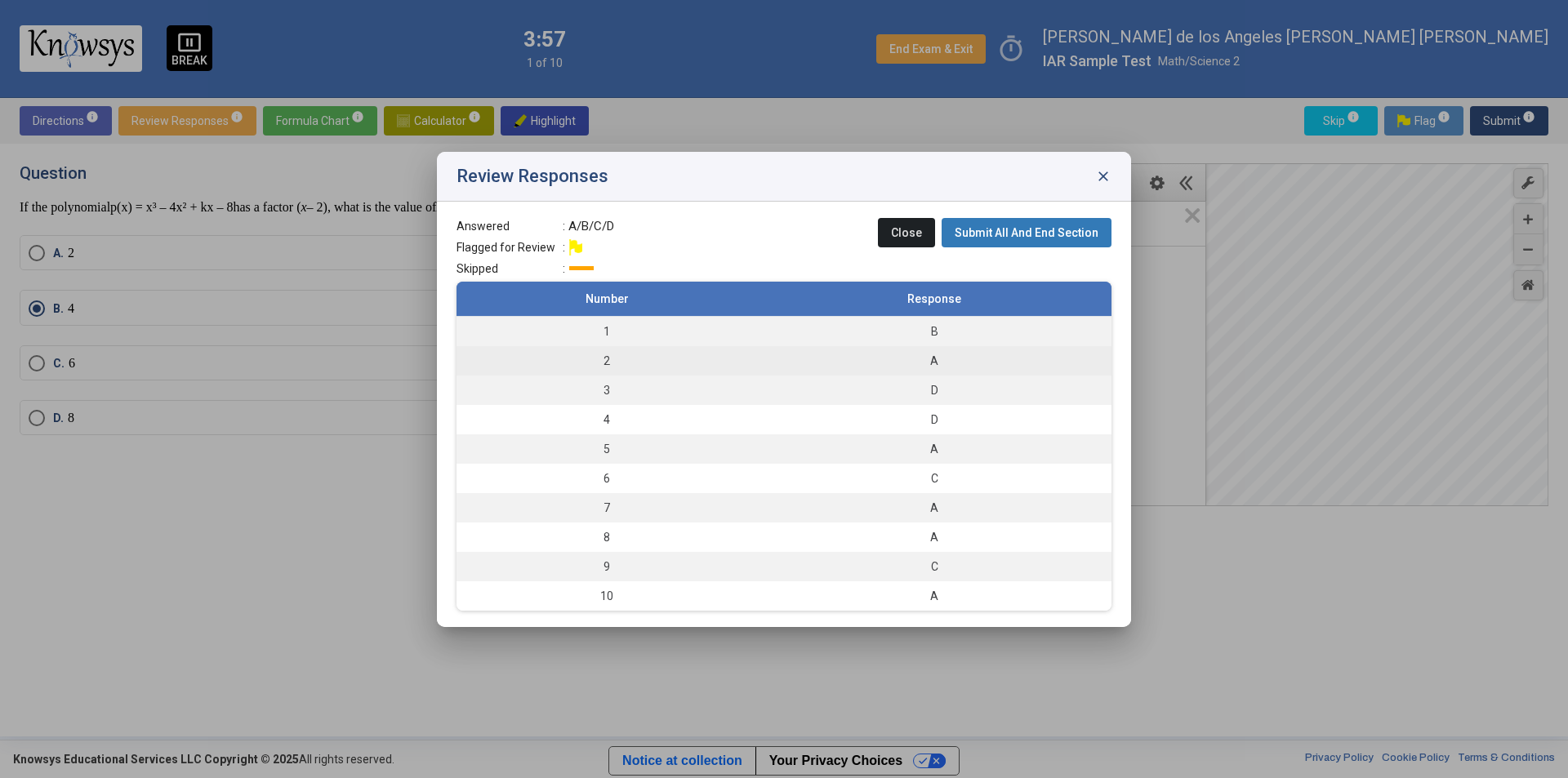
click at [628, 355] on td "2" at bounding box center [607, 361] width 301 height 29
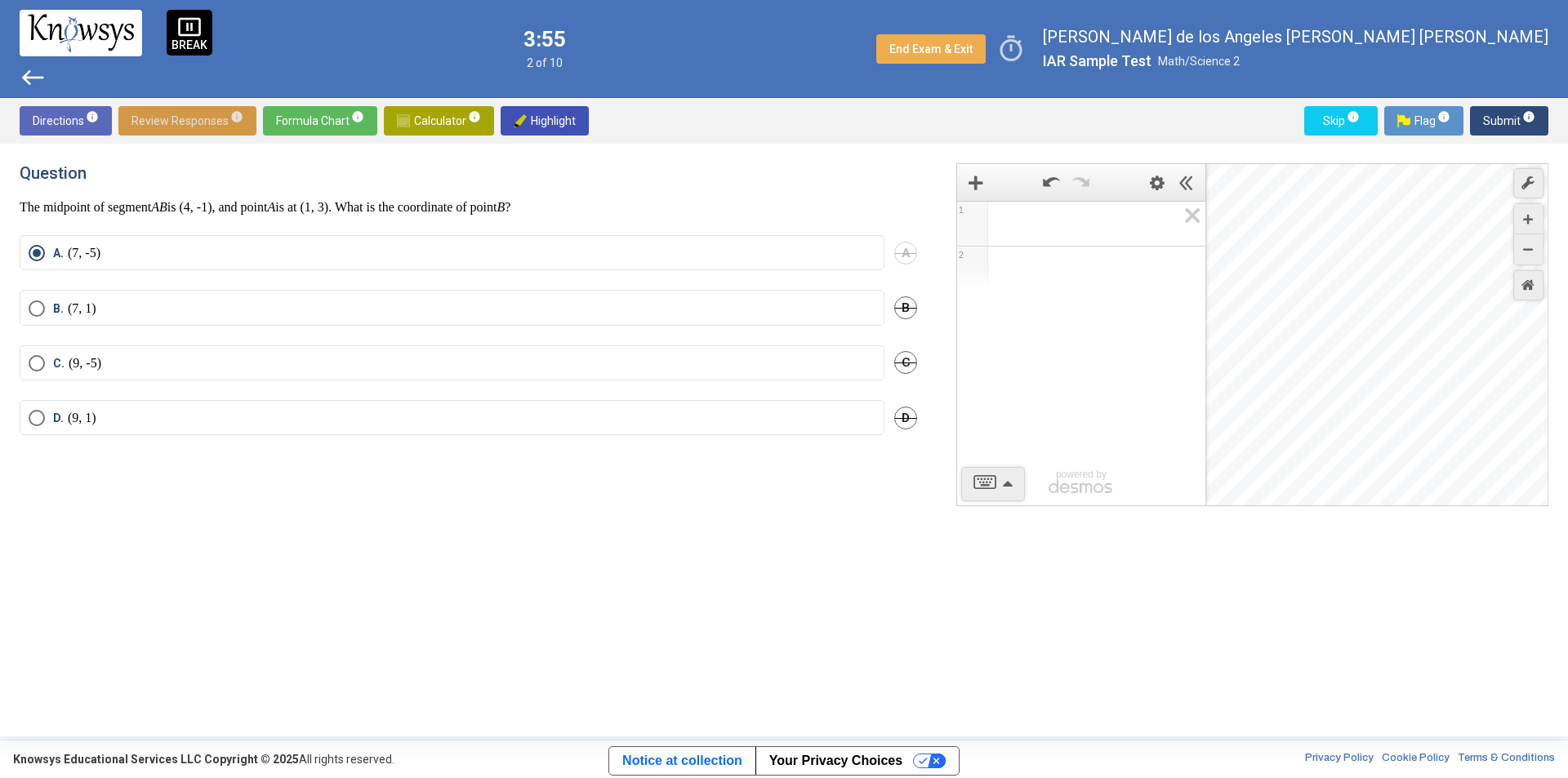
click at [212, 114] on span "Review Responses info" at bounding box center [188, 120] width 112 height 29
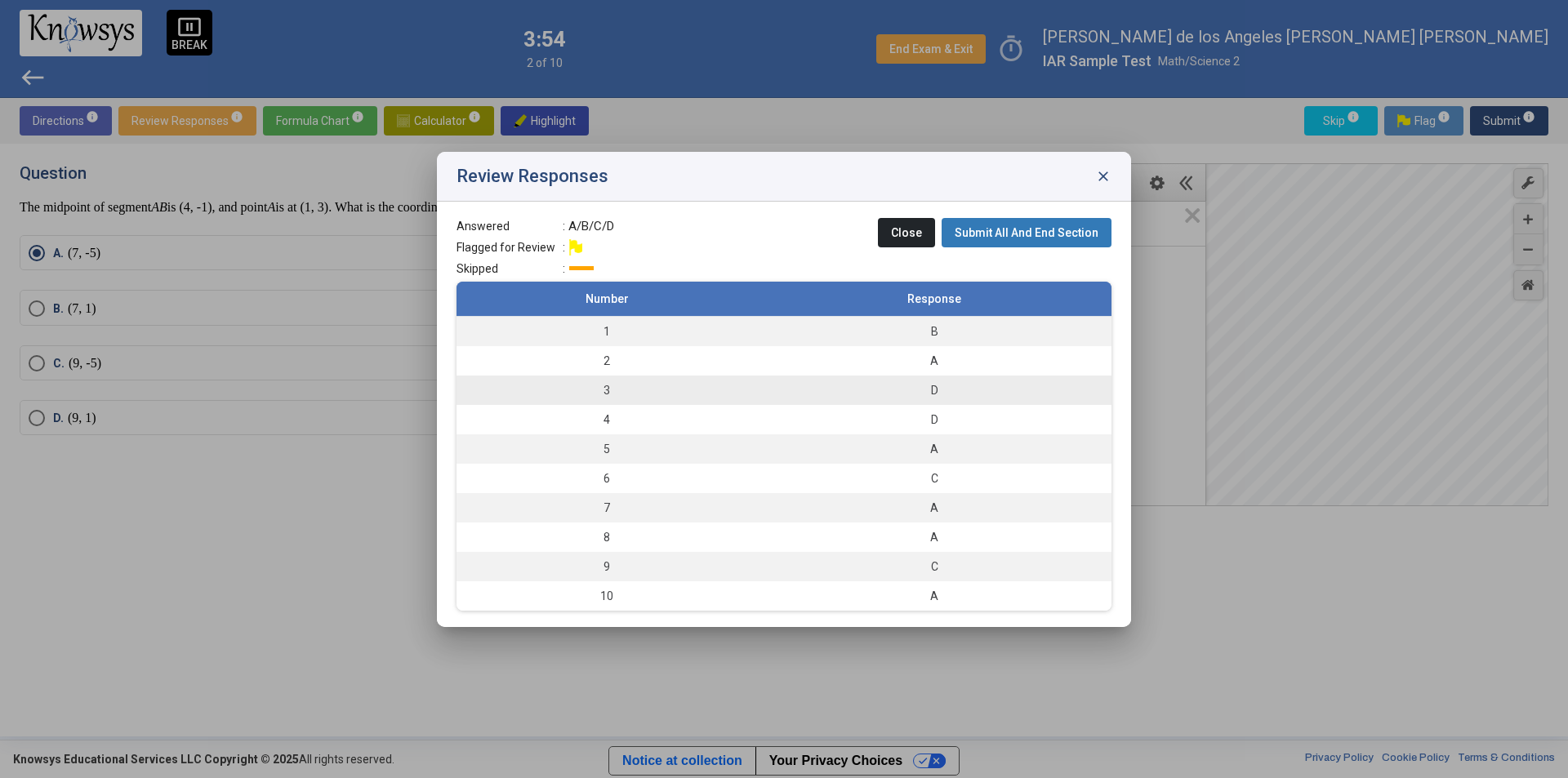
click at [640, 386] on td "3" at bounding box center [607, 389] width 301 height 29
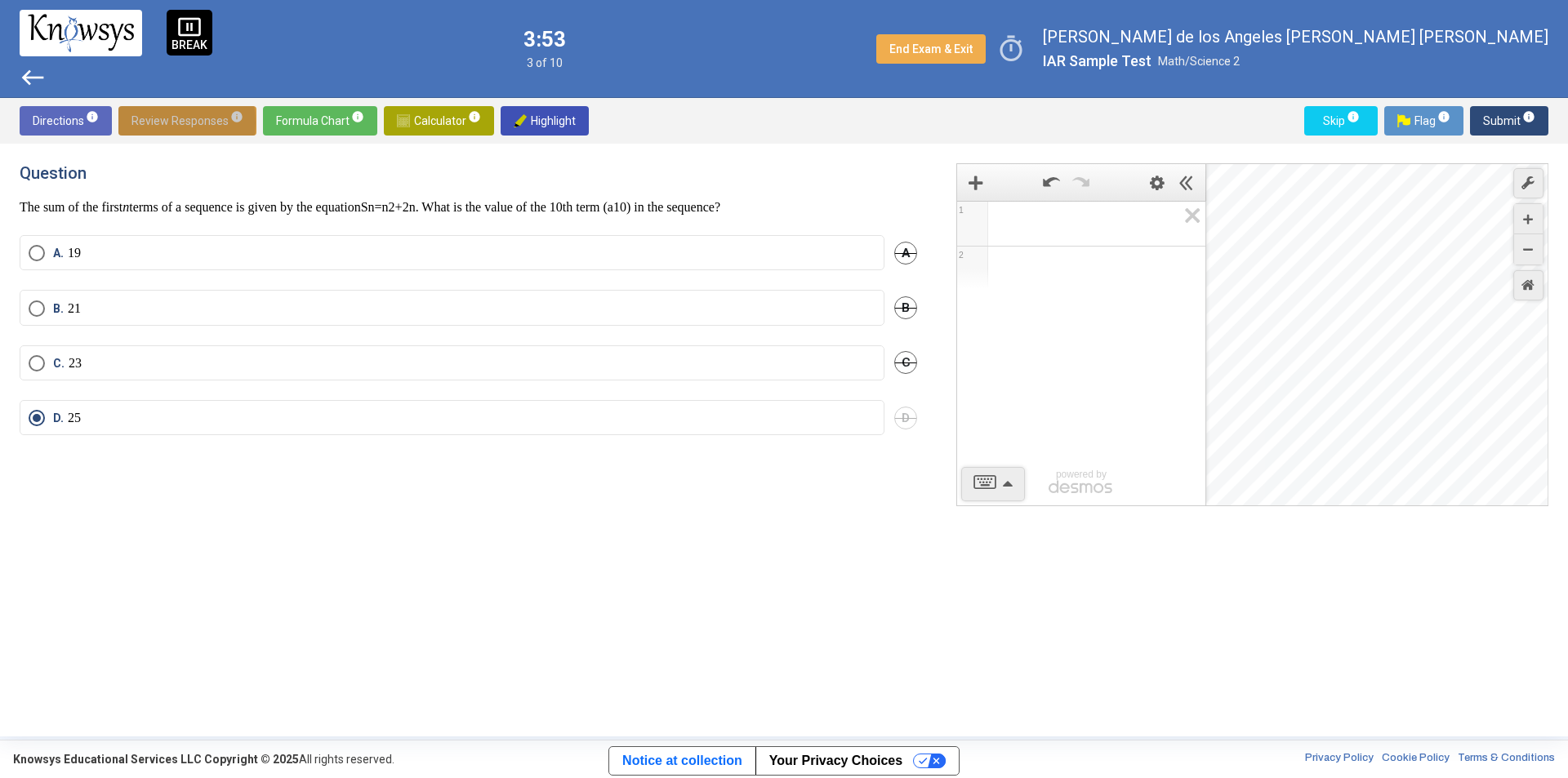
click at [150, 122] on span "Review Responses info" at bounding box center [188, 120] width 112 height 29
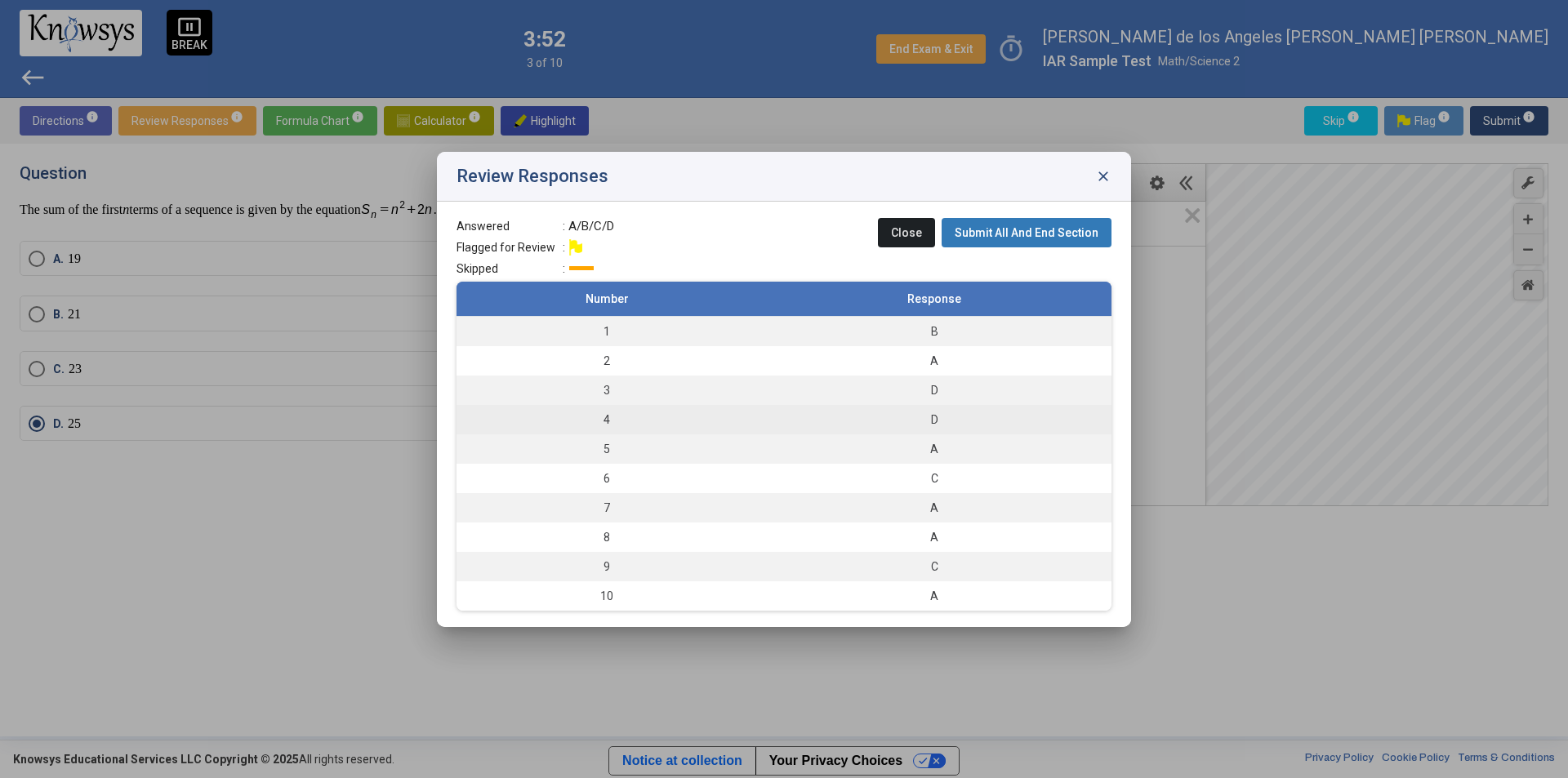
click at [651, 419] on td "4" at bounding box center [607, 419] width 301 height 29
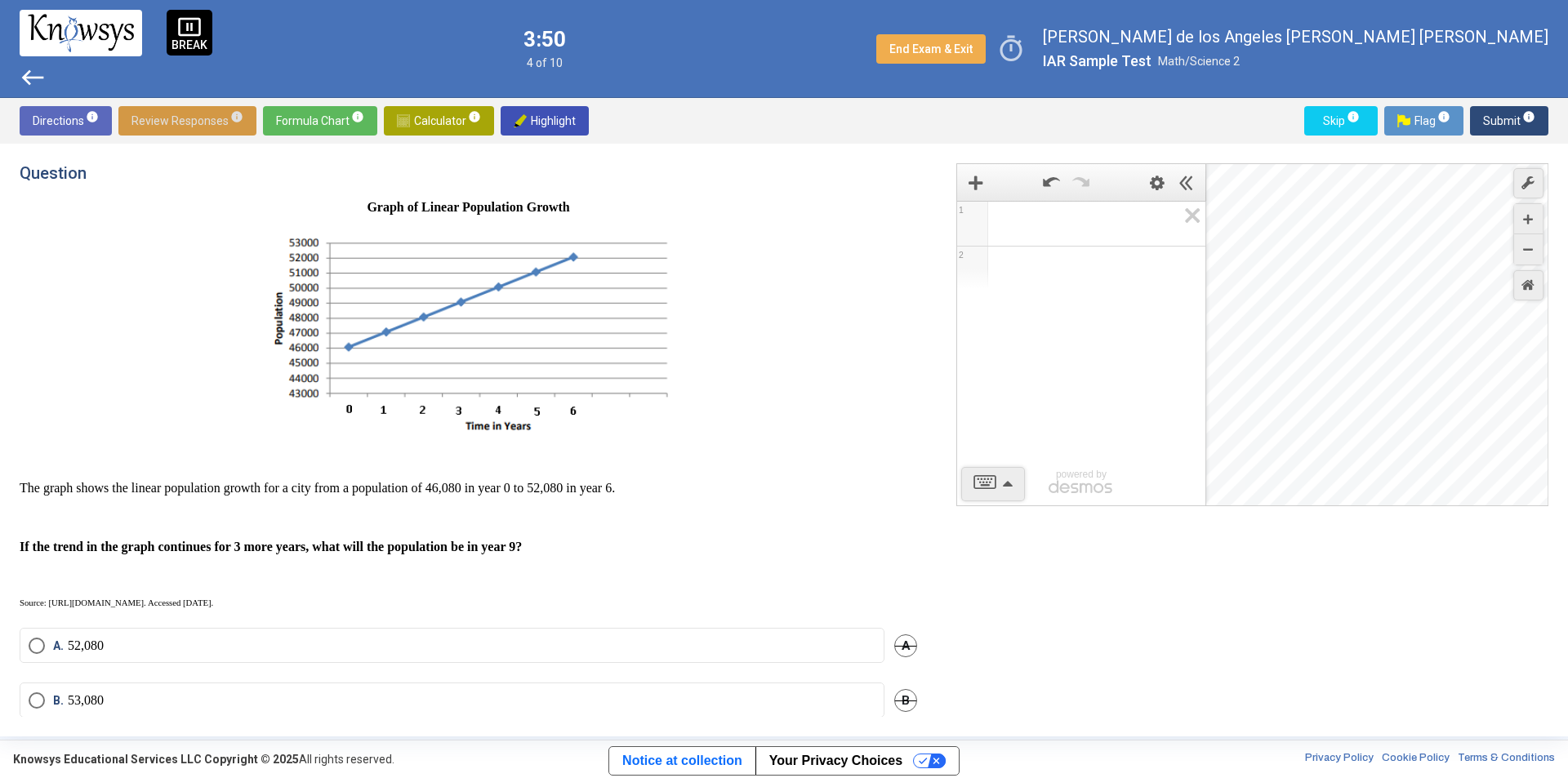
scroll to position [127, 0]
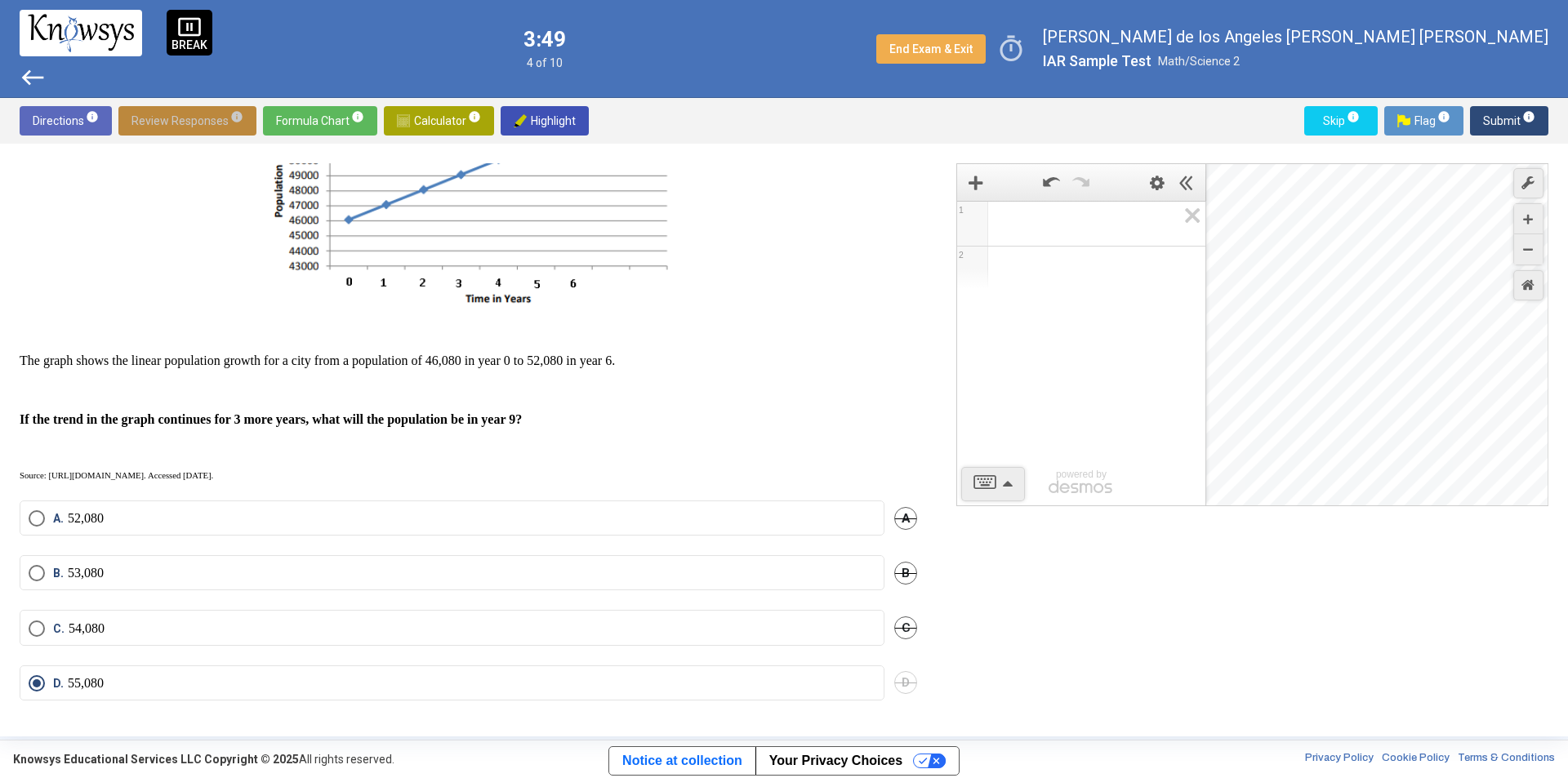
click at [197, 123] on span "Review Responses info" at bounding box center [188, 120] width 112 height 29
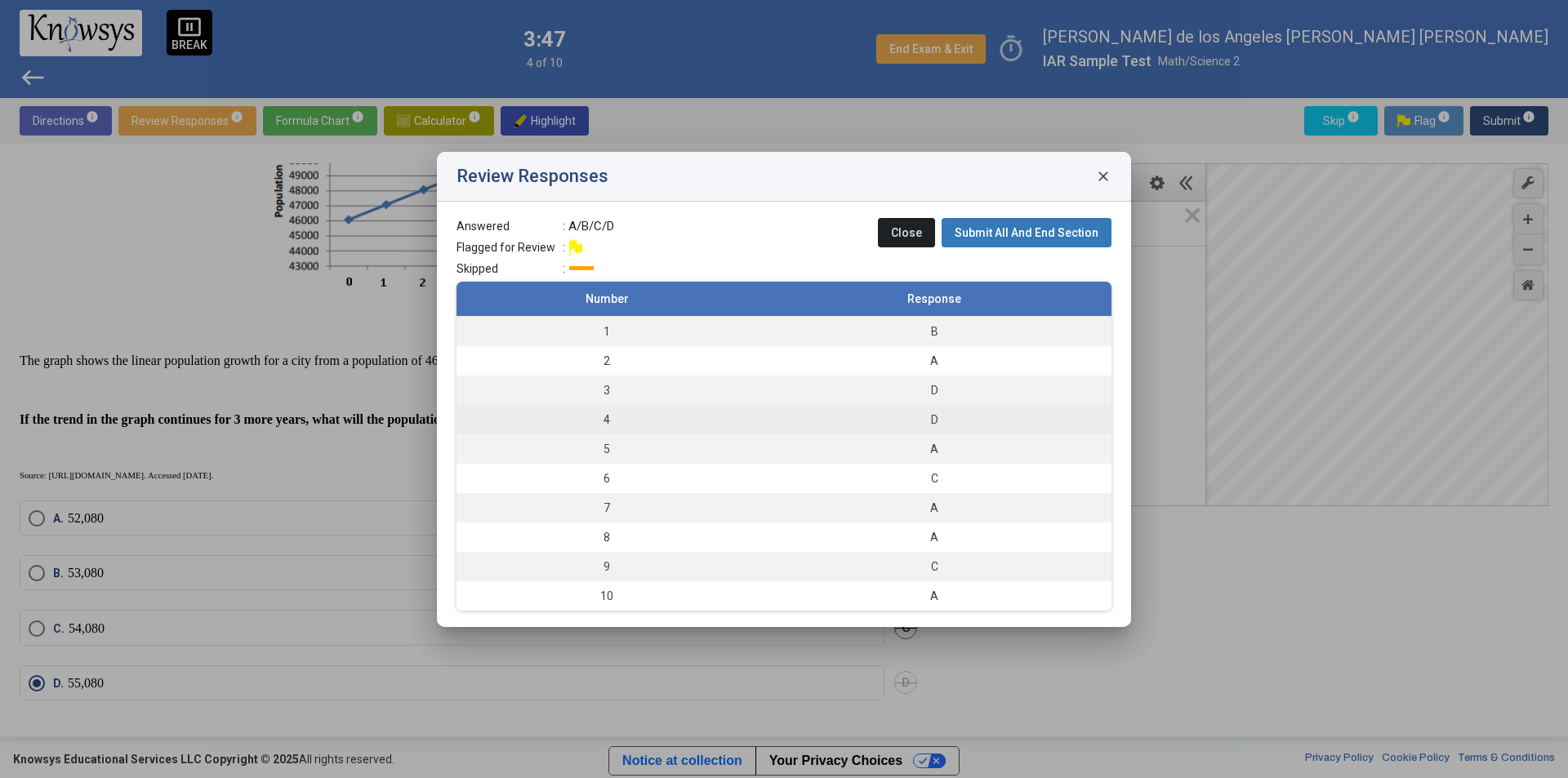
click at [638, 417] on td "4" at bounding box center [607, 419] width 301 height 29
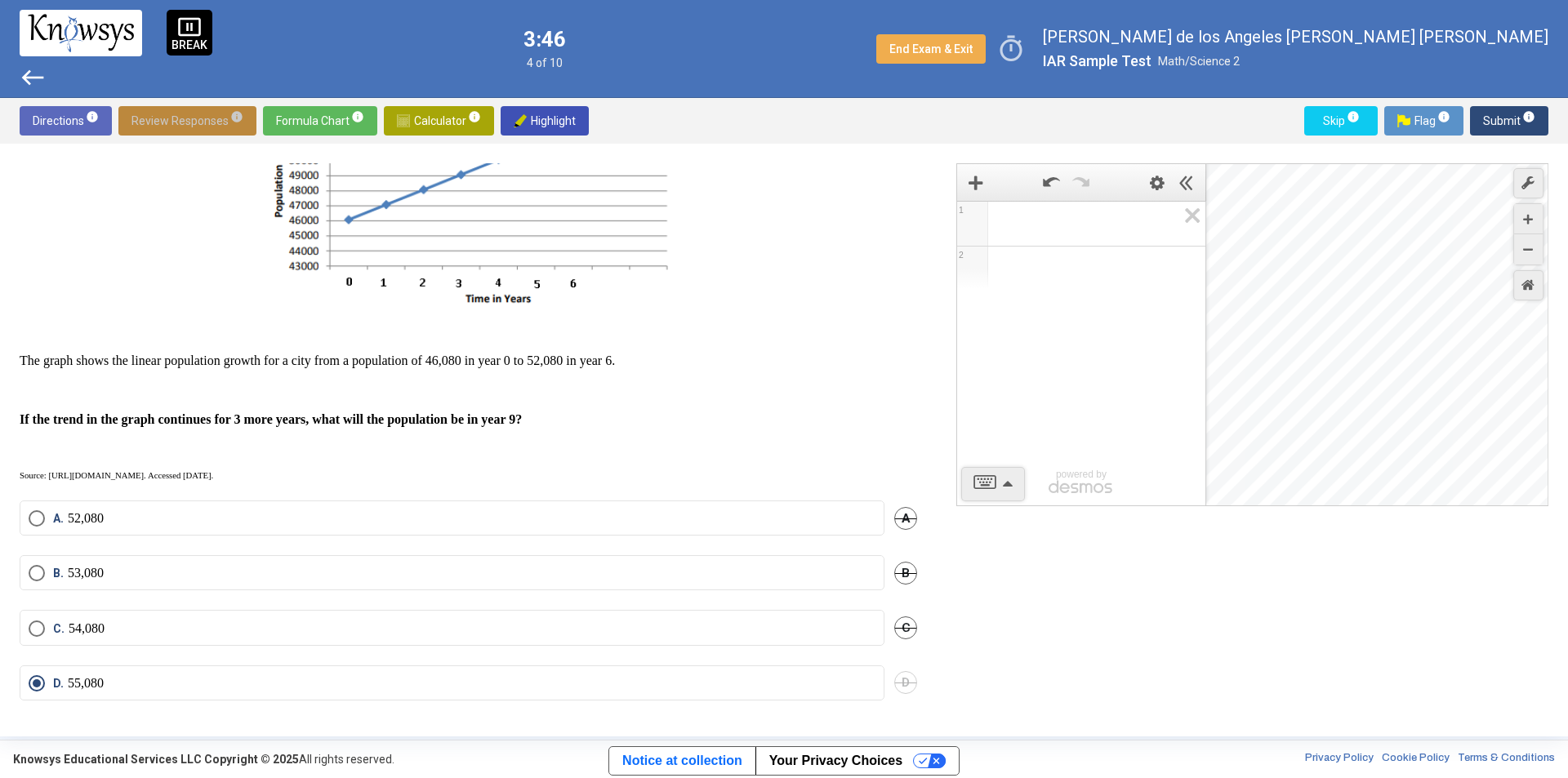
click at [212, 116] on span "Review Responses info" at bounding box center [188, 120] width 112 height 29
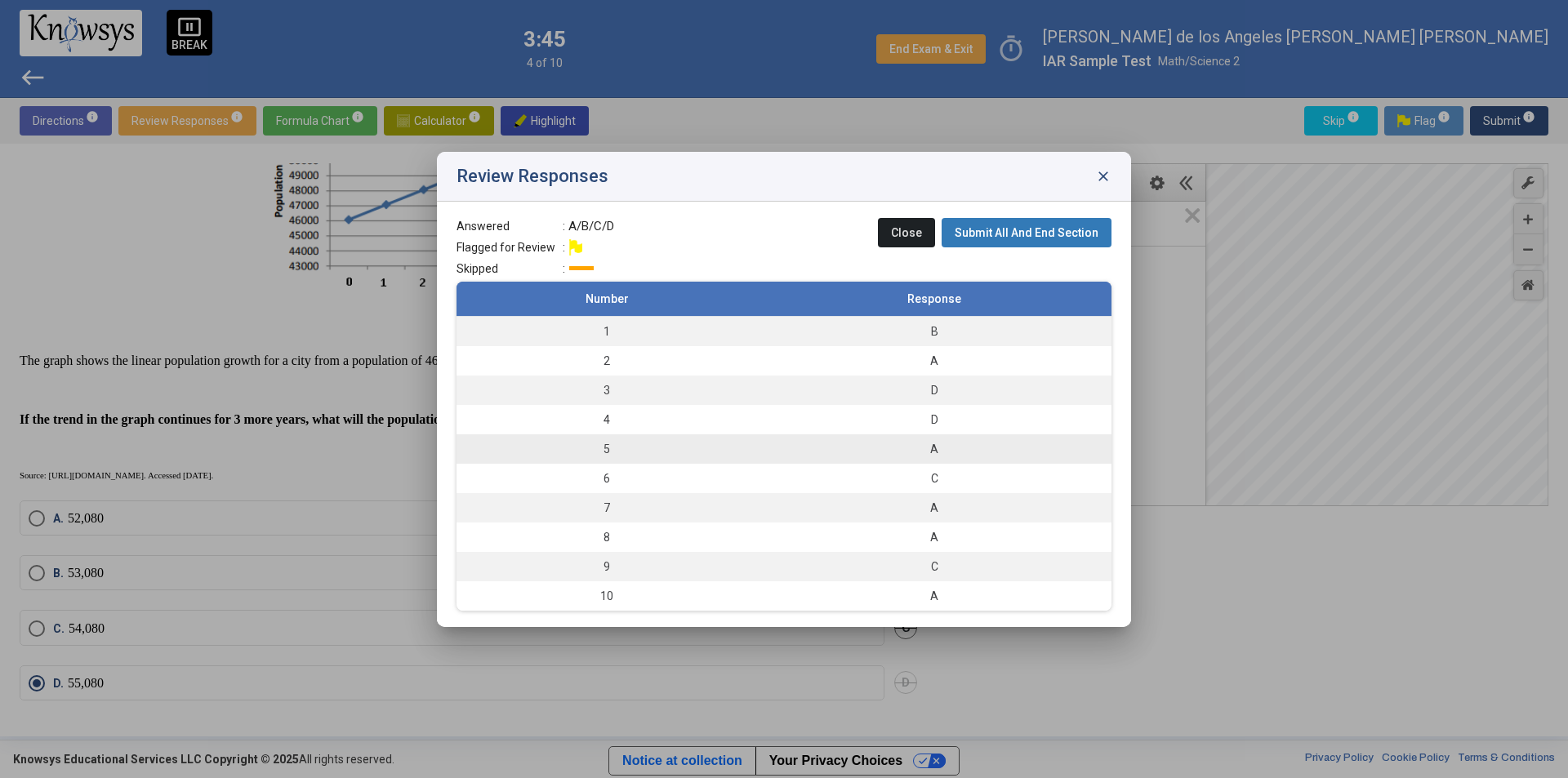
click at [615, 446] on td "5" at bounding box center [607, 448] width 301 height 29
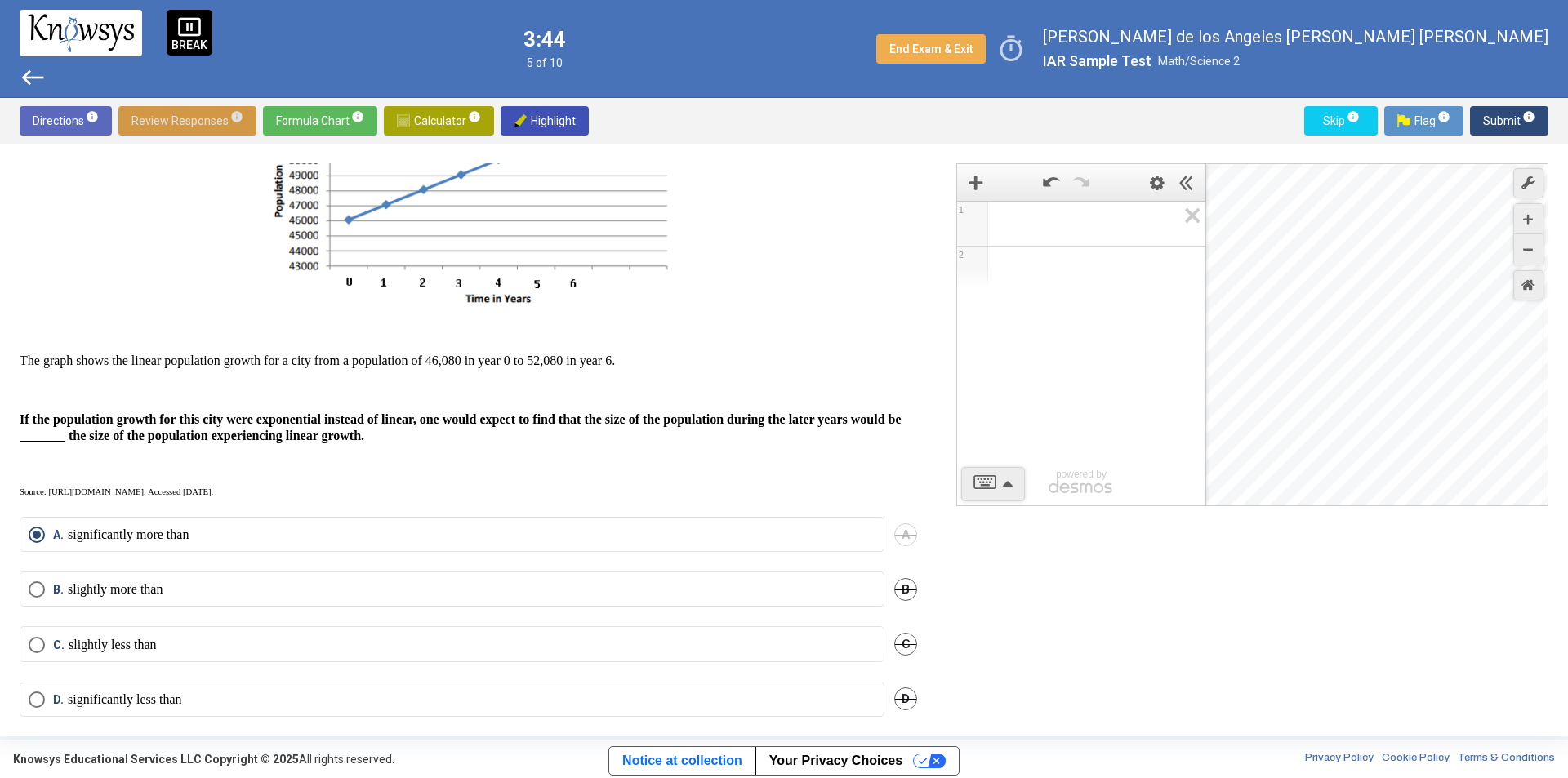
scroll to position [144, 0]
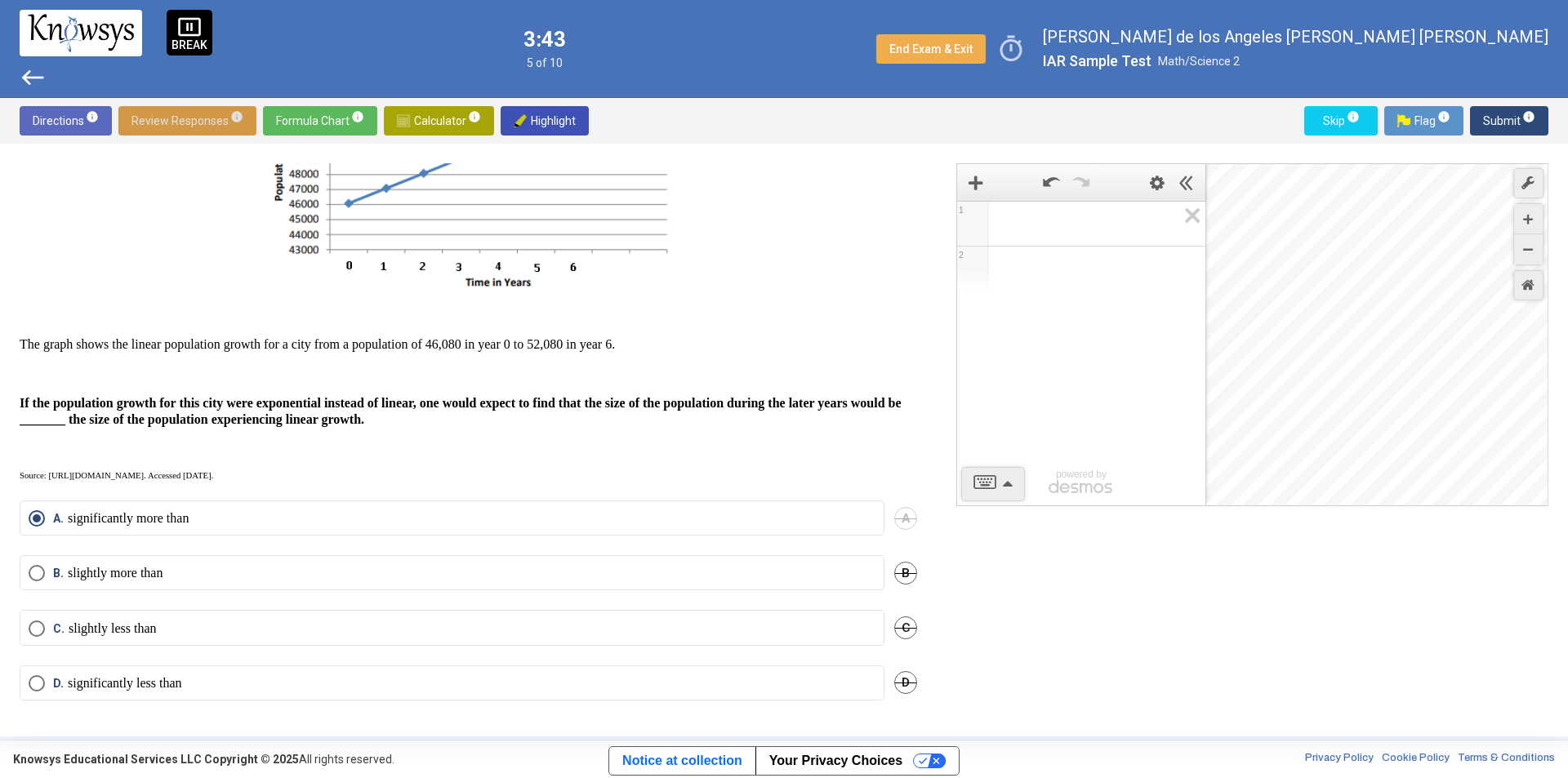
click at [209, 126] on span "Review Responses info" at bounding box center [188, 120] width 112 height 29
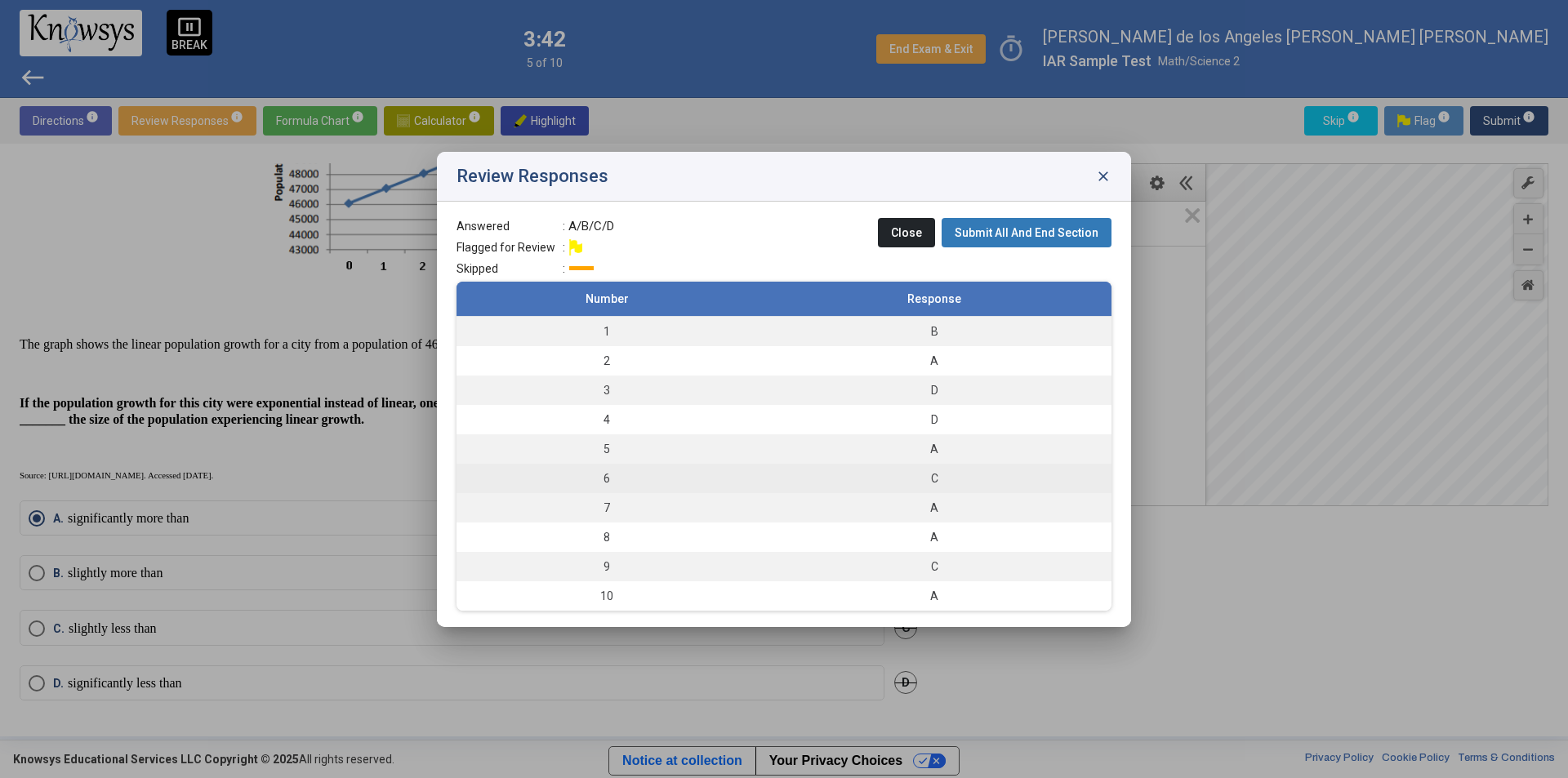
click at [626, 484] on td "6" at bounding box center [607, 478] width 301 height 29
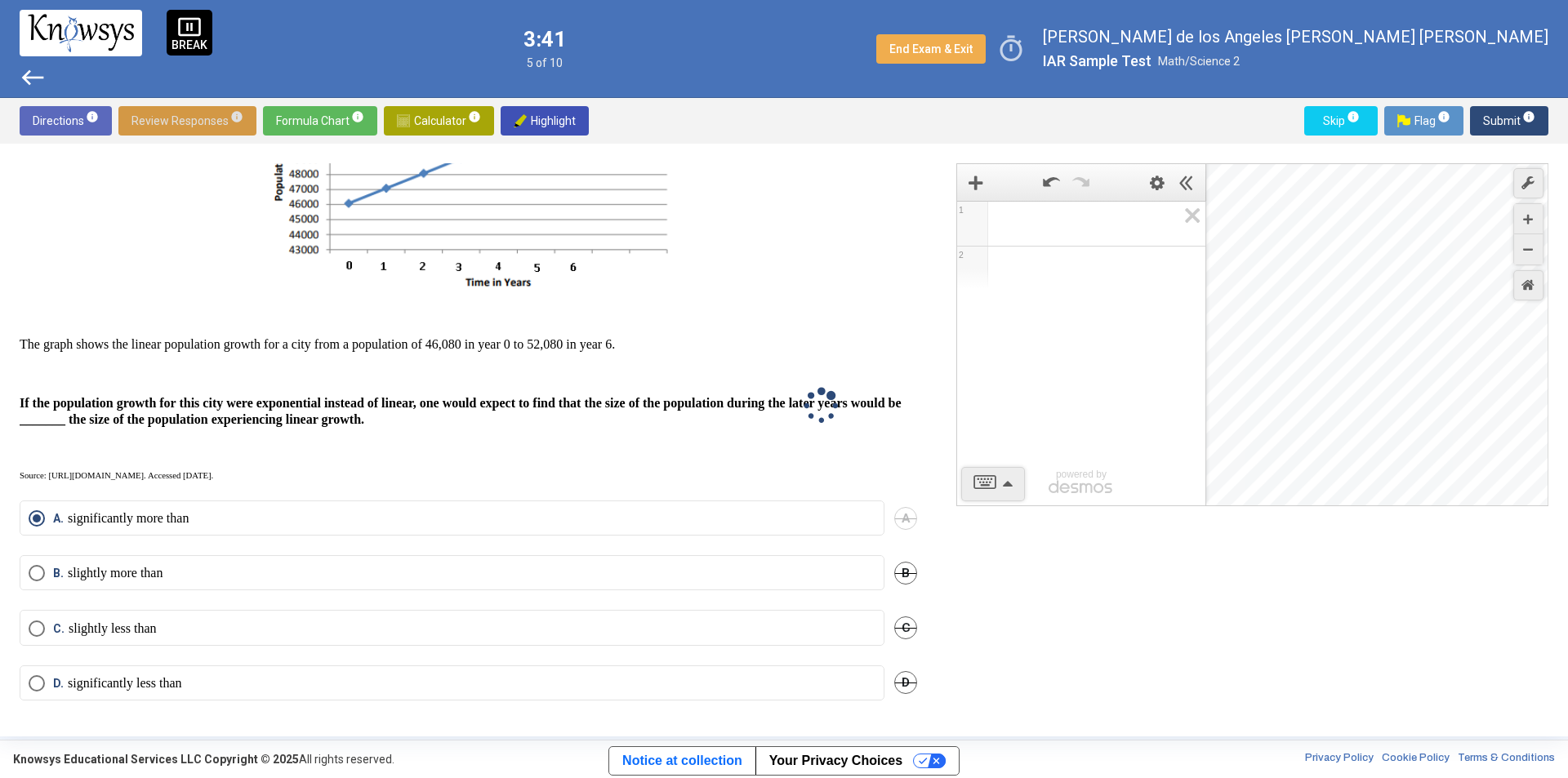
scroll to position [0, 0]
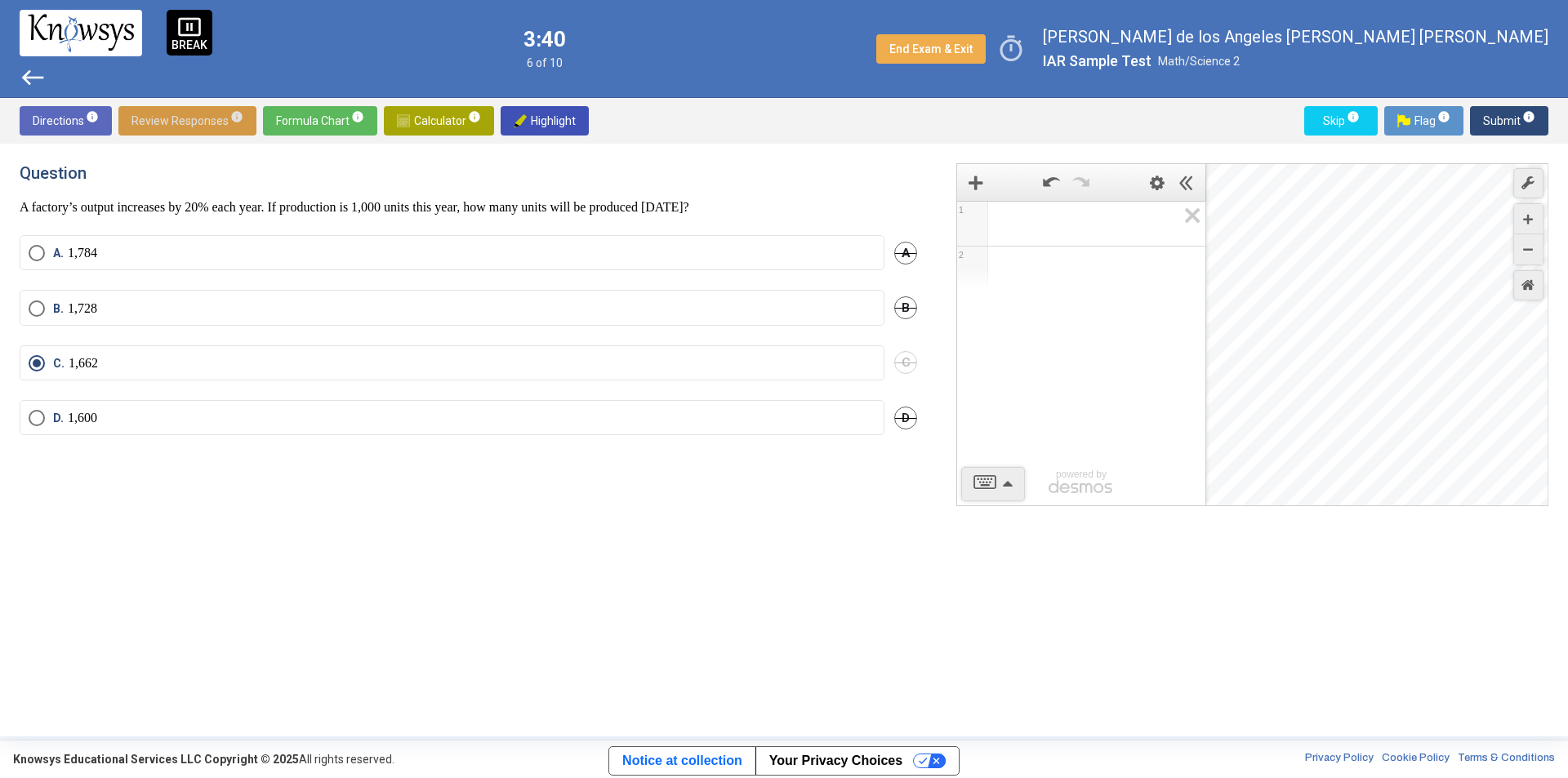
click at [219, 121] on span "Review Responses info" at bounding box center [188, 120] width 112 height 29
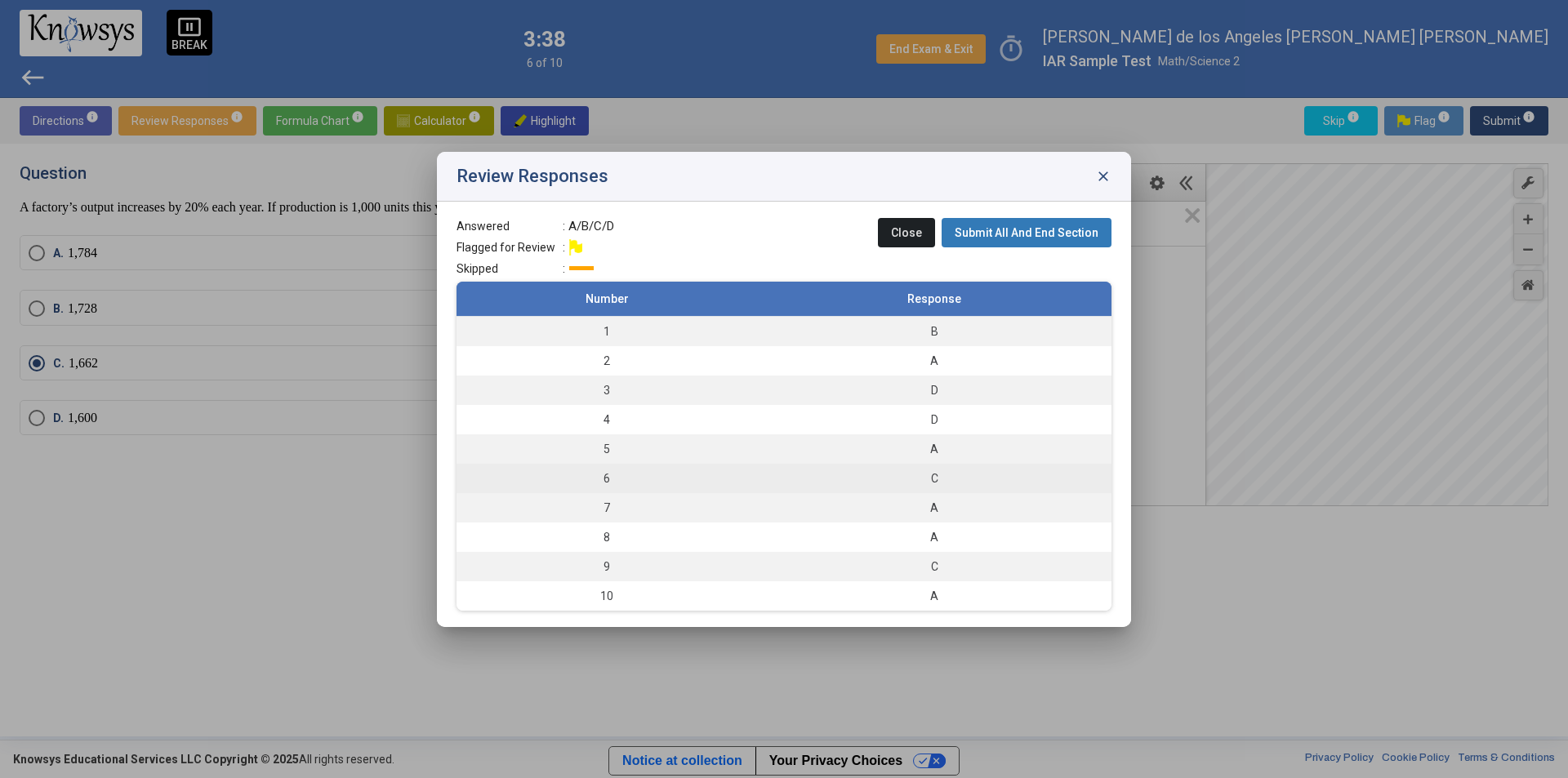
click at [614, 477] on td "6" at bounding box center [607, 478] width 301 height 29
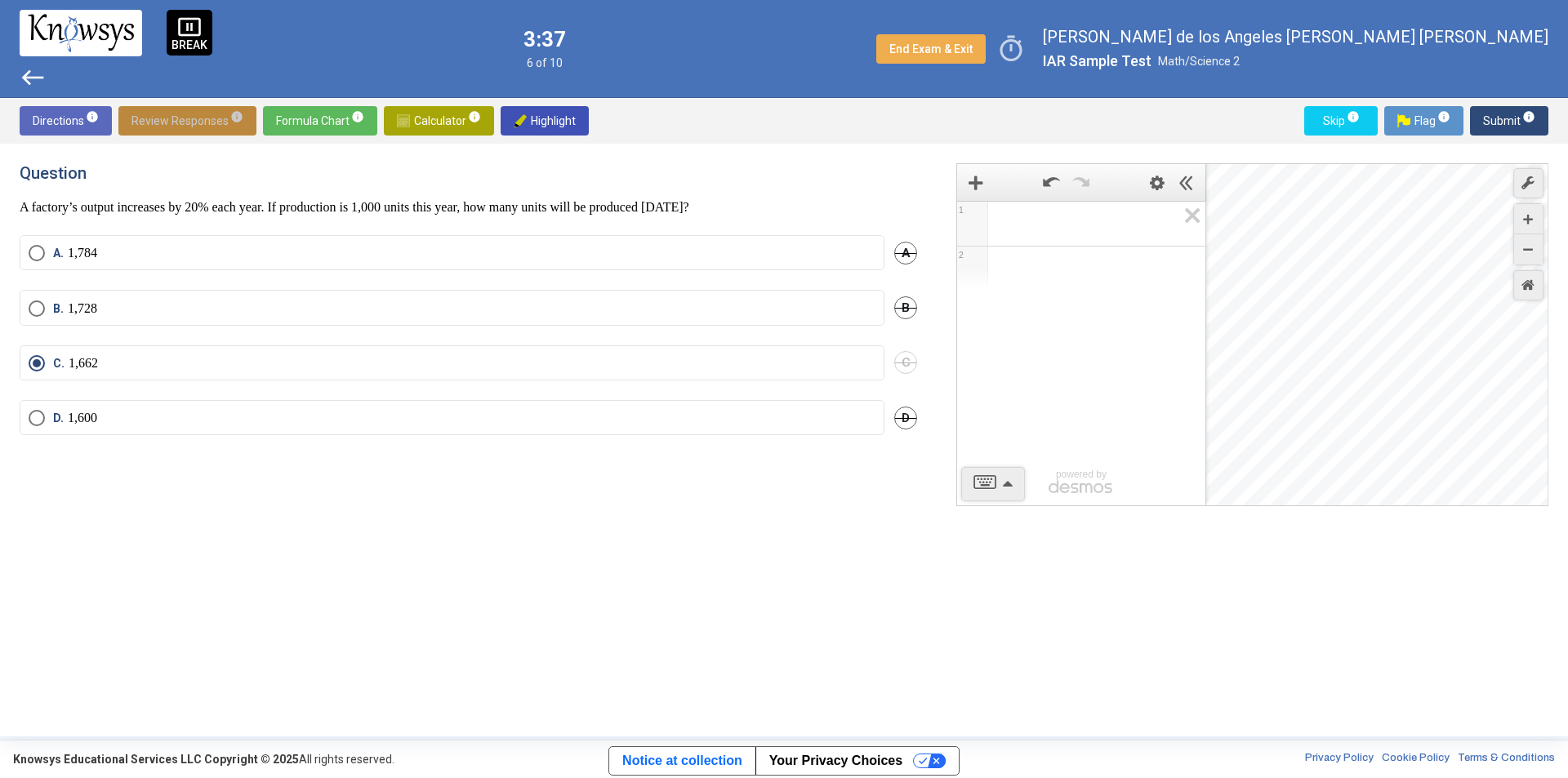
click at [194, 113] on span "Review Responses info" at bounding box center [188, 120] width 112 height 29
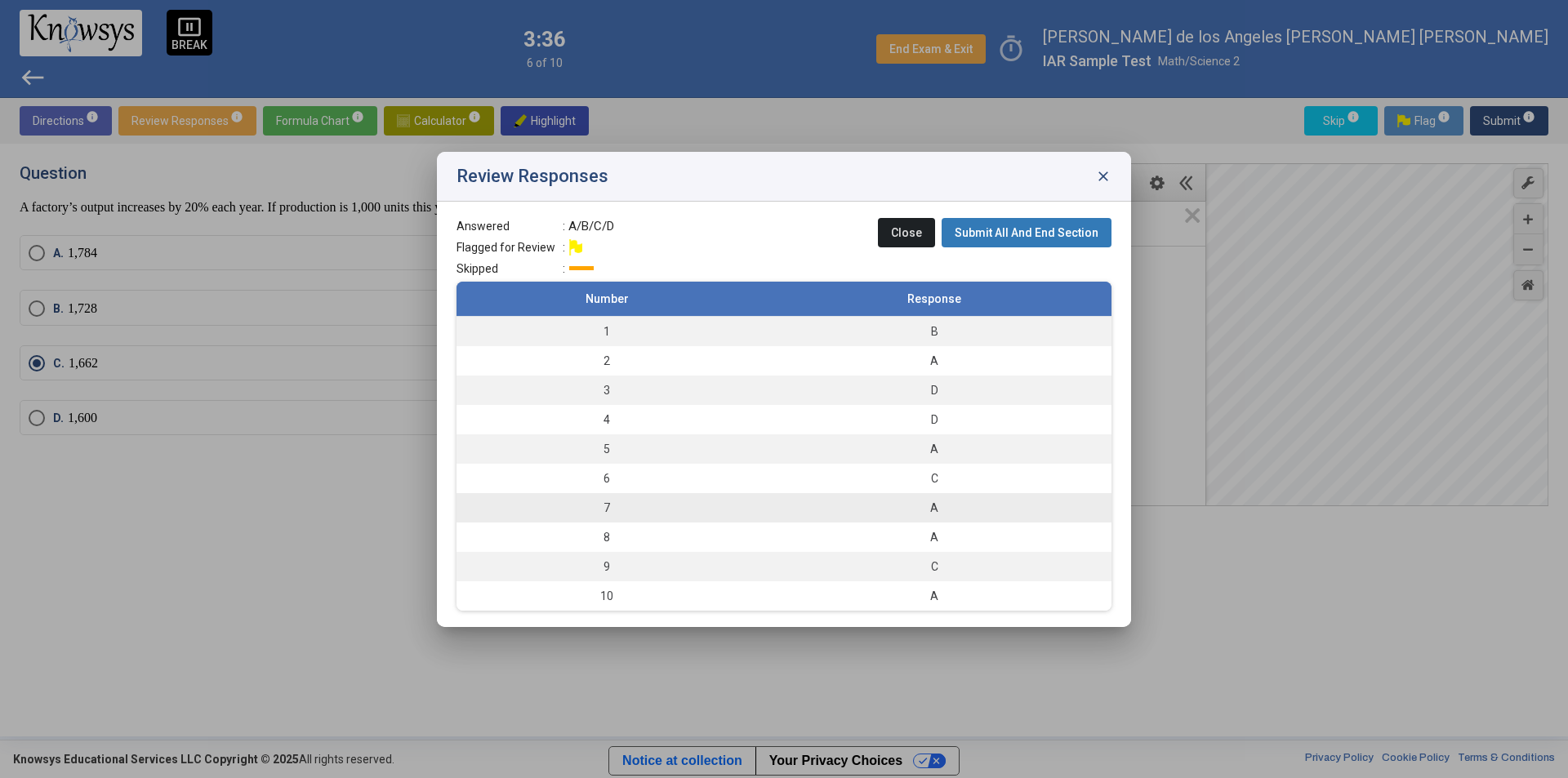
click at [636, 500] on td "7" at bounding box center [607, 507] width 301 height 29
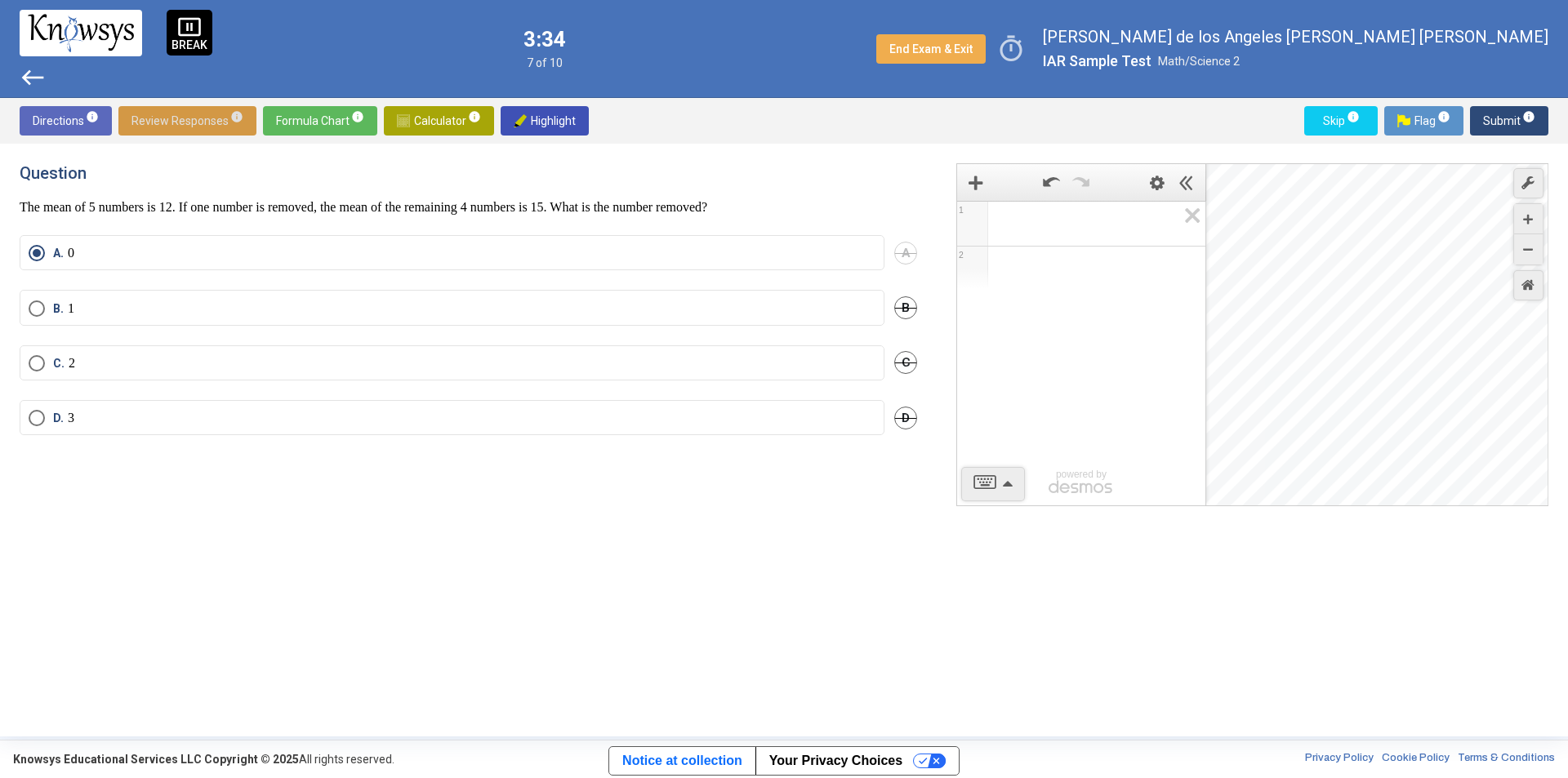
click at [184, 115] on span "Review Responses info" at bounding box center [188, 120] width 112 height 29
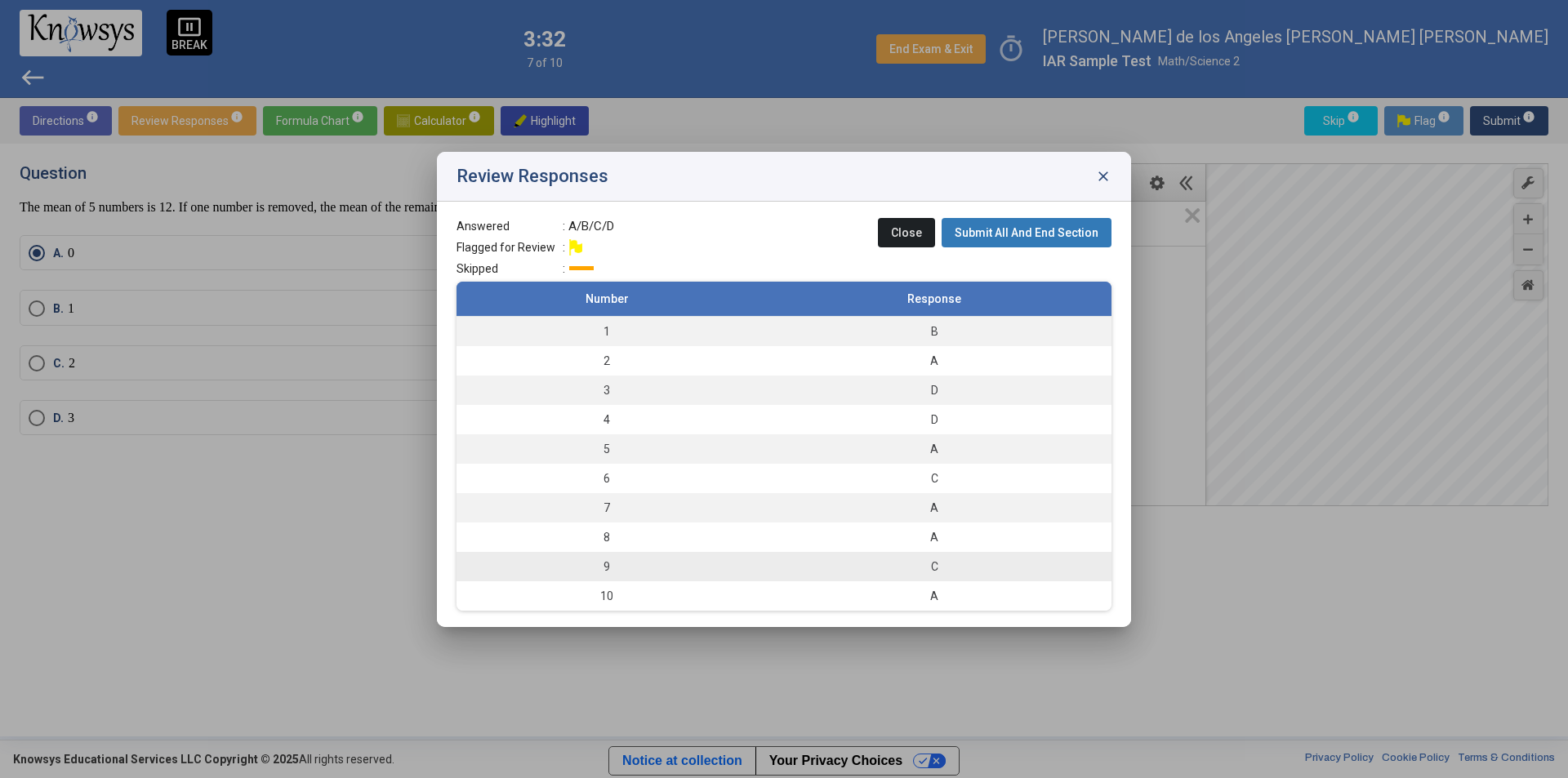
click at [586, 559] on td "9" at bounding box center [607, 566] width 301 height 29
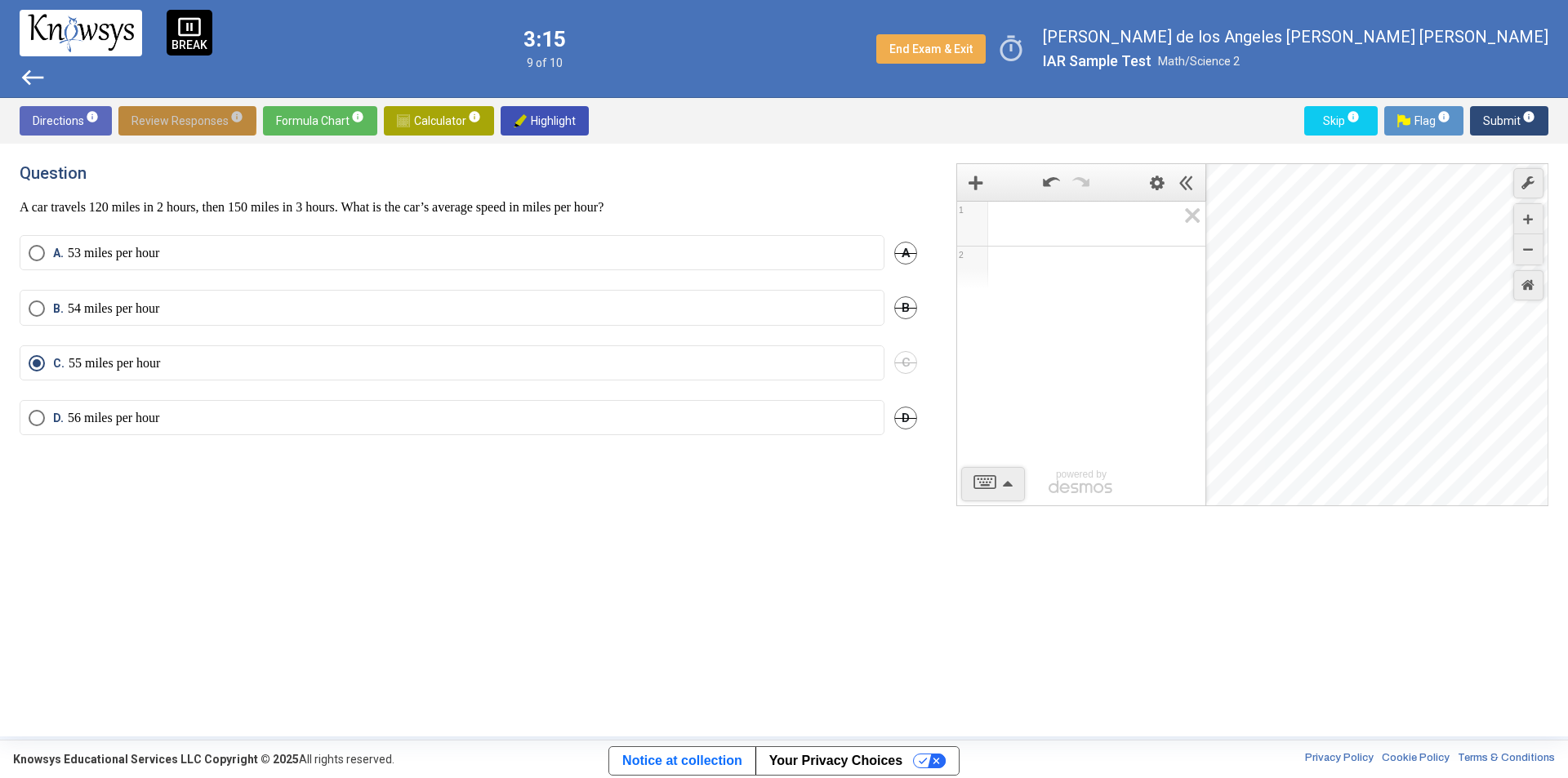
click at [185, 120] on span "Review Responses info" at bounding box center [188, 120] width 112 height 29
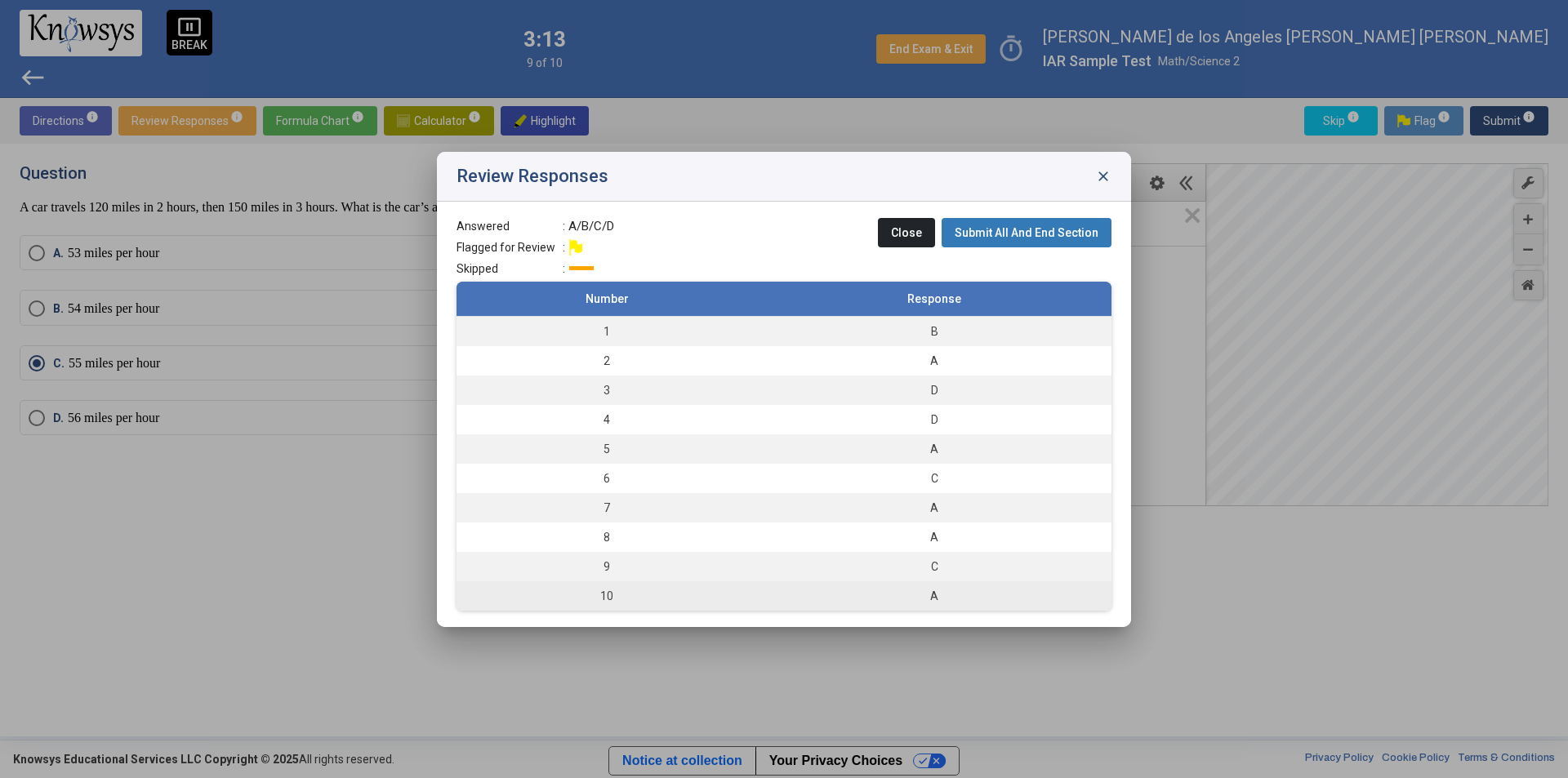
click at [653, 600] on td "10" at bounding box center [607, 596] width 301 height 29
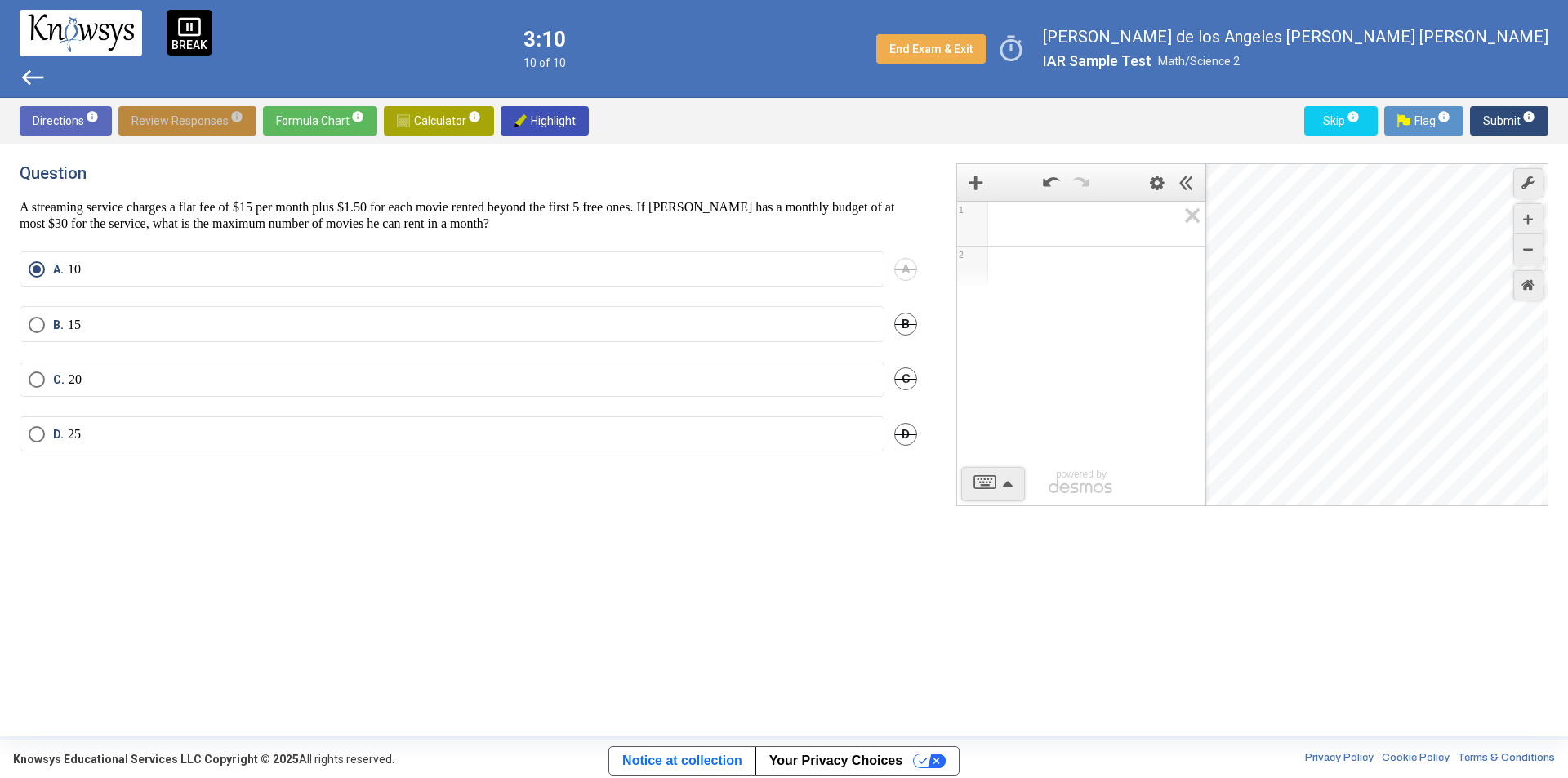
click at [196, 119] on span "Review Responses info" at bounding box center [188, 120] width 112 height 29
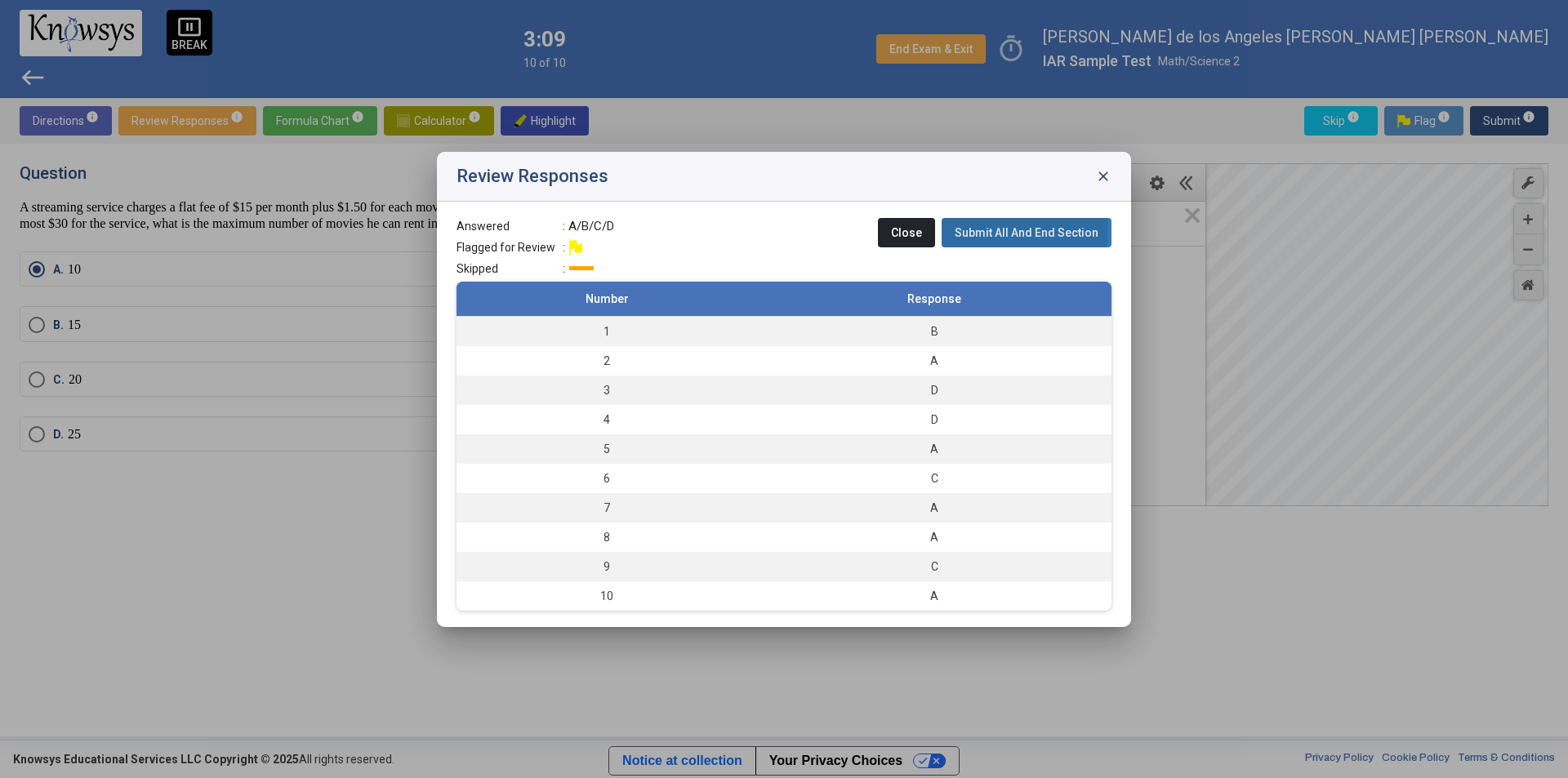
click at [995, 231] on span "Submit All And End Section" at bounding box center [1026, 233] width 144 height 13
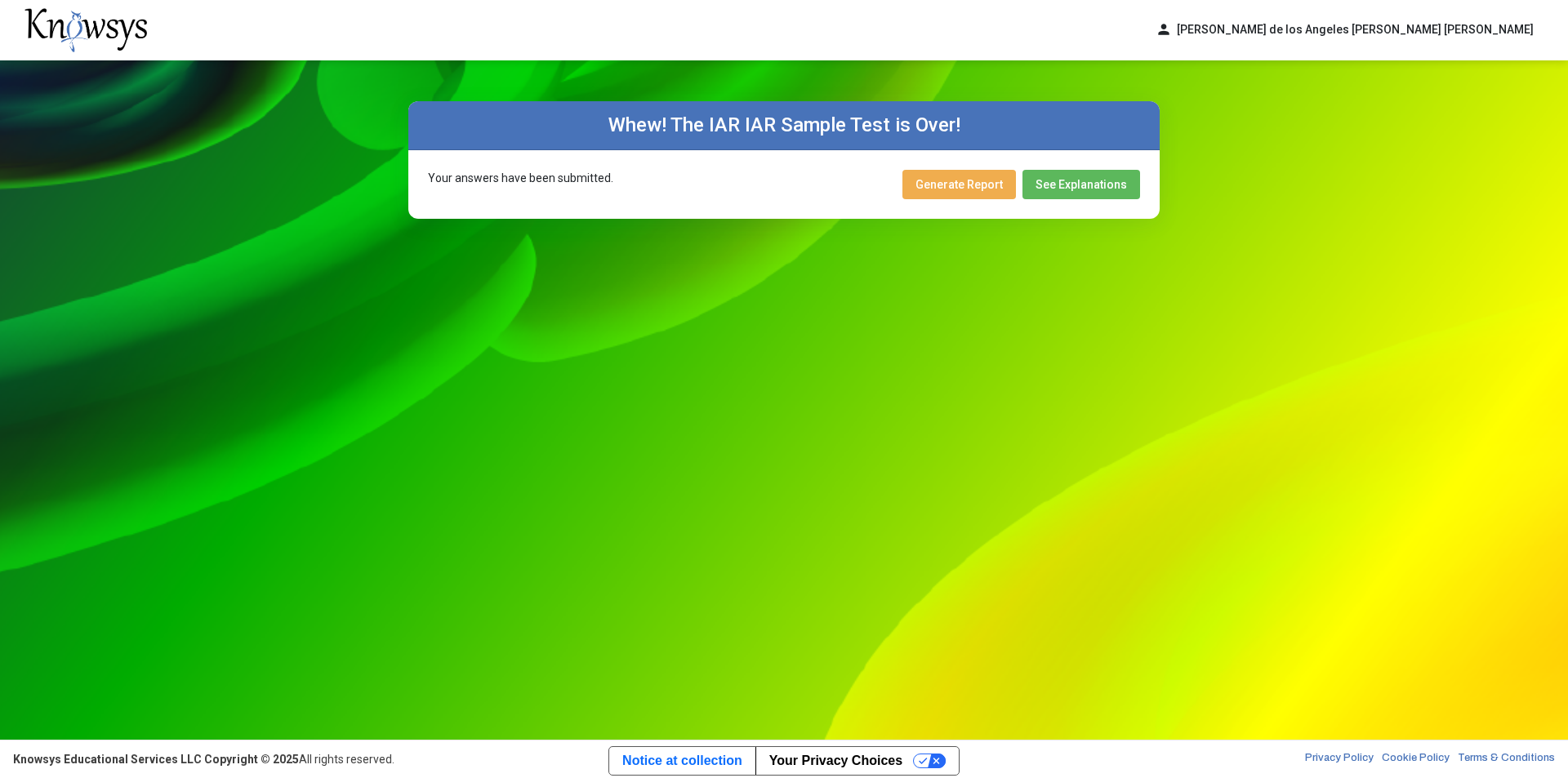
click at [977, 192] on button "Generate Report" at bounding box center [959, 184] width 114 height 29
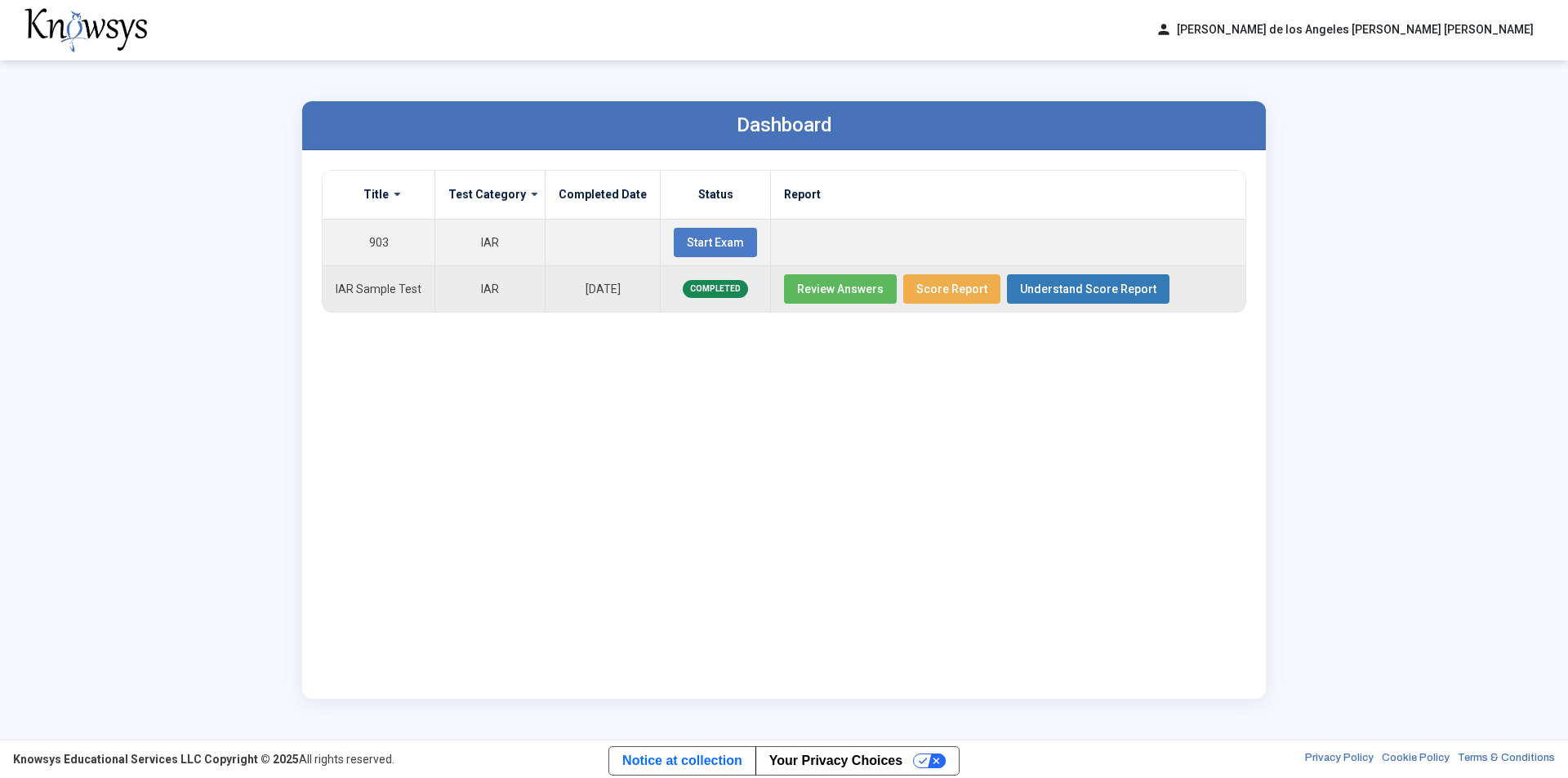
click at [942, 293] on span "Score Report" at bounding box center [952, 290] width 71 height 13
click at [1034, 287] on span "Understand Score Report" at bounding box center [1088, 290] width 136 height 13
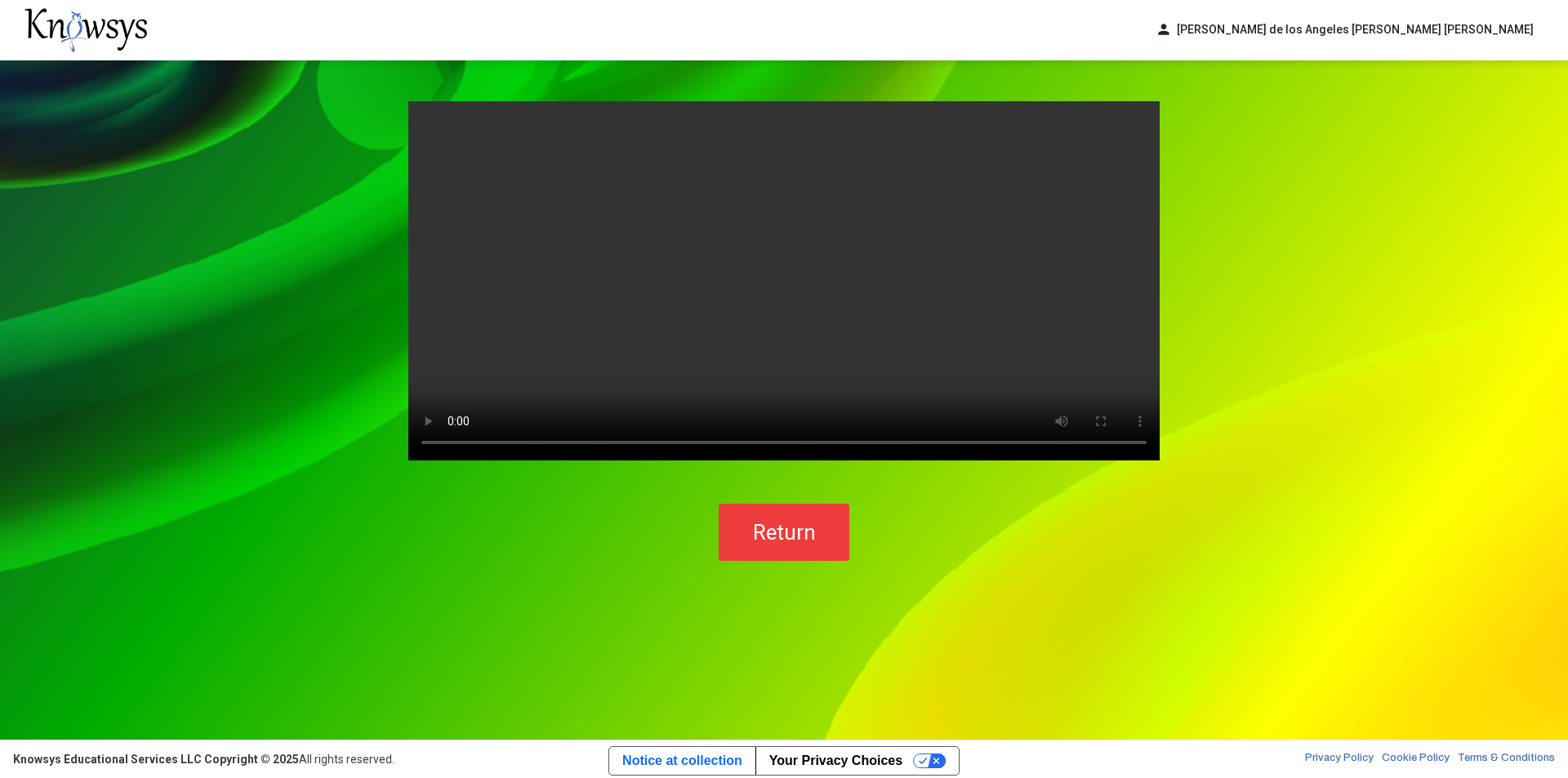
click at [678, 264] on video "Your browser does not support the video tag." at bounding box center [784, 280] width 751 height 360
click at [648, 334] on video "Your browser does not support the video tag." at bounding box center [784, 280] width 751 height 360
click at [782, 528] on span "Return" at bounding box center [784, 532] width 63 height 24
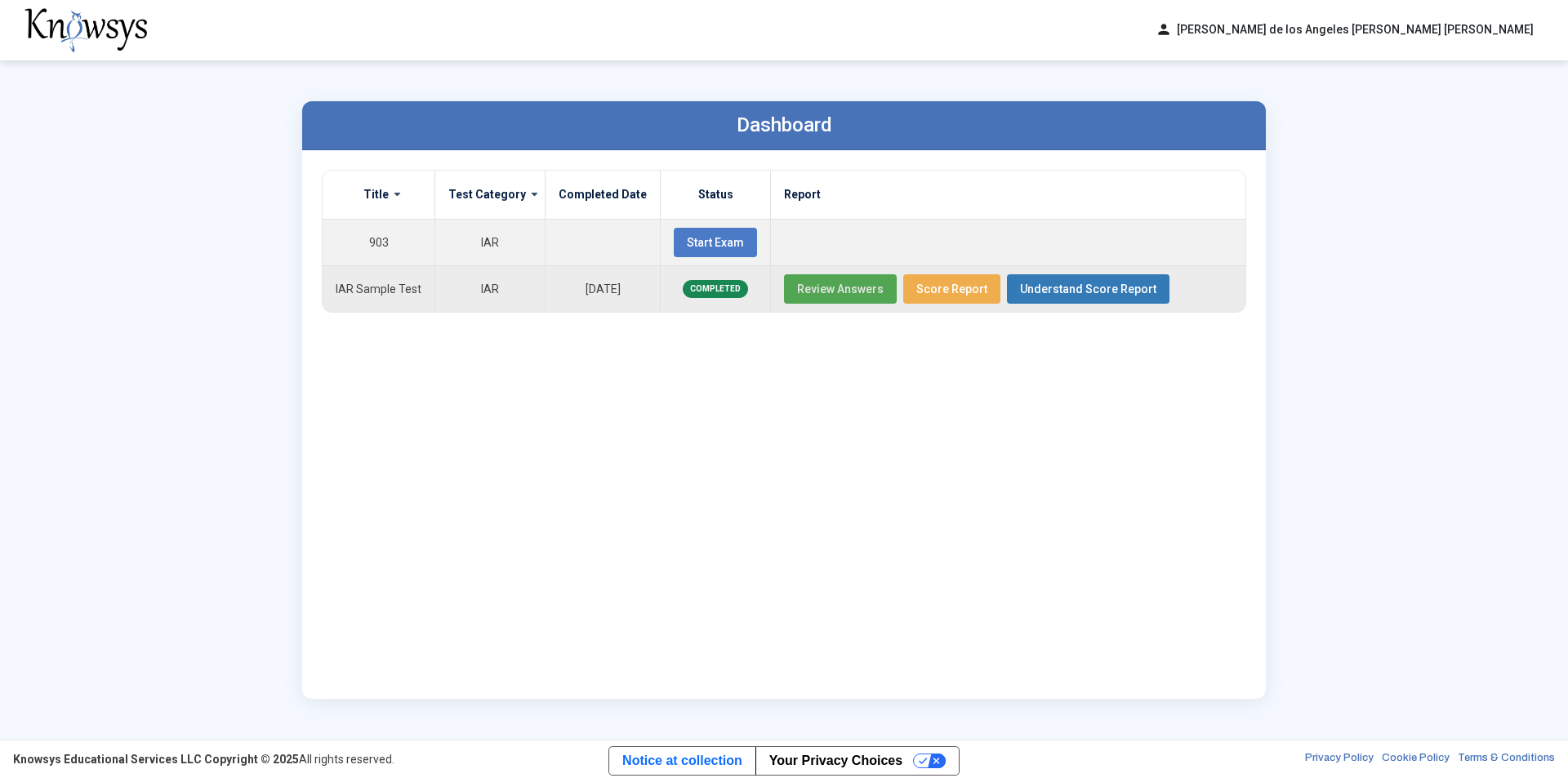
click at [854, 283] on span "Review Answers" at bounding box center [840, 290] width 87 height 13
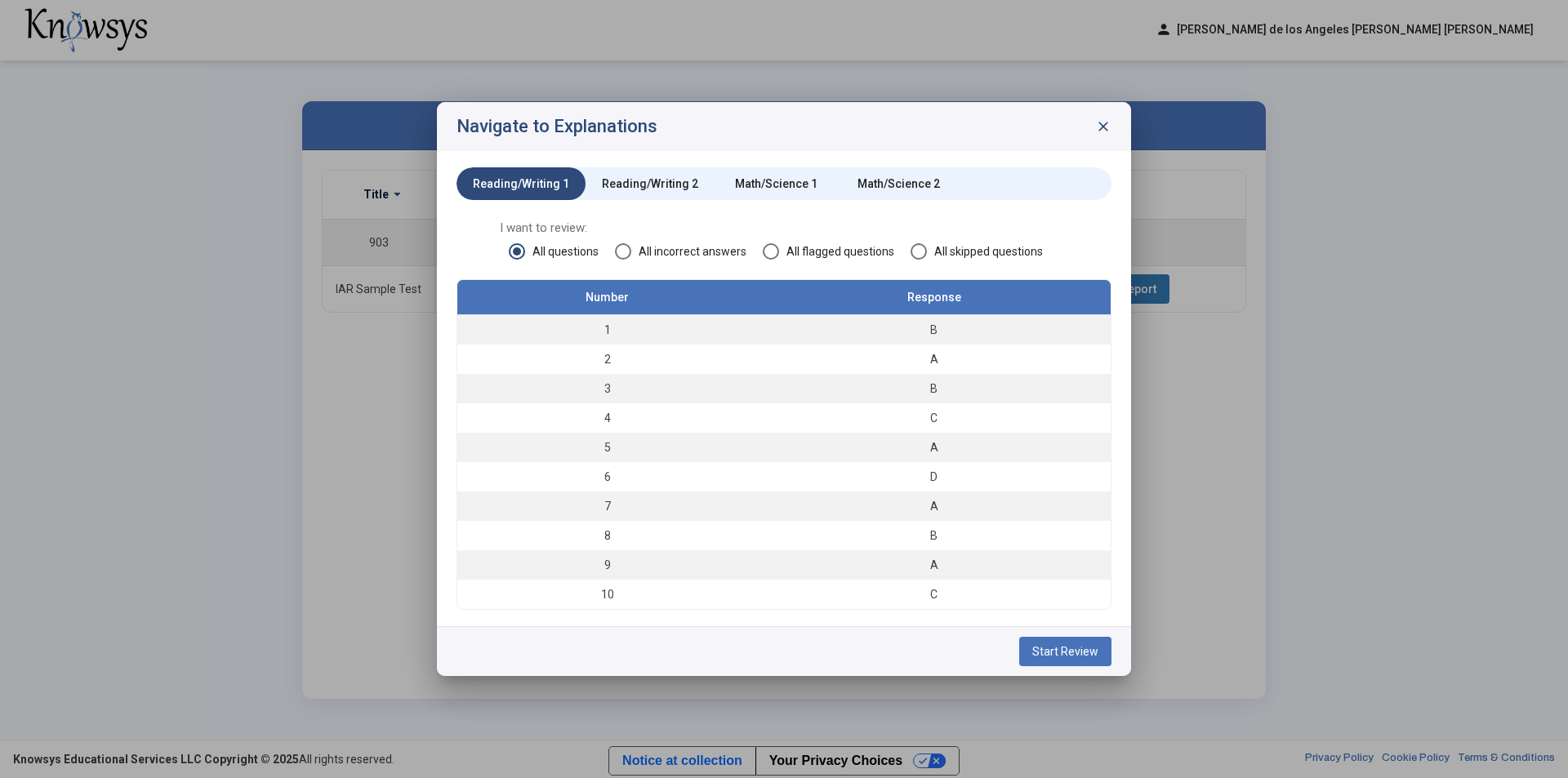
click at [633, 245] on span "All incorrect answers" at bounding box center [688, 251] width 115 height 16
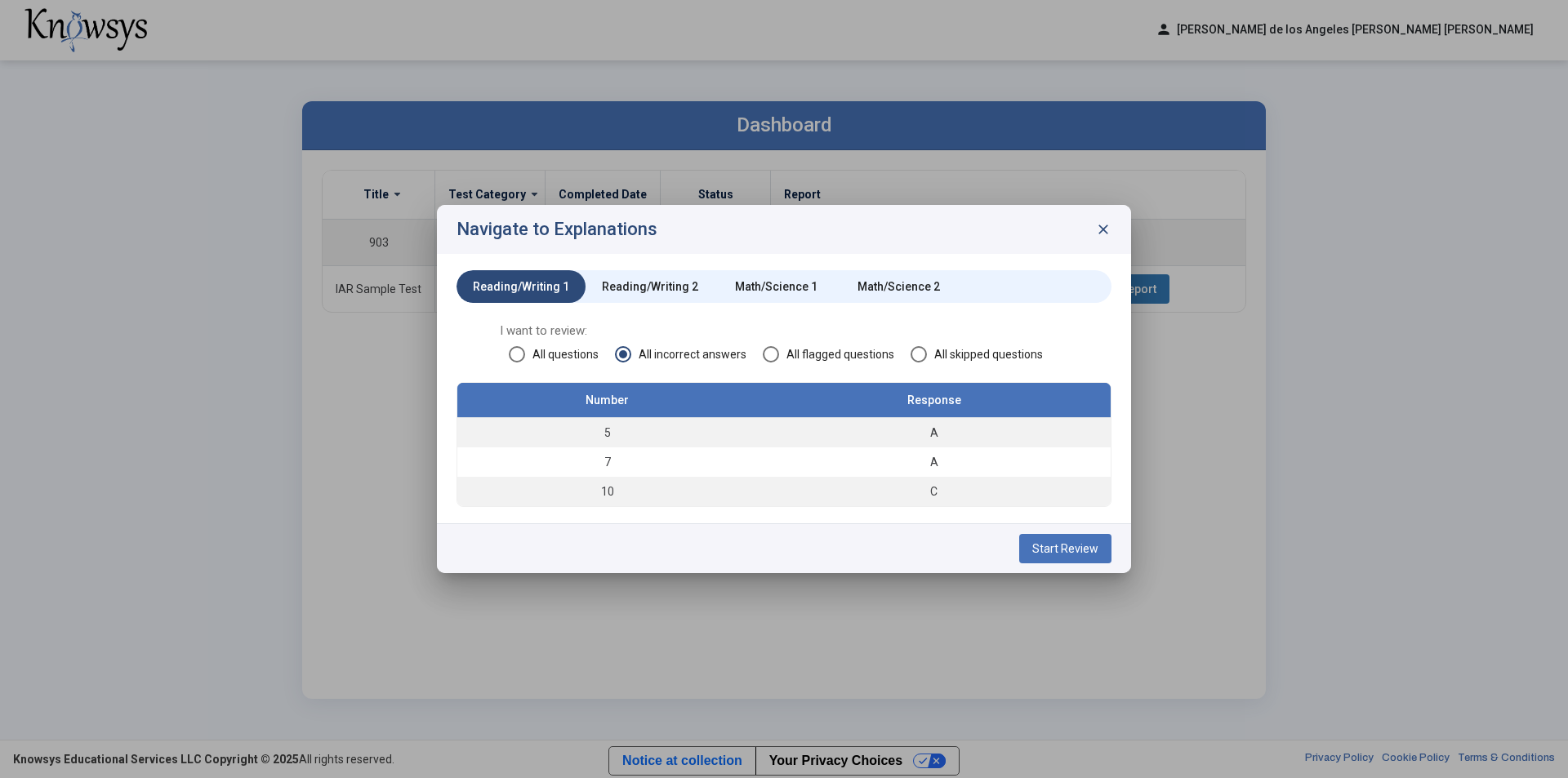
click at [616, 283] on div "Reading/Writing 2" at bounding box center [649, 286] width 96 height 16
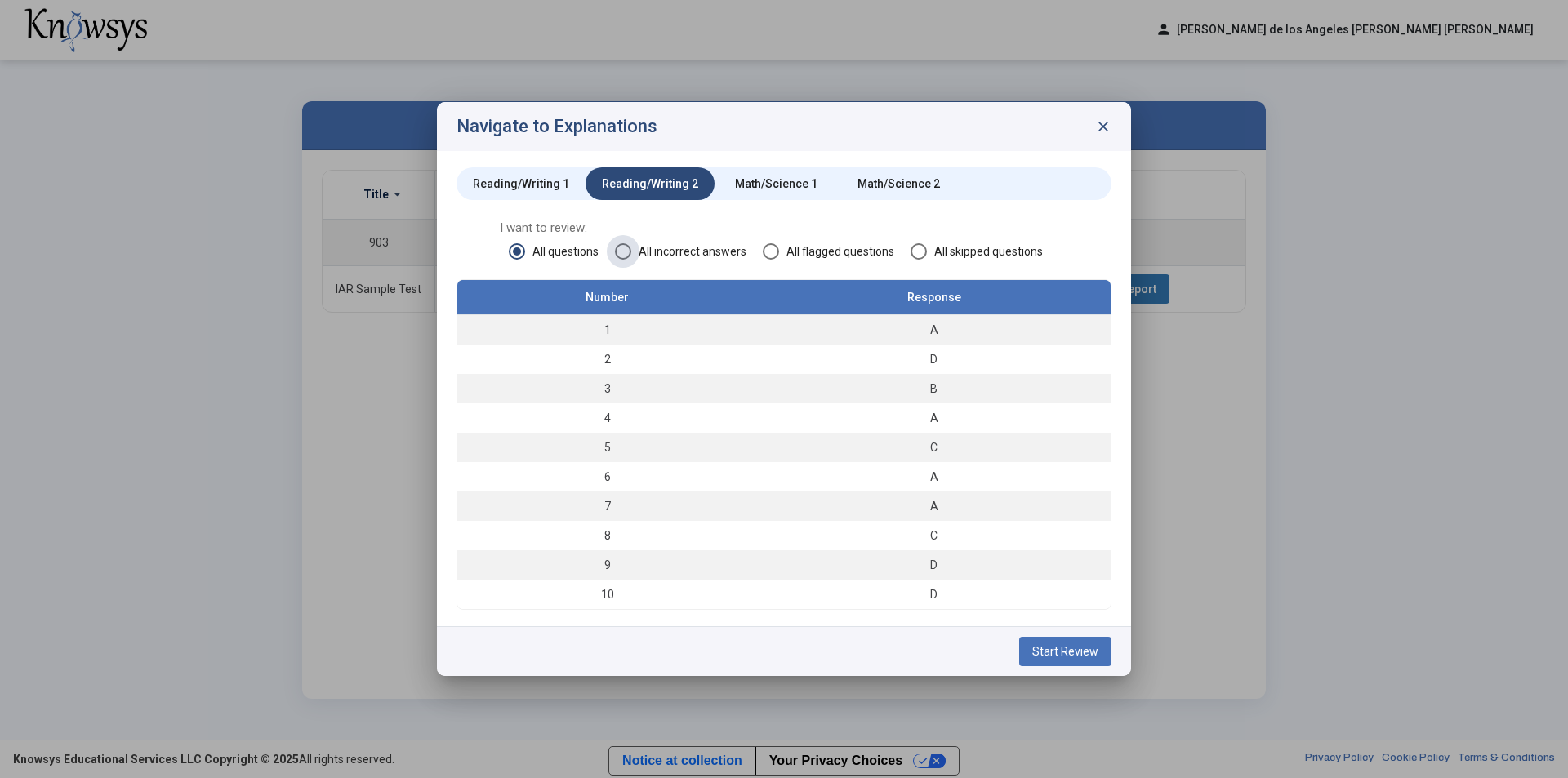
click at [629, 250] on span at bounding box center [622, 251] width 16 height 16
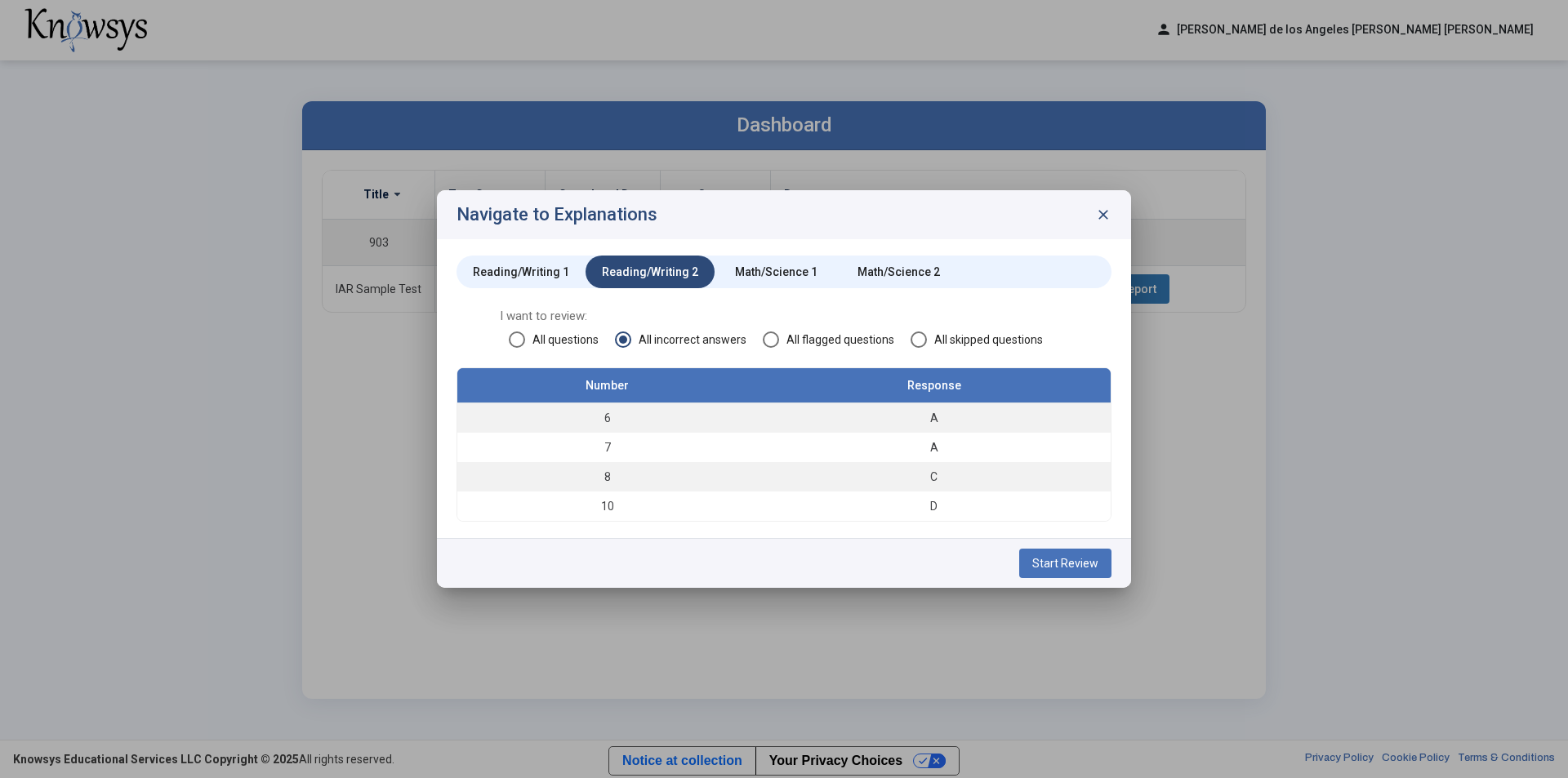
click at [751, 276] on div "Math/Science 1" at bounding box center [776, 271] width 82 height 16
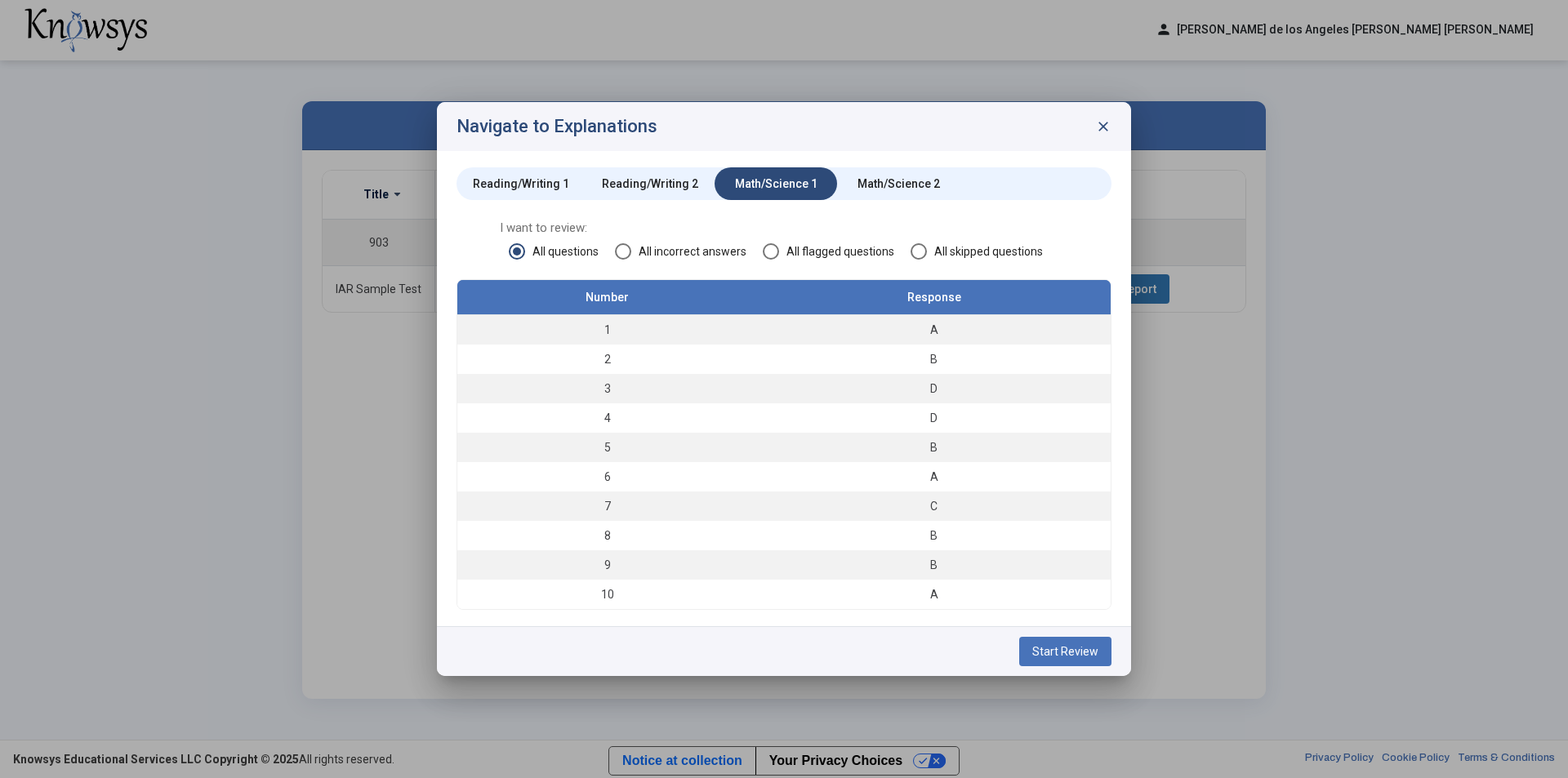
click at [610, 248] on mat-radio-group "All questions All incorrect answers All flagged questions All skipped questions" at bounding box center [784, 250] width 550 height 13
click at [617, 248] on span at bounding box center [622, 251] width 16 height 16
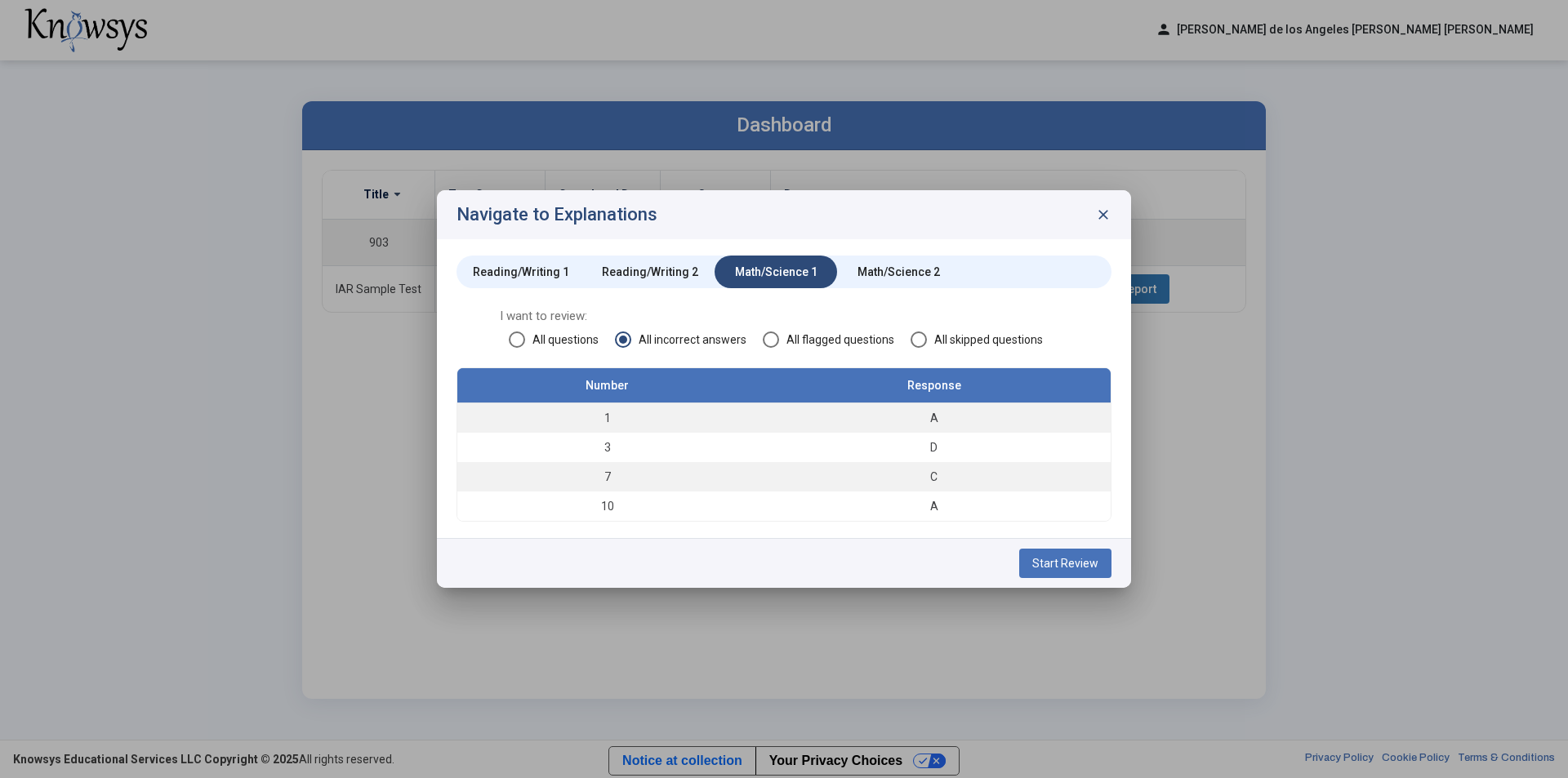
click at [882, 276] on div "Math/Science 2" at bounding box center [898, 271] width 82 height 16
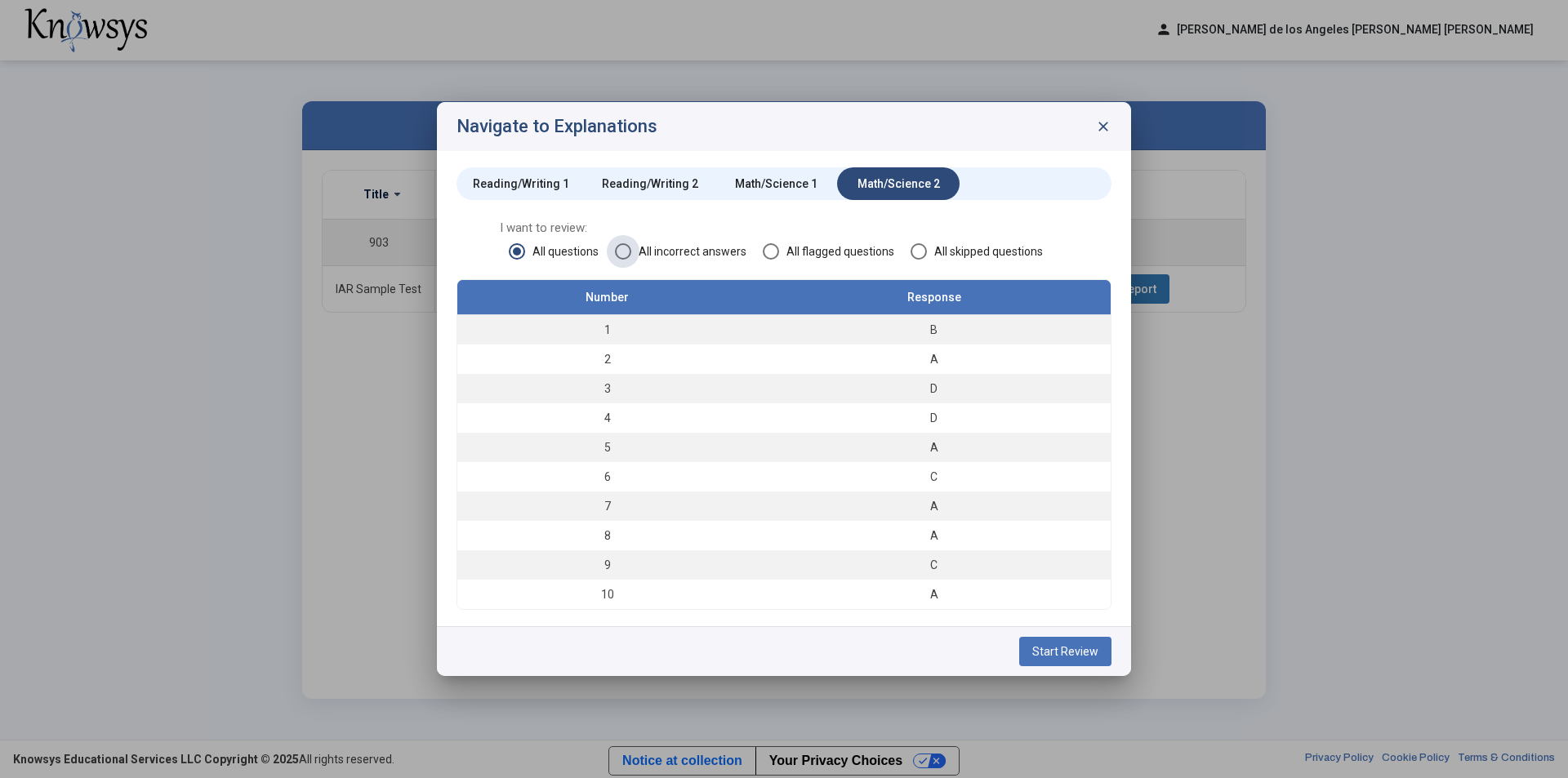
click at [633, 250] on span "All incorrect answers" at bounding box center [688, 251] width 115 height 16
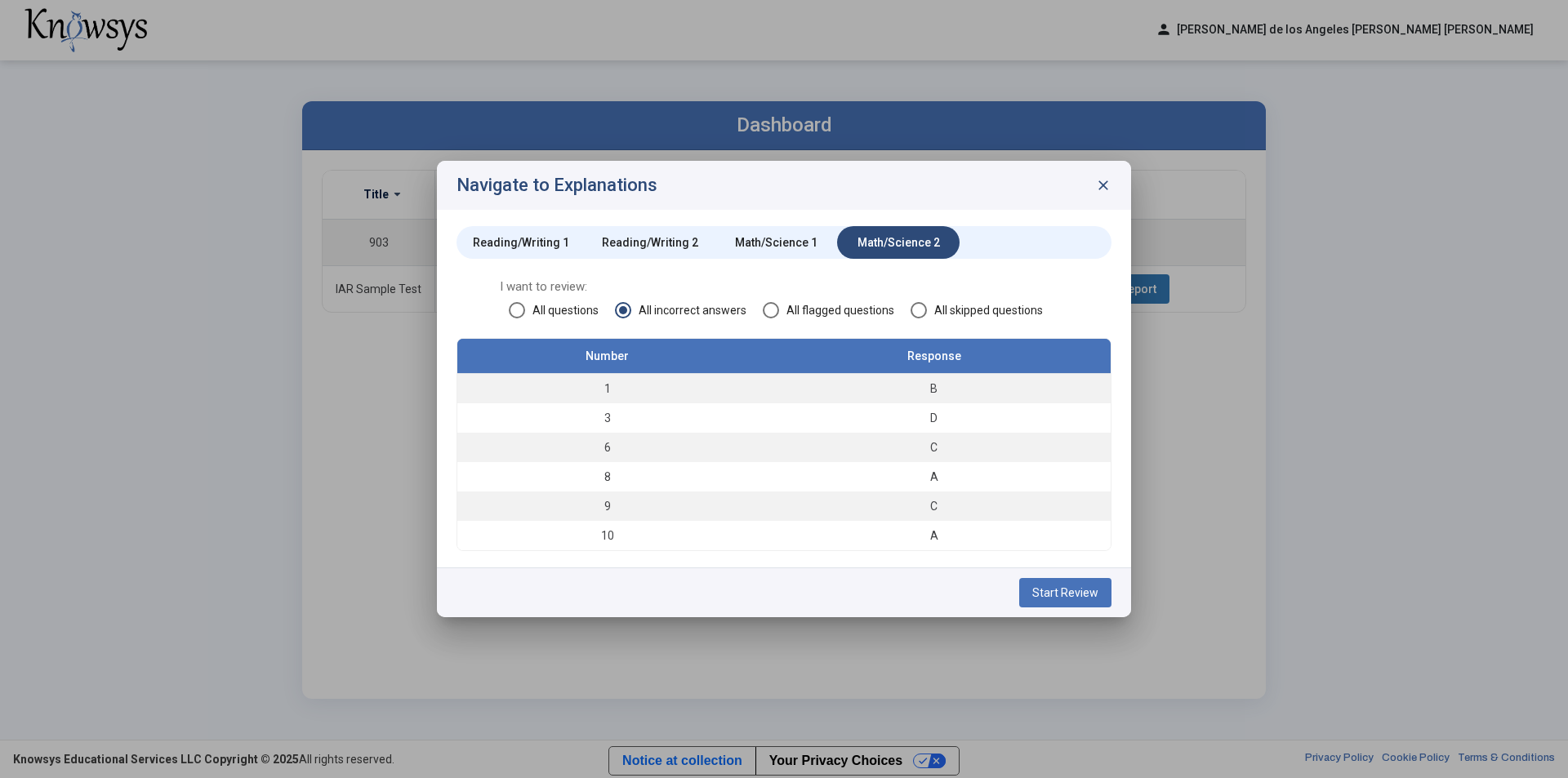
click at [770, 314] on span at bounding box center [770, 309] width 16 height 16
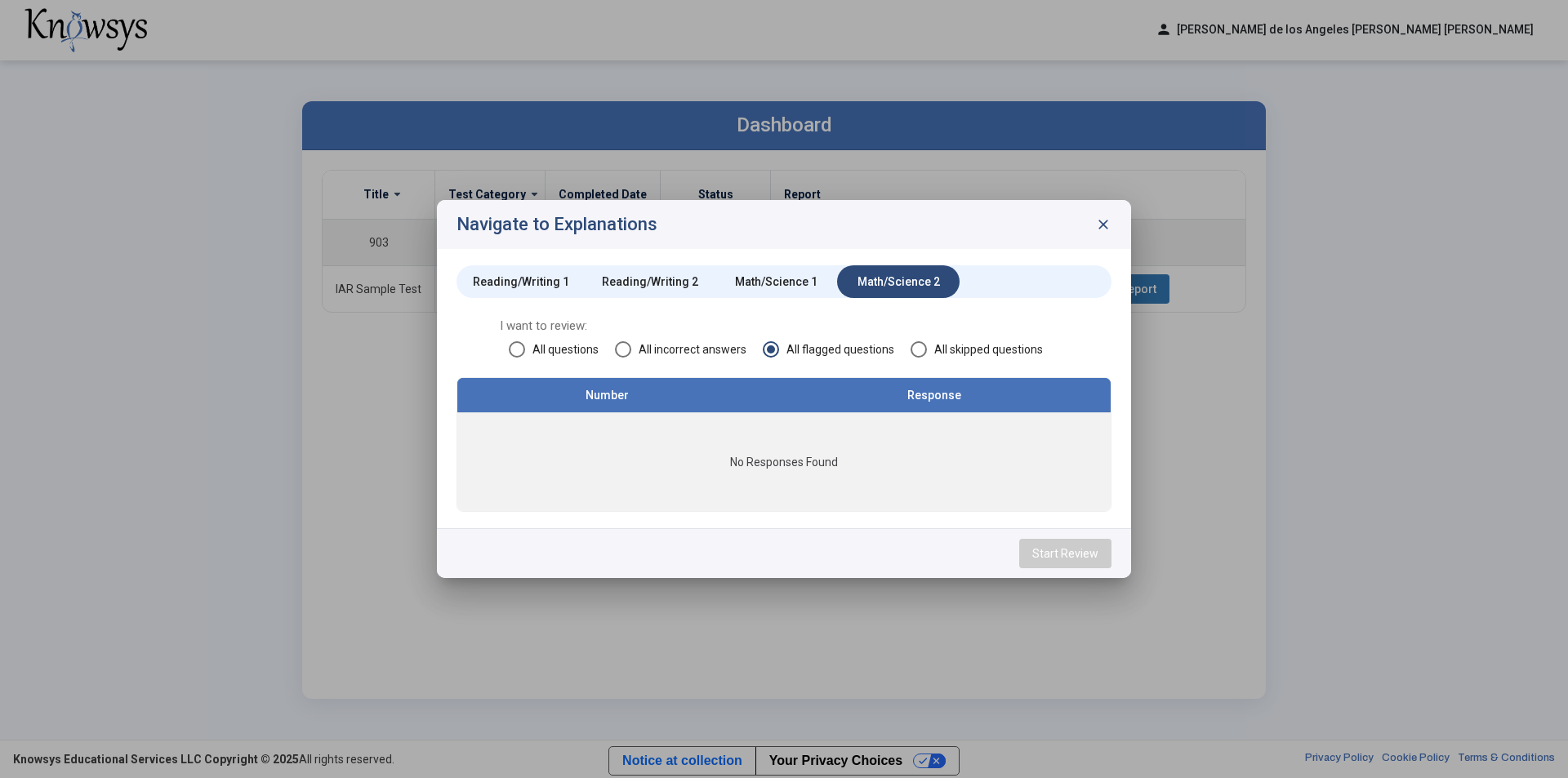
click at [777, 276] on div "Math/Science 1" at bounding box center [776, 281] width 82 height 16
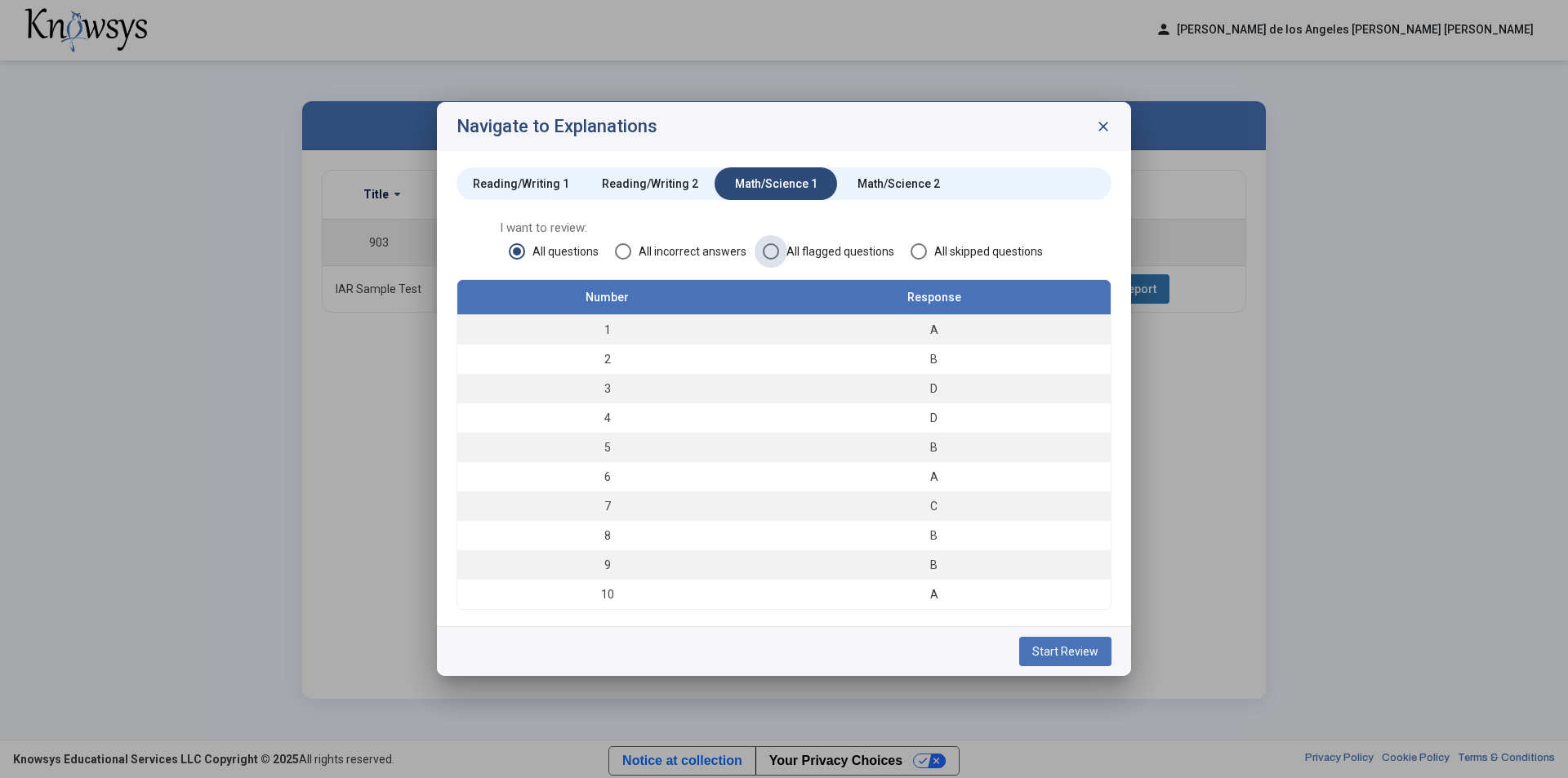
click at [768, 254] on span at bounding box center [770, 251] width 16 height 16
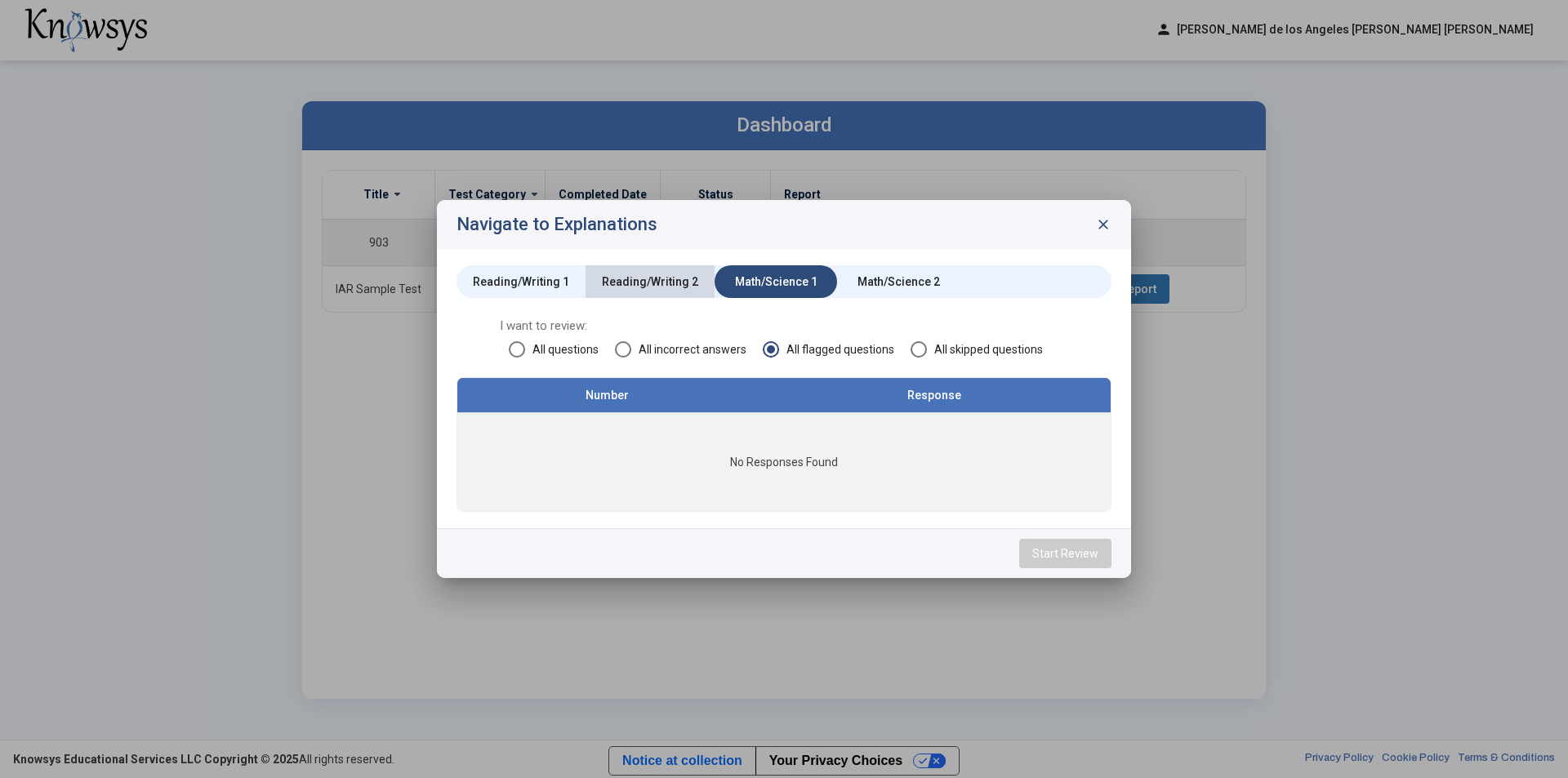
click at [672, 283] on div "Reading/Writing 2" at bounding box center [649, 281] width 96 height 16
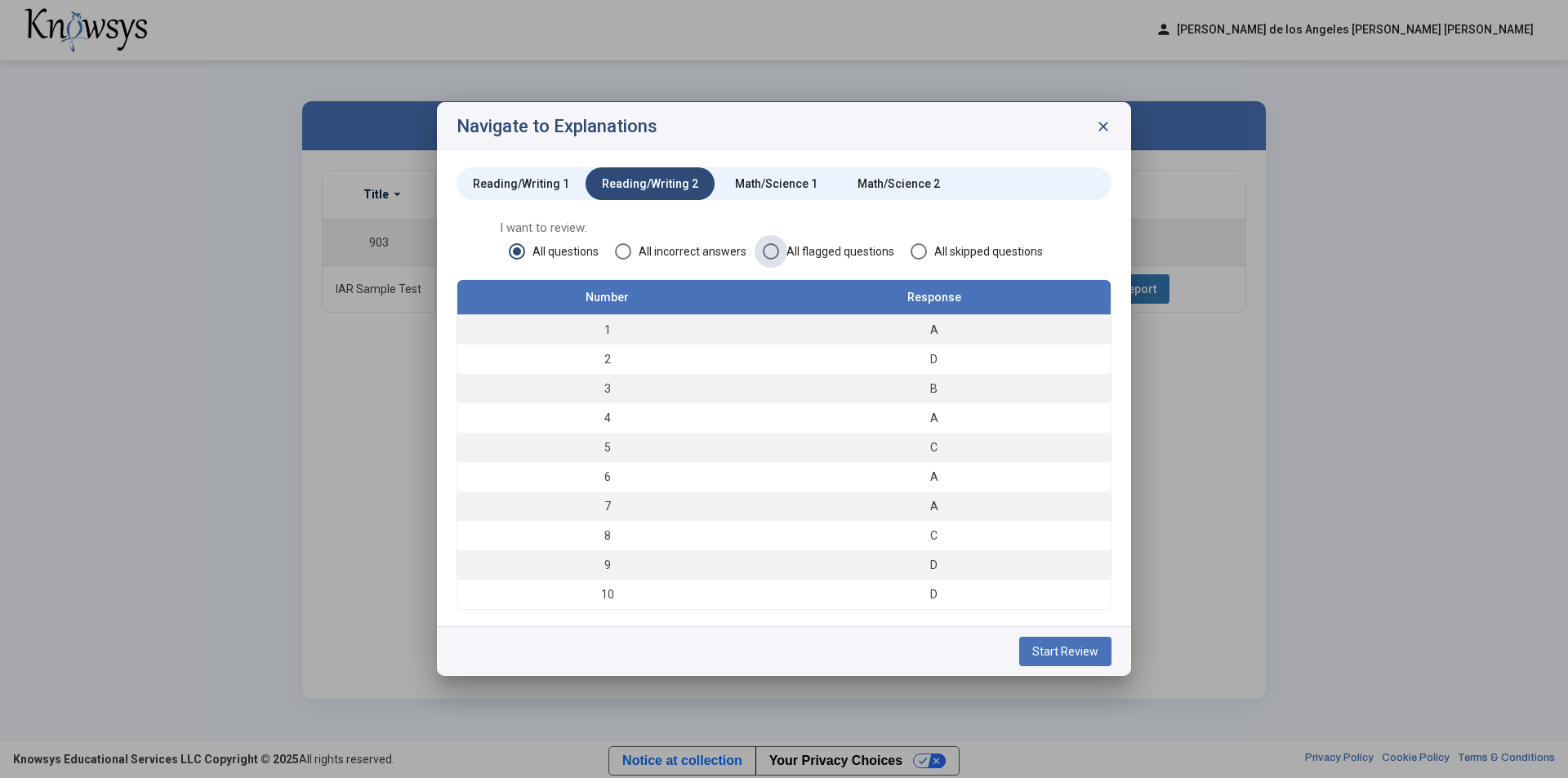
click at [776, 250] on span at bounding box center [770, 251] width 16 height 16
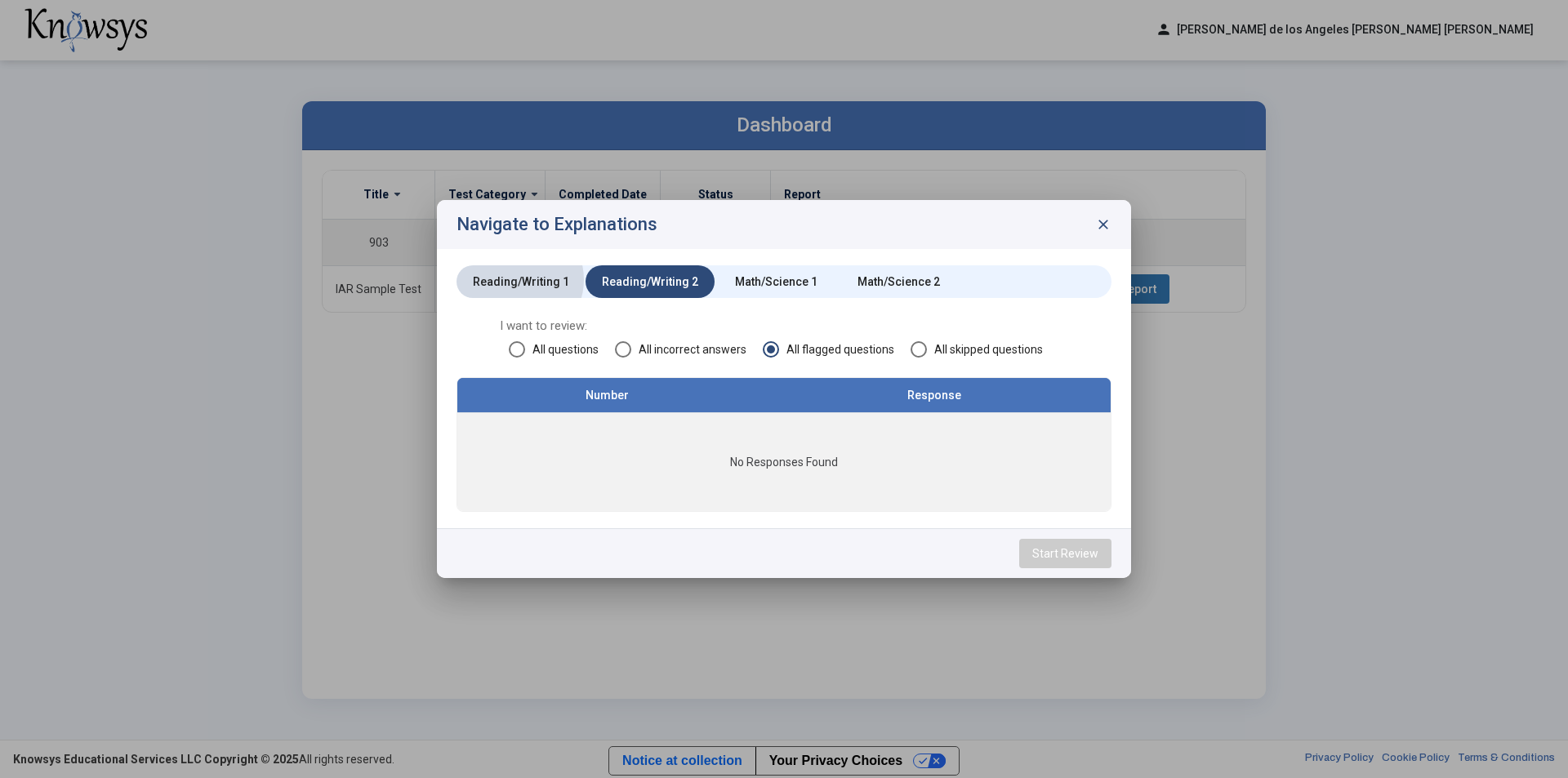
click at [516, 280] on div "Reading/Writing 1" at bounding box center [520, 281] width 96 height 16
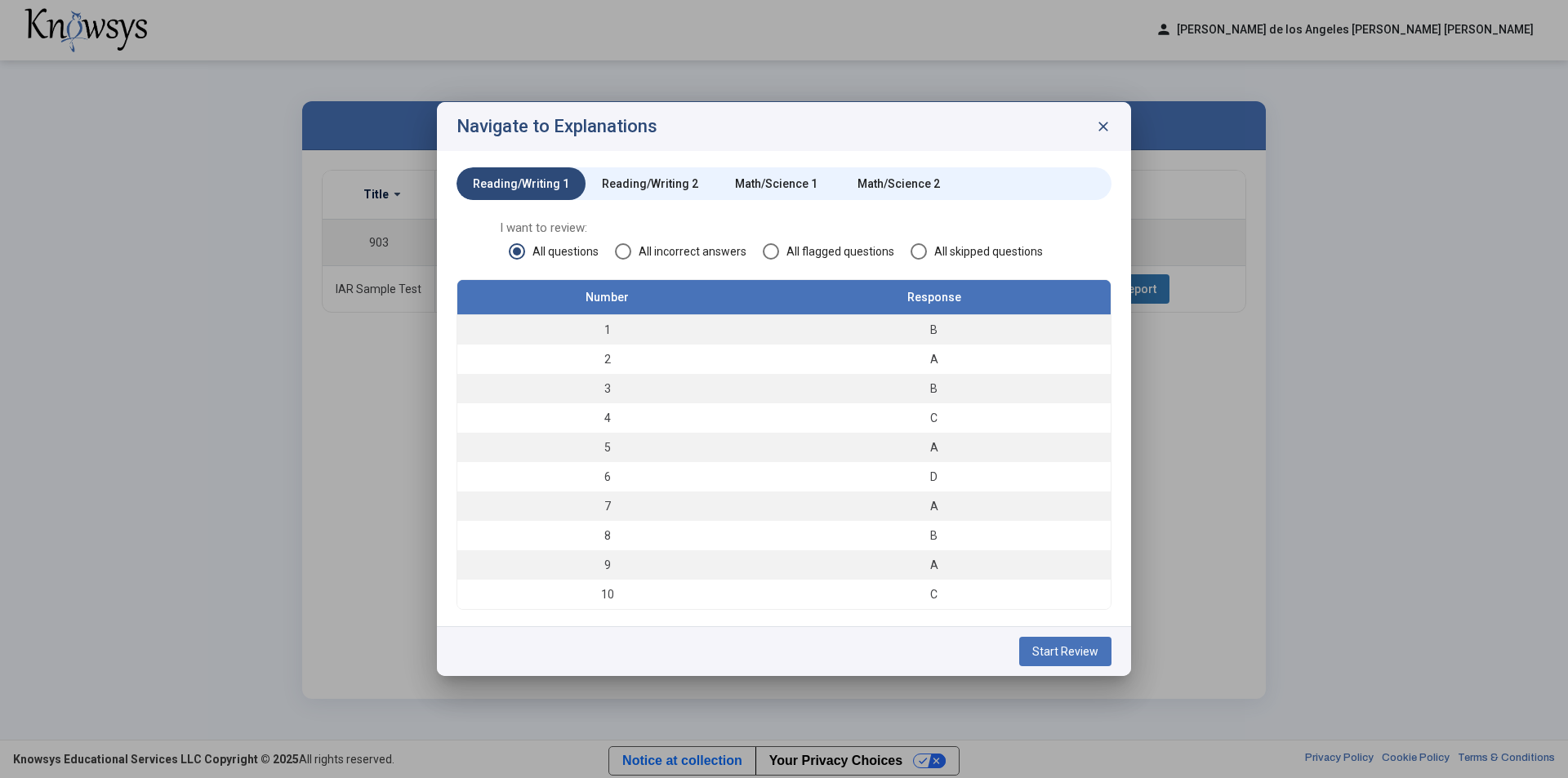
click at [768, 252] on span at bounding box center [770, 251] width 16 height 16
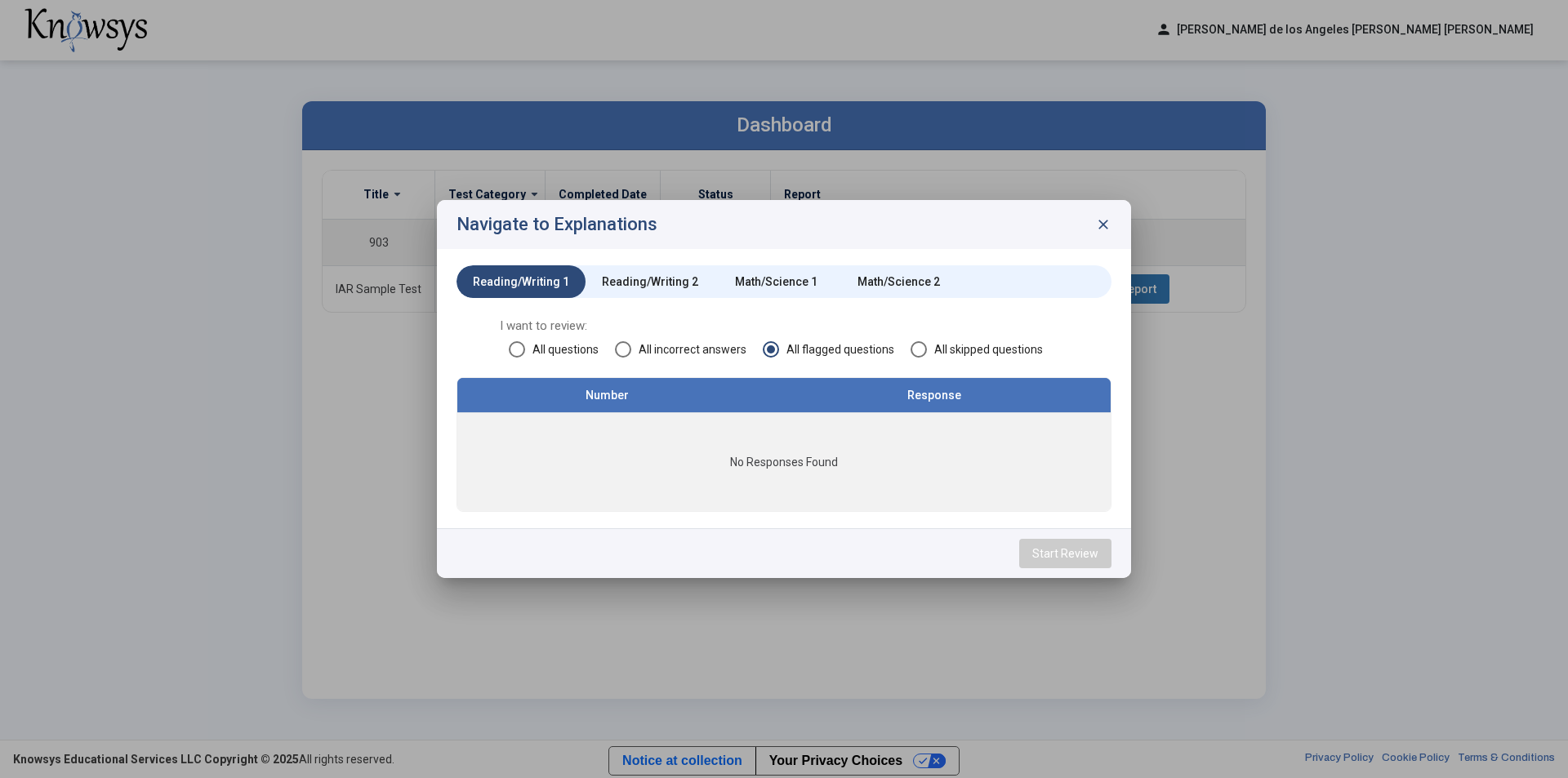
click at [530, 356] on span "All questions" at bounding box center [561, 348] width 74 height 16
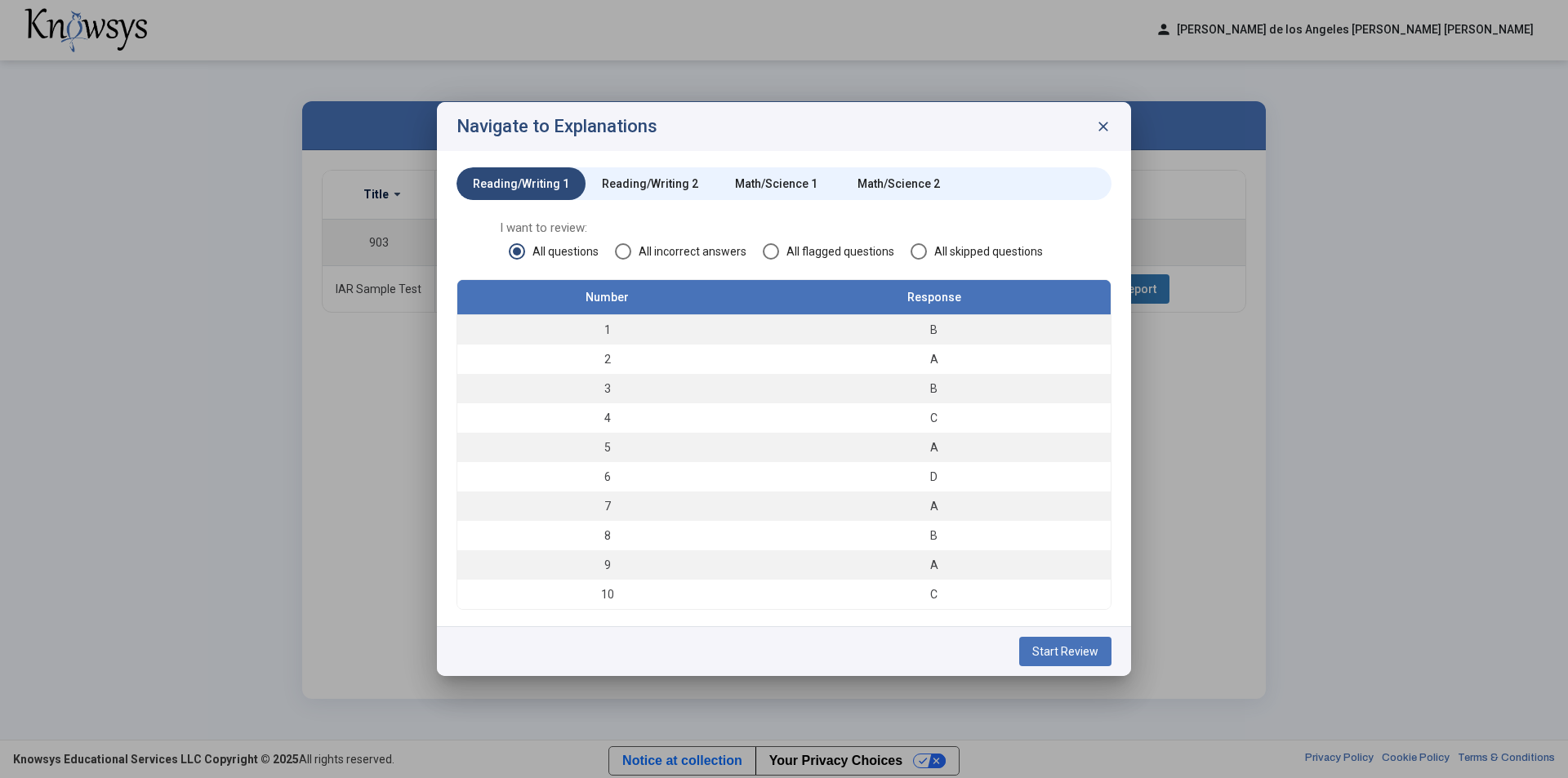
click at [1061, 655] on span "Start Review" at bounding box center [1065, 652] width 66 height 13
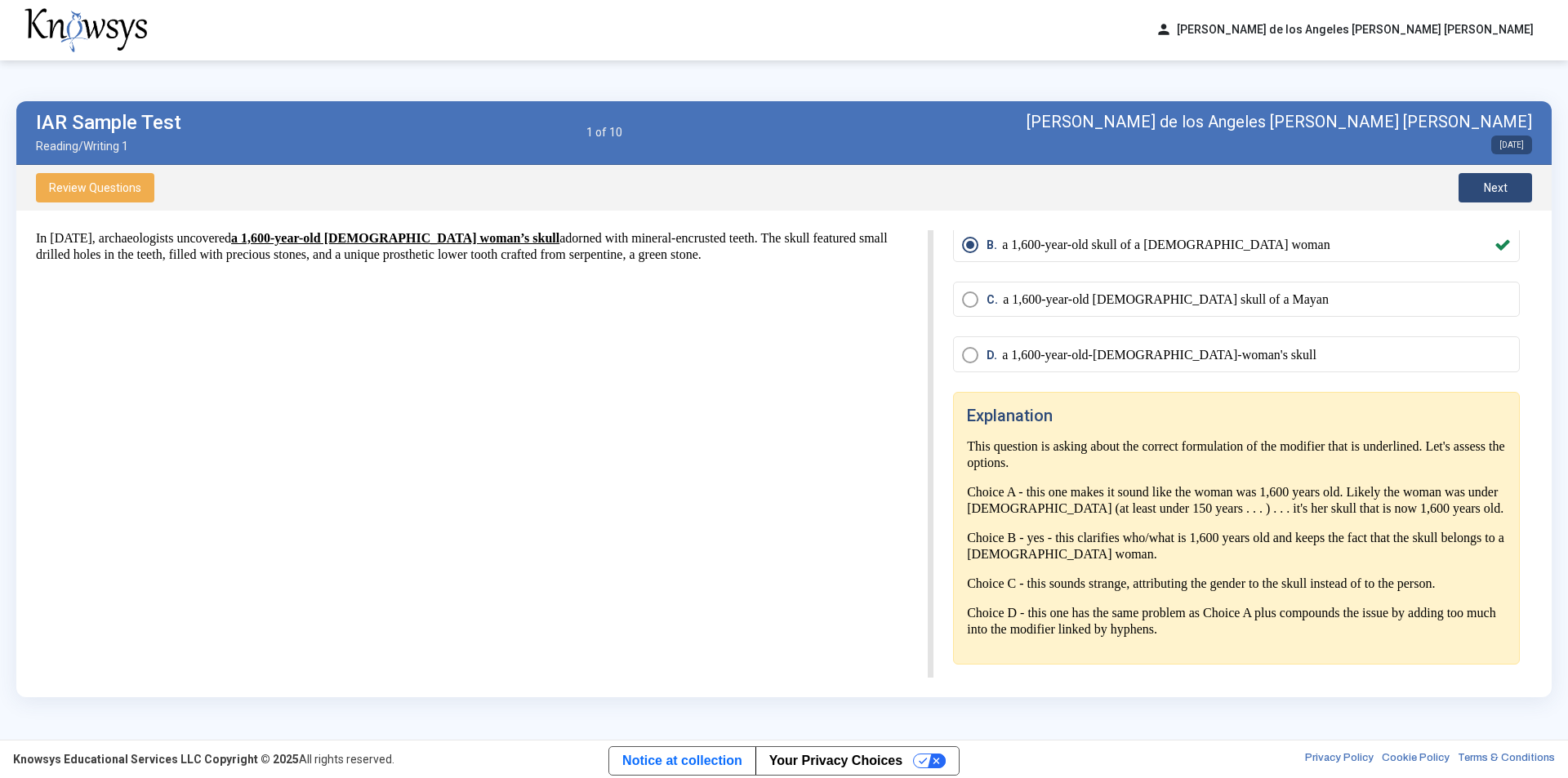
scroll to position [117, 0]
click at [1497, 182] on span "Next" at bounding box center [1495, 188] width 23 height 13
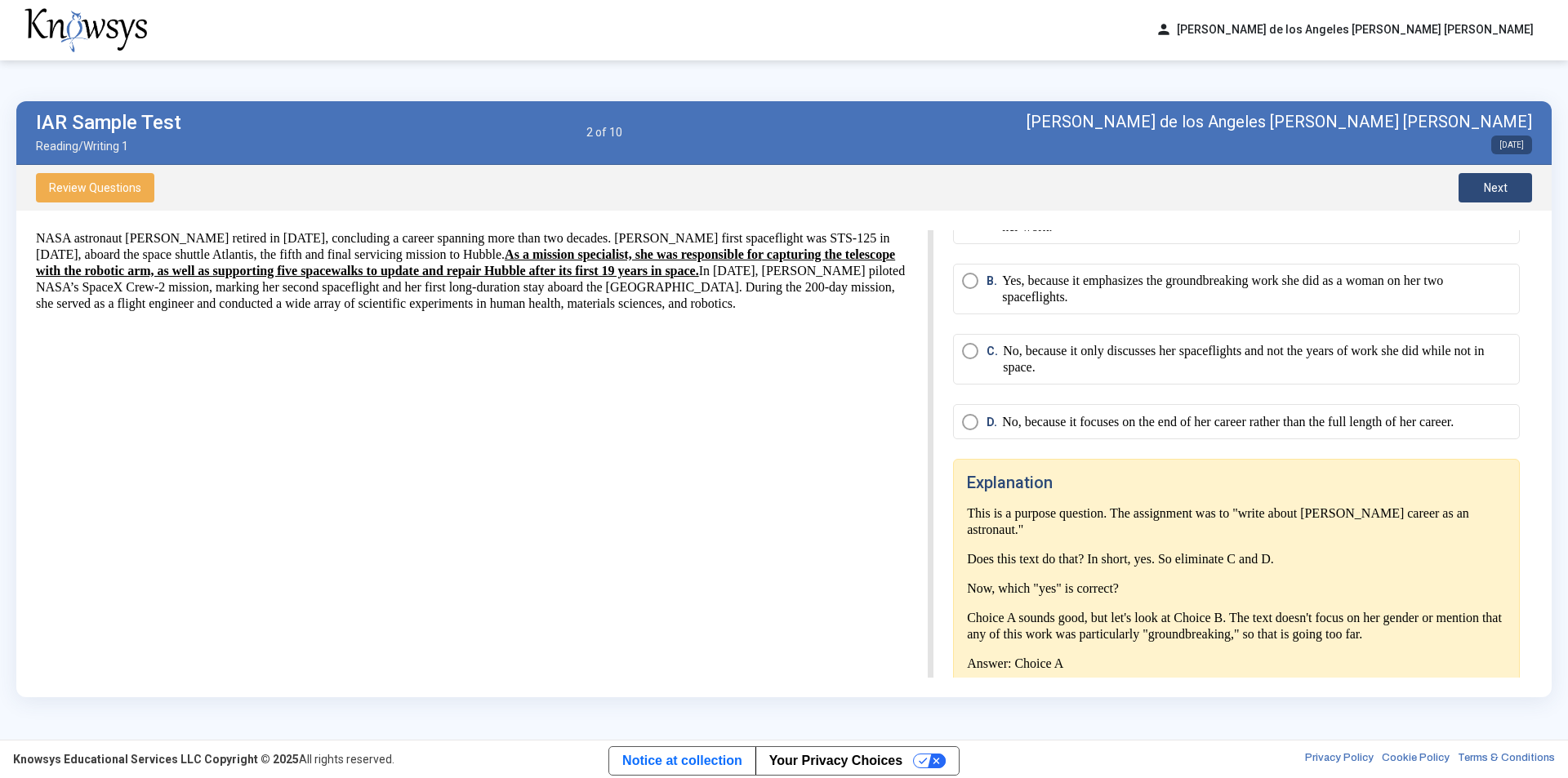
scroll to position [0, 0]
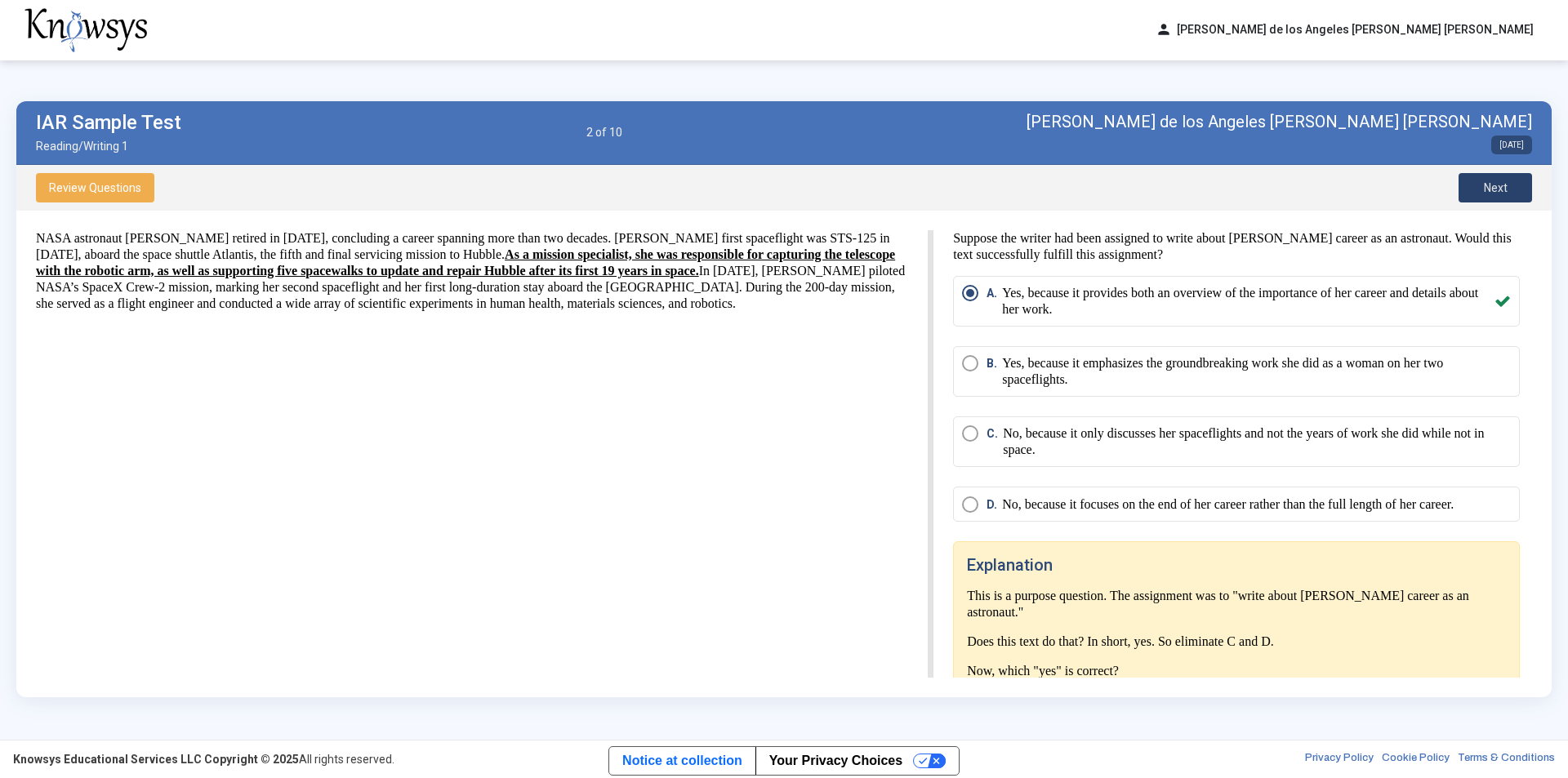
click at [1497, 187] on span "Next" at bounding box center [1495, 188] width 23 height 13
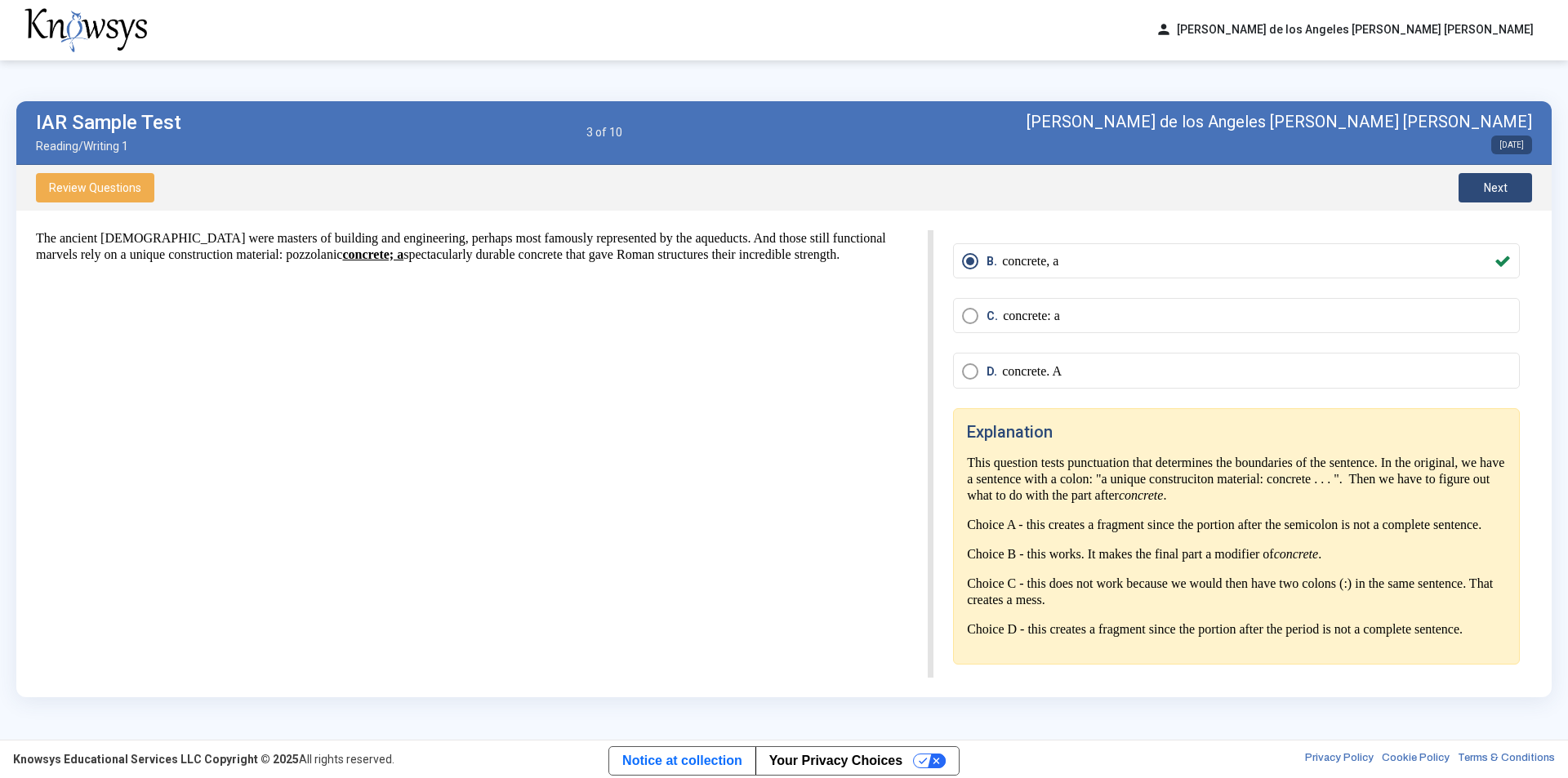
scroll to position [117, 0]
click at [1481, 184] on button "Next" at bounding box center [1495, 187] width 74 height 29
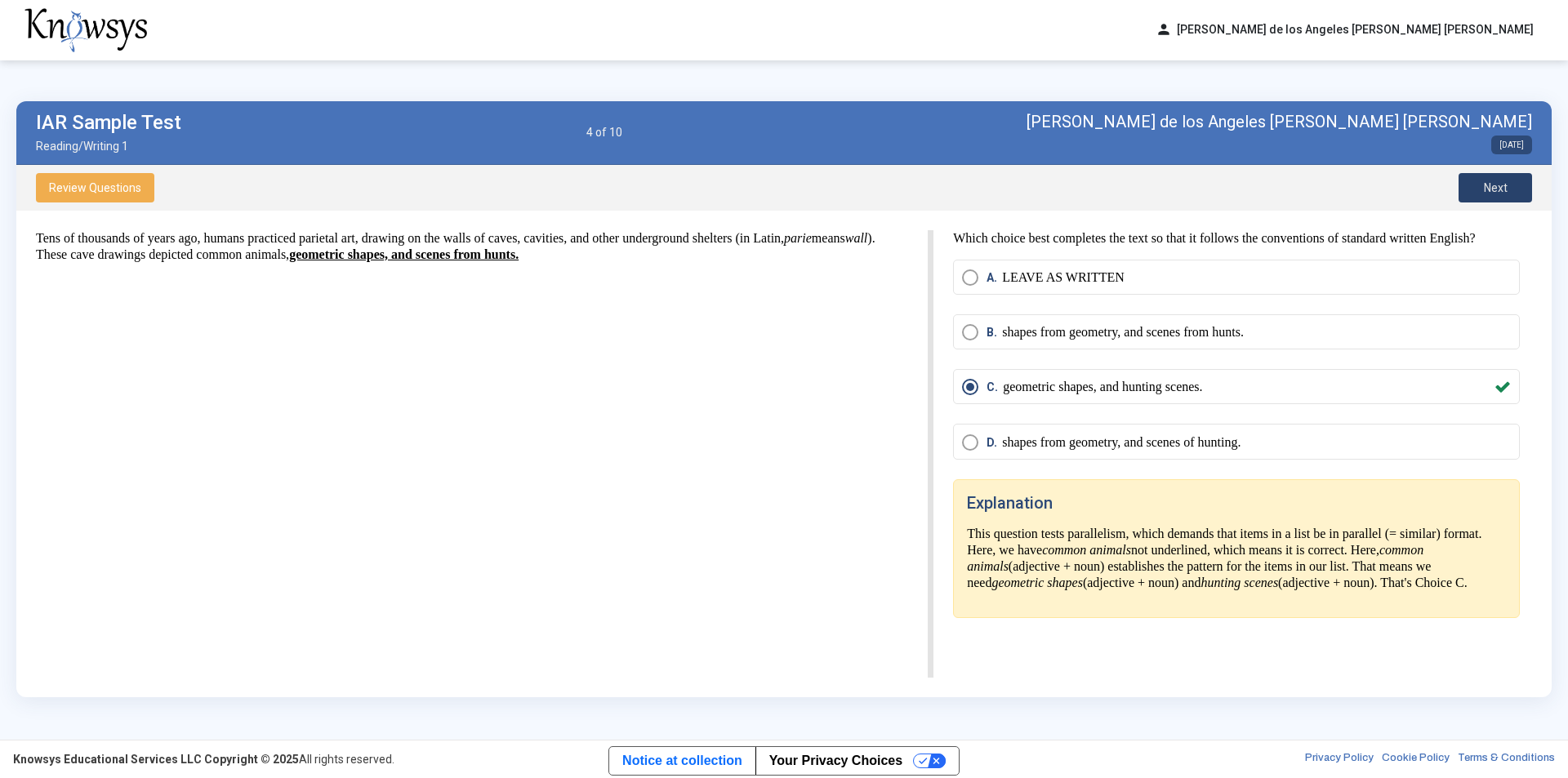
scroll to position [0, 0]
drag, startPoint x: 967, startPoint y: 543, endPoint x: 1139, endPoint y: 618, distance: 187.6
click at [1139, 591] on p "This question tests parallelism, which demands that items in a list be in paral…" at bounding box center [1236, 559] width 539 height 65
click at [1510, 179] on button "Next" at bounding box center [1495, 187] width 74 height 29
